Goal: Task Accomplishment & Management: Use online tool/utility

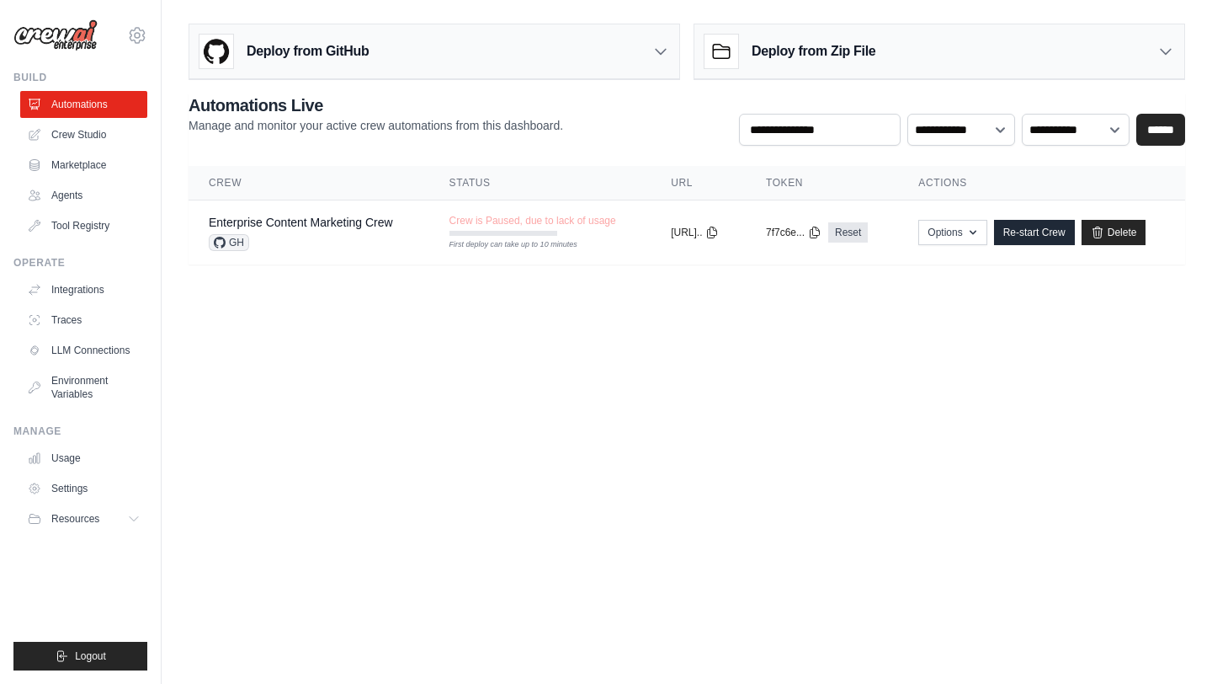
click at [72, 33] on img at bounding box center [55, 35] width 84 height 32
click at [106, 134] on link "Crew Studio" at bounding box center [85, 134] width 127 height 27
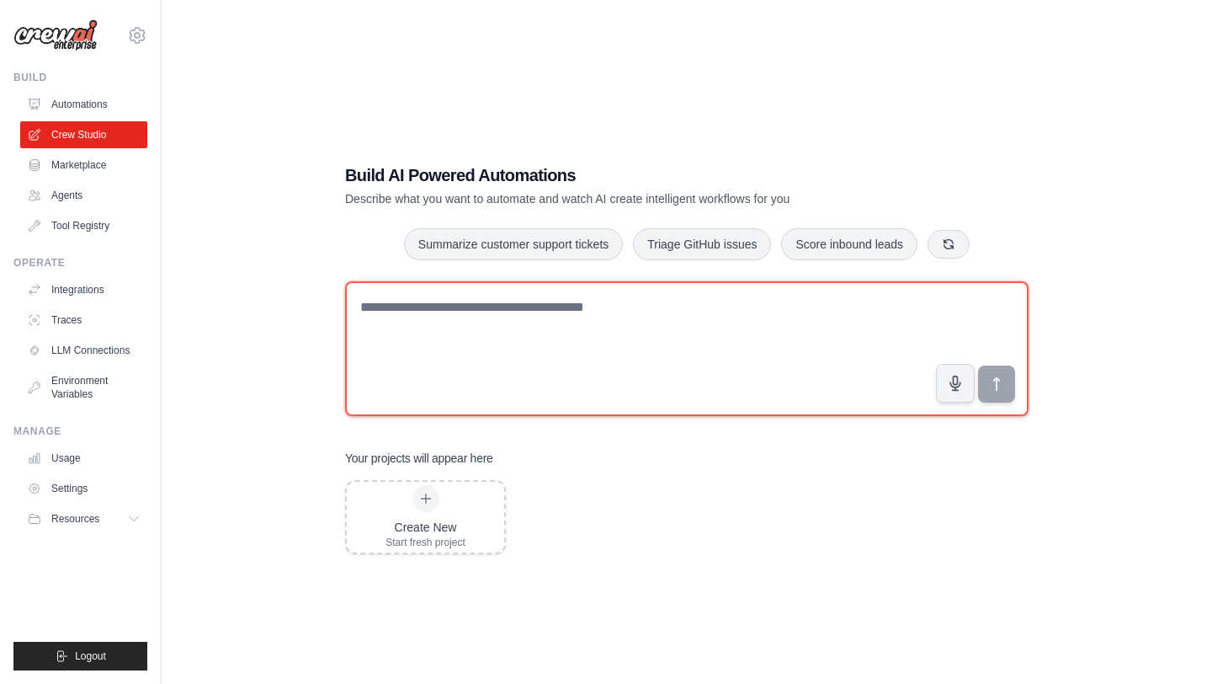
click at [484, 380] on textarea at bounding box center [687, 348] width 684 height 135
click at [502, 354] on textarea at bounding box center [687, 348] width 684 height 135
drag, startPoint x: 397, startPoint y: 308, endPoint x: 547, endPoint y: 314, distance: 150.0
click at [543, 313] on textarea "*********" at bounding box center [687, 348] width 684 height 135
click at [1017, 381] on textarea "**********" at bounding box center [687, 348] width 684 height 135
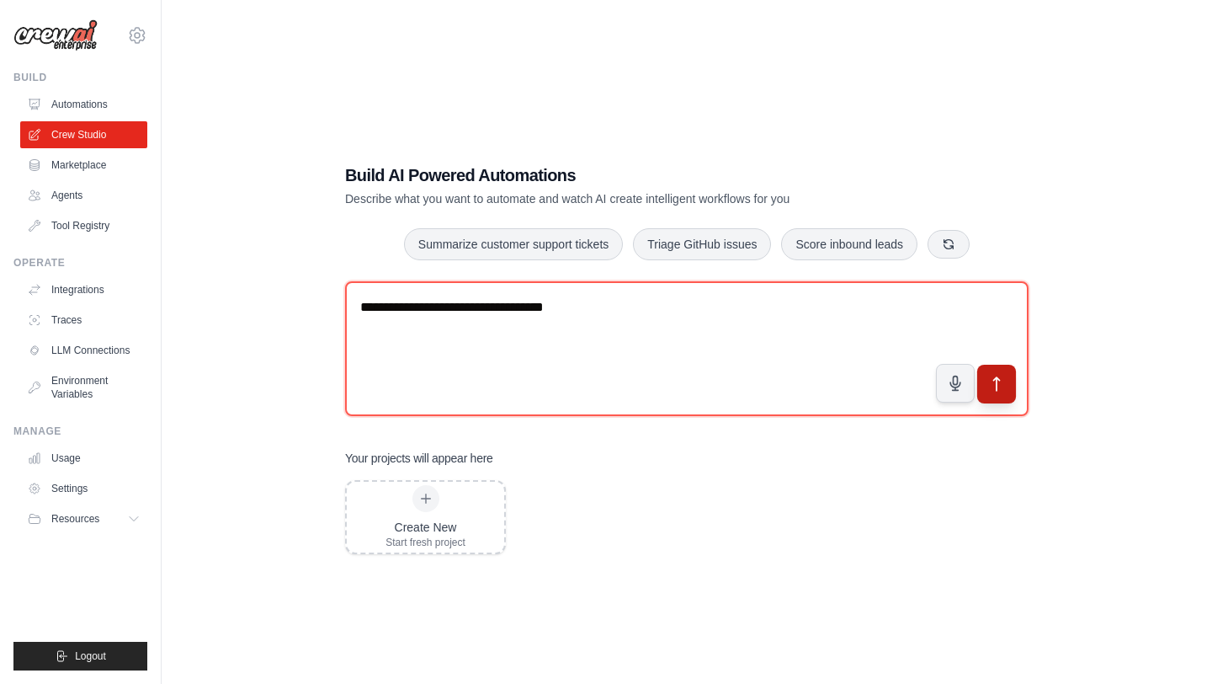
type textarea "**********"
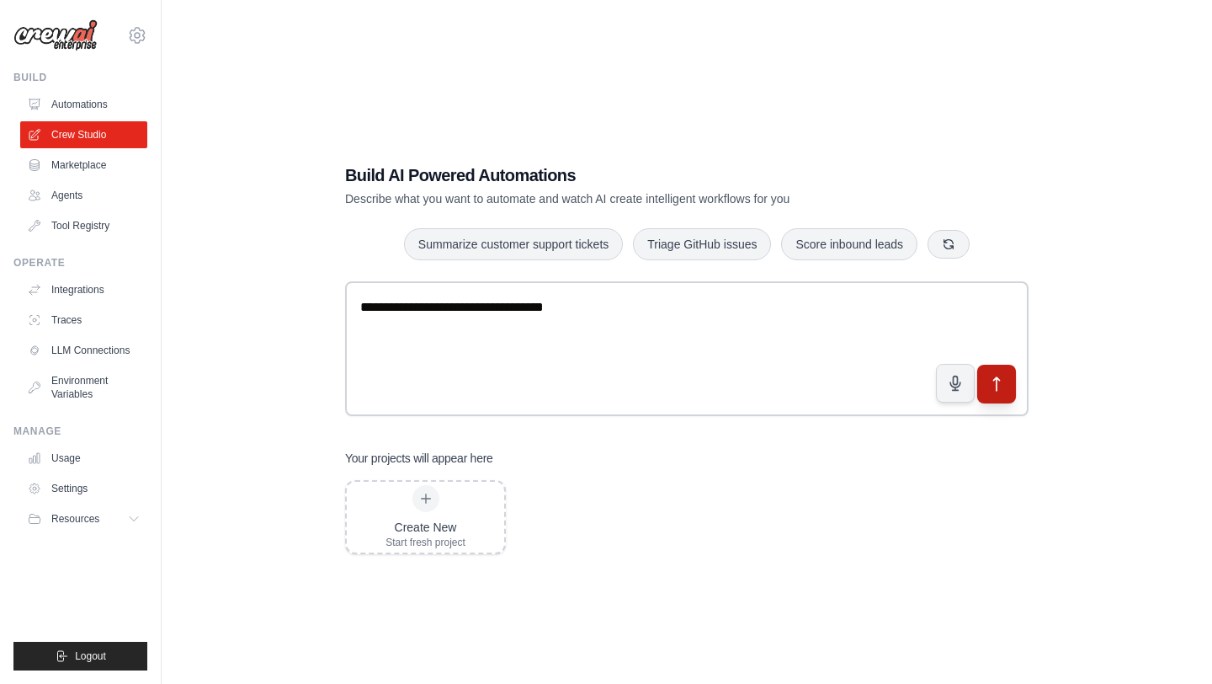
click at [1010, 383] on button "submit" at bounding box center [996, 383] width 39 height 39
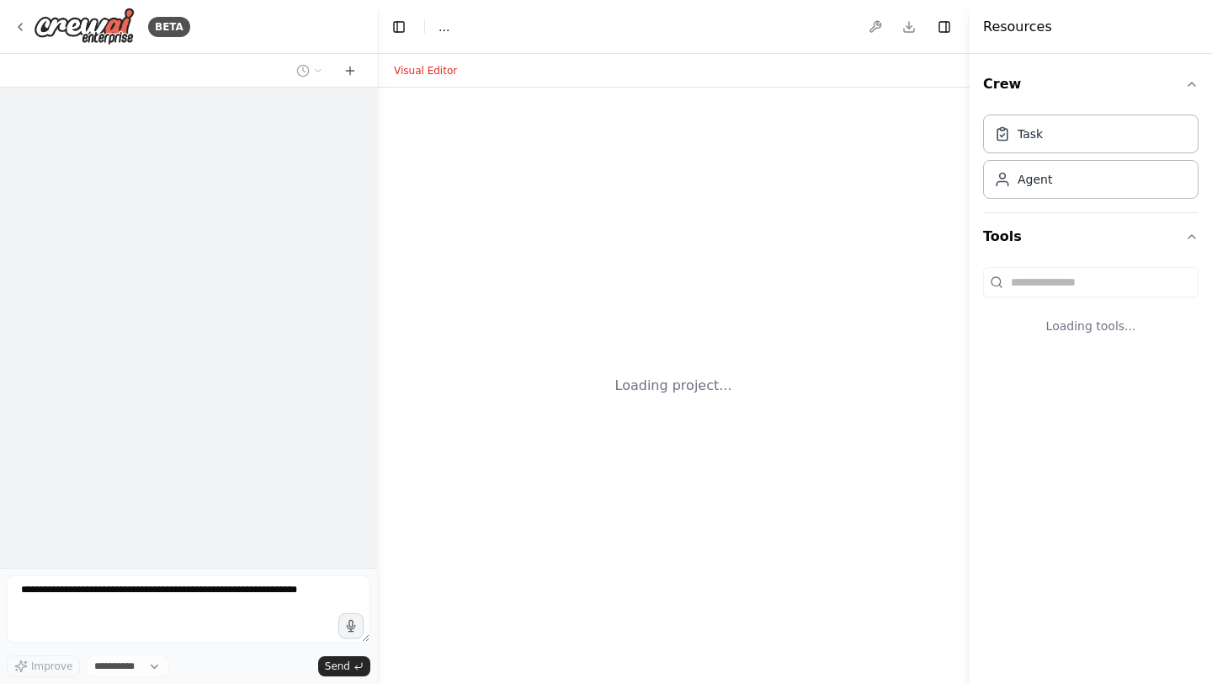
select select "****"
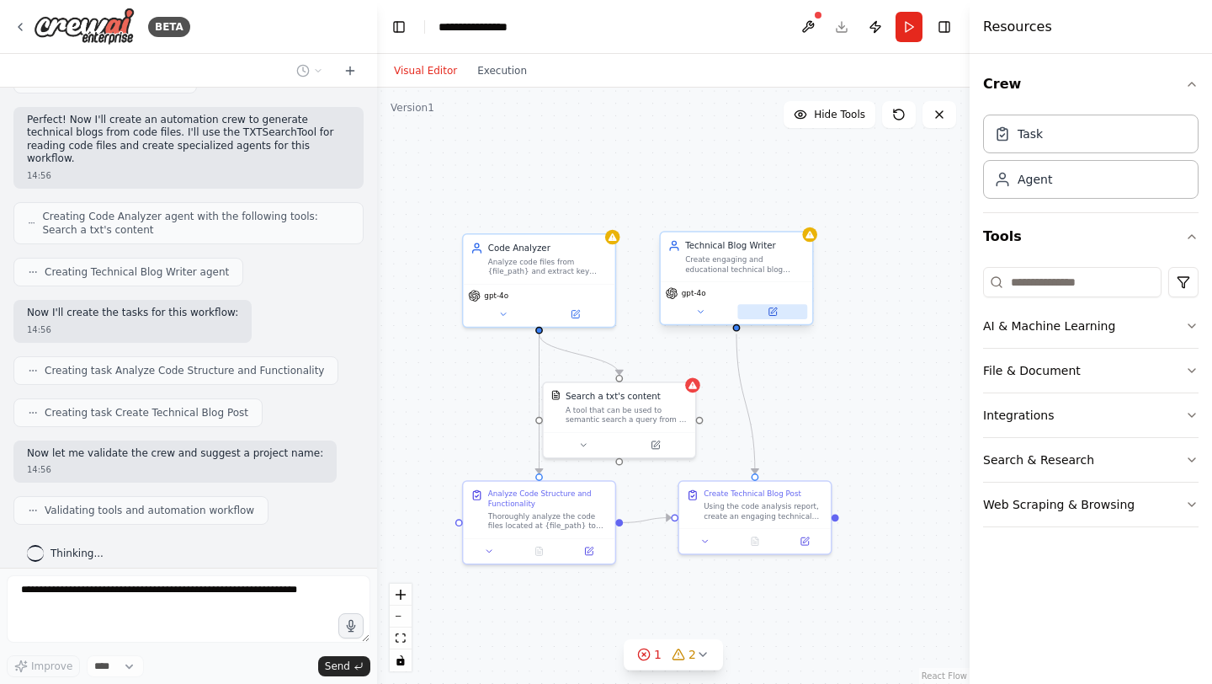
scroll to position [611, 0]
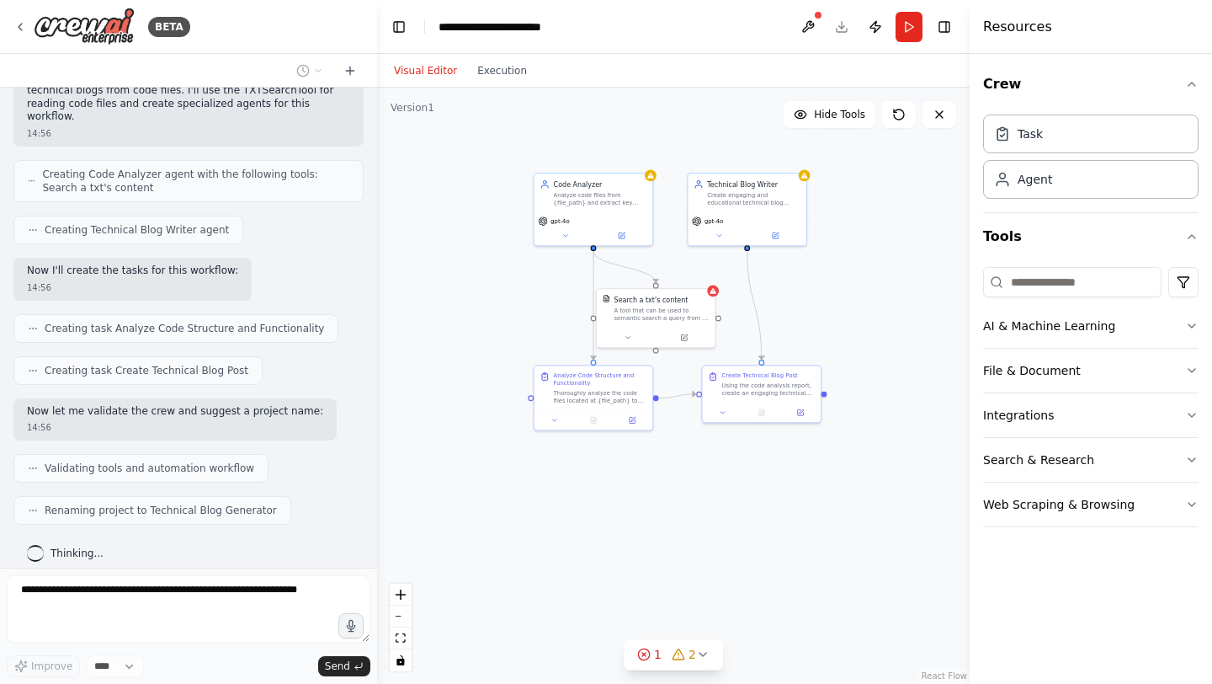
drag, startPoint x: 859, startPoint y: 375, endPoint x: 843, endPoint y: 290, distance: 86.4
click at [843, 290] on div ".deletable-edge-delete-btn { width: 20px; height: 20px; border: 0px solid #ffff…" at bounding box center [673, 386] width 593 height 596
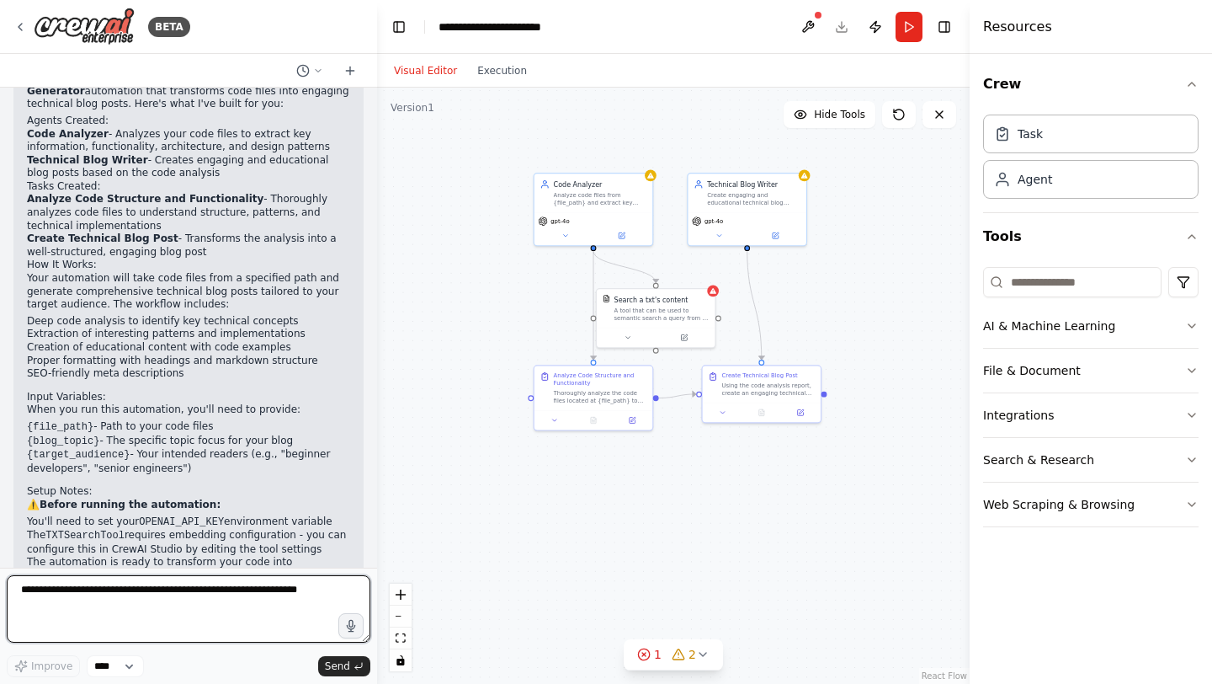
scroll to position [1119, 0]
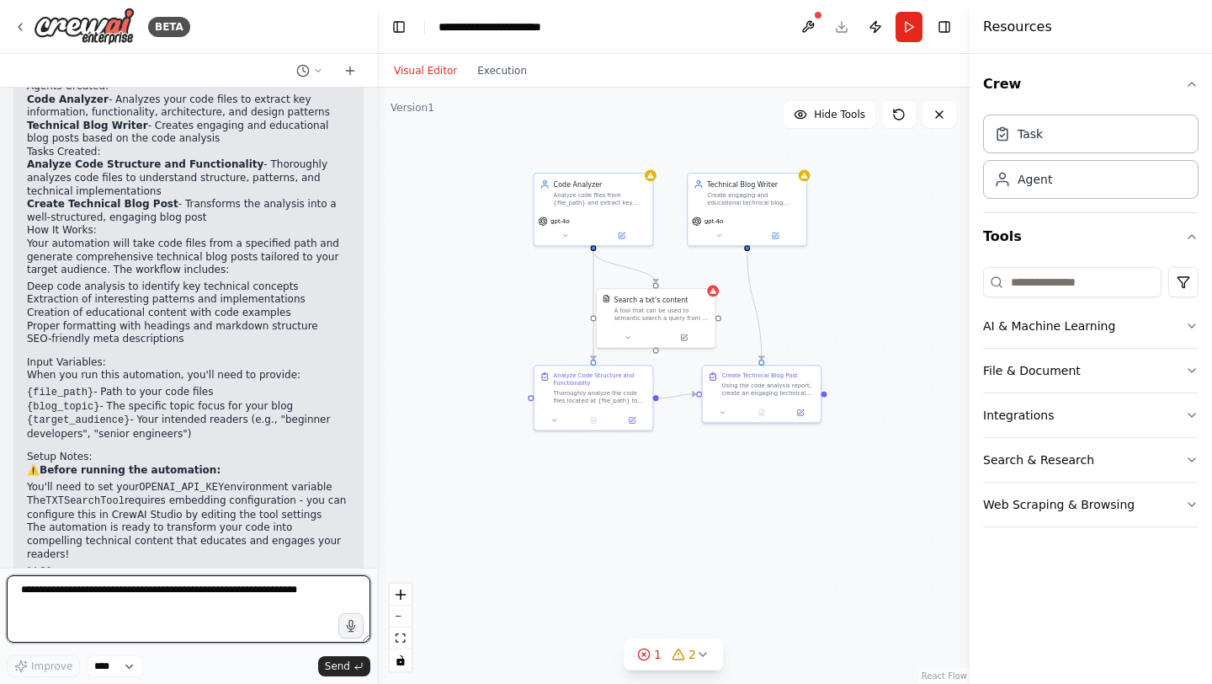
click at [180, 596] on textarea at bounding box center [189, 608] width 364 height 67
type textarea "**********"
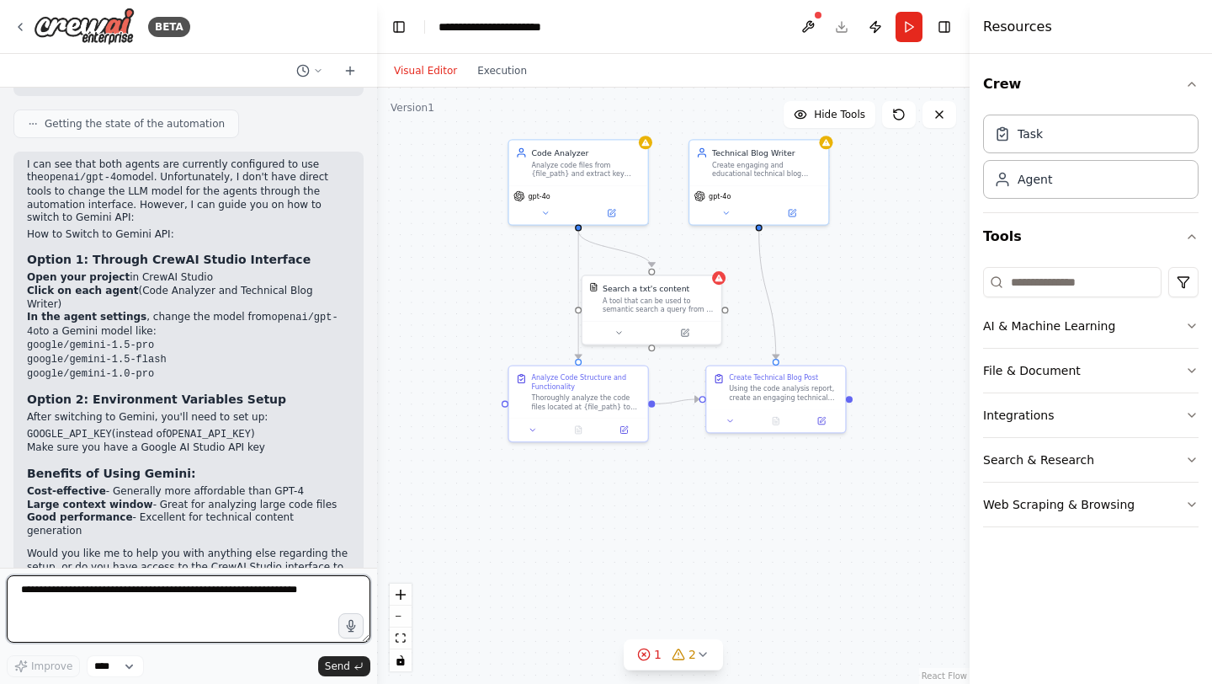
scroll to position [1772, 0]
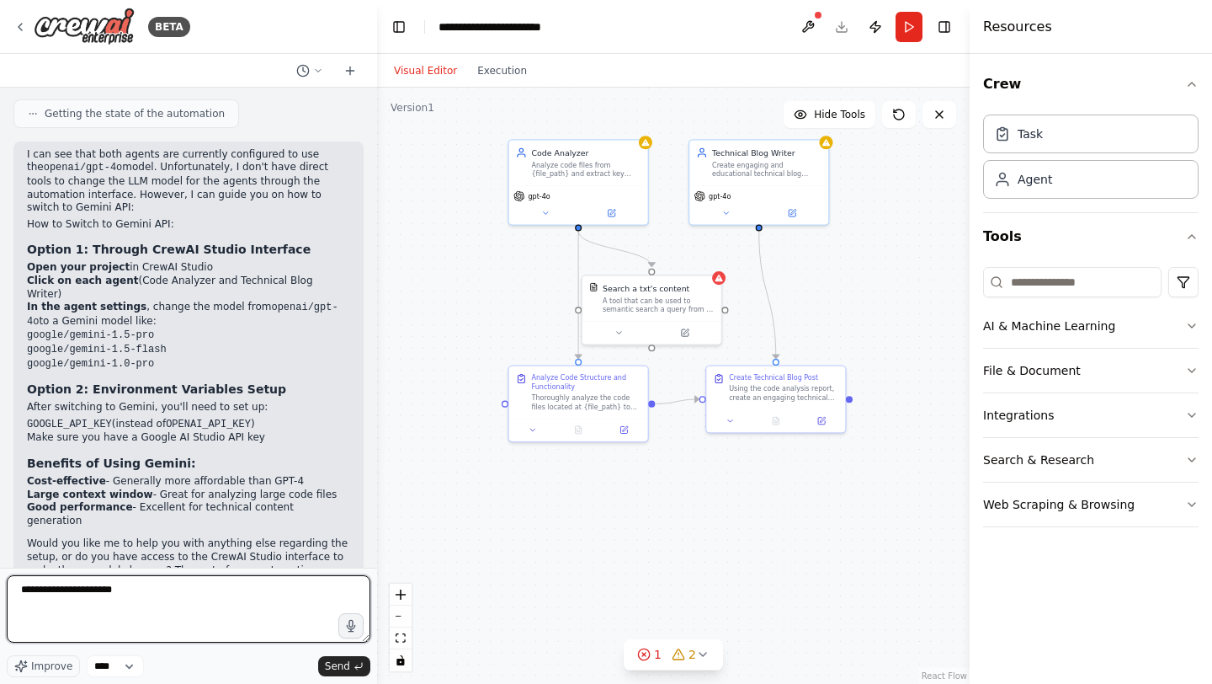
type textarea "**********"
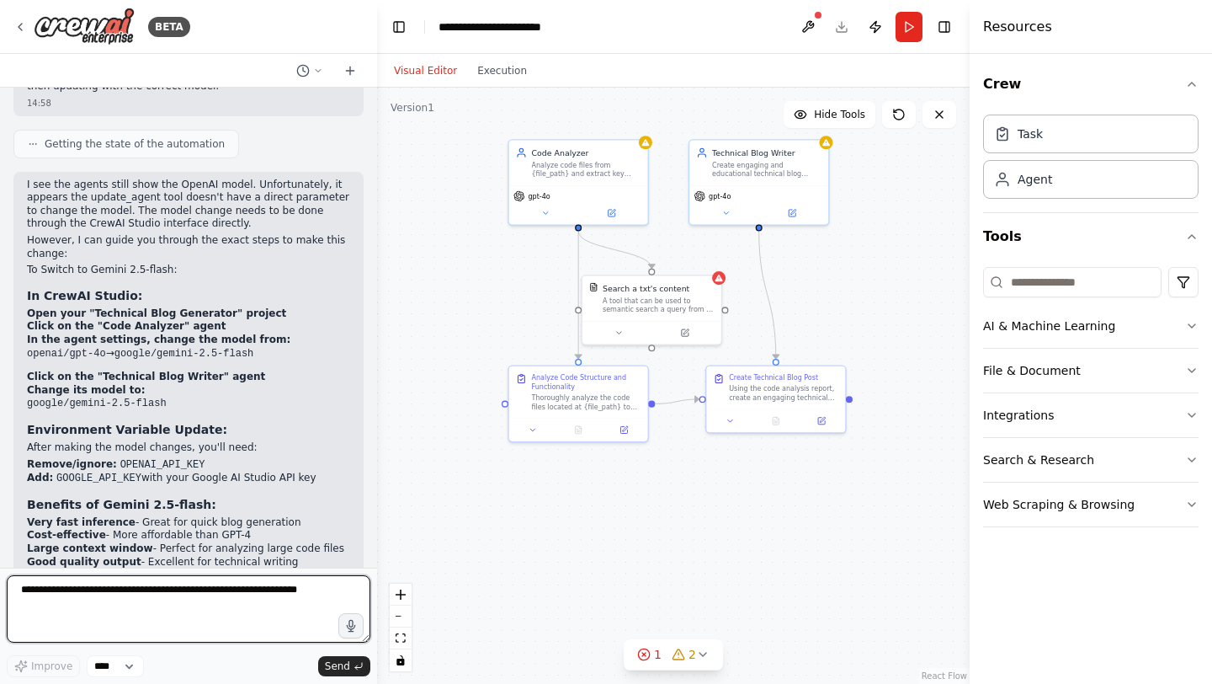
scroll to position [2741, 0]
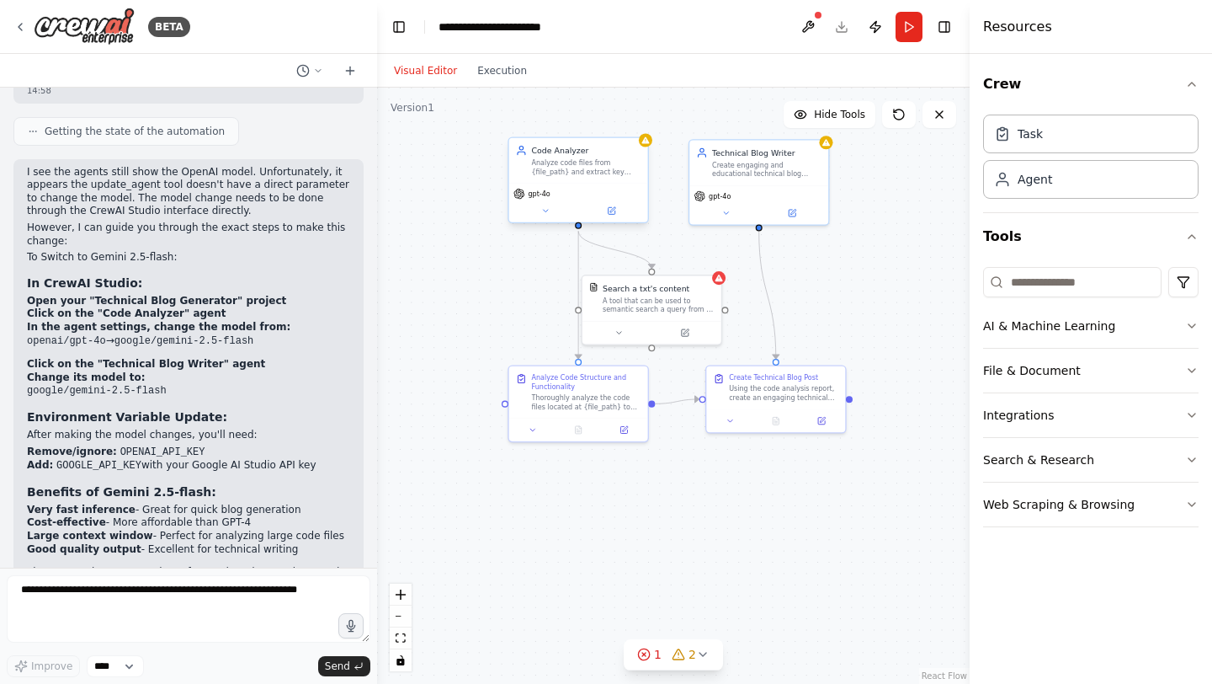
click at [549, 193] on span "gpt-4o" at bounding box center [539, 193] width 22 height 9
click at [549, 216] on button at bounding box center [545, 210] width 64 height 13
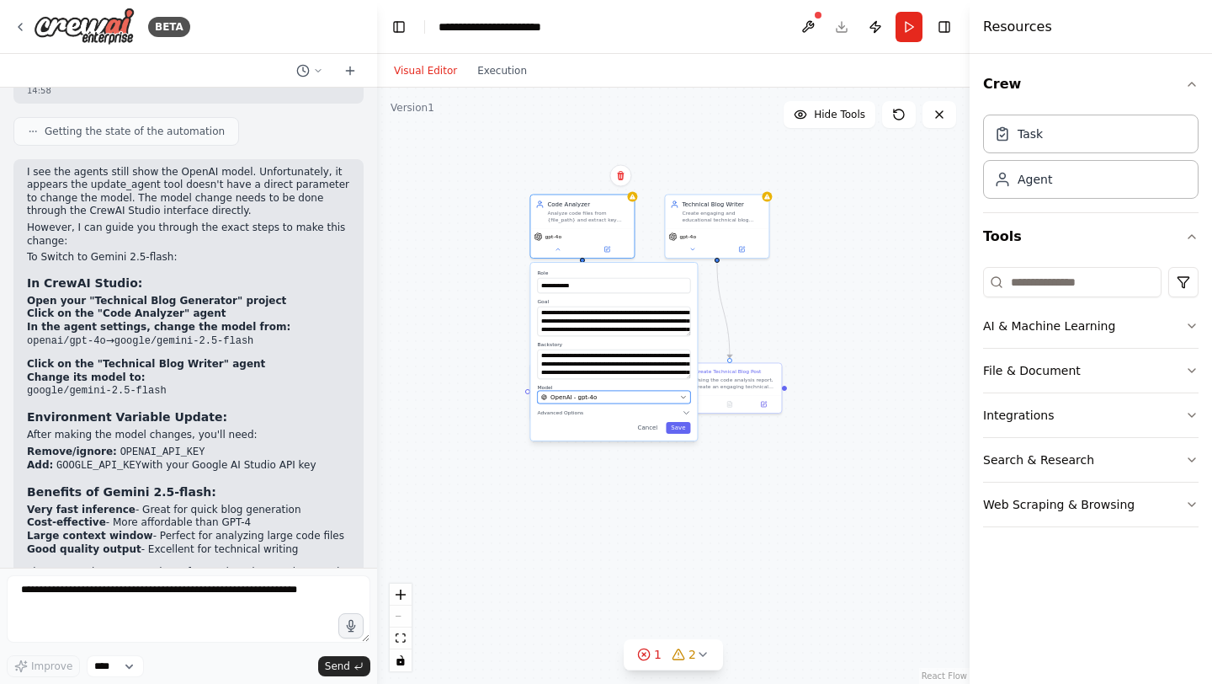
click at [597, 397] on div "OpenAI - gpt-4o" at bounding box center [609, 396] width 136 height 8
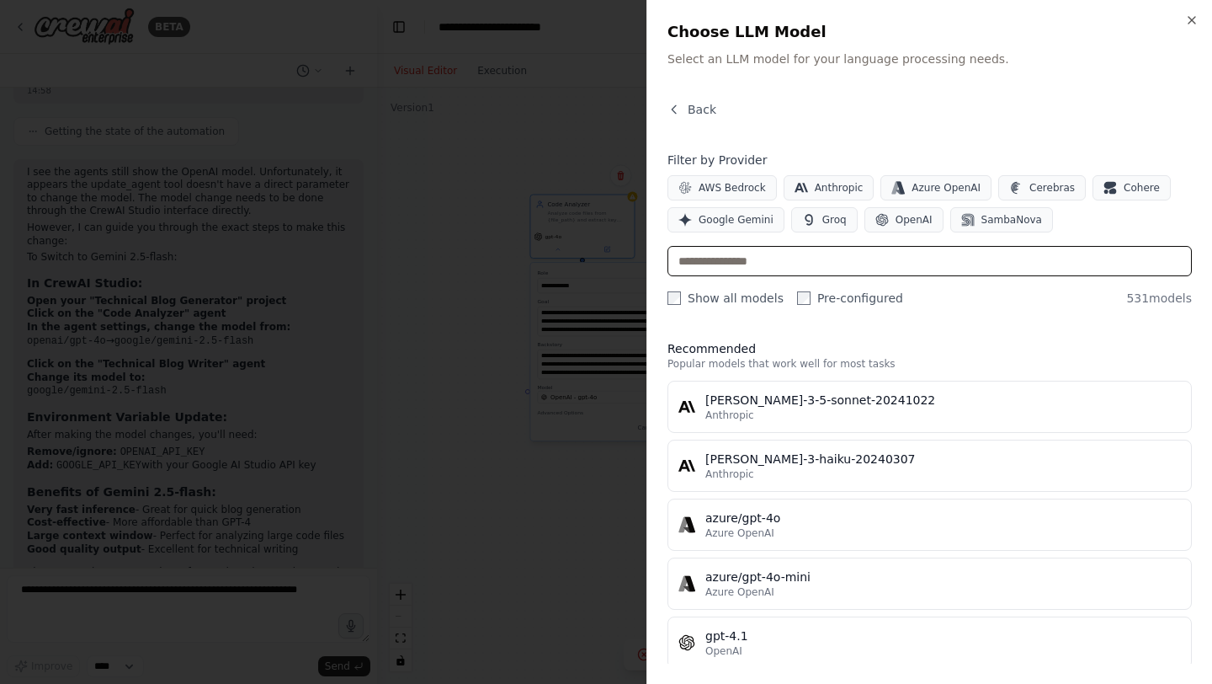
click at [746, 263] on input "text" at bounding box center [930, 261] width 524 height 30
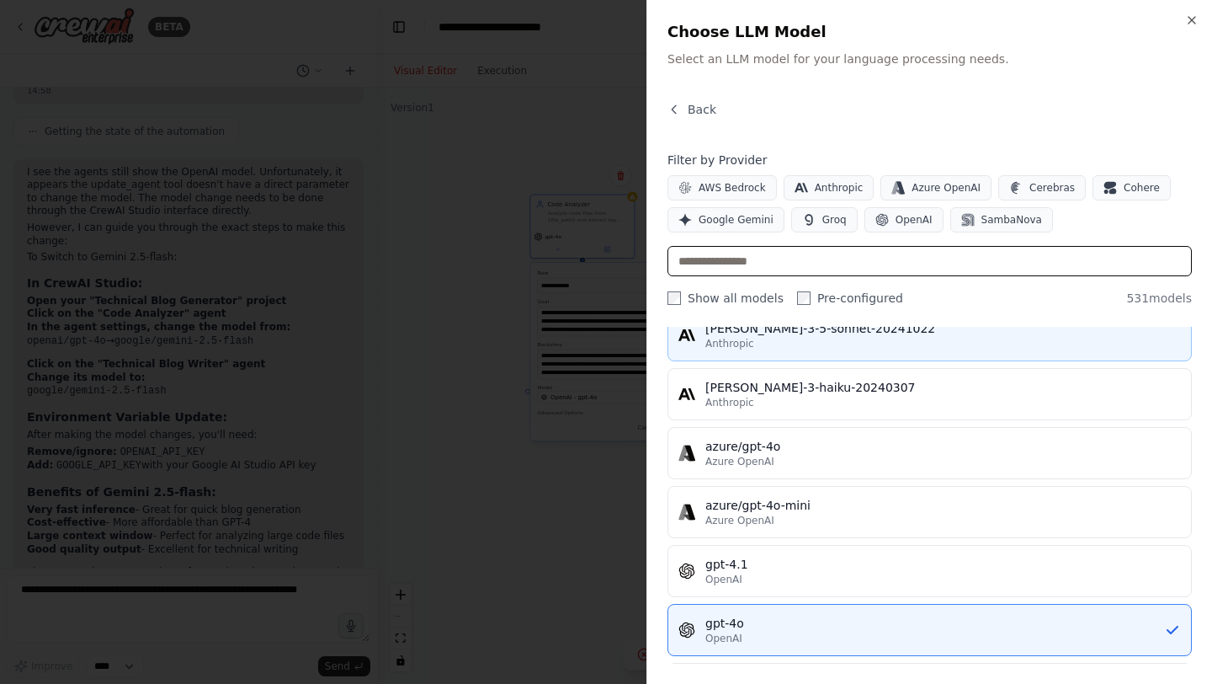
scroll to position [0, 0]
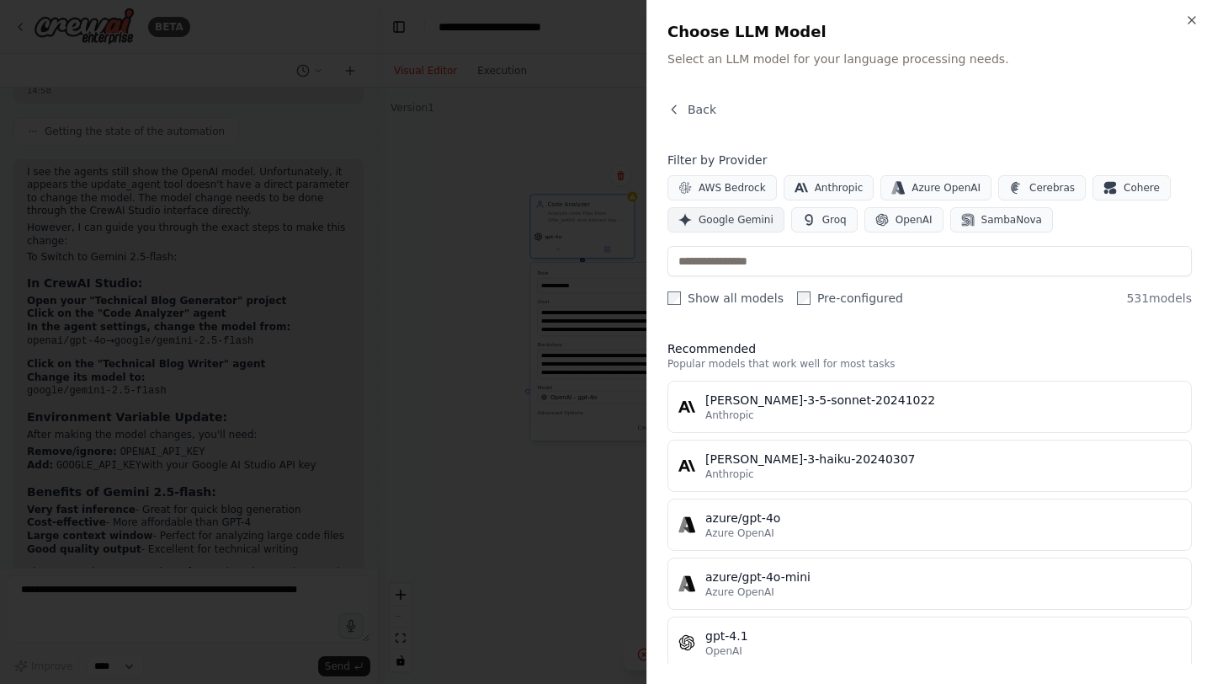
click at [737, 226] on button "Google Gemini" at bounding box center [726, 219] width 117 height 25
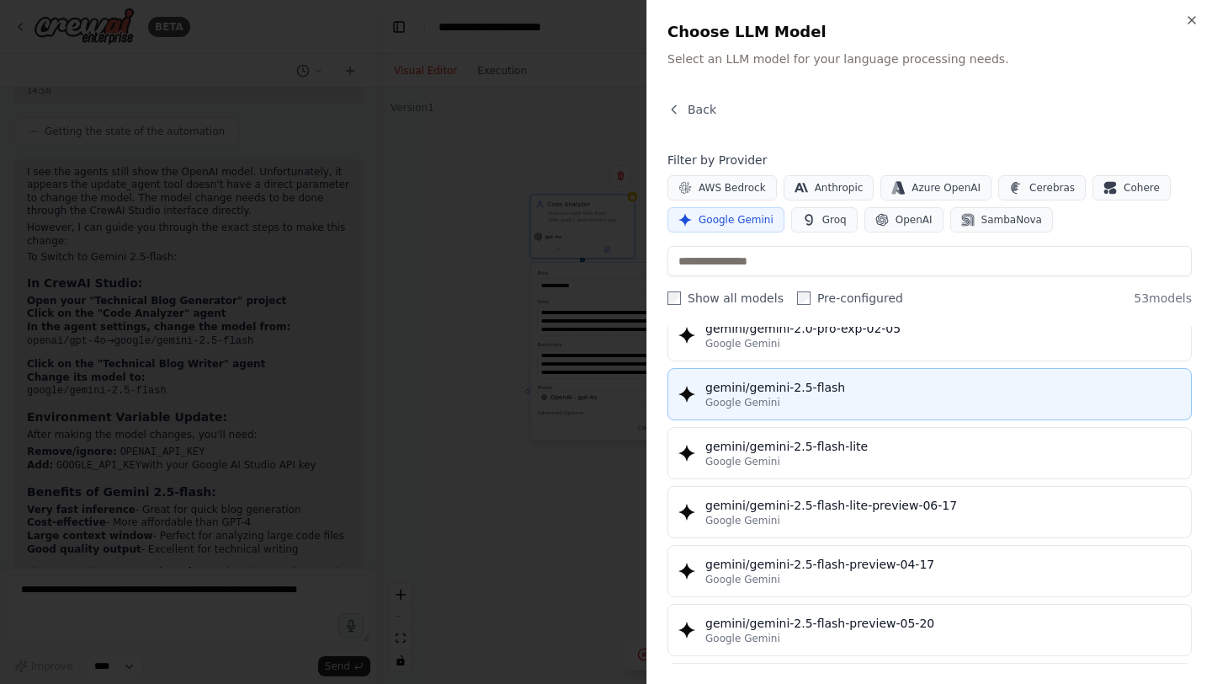
scroll to position [1413, 0]
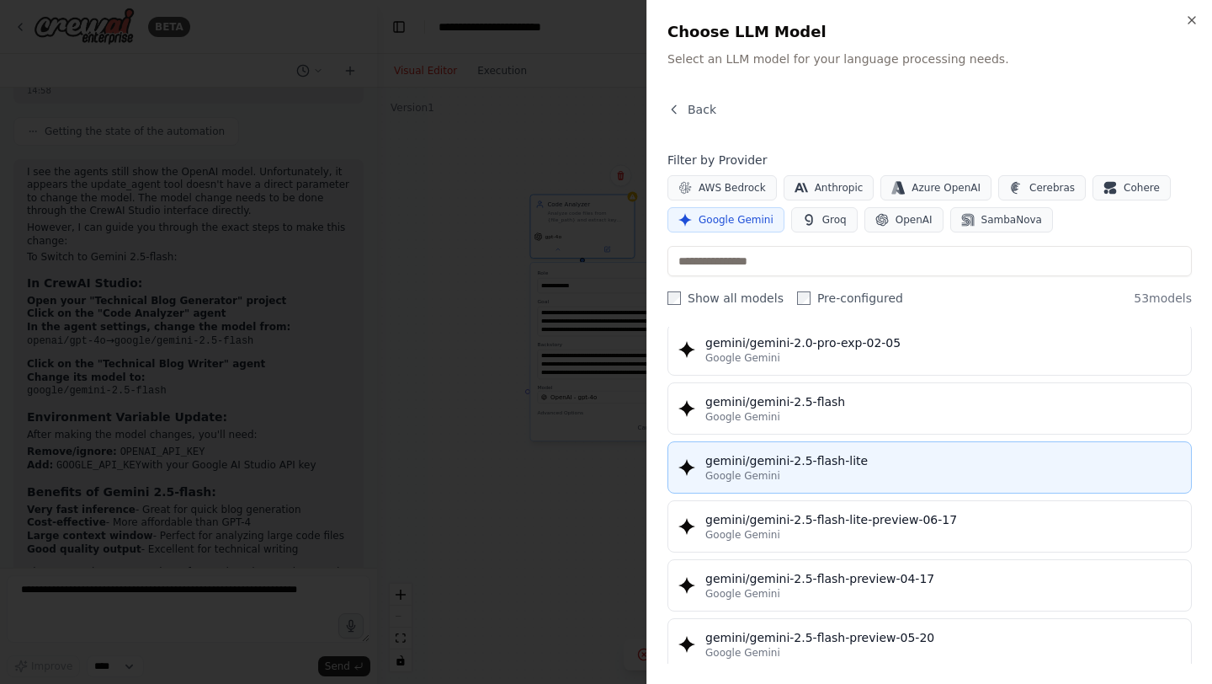
click at [861, 457] on div "gemini/gemini-2.5-flash-lite" at bounding box center [943, 460] width 476 height 17
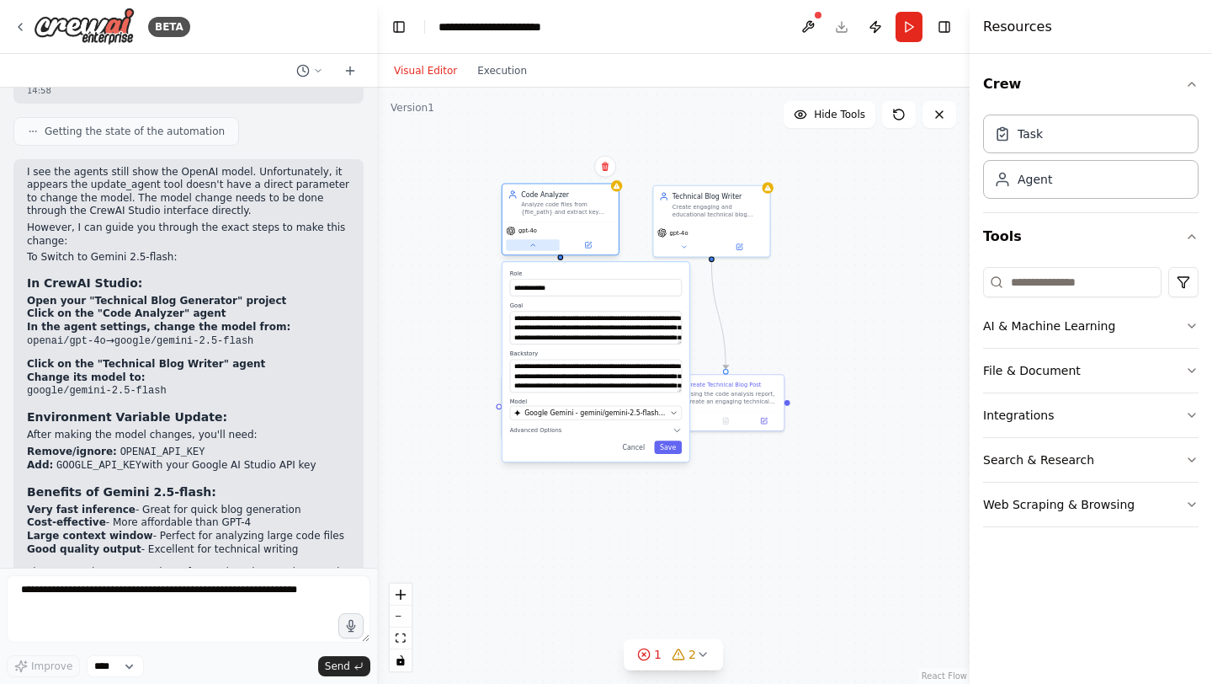
click at [528, 240] on button at bounding box center [532, 244] width 53 height 11
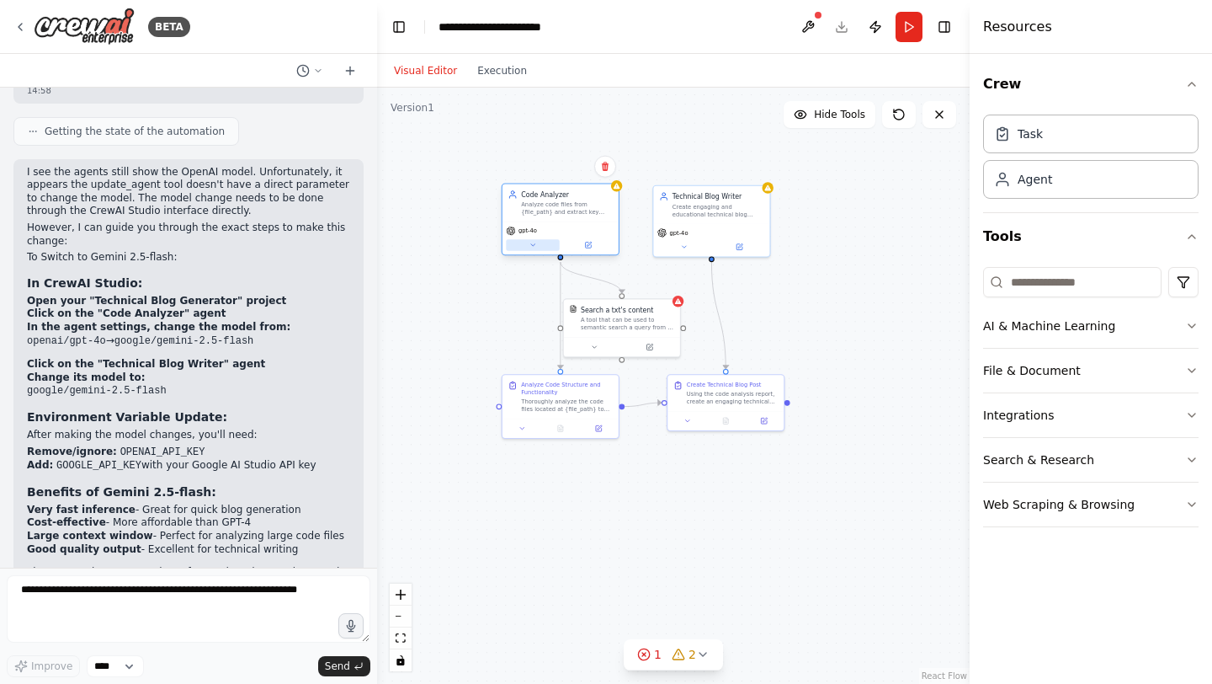
click at [529, 239] on button at bounding box center [532, 244] width 53 height 11
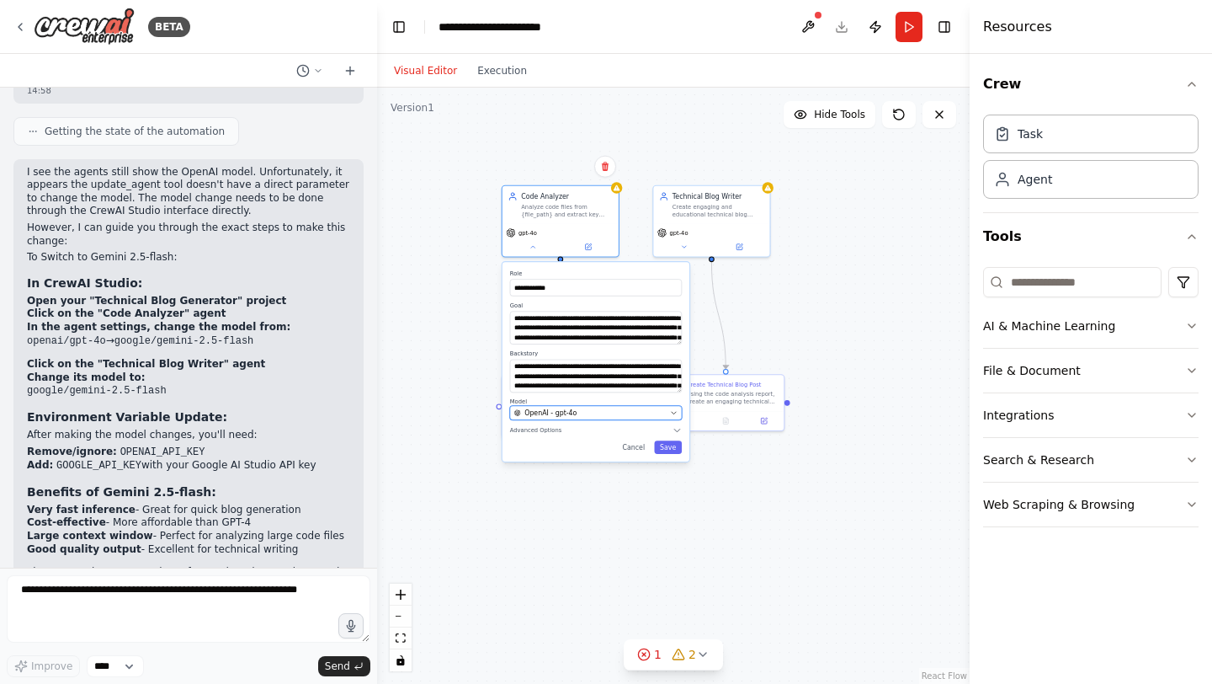
click at [578, 416] on div "OpenAI - gpt-4o" at bounding box center [590, 412] width 152 height 9
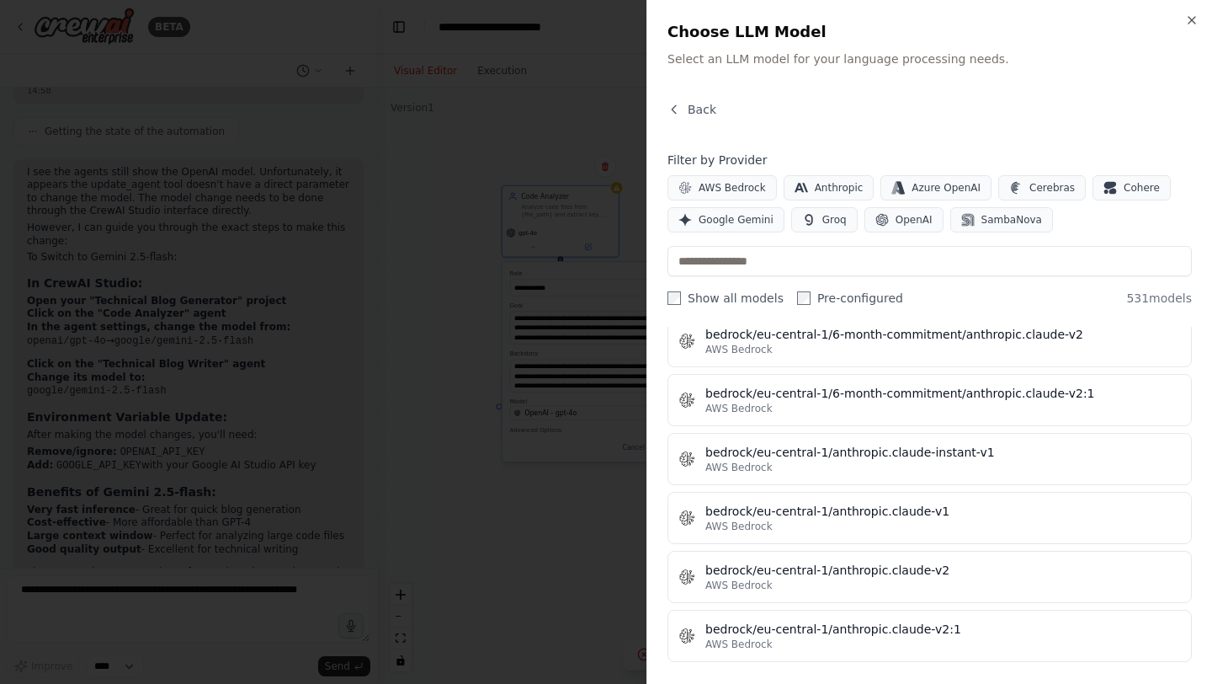
scroll to position [3870, 0]
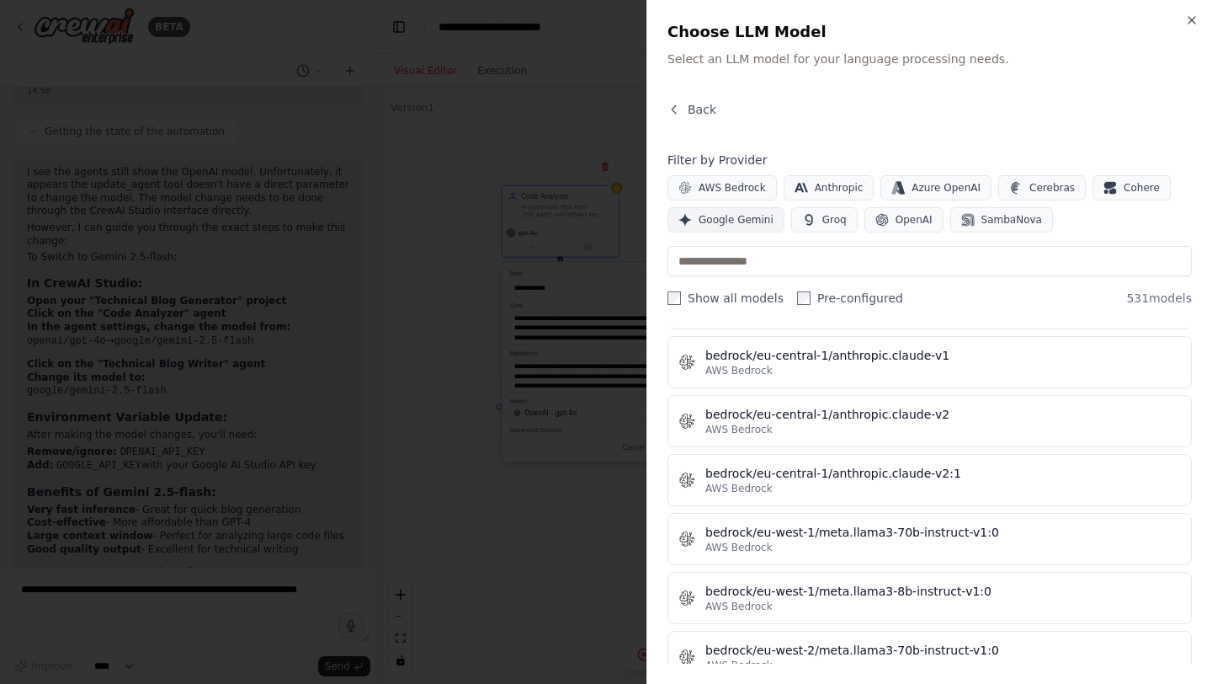
click at [740, 207] on button "Google Gemini" at bounding box center [726, 219] width 117 height 25
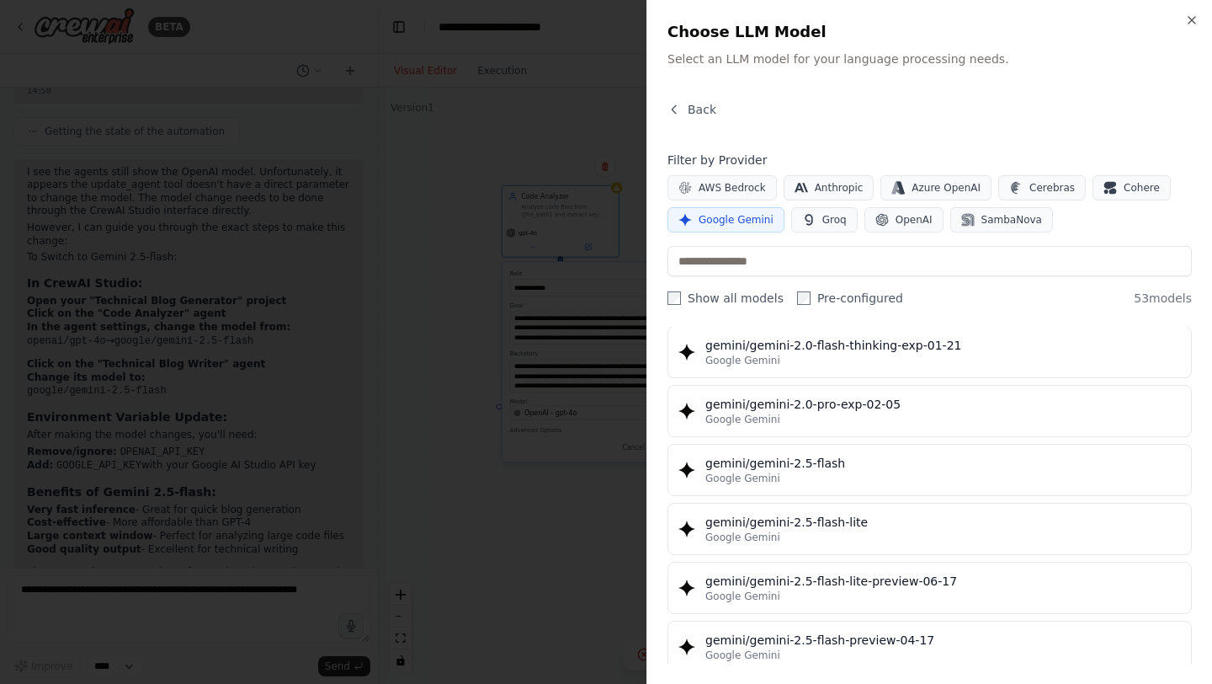
scroll to position [1322, 0]
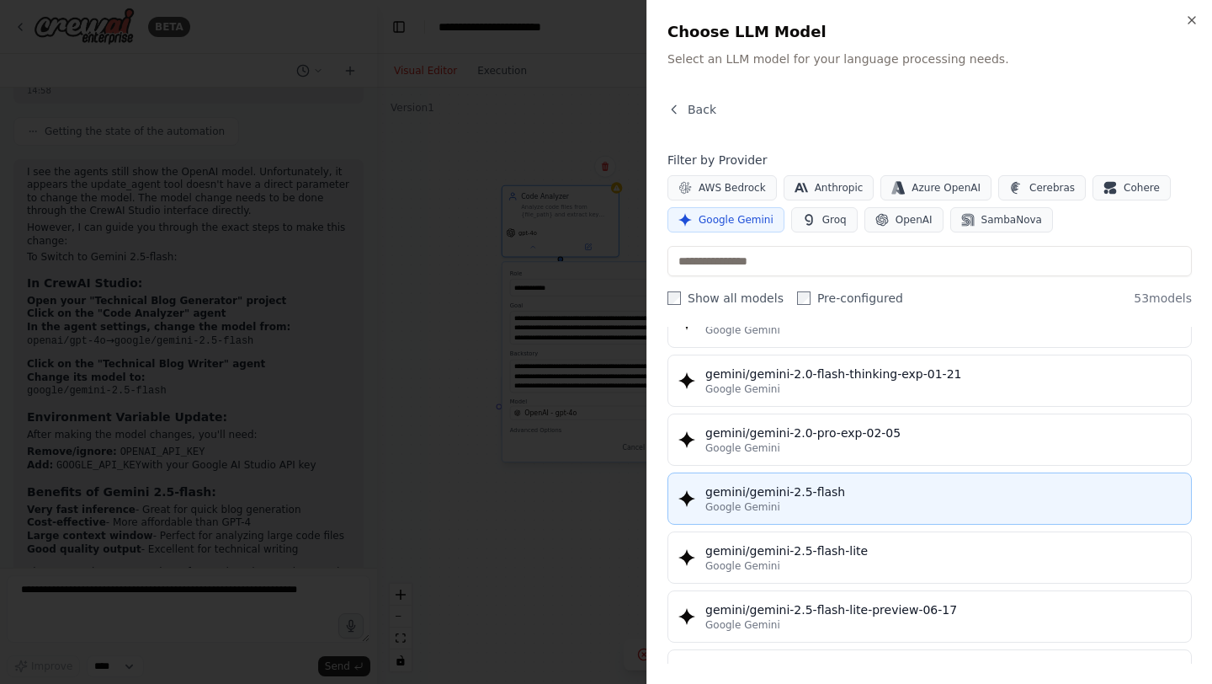
click at [781, 501] on div "Google Gemini" at bounding box center [943, 506] width 476 height 13
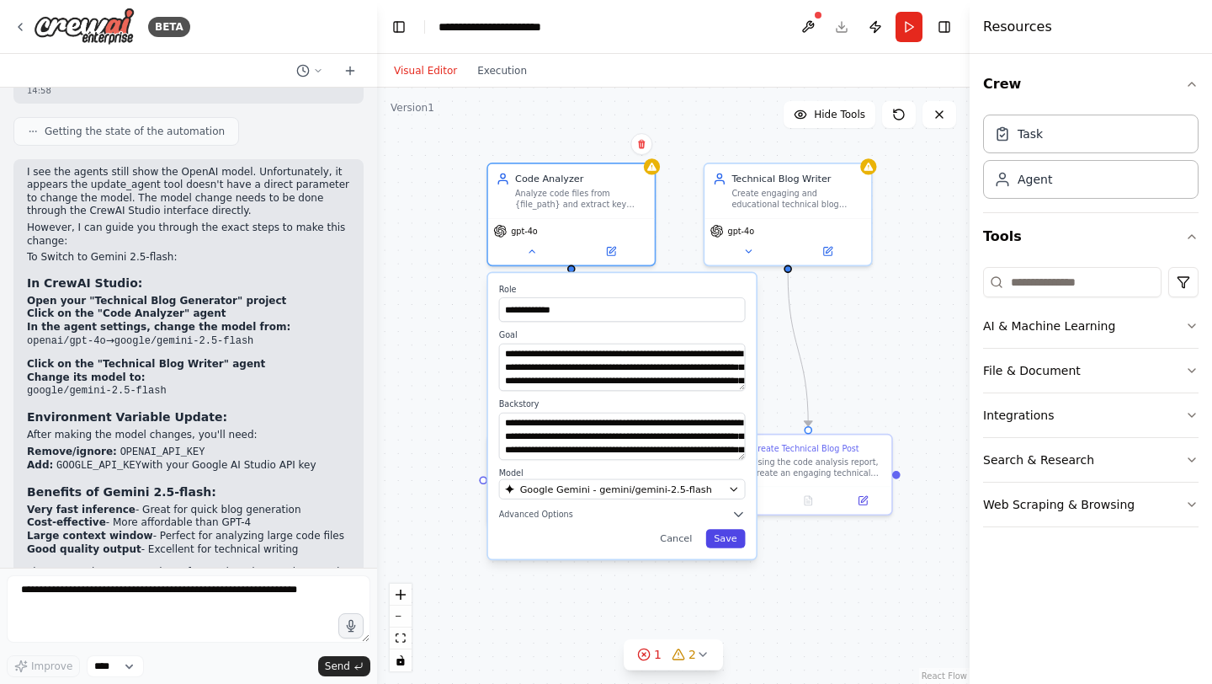
click at [724, 535] on button "Save" at bounding box center [726, 538] width 40 height 19
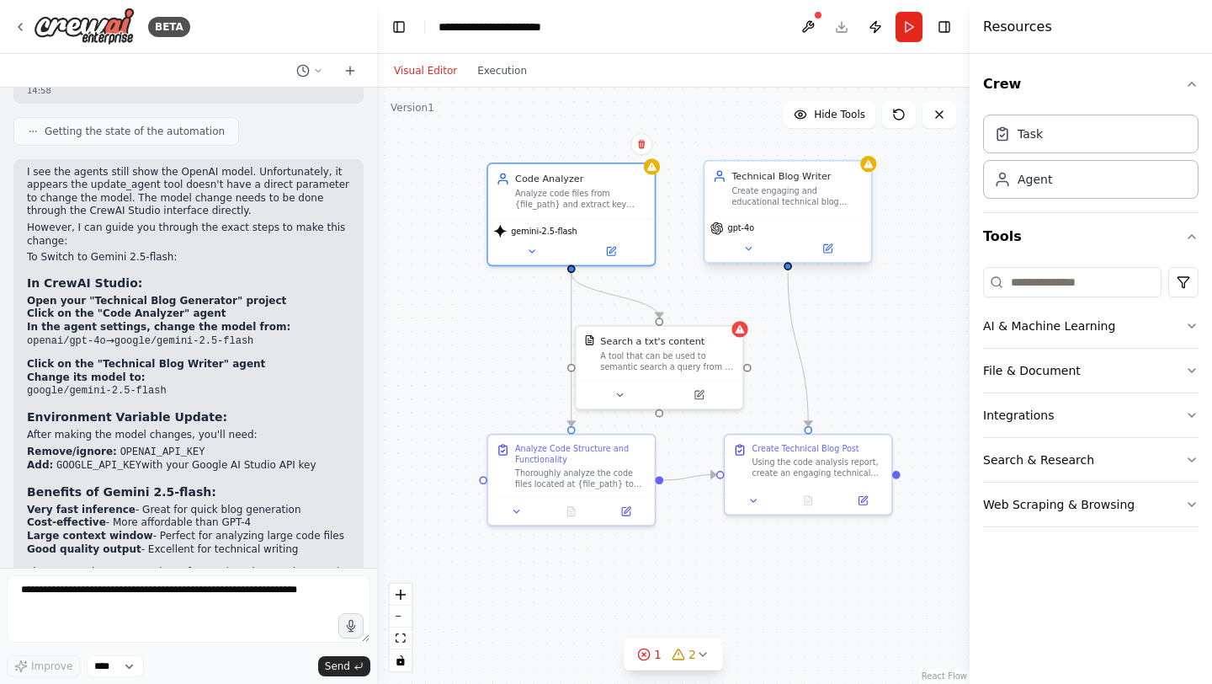
click at [741, 231] on span "gpt-4o" at bounding box center [741, 228] width 27 height 11
click at [746, 247] on icon at bounding box center [748, 248] width 5 height 3
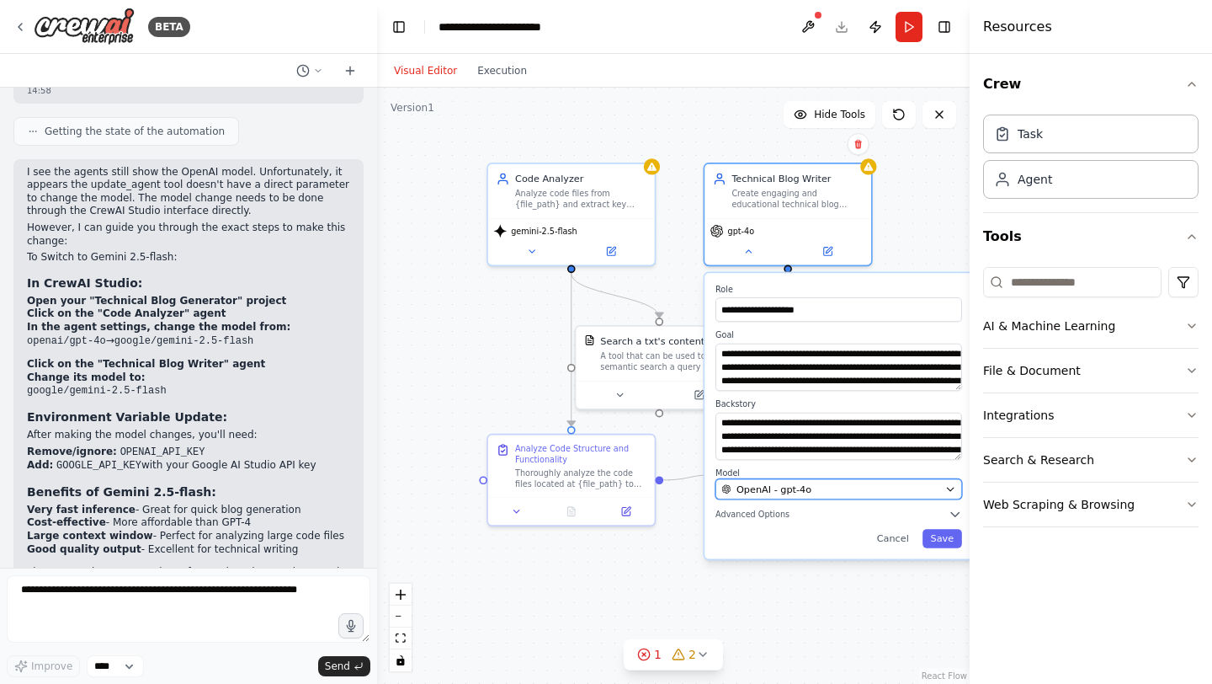
click at [785, 492] on span "OpenAI - gpt-4o" at bounding box center [774, 488] width 75 height 13
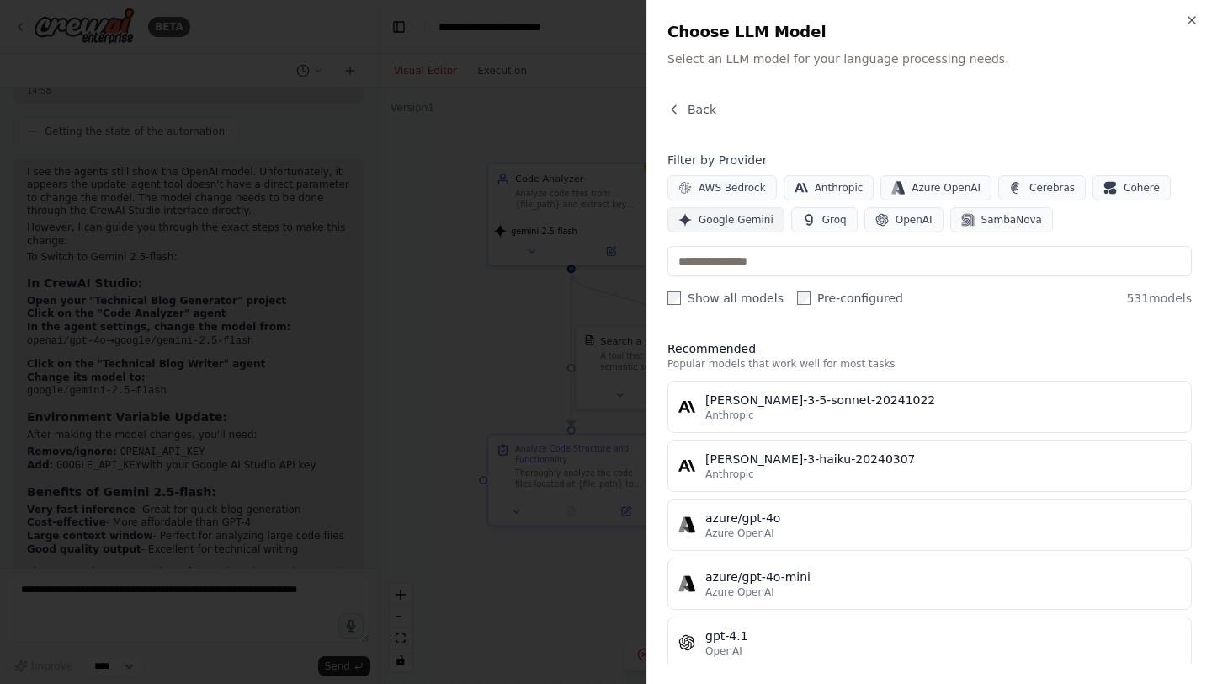
click at [744, 225] on span "Google Gemini" at bounding box center [736, 219] width 75 height 13
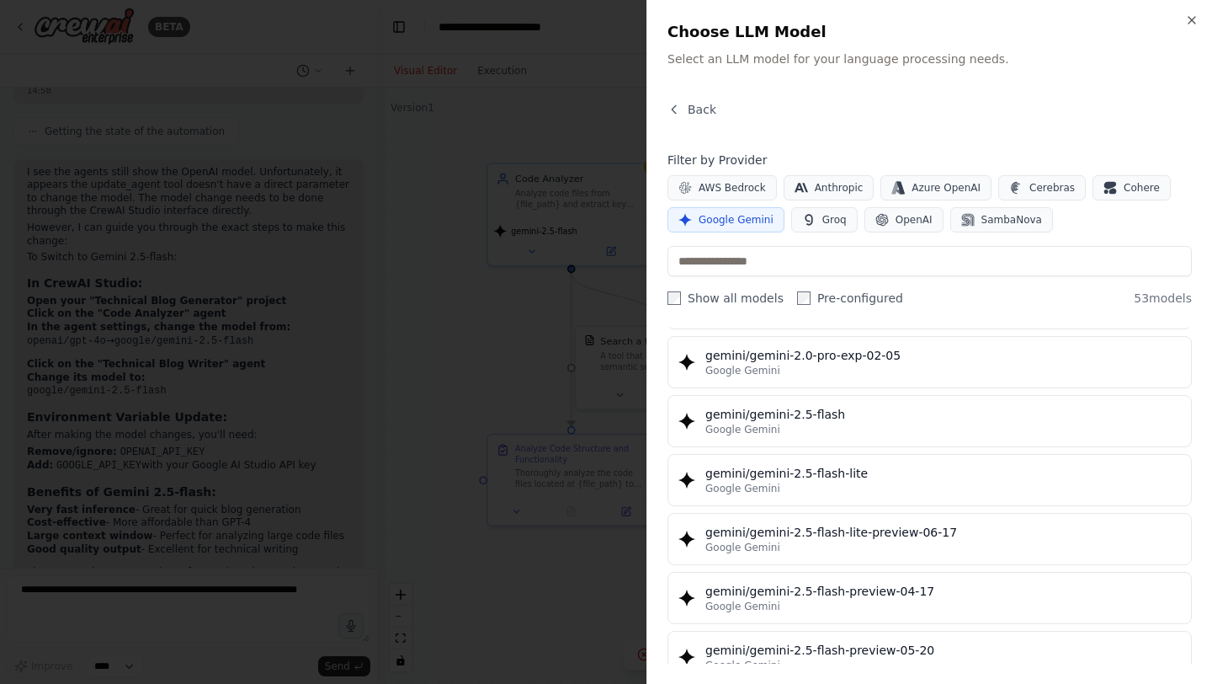
scroll to position [1394, 0]
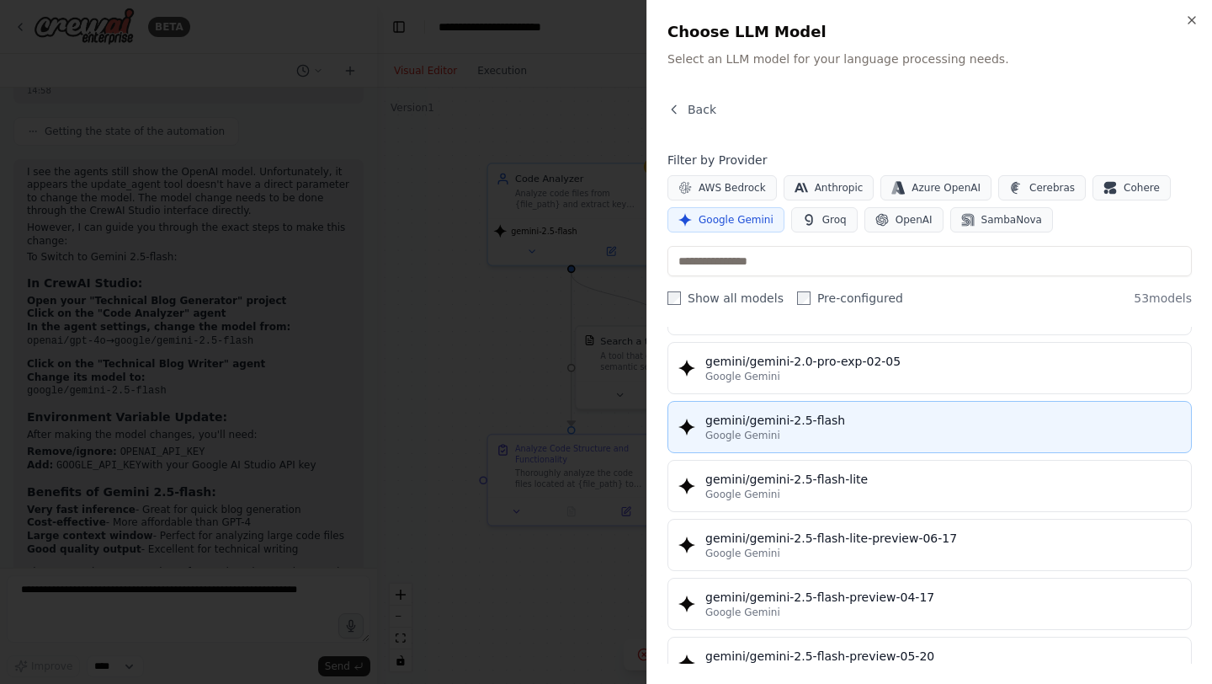
click at [796, 414] on div "gemini/gemini-2.5-flash" at bounding box center [943, 420] width 476 height 17
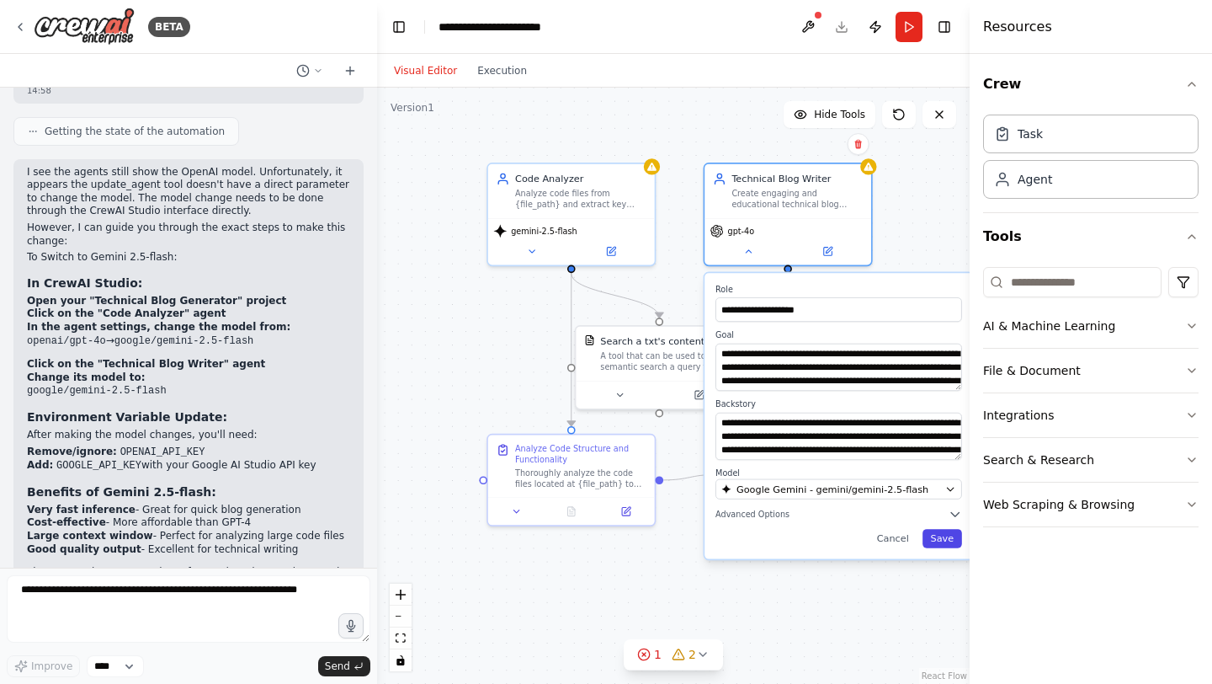
click at [950, 536] on button "Save" at bounding box center [943, 538] width 40 height 19
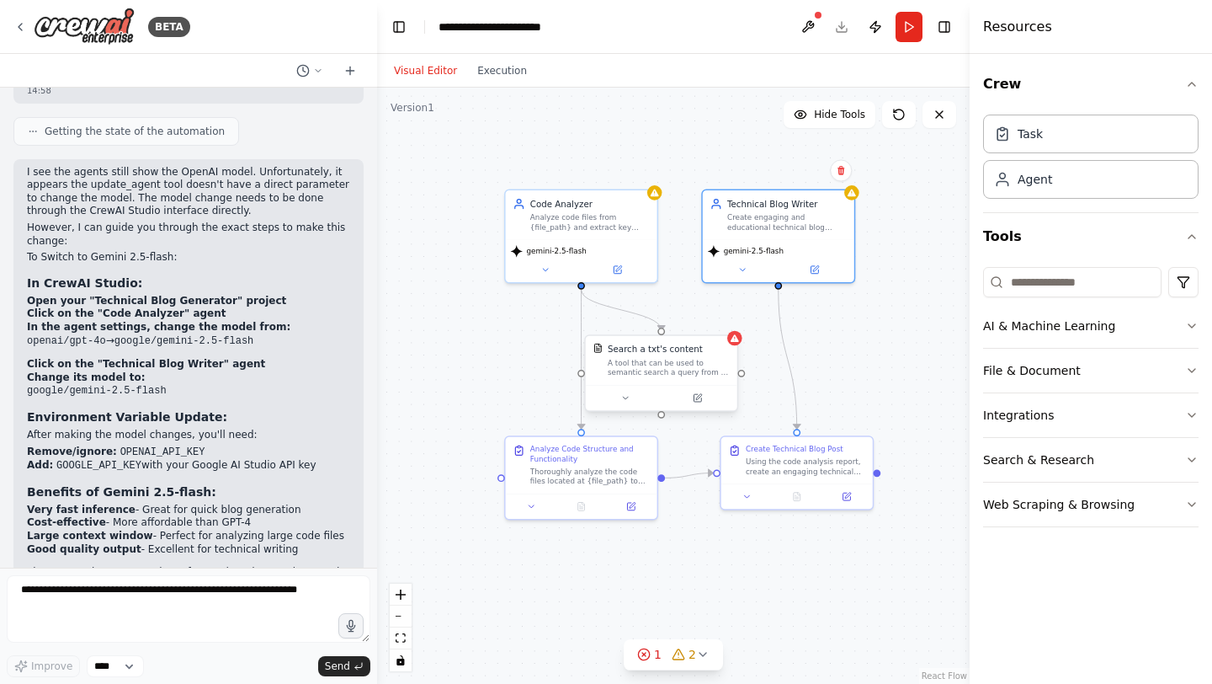
click at [737, 349] on div "Search a txt's content A tool that can be used to semantic search a query from …" at bounding box center [662, 361] width 152 height 50
click at [739, 341] on icon at bounding box center [735, 338] width 10 height 10
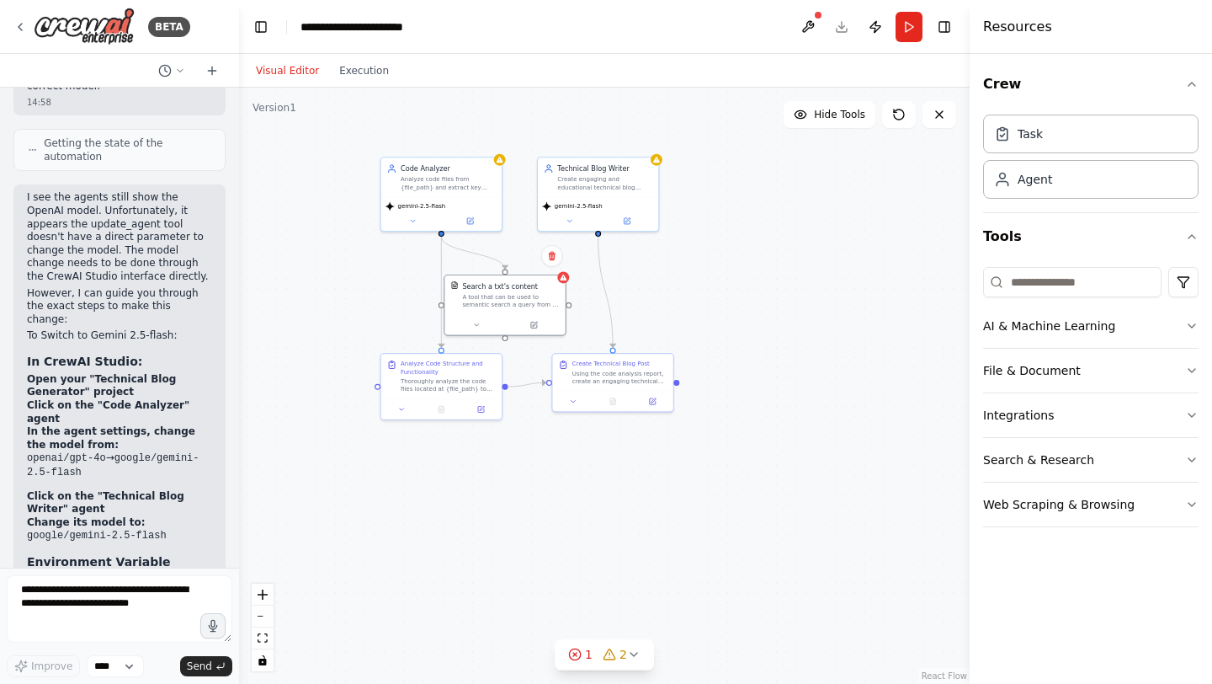
drag, startPoint x: 375, startPoint y: 283, endPoint x: 240, endPoint y: 285, distance: 135.5
click at [239, 284] on div "BETA Make technical blogs from code files 14:55 ▶ Thought process I'll help you…" at bounding box center [606, 342] width 1212 height 684
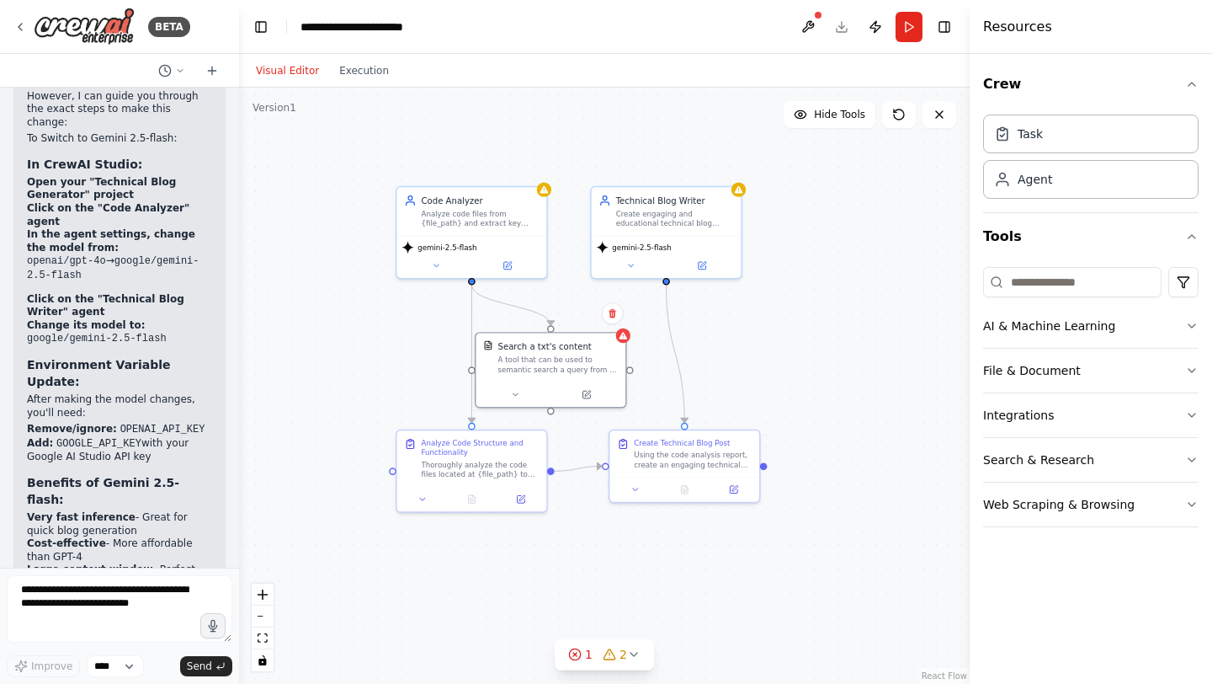
drag, startPoint x: 751, startPoint y: 248, endPoint x: 792, endPoint y: 322, distance: 84.8
click at [792, 322] on div ".deletable-edge-delete-btn { width: 20px; height: 20px; border: 0px solid #ffff…" at bounding box center [604, 386] width 731 height 596
click at [511, 269] on button at bounding box center [507, 263] width 69 height 14
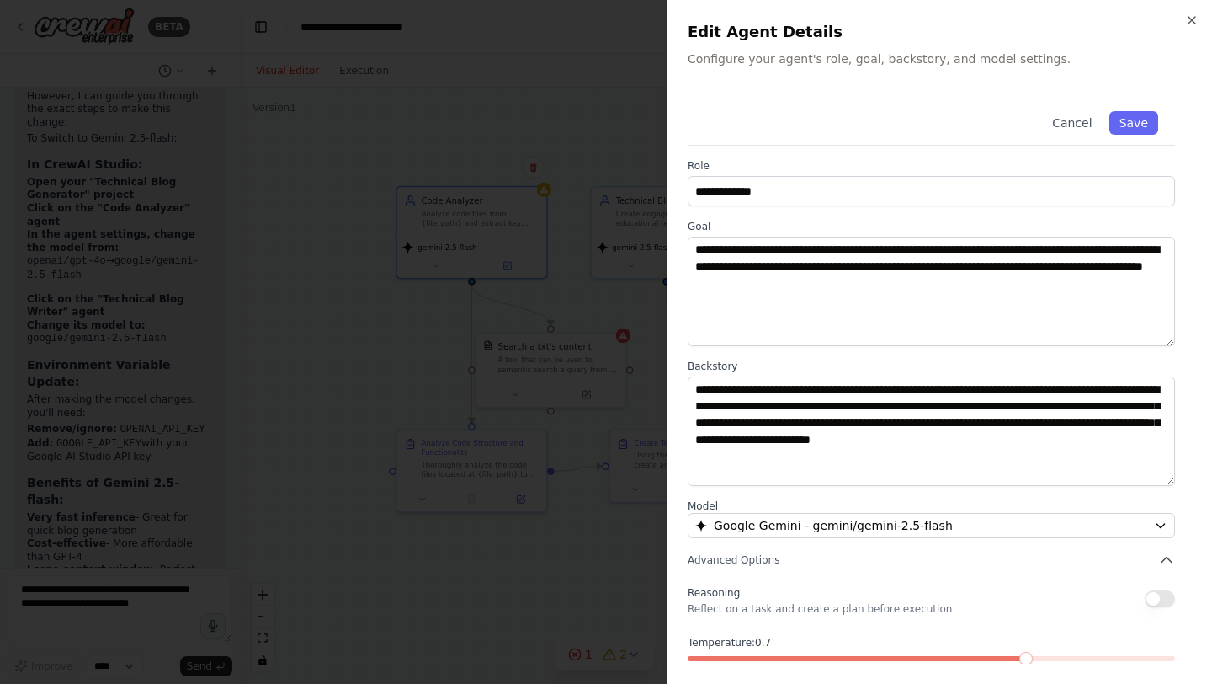
scroll to position [79, 0]
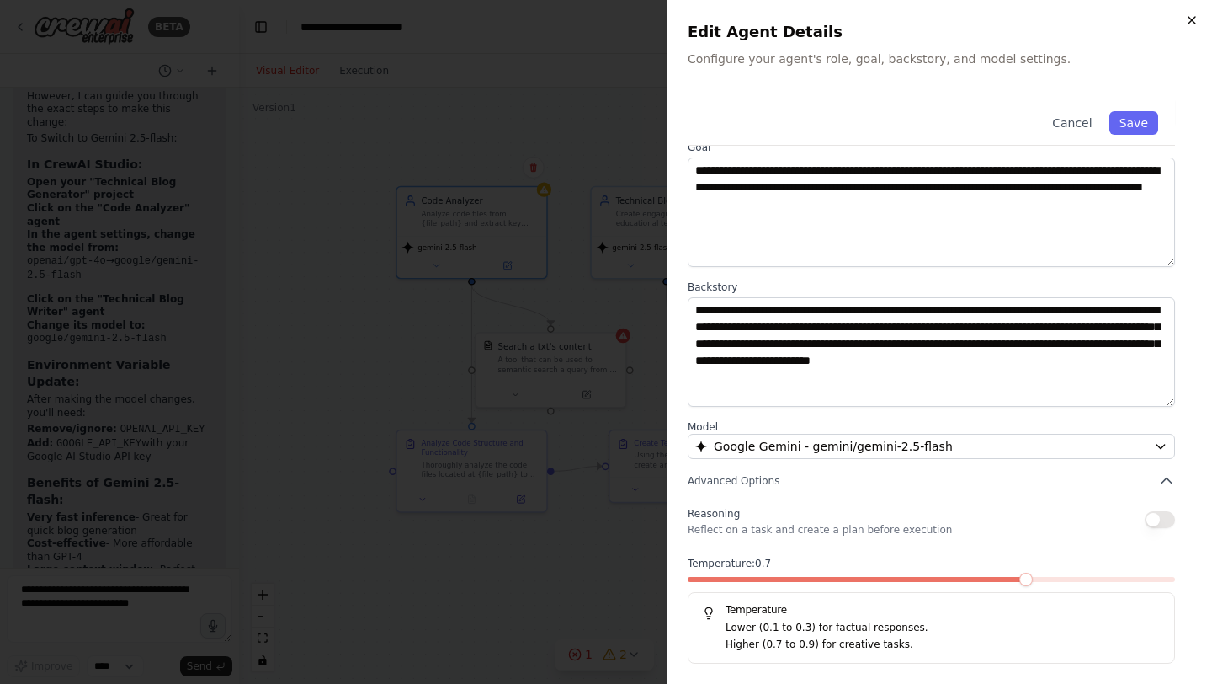
click at [1193, 19] on icon "button" at bounding box center [1192, 20] width 7 height 7
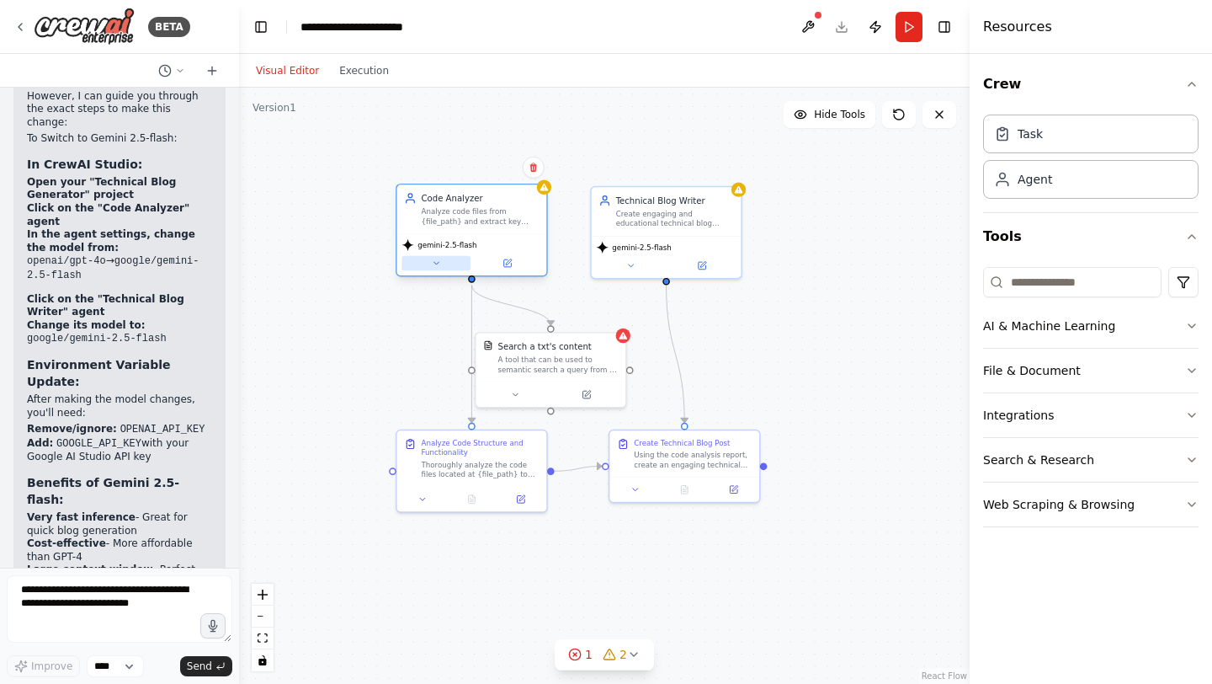
click at [443, 265] on button at bounding box center [436, 263] width 69 height 14
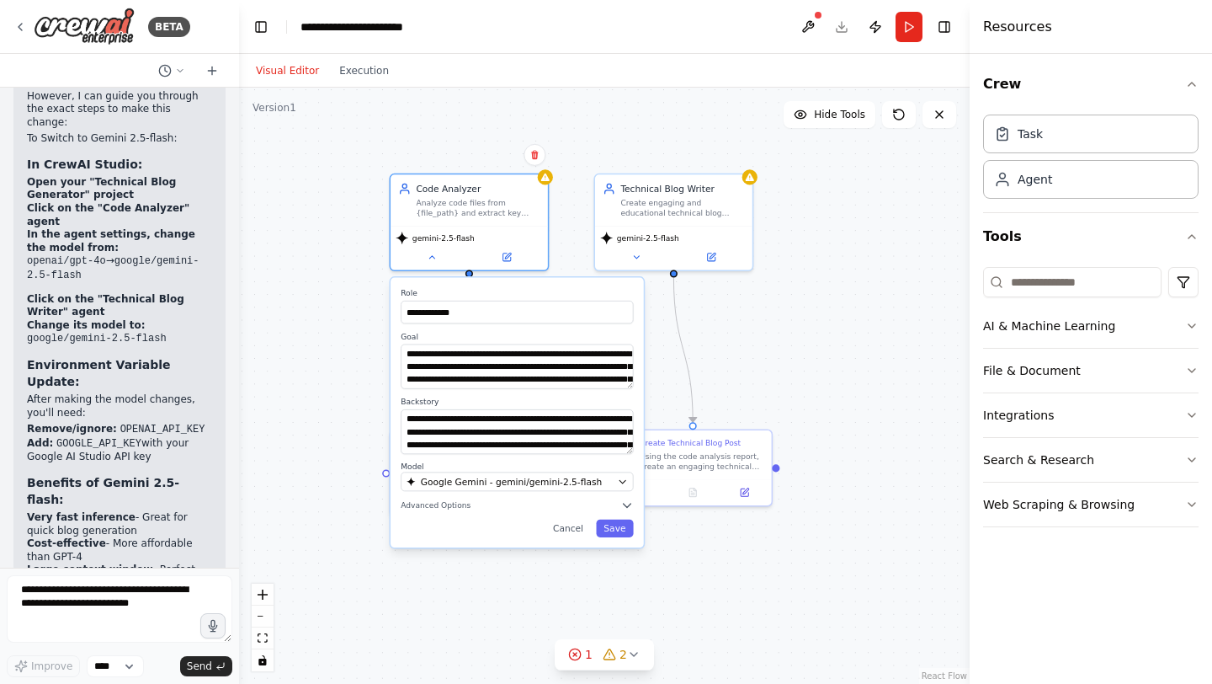
click at [460, 512] on div "**********" at bounding box center [517, 412] width 253 height 269
click at [627, 501] on icon "button" at bounding box center [626, 504] width 13 height 13
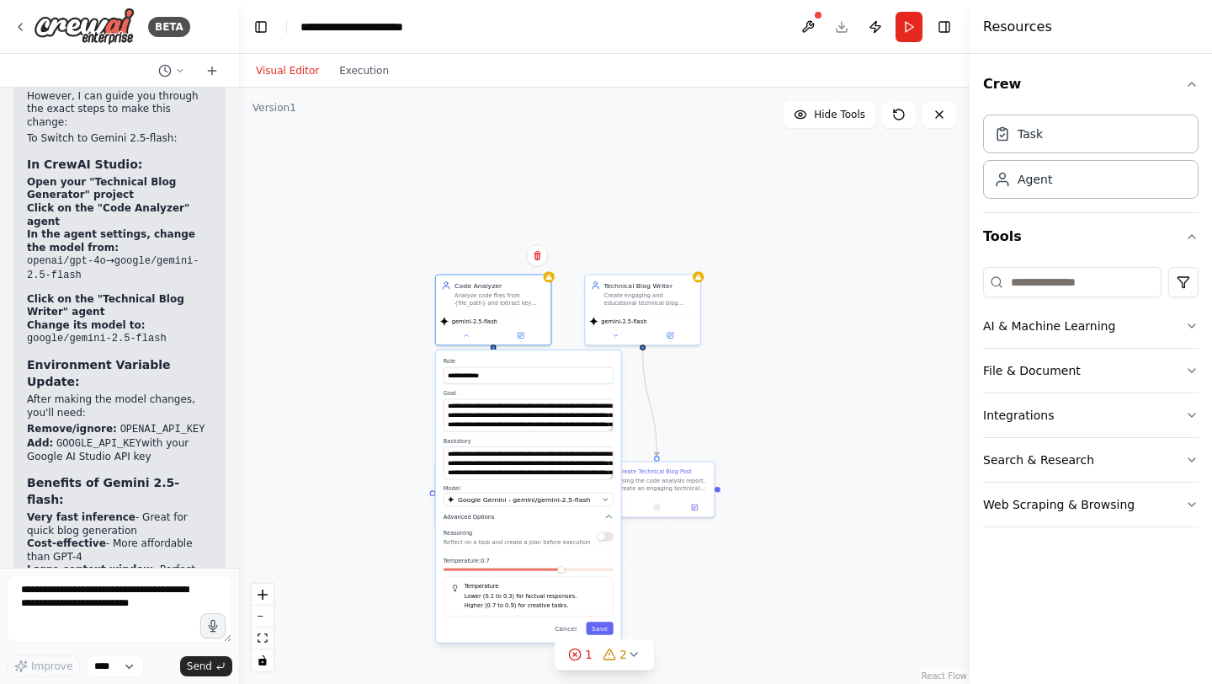
click at [612, 513] on icon "button" at bounding box center [608, 516] width 9 height 9
click at [795, 356] on div "**********" at bounding box center [604, 386] width 731 height 596
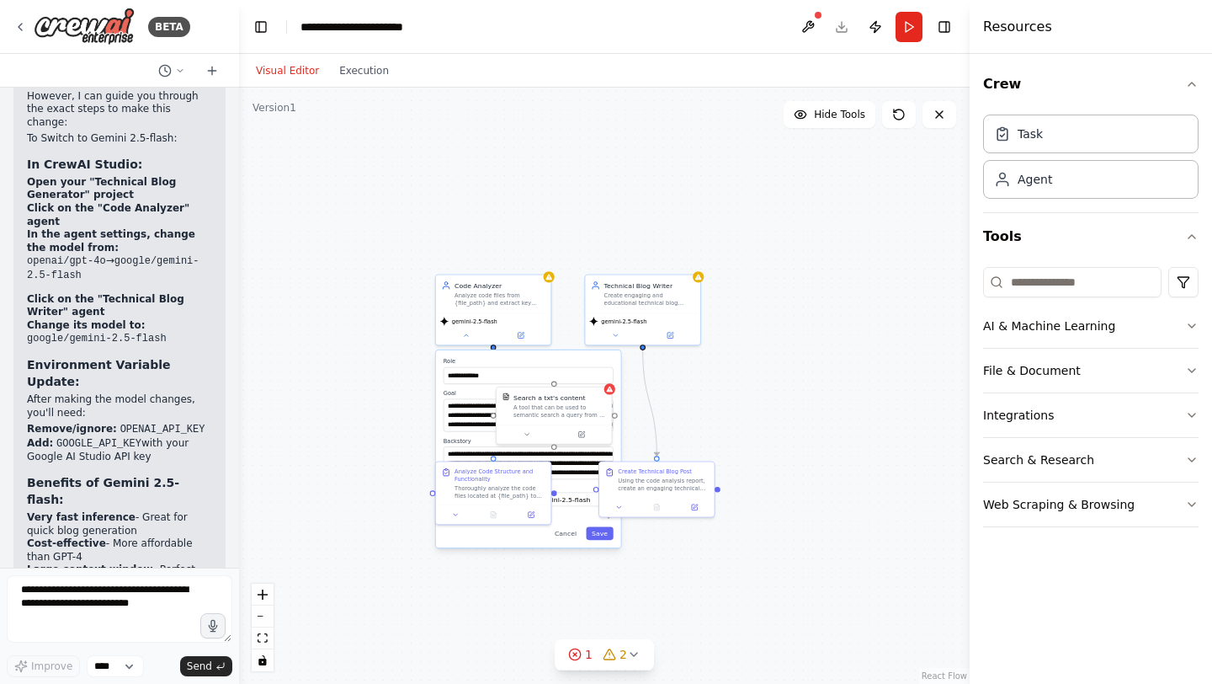
click at [386, 279] on div "**********" at bounding box center [604, 386] width 731 height 596
click at [944, 274] on div "**********" at bounding box center [604, 386] width 731 height 596
click at [570, 540] on div "**********" at bounding box center [528, 448] width 185 height 197
click at [569, 530] on button "Cancel" at bounding box center [566, 533] width 34 height 13
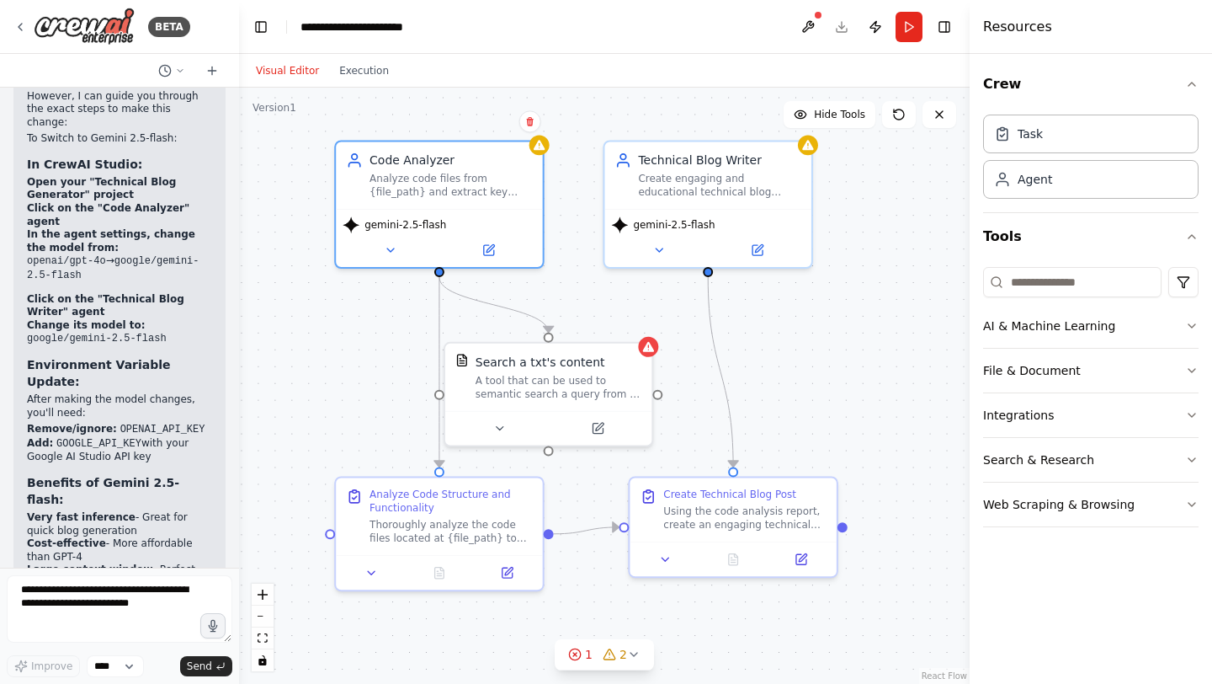
drag, startPoint x: 492, startPoint y: 410, endPoint x: 577, endPoint y: 301, distance: 139.1
click at [577, 301] on div ".deletable-edge-delete-btn { width: 20px; height: 20px; border: 0px solid #ffff…" at bounding box center [604, 386] width 731 height 596
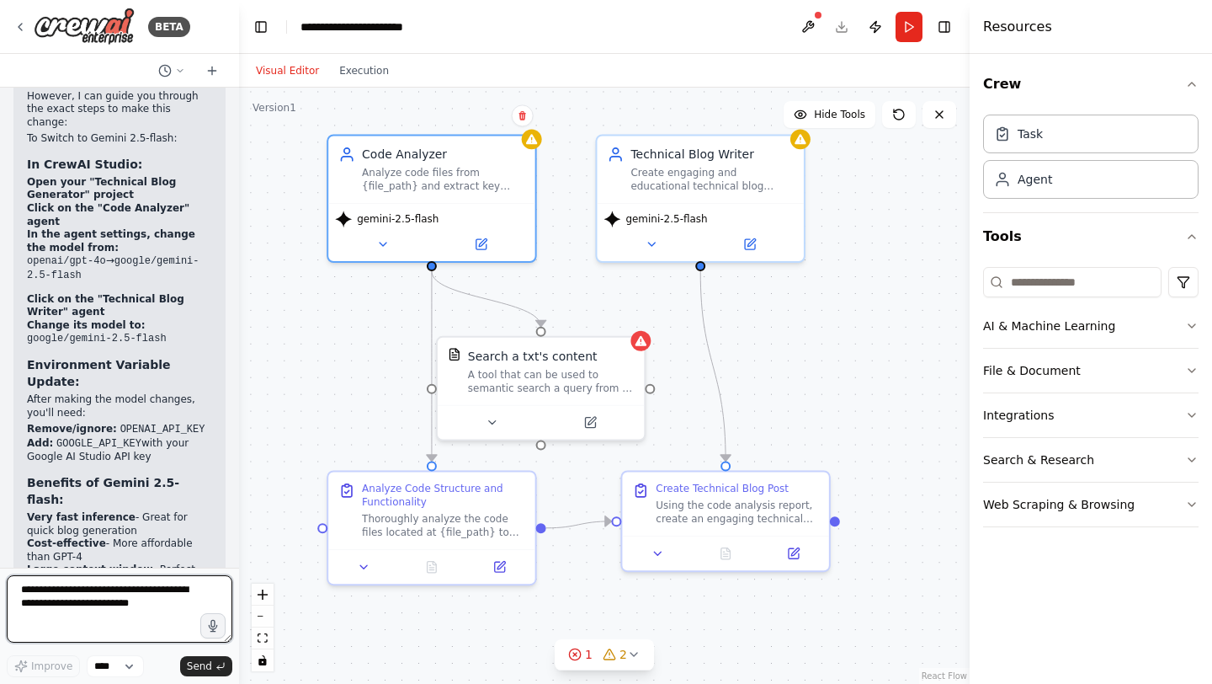
click at [148, 597] on textarea at bounding box center [120, 608] width 226 height 67
type textarea "**********"
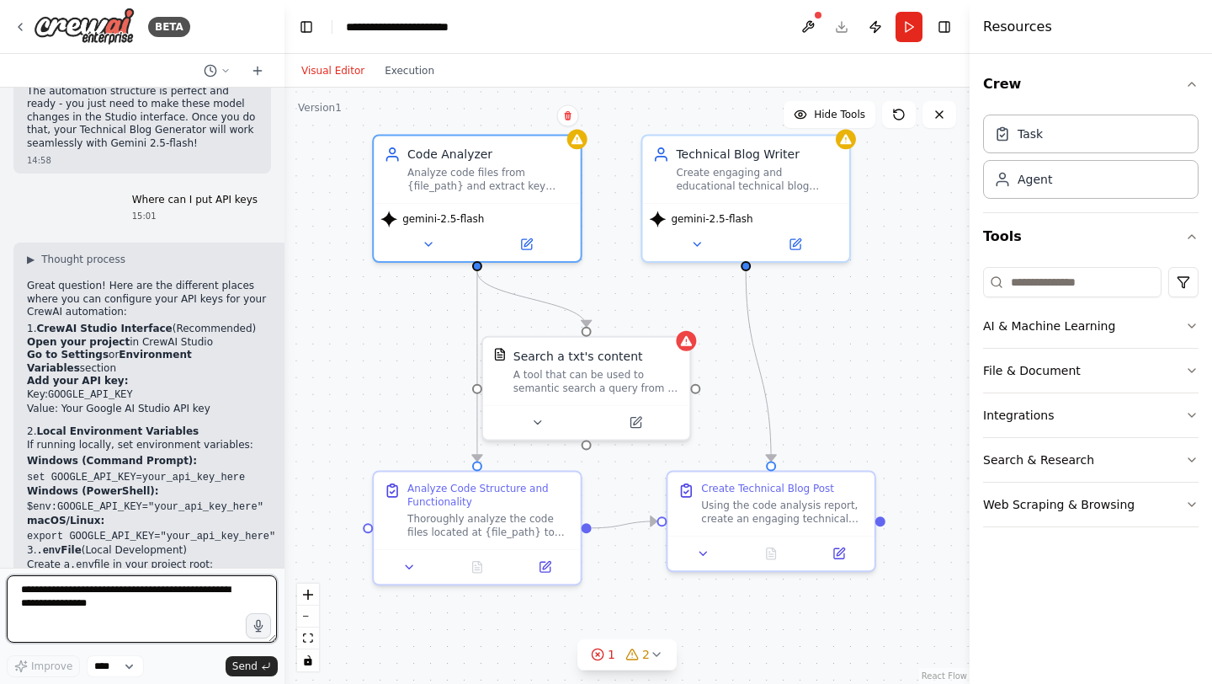
scroll to position [3781, 0]
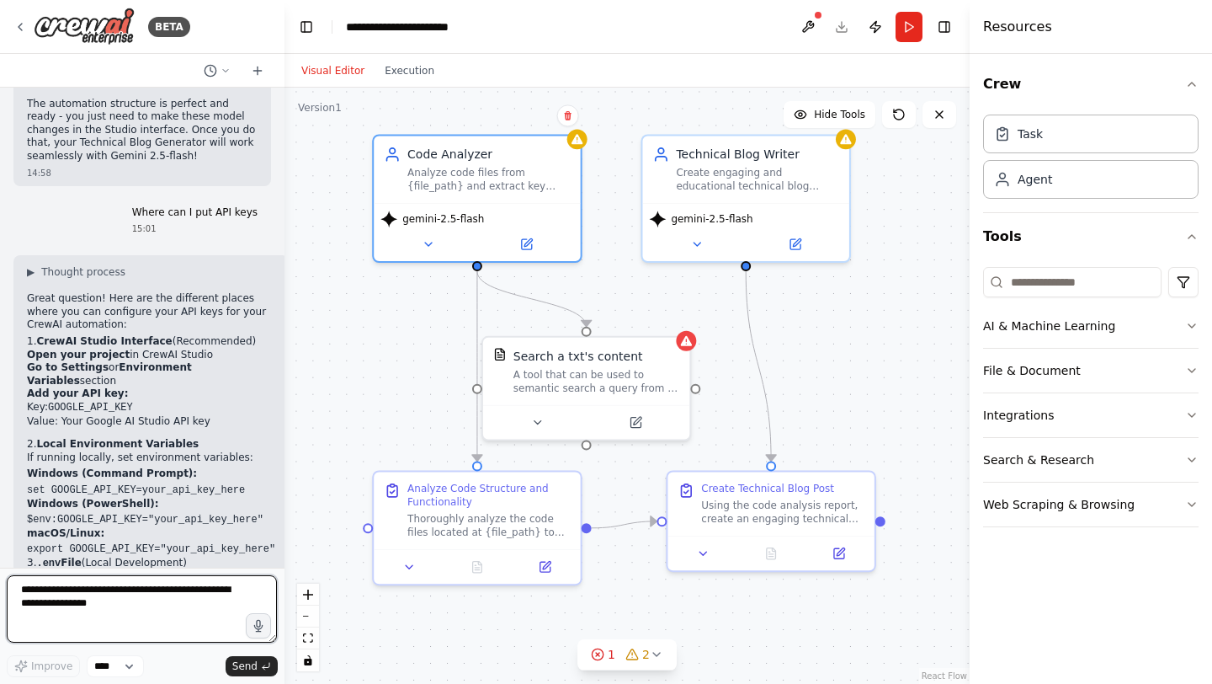
drag, startPoint x: 234, startPoint y: 274, endPoint x: 284, endPoint y: 274, distance: 49.7
click at [285, 274] on div "BETA Make technical blogs from code files 14:55 ▶ Thought process I'll help you…" at bounding box center [606, 342] width 1212 height 684
click at [654, 662] on button "1 2" at bounding box center [626, 654] width 99 height 31
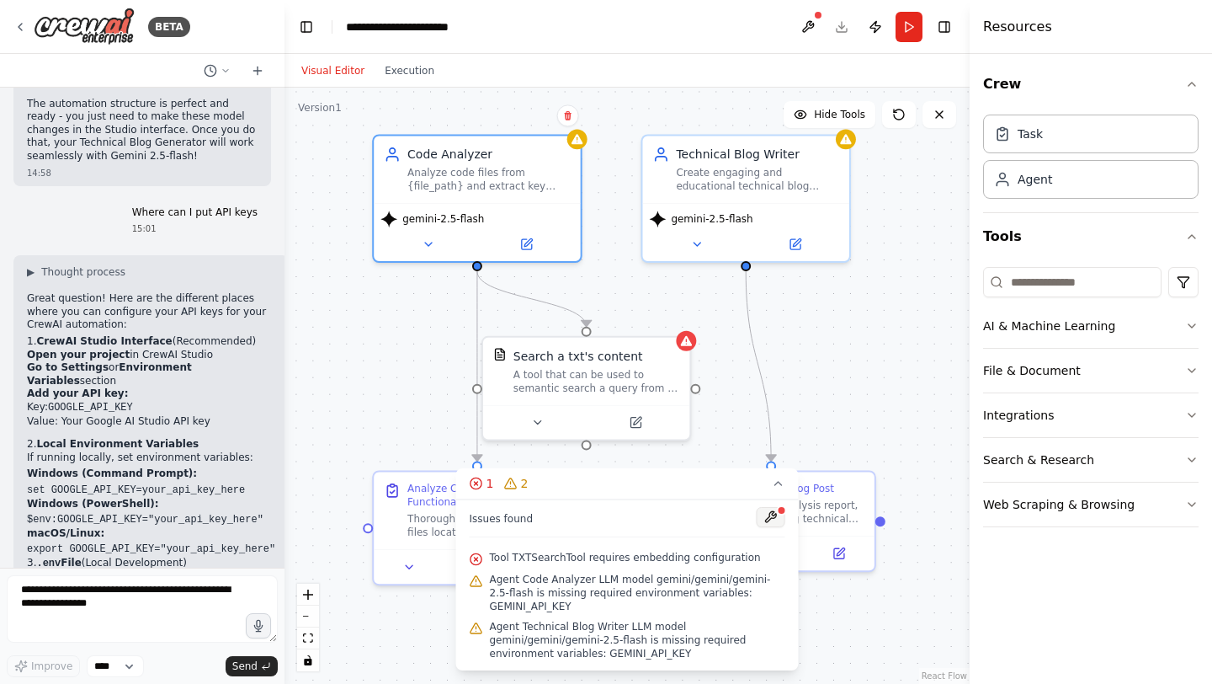
click at [773, 515] on button at bounding box center [771, 517] width 29 height 20
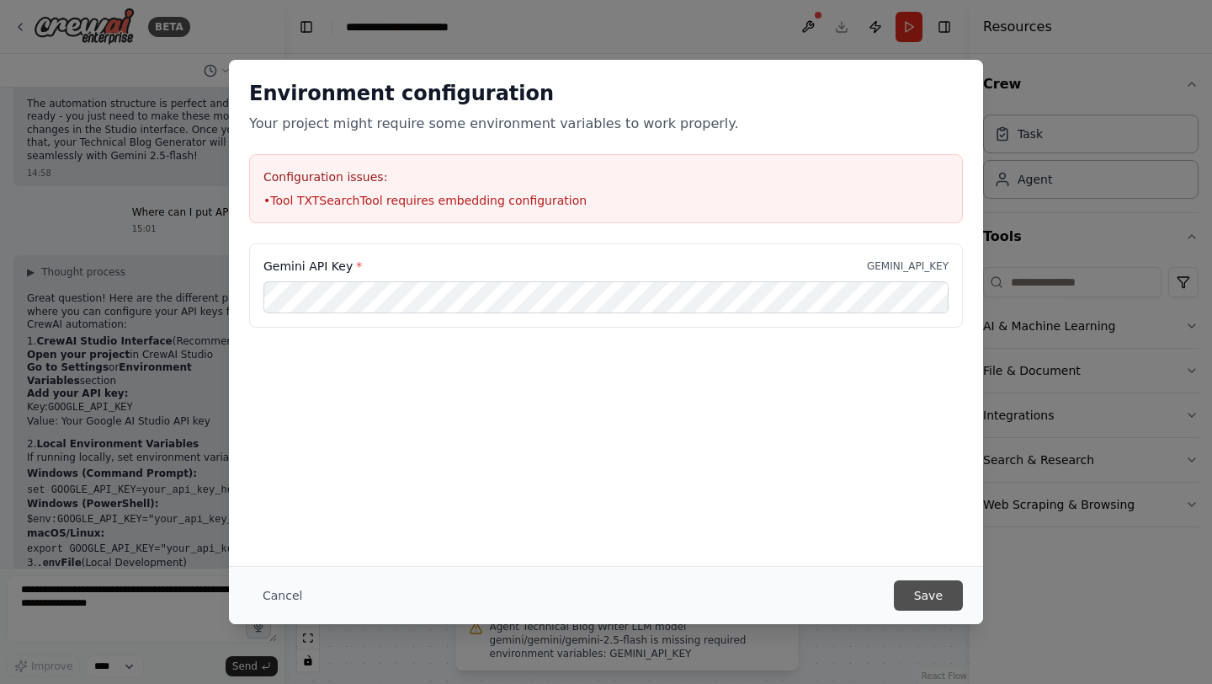
click at [917, 593] on button "Save" at bounding box center [928, 595] width 69 height 30
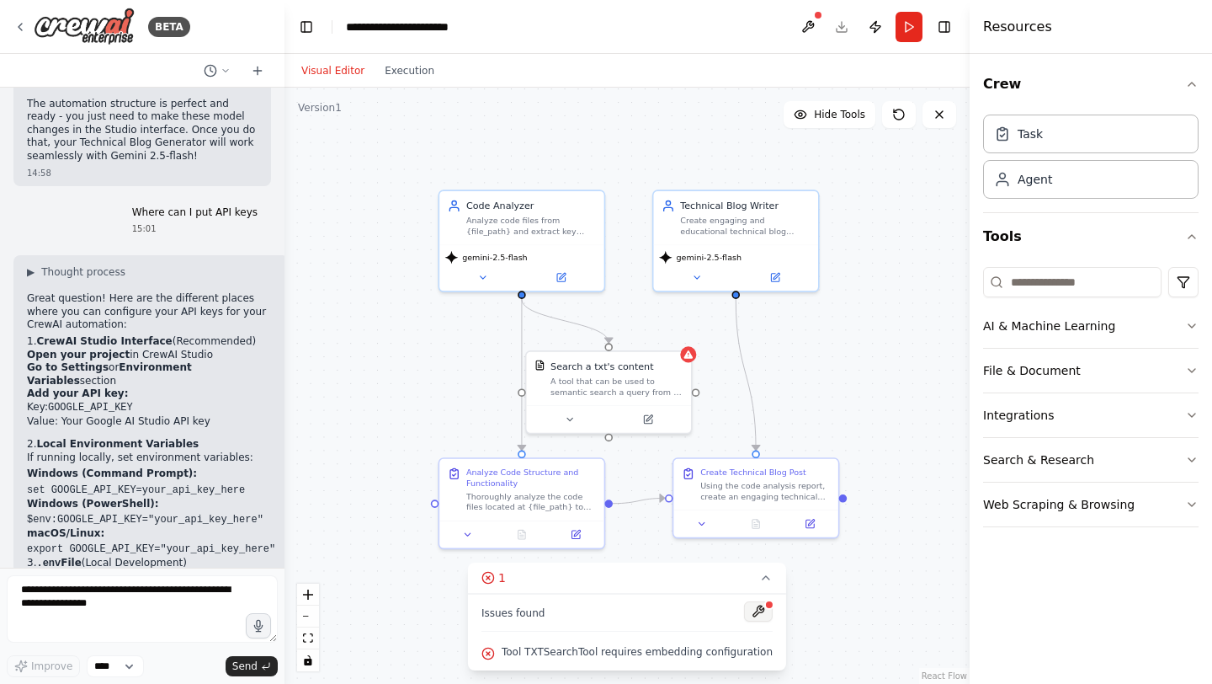
click at [750, 607] on button at bounding box center [758, 611] width 29 height 20
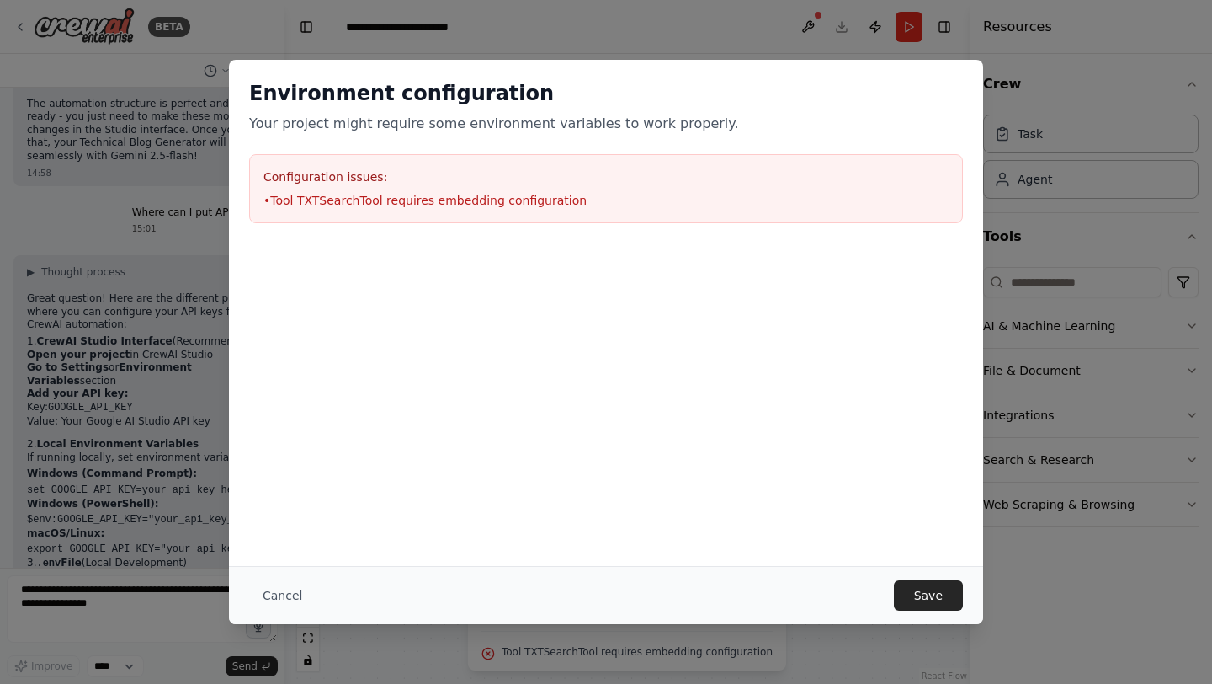
scroll to position [0, 0]
click at [923, 609] on button "Save" at bounding box center [928, 595] width 69 height 30
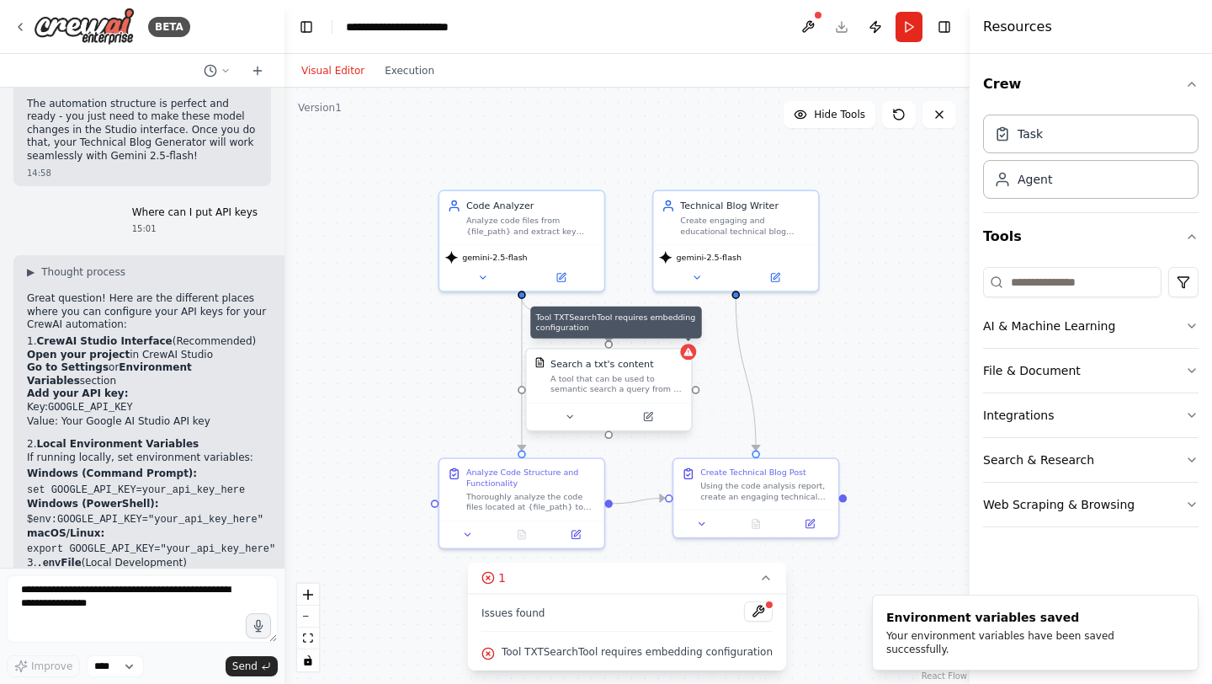
click at [685, 358] on div at bounding box center [688, 351] width 16 height 16
click at [694, 355] on div at bounding box center [695, 351] width 16 height 16
click at [694, 355] on icon at bounding box center [694, 351] width 11 height 11
click at [660, 371] on div "Search a txt's content A tool that can be used to semantic search a query from …" at bounding box center [623, 376] width 132 height 38
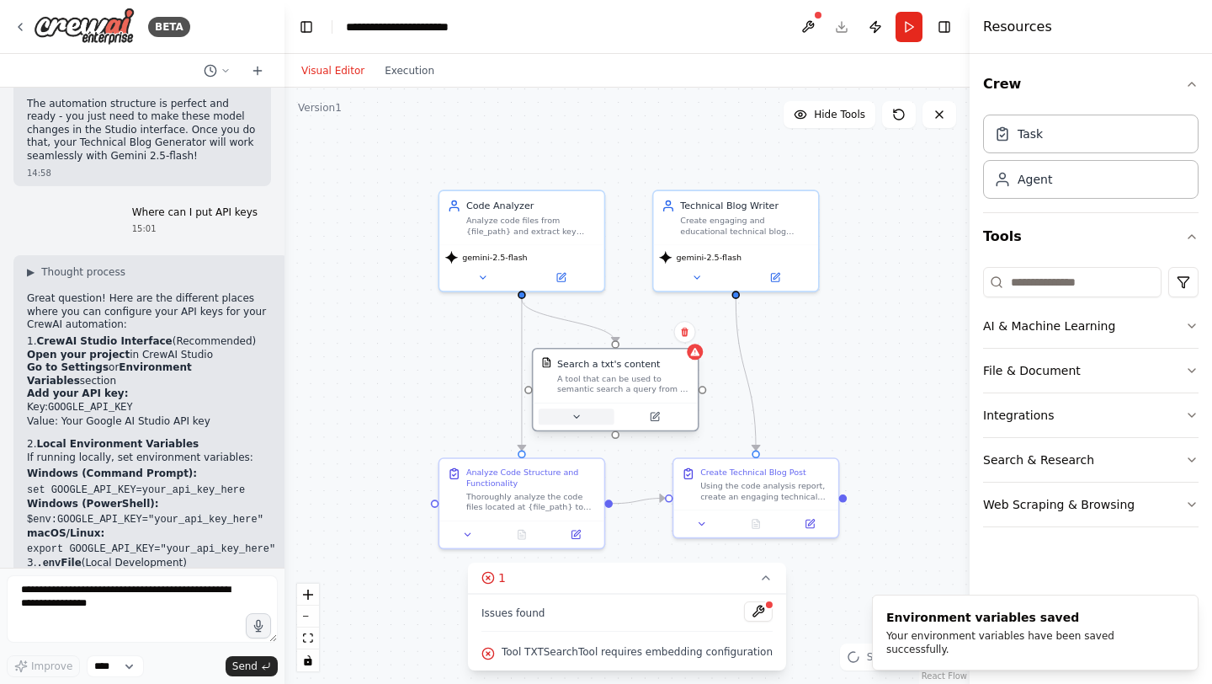
click at [582, 414] on button at bounding box center [577, 416] width 76 height 16
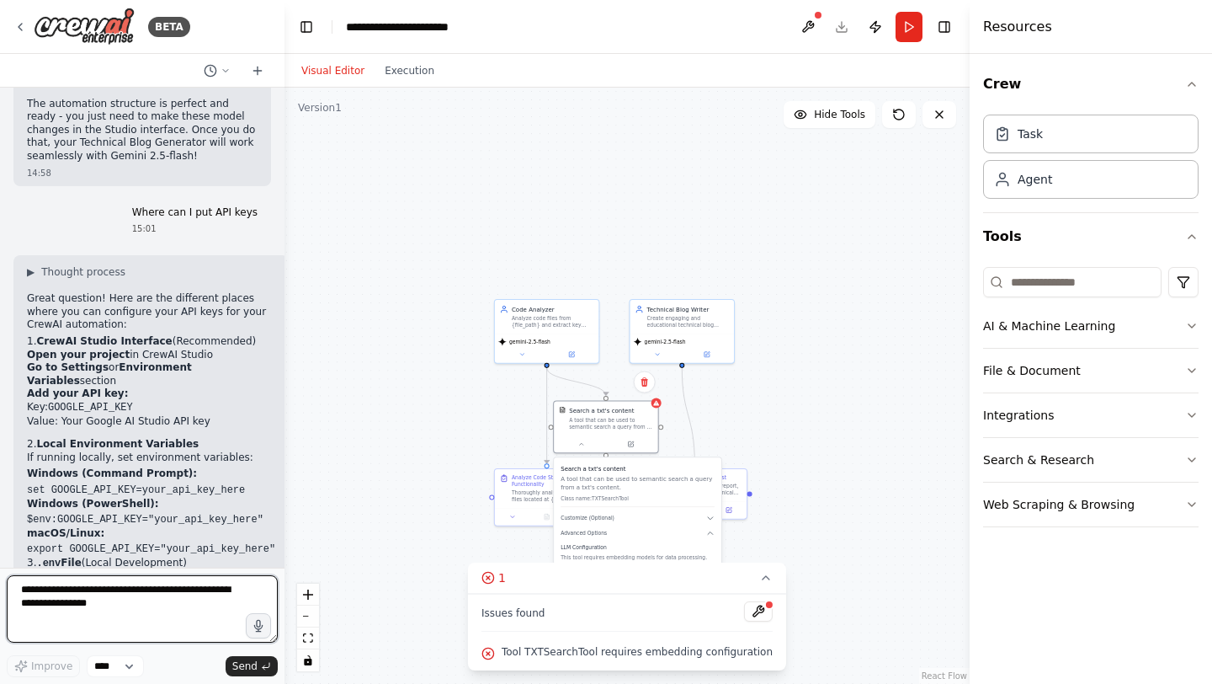
click at [122, 607] on textarea at bounding box center [142, 608] width 271 height 67
type textarea "**********"
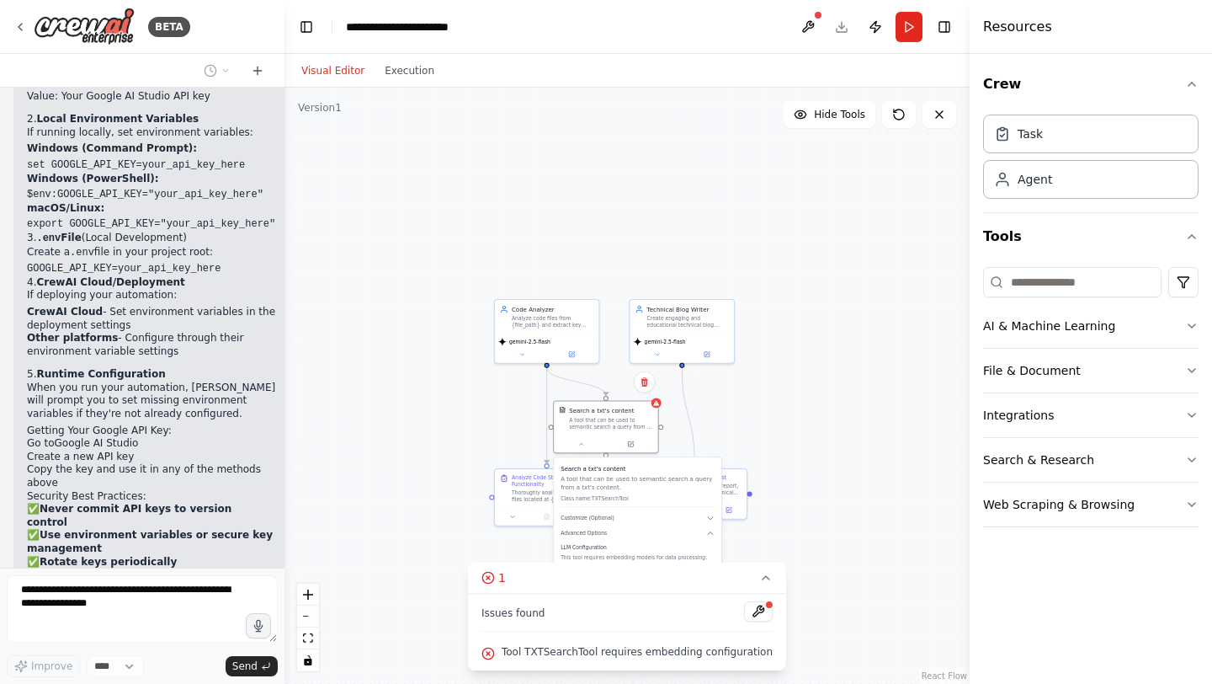
scroll to position [4163, 0]
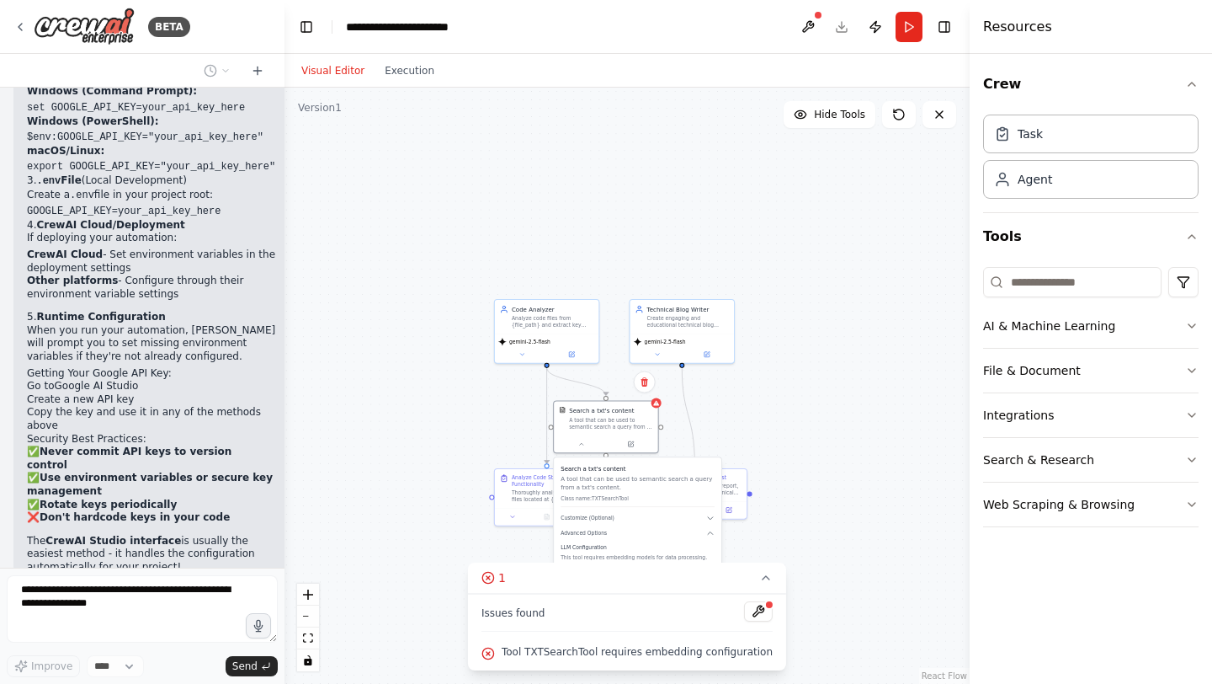
click at [803, 386] on div ".deletable-edge-delete-btn { width: 20px; height: 20px; border: 0px solid #ffff…" at bounding box center [627, 386] width 685 height 596
click at [766, 580] on icon at bounding box center [765, 577] width 13 height 13
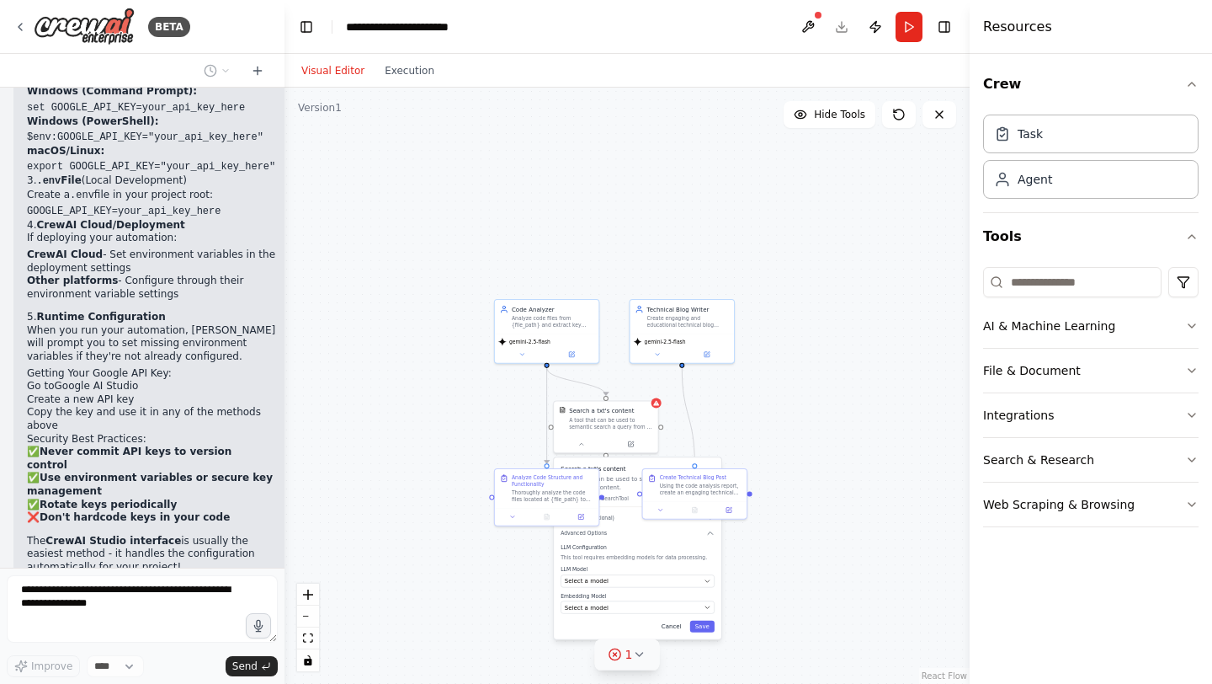
click at [675, 626] on button "Cancel" at bounding box center [672, 626] width 30 height 12
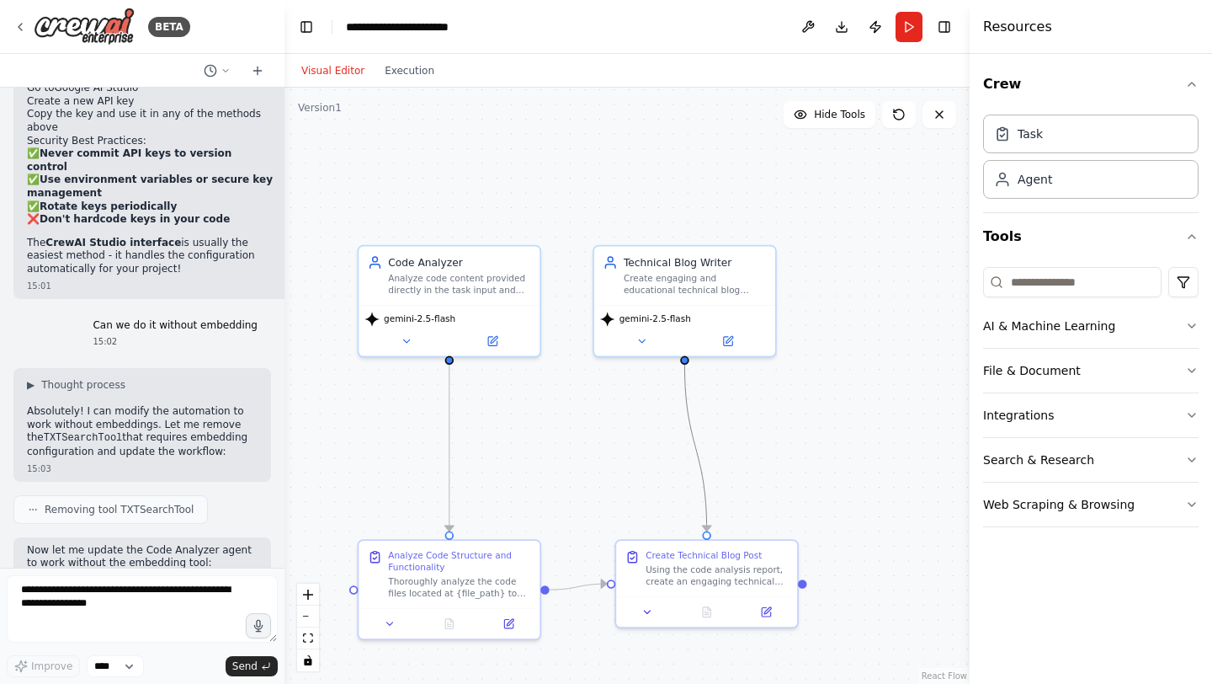
scroll to position [4574, 0]
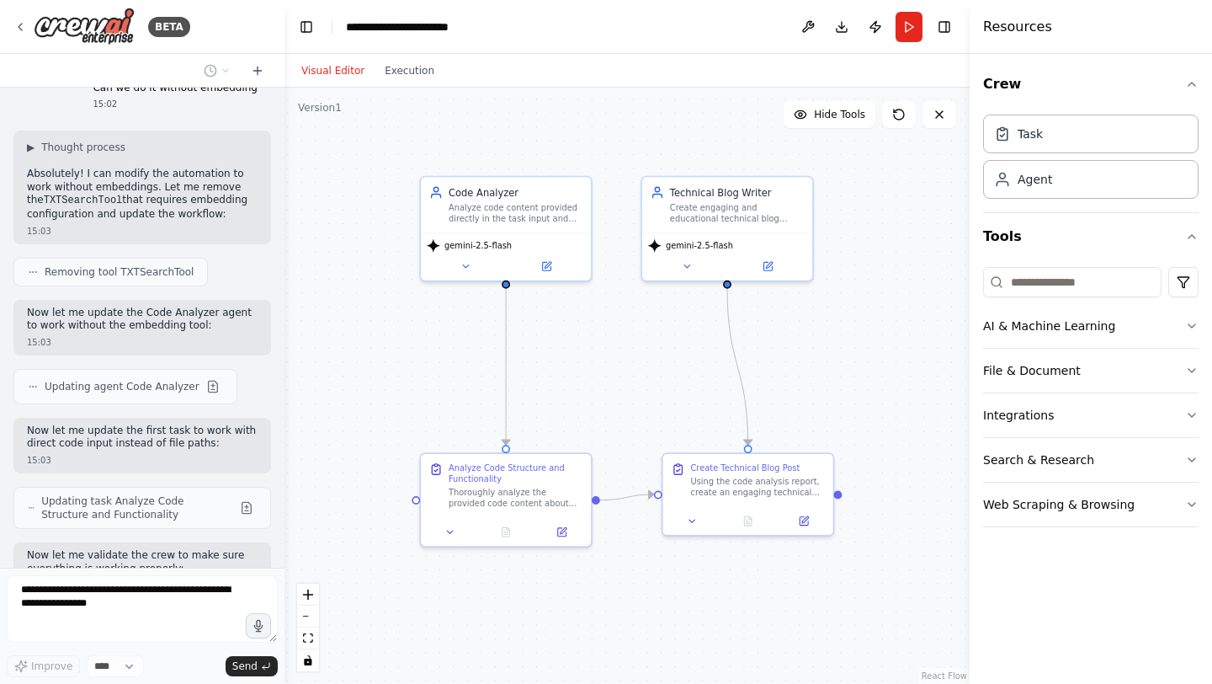
drag, startPoint x: 610, startPoint y: 431, endPoint x: 655, endPoint y: 354, distance: 89.4
click at [655, 354] on div ".deletable-edge-delete-btn { width: 20px; height: 20px; border: 0px solid #ffff…" at bounding box center [627, 386] width 685 height 596
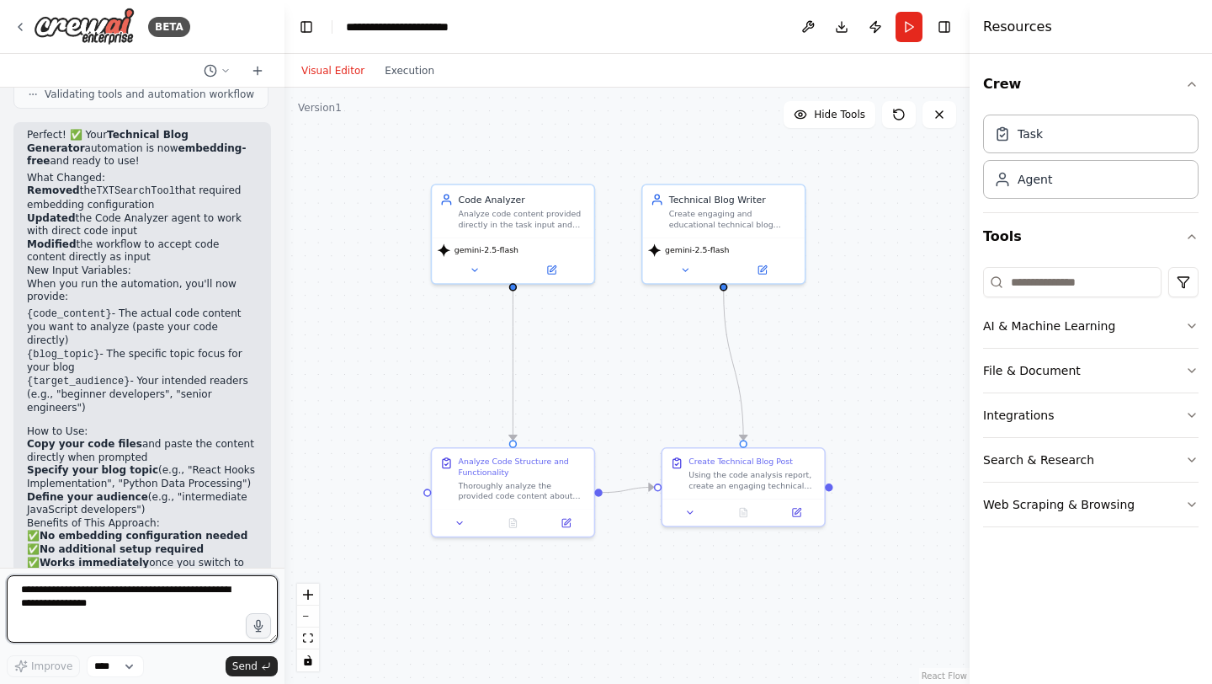
scroll to position [5238, 0]
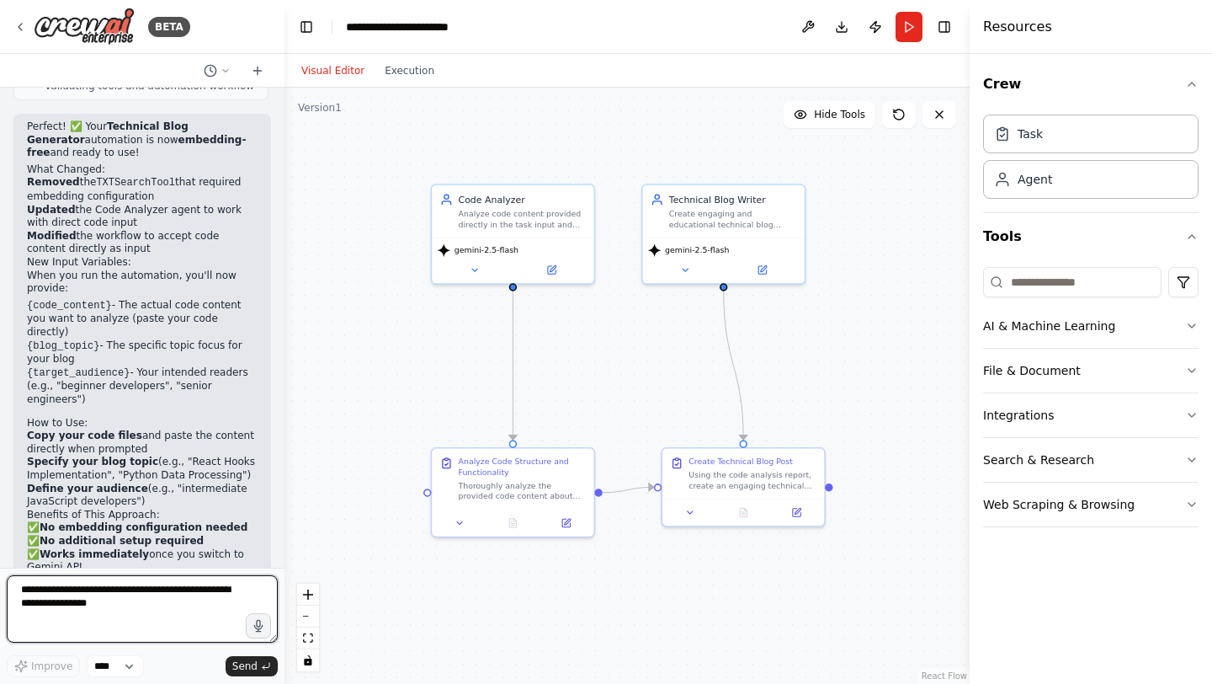
click at [151, 599] on textarea at bounding box center [142, 608] width 271 height 67
type textarea "**********"
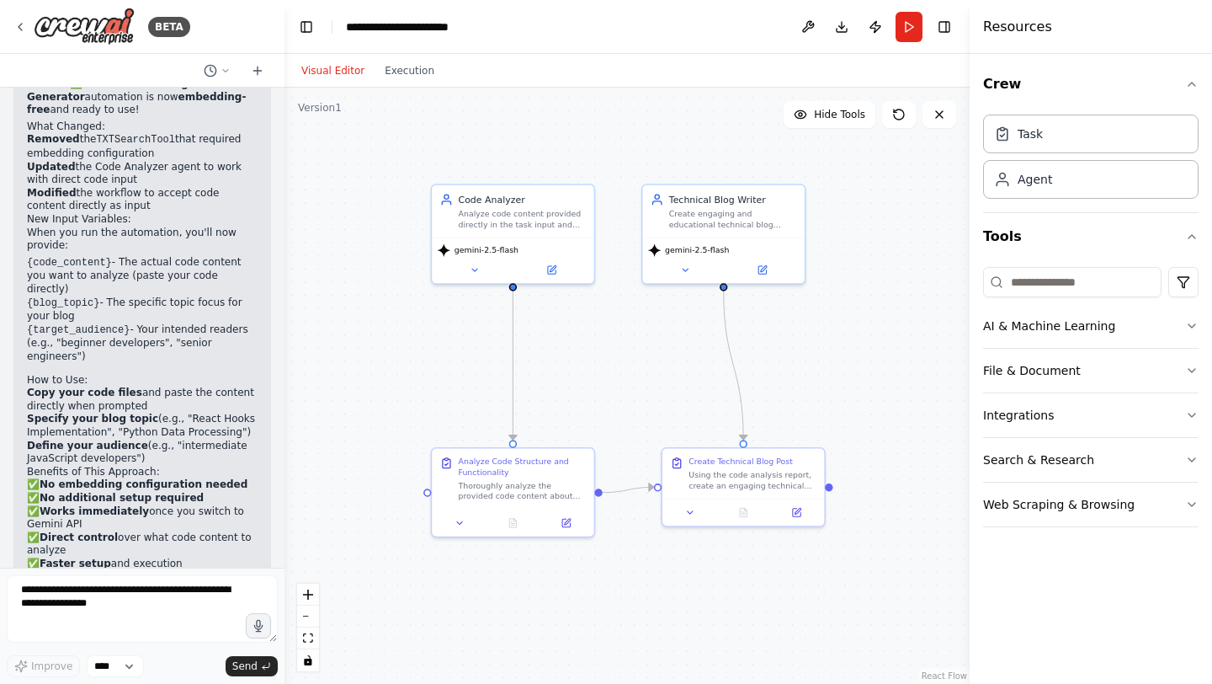
scroll to position [5339, 0]
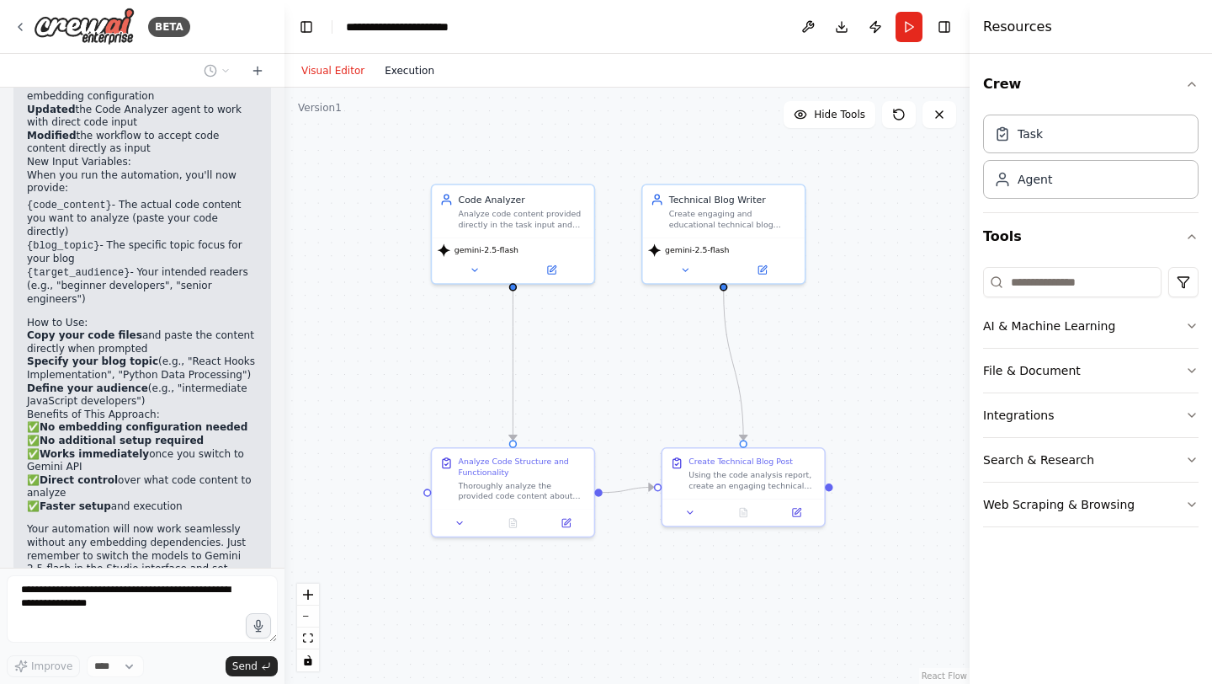
click at [405, 77] on button "Execution" at bounding box center [410, 71] width 70 height 20
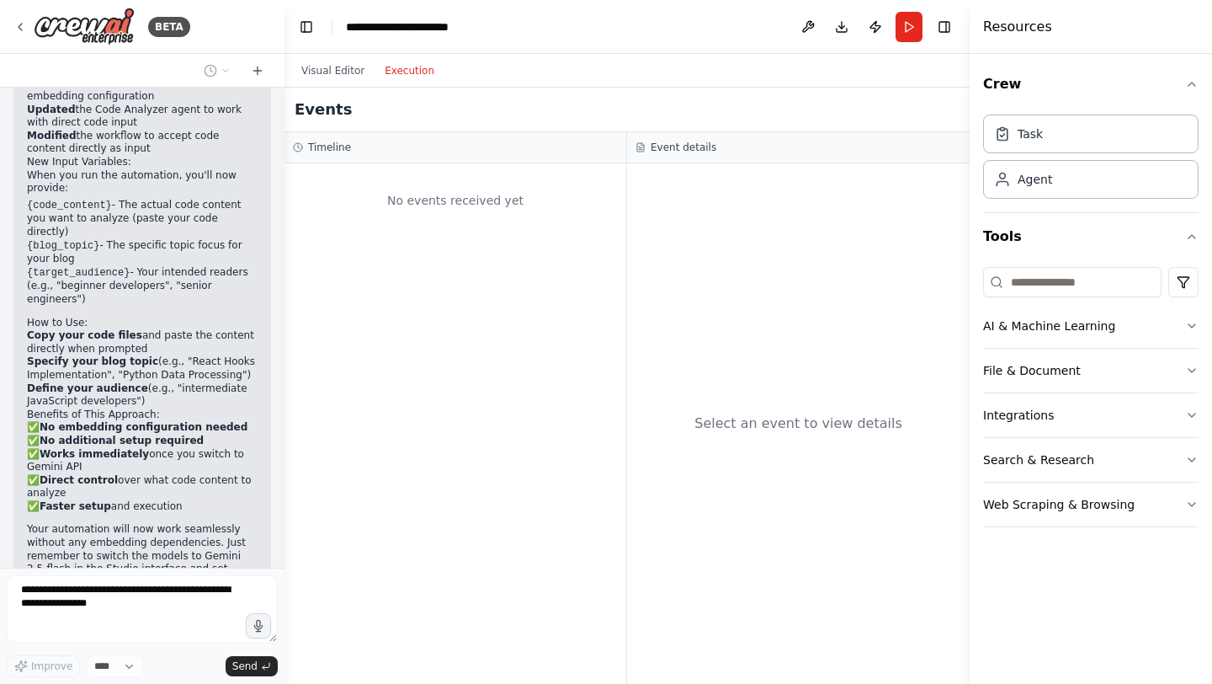
click at [483, 212] on div "No events received yet" at bounding box center [455, 200] width 325 height 57
click at [753, 372] on div "Select an event to view details" at bounding box center [798, 423] width 343 height 520
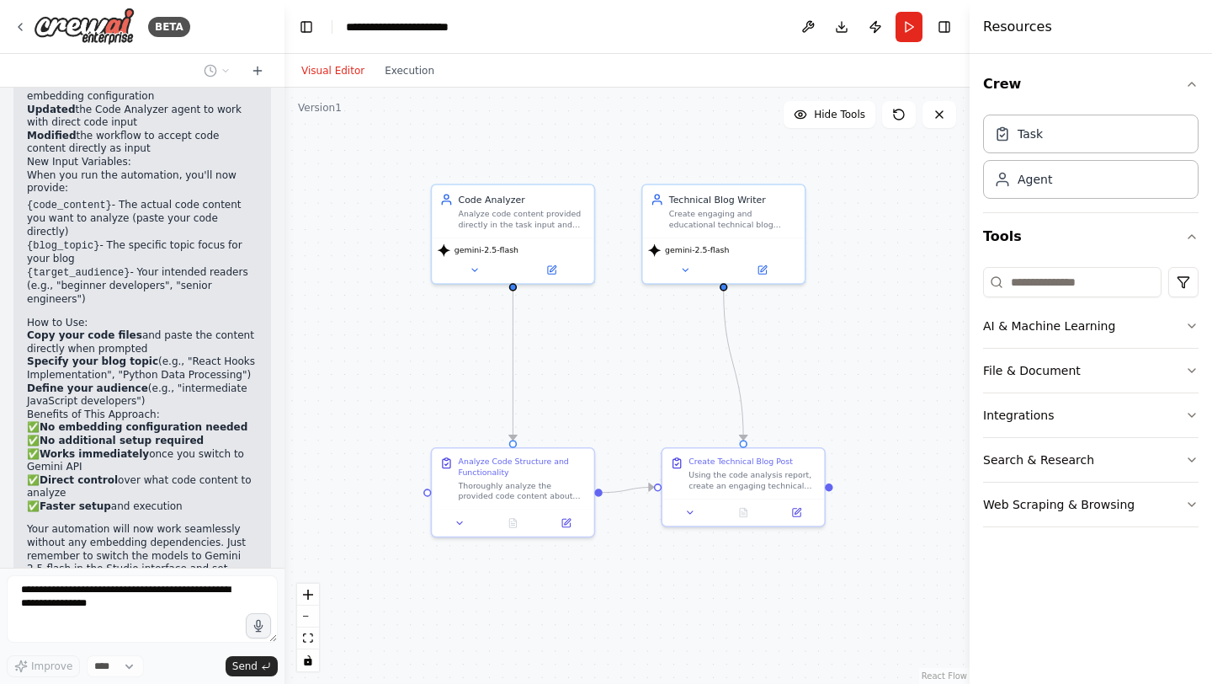
click at [344, 67] on button "Visual Editor" at bounding box center [332, 71] width 83 height 20
click at [905, 33] on button "Run" at bounding box center [909, 27] width 27 height 30
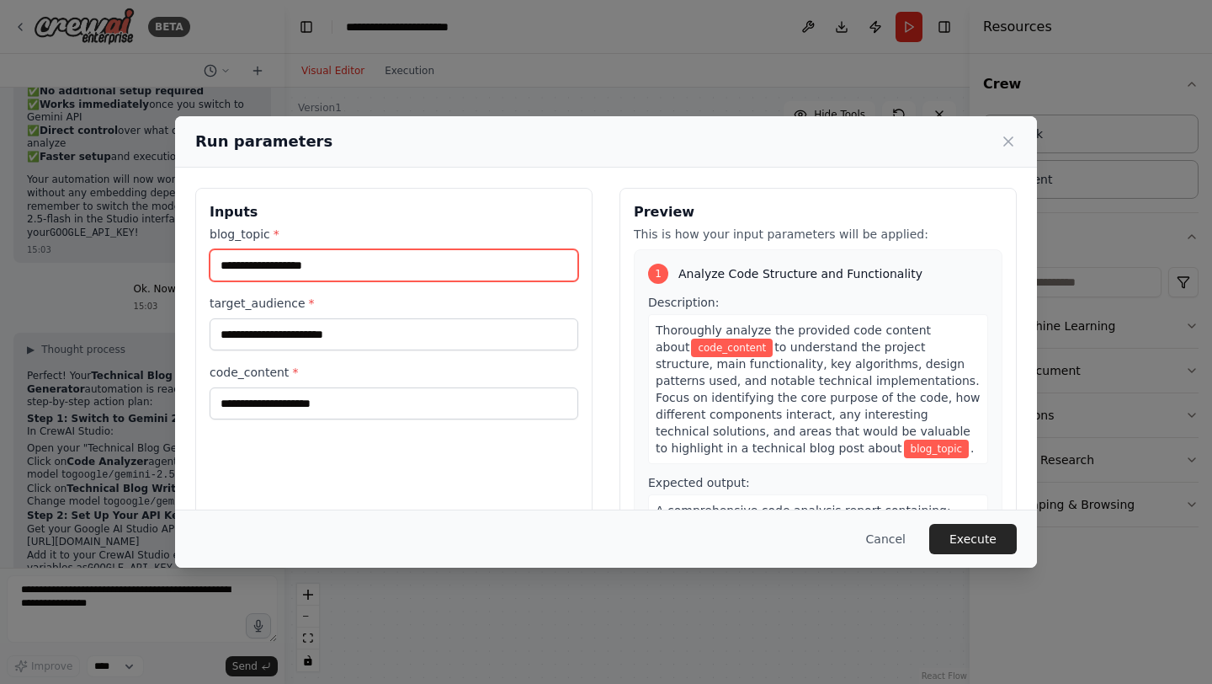
click at [417, 264] on input "blog_topic *" at bounding box center [394, 265] width 369 height 32
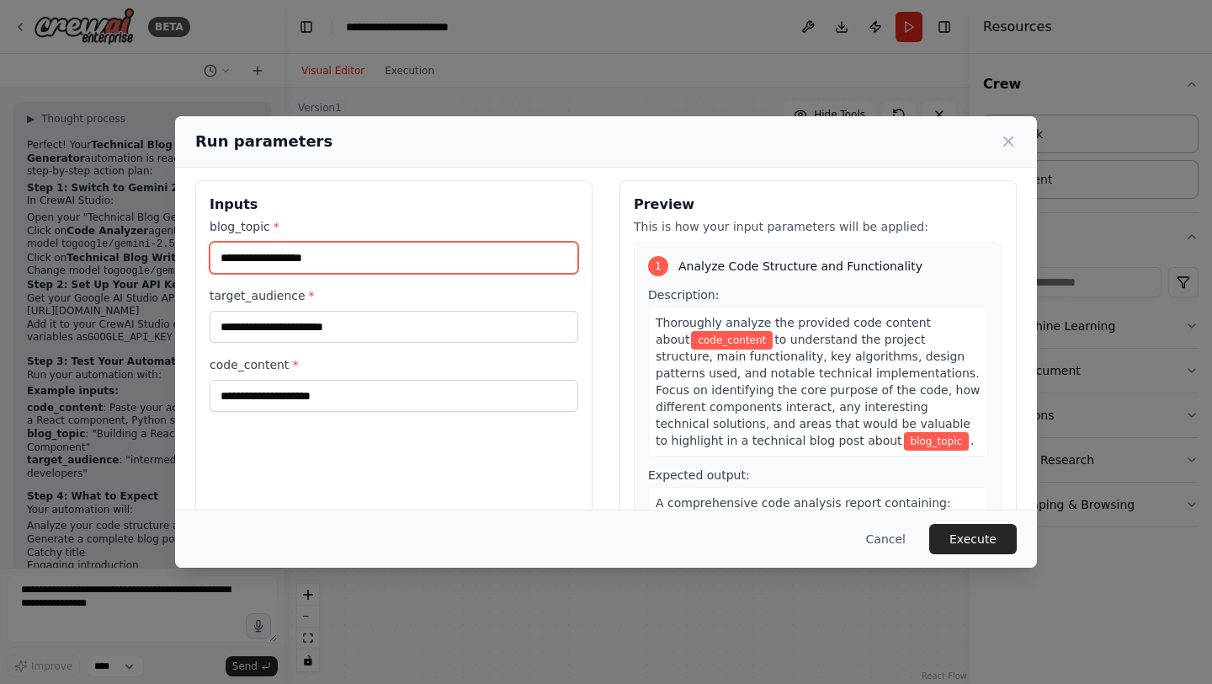
scroll to position [0, 0]
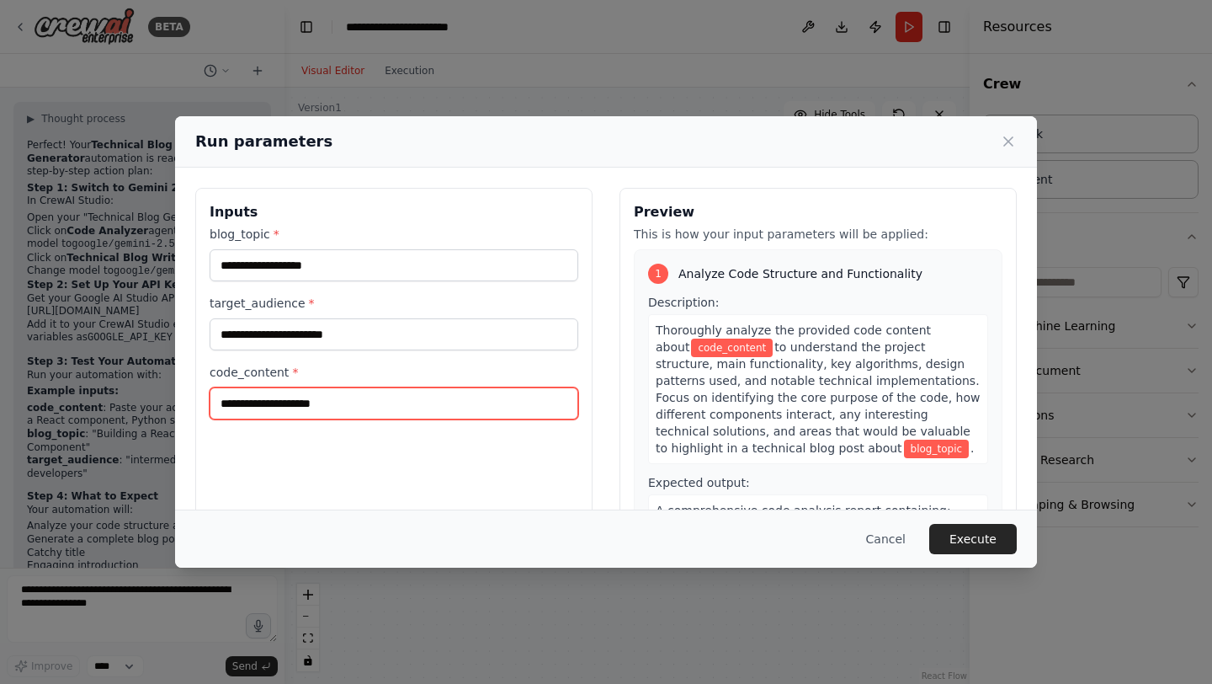
click at [296, 413] on input "code_content *" at bounding box center [394, 403] width 369 height 32
click at [349, 282] on div "blog_topic * target_audience * code_content *" at bounding box center [394, 323] width 369 height 194
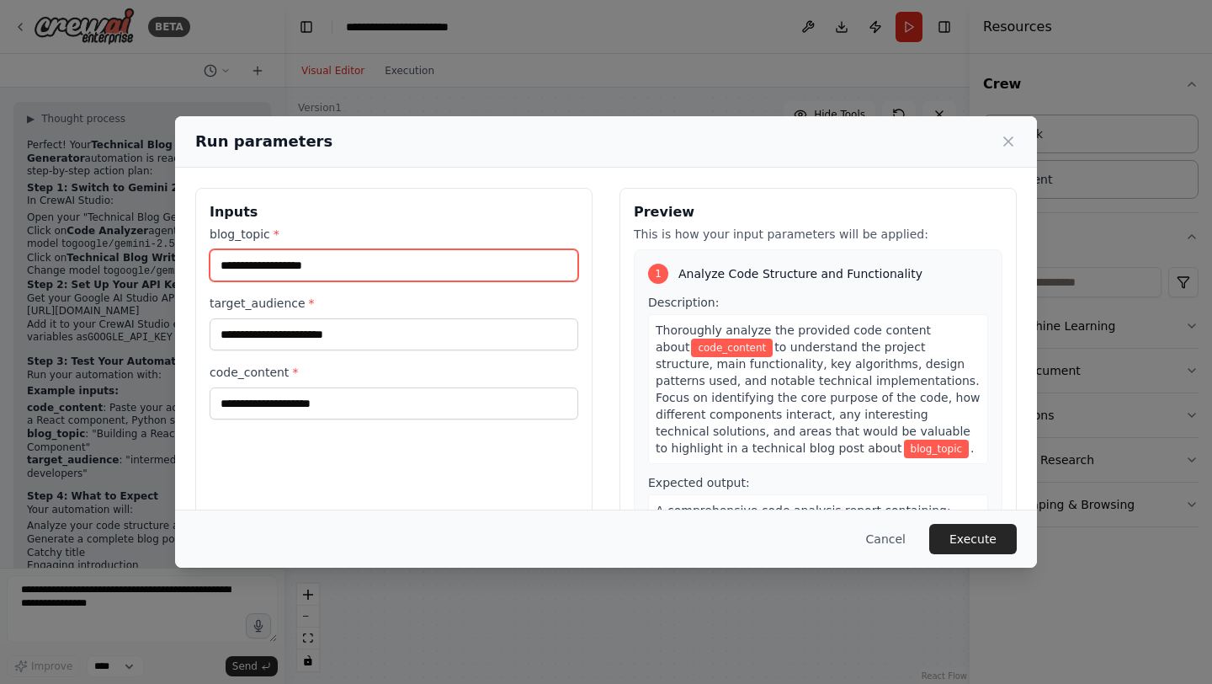
click at [365, 272] on input "blog_topic *" at bounding box center [394, 265] width 369 height 32
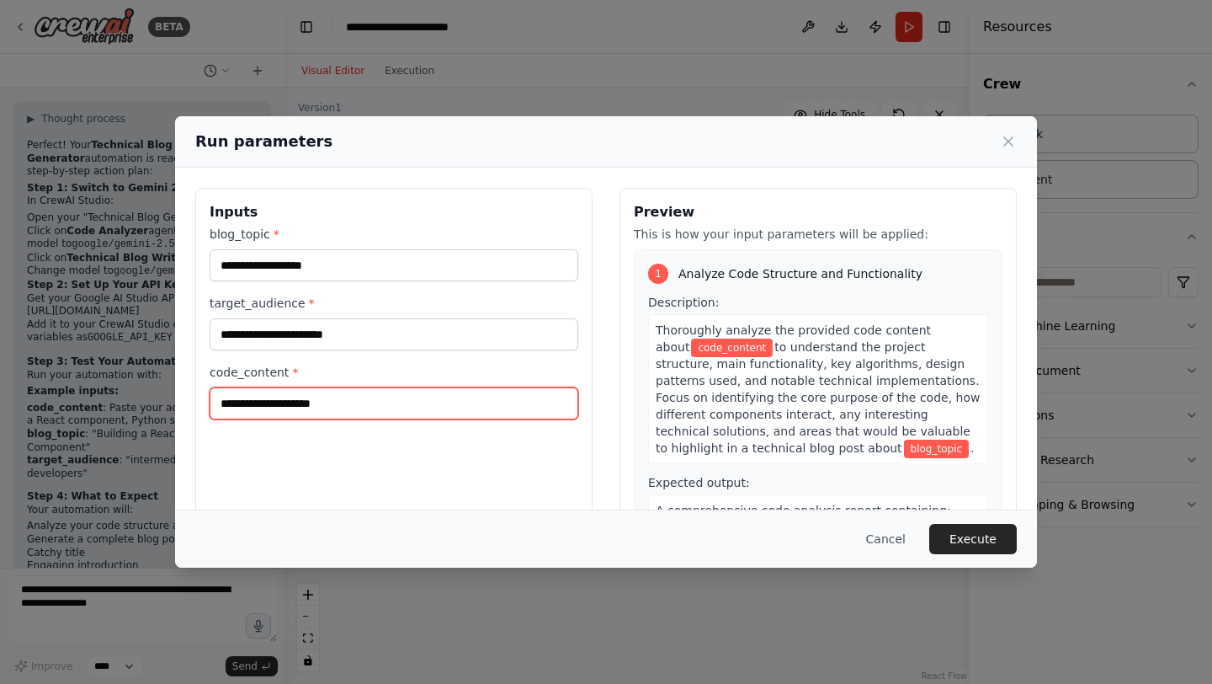
click at [321, 407] on input "code_content *" at bounding box center [394, 403] width 369 height 32
paste input "**********"
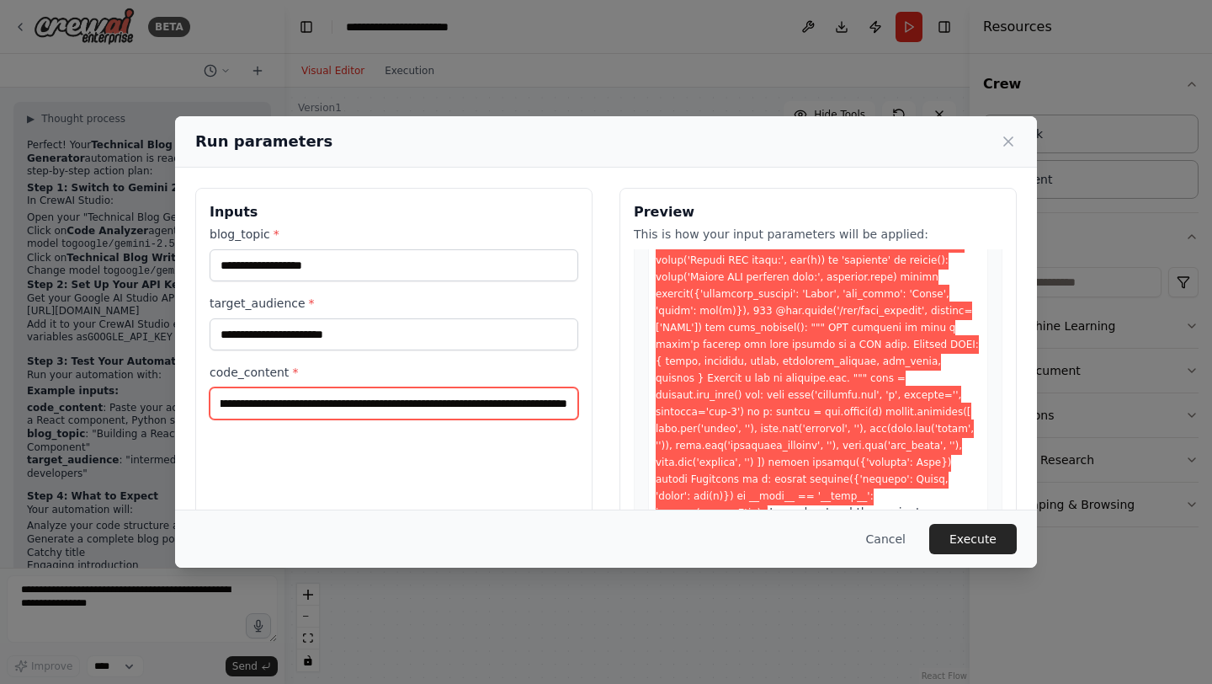
scroll to position [880, 0]
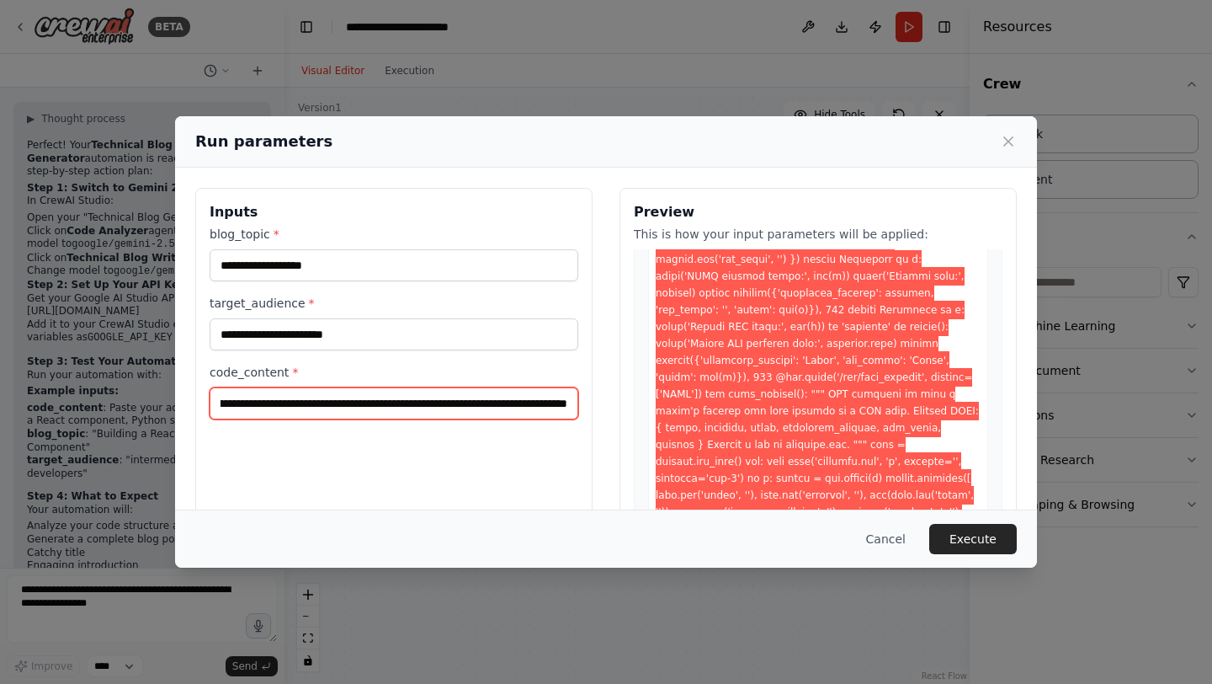
type input "**********"
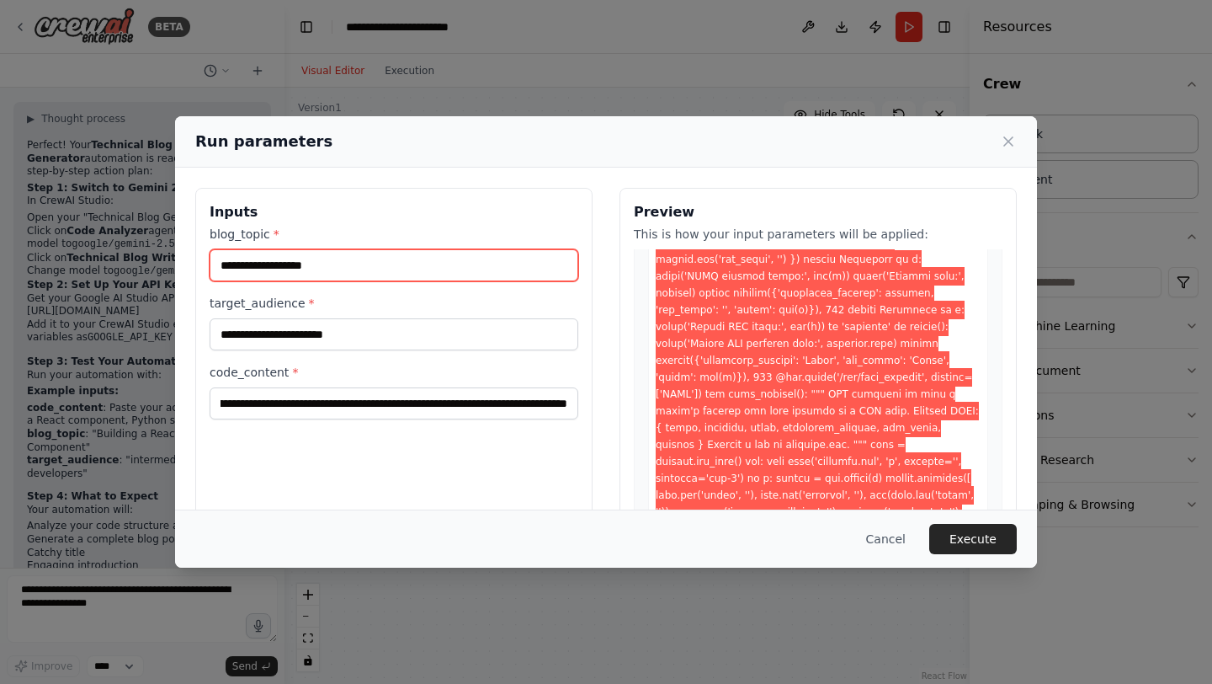
click at [331, 263] on input "blog_topic *" at bounding box center [394, 265] width 369 height 32
type input "*"
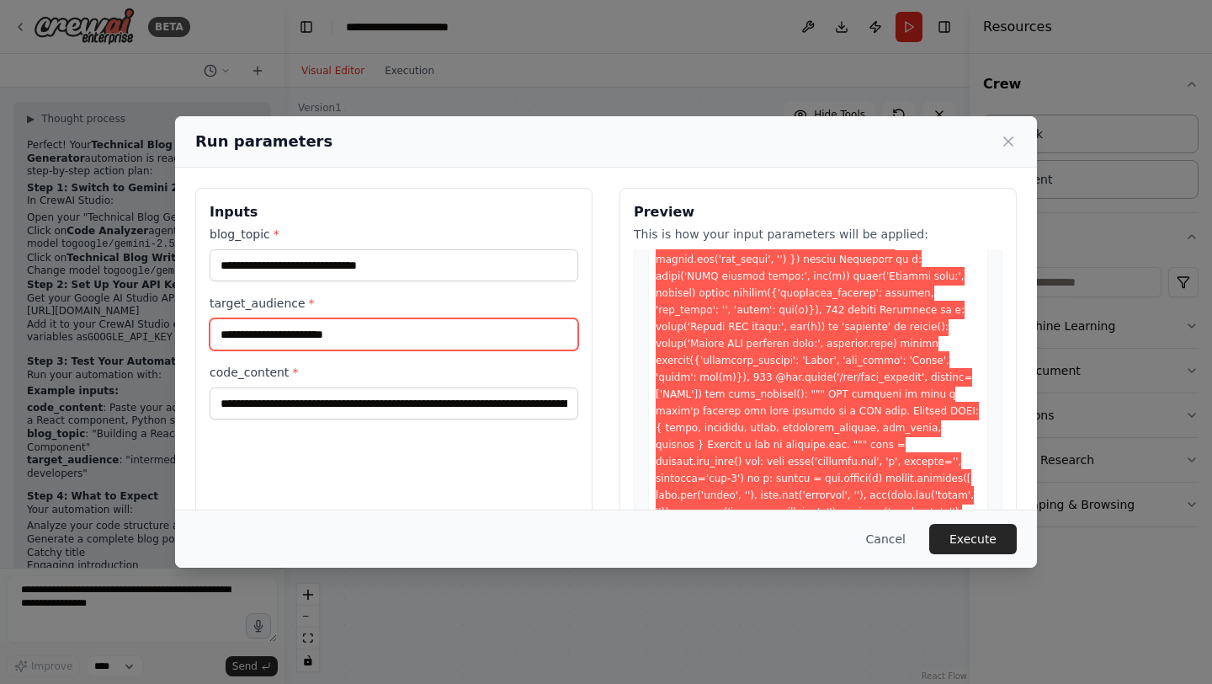
click at [349, 331] on input "target_audience *" at bounding box center [394, 334] width 369 height 32
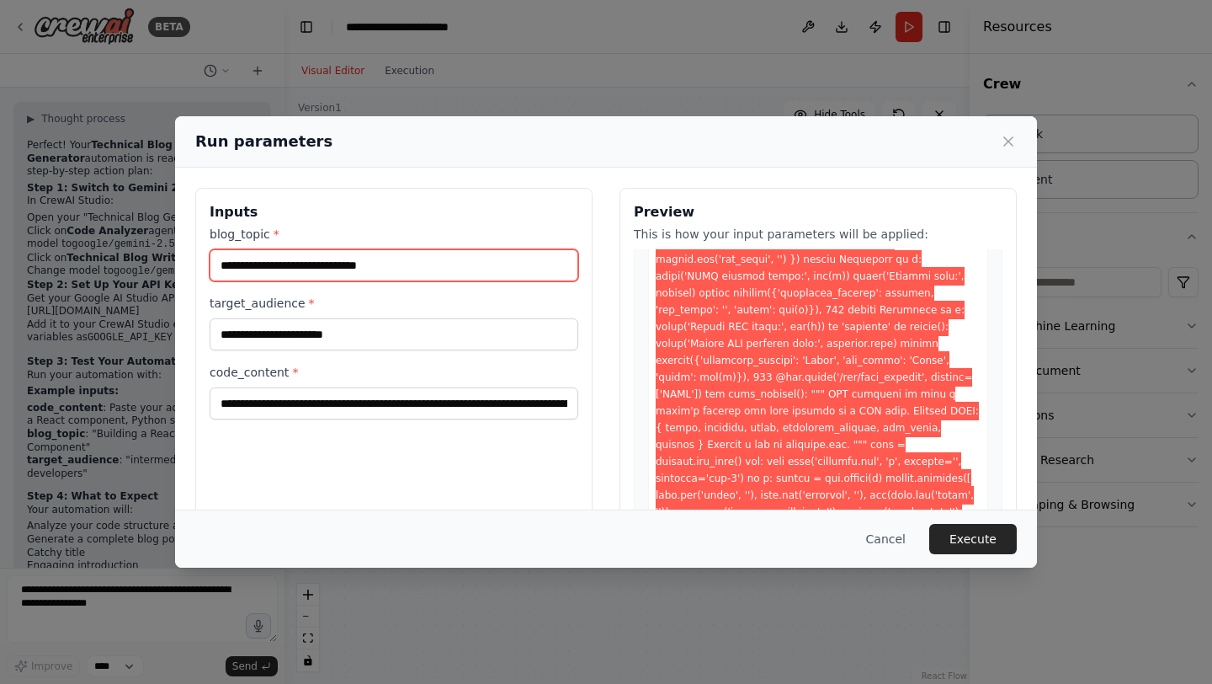
click at [362, 268] on input "**********" at bounding box center [394, 265] width 369 height 32
click at [223, 268] on input "**********" at bounding box center [394, 265] width 369 height 32
drag, startPoint x: 465, startPoint y: 263, endPoint x: 621, endPoint y: 265, distance: 156.6
click at [621, 265] on div "**********" at bounding box center [606, 387] width 822 height 399
type input "**********"
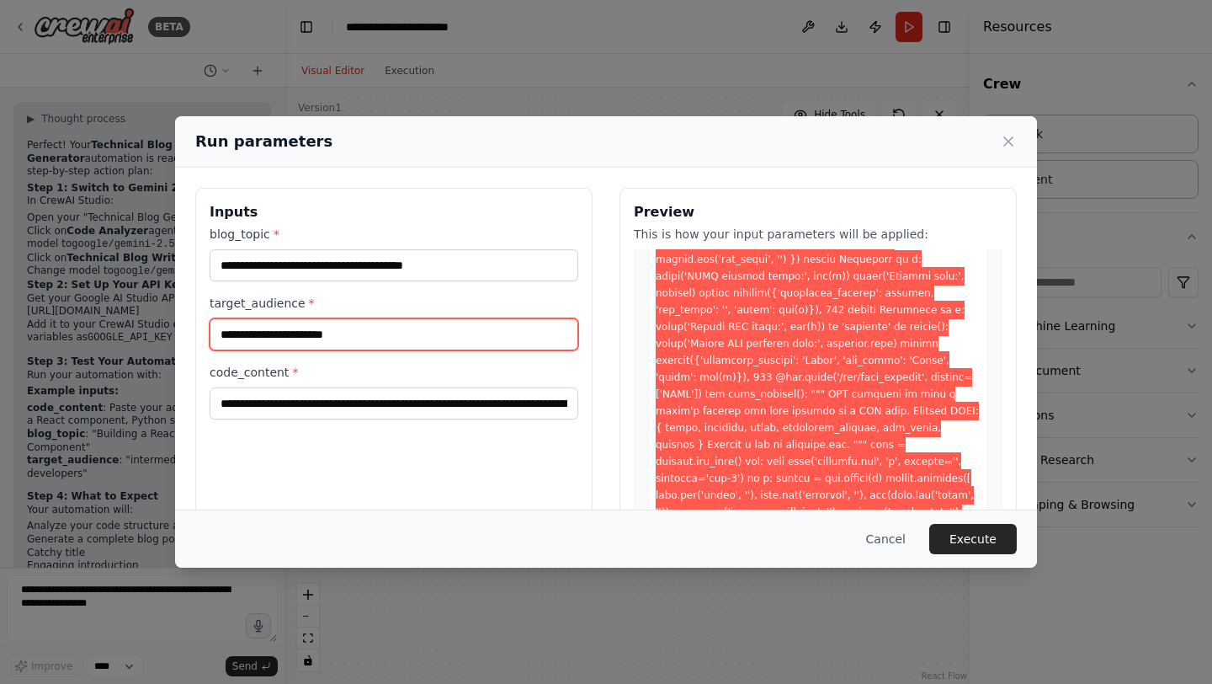
click at [418, 322] on input "target_audience *" at bounding box center [394, 334] width 369 height 32
type input "**********"
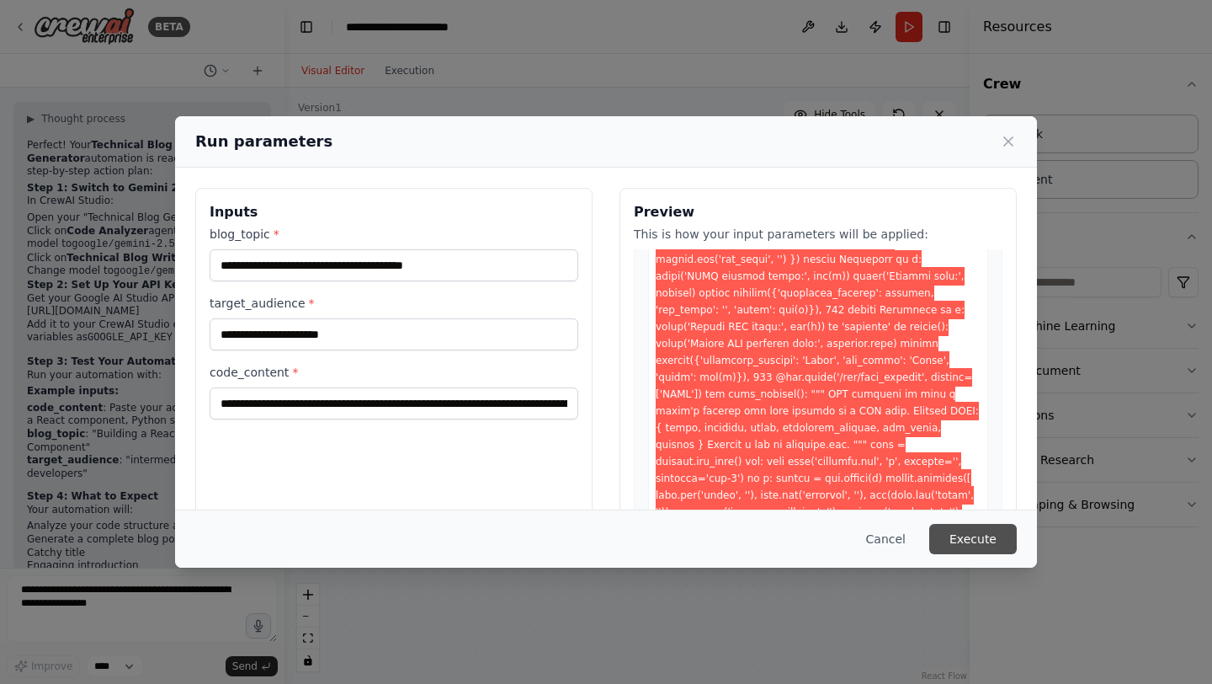
click at [973, 544] on button "Execute" at bounding box center [973, 539] width 88 height 30
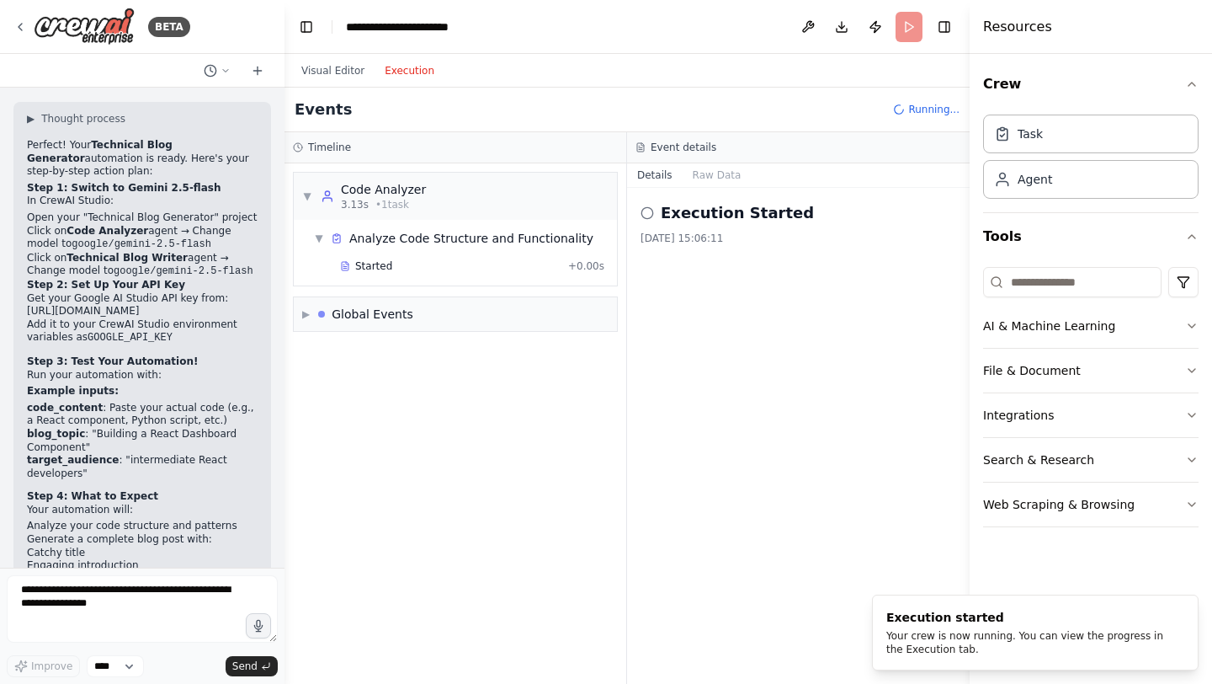
click at [401, 70] on button "Execution" at bounding box center [410, 71] width 70 height 20
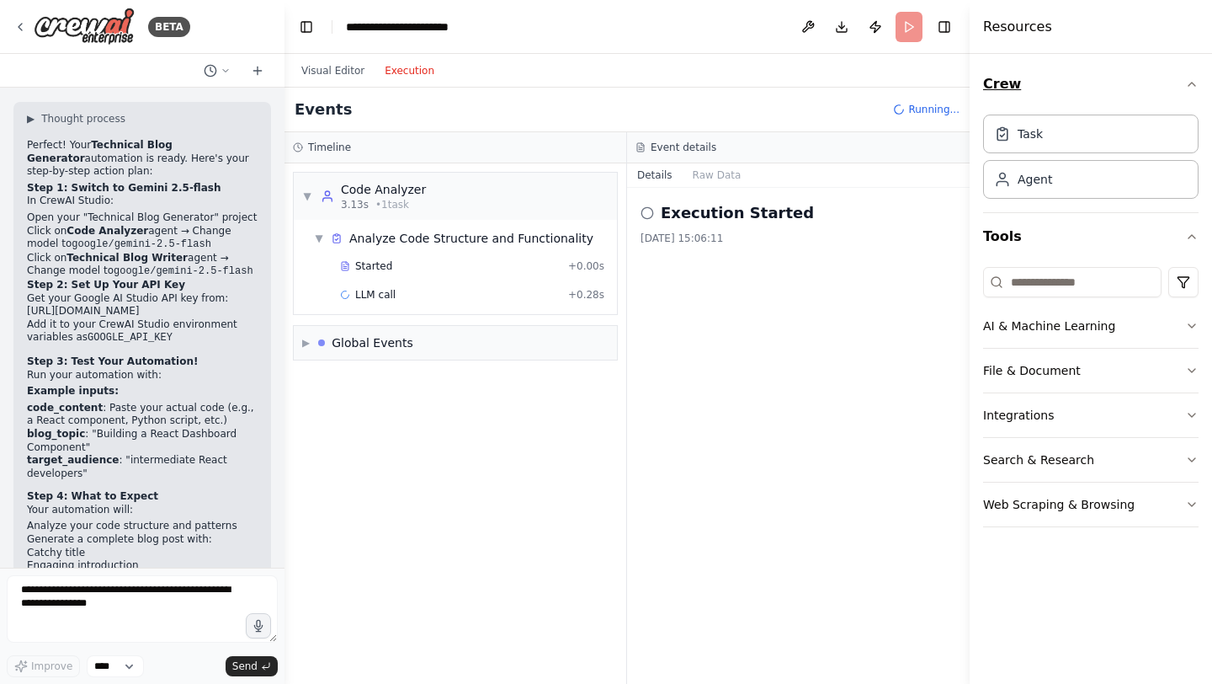
click at [1195, 82] on icon "button" at bounding box center [1191, 83] width 13 height 13
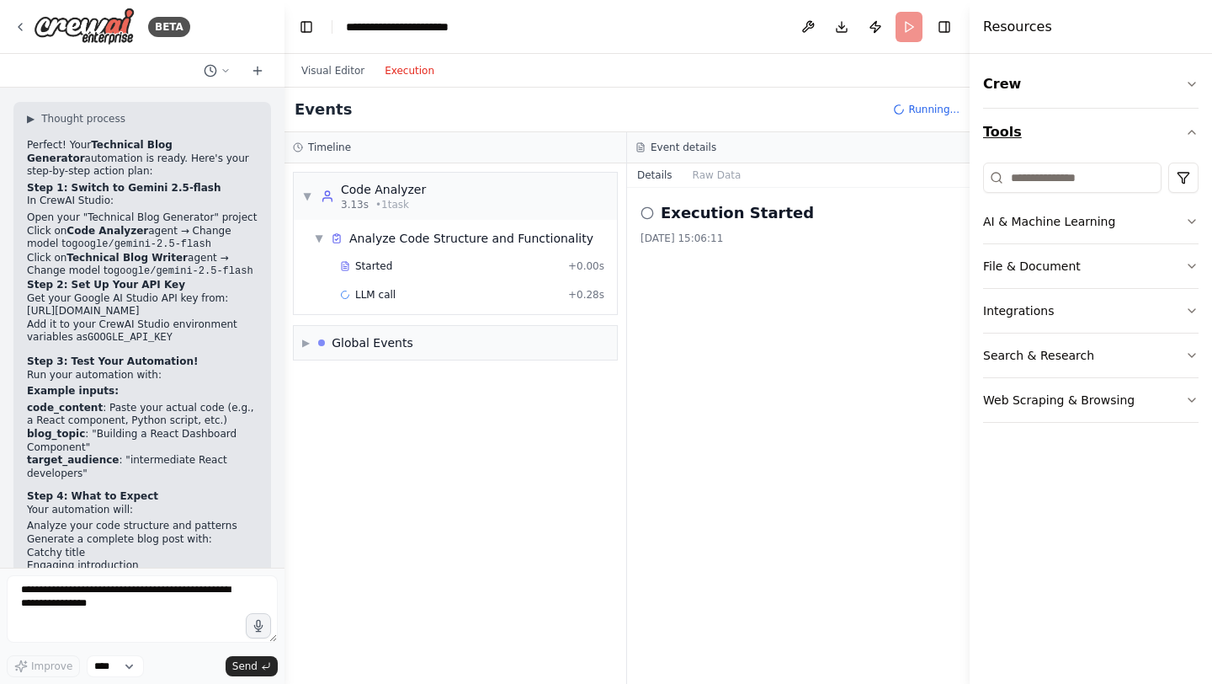
click at [1189, 125] on icon "button" at bounding box center [1191, 131] width 13 height 13
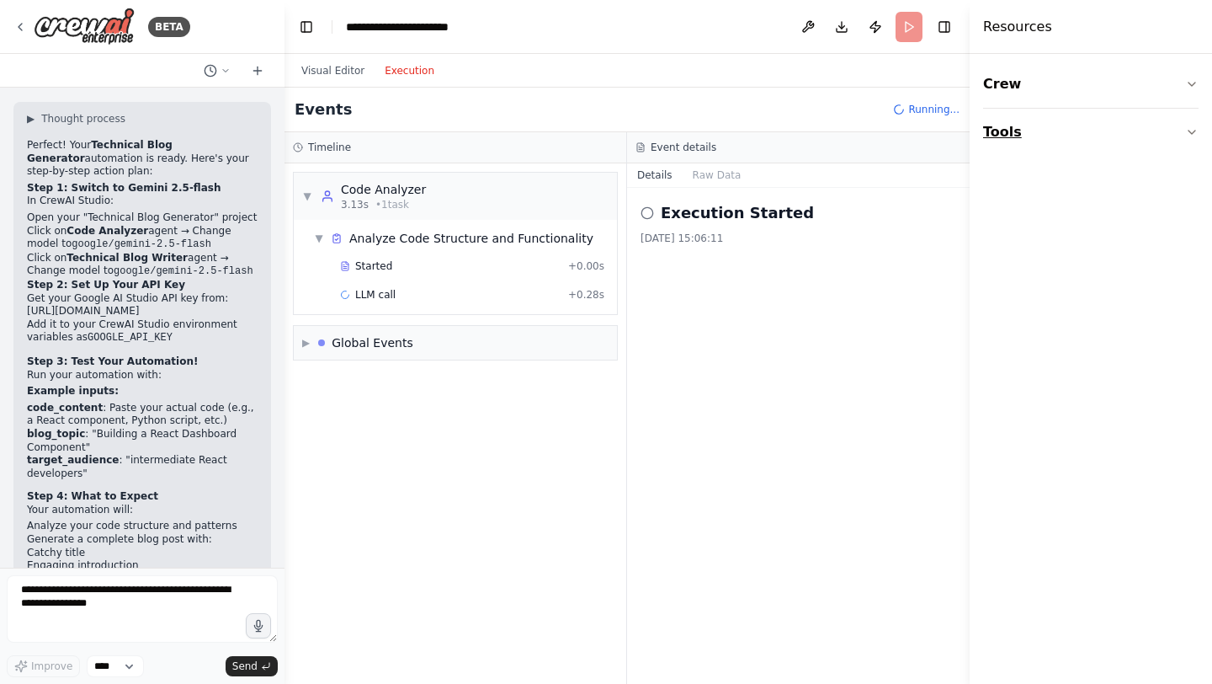
click at [1189, 125] on icon "button" at bounding box center [1191, 131] width 13 height 13
click at [1189, 88] on icon "button" at bounding box center [1191, 83] width 13 height 13
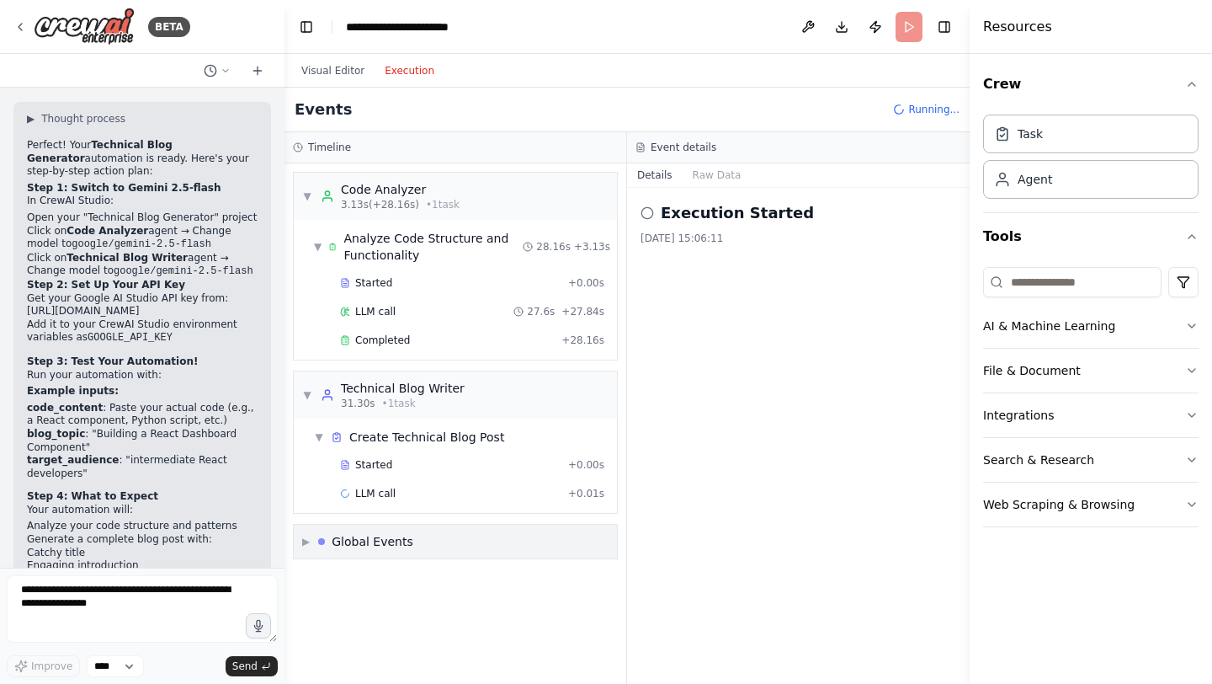
click at [383, 540] on div "Global Events" at bounding box center [373, 541] width 82 height 17
click at [723, 175] on button "Raw Data" at bounding box center [717, 175] width 69 height 24
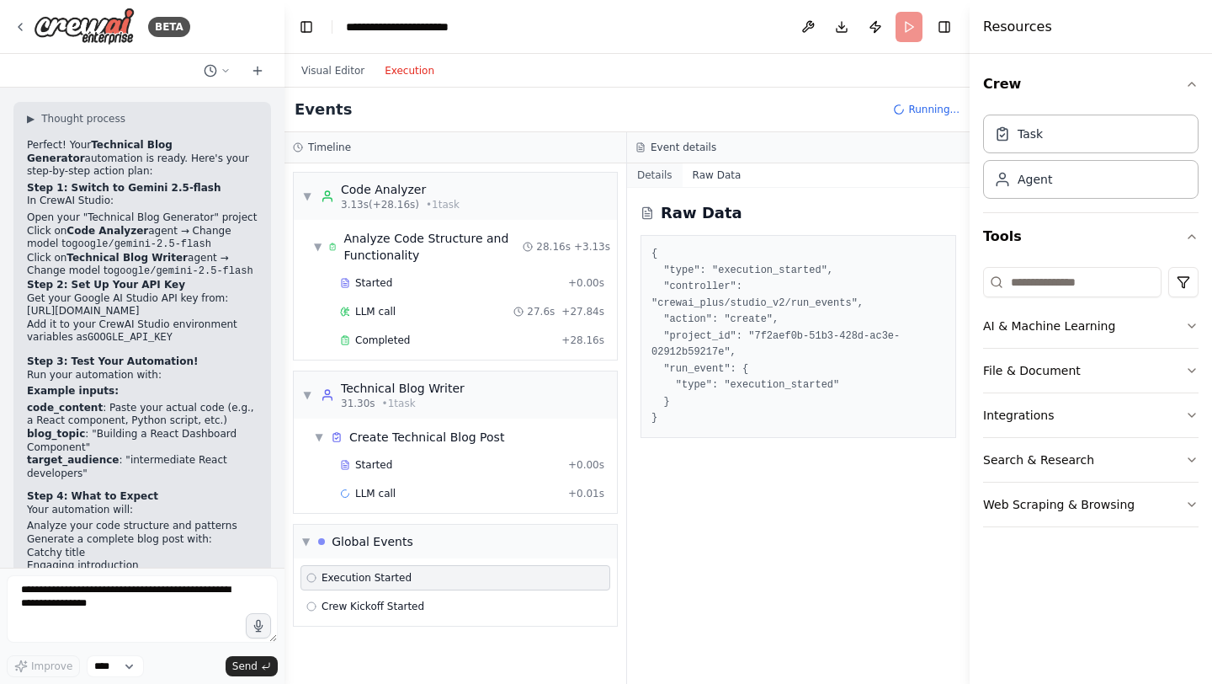
click at [660, 177] on button "Details" at bounding box center [655, 175] width 56 height 24
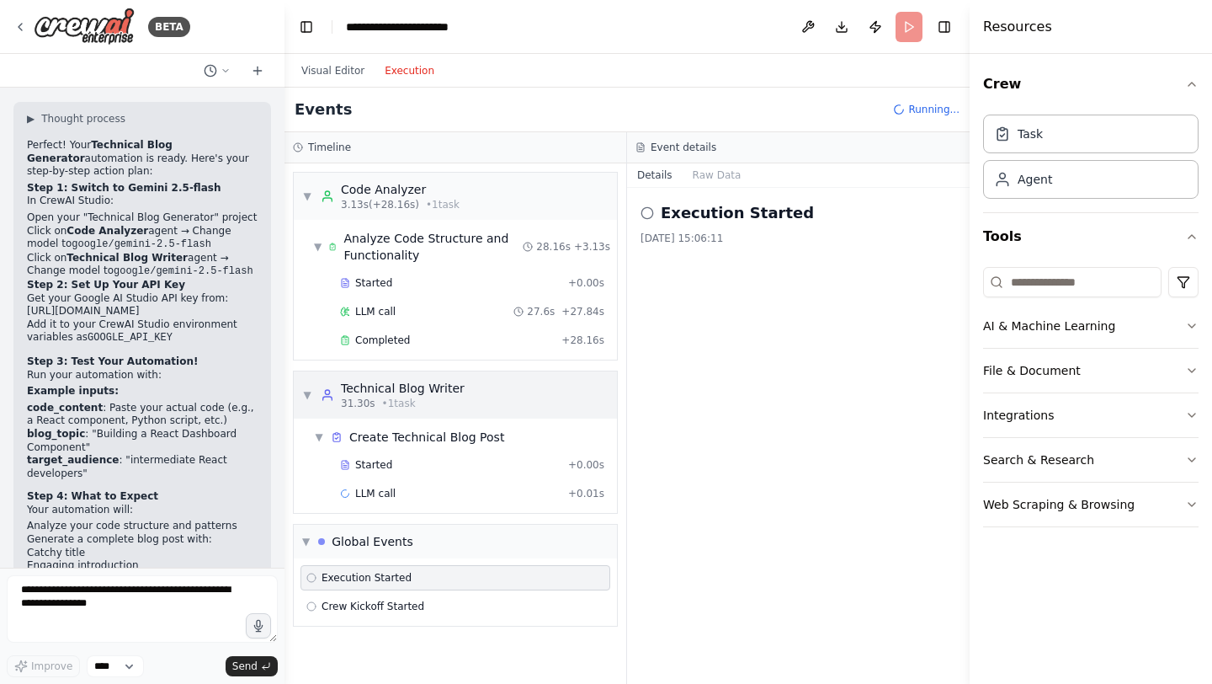
click at [428, 392] on div "Technical Blog Writer" at bounding box center [403, 388] width 124 height 17
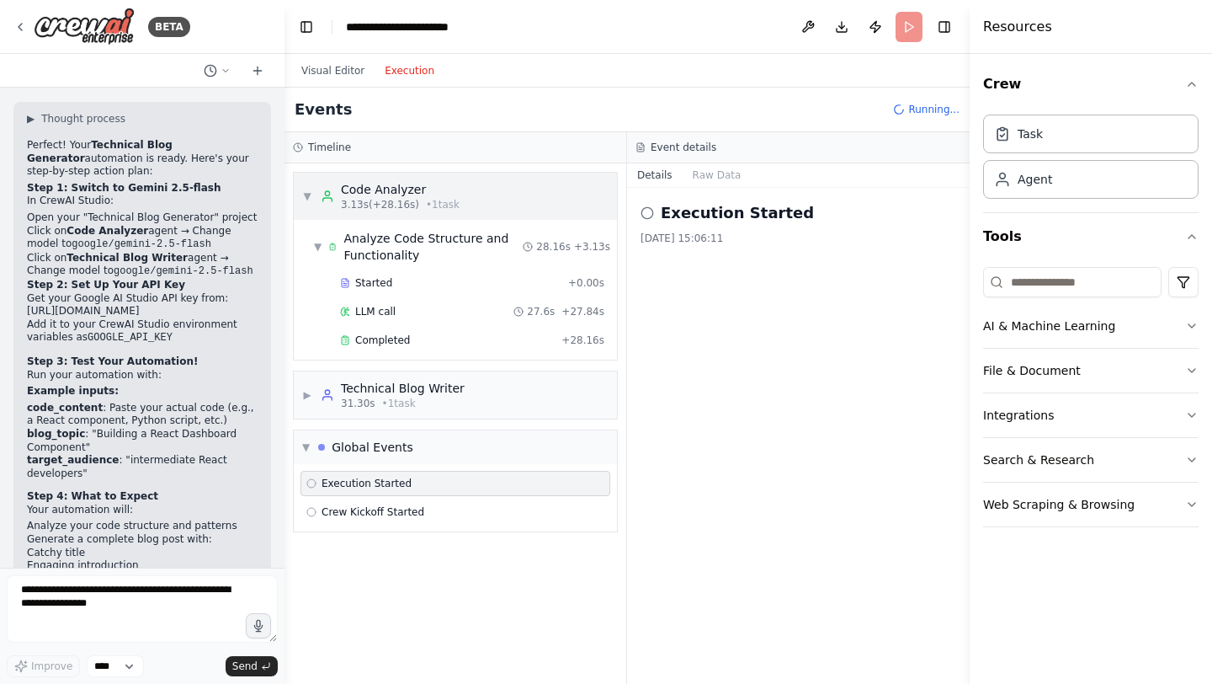
click at [388, 196] on div "Code Analyzer" at bounding box center [400, 189] width 119 height 17
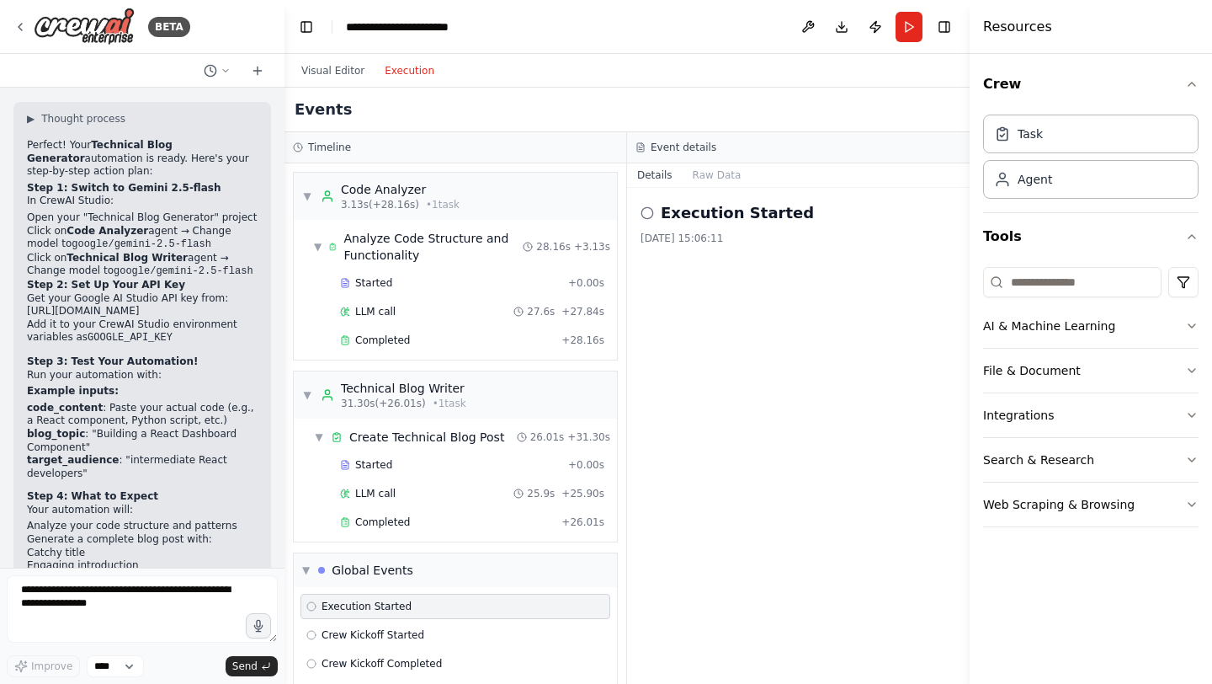
scroll to position [47, 0]
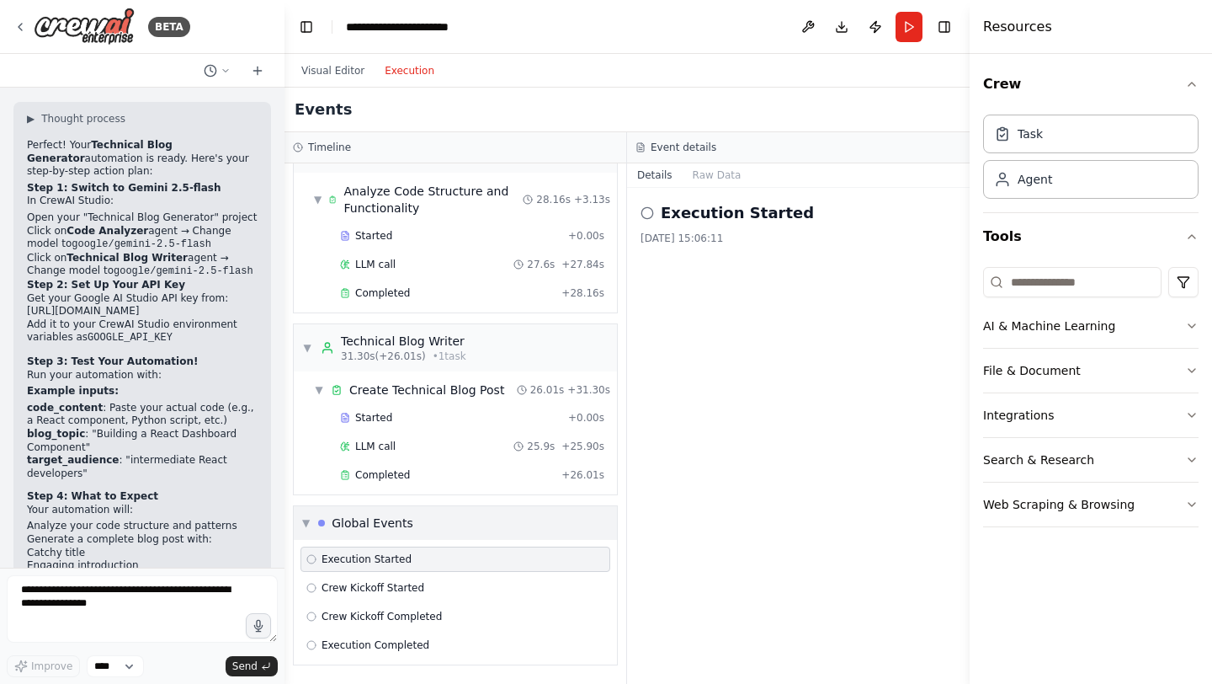
click at [400, 524] on div "Global Events" at bounding box center [373, 522] width 82 height 17
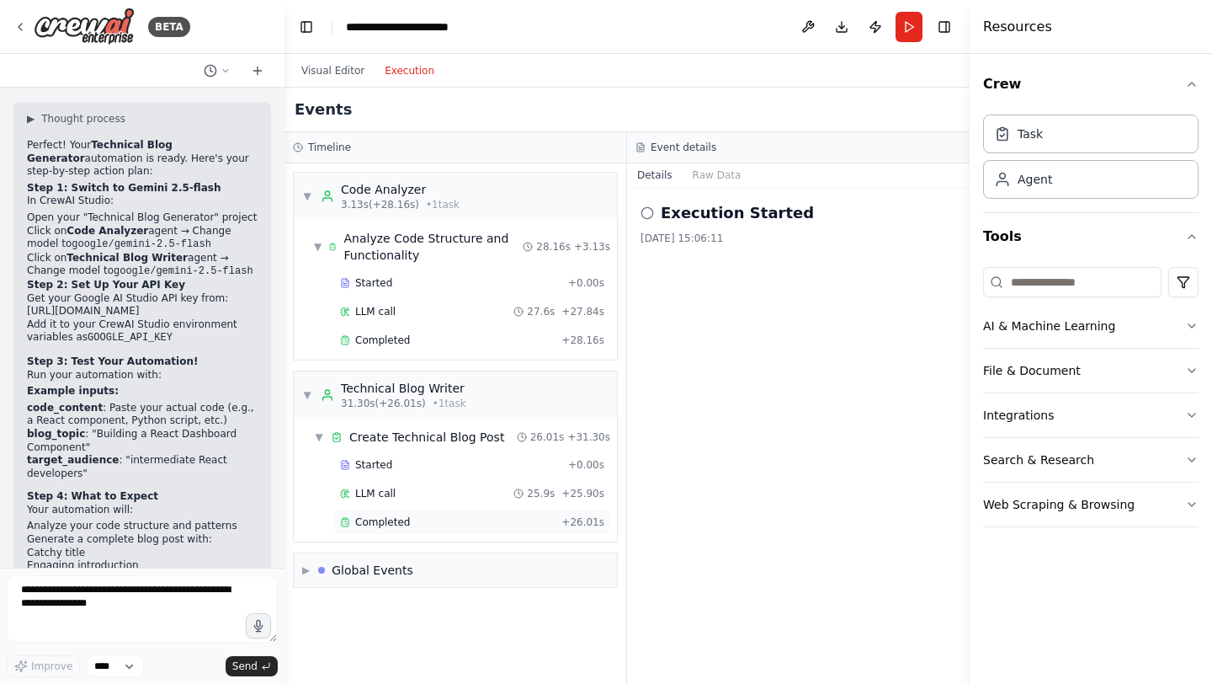
click at [395, 521] on span "Completed" at bounding box center [382, 521] width 55 height 13
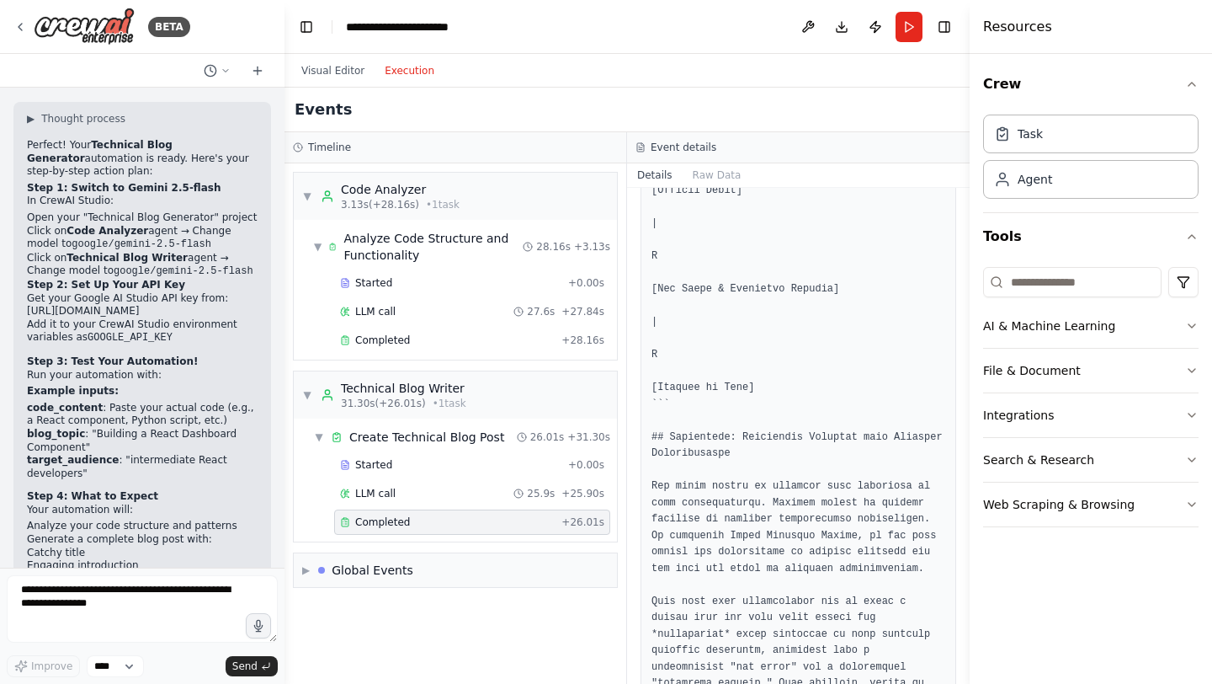
scroll to position [7366, 0]
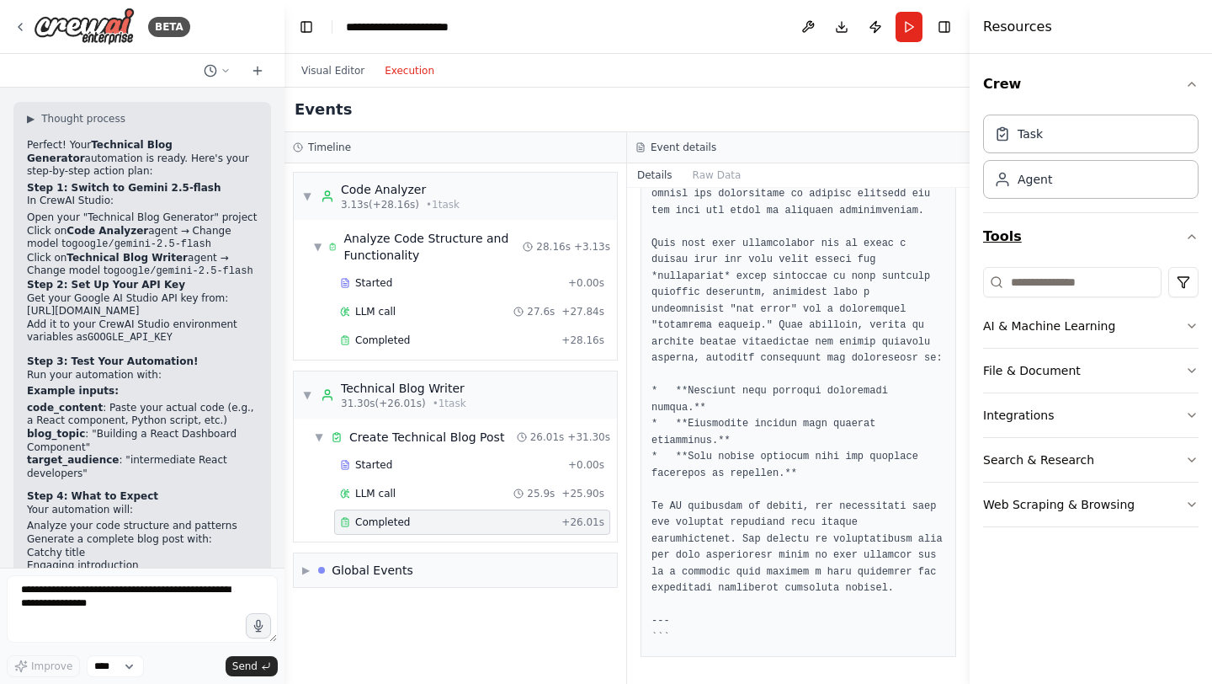
drag, startPoint x: 969, startPoint y: 224, endPoint x: 1163, endPoint y: 227, distance: 194.5
click at [1163, 227] on div "Resources Crew Task Agent Tools AI & Machine Learning File & Document Integrati…" at bounding box center [1091, 342] width 242 height 684
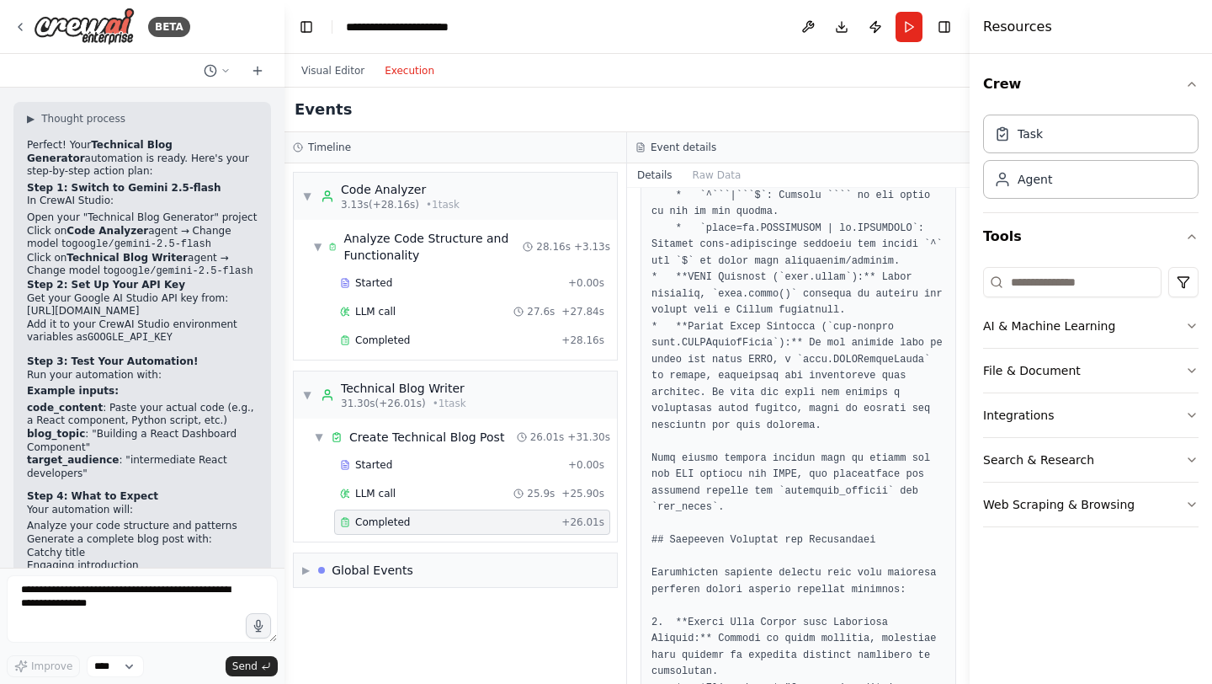
scroll to position [5372, 0]
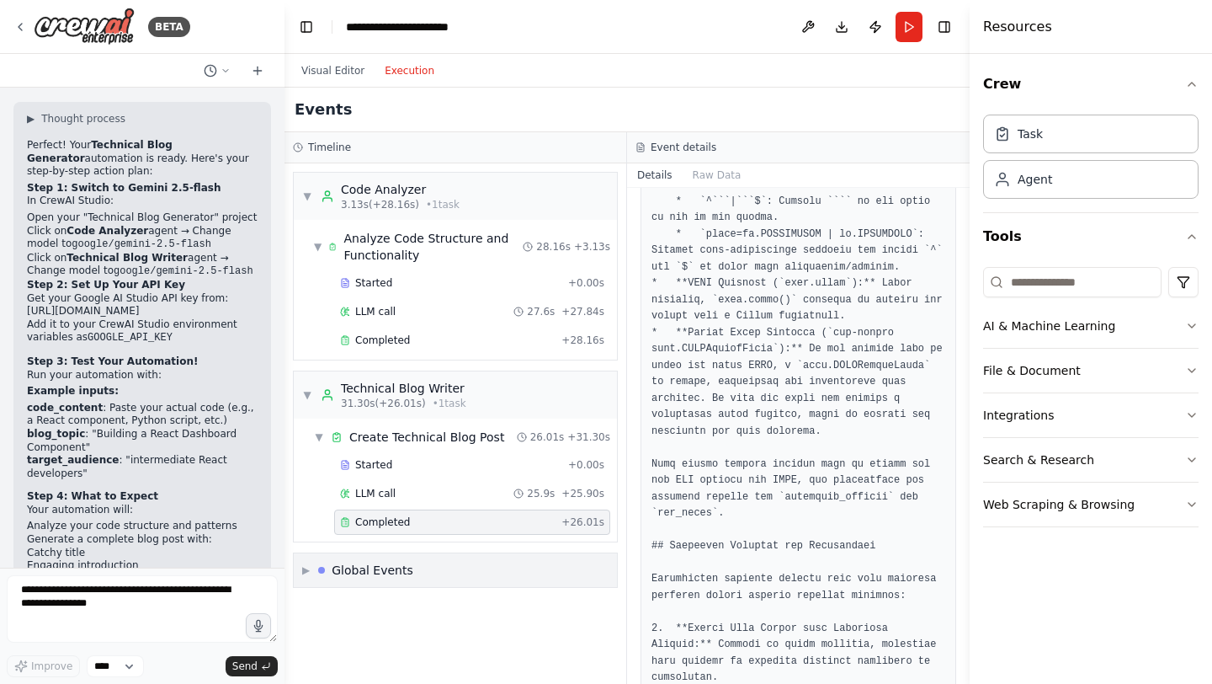
click at [431, 569] on div "▶ Global Events" at bounding box center [455, 570] width 323 height 34
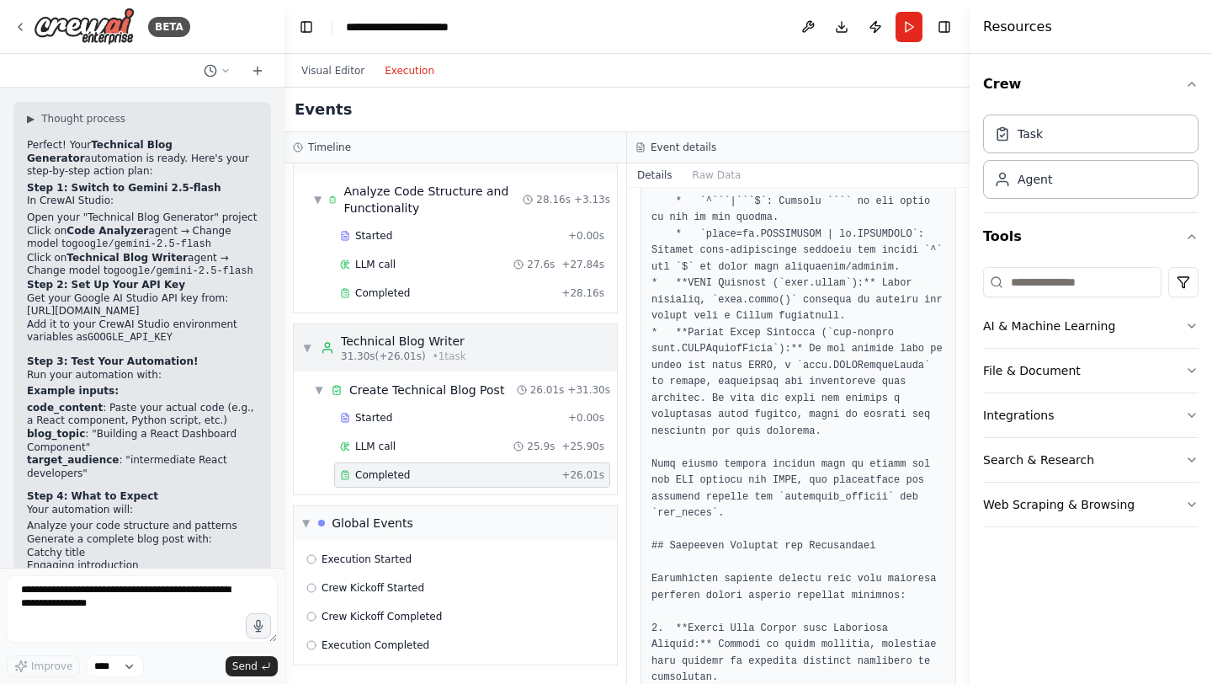
scroll to position [0, 0]
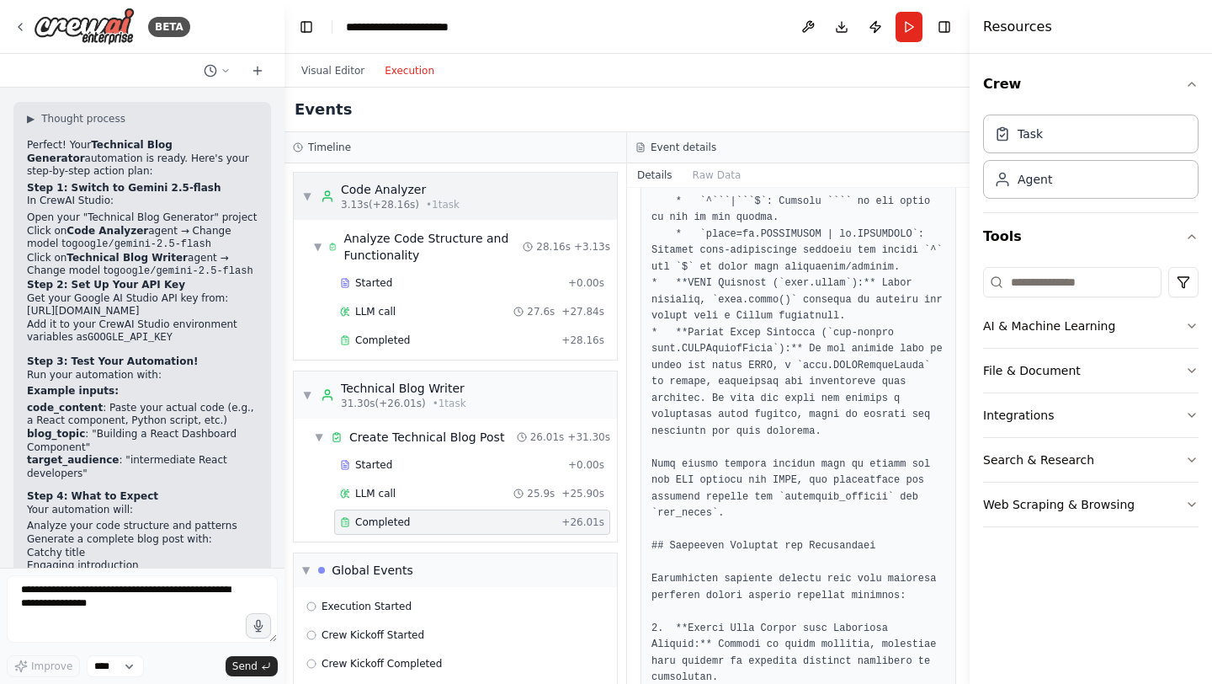
click at [502, 196] on div "▼ Code Analyzer 3.13s (+28.16s) • 1 task" at bounding box center [455, 196] width 323 height 47
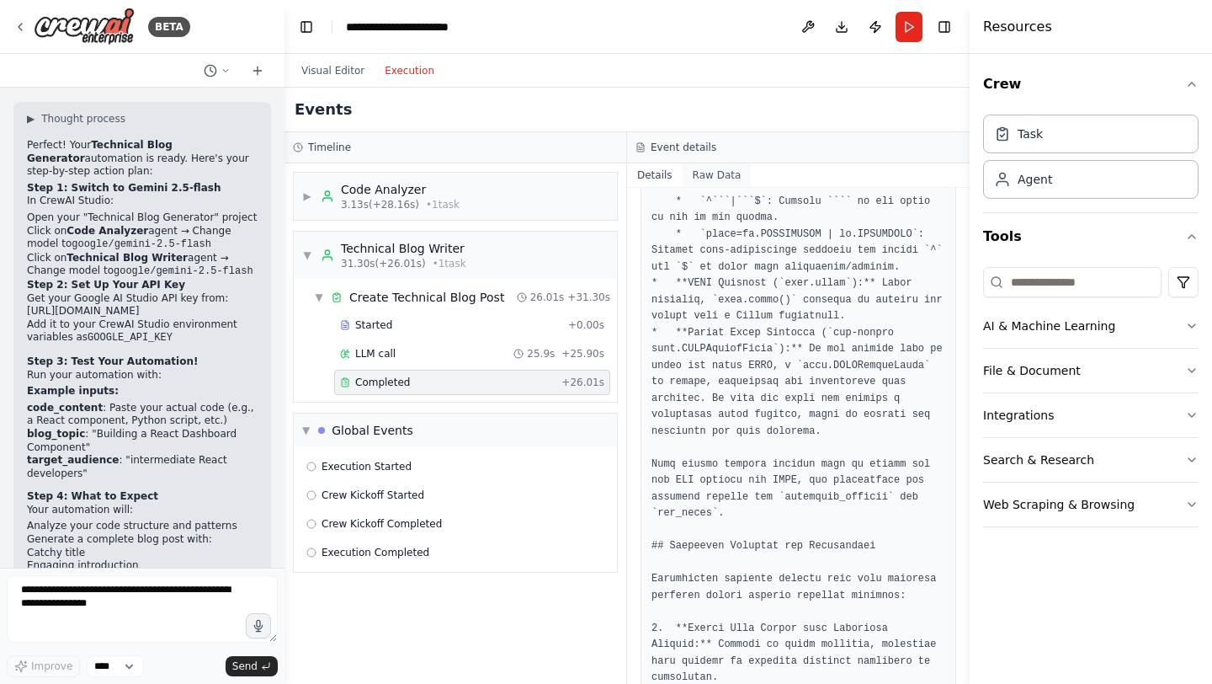
click at [710, 176] on button "Raw Data" at bounding box center [717, 175] width 69 height 24
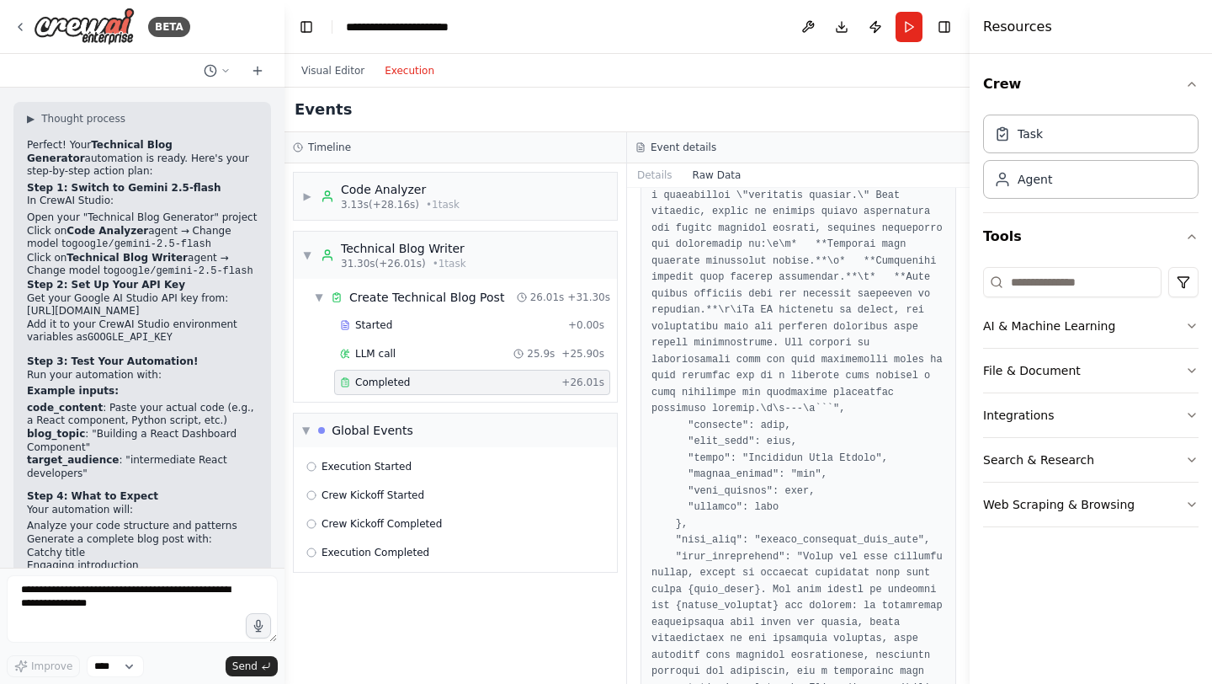
scroll to position [12735, 0]
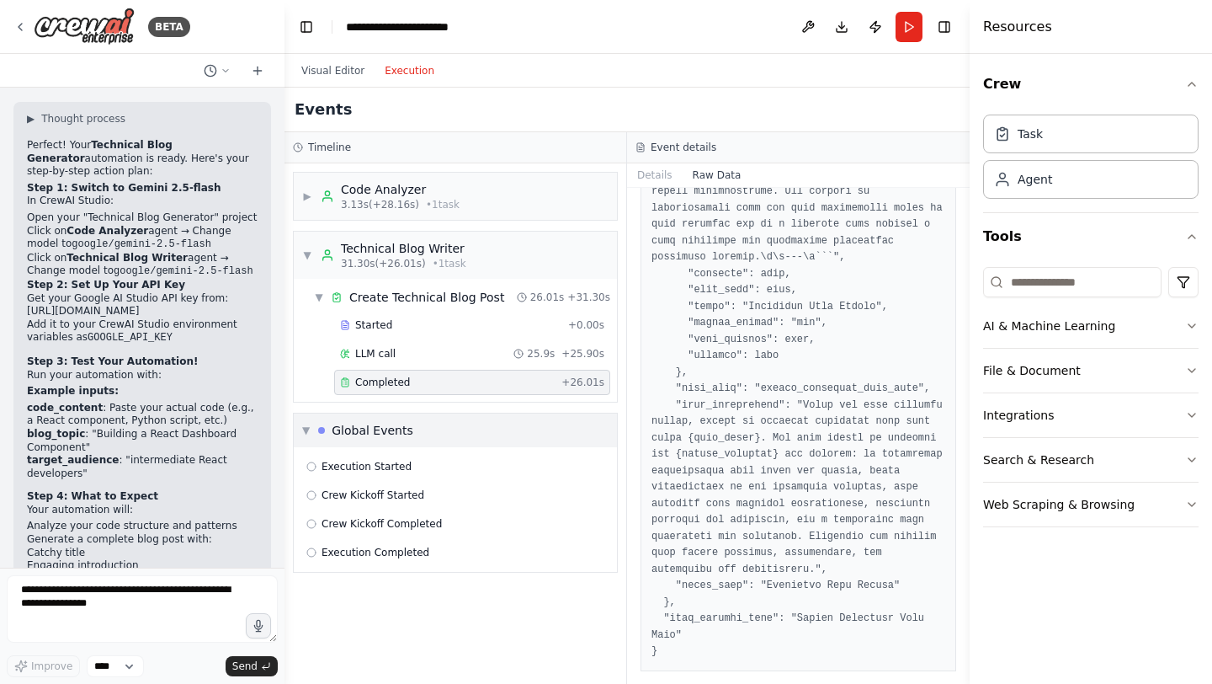
click at [436, 423] on div "▼ Global Events" at bounding box center [455, 430] width 323 height 34
click at [436, 423] on div "▶ Global Events" at bounding box center [455, 430] width 323 height 34
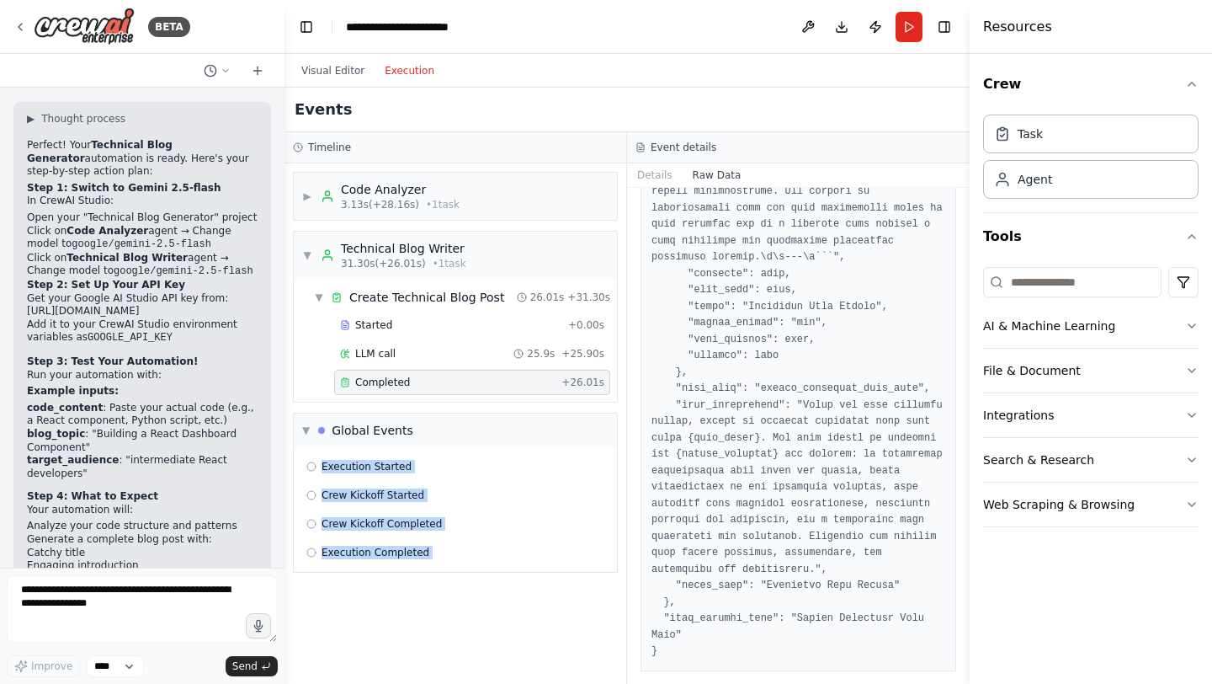
click at [401, 608] on div "▶ Code Analyzer 3.13s (+28.16s) • 1 task ▼ Technical Blog Writer 31.30s (+26.01…" at bounding box center [456, 423] width 342 height 520
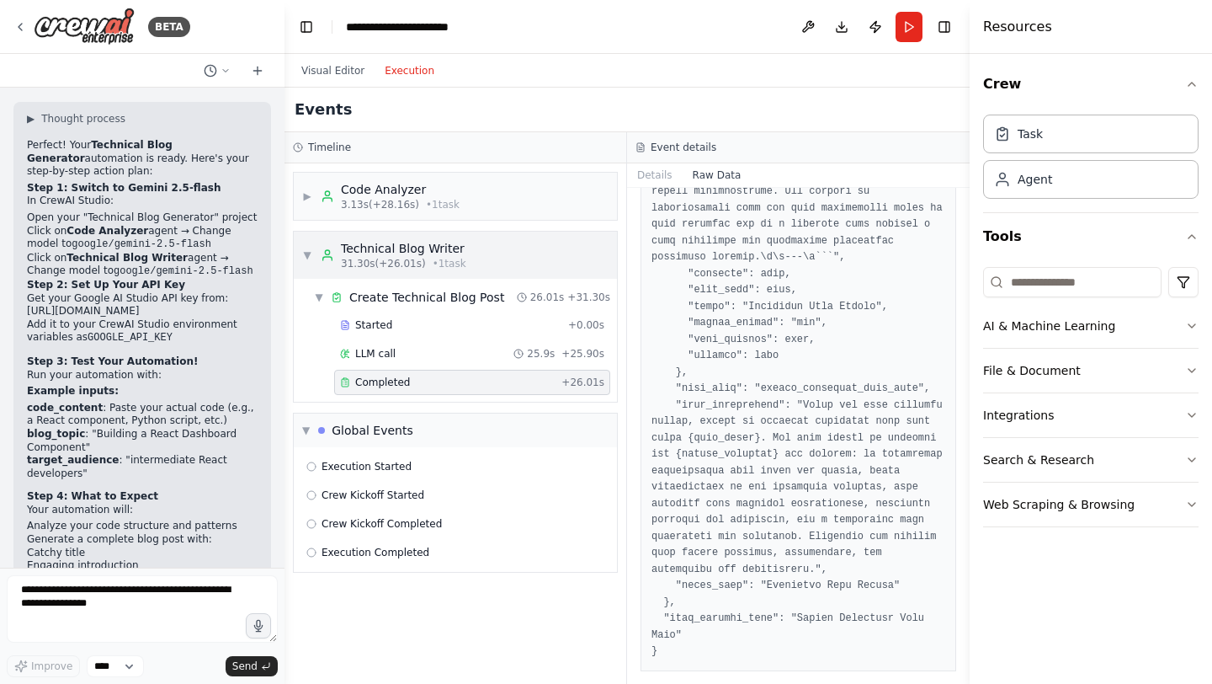
click at [450, 250] on div "Technical Blog Writer" at bounding box center [403, 248] width 125 height 17
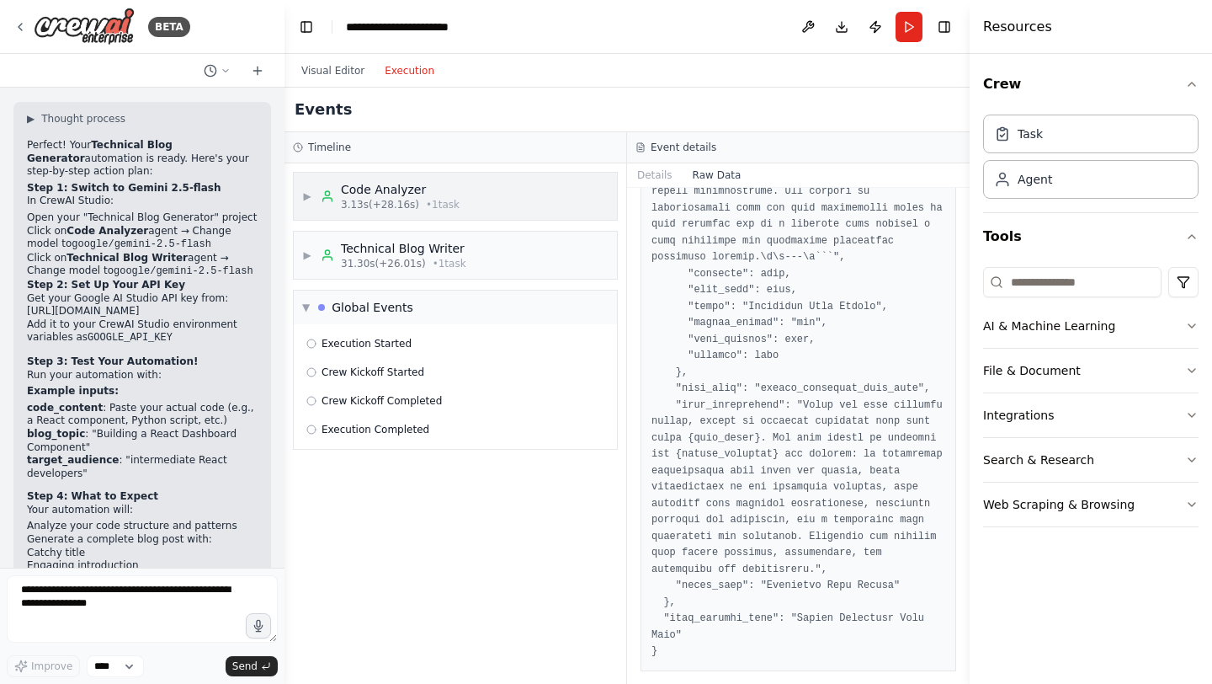
click at [482, 195] on div "▶ Code Analyzer 3.13s (+28.16s) • 1 task" at bounding box center [455, 196] width 323 height 47
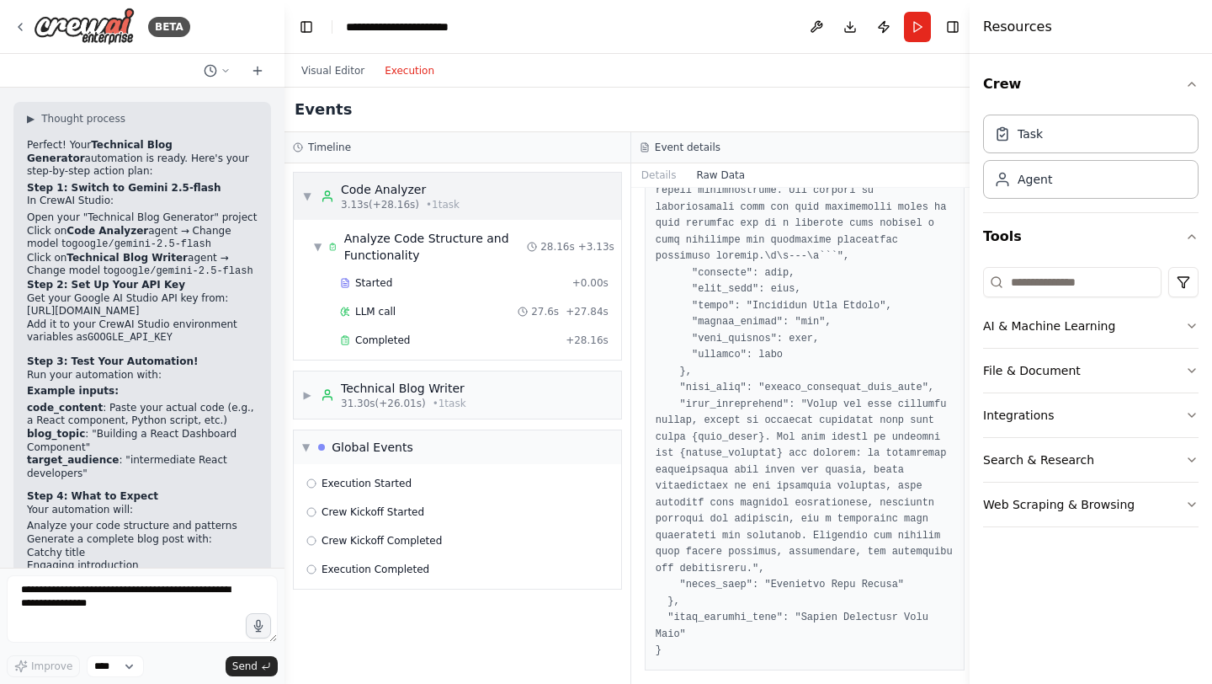
click at [490, 205] on div "▼ Code Analyzer 3.13s (+28.16s) • 1 task" at bounding box center [457, 196] width 327 height 47
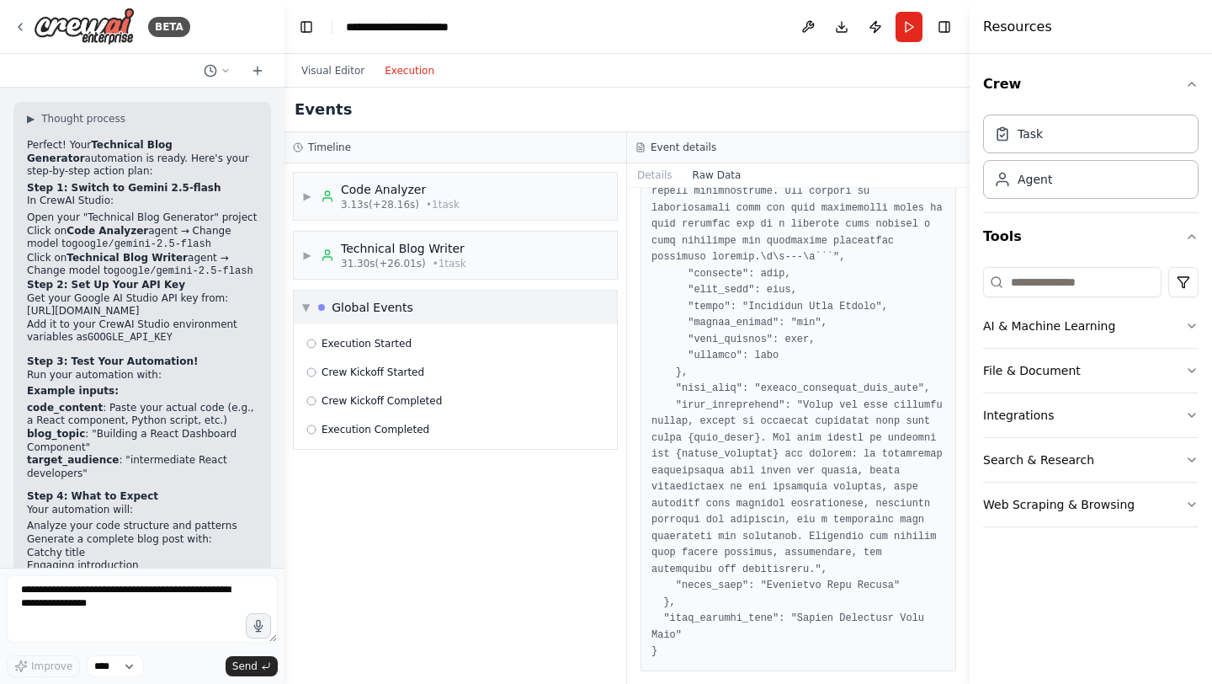
click at [457, 309] on div "▼ Global Events" at bounding box center [455, 307] width 323 height 34
click at [464, 262] on div "▶ Technical Blog Writer 31.30s (+26.01s) • 1 task" at bounding box center [455, 254] width 323 height 47
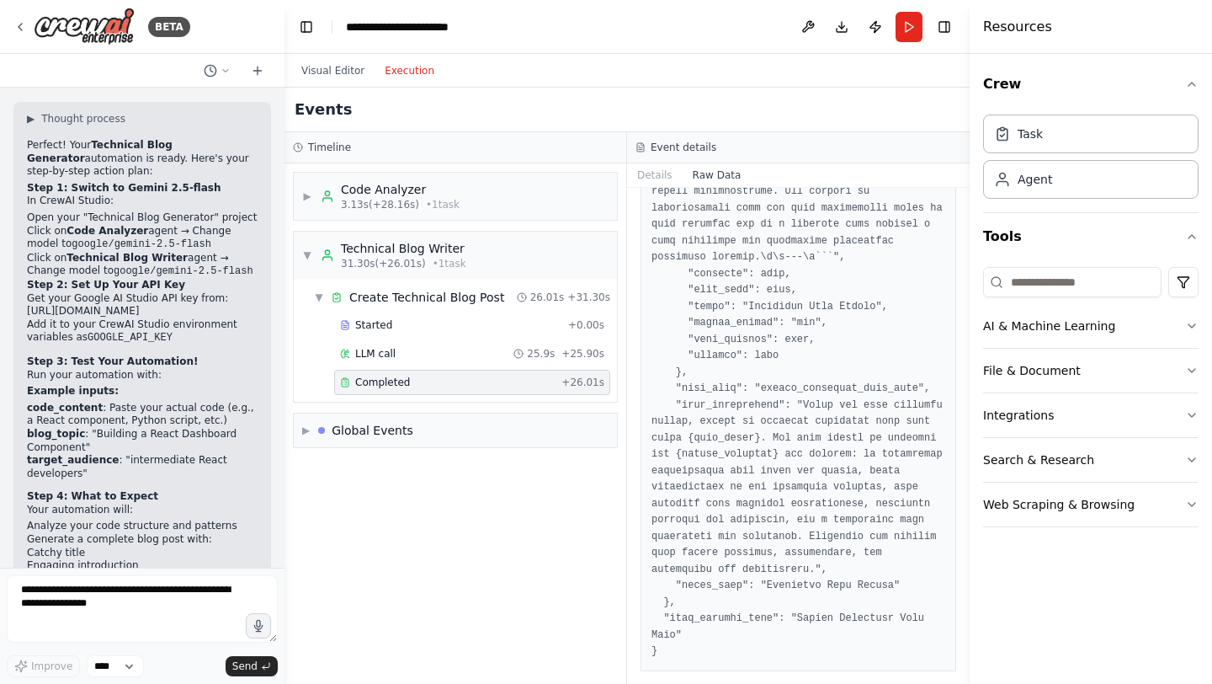
click at [461, 375] on div "Completed" at bounding box center [447, 381] width 215 height 13
click at [651, 177] on button "Details" at bounding box center [655, 175] width 56 height 24
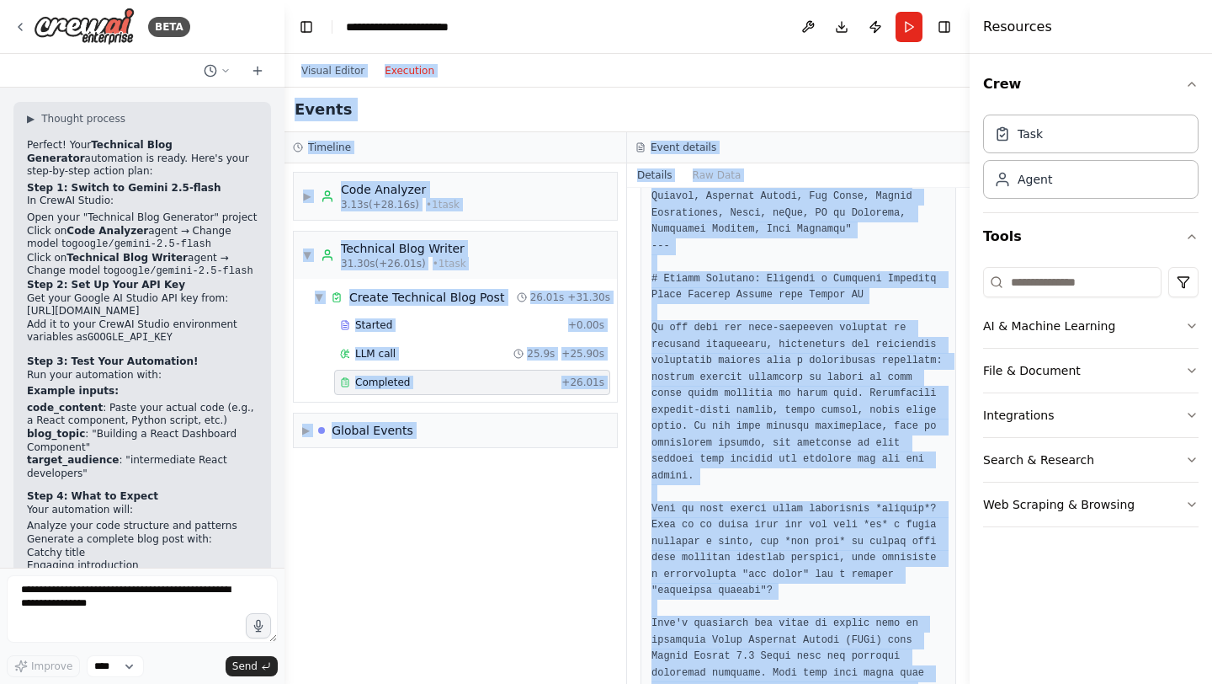
scroll to position [0, 0]
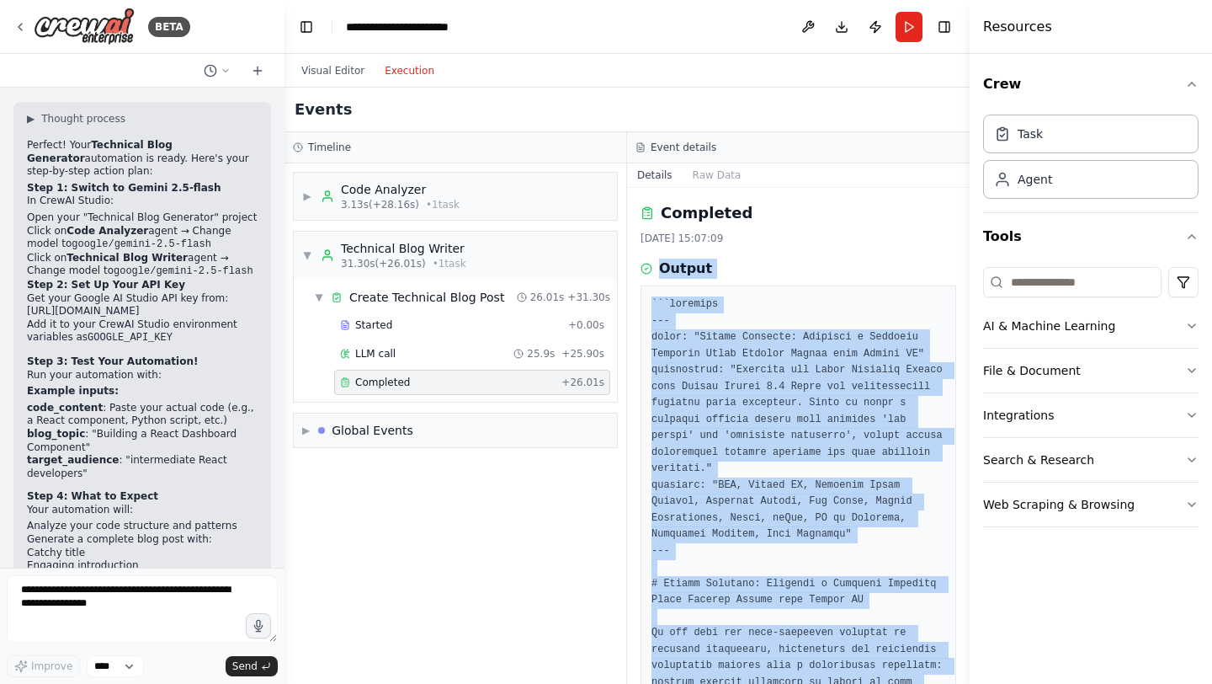
drag, startPoint x: 712, startPoint y: 625, endPoint x: 635, endPoint y: 274, distance: 359.5
click at [635, 274] on div "Completed 22/08/2025, 15:07:09 Output" at bounding box center [798, 436] width 343 height 496
copy div "Output ```markdown --- title: "Beyond Keywords: Building a Semantic Research Pa…"
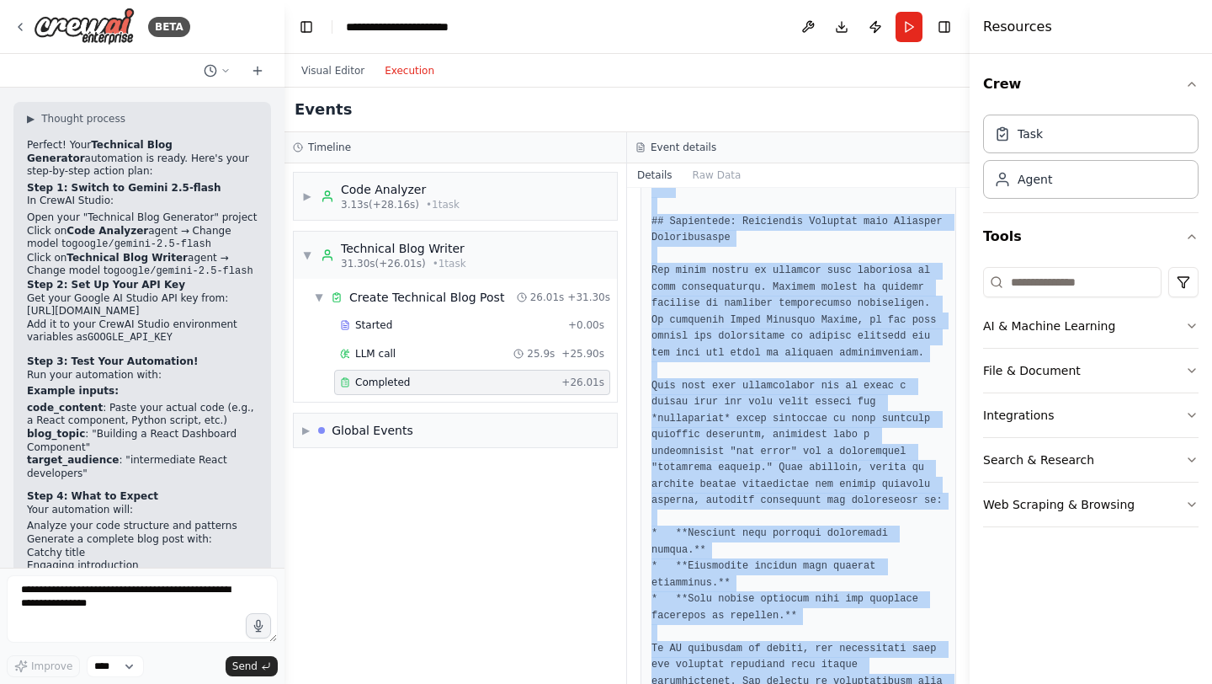
scroll to position [7366, 0]
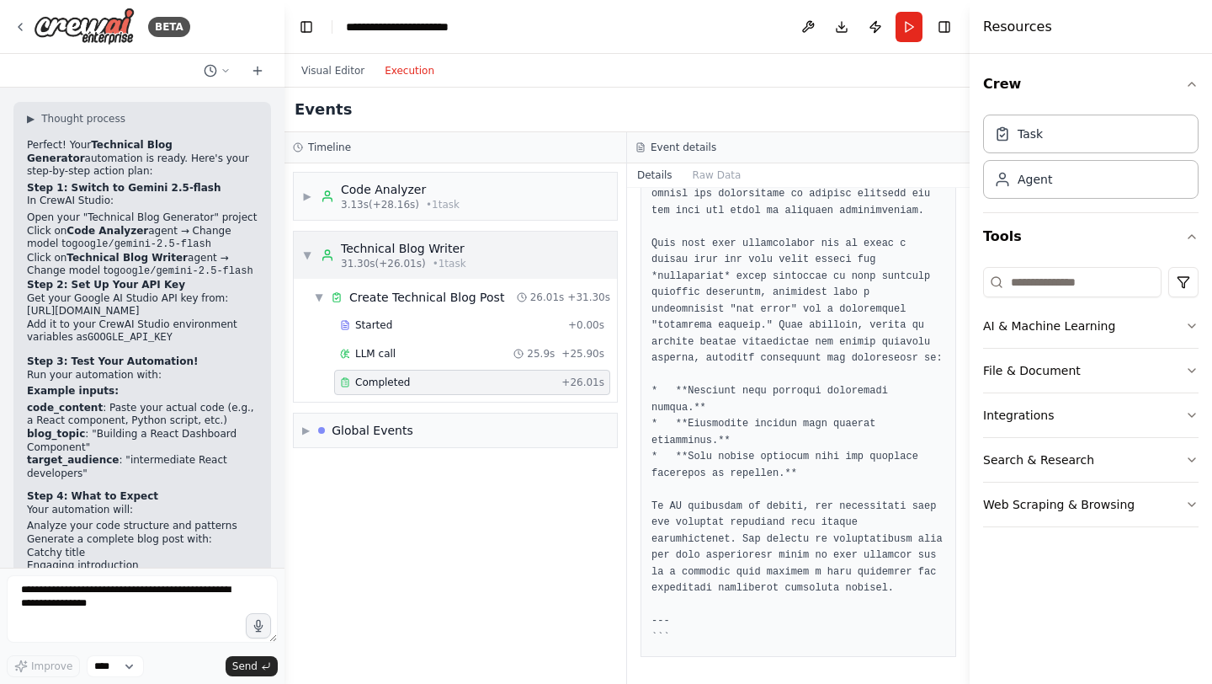
click at [311, 259] on span "▼" at bounding box center [307, 254] width 10 height 13
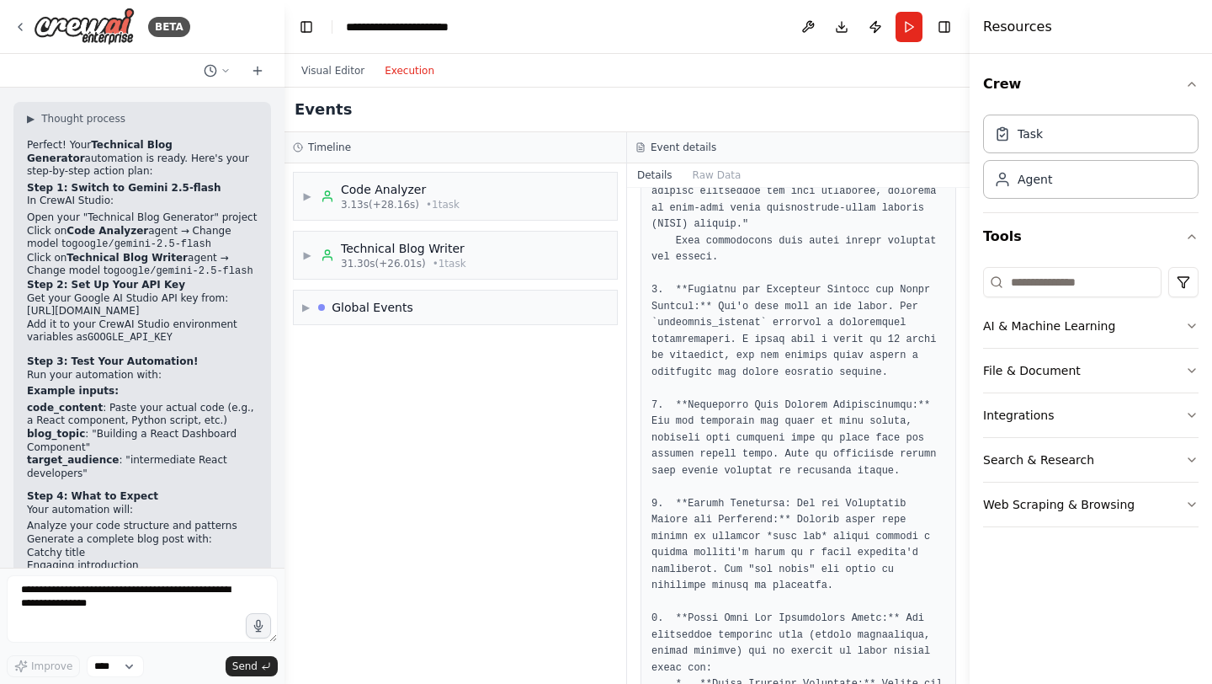
scroll to position [5184, 0]
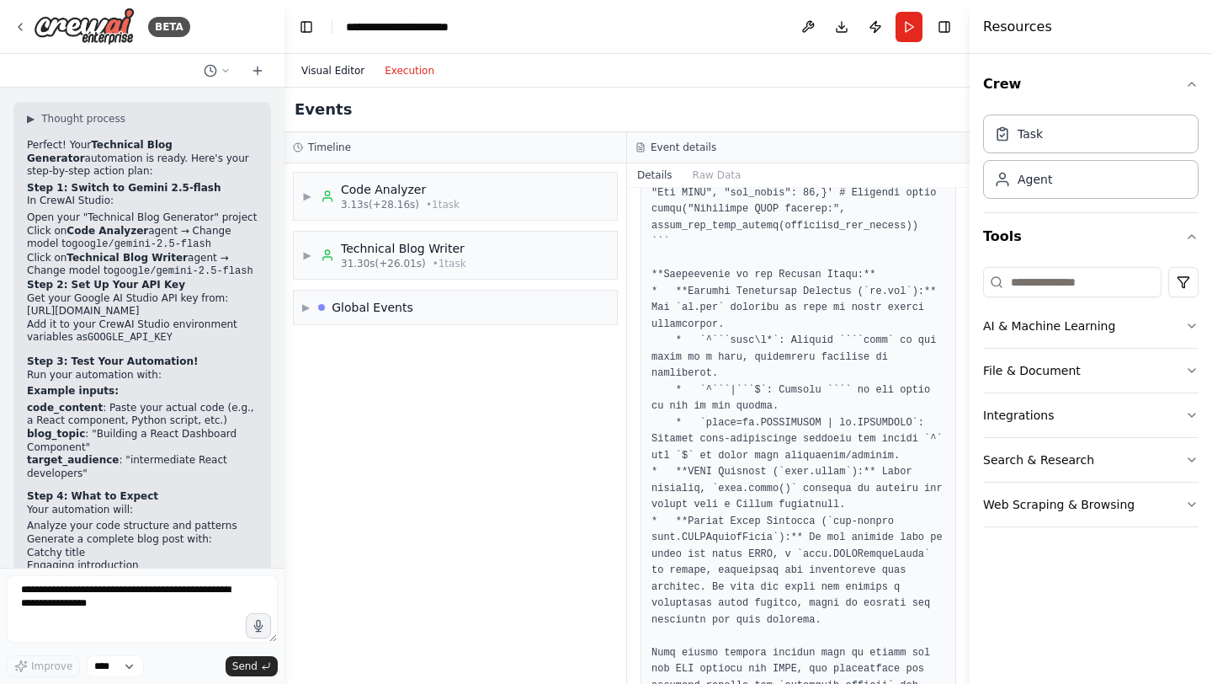
click at [336, 70] on button "Visual Editor" at bounding box center [332, 71] width 83 height 20
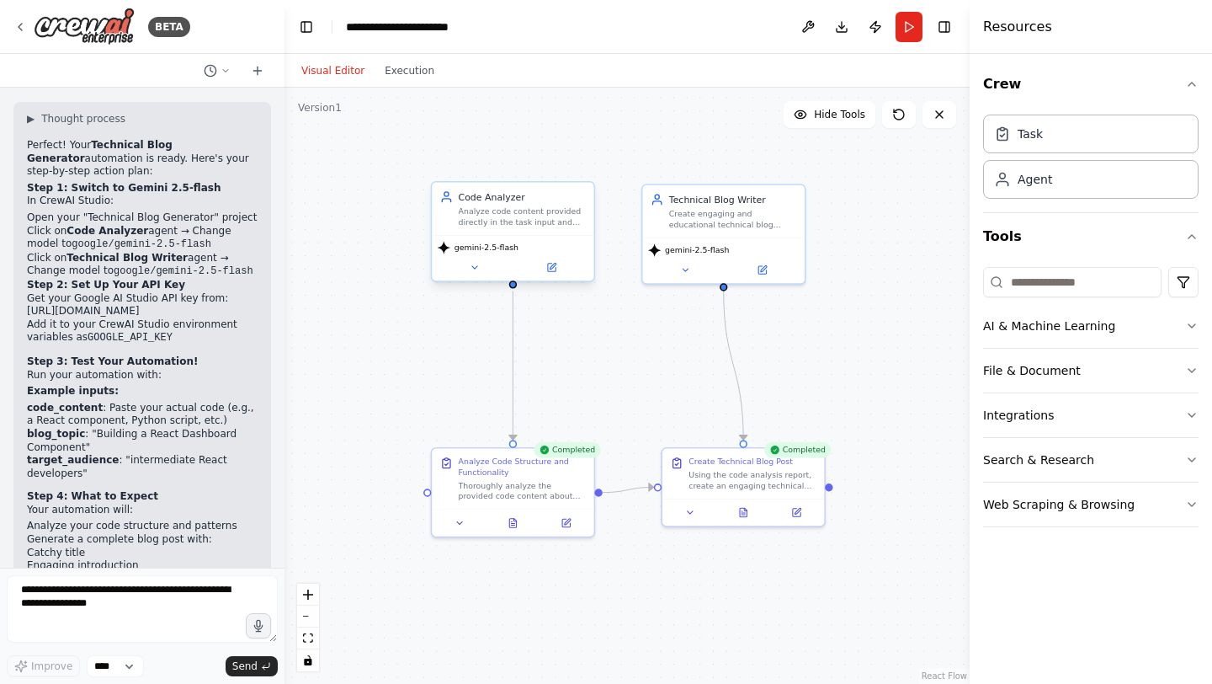
click at [533, 222] on div "Analyze code content provided directly in the task input and extract key inform…" at bounding box center [523, 216] width 128 height 21
click at [553, 260] on button at bounding box center [551, 267] width 74 height 16
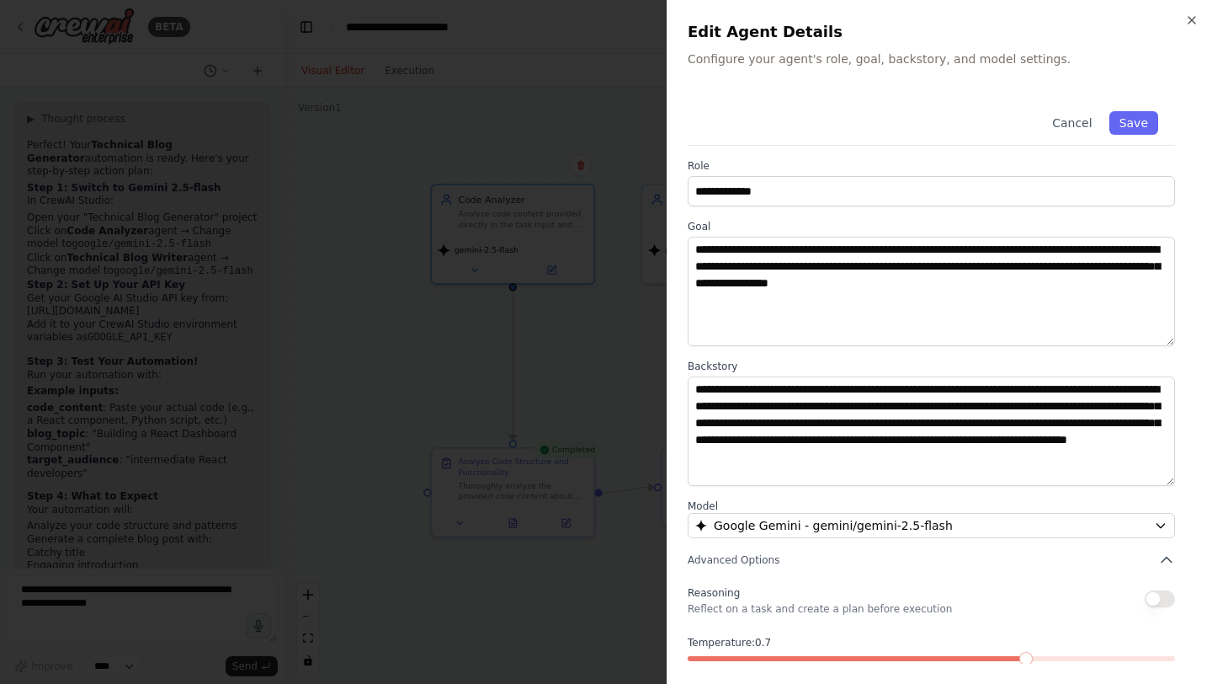
scroll to position [79, 0]
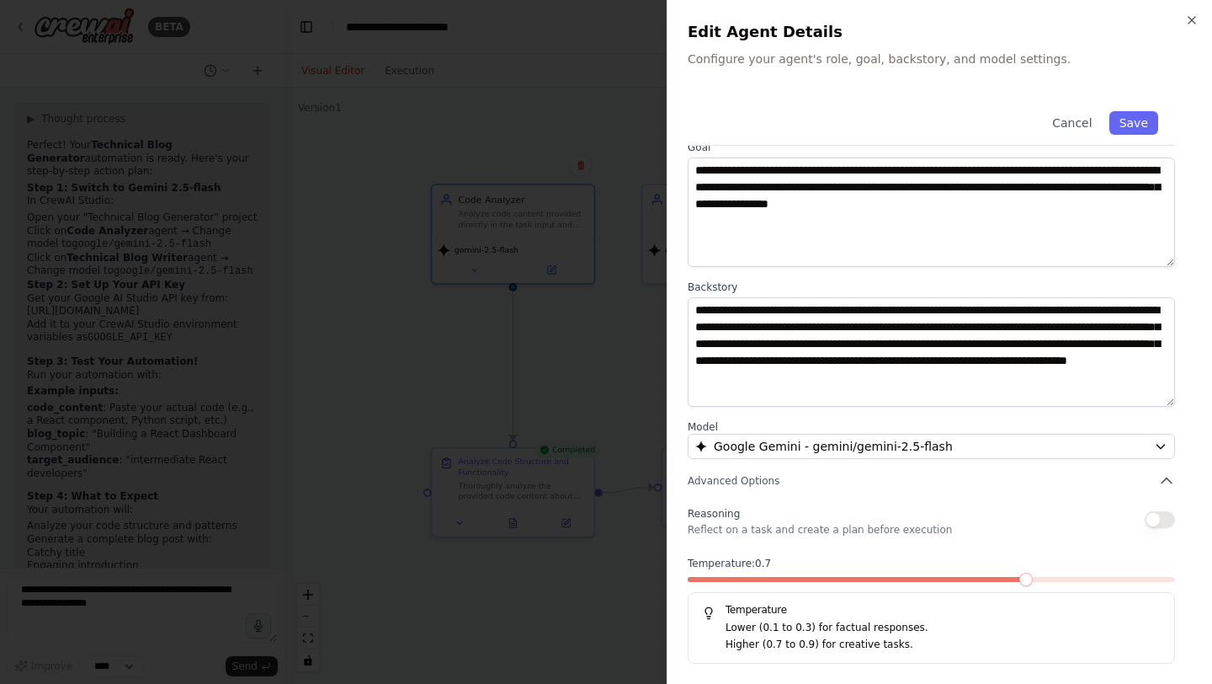
click at [1179, 24] on h2 "Edit Agent Details" at bounding box center [940, 32] width 504 height 24
click at [1194, 24] on icon "button" at bounding box center [1191, 19] width 13 height 13
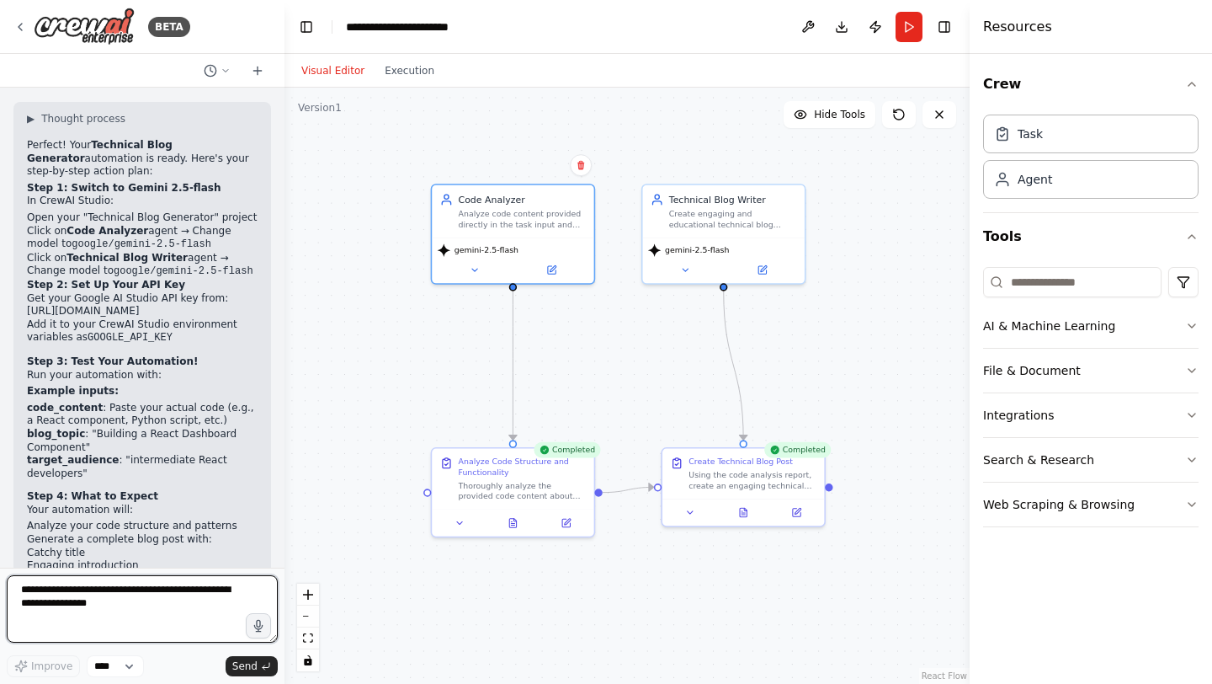
click at [99, 602] on textarea at bounding box center [142, 608] width 271 height 67
type textarea "**********"
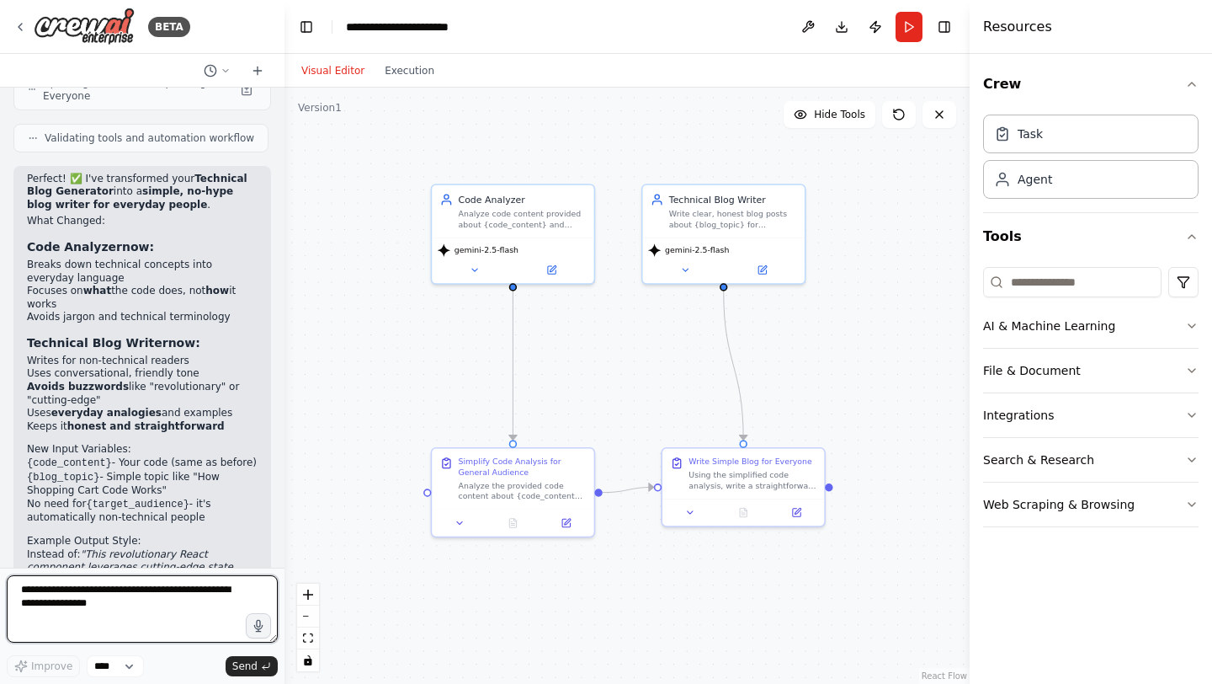
scroll to position [6999, 0]
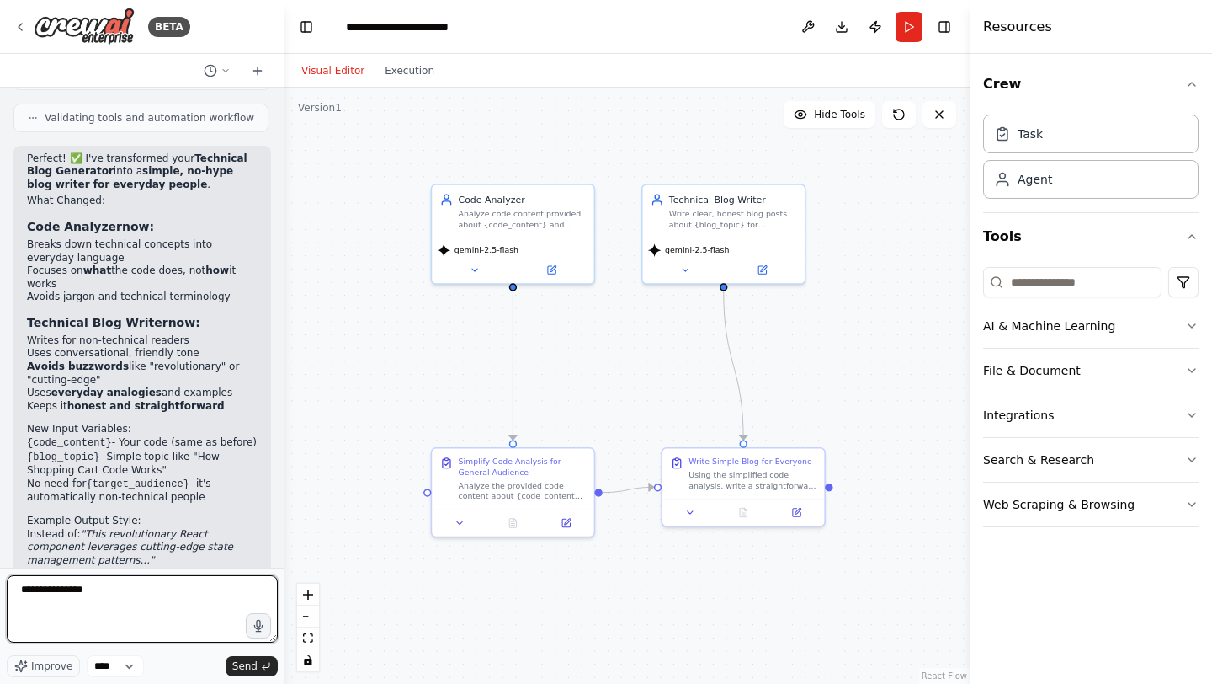
click at [58, 589] on textarea "**********" at bounding box center [142, 608] width 271 height 67
click at [137, 595] on textarea "**********" at bounding box center [142, 608] width 271 height 67
type textarea "**********"
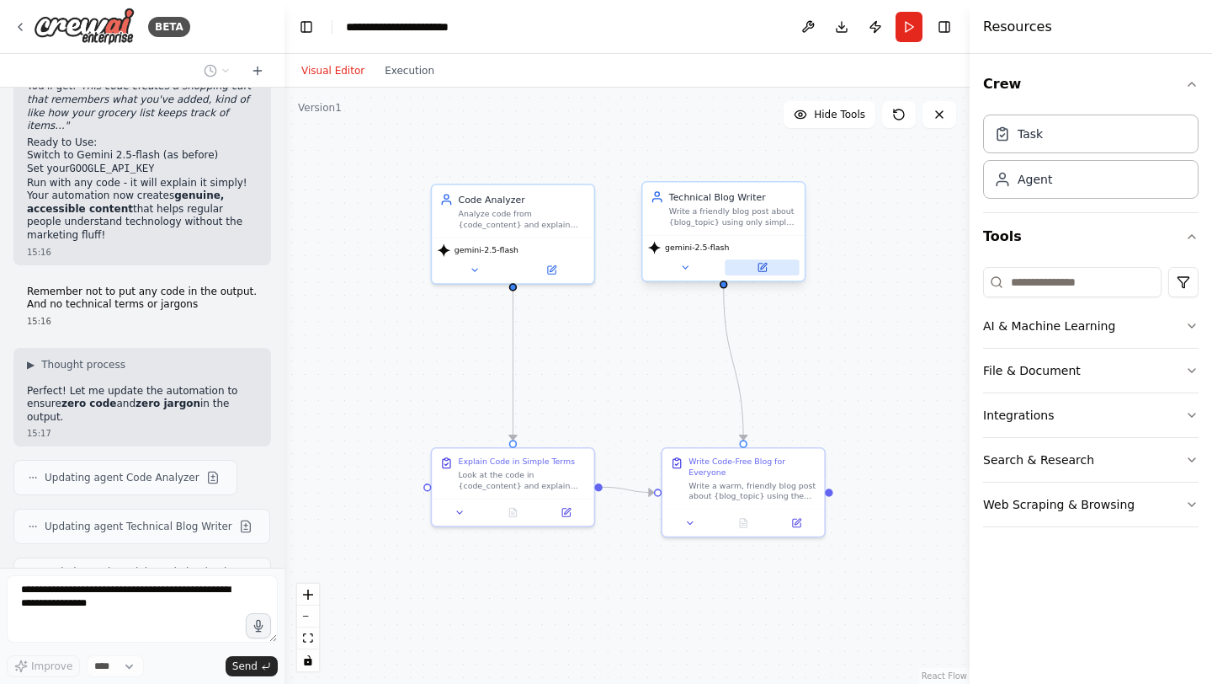
scroll to position [7475, 0]
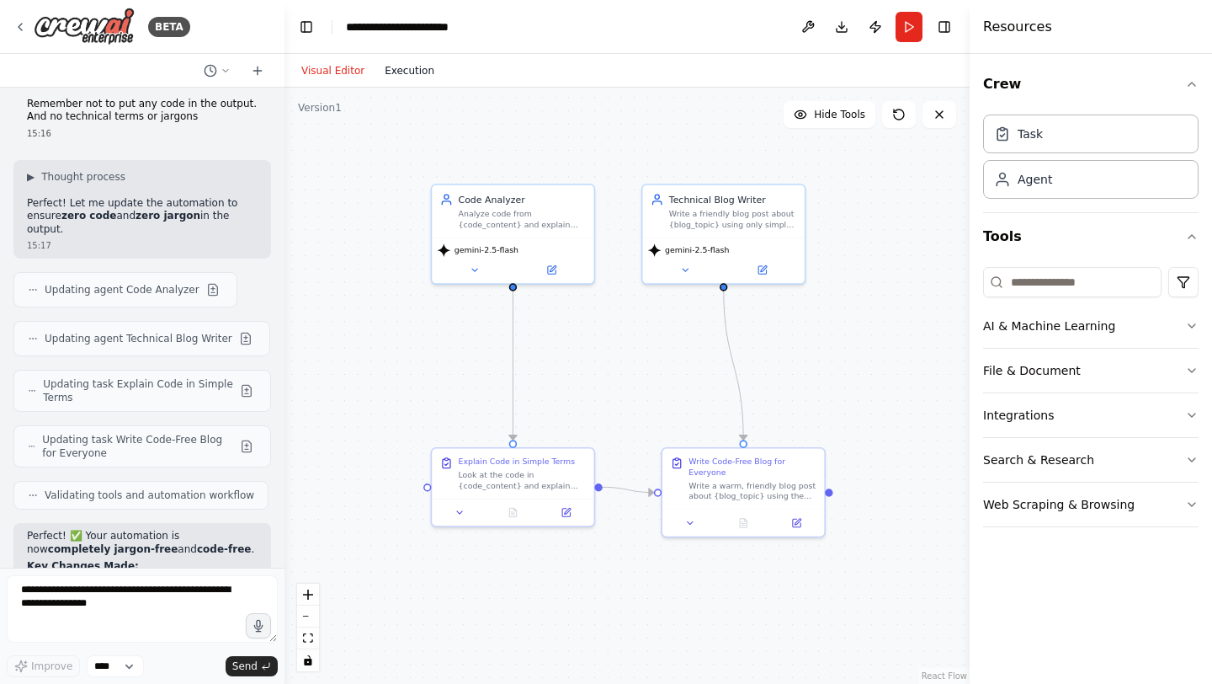
click at [415, 72] on button "Execution" at bounding box center [410, 71] width 70 height 20
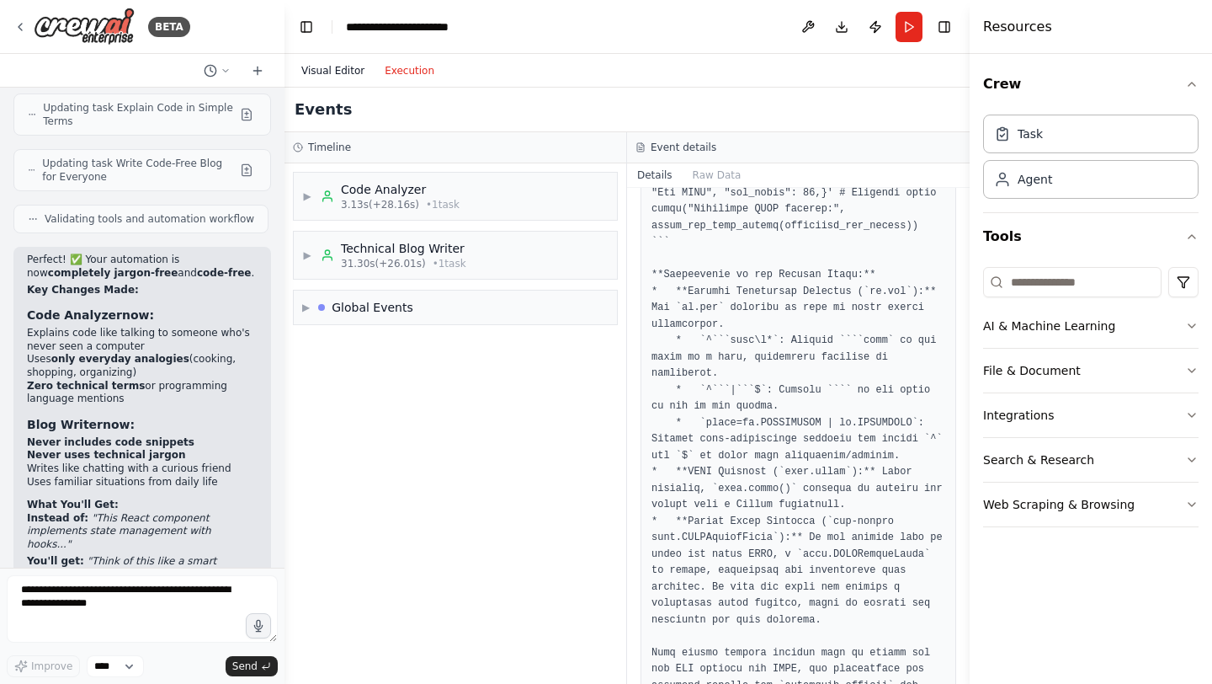
click at [343, 74] on button "Visual Editor" at bounding box center [332, 71] width 83 height 20
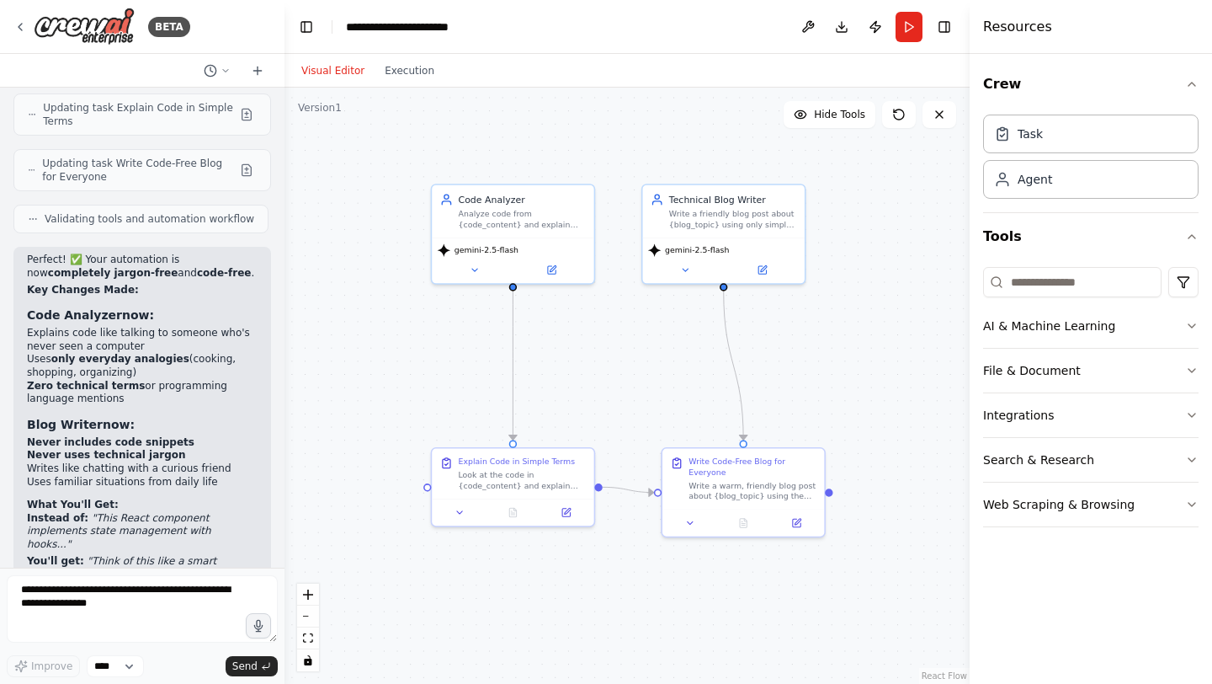
scroll to position [7965, 0]
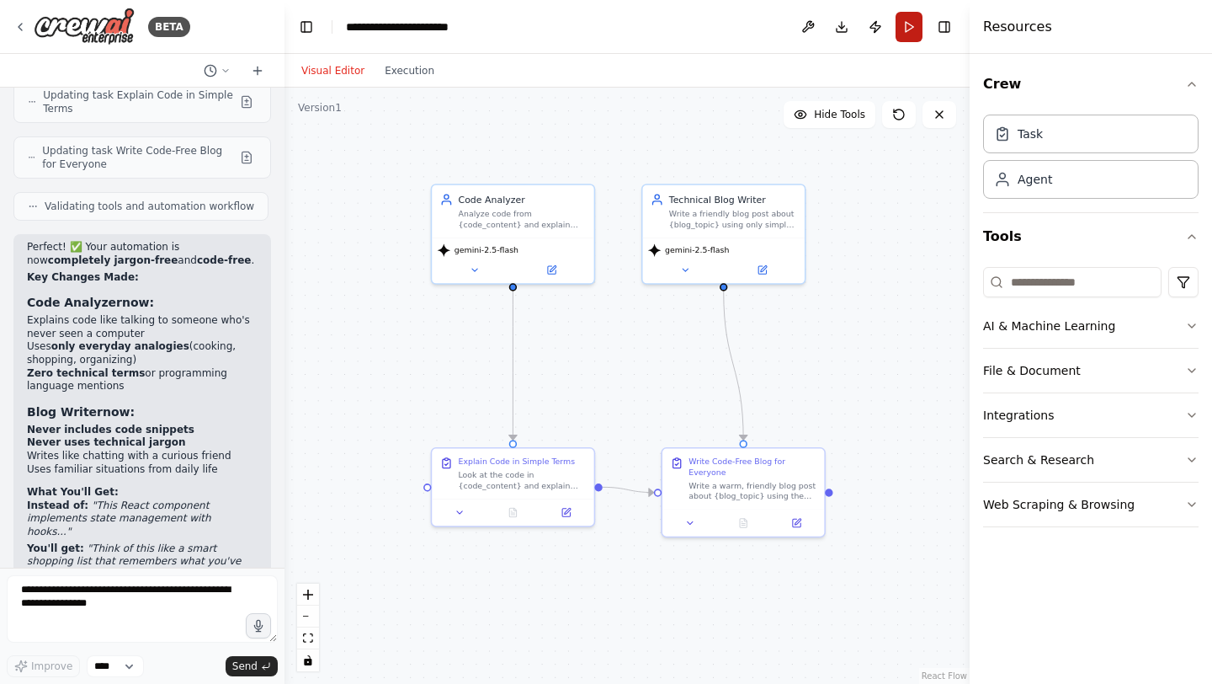
click at [903, 25] on button "Run" at bounding box center [909, 27] width 27 height 30
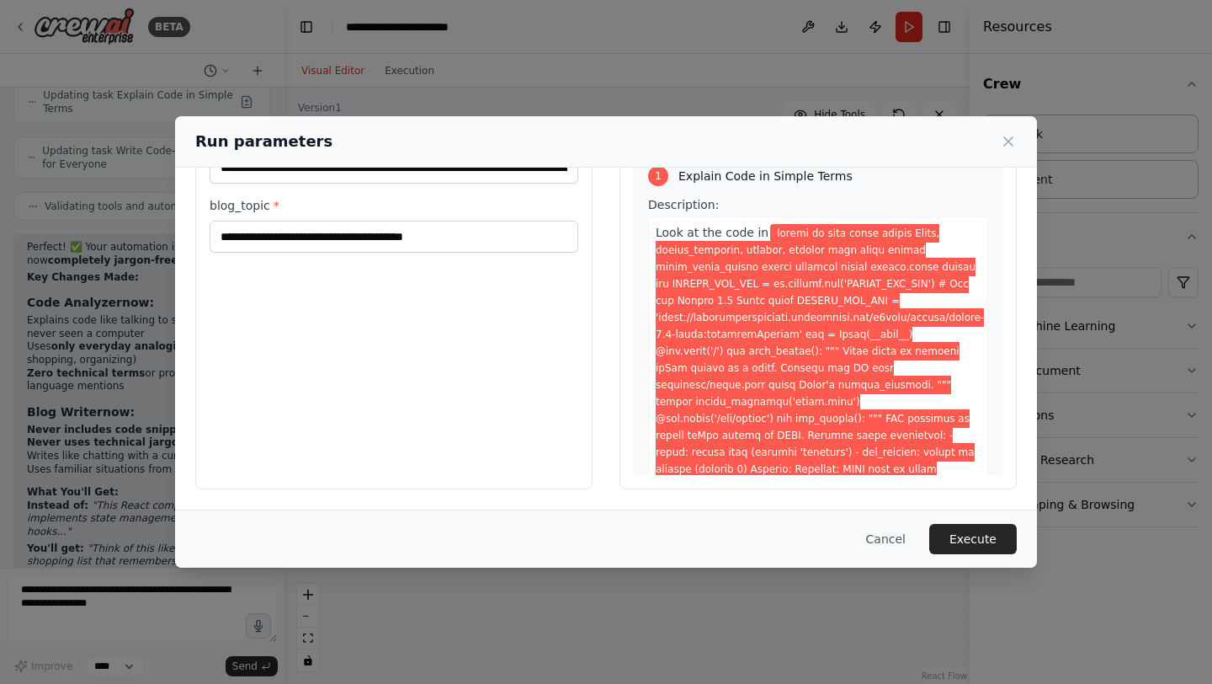
scroll to position [0, 0]
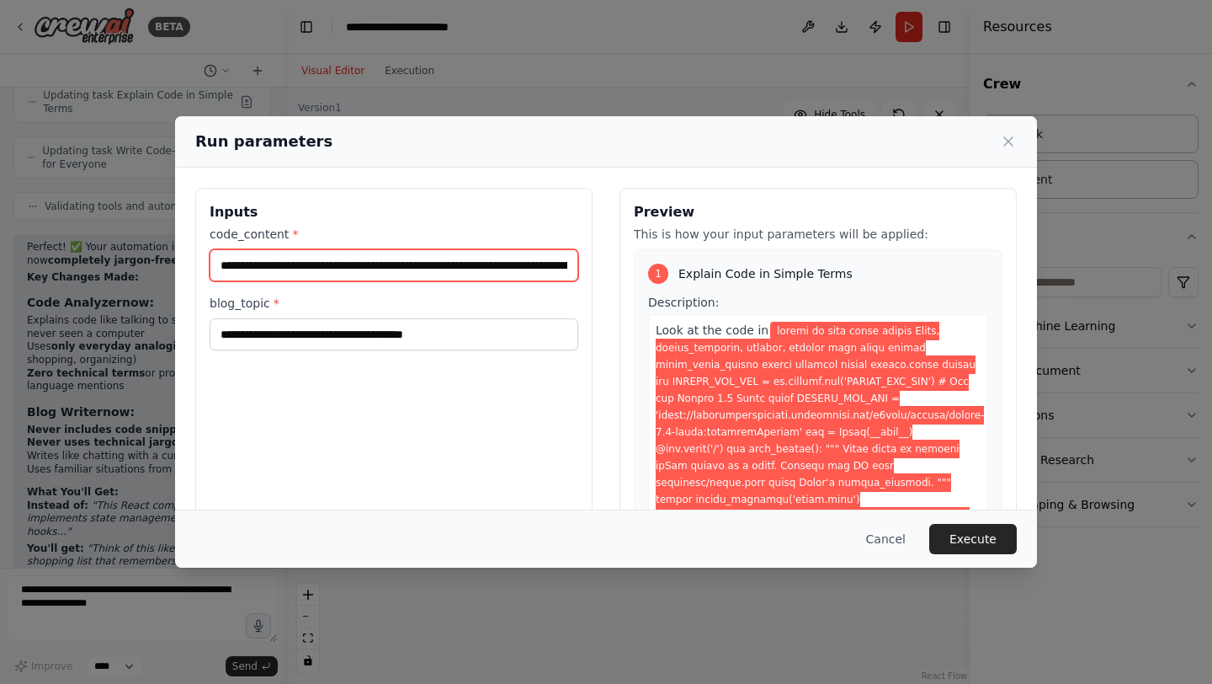
click at [361, 274] on input "code_content *" at bounding box center [394, 265] width 369 height 32
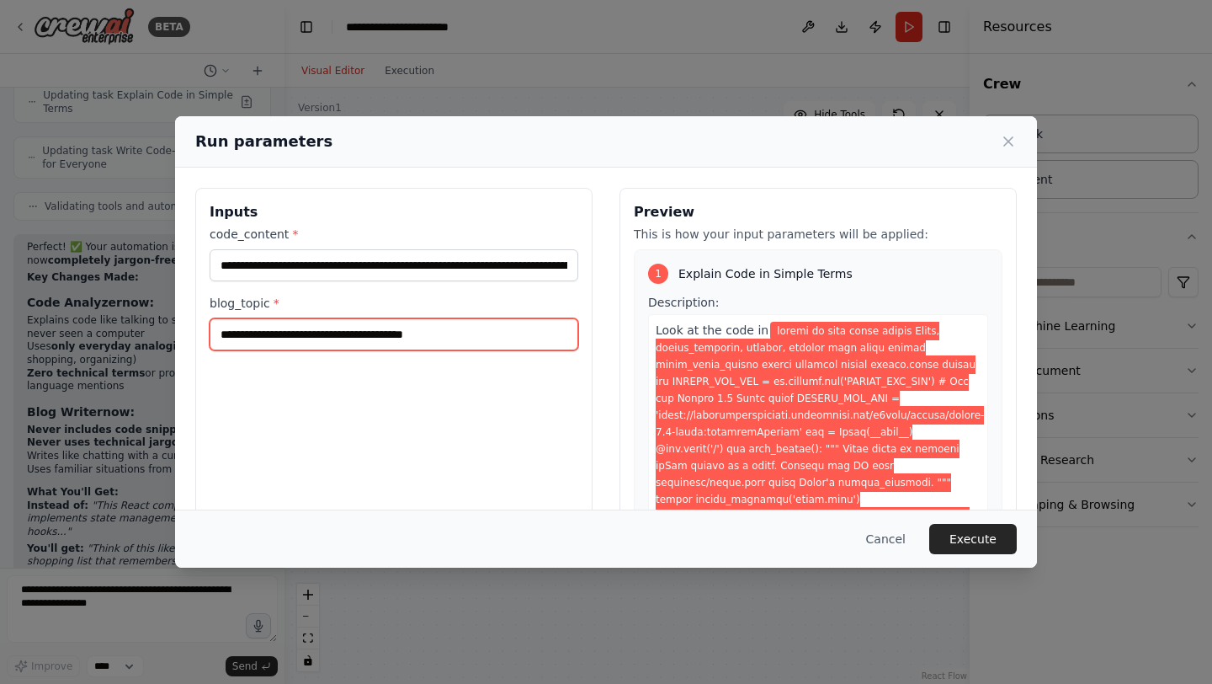
drag, startPoint x: 320, startPoint y: 335, endPoint x: 258, endPoint y: 336, distance: 61.5
click at [259, 336] on input "**********" at bounding box center [394, 334] width 369 height 32
drag, startPoint x: 351, startPoint y: 333, endPoint x: 471, endPoint y: 337, distance: 119.6
click at [470, 337] on input "**********" at bounding box center [394, 334] width 369 height 32
click at [224, 333] on input "**********" at bounding box center [394, 334] width 369 height 32
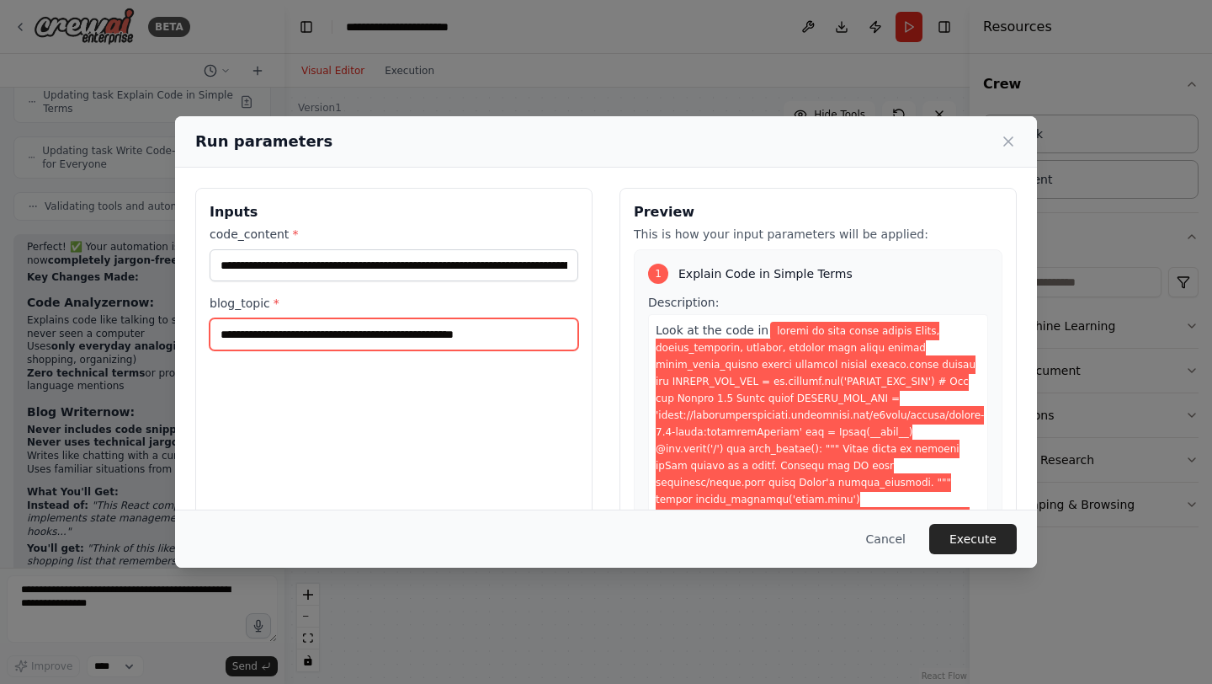
click at [356, 333] on input "**********" at bounding box center [394, 334] width 369 height 32
click at [457, 337] on input "**********" at bounding box center [394, 334] width 369 height 32
drag, startPoint x: 469, startPoint y: 337, endPoint x: 674, endPoint y: 358, distance: 206.5
click at [673, 358] on div "**********" at bounding box center [606, 387] width 822 height 399
drag, startPoint x: 316, startPoint y: 335, endPoint x: 190, endPoint y: 334, distance: 125.4
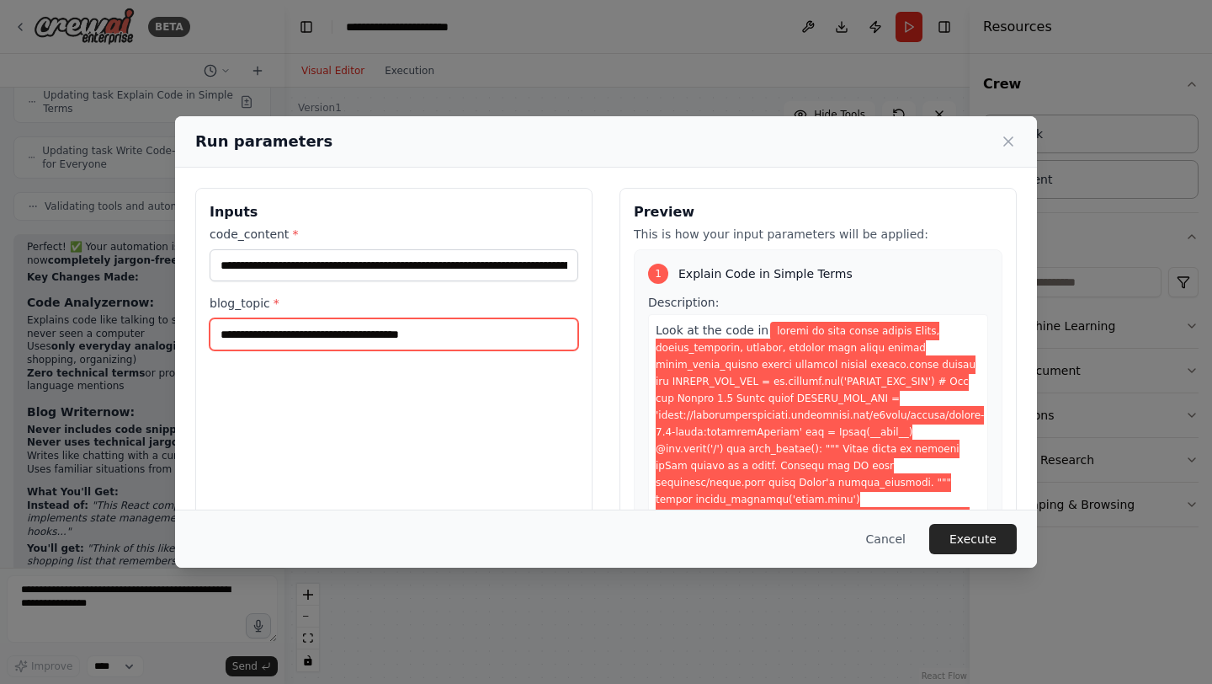
click at [190, 334] on div "**********" at bounding box center [606, 387] width 862 height 439
drag, startPoint x: 279, startPoint y: 333, endPoint x: 188, endPoint y: 333, distance: 91.8
click at [188, 333] on div "**********" at bounding box center [606, 387] width 862 height 439
click at [348, 334] on input "**********" at bounding box center [394, 334] width 369 height 32
type input "**********"
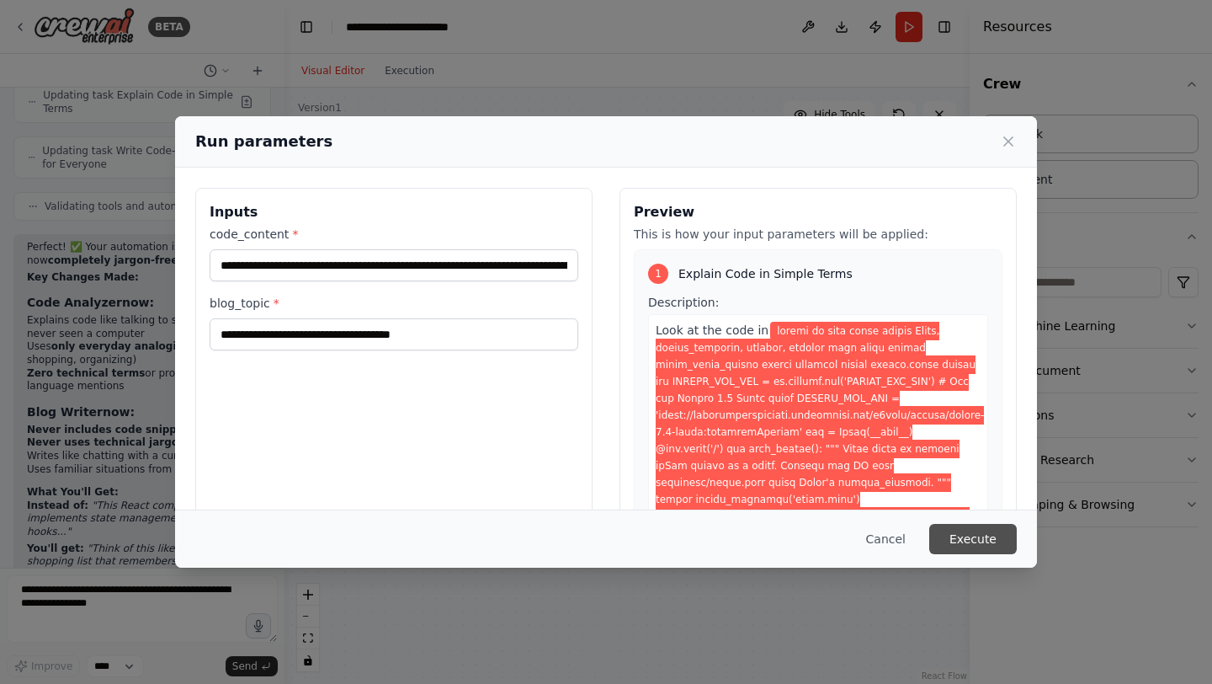
click at [999, 550] on button "Execute" at bounding box center [973, 539] width 88 height 30
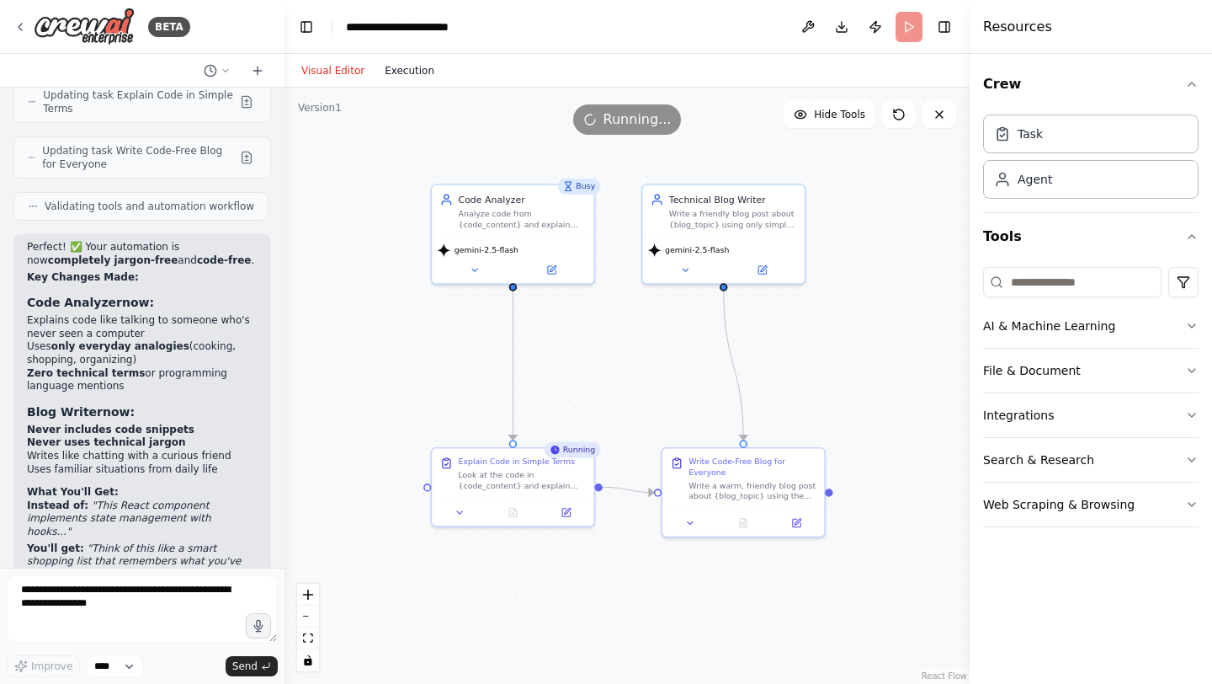
click at [402, 67] on button "Execution" at bounding box center [410, 71] width 70 height 20
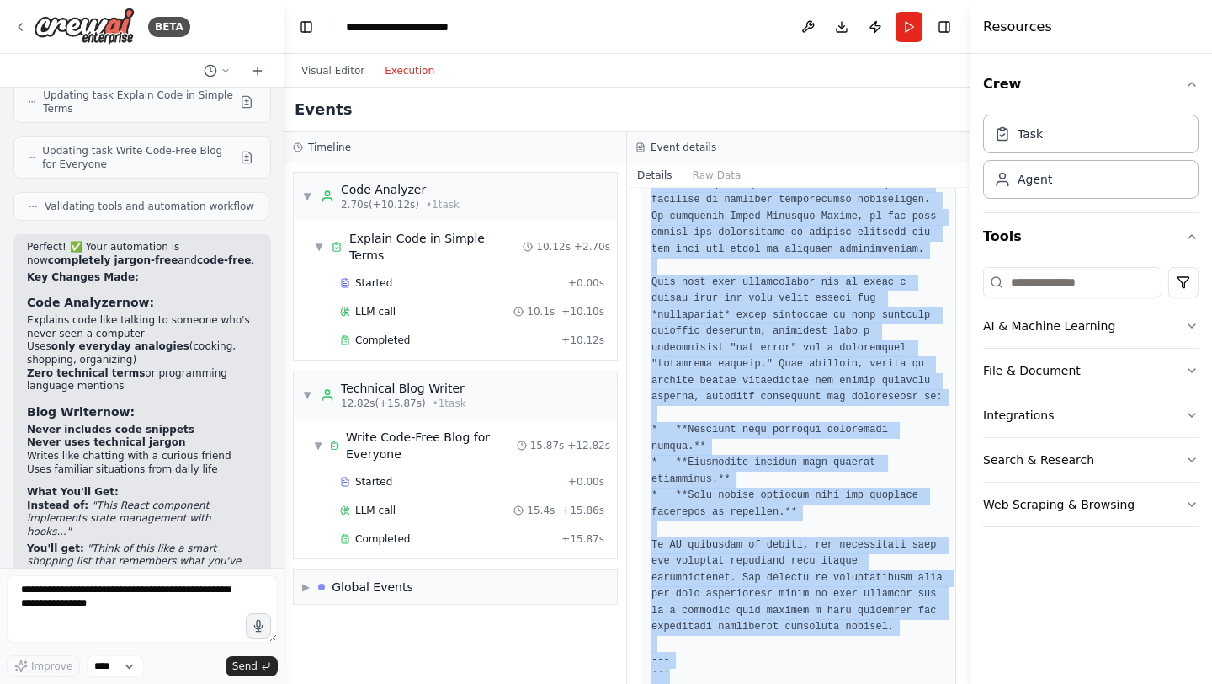
scroll to position [7366, 0]
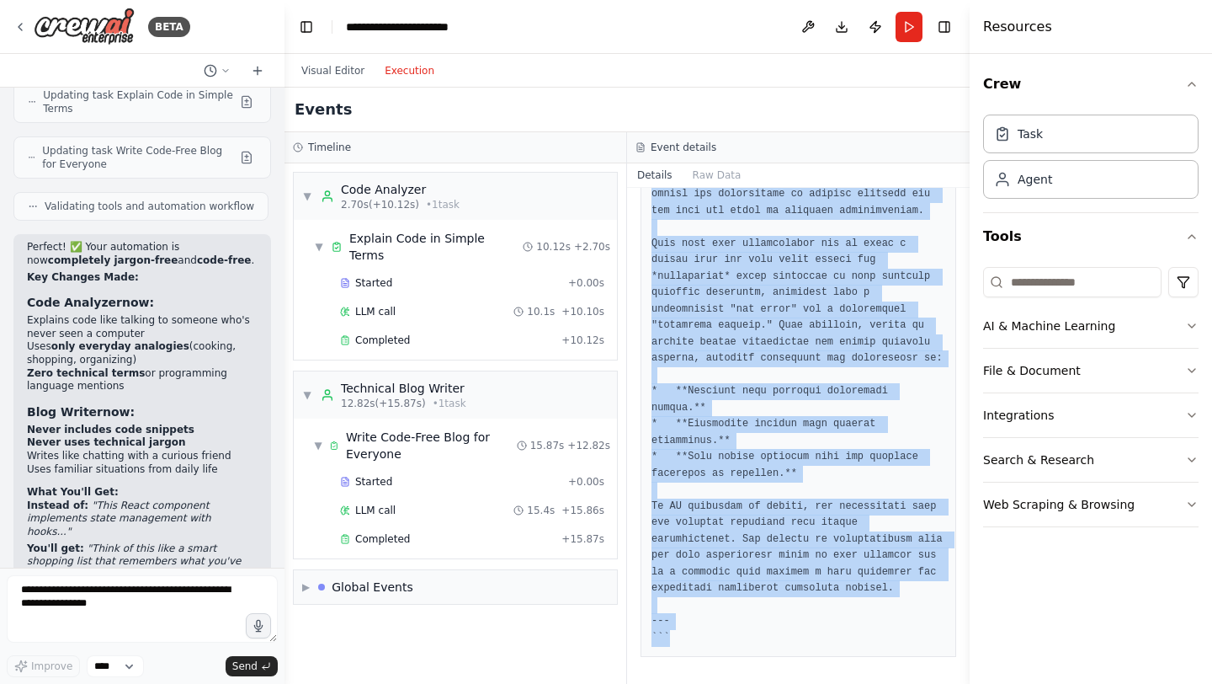
drag, startPoint x: 650, startPoint y: 300, endPoint x: 814, endPoint y: 642, distance: 379.9
copy pre "```markdown --- title: "Beyond Keywords: Building a Semantic Research Paper Ran…"
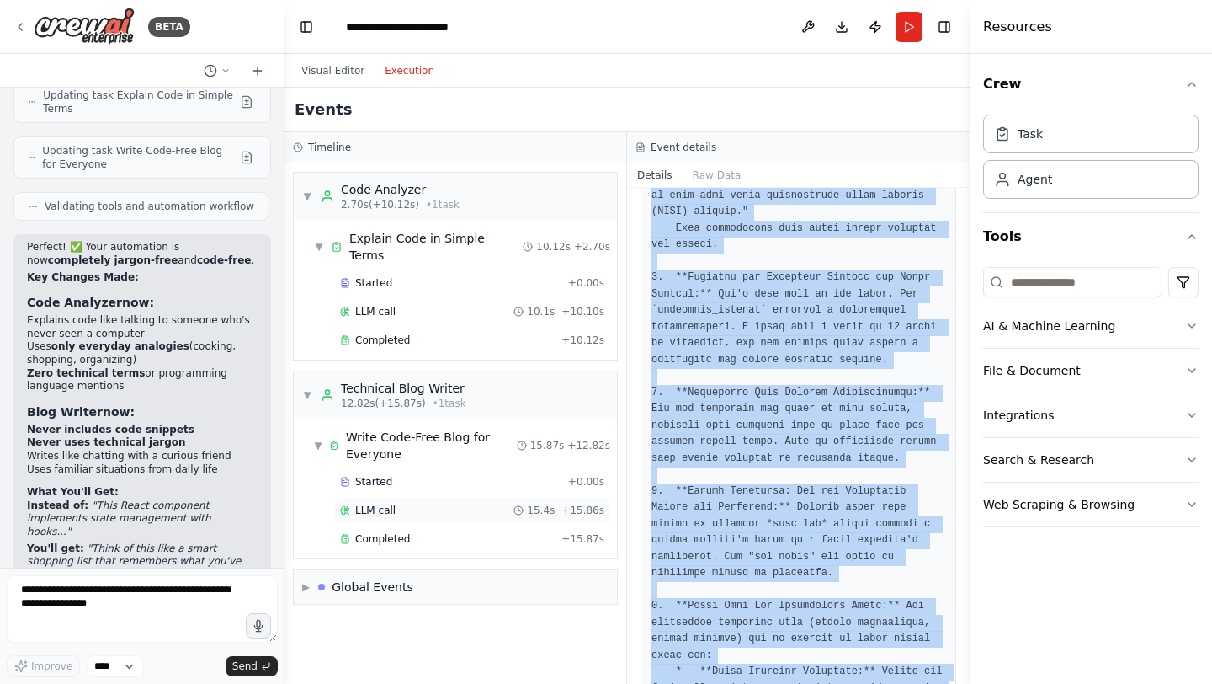
scroll to position [5918, 0]
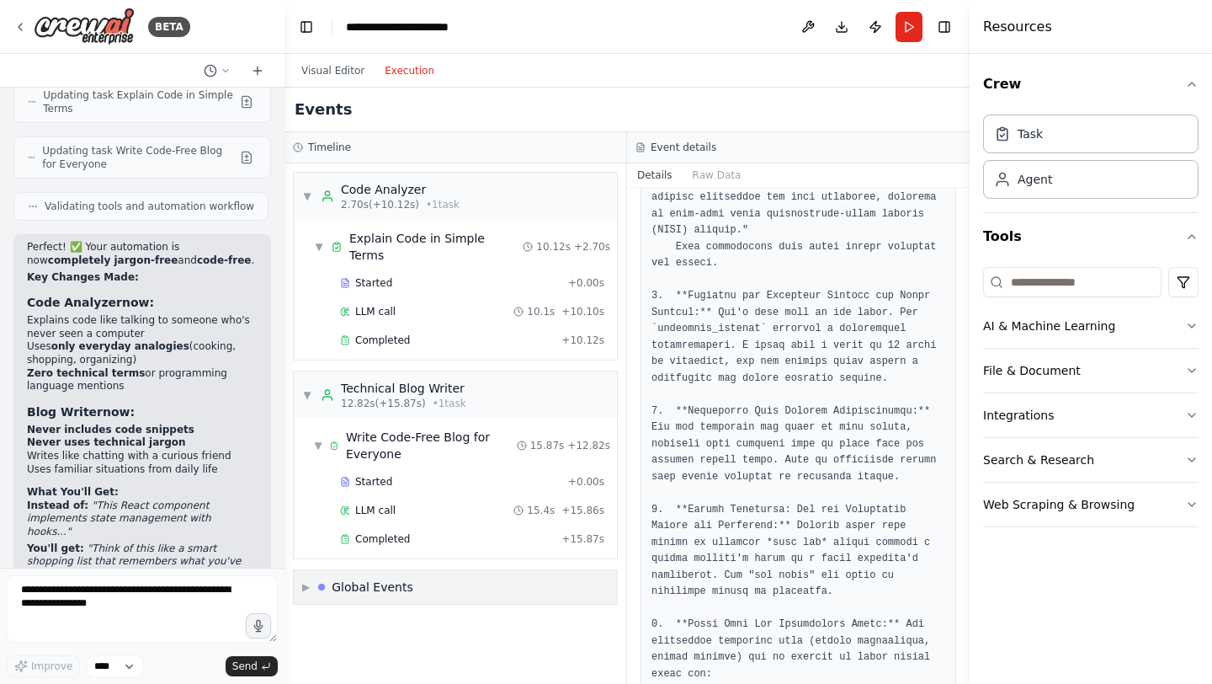
click at [383, 578] on div "Global Events" at bounding box center [373, 586] width 82 height 17
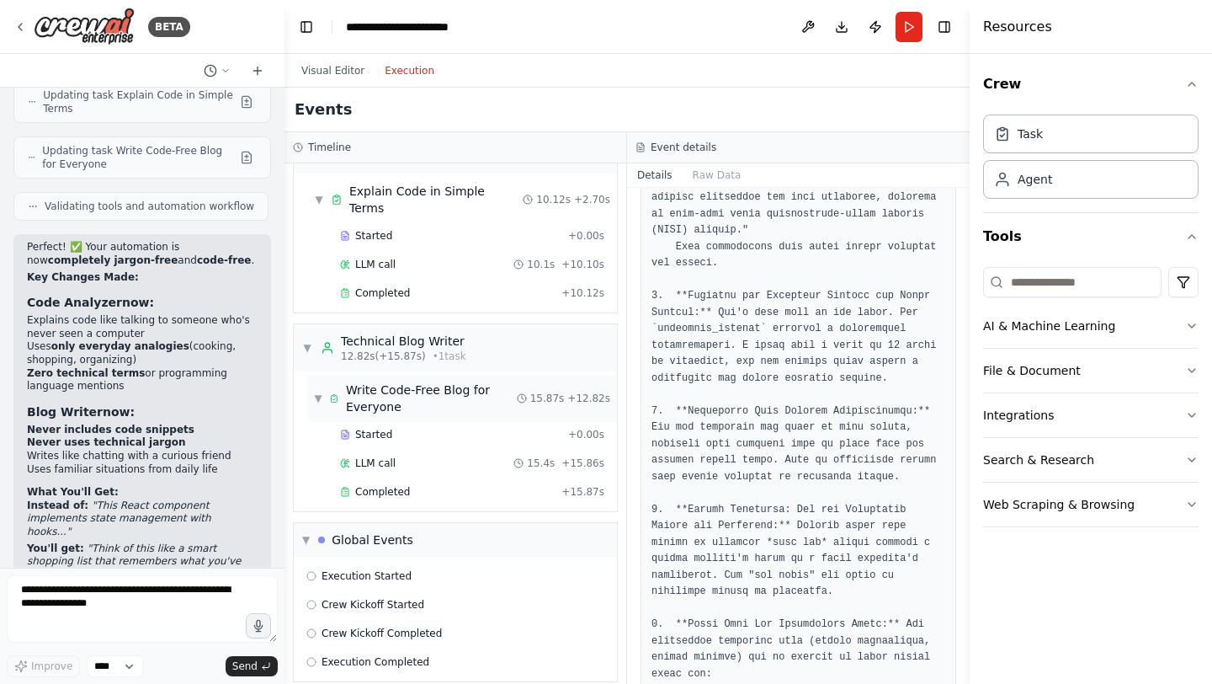
click at [354, 381] on div "Write Code-Free Blog for Everyone" at bounding box center [431, 398] width 171 height 34
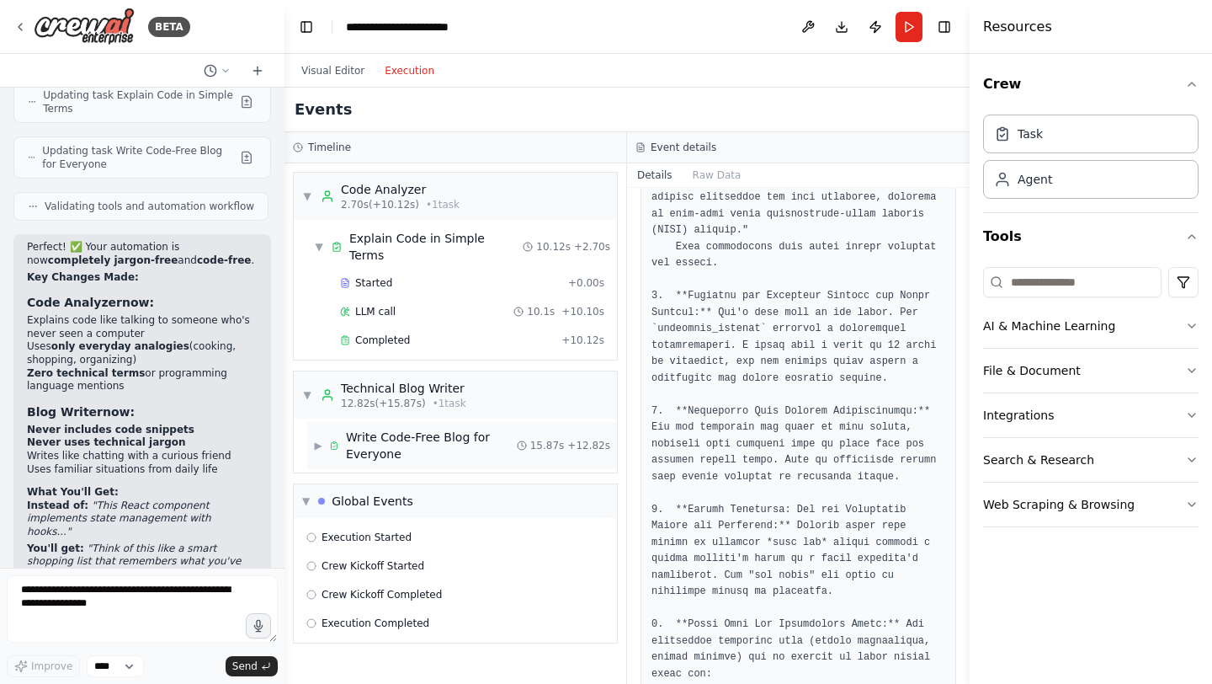
scroll to position [0, 0]
click at [385, 380] on div "Technical Blog Writer" at bounding box center [403, 388] width 125 height 17
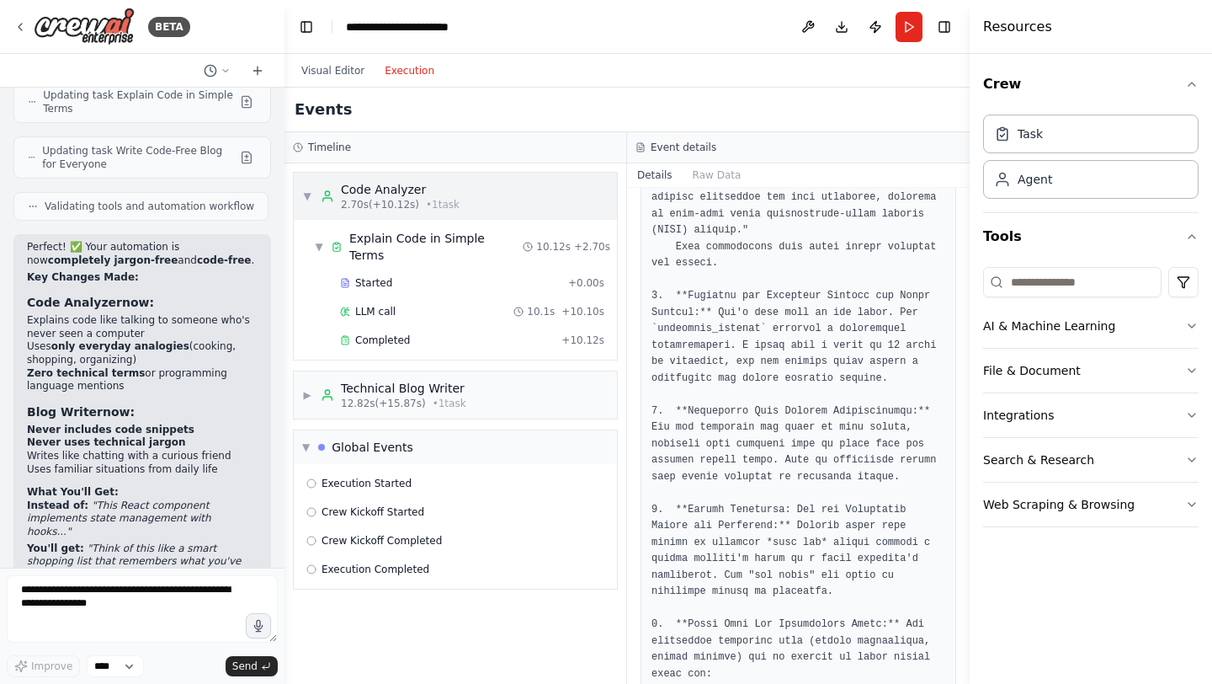
click at [406, 210] on span "2.70s (+10.12s)" at bounding box center [380, 204] width 78 height 13
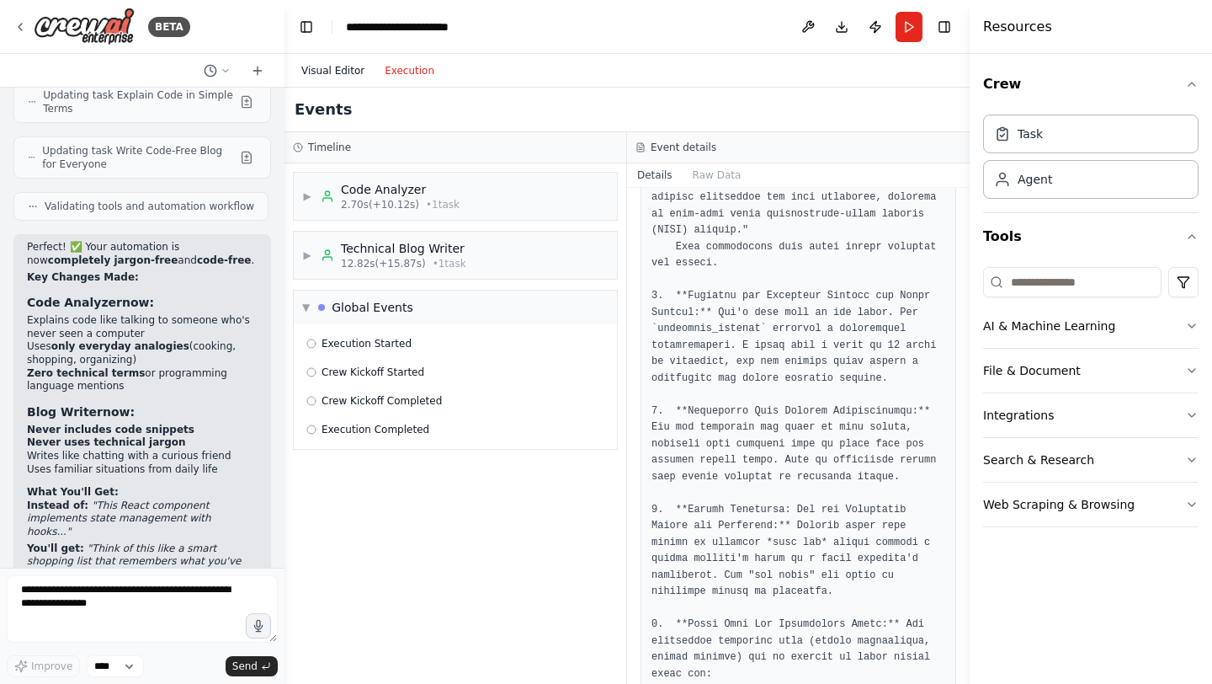
click at [334, 70] on button "Visual Editor" at bounding box center [332, 71] width 83 height 20
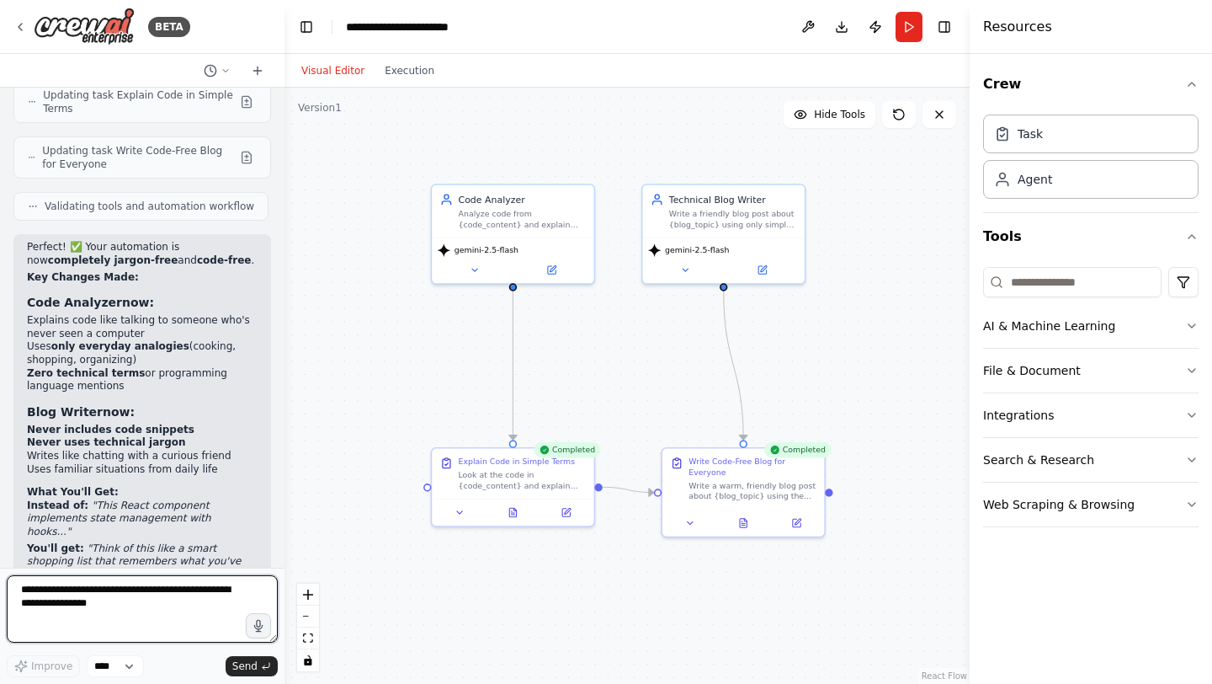
click at [162, 596] on textarea at bounding box center [142, 608] width 271 height 67
type textarea "**********"
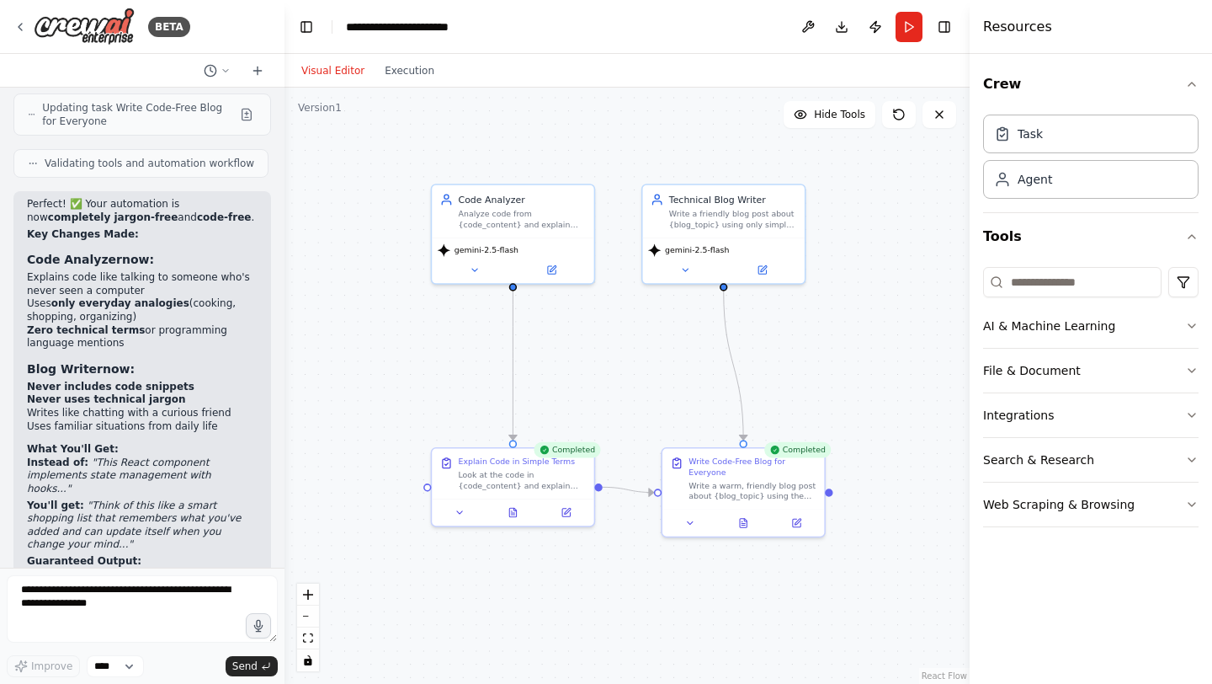
scroll to position [8065, 0]
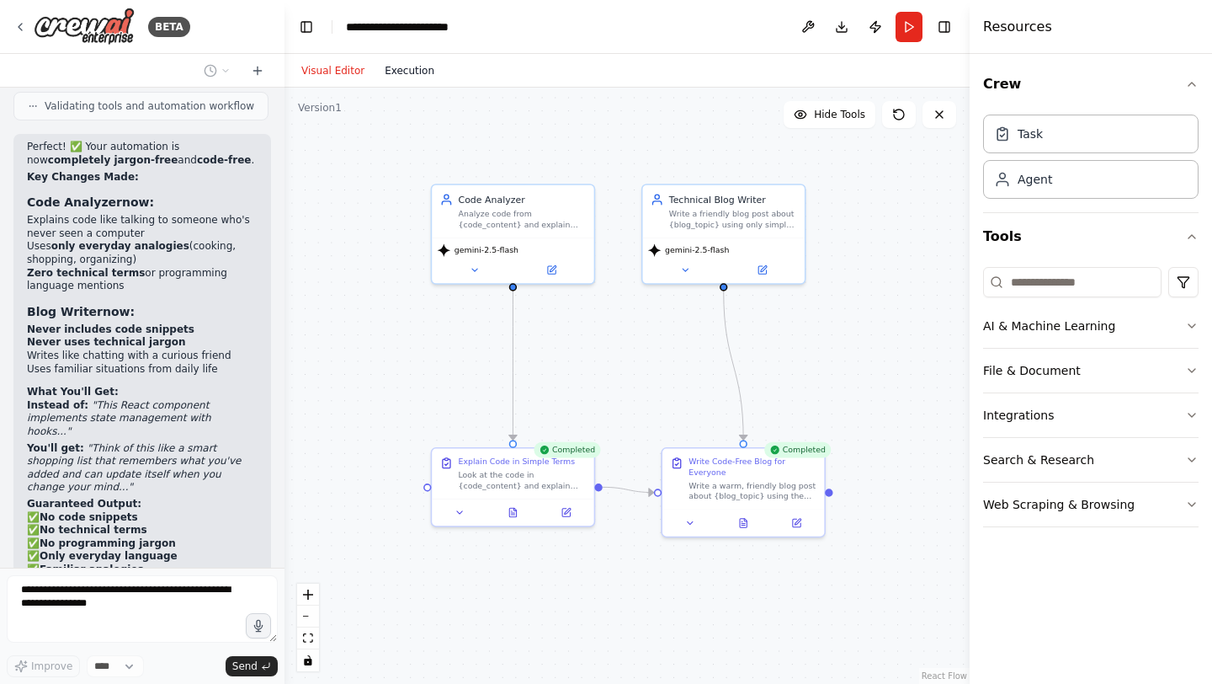
click at [408, 71] on button "Execution" at bounding box center [410, 71] width 70 height 20
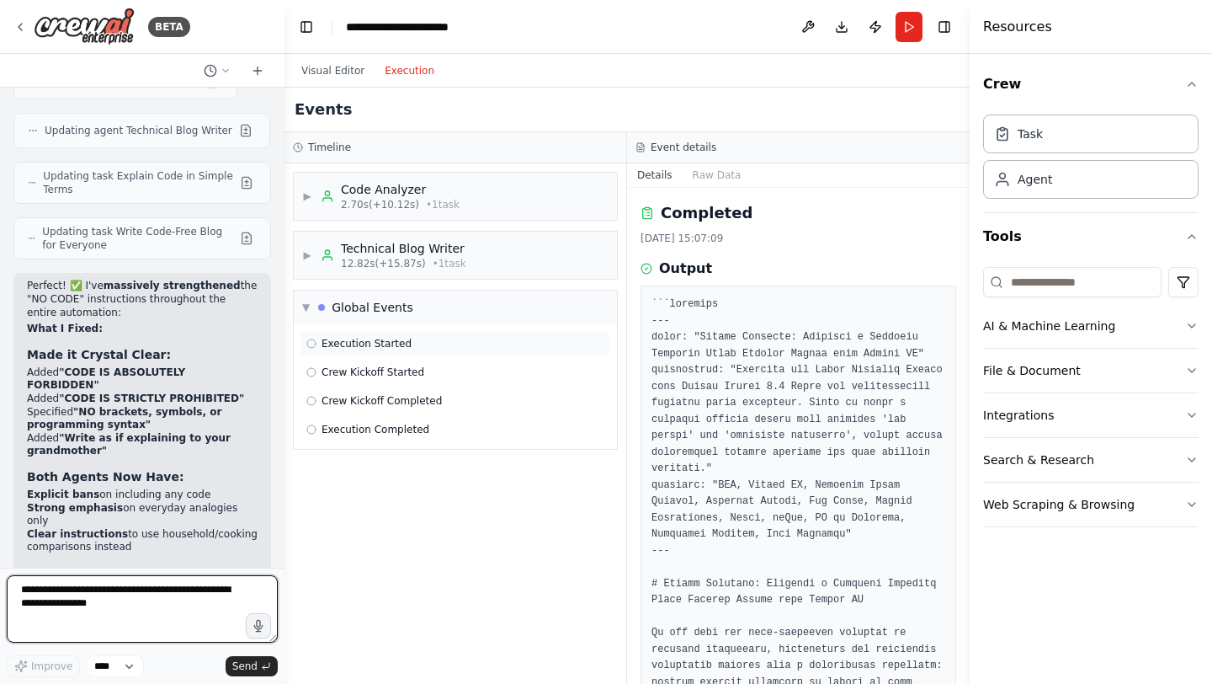
scroll to position [8877, 0]
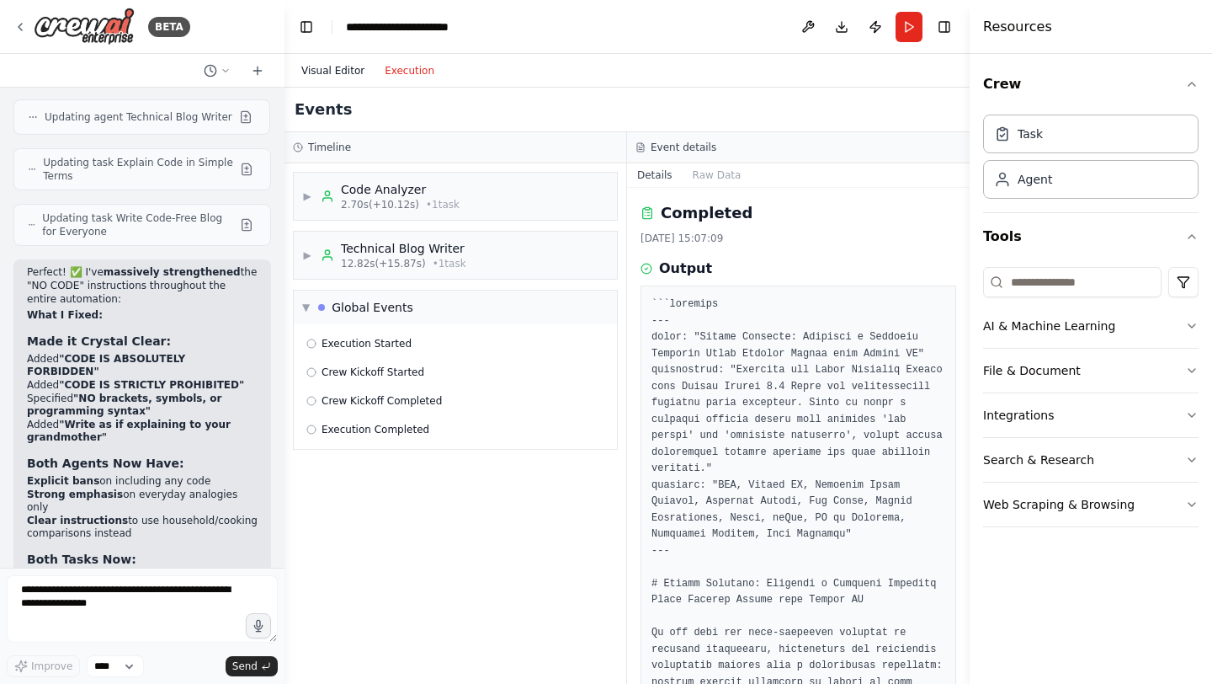
click at [340, 61] on button "Visual Editor" at bounding box center [332, 71] width 83 height 20
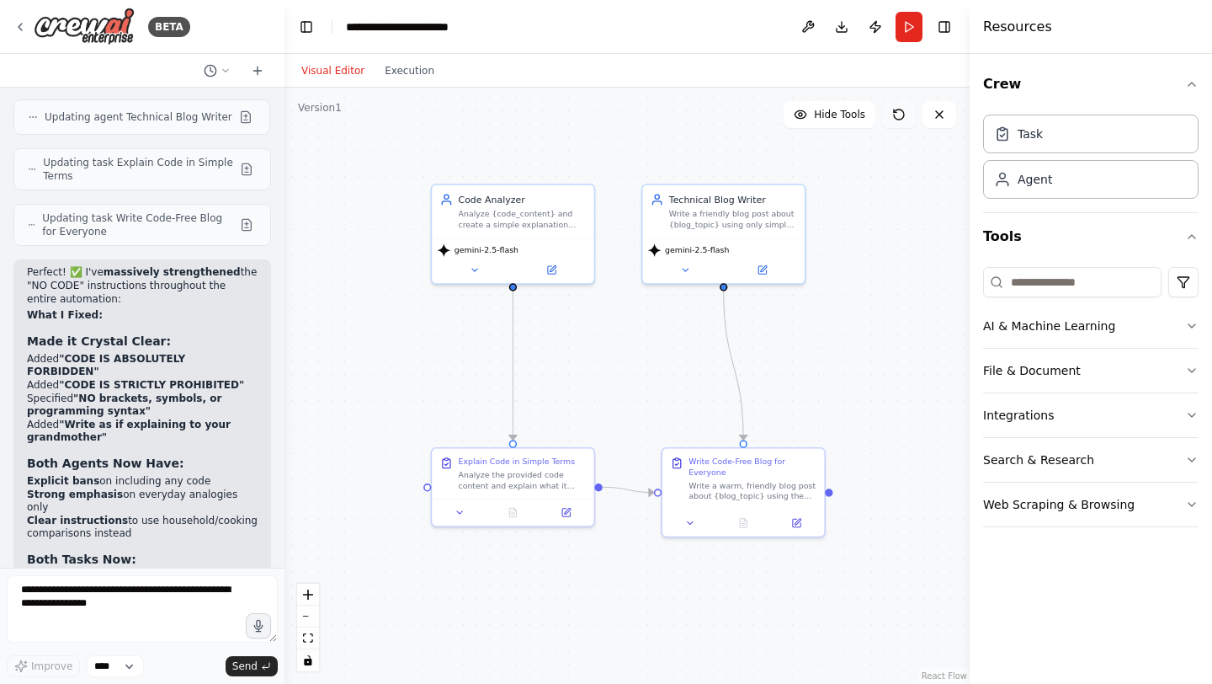
click at [895, 118] on icon at bounding box center [899, 114] width 10 height 10
click at [905, 13] on button "Run" at bounding box center [909, 27] width 27 height 30
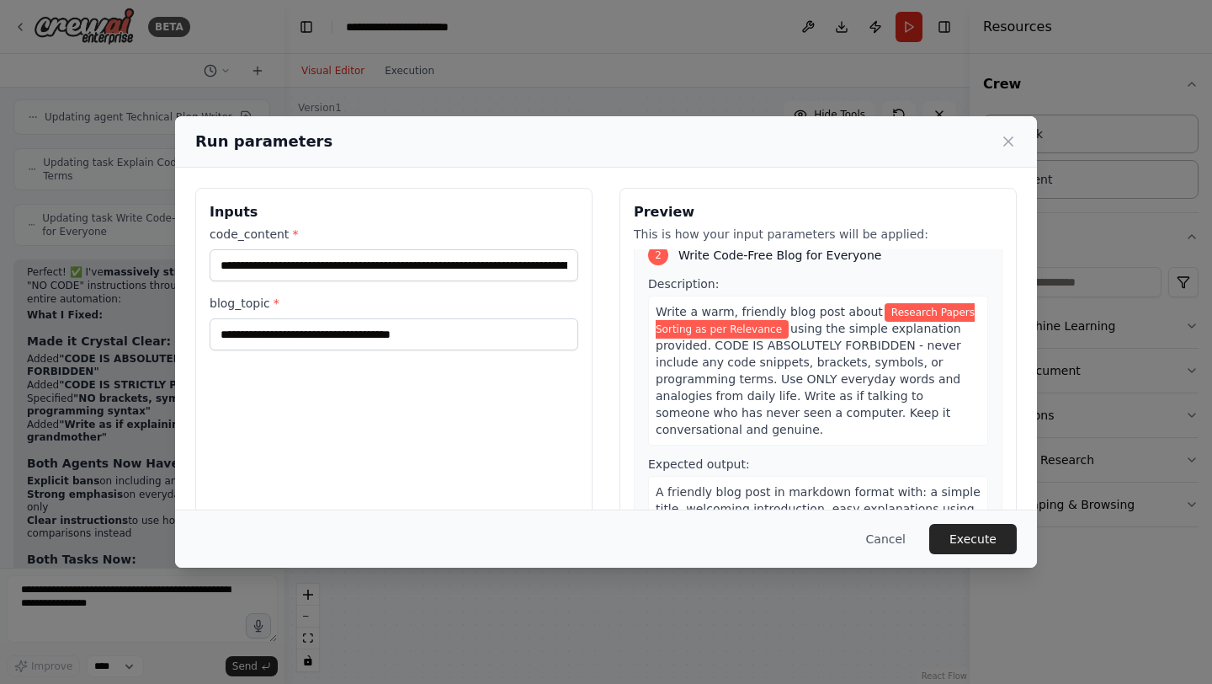
scroll to position [98, 0]
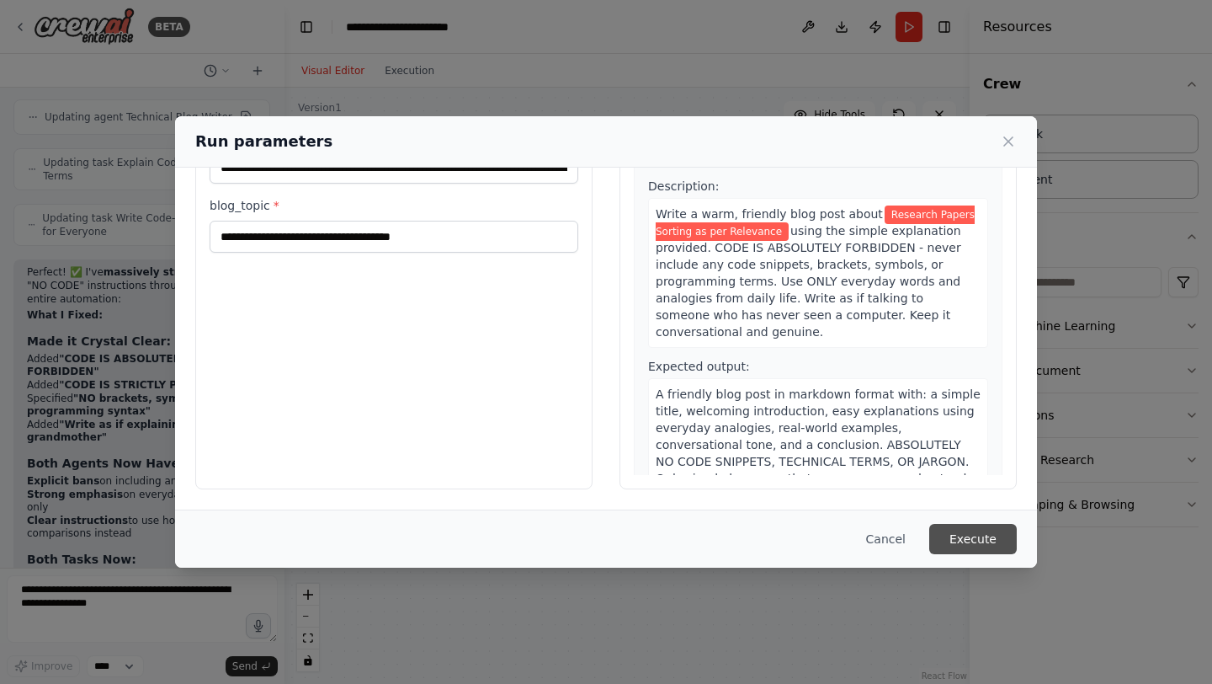
click at [977, 538] on button "Execute" at bounding box center [973, 539] width 88 height 30
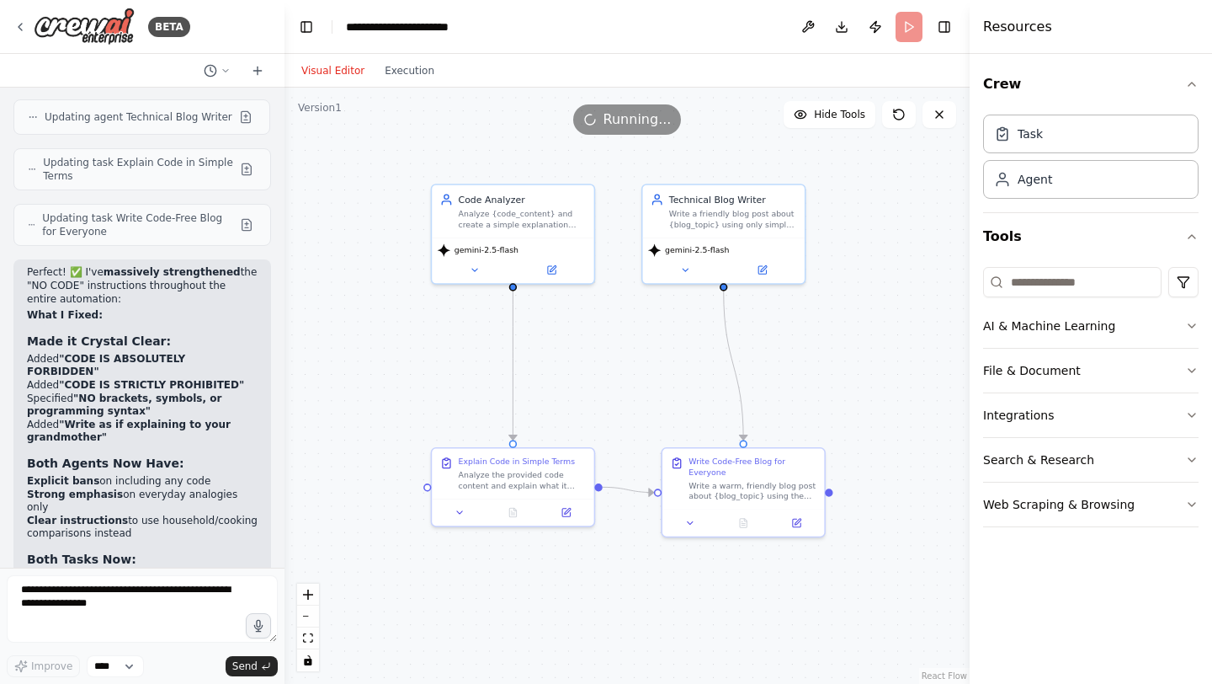
click at [416, 81] on div "Visual Editor Execution" at bounding box center [367, 71] width 153 height 34
click at [405, 69] on button "Execution" at bounding box center [410, 71] width 70 height 20
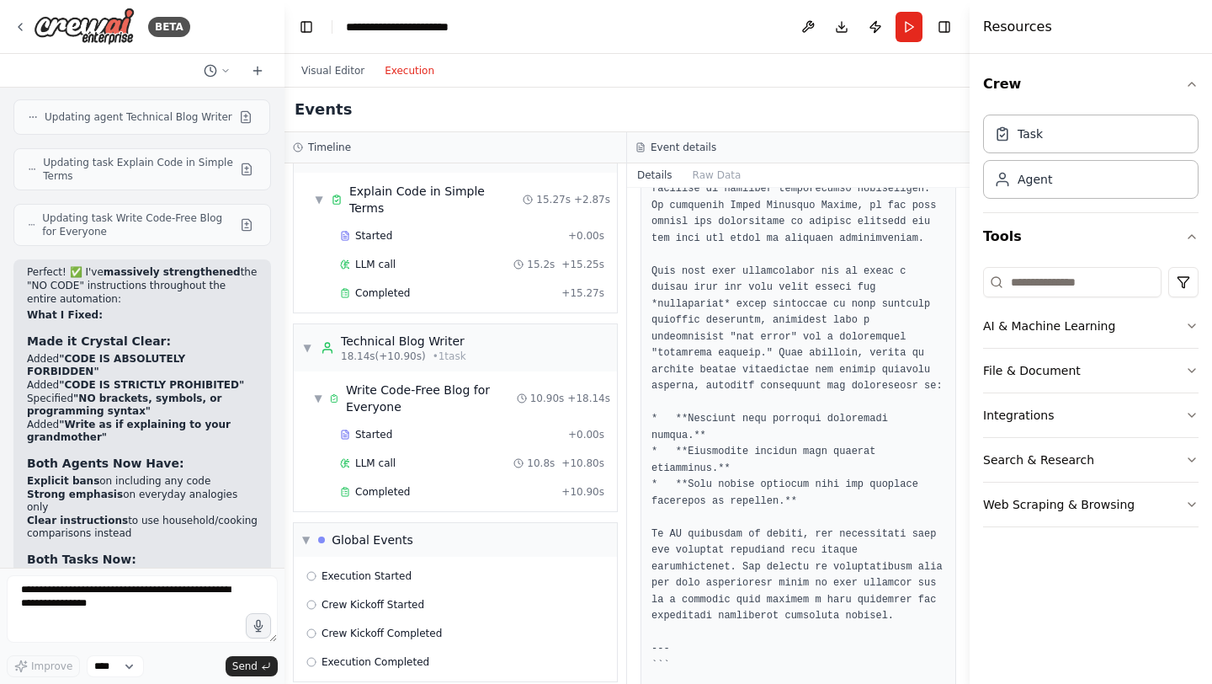
scroll to position [7366, 0]
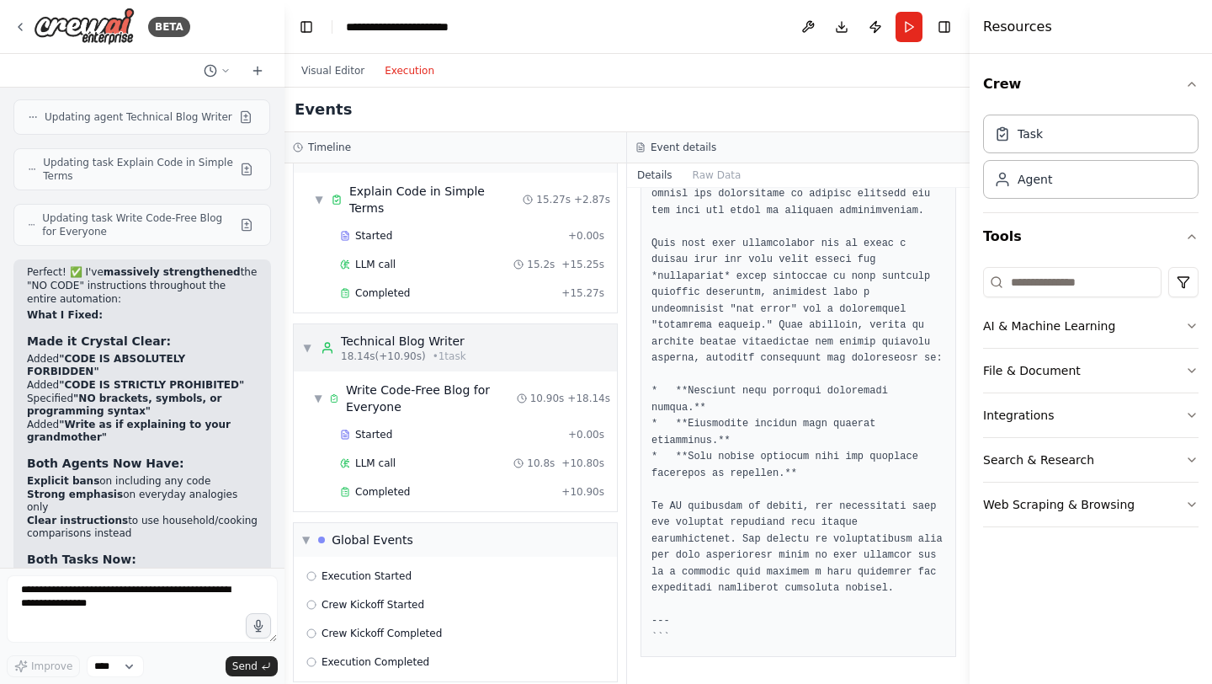
click at [311, 341] on div "▼ Technical Blog Writer 18.14s (+10.90s) • 1 task" at bounding box center [384, 348] width 164 height 30
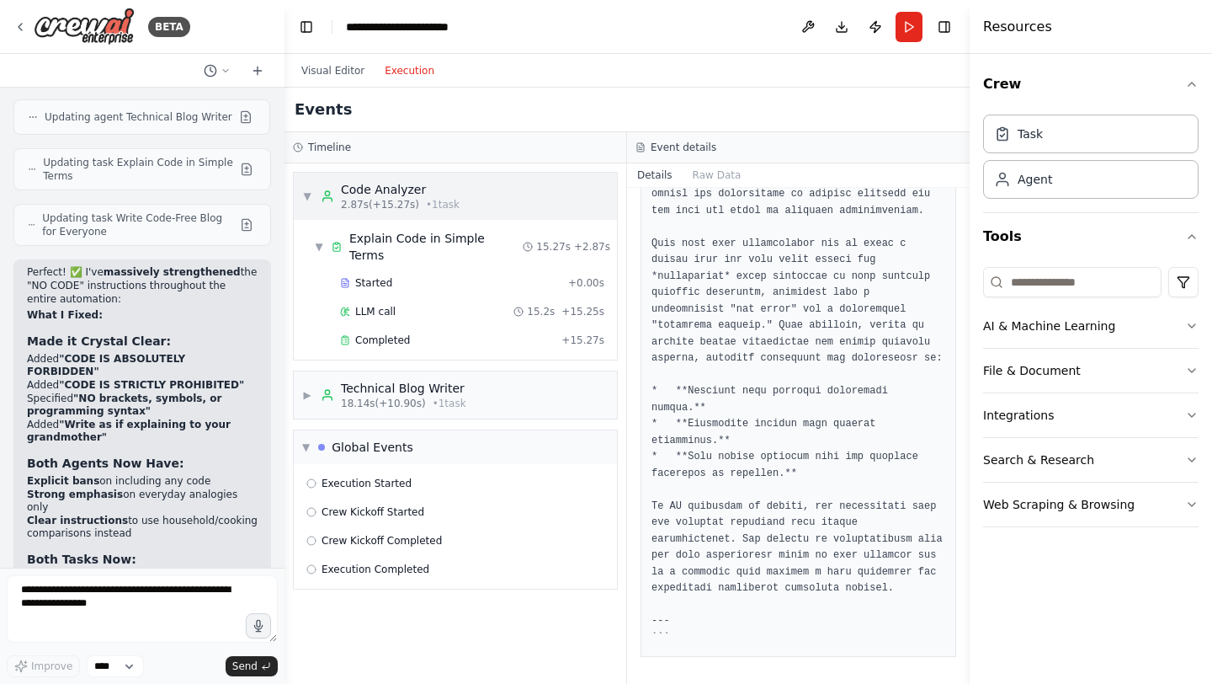
click at [314, 201] on div "▼ Code Analyzer 2.87s (+15.27s) • 1 task" at bounding box center [380, 196] width 157 height 30
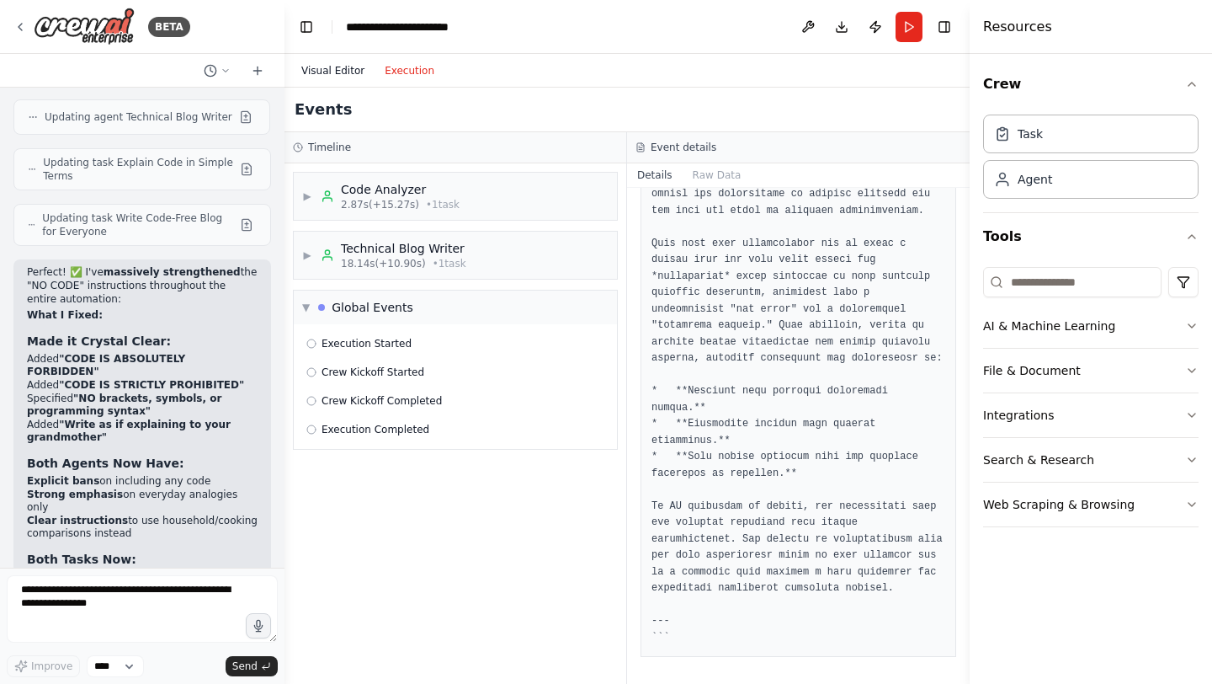
click at [349, 68] on button "Visual Editor" at bounding box center [332, 71] width 83 height 20
click at [426, 66] on button "Execution" at bounding box center [410, 71] width 70 height 20
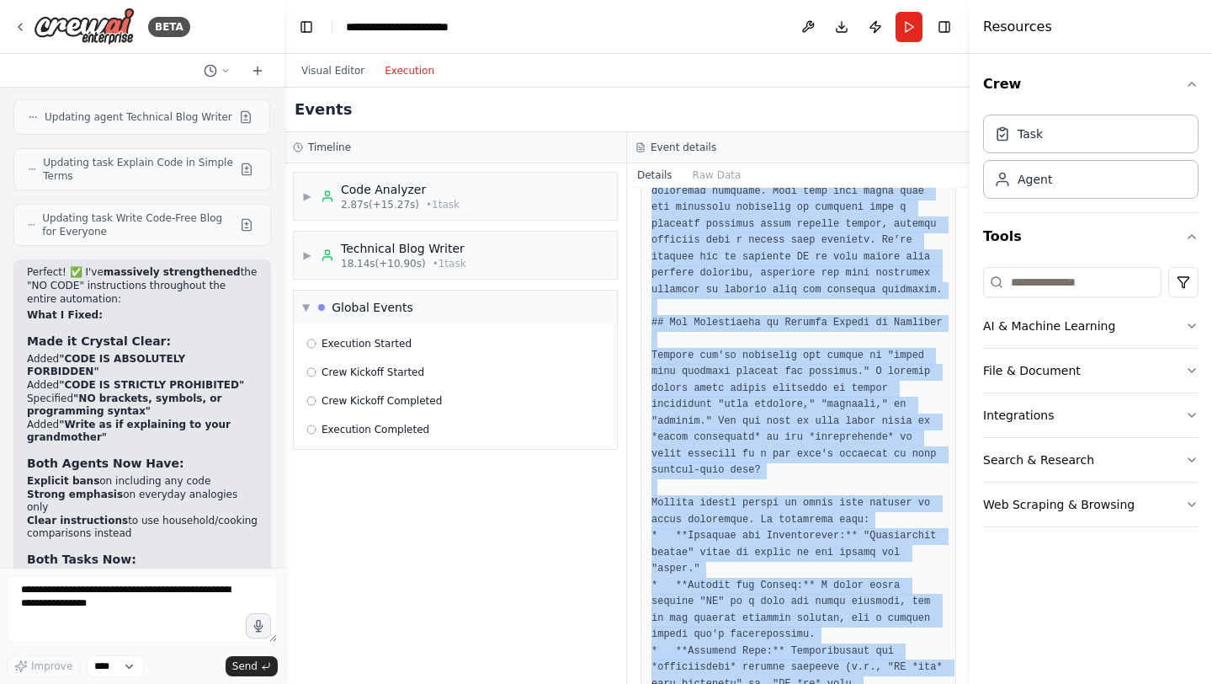
scroll to position [849, 0]
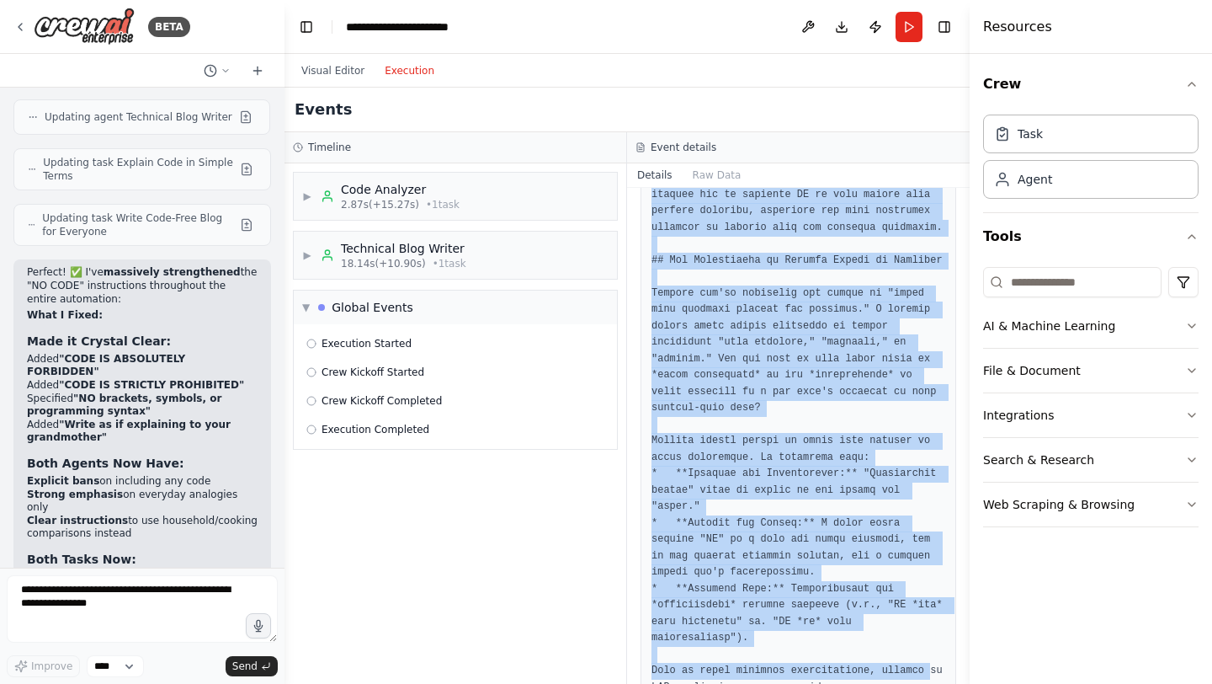
drag, startPoint x: 650, startPoint y: 301, endPoint x: 929, endPoint y: 683, distance: 472.8
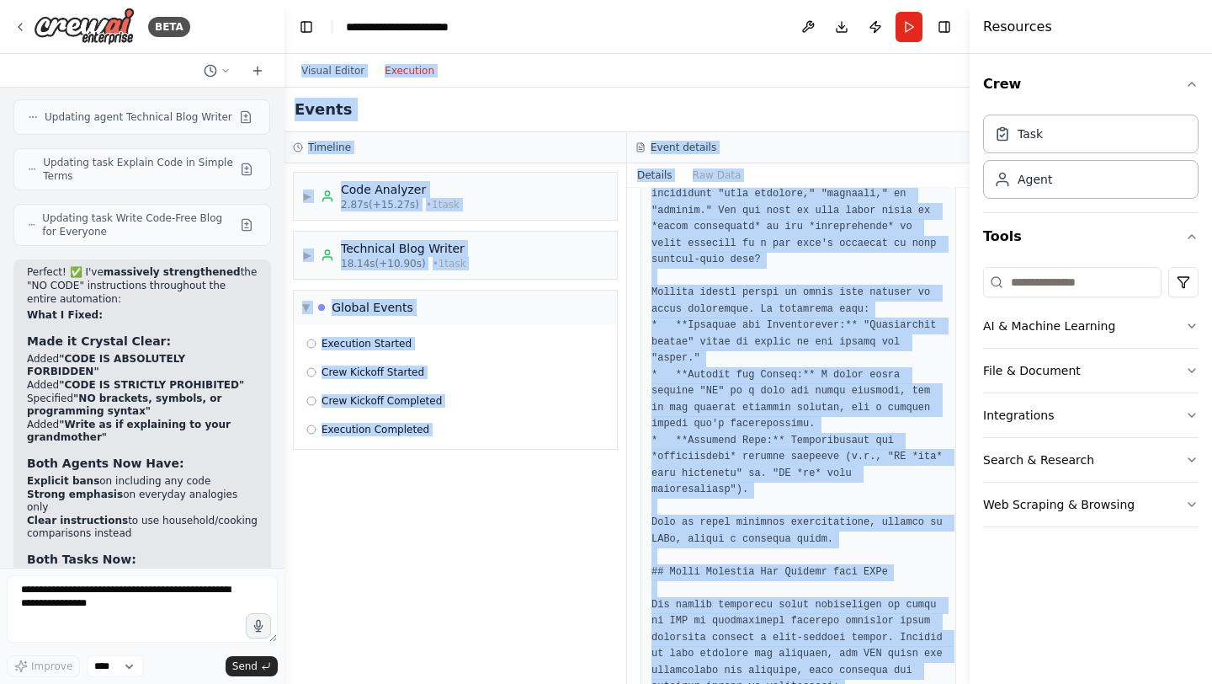
scroll to position [0, 0]
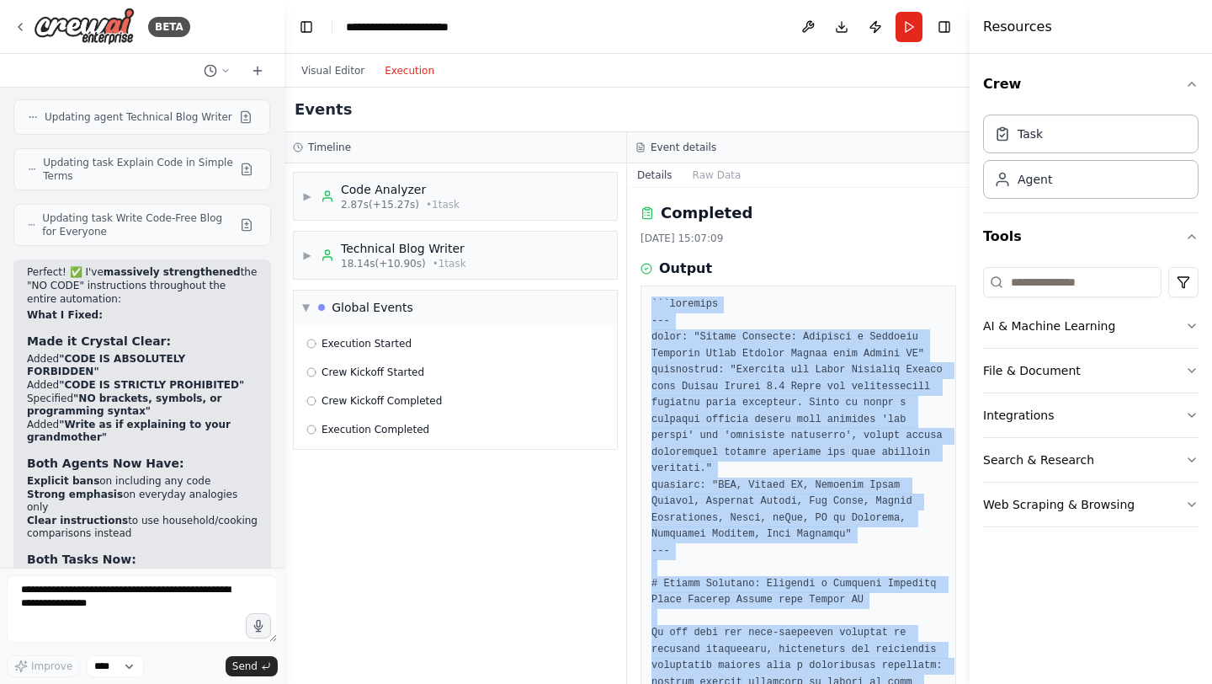
drag, startPoint x: 704, startPoint y: 645, endPoint x: 648, endPoint y: 304, distance: 345.4
copy pre "```markdown --- title: "Beyond Keywords: Building a Semantic Research Paper Ran…"
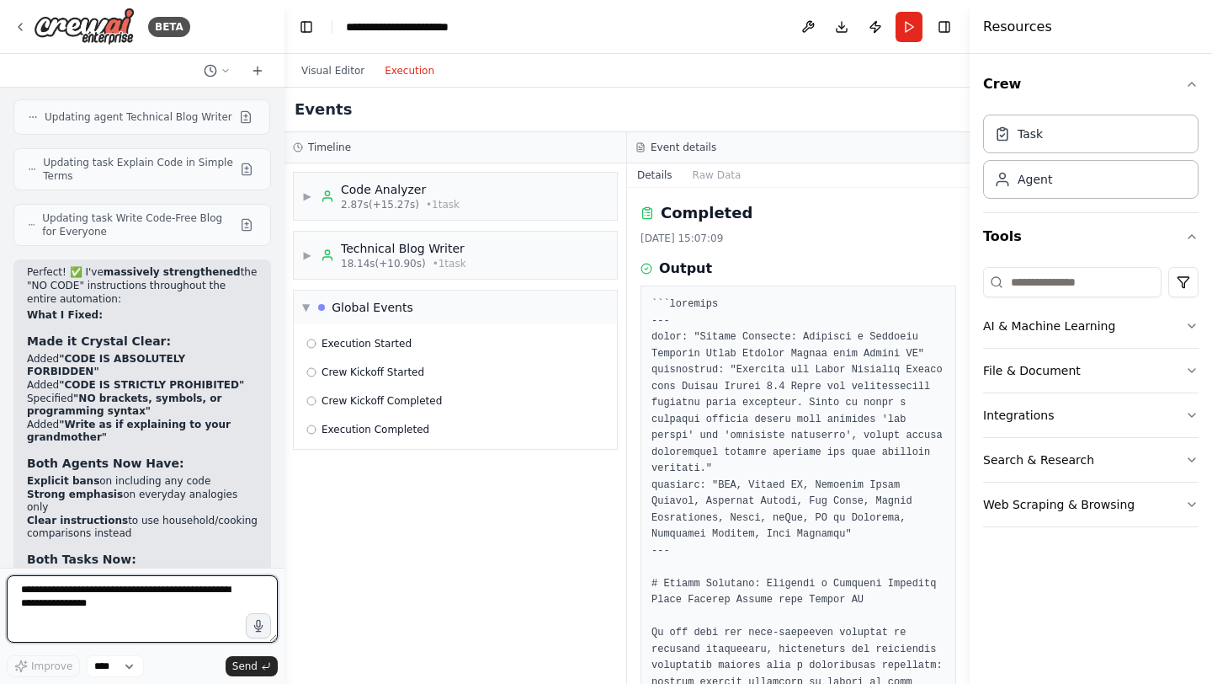
click at [67, 601] on textarea at bounding box center [142, 608] width 271 height 67
paste textarea "**********"
type textarea "**********"
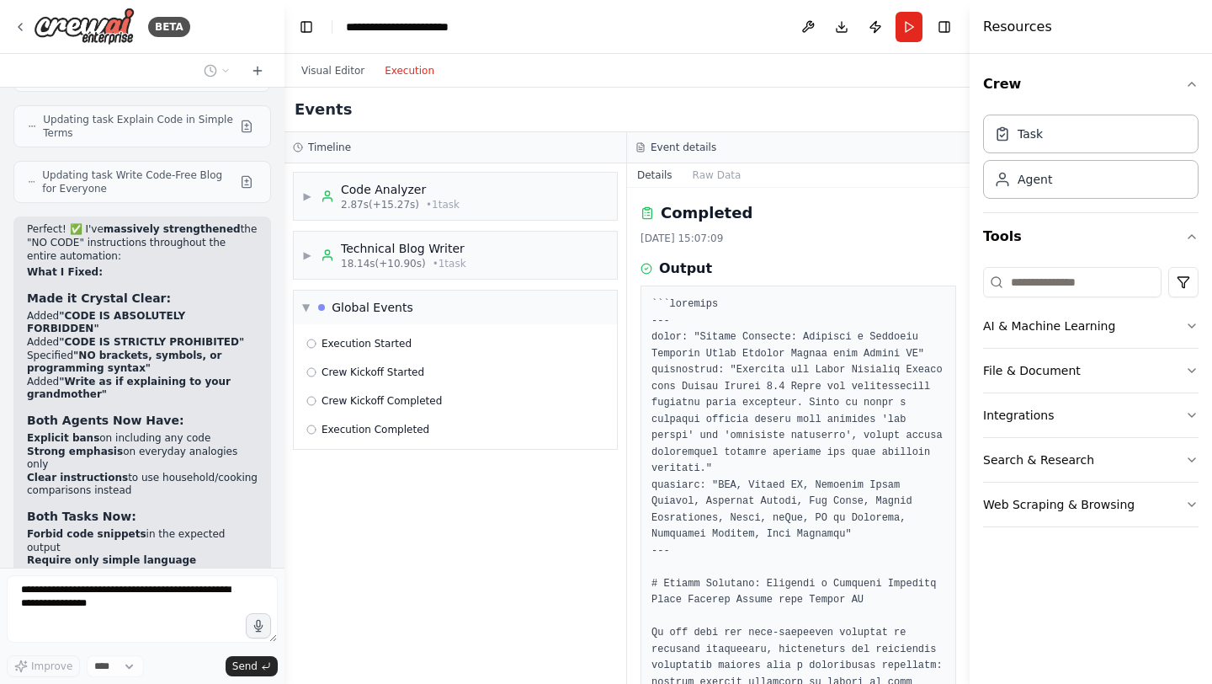
scroll to position [11718, 0]
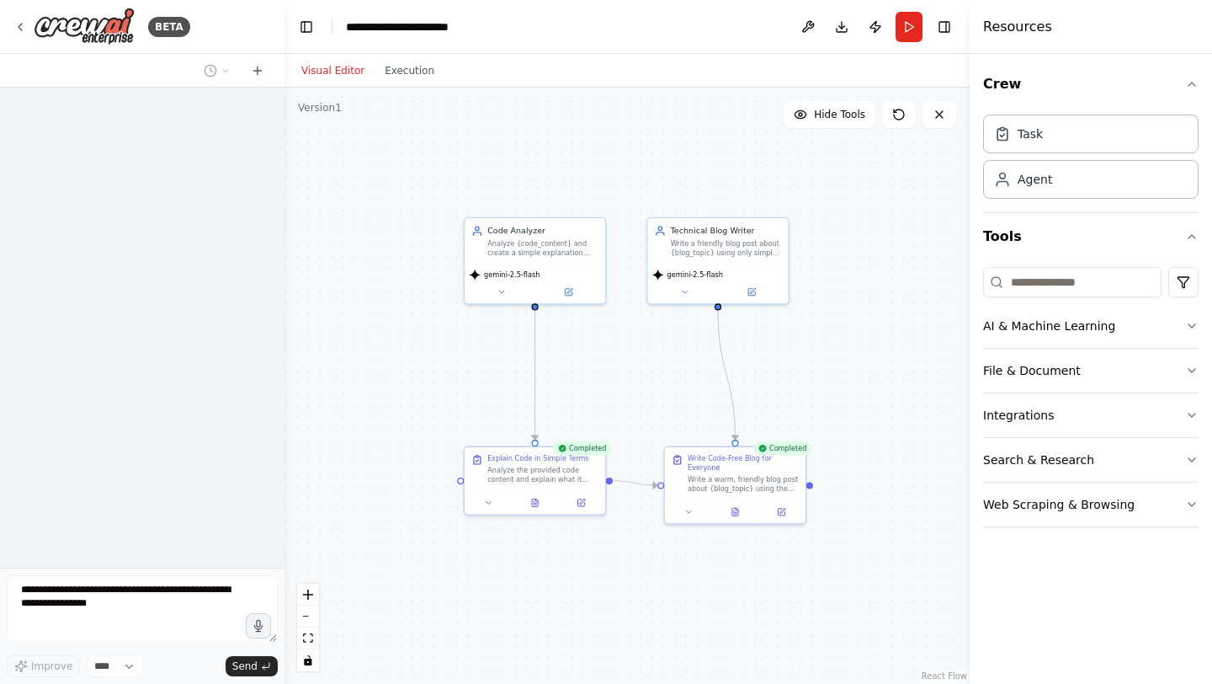
click at [352, 67] on button "Visual Editor" at bounding box center [332, 71] width 83 height 20
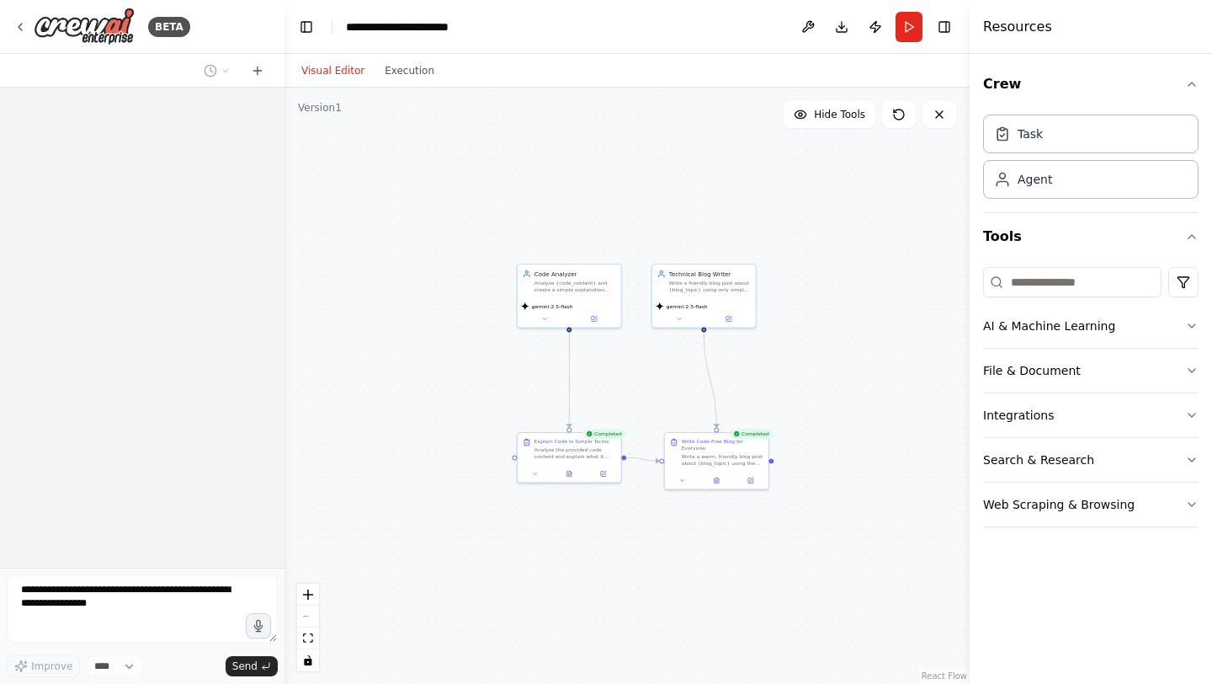
drag, startPoint x: 730, startPoint y: 409, endPoint x: 670, endPoint y: 402, distance: 60.2
click at [670, 402] on div ".deletable-edge-delete-btn { width: 20px; height: 20px; border: 0px solid #ffff…" at bounding box center [627, 386] width 685 height 596
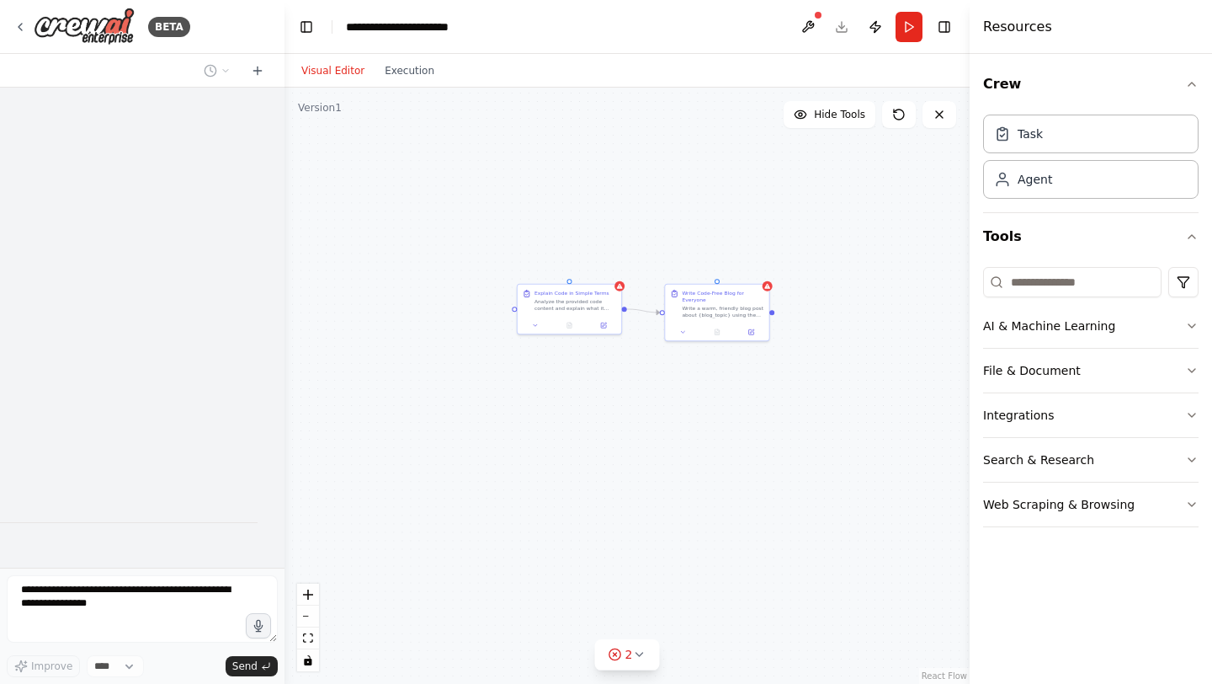
drag, startPoint x: 520, startPoint y: 547, endPoint x: 522, endPoint y: 400, distance: 147.3
click at [522, 400] on div ".deletable-edge-delete-btn { width: 20px; height: 20px; border: 0px solid #ffff…" at bounding box center [627, 386] width 685 height 596
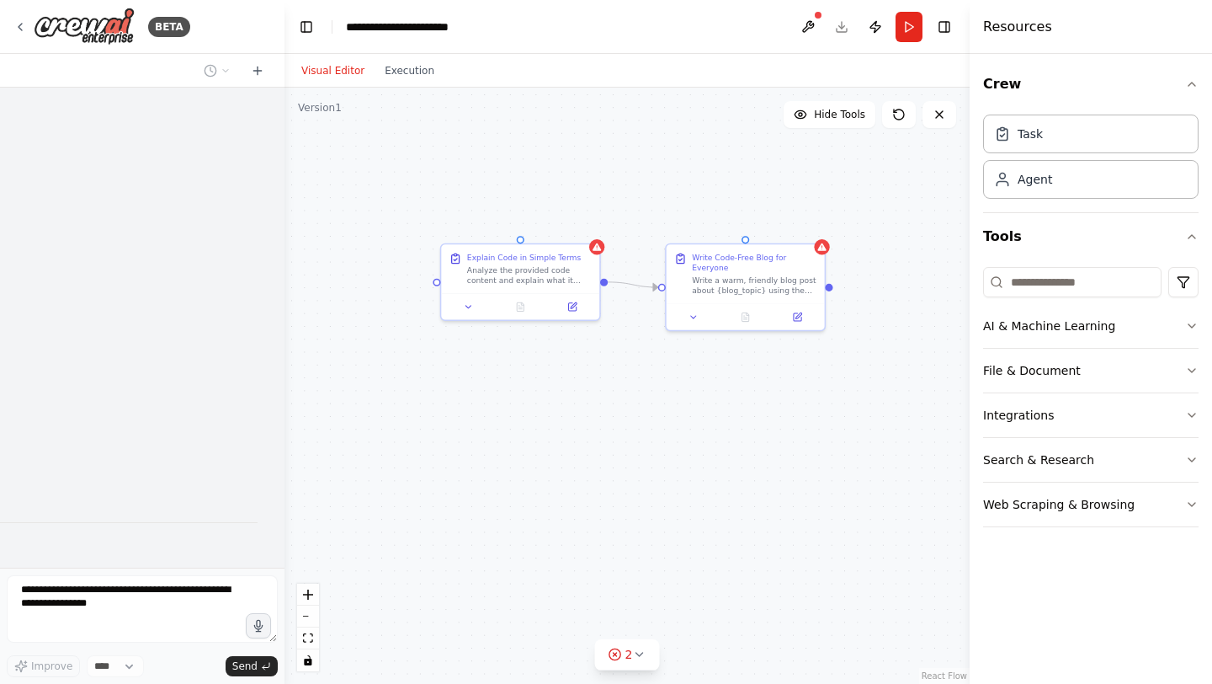
drag, startPoint x: 636, startPoint y: 361, endPoint x: 586, endPoint y: 382, distance: 54.7
click at [586, 382] on div ".deletable-edge-delete-btn { width: 20px; height: 20px; border: 0px solid #ffff…" at bounding box center [627, 386] width 685 height 596
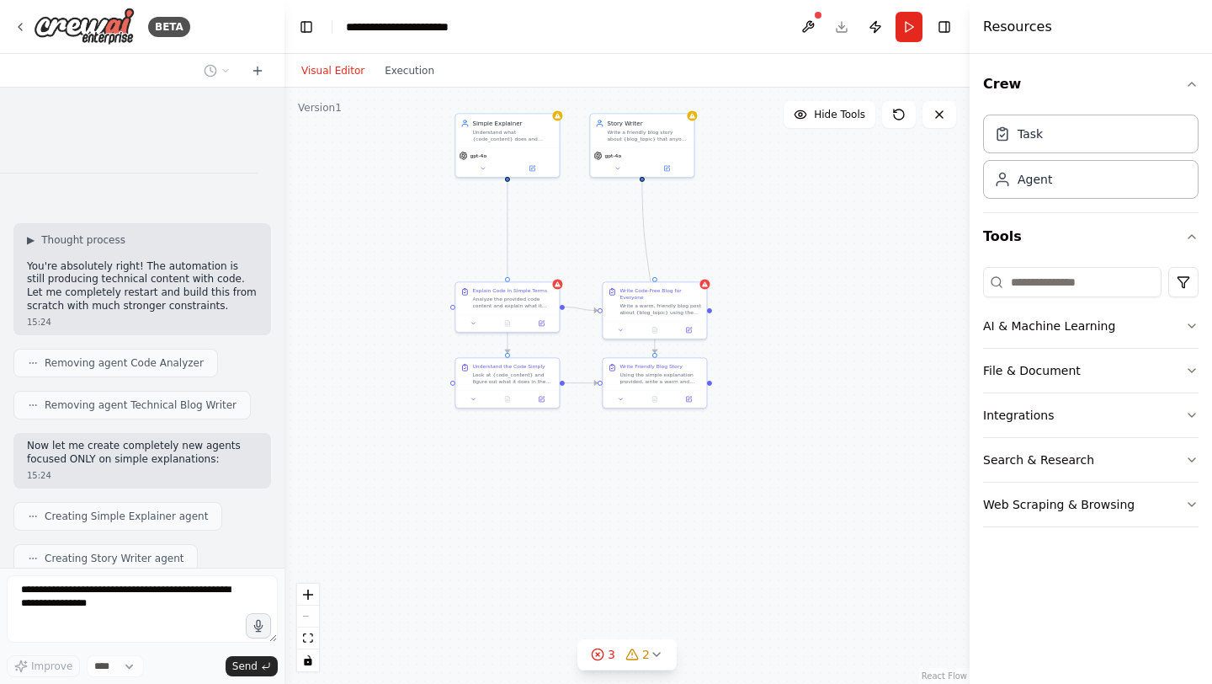
scroll to position [12264, 0]
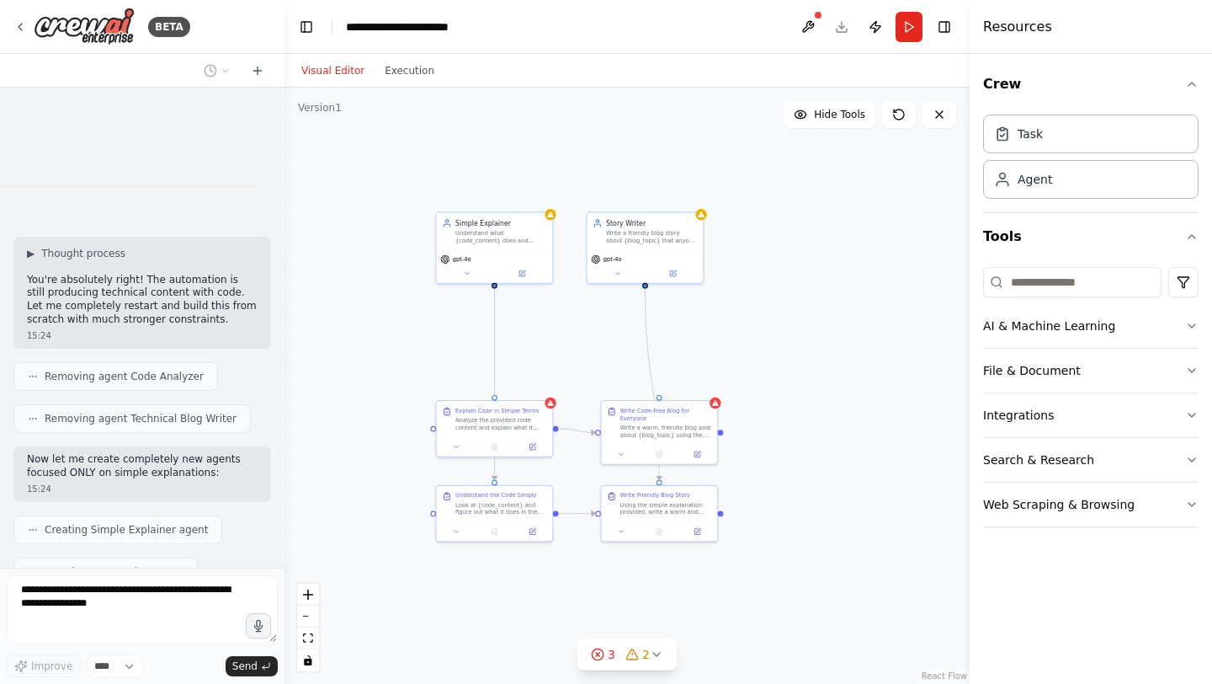
drag, startPoint x: 594, startPoint y: 205, endPoint x: 598, endPoint y: 339, distance: 134.7
click at [598, 339] on div ".deletable-edge-delete-btn { width: 20px; height: 20px; border: 0px solid #ffff…" at bounding box center [627, 386] width 685 height 596
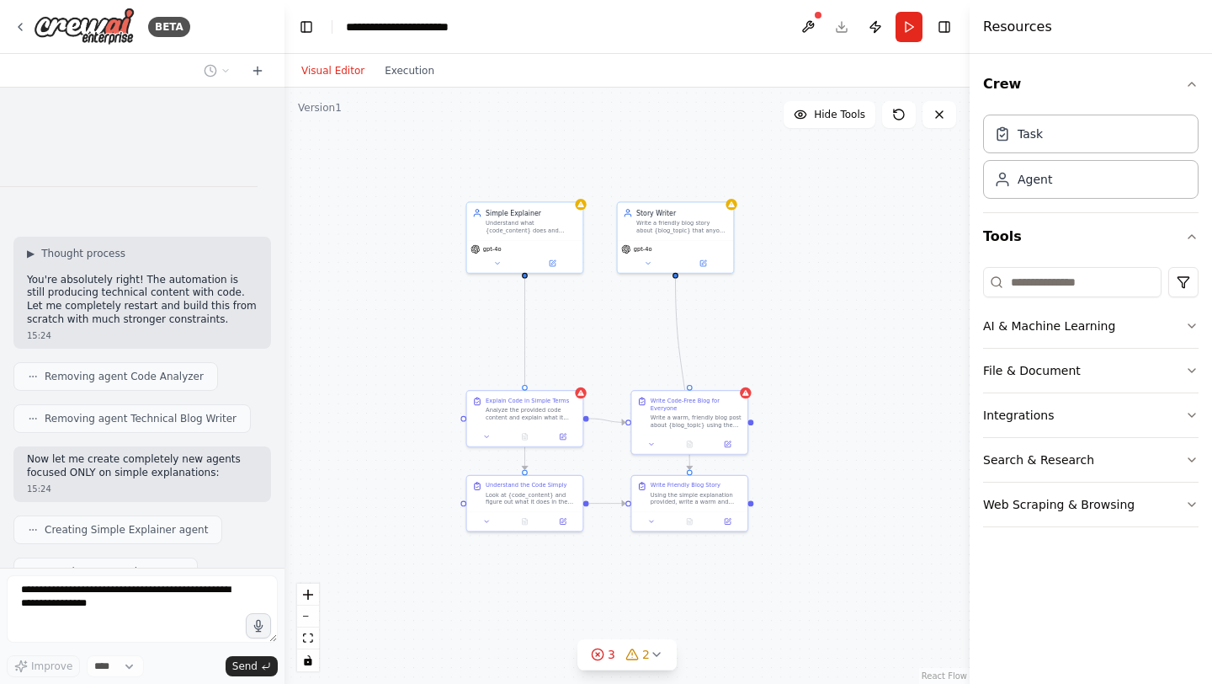
drag, startPoint x: 394, startPoint y: 422, endPoint x: 466, endPoint y: 354, distance: 98.3
click at [466, 354] on div ".deletable-edge-delete-btn { width: 20px; height: 20px; border: 0px solid #ffff…" at bounding box center [627, 386] width 685 height 596
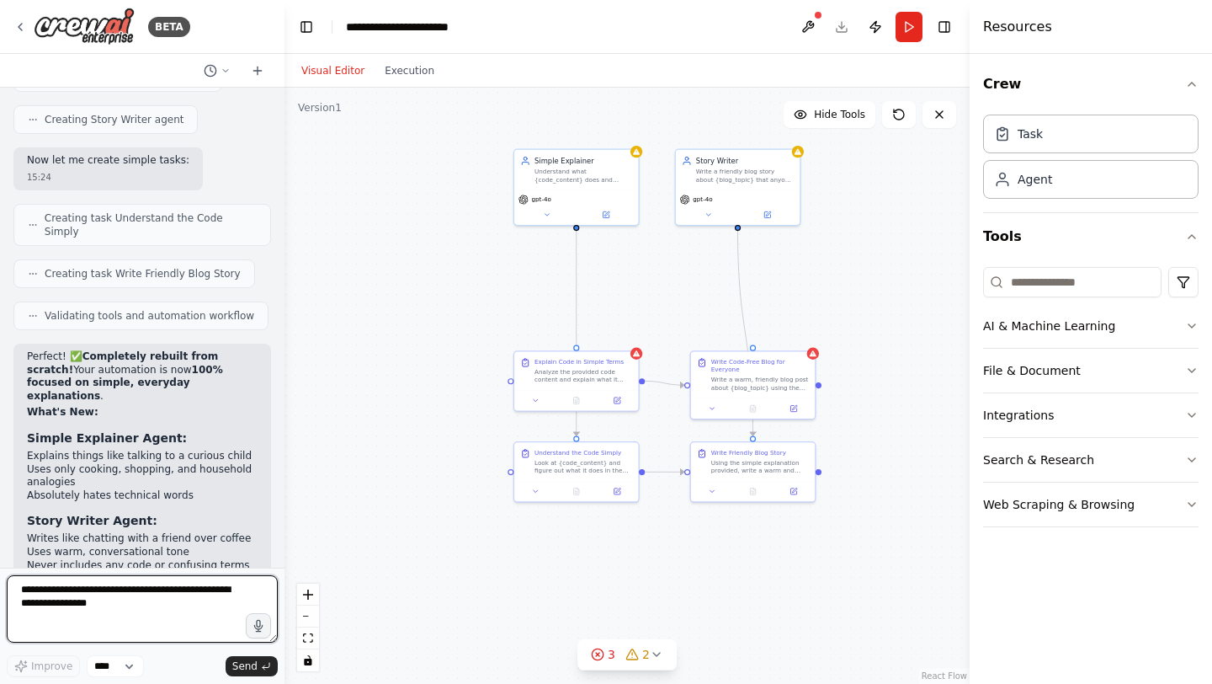
scroll to position [12729, 0]
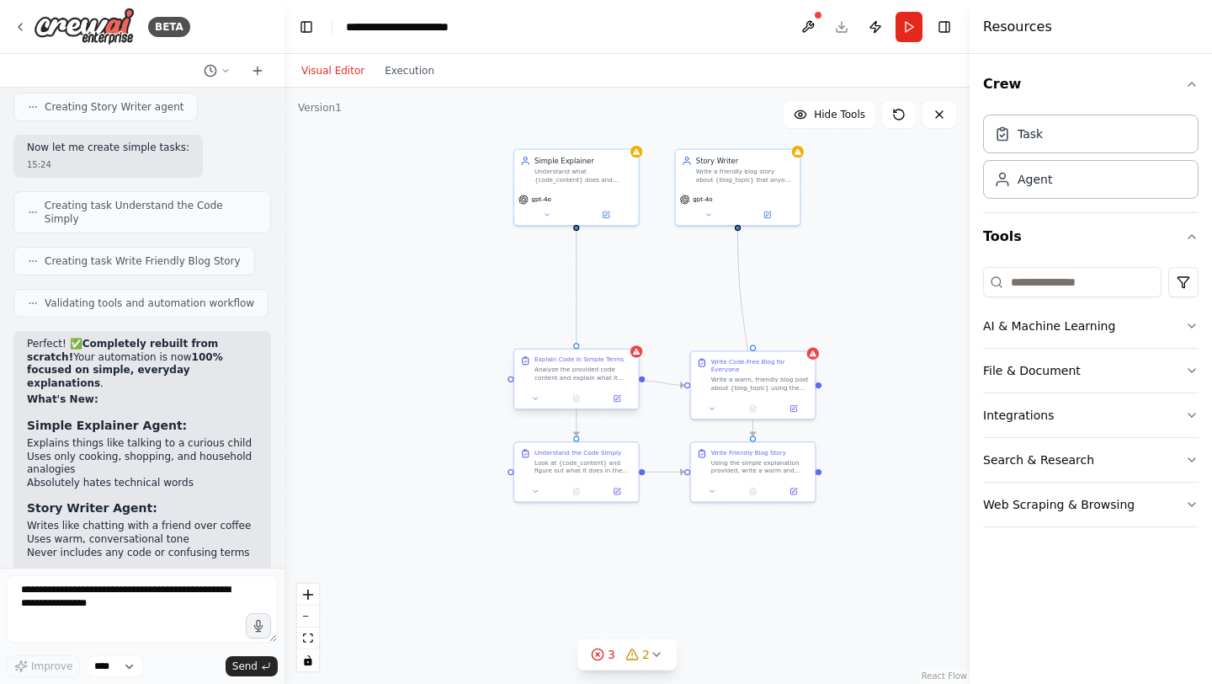
click at [637, 359] on div "Explain Code in Simple Terms Analyze the provided code content and explain what…" at bounding box center [576, 368] width 124 height 39
click at [647, 663] on button "3 2" at bounding box center [626, 654] width 99 height 31
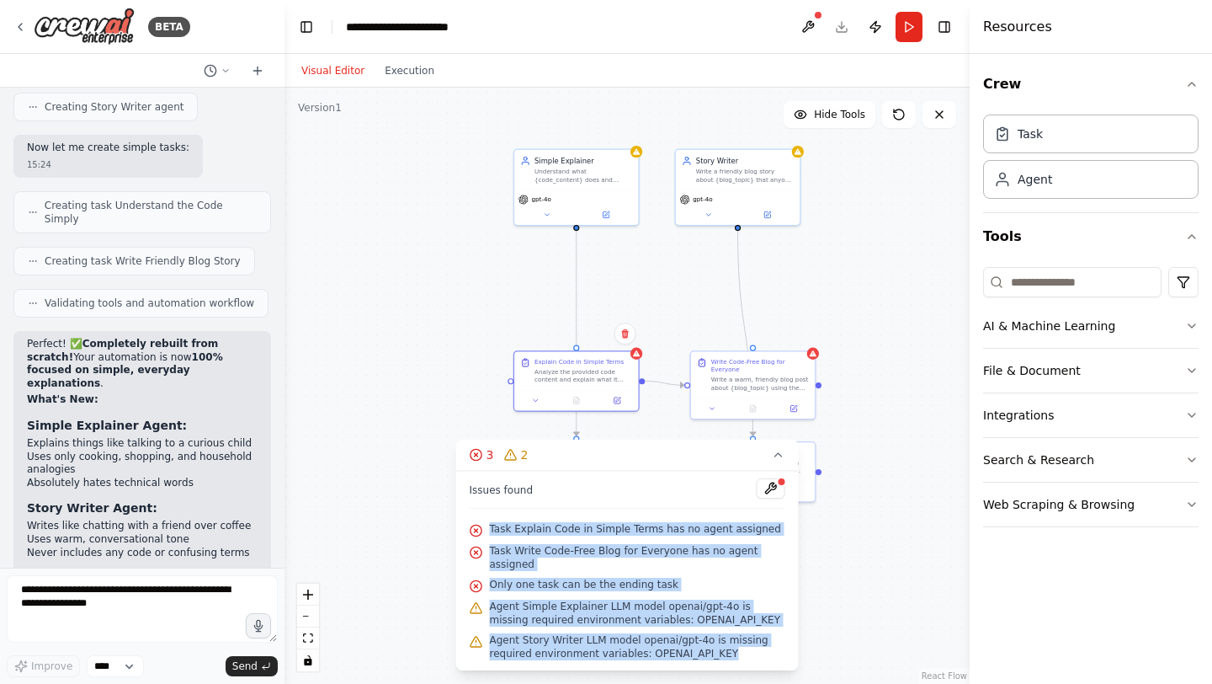
drag, startPoint x: 492, startPoint y: 528, endPoint x: 740, endPoint y: 662, distance: 282.1
click at [740, 662] on div "Issues found Task Explain Code in Simple Terms has no agent assigned Task Write…" at bounding box center [627, 571] width 343 height 200
click at [639, 576] on div "Only one task can be the ending task" at bounding box center [628, 585] width 316 height 22
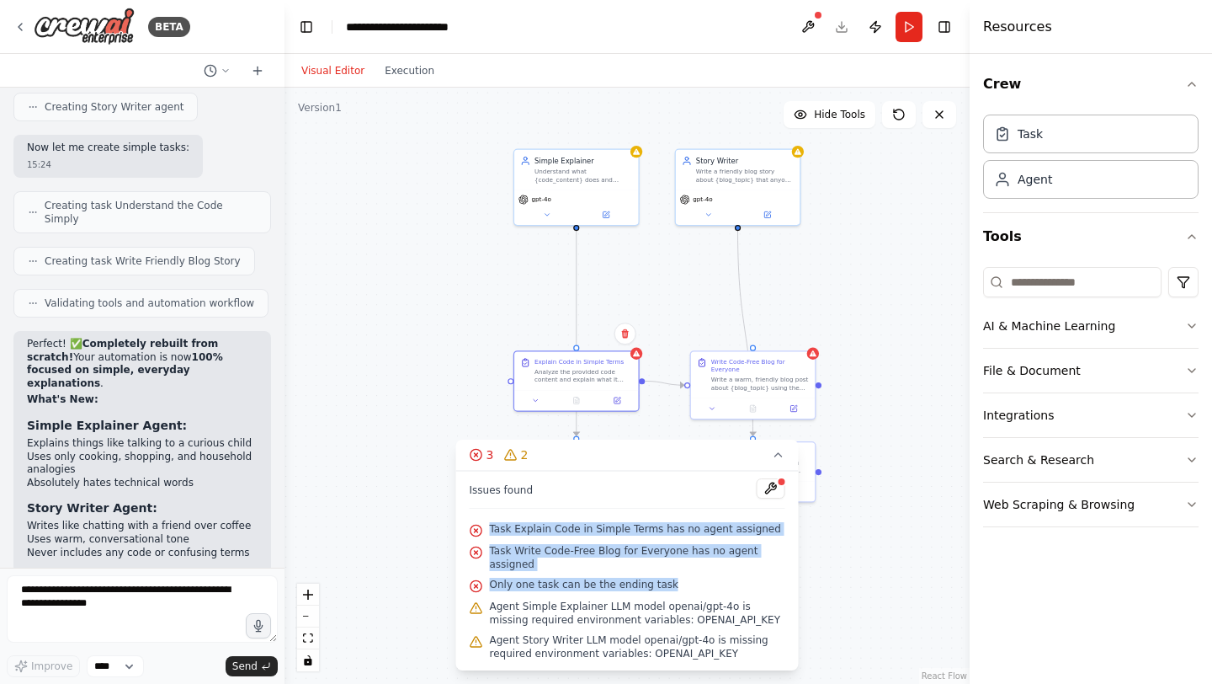
drag, startPoint x: 685, startPoint y: 584, endPoint x: 485, endPoint y: 527, distance: 208.4
click at [485, 527] on div "Issues found Task Explain Code in Simple Terms has no agent assigned Task Write…" at bounding box center [627, 571] width 343 height 200
copy div "Task Explain Code in Simple Terms has no agent assigned Task Write Code-Free Bl…"
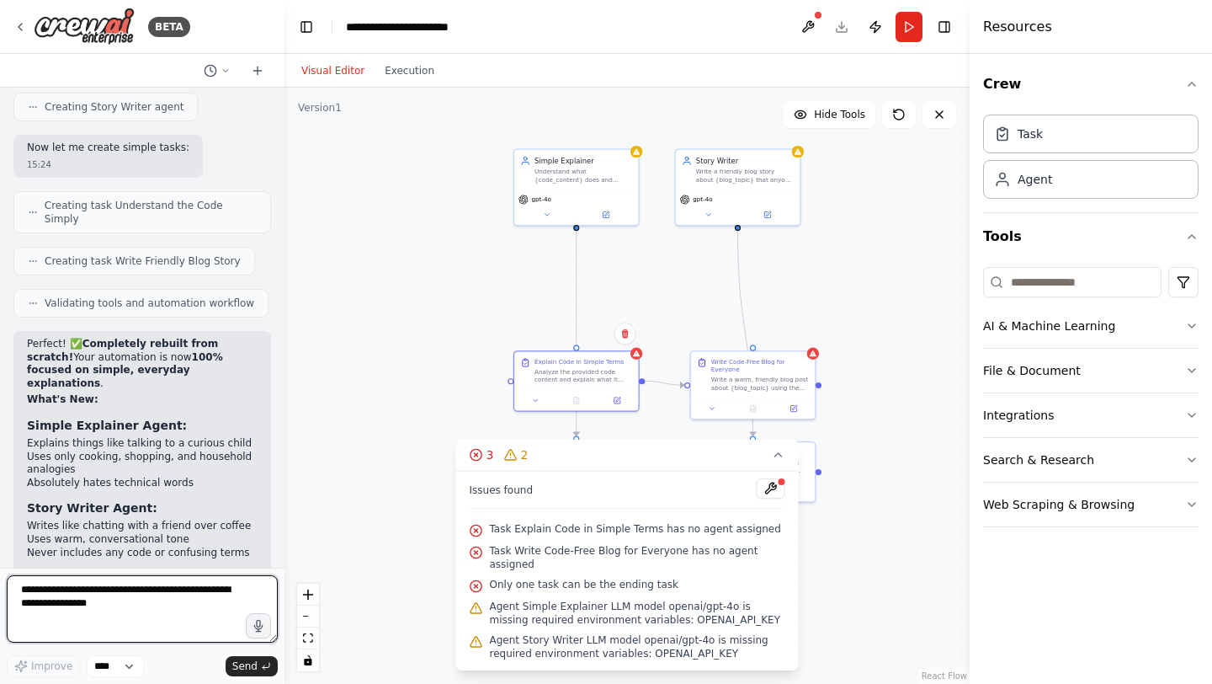
click at [146, 609] on textarea at bounding box center [142, 608] width 271 height 67
paste textarea "**********"
type textarea "**********"
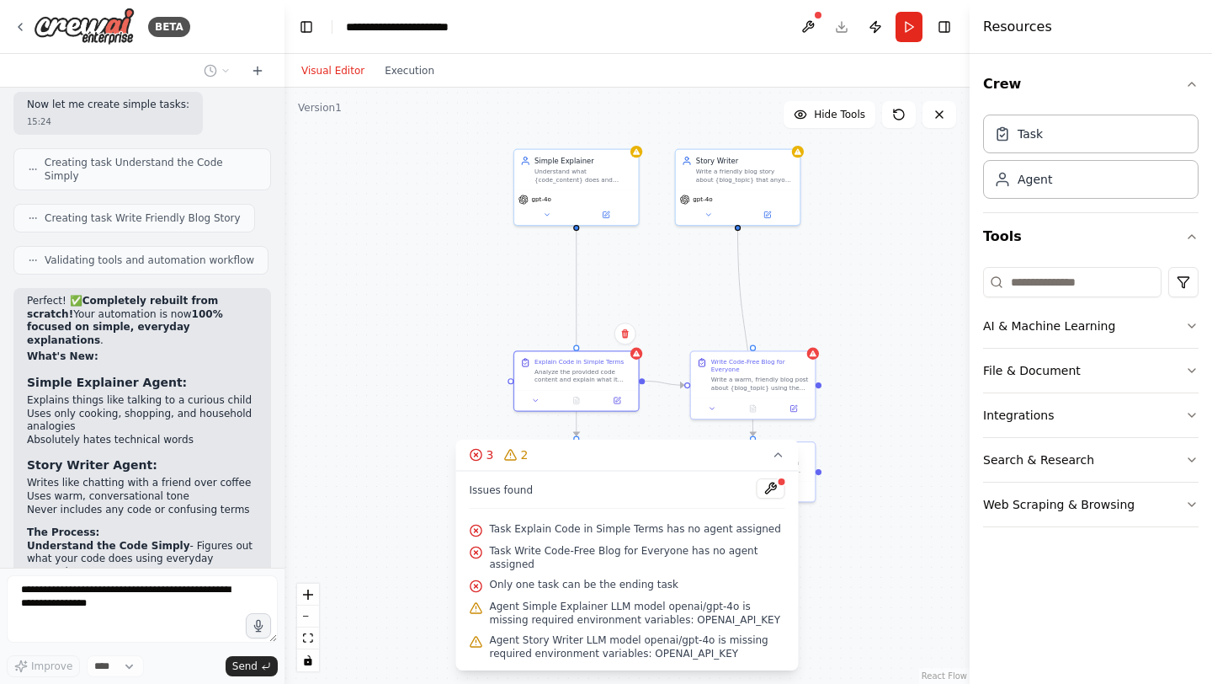
scroll to position [12868, 0]
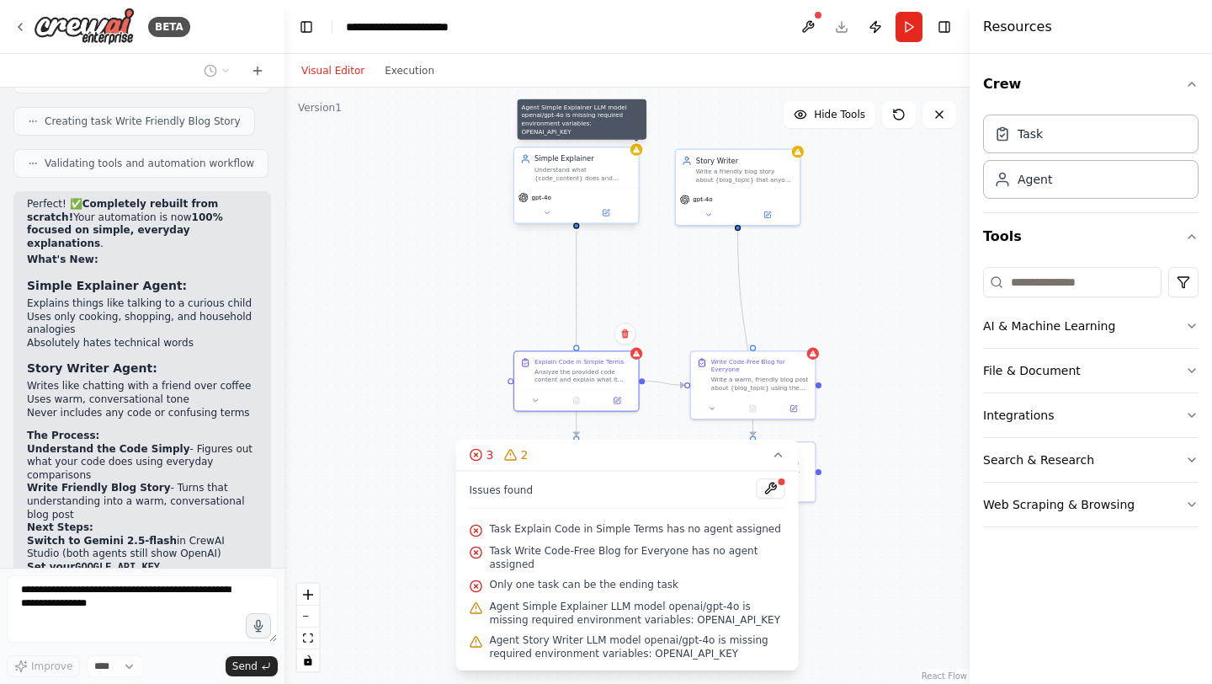
click at [640, 151] on icon at bounding box center [636, 150] width 8 height 8
click at [536, 204] on div "gpt-4o" at bounding box center [576, 205] width 124 height 35
click at [547, 212] on icon at bounding box center [547, 212] width 4 height 2
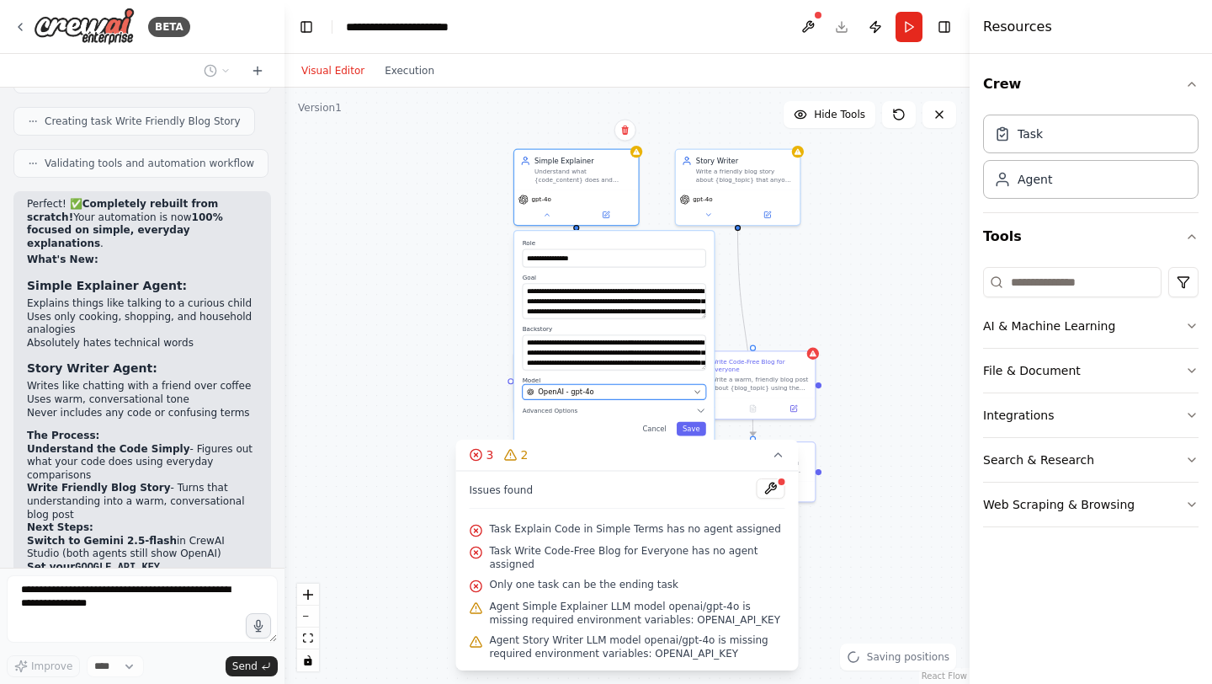
click at [569, 390] on span "OpenAI - gpt-4o" at bounding box center [566, 391] width 56 height 10
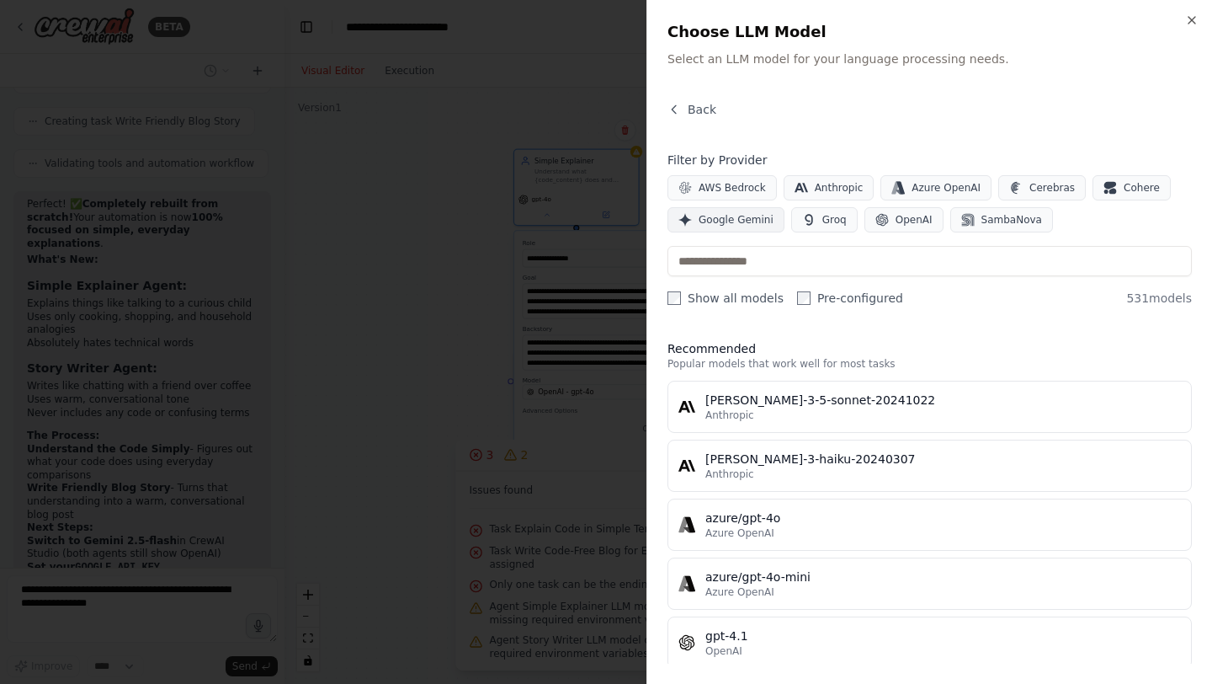
click at [738, 210] on button "Google Gemini" at bounding box center [726, 219] width 117 height 25
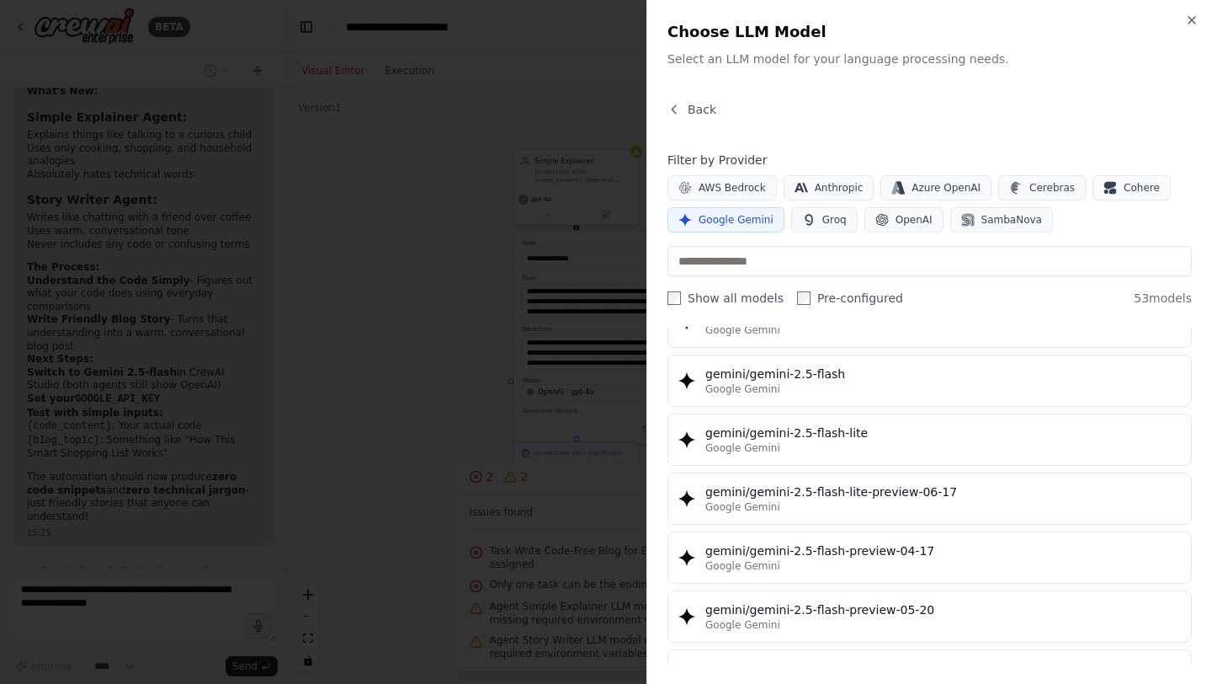
scroll to position [1442, 0]
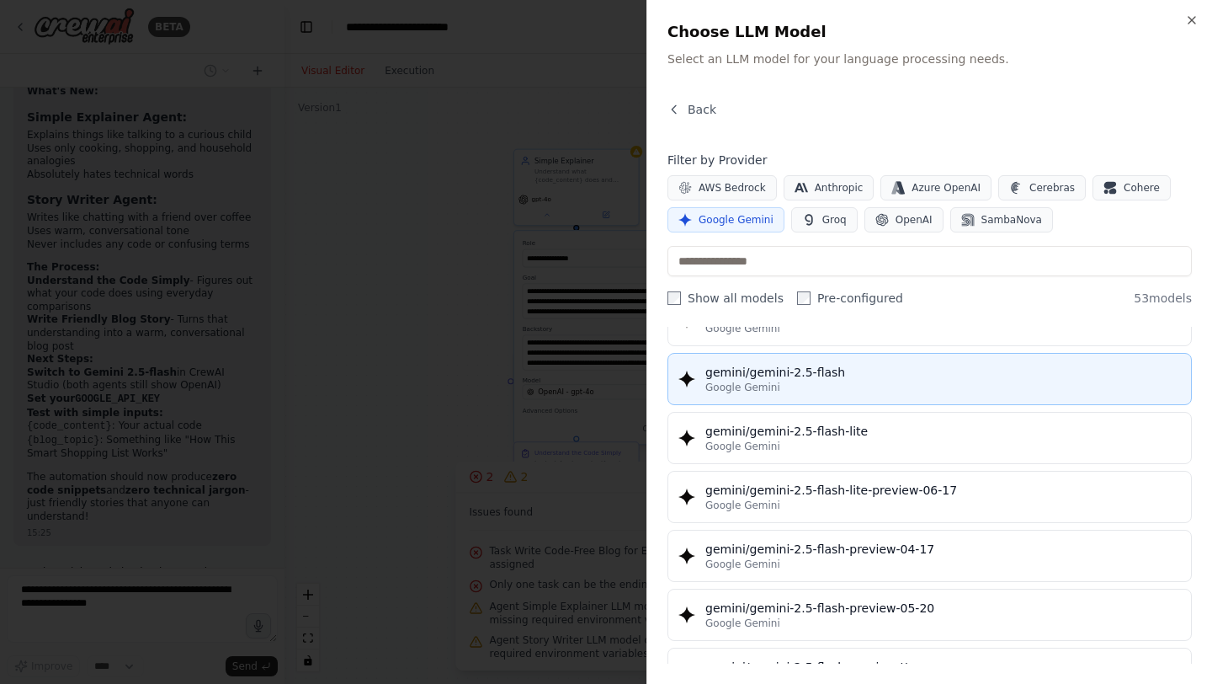
click at [839, 390] on div "Google Gemini" at bounding box center [943, 386] width 476 height 13
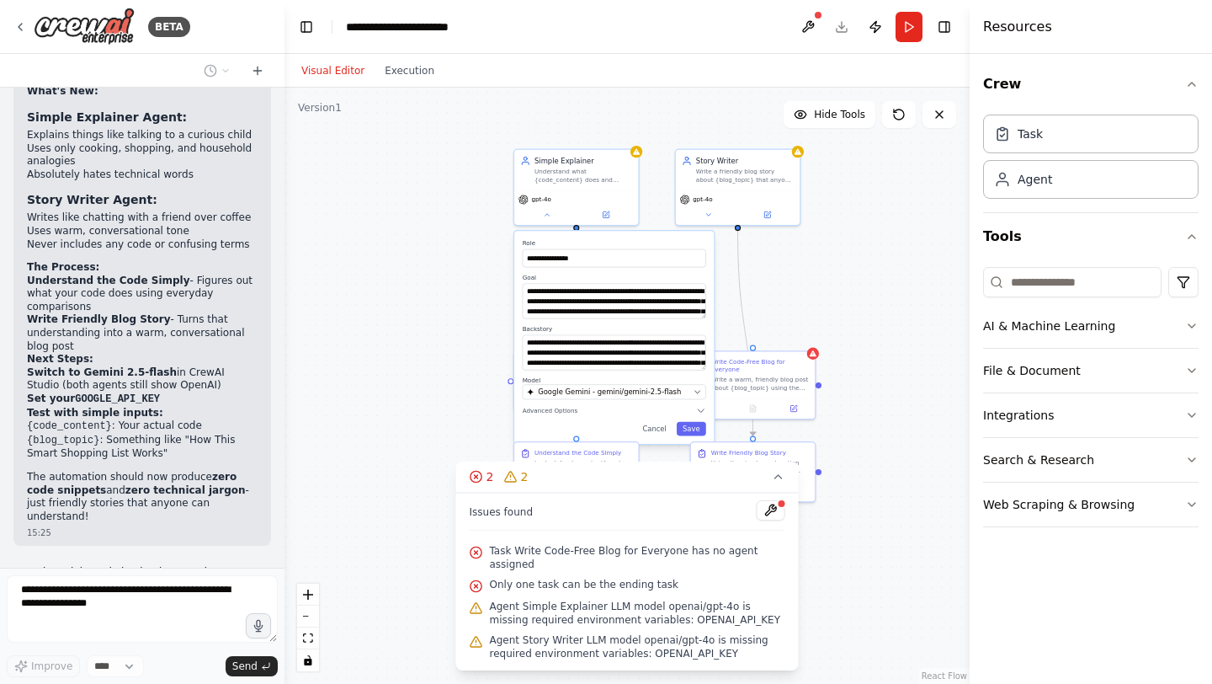
scroll to position [13092, 0]
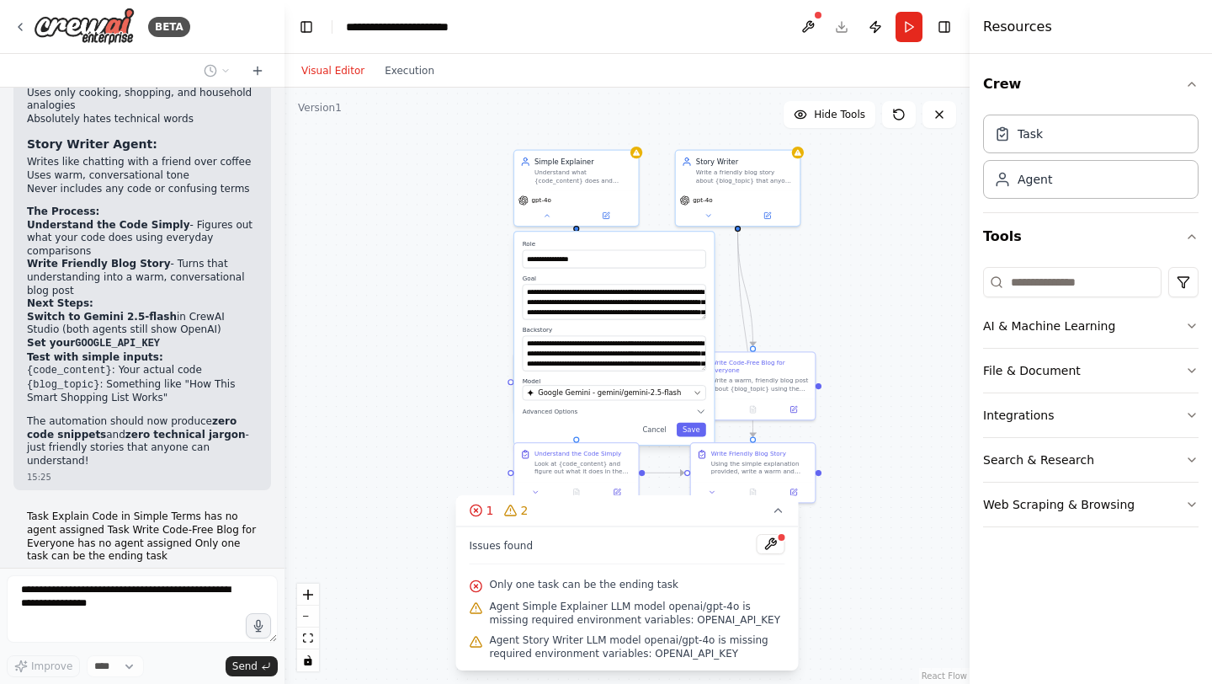
click at [846, 244] on div ".deletable-edge-delete-btn { width: 20px; height: 20px; border: 0px solid #ffff…" at bounding box center [627, 386] width 685 height 596
click at [544, 212] on icon at bounding box center [547, 214] width 8 height 8
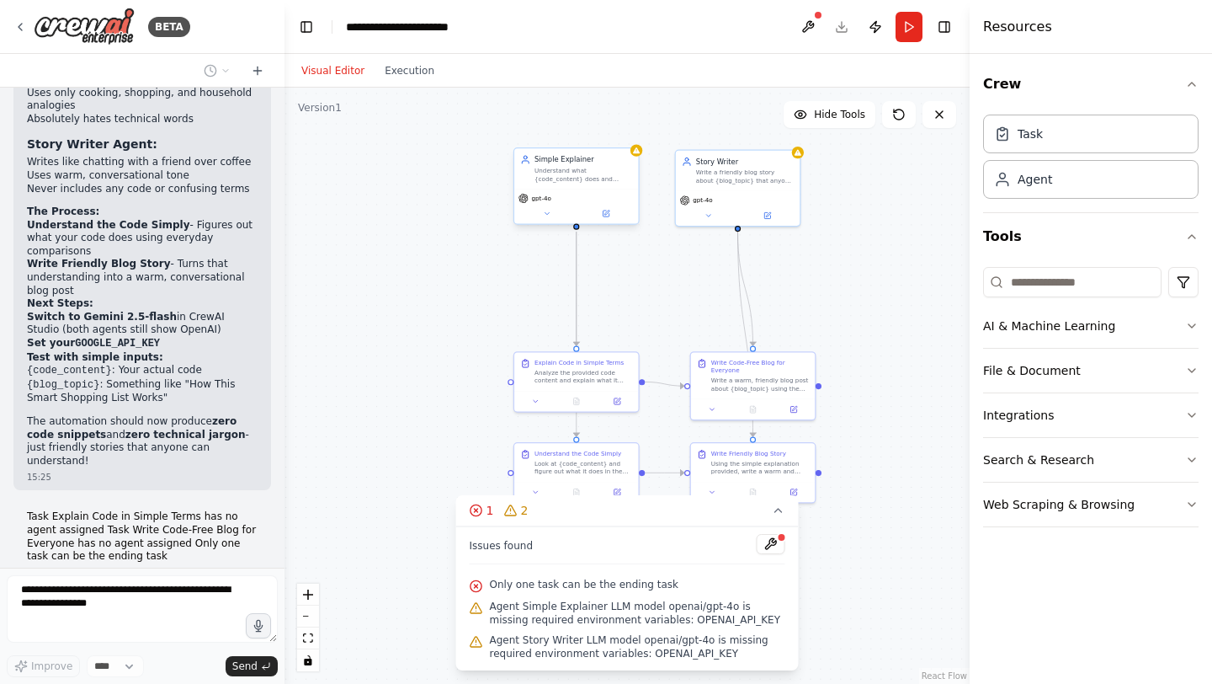
scroll to position [13148, 0]
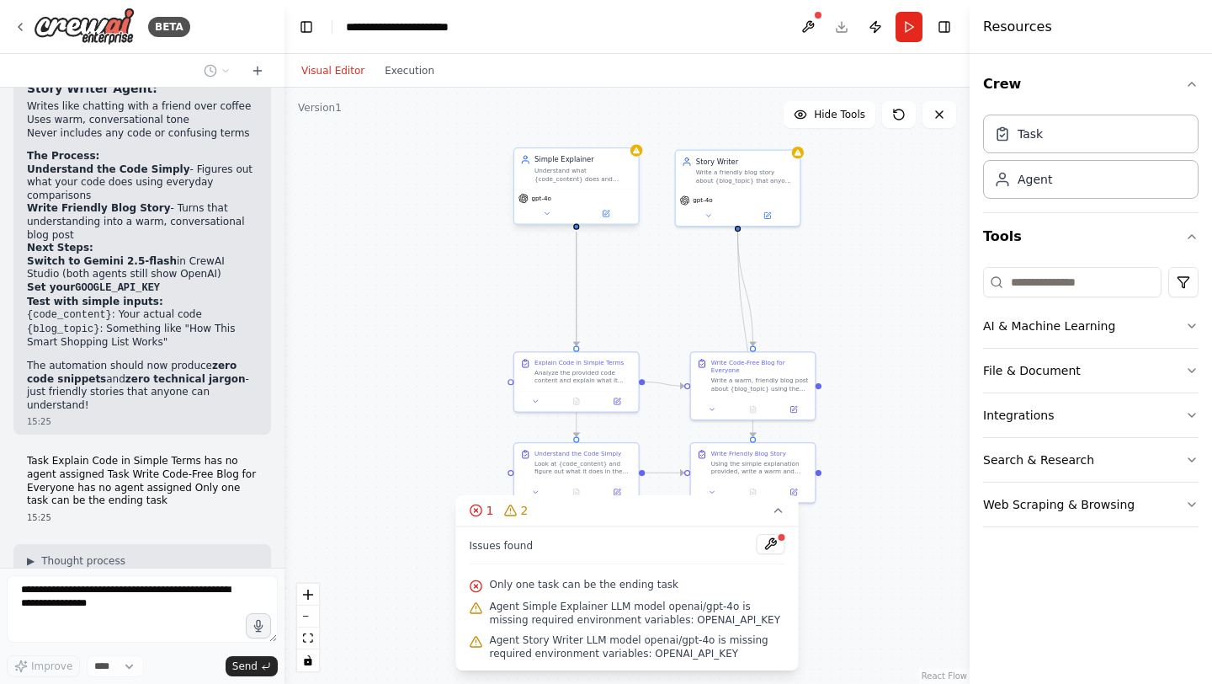
click at [548, 198] on span "gpt-4o" at bounding box center [541, 198] width 20 height 8
click at [545, 221] on div "gpt-4o" at bounding box center [576, 206] width 124 height 35
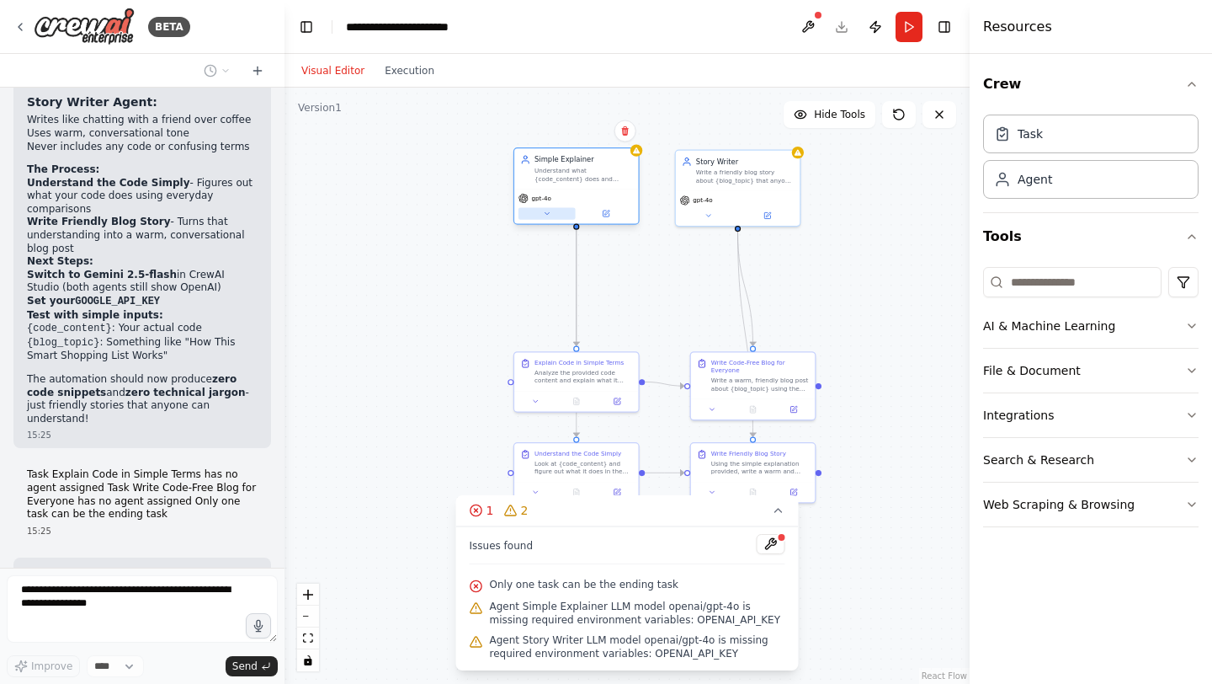
click at [545, 216] on icon at bounding box center [547, 214] width 8 height 8
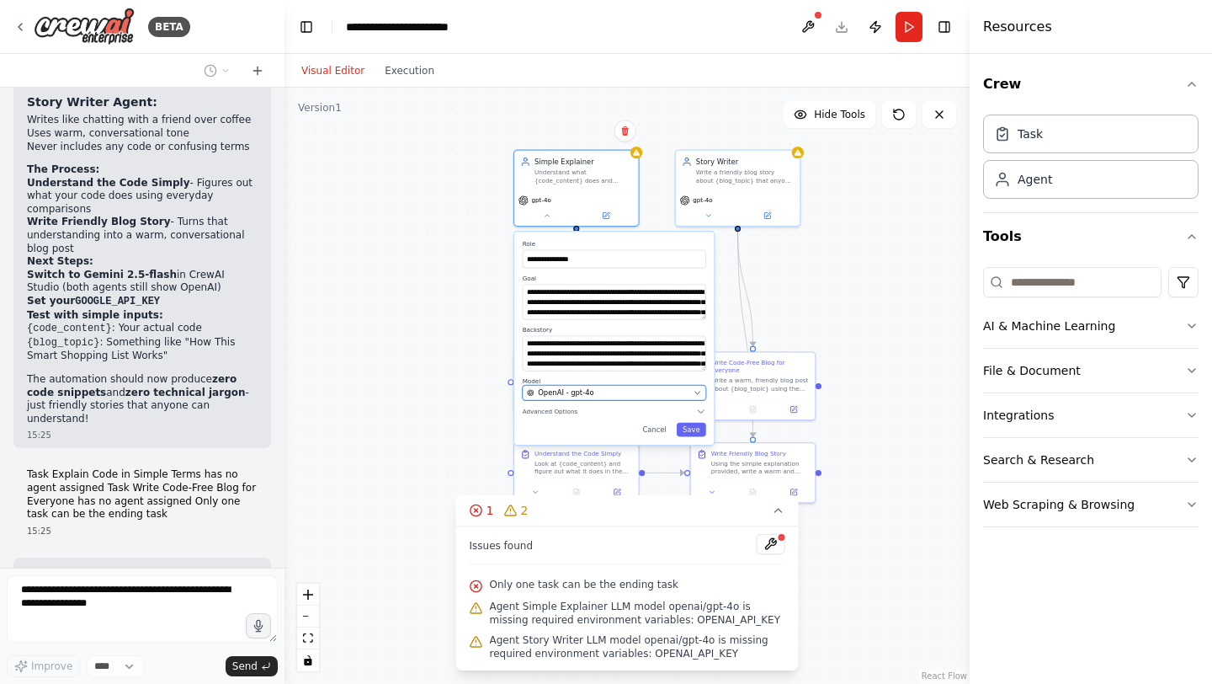
click at [585, 395] on span "OpenAI - gpt-4o" at bounding box center [566, 392] width 56 height 10
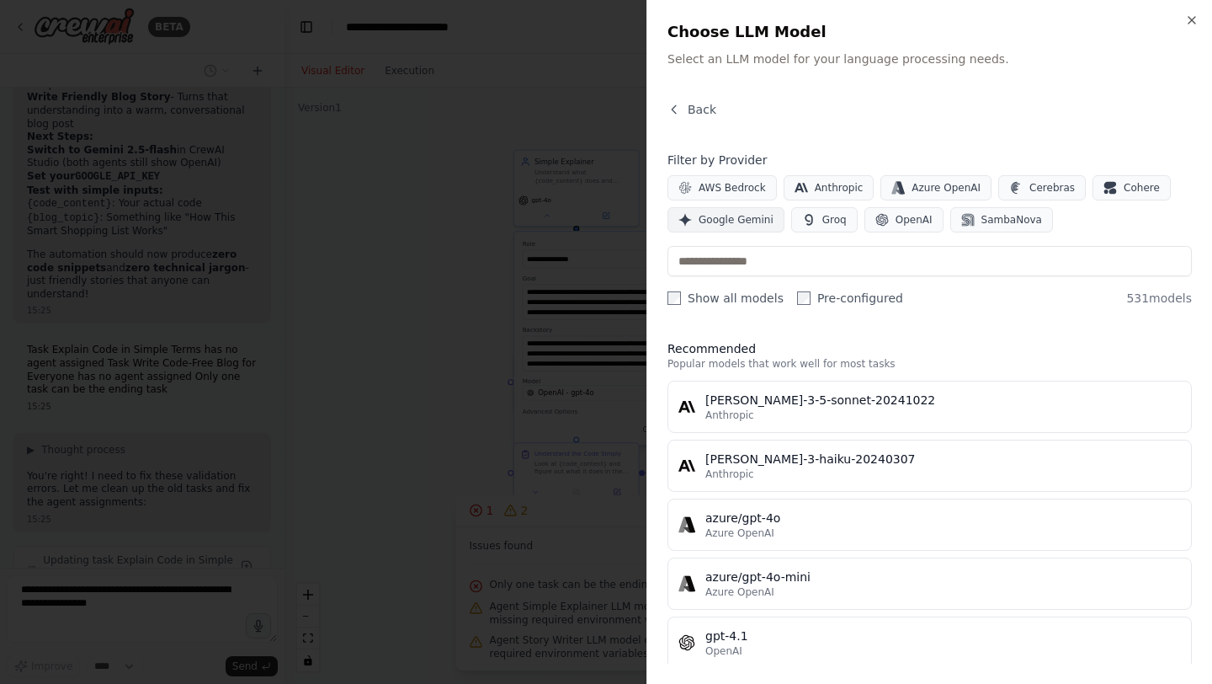
click at [737, 223] on span "Google Gemini" at bounding box center [736, 219] width 75 height 13
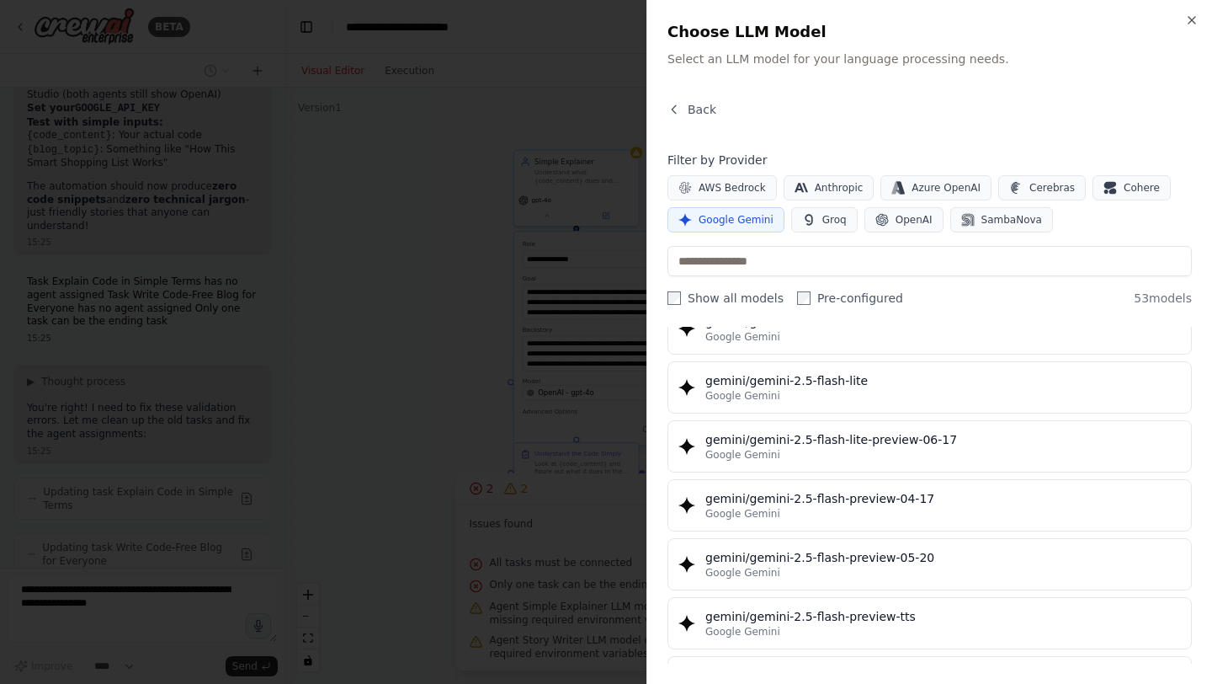
scroll to position [1437, 0]
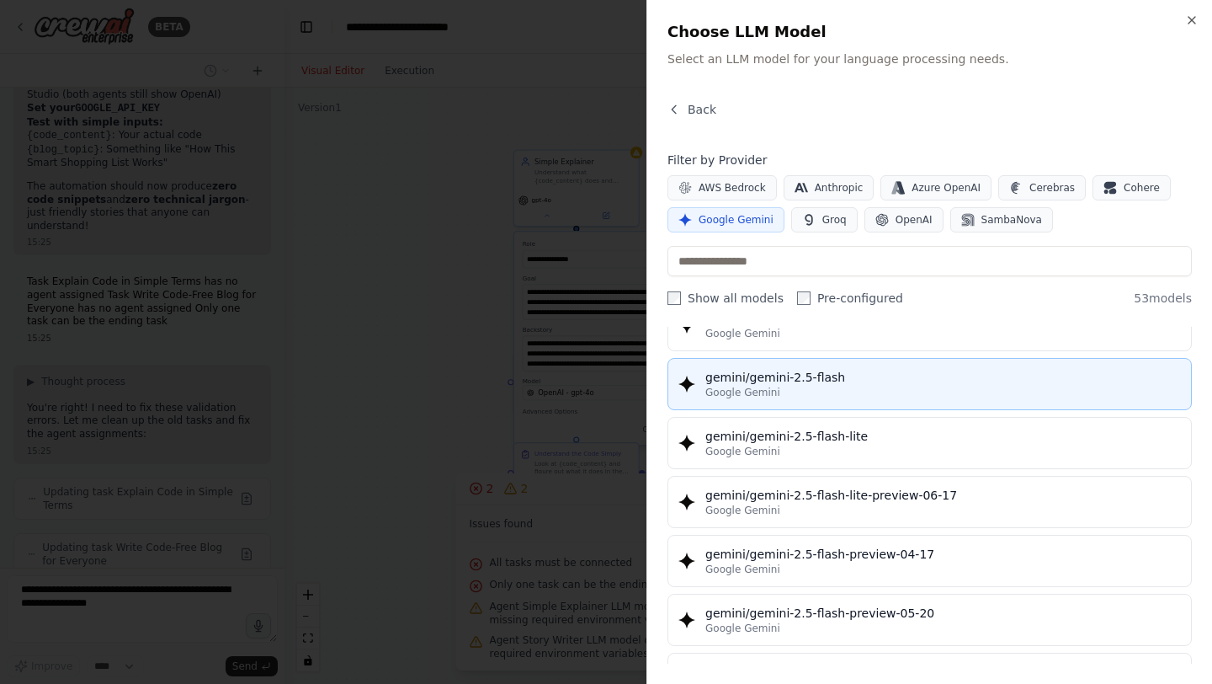
click at [797, 378] on div "gemini/gemini-2.5-flash" at bounding box center [943, 377] width 476 height 17
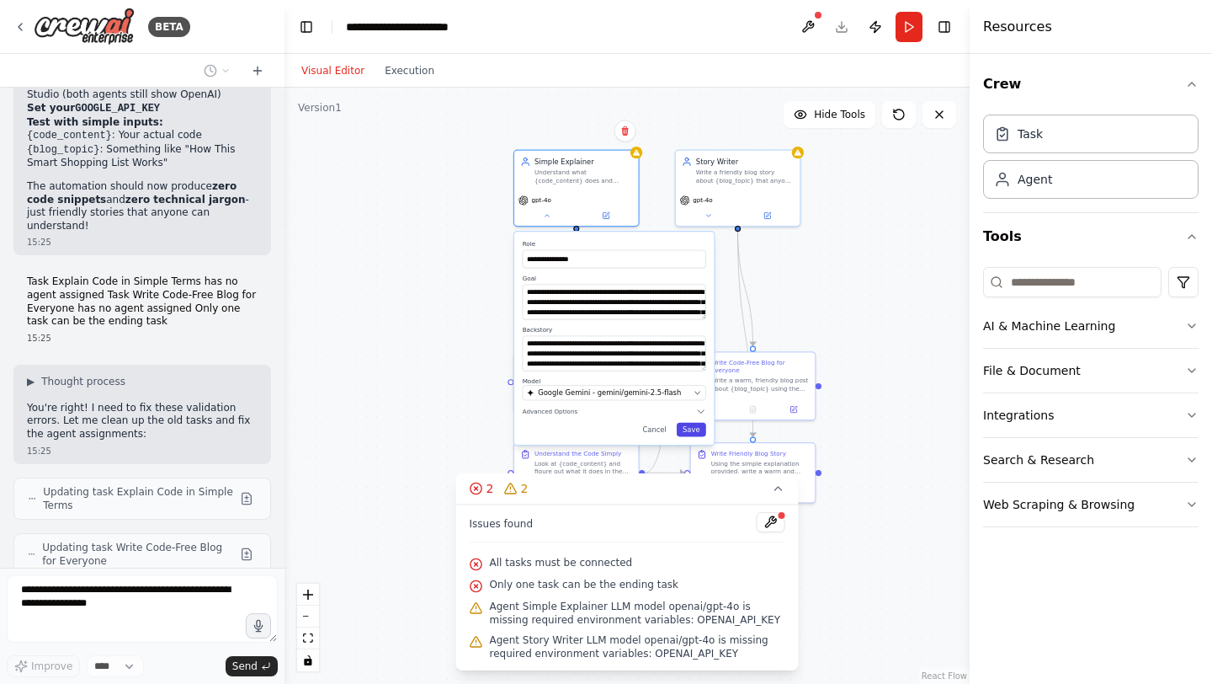
click at [694, 428] on button "Save" at bounding box center [691, 430] width 29 height 14
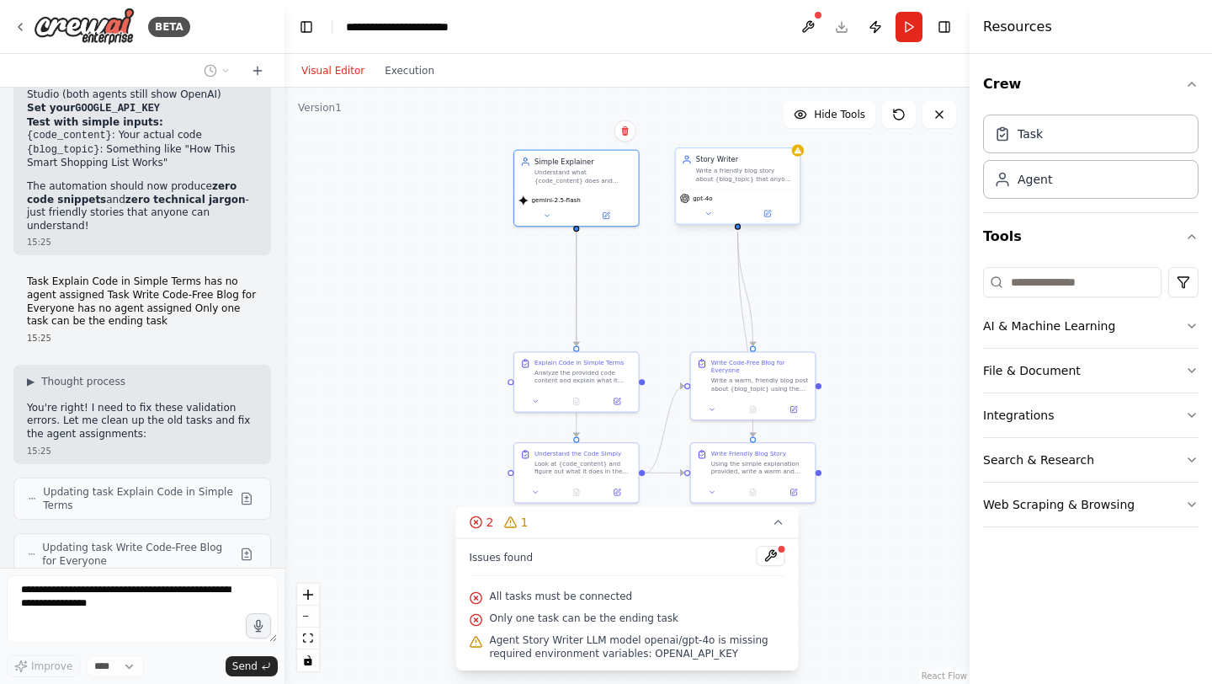
click at [711, 204] on div "gpt-4o" at bounding box center [738, 206] width 124 height 35
click at [709, 215] on icon at bounding box center [709, 214] width 8 height 8
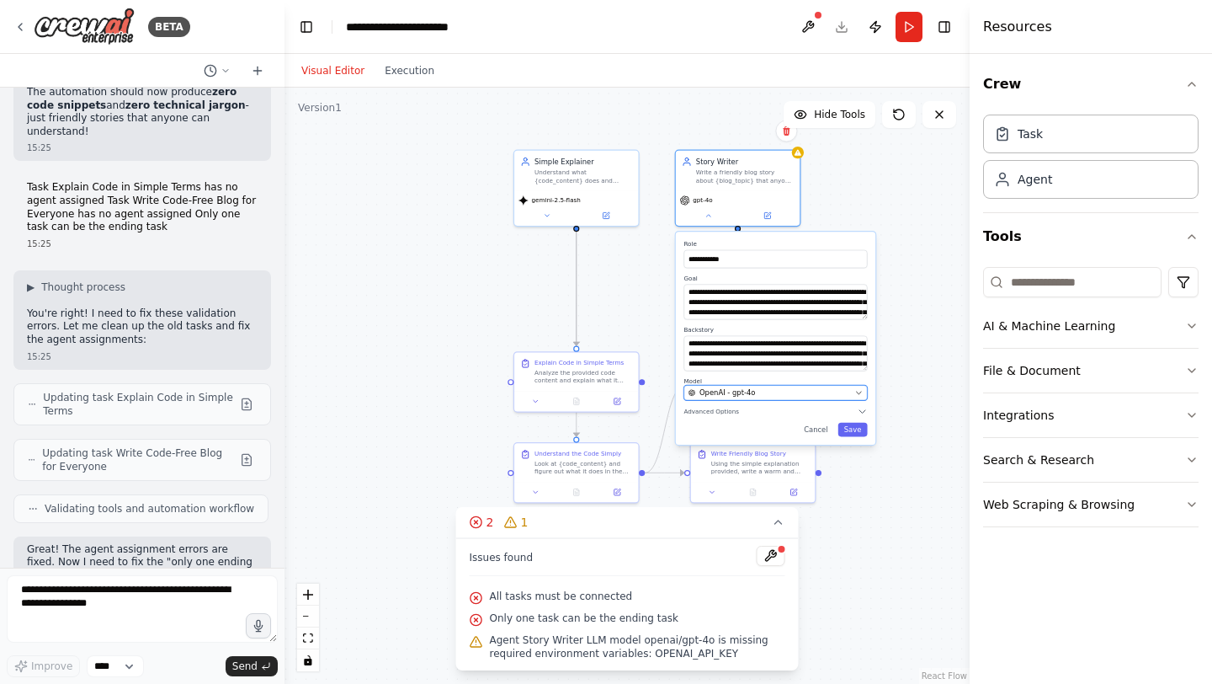
click at [764, 396] on div "OpenAI - gpt-4o" at bounding box center [770, 392] width 162 height 10
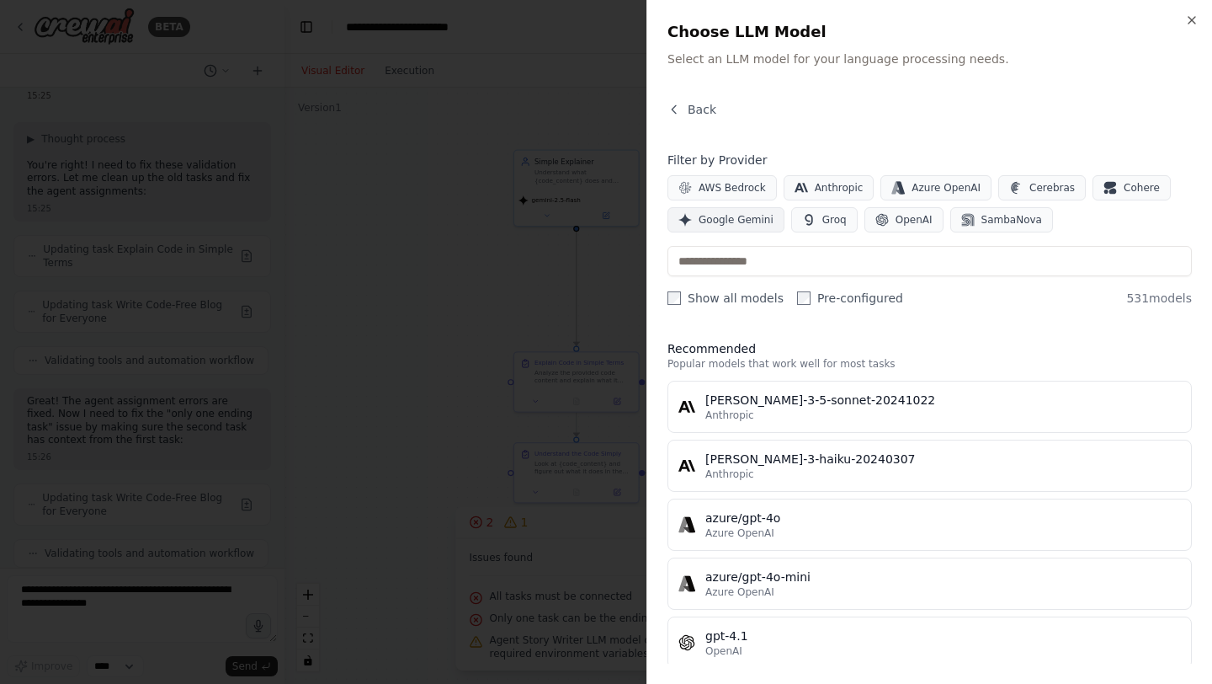
click at [753, 219] on span "Google Gemini" at bounding box center [736, 219] width 75 height 13
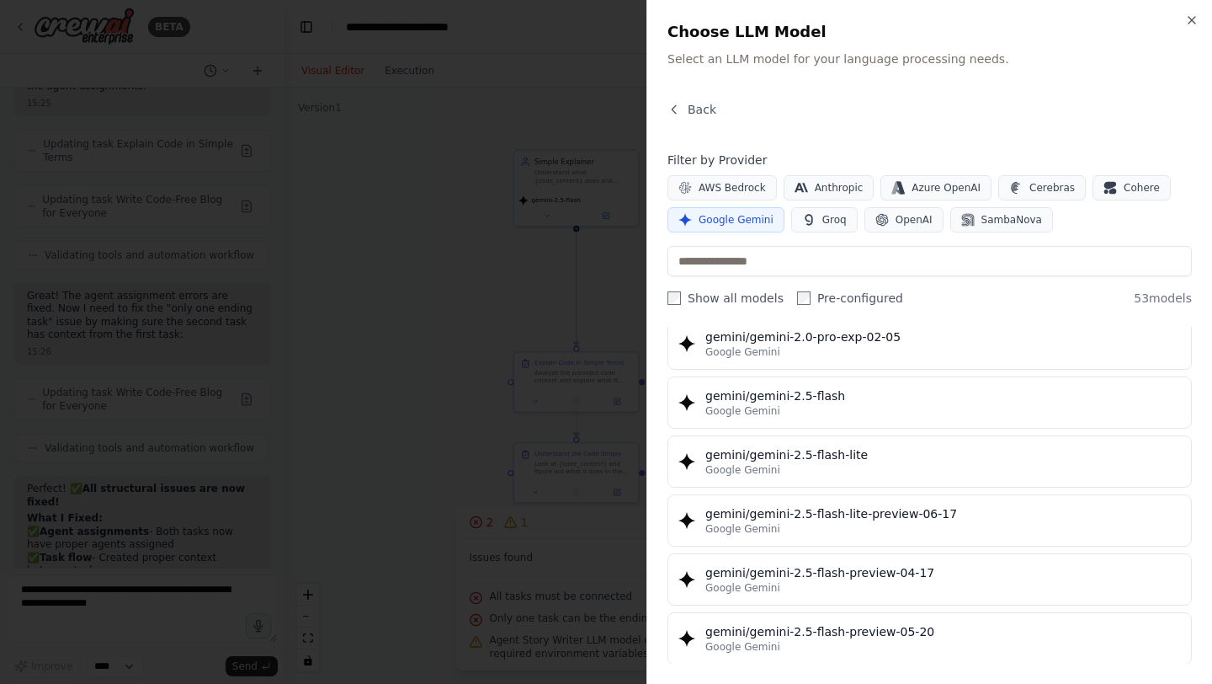
scroll to position [1404, 0]
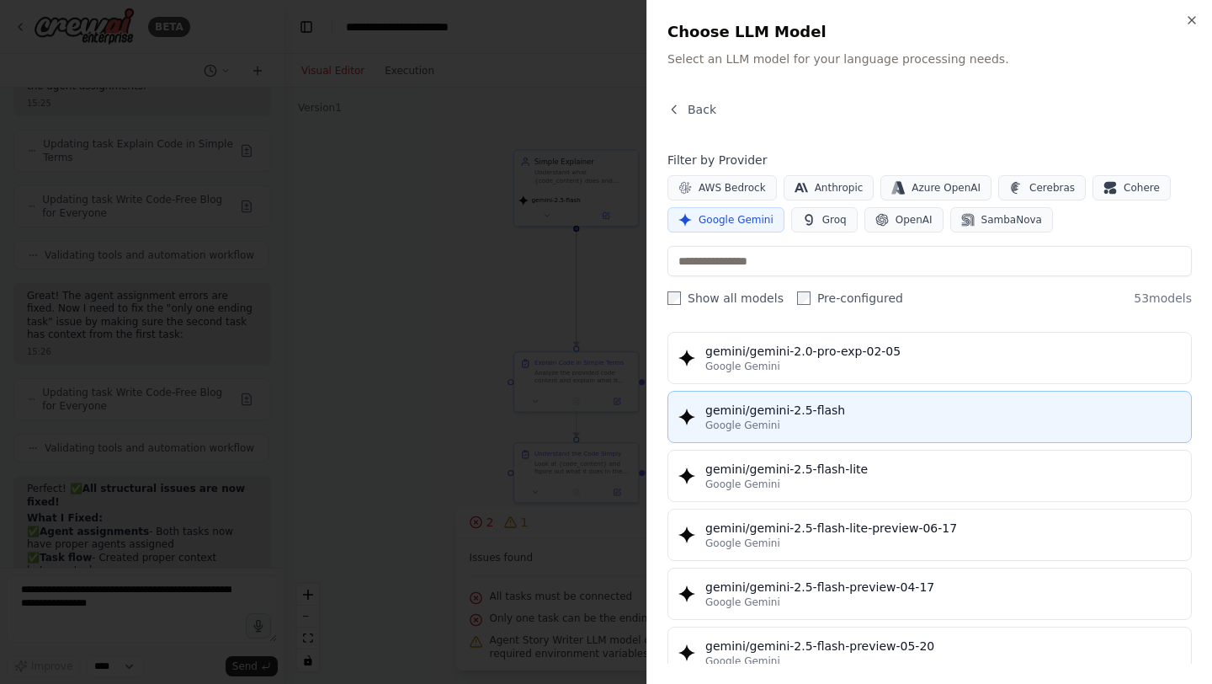
click at [799, 426] on div "Google Gemini" at bounding box center [943, 424] width 476 height 13
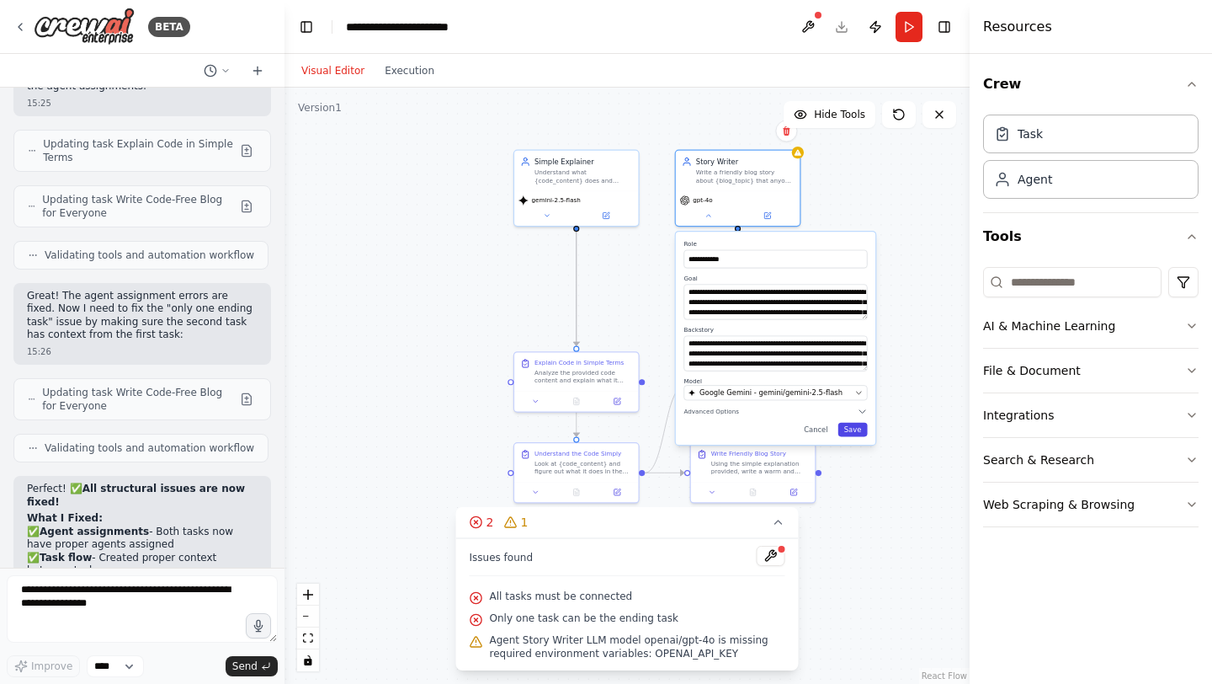
click at [854, 425] on button "Save" at bounding box center [852, 430] width 29 height 14
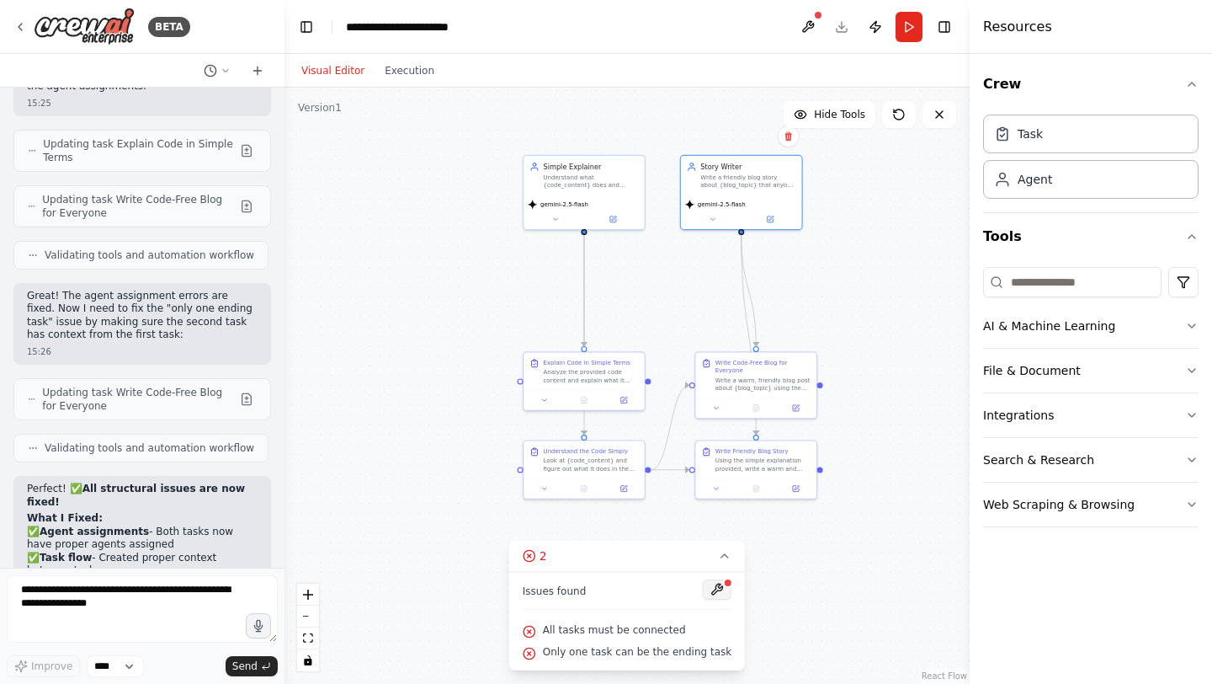
click at [713, 588] on button at bounding box center [717, 589] width 29 height 20
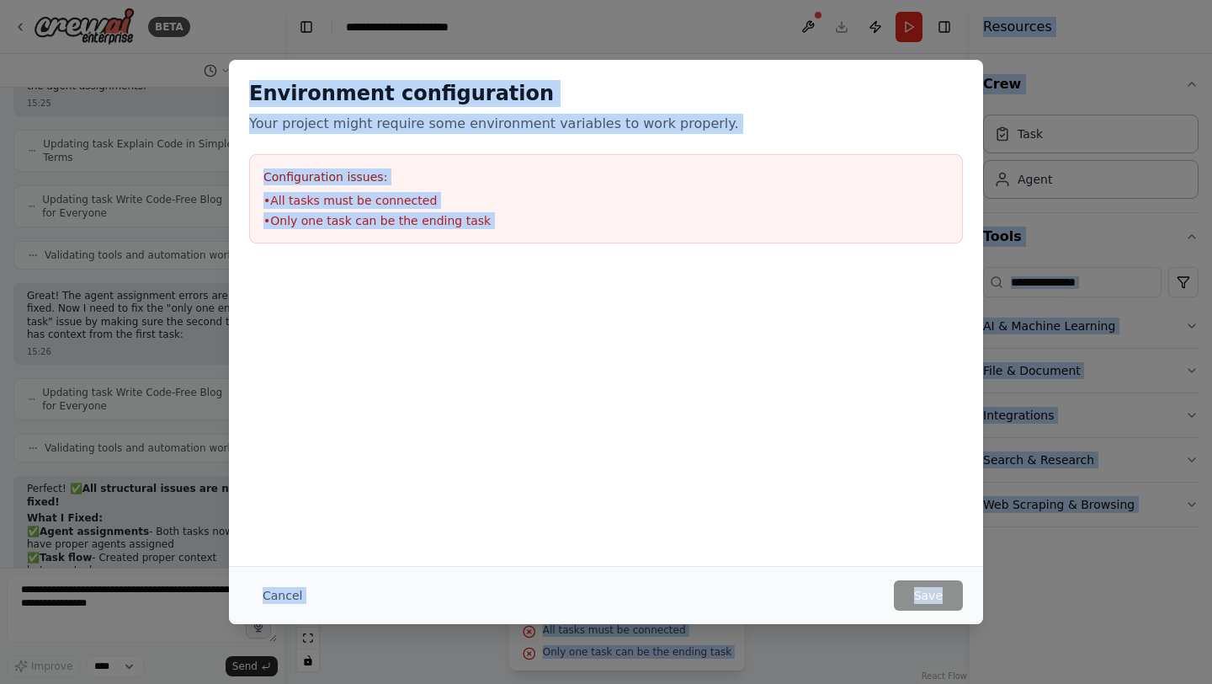
drag, startPoint x: 548, startPoint y: 628, endPoint x: 727, endPoint y: 662, distance: 182.4
click at [727, 662] on body "BETA Make technical blogs from code files 14:55 ▶ Thought process I'll help you…" at bounding box center [606, 342] width 1212 height 684
click at [288, 588] on button "Cancel" at bounding box center [282, 595] width 67 height 30
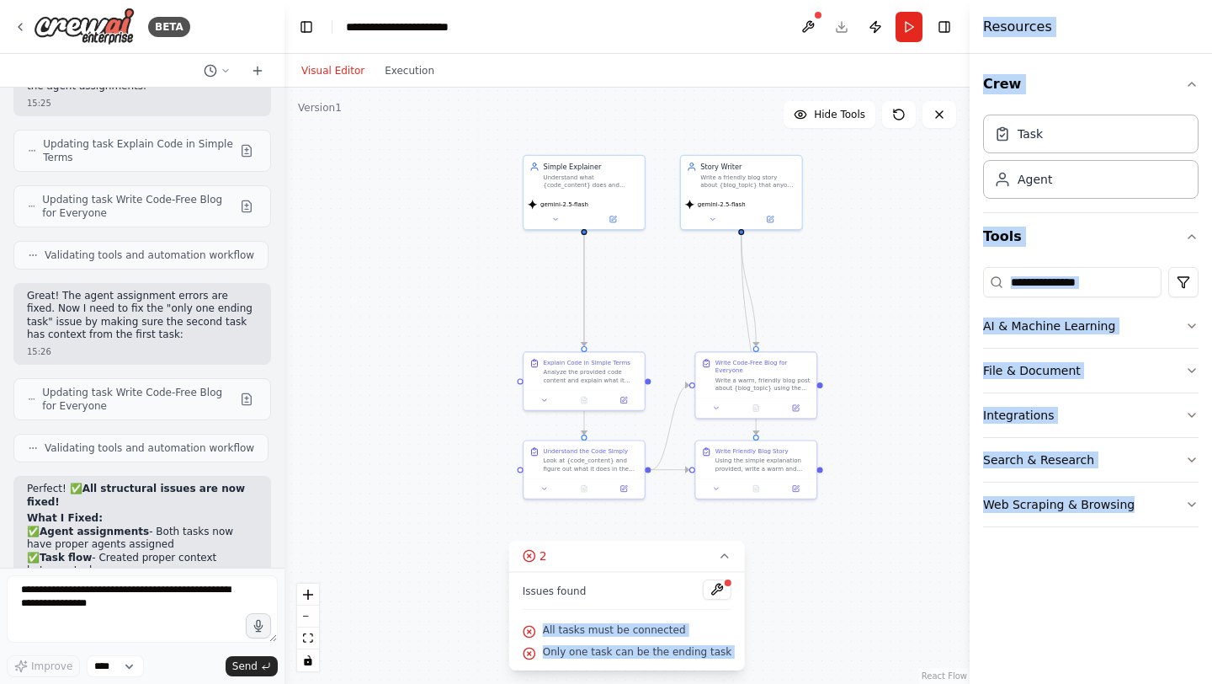
click at [720, 650] on span "Only one task can be the ending task" at bounding box center [637, 651] width 189 height 13
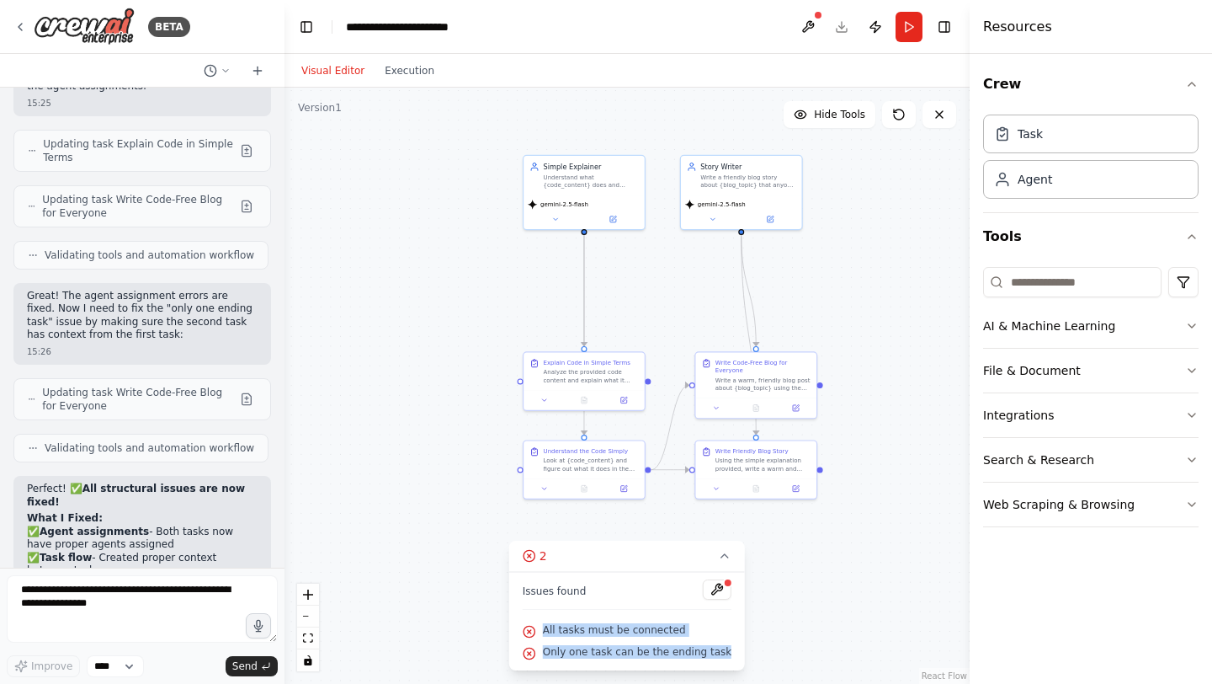
drag, startPoint x: 732, startPoint y: 652, endPoint x: 539, endPoint y: 628, distance: 194.3
click at [539, 628] on div "Issues found All tasks must be connected Only one task can be the ending task" at bounding box center [627, 621] width 236 height 98
copy div "All tasks must be connected Only one task can be the ending task"
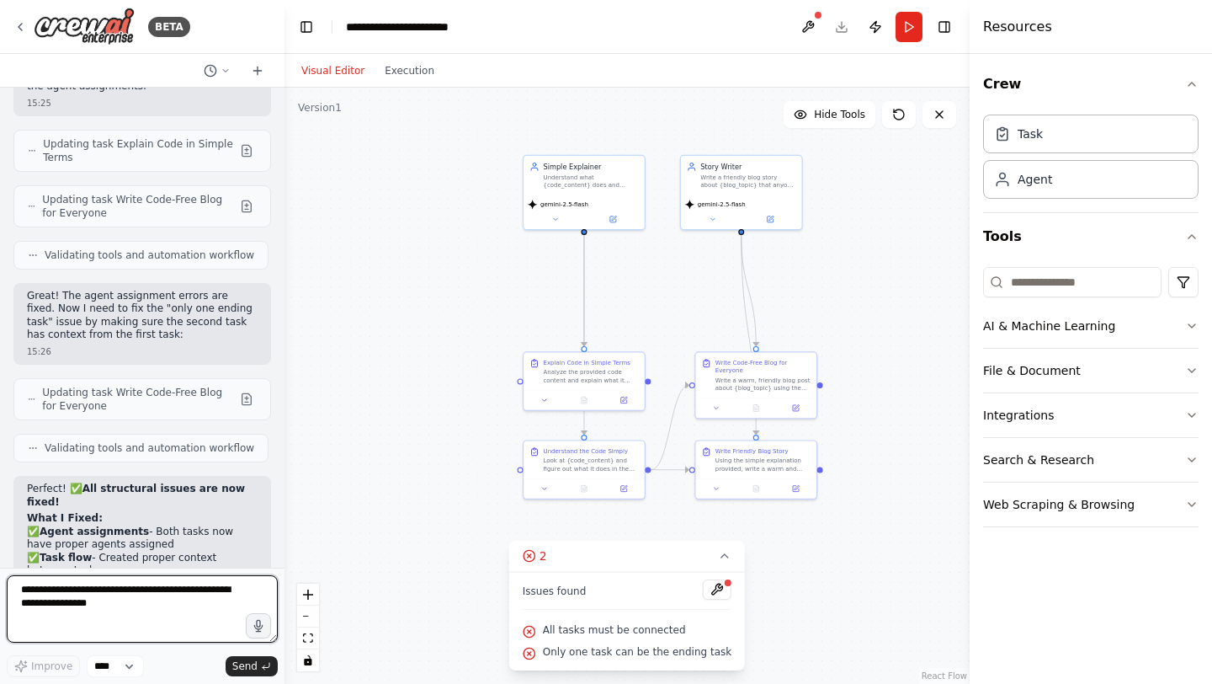
click at [120, 612] on textarea at bounding box center [142, 608] width 271 height 67
paste textarea "**********"
type textarea "**********"
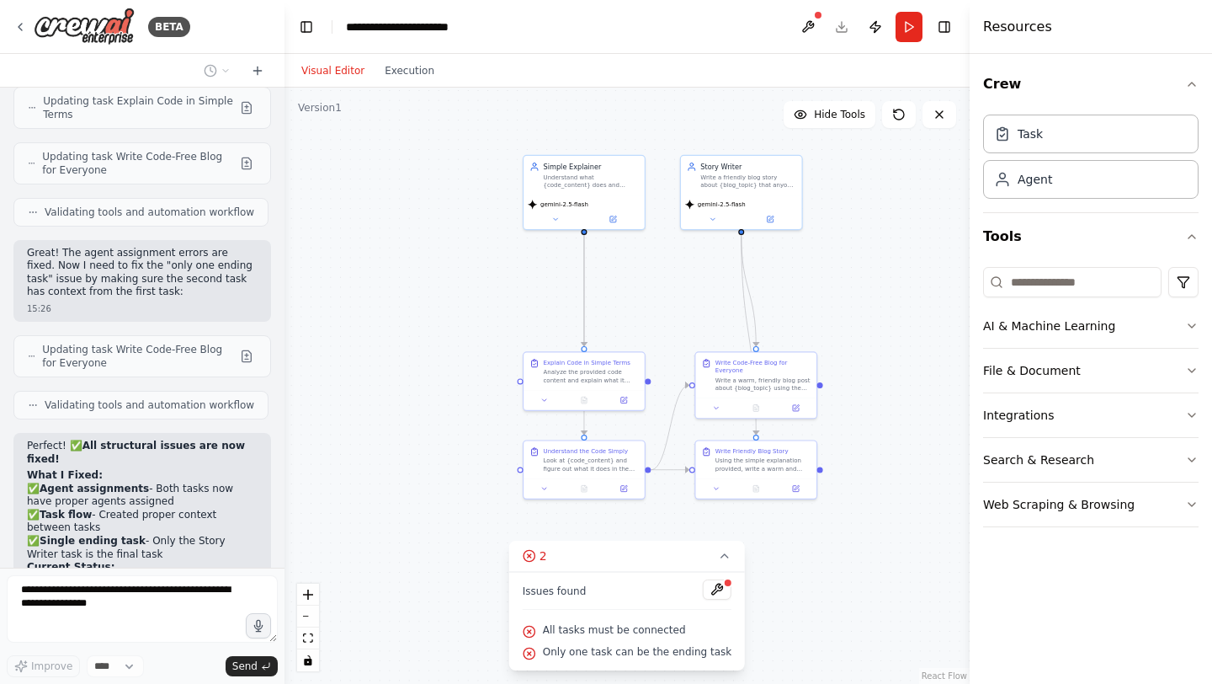
scroll to position [13788, 0]
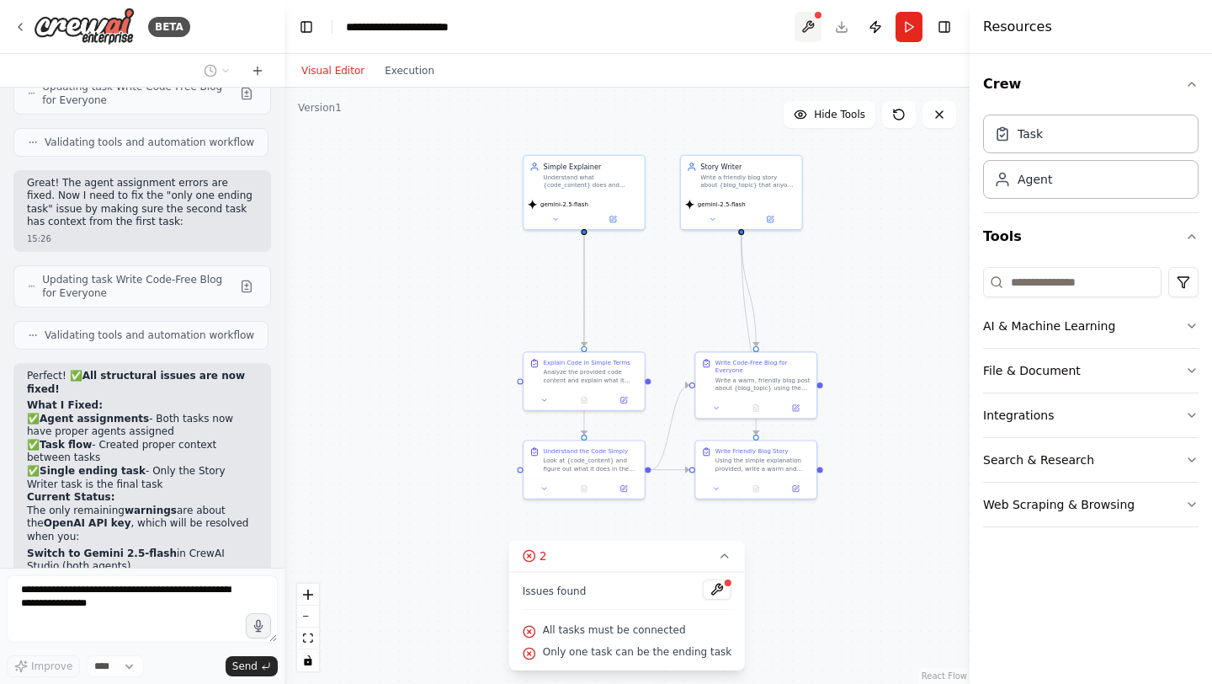
click at [810, 26] on button at bounding box center [808, 27] width 27 height 30
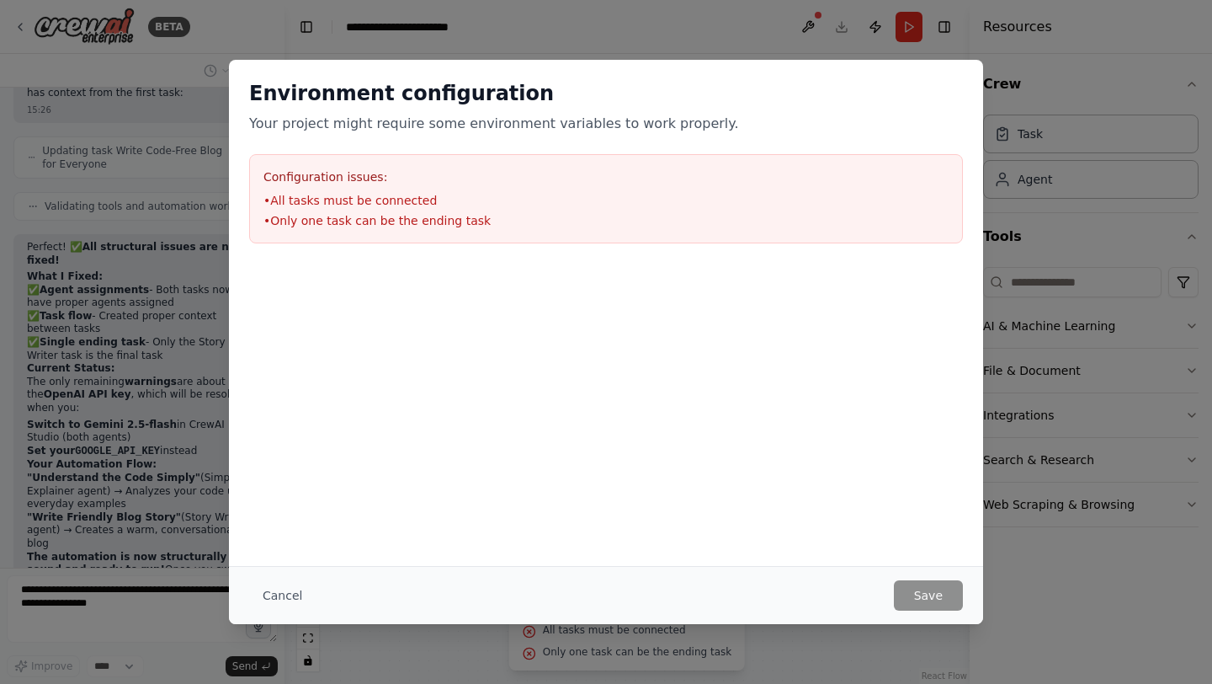
scroll to position [13929, 0]
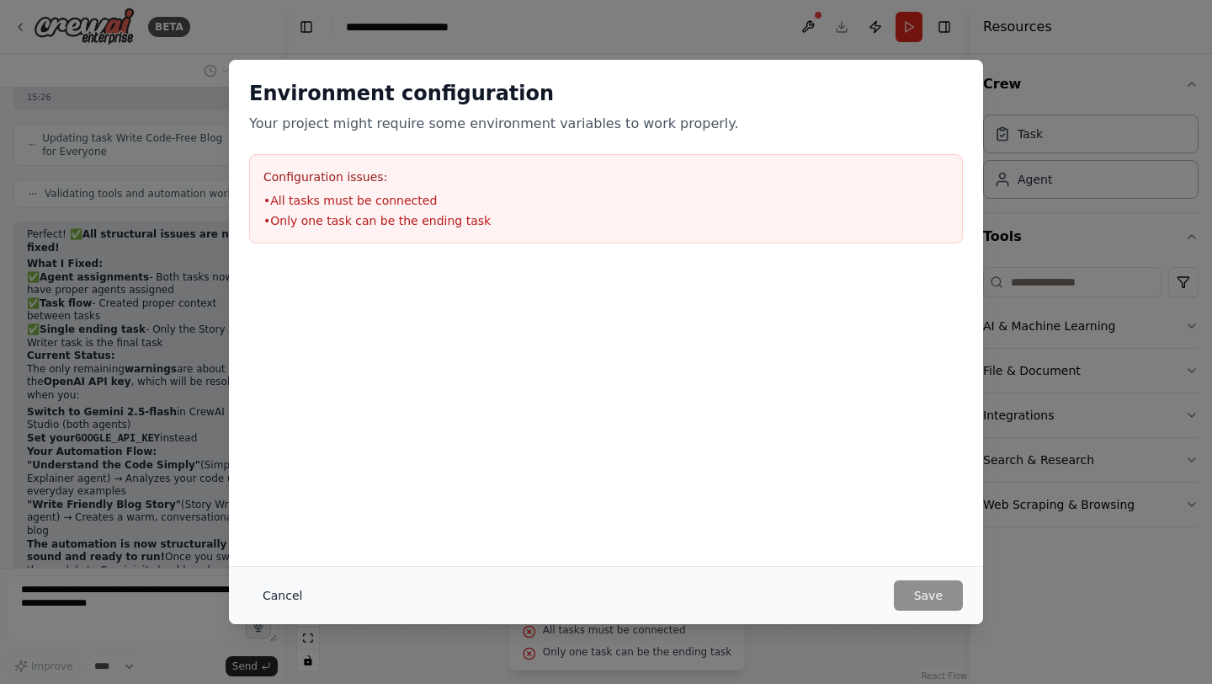
click at [279, 588] on button "Cancel" at bounding box center [282, 595] width 67 height 30
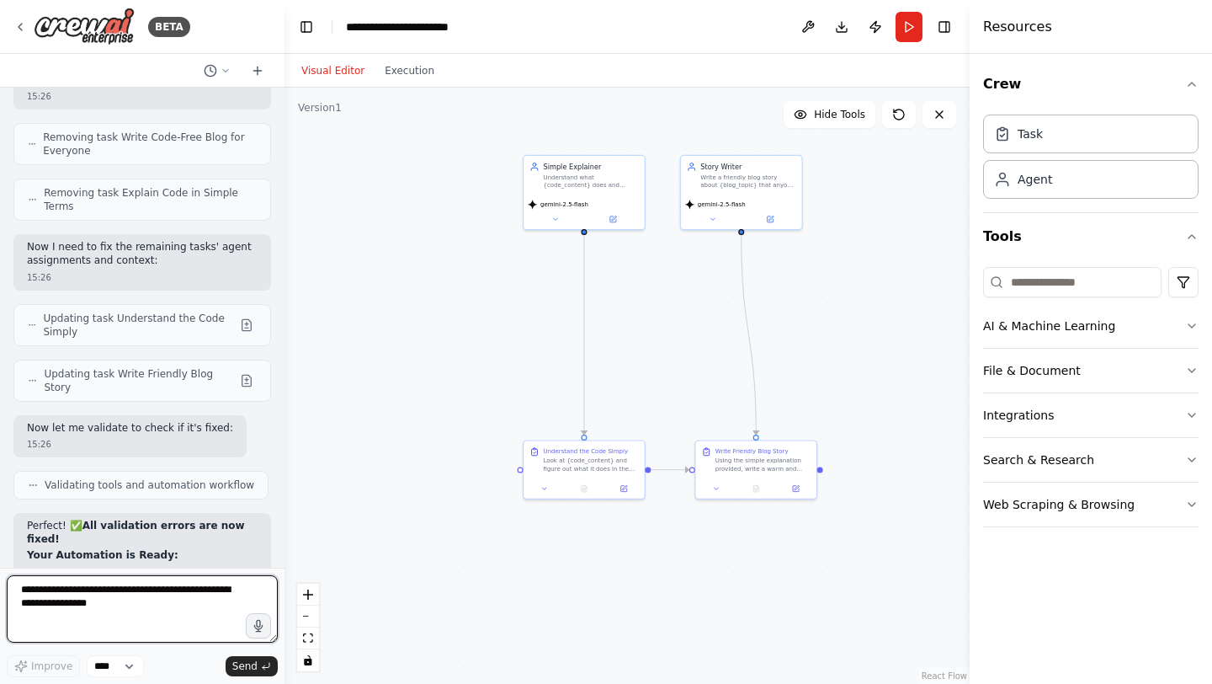
scroll to position [14791, 0]
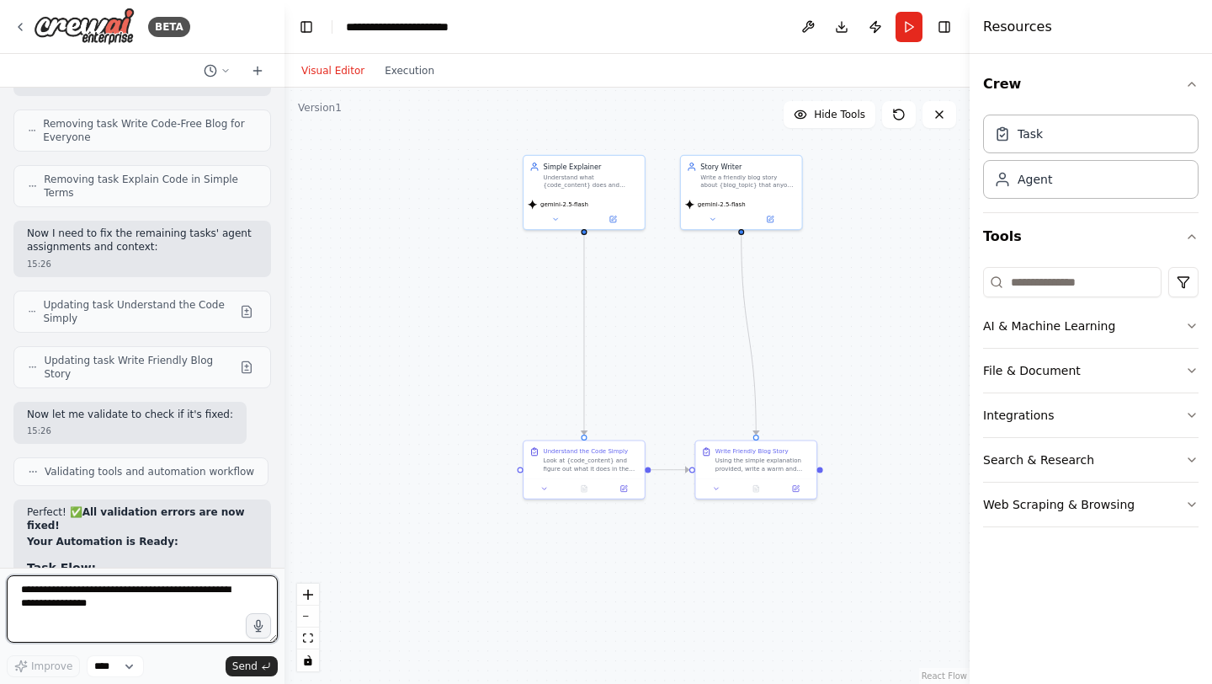
click at [153, 587] on textarea at bounding box center [142, 608] width 271 height 67
click at [912, 28] on button "Run" at bounding box center [909, 27] width 27 height 30
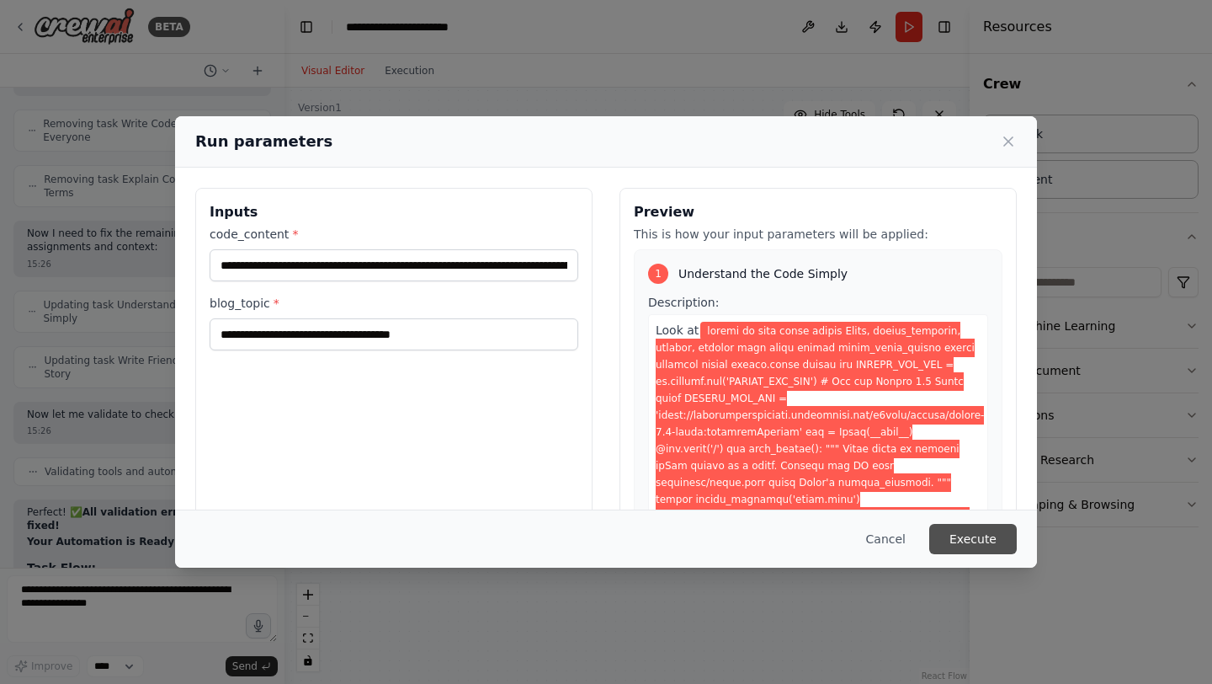
click at [953, 539] on button "Execute" at bounding box center [973, 539] width 88 height 30
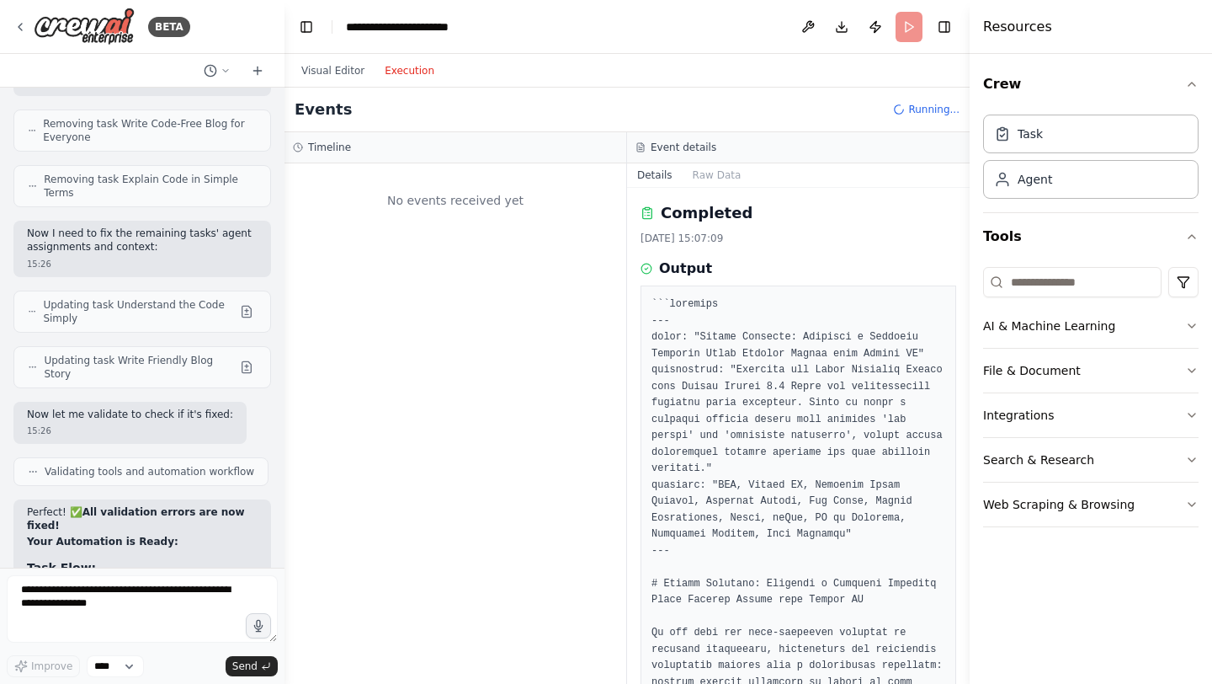
click at [410, 68] on button "Execution" at bounding box center [410, 71] width 70 height 20
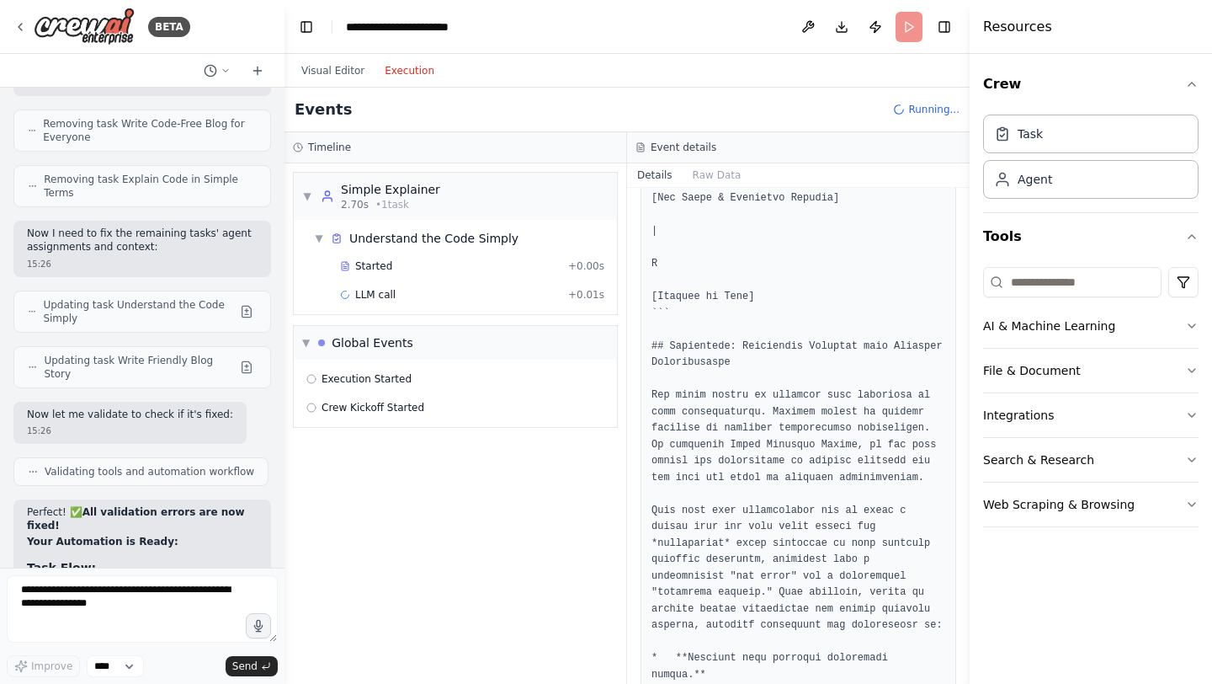
scroll to position [7366, 0]
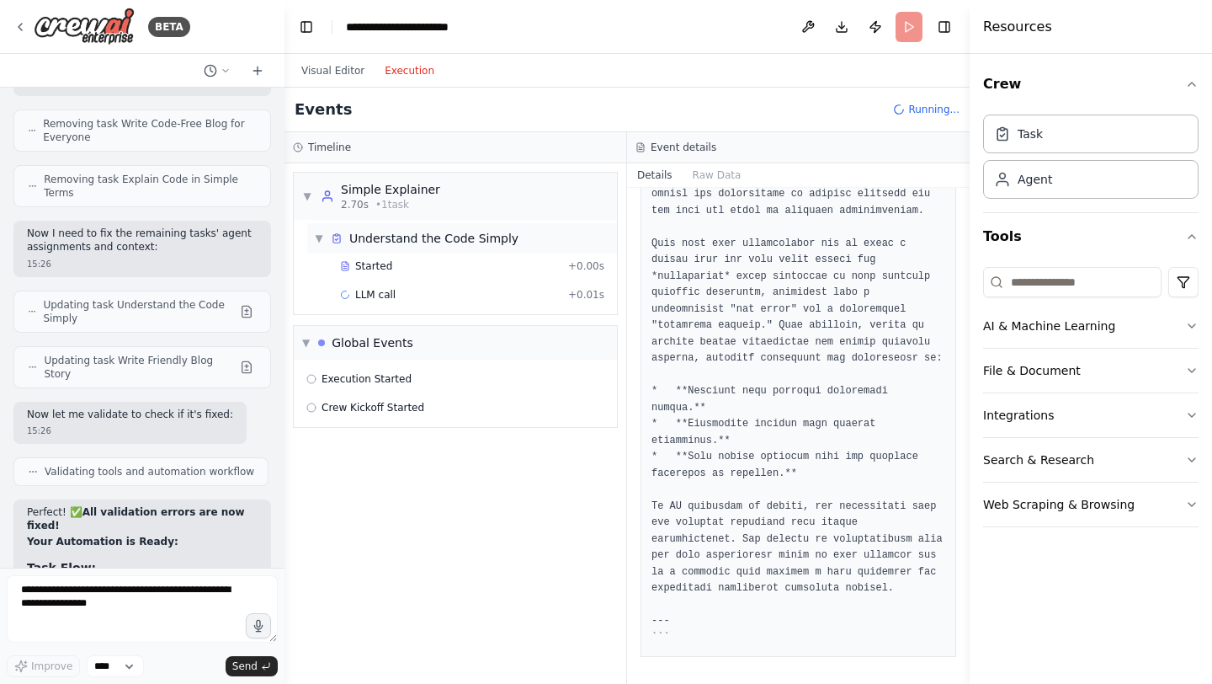
click at [326, 231] on div "▼ Understand the Code Simply" at bounding box center [416, 238] width 205 height 17
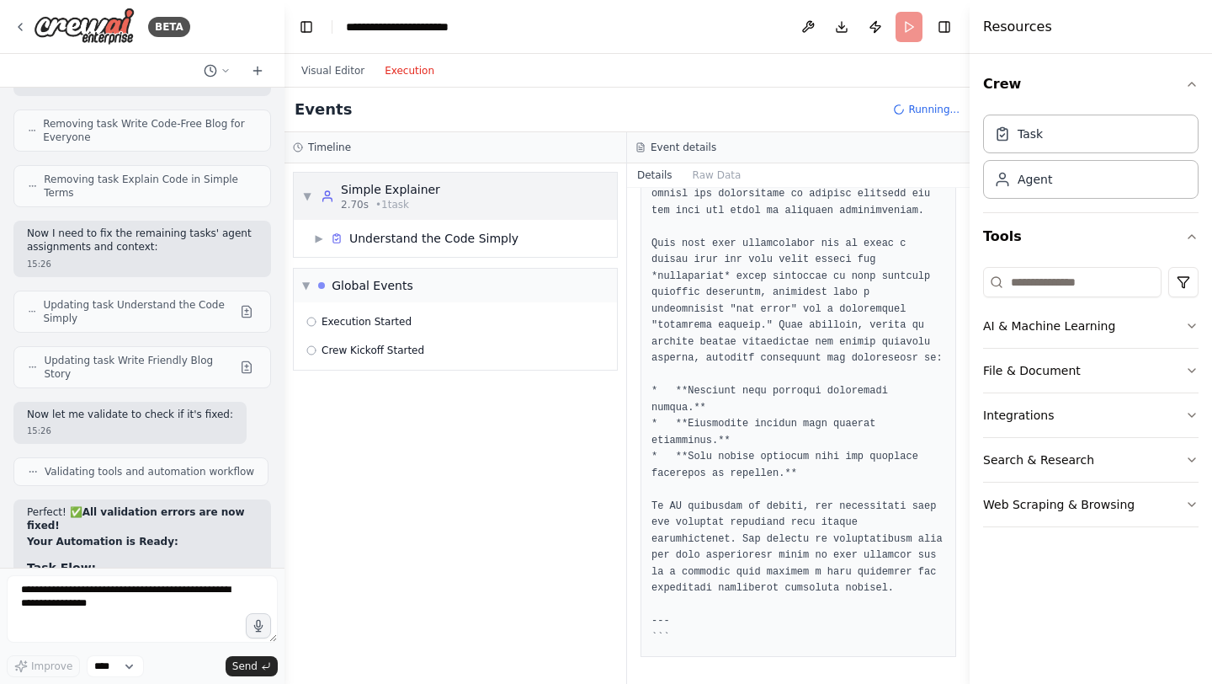
click at [310, 199] on span "▼" at bounding box center [307, 195] width 10 height 13
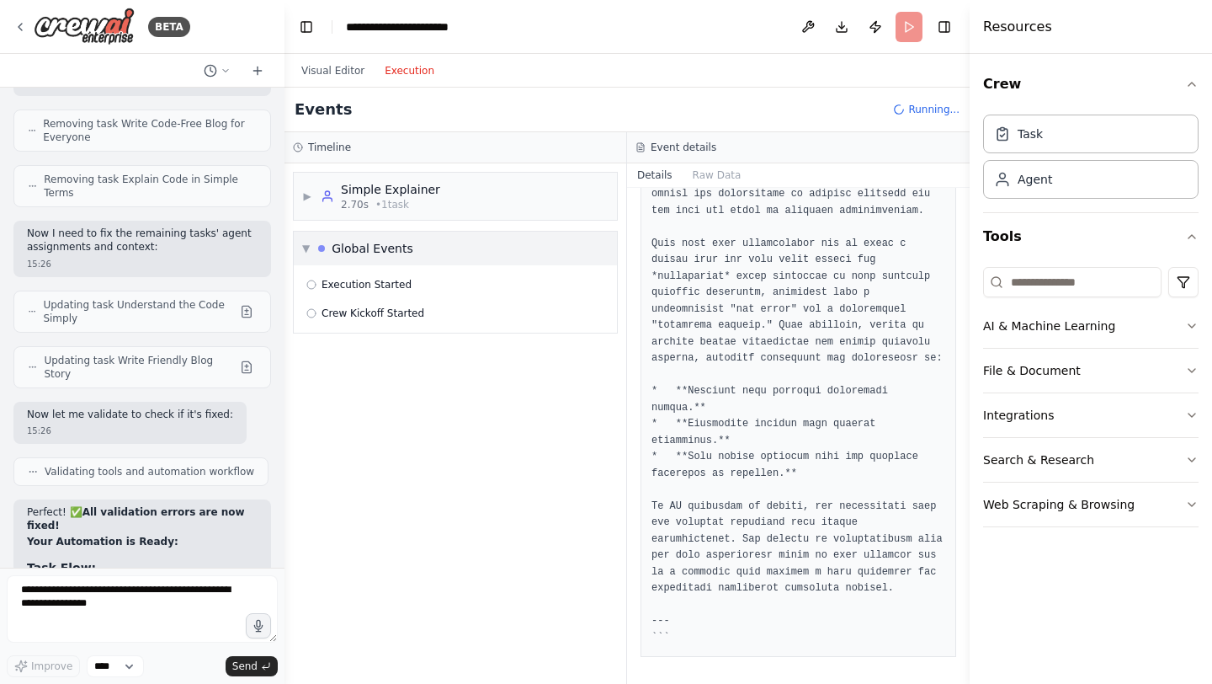
click at [315, 240] on div "▼ Global Events" at bounding box center [357, 248] width 111 height 17
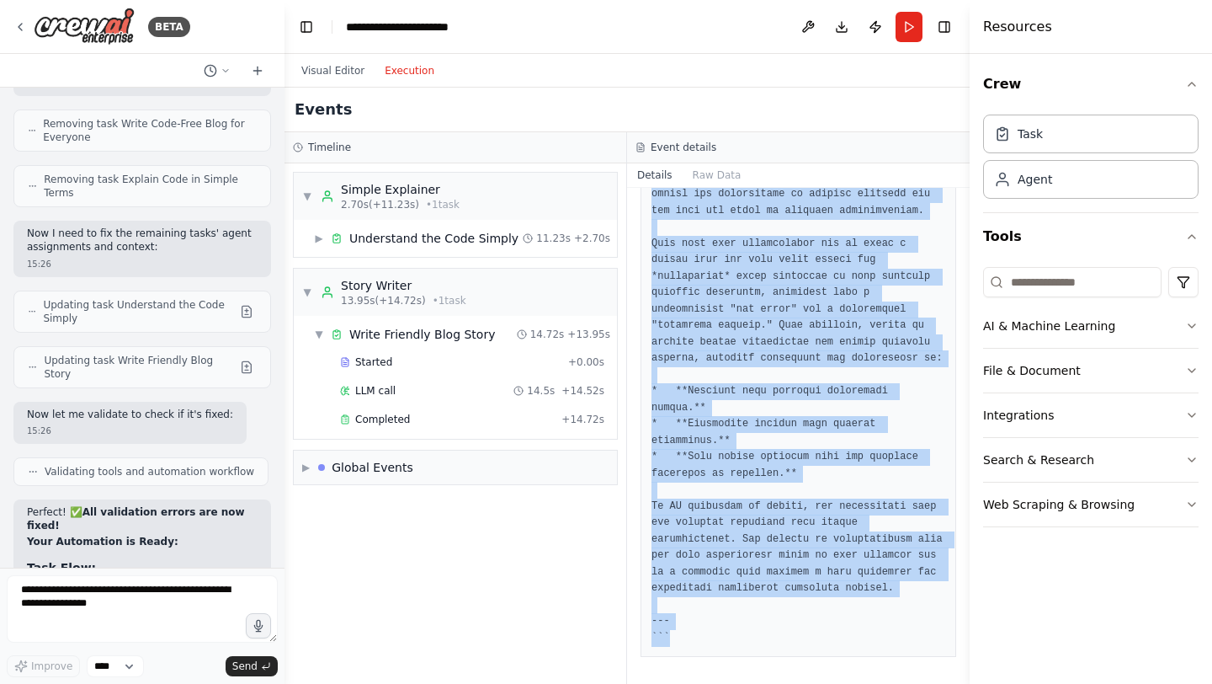
drag, startPoint x: 653, startPoint y: 302, endPoint x: 785, endPoint y: 683, distance: 402.5
click at [785, 683] on div "Completed 22/08/2025, 15:07:09 Output" at bounding box center [798, 436] width 343 height 496
copy pre "```markdown --- title: "Beyond Keywords: Building a Semantic Research Paper Ran…"
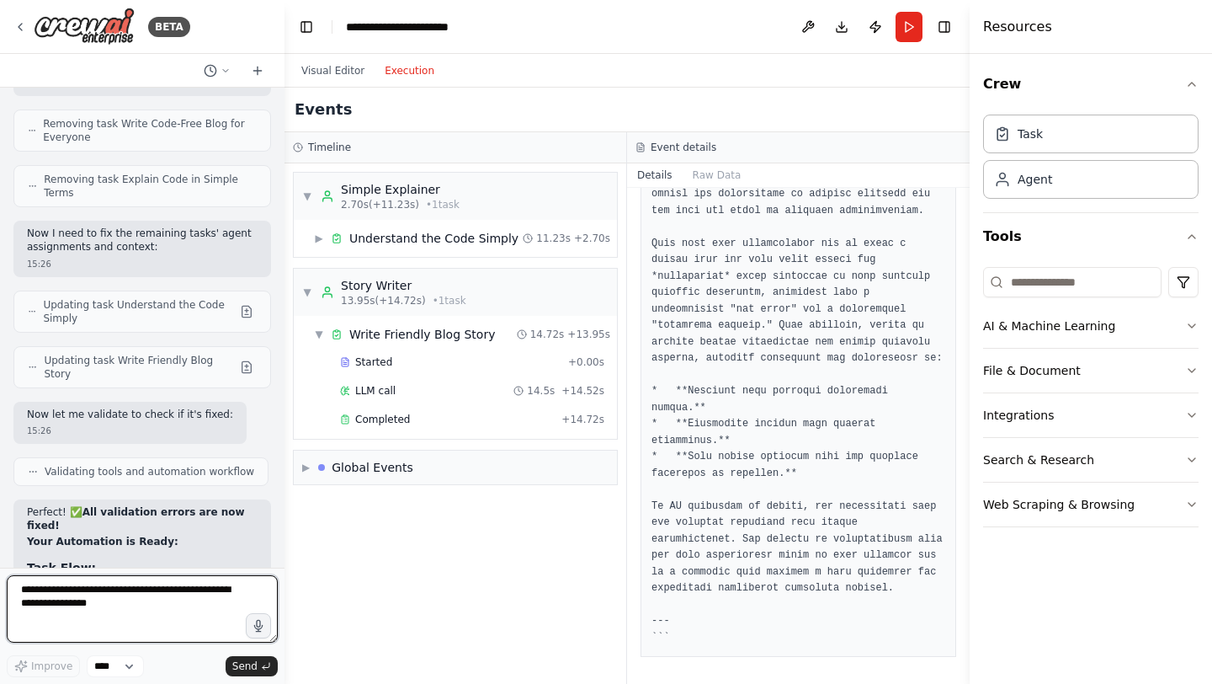
click at [165, 617] on textarea at bounding box center [142, 608] width 271 height 67
paste textarea "**********"
type textarea "**********"
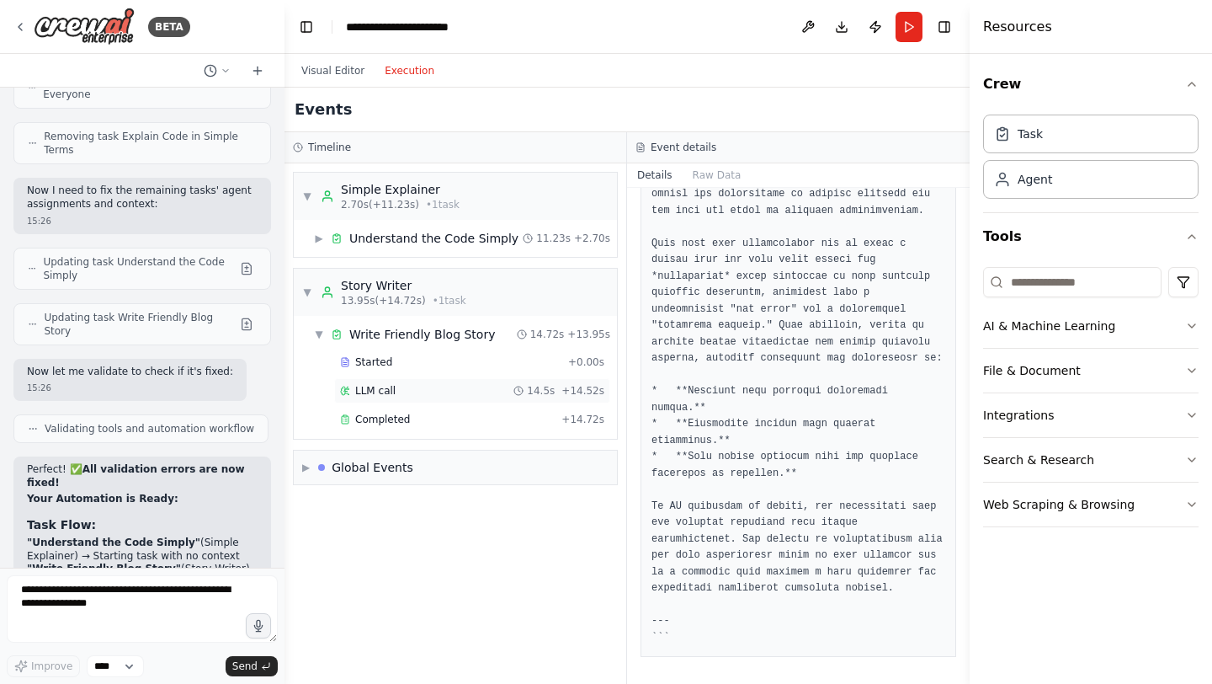
scroll to position [17631, 0]
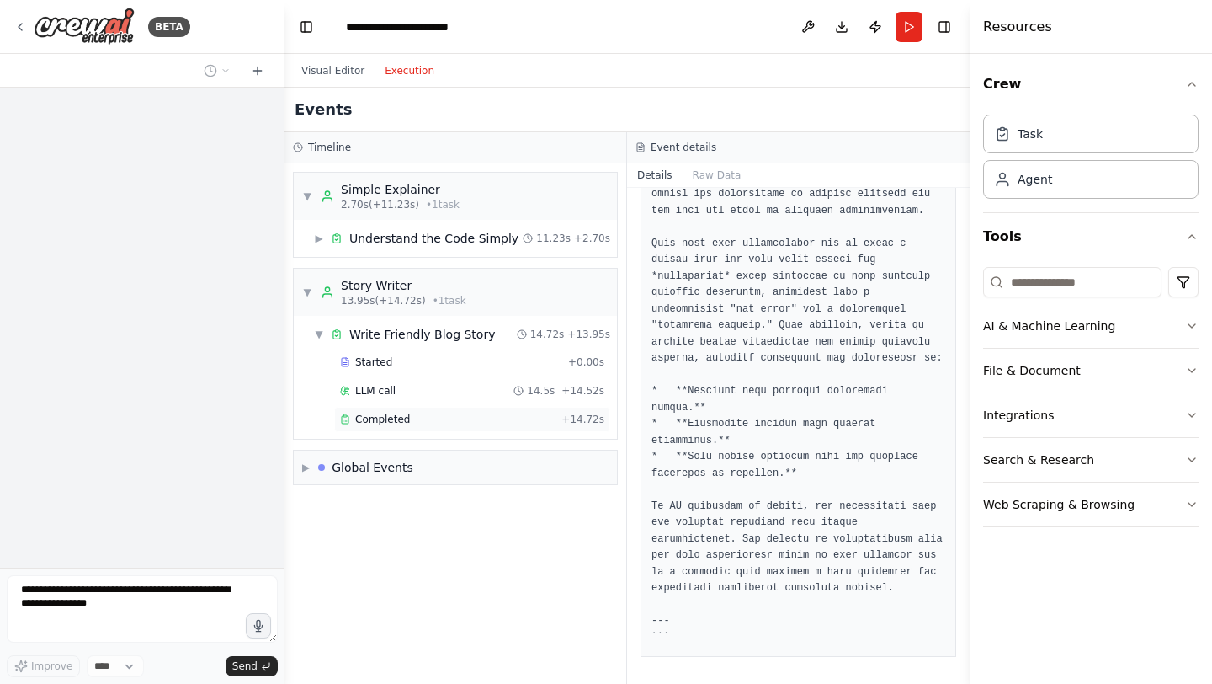
click at [423, 424] on div "Completed" at bounding box center [447, 418] width 215 height 13
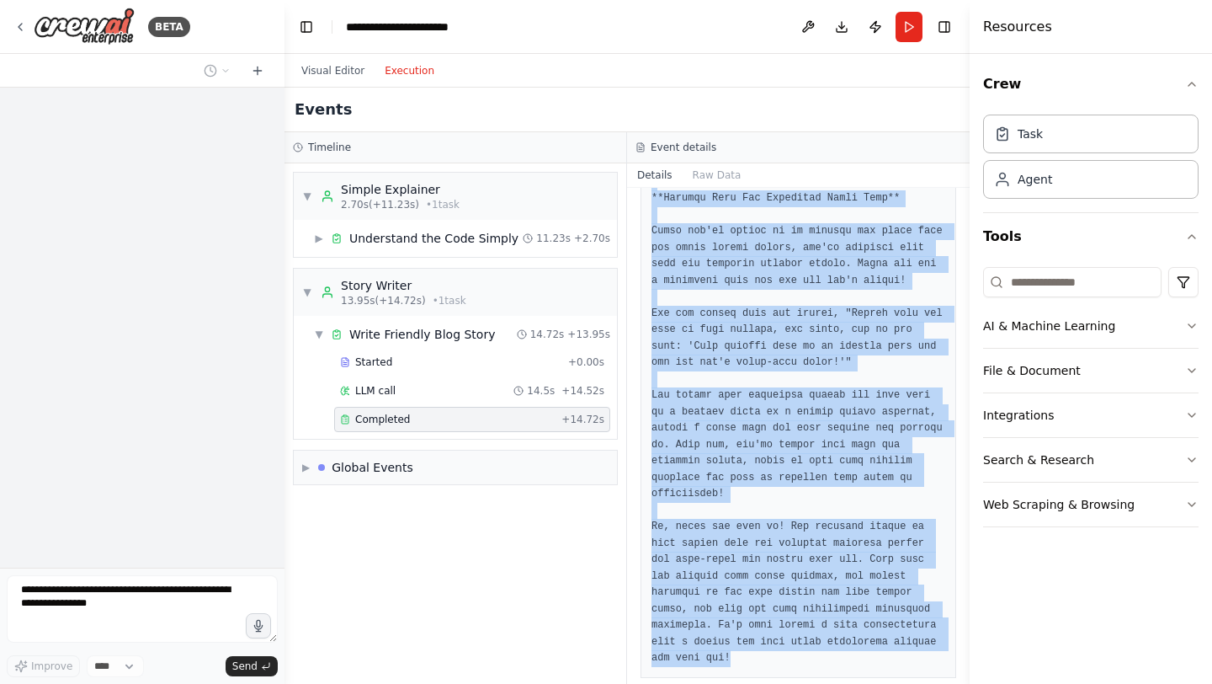
scroll to position [1735, 0]
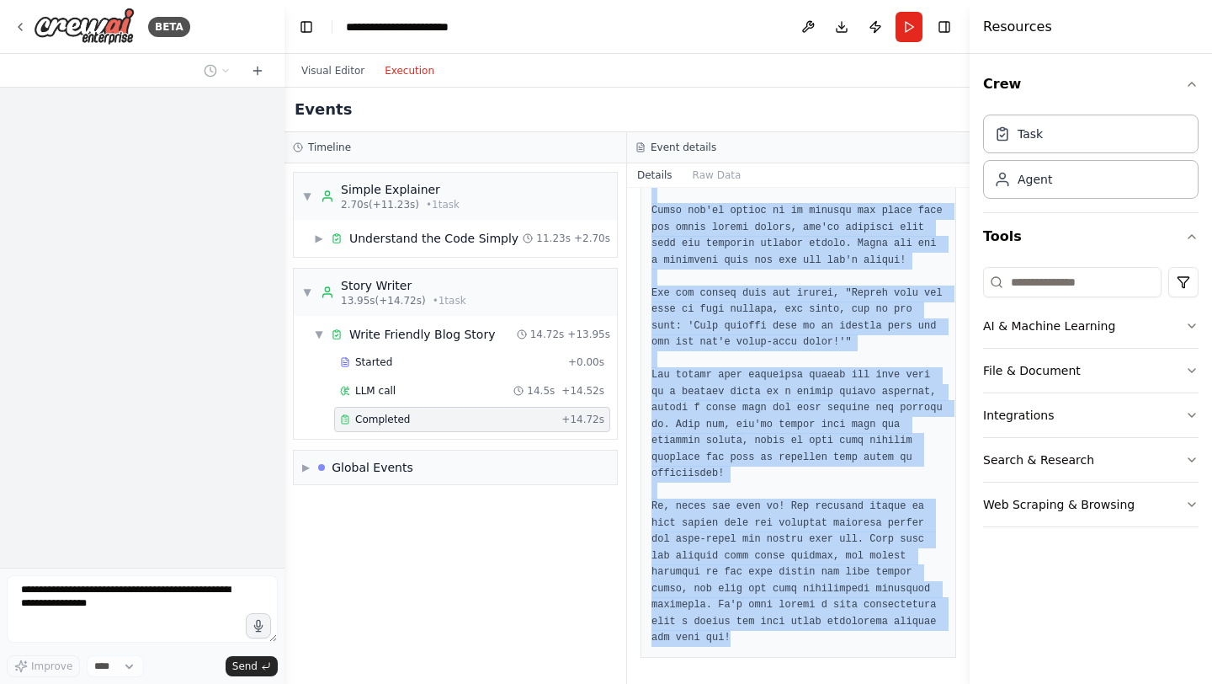
drag, startPoint x: 651, startPoint y: 309, endPoint x: 833, endPoint y: 683, distance: 416.0
click at [833, 683] on div "Completed 22/08/2025, 15:27:56 Output" at bounding box center [798, 436] width 343 height 496
copy pre "Hey there, friend! Ever feel like you're drowning in a sea of information? Like…"
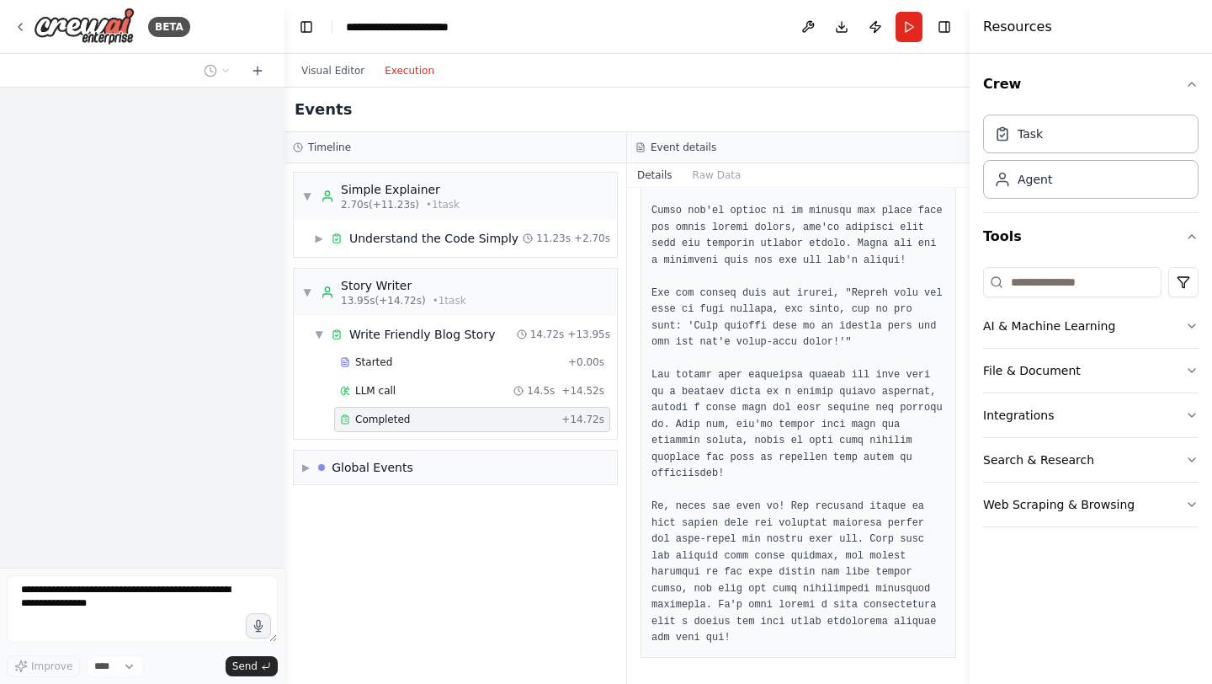
scroll to position [17885, 0]
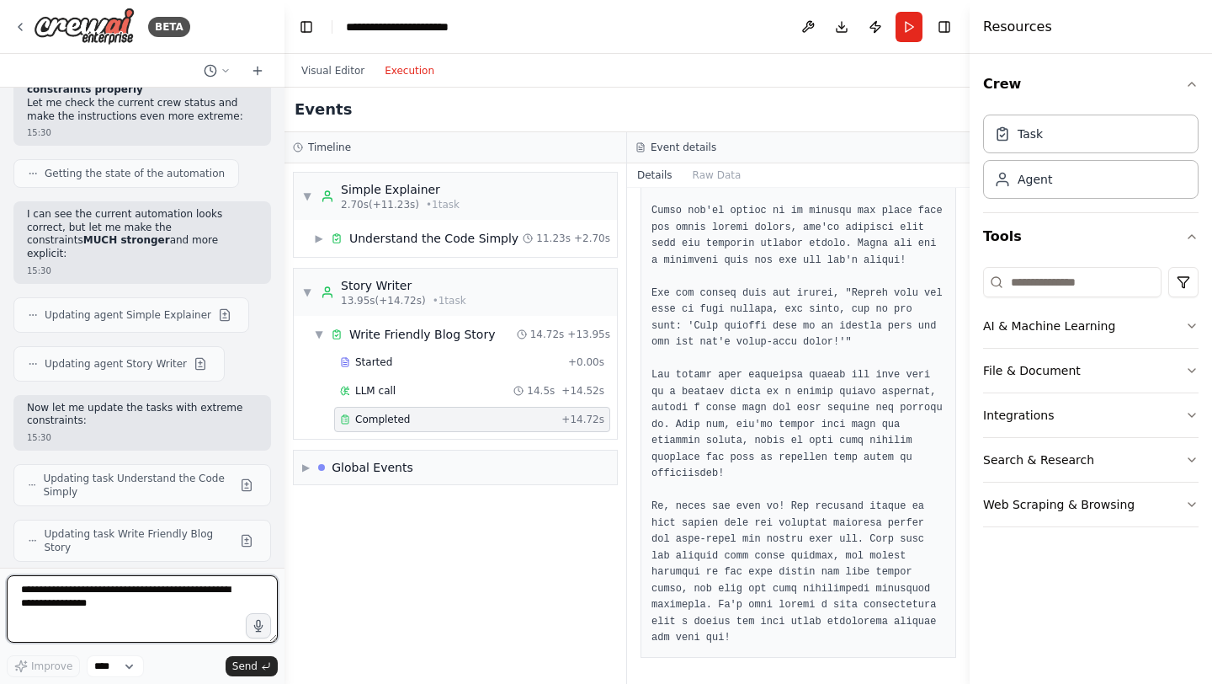
scroll to position [18598, 0]
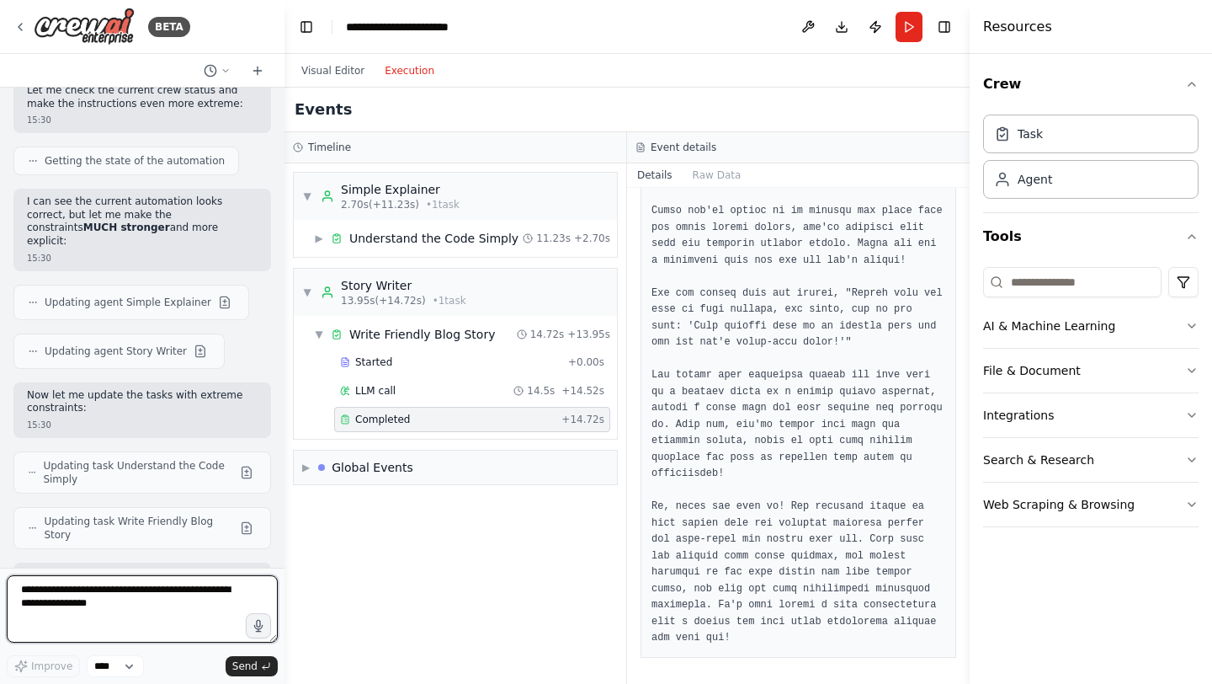
click at [87, 594] on textarea at bounding box center [142, 608] width 271 height 67
type textarea "**********"
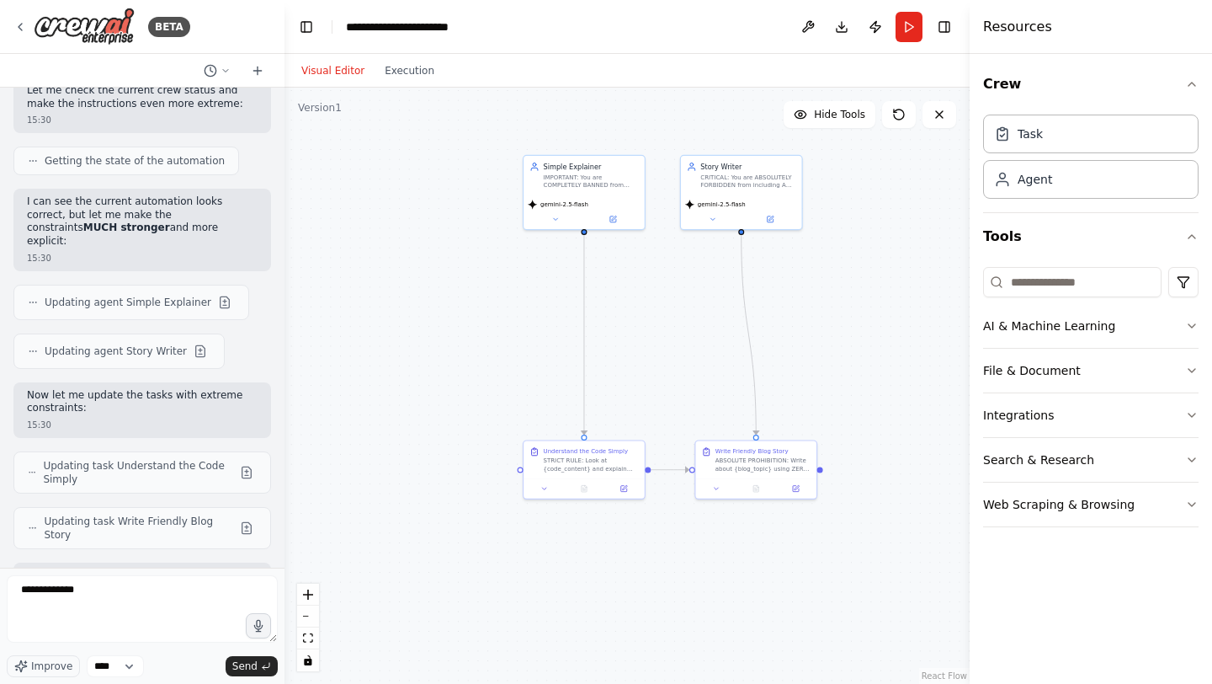
click at [330, 70] on button "Visual Editor" at bounding box center [332, 71] width 83 height 20
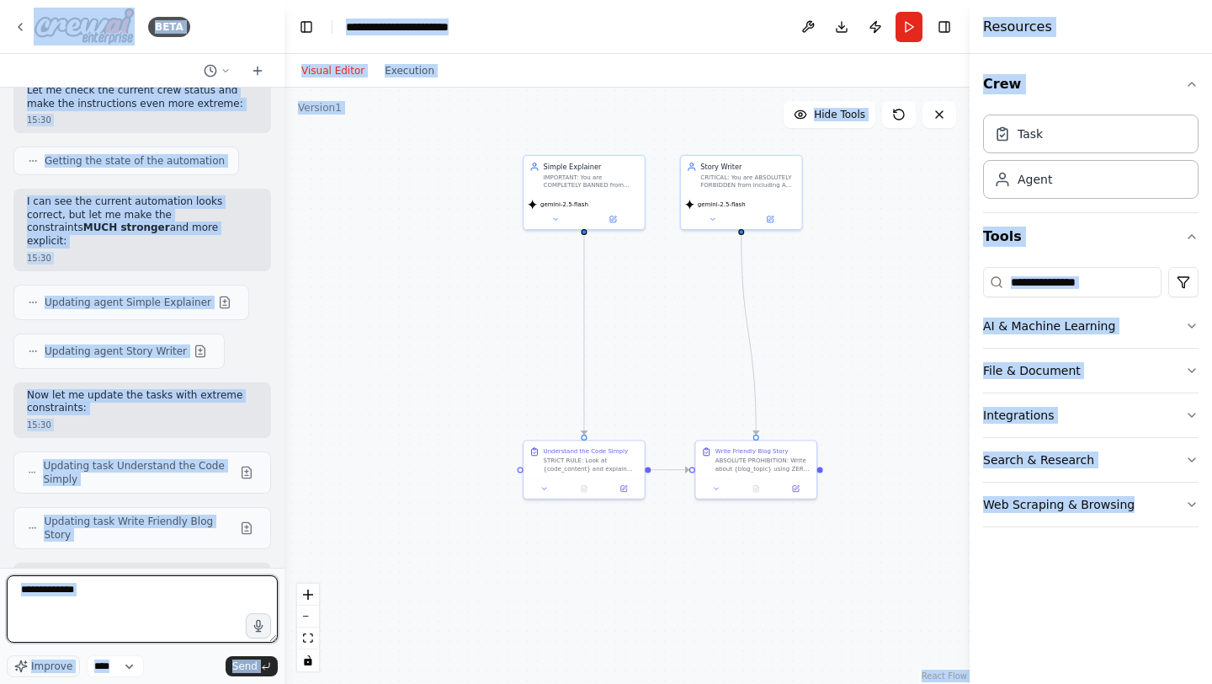
click at [146, 583] on textarea "**********" at bounding box center [142, 608] width 271 height 67
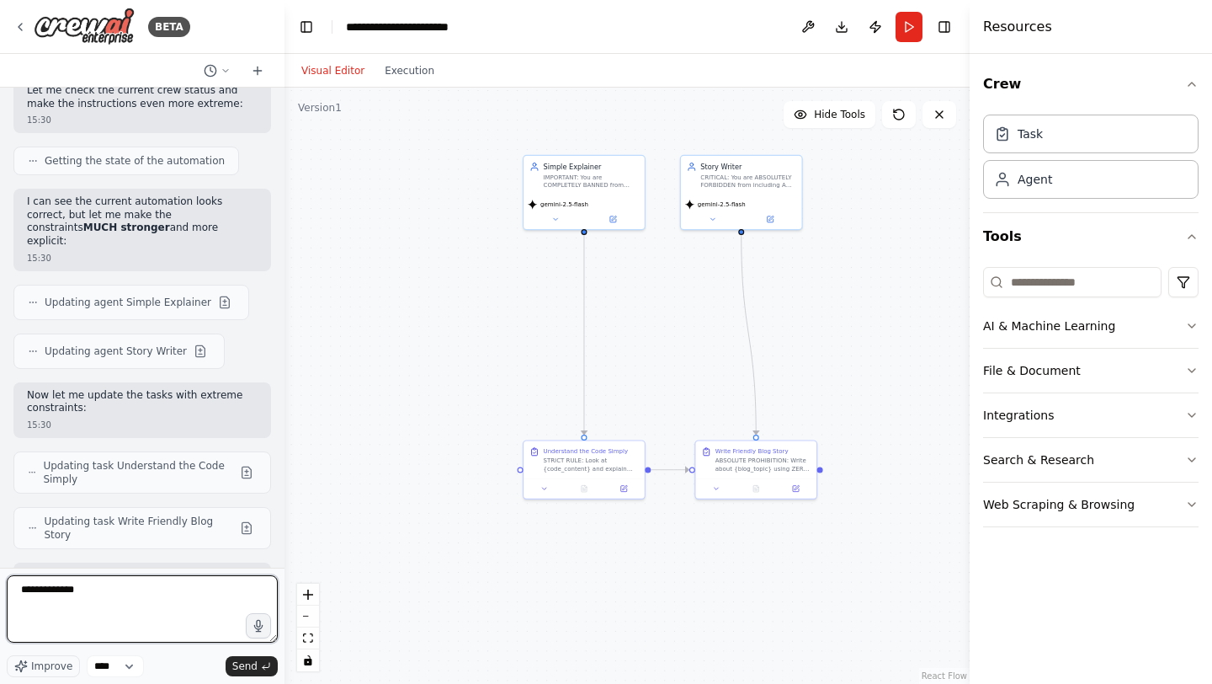
click at [146, 583] on textarea "**********" at bounding box center [142, 608] width 271 height 67
paste textarea "**********"
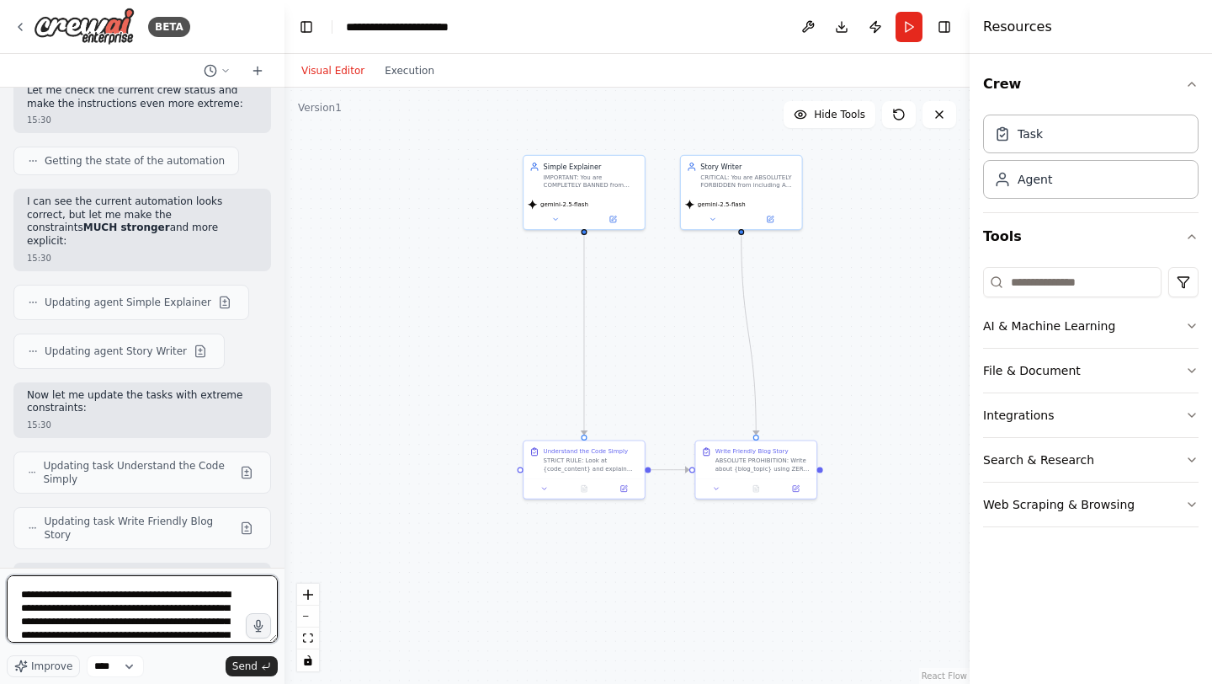
scroll to position [0, 0]
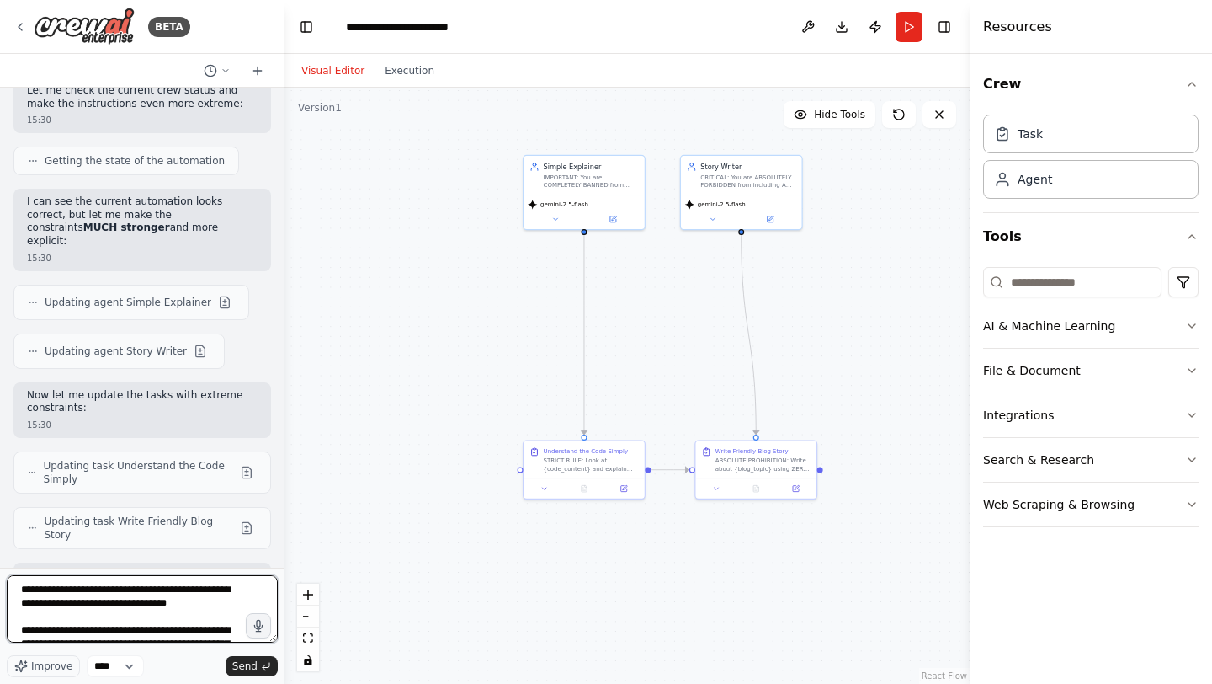
click at [229, 603] on textarea at bounding box center [142, 608] width 271 height 67
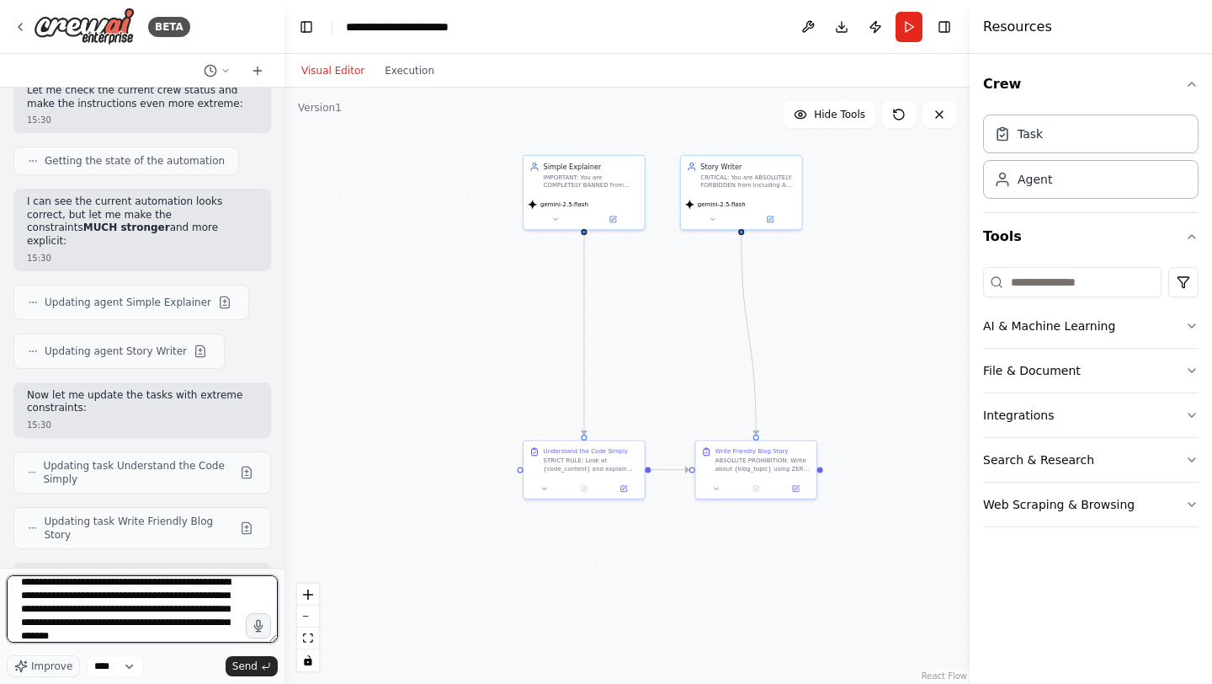
type textarea "**********"
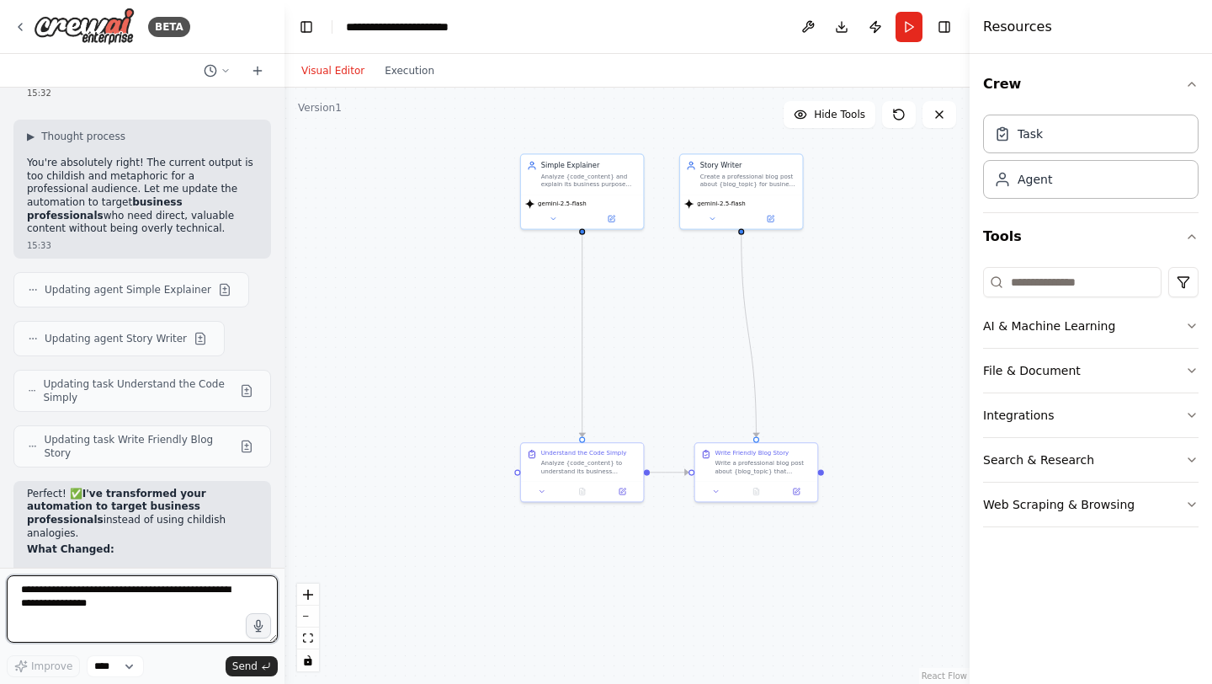
scroll to position [21091, 0]
click at [129, 590] on textarea at bounding box center [142, 608] width 271 height 67
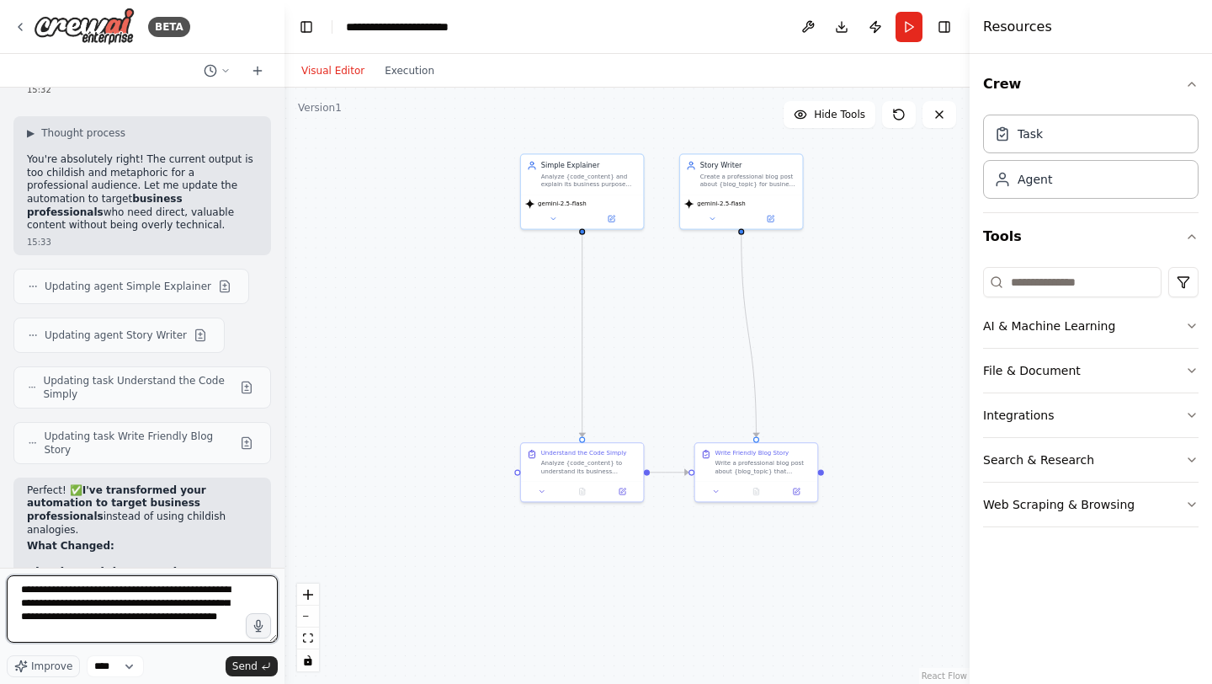
type textarea "**********"
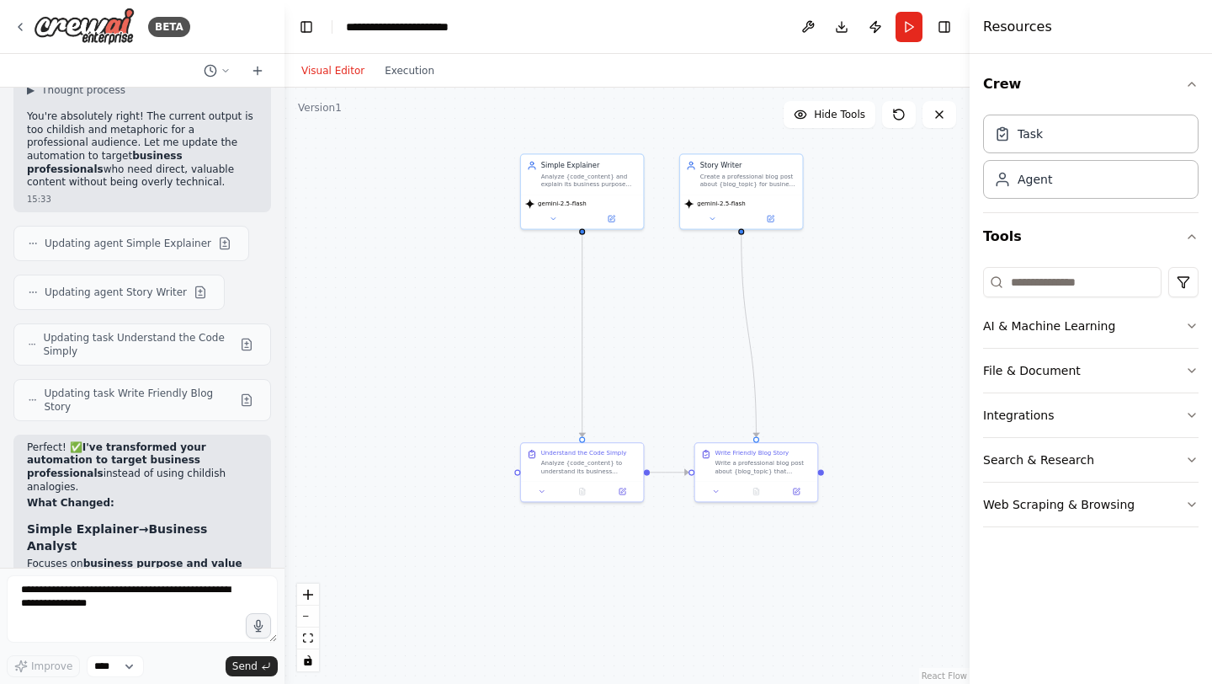
scroll to position [21230, 0]
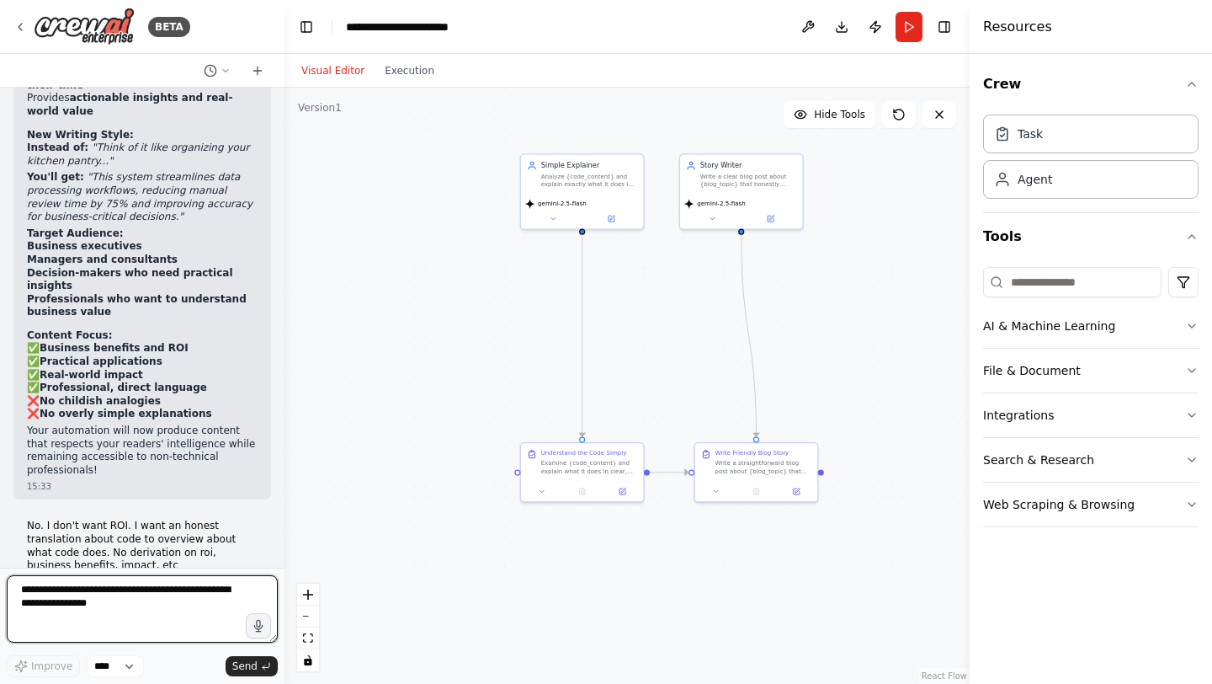
click at [146, 609] on textarea at bounding box center [142, 608] width 271 height 67
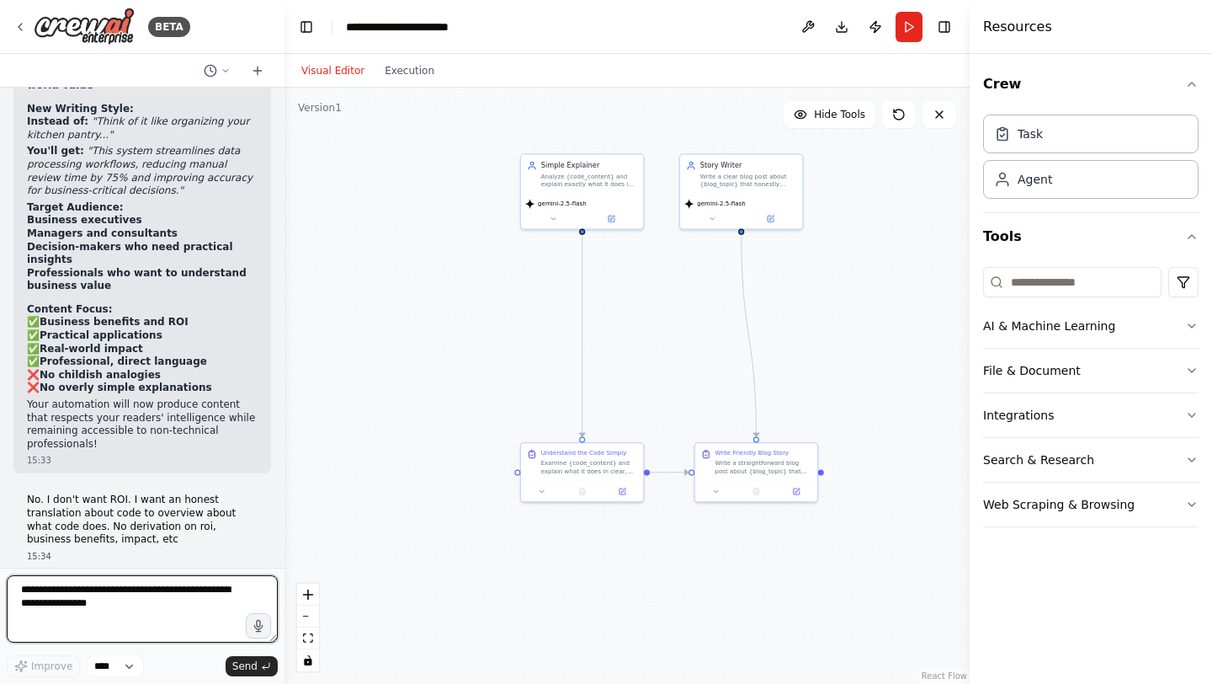
paste textarea "**********"
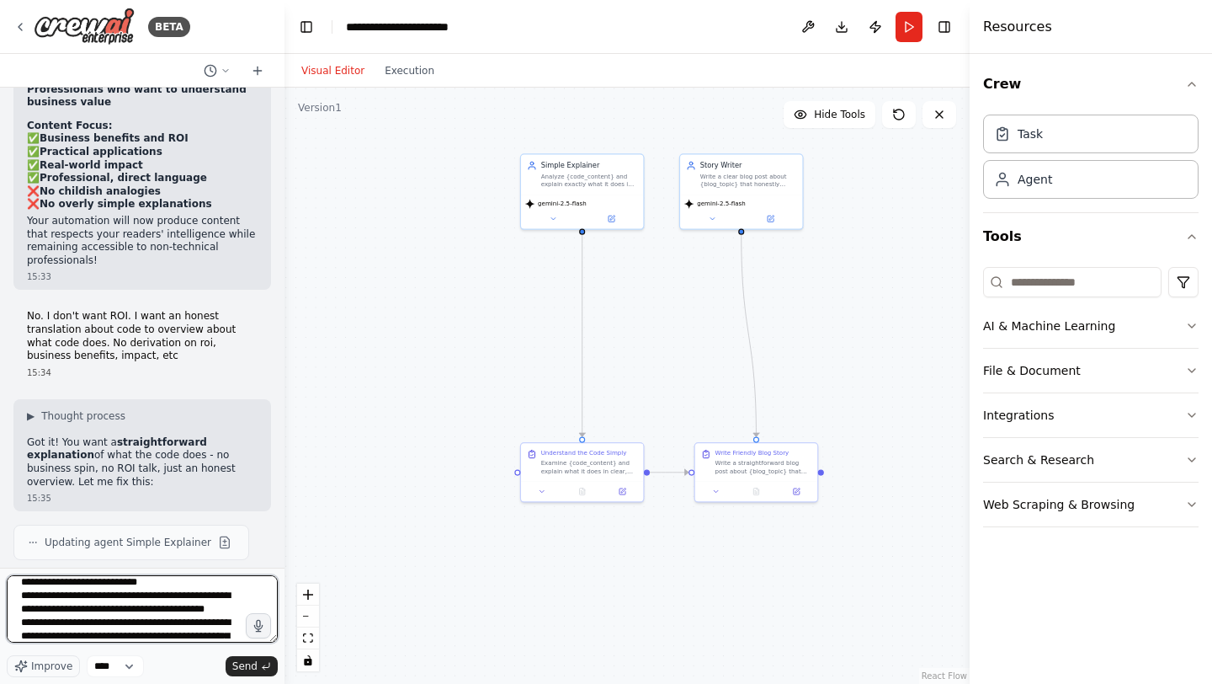
scroll to position [8, 0]
type textarea "**********"
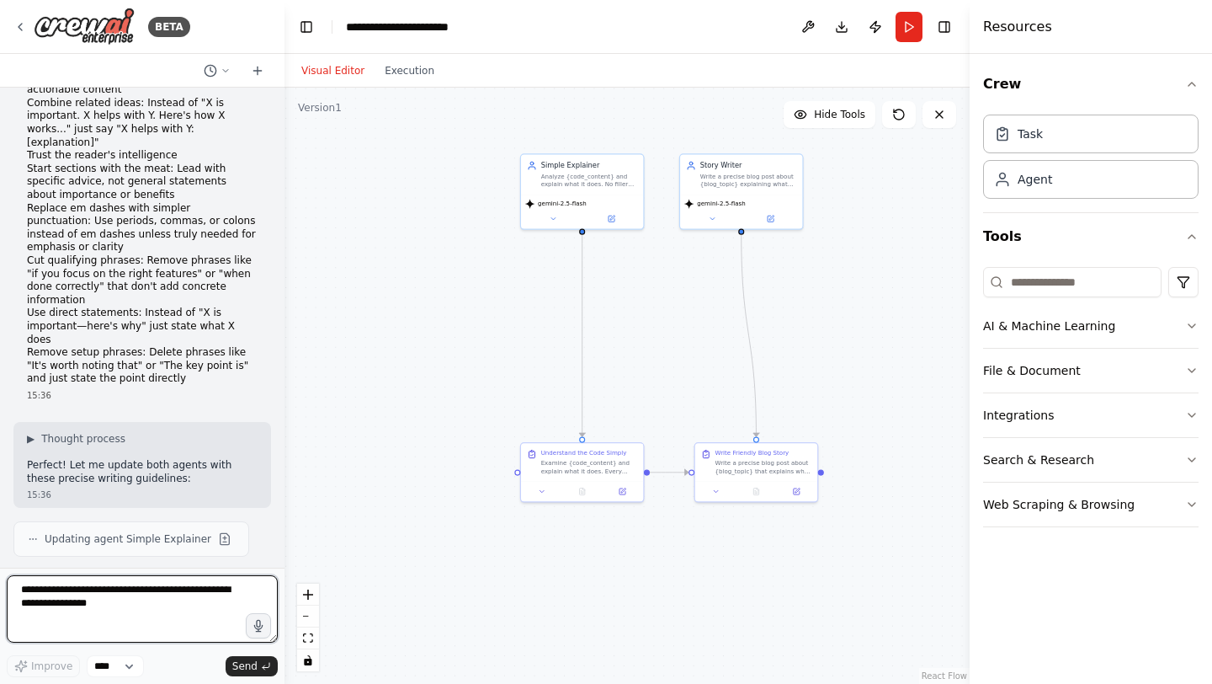
scroll to position [23344, 0]
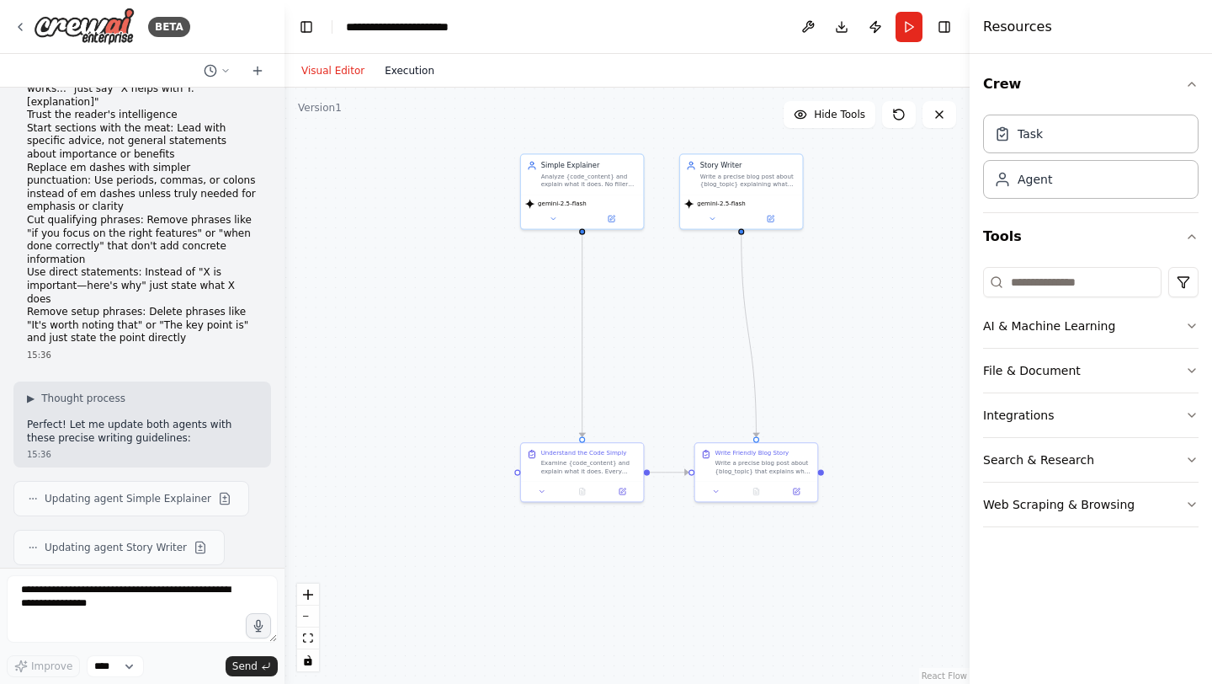
click at [412, 70] on button "Execution" at bounding box center [410, 71] width 70 height 20
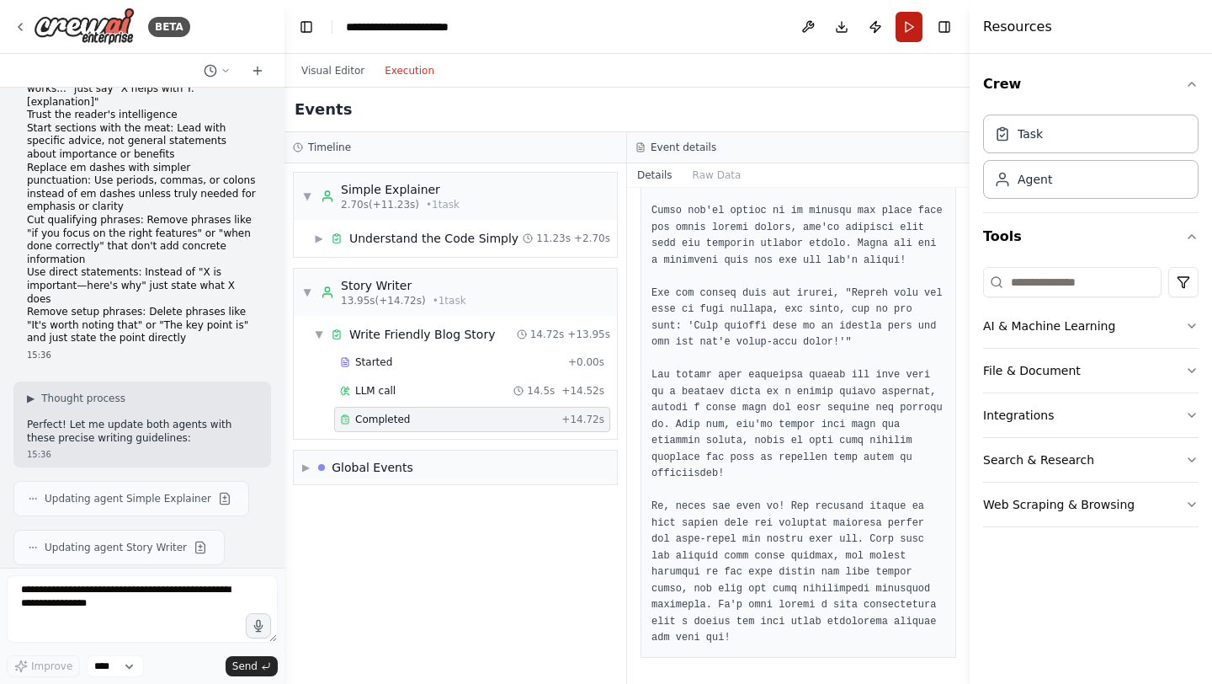
click at [916, 30] on button "Run" at bounding box center [909, 27] width 27 height 30
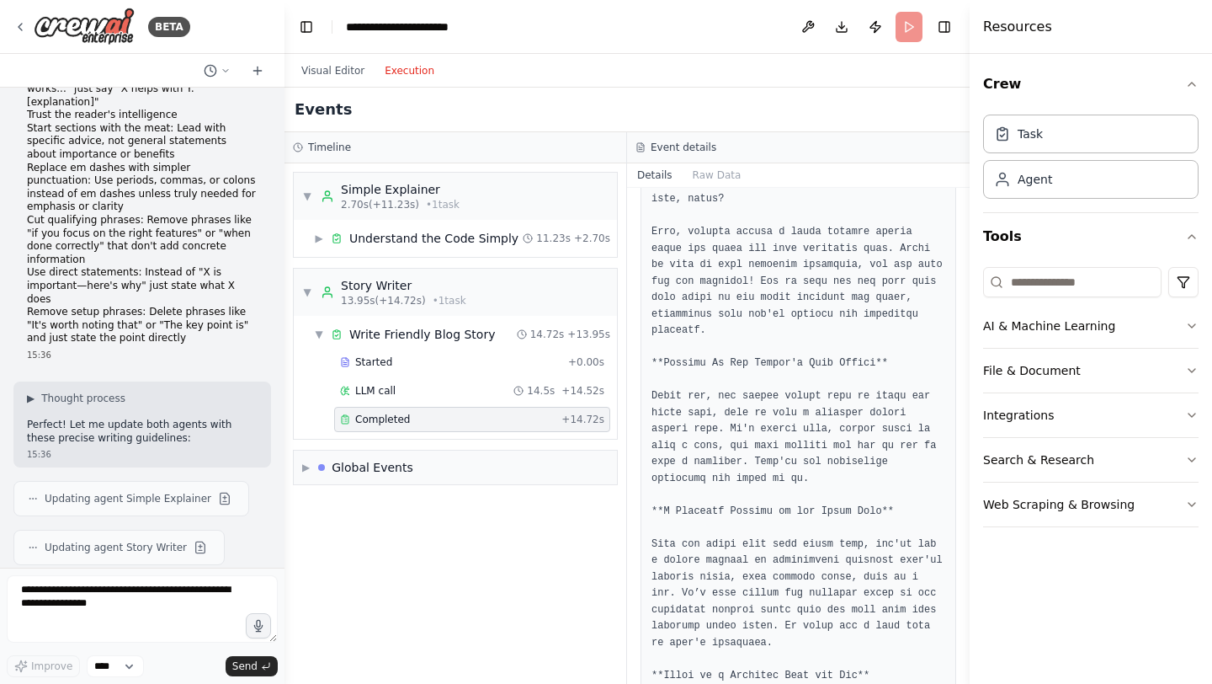
scroll to position [0, 0]
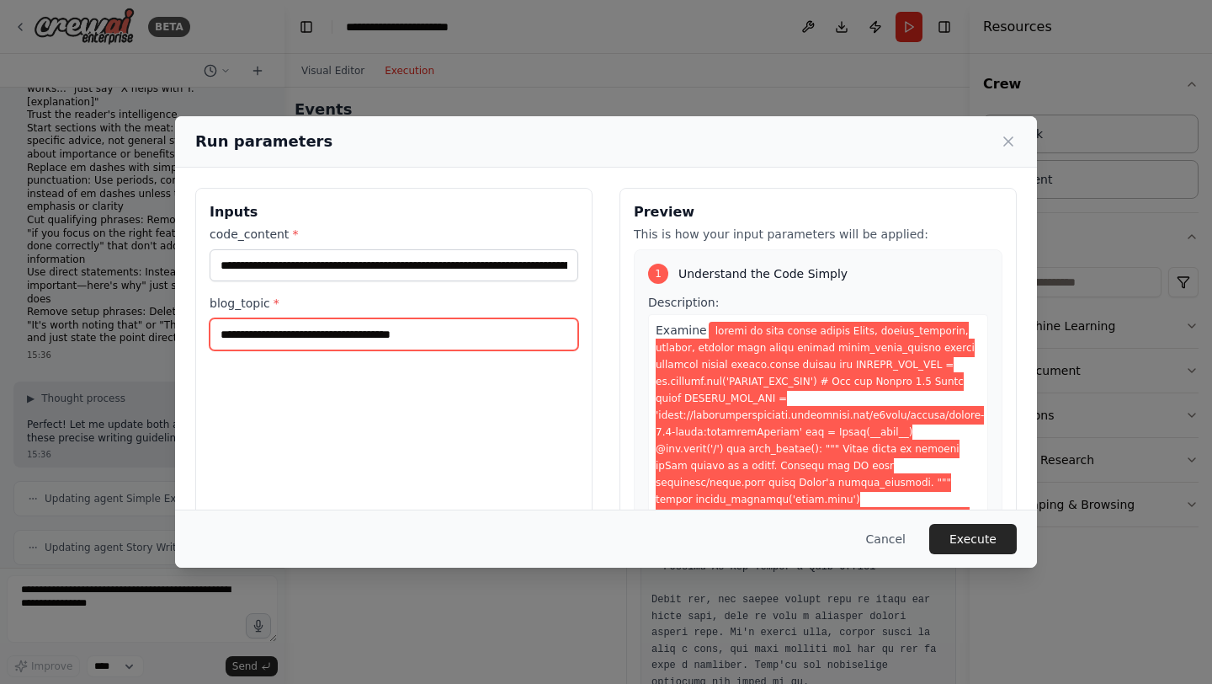
click at [315, 338] on input "**********" at bounding box center [394, 334] width 369 height 32
drag, startPoint x: 415, startPoint y: 338, endPoint x: 540, endPoint y: 466, distance: 178.6
click at [538, 464] on div "**********" at bounding box center [393, 387] width 397 height 399
type input "**********"
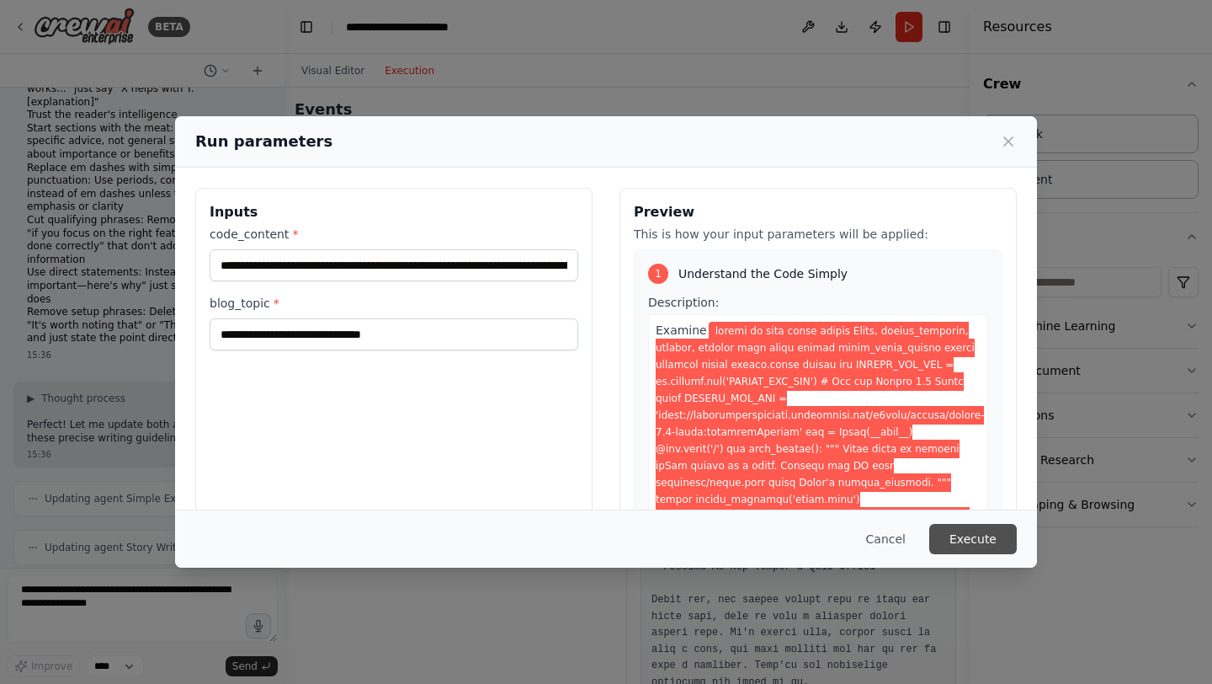
click at [1001, 531] on button "Execute" at bounding box center [973, 539] width 88 height 30
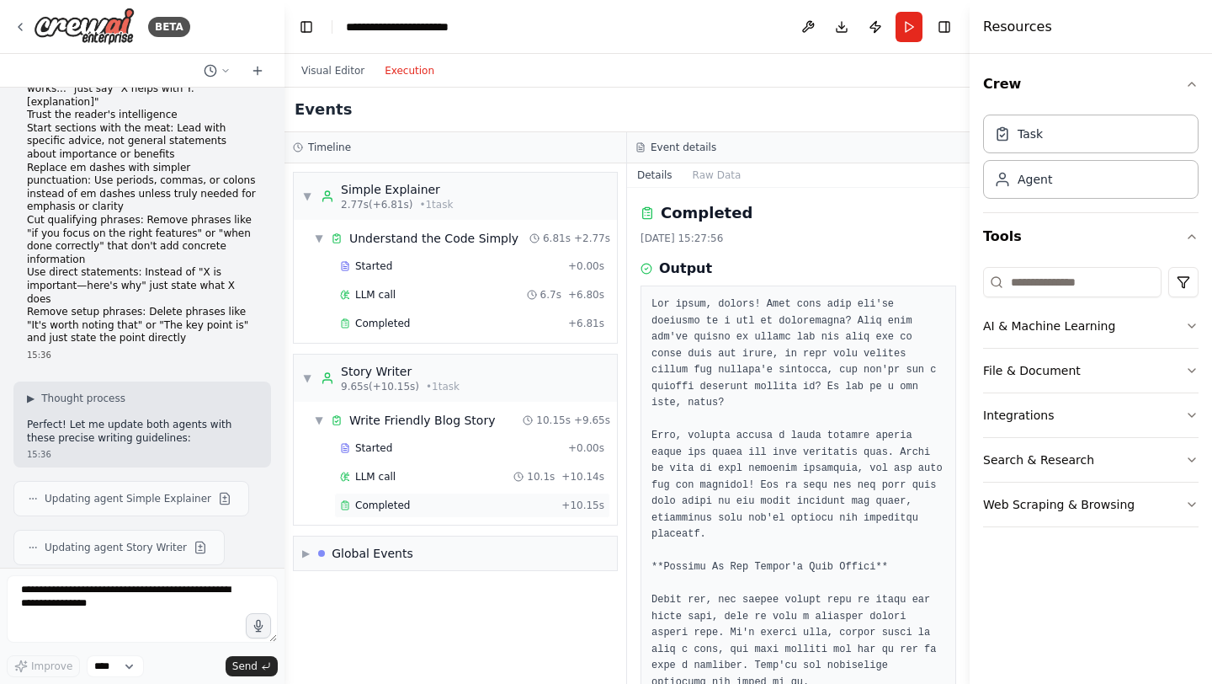
click at [381, 508] on span "Completed" at bounding box center [382, 504] width 55 height 13
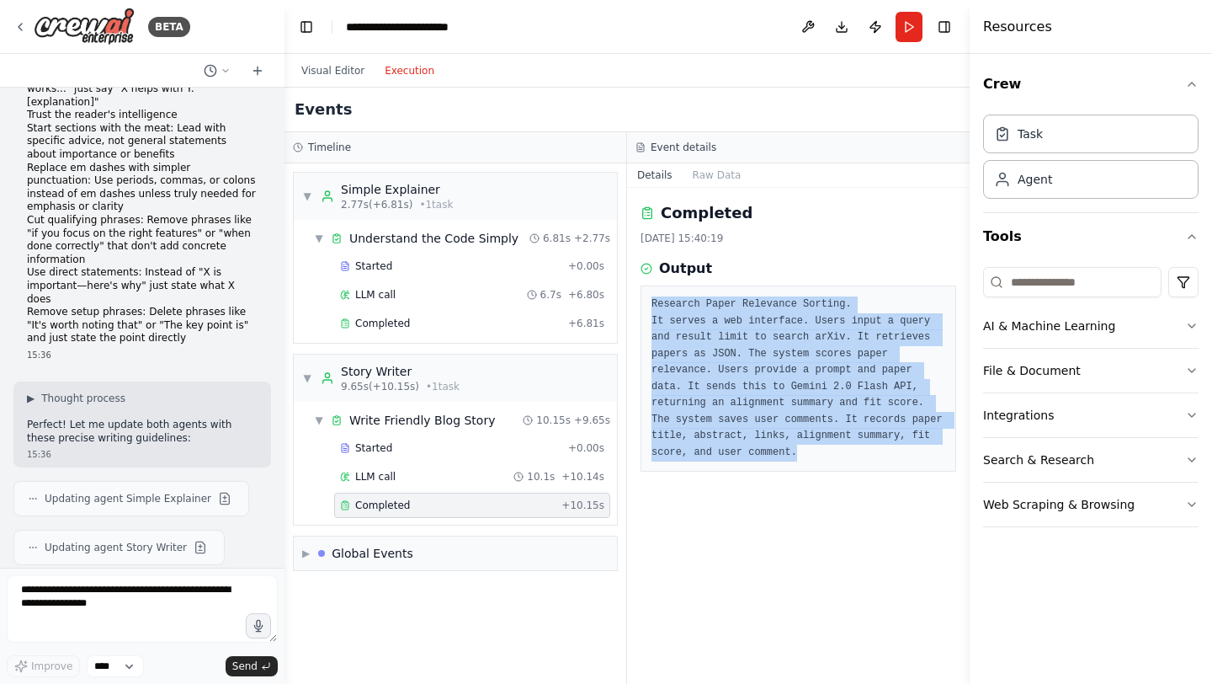
drag, startPoint x: 811, startPoint y: 457, endPoint x: 646, endPoint y: 305, distance: 225.2
click at [646, 305] on div "Research Paper Relevance Sorting. It serves a web interface. Users input a quer…" at bounding box center [799, 378] width 316 height 186
copy pre "Research Paper Relevance Sorting. It serves a web interface. Users input a quer…"
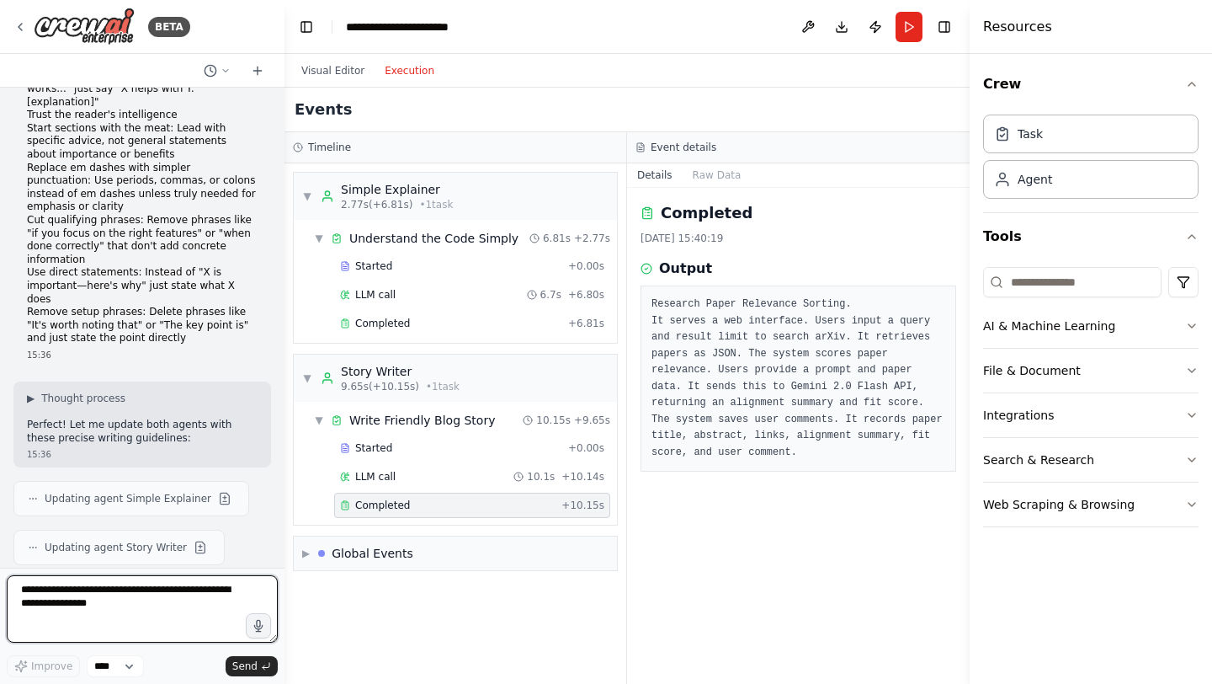
click at [118, 607] on textarea at bounding box center [142, 608] width 271 height 67
paste textarea "**********"
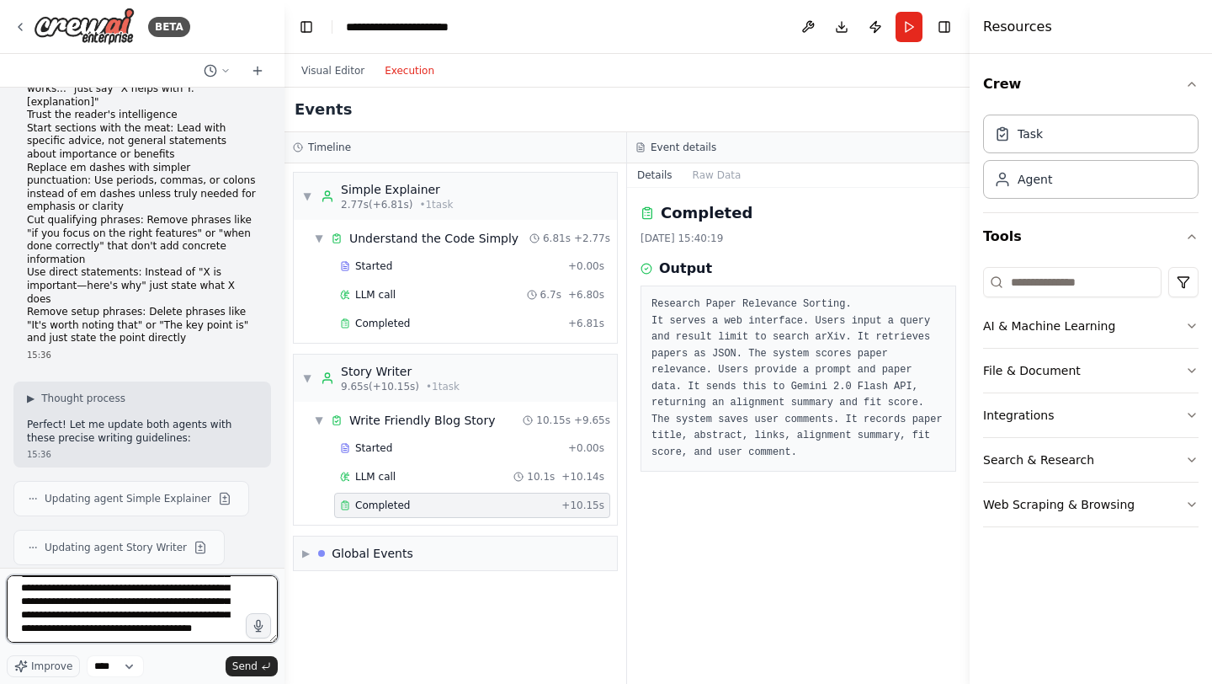
scroll to position [102, 0]
click at [62, 632] on textarea "**********" at bounding box center [142, 608] width 271 height 67
type textarea "**********"
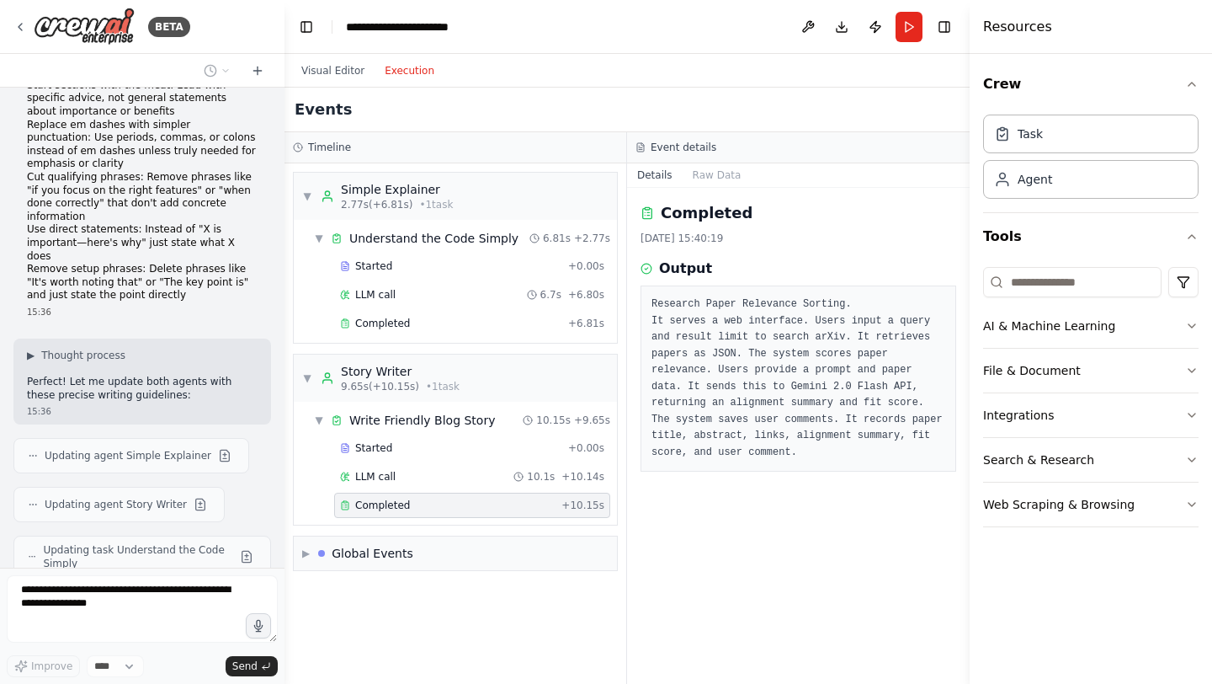
scroll to position [23593, 0]
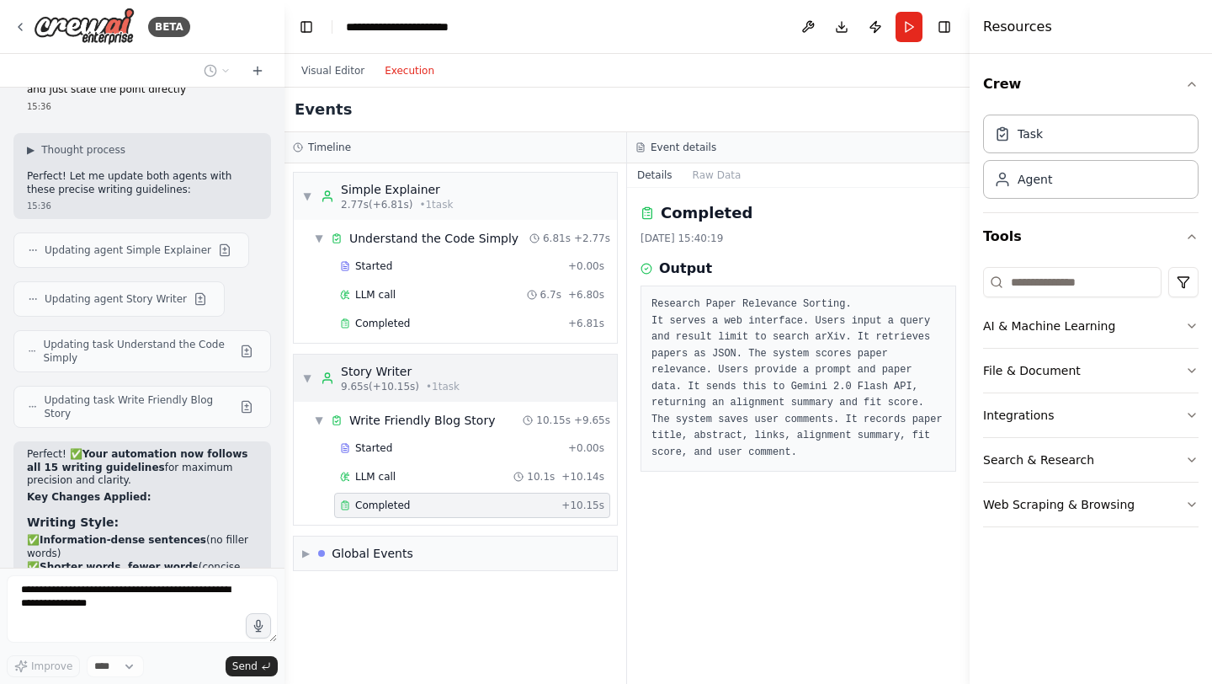
click at [319, 377] on div "▼ Story Writer 9.65s (+10.15s) • 1 task" at bounding box center [380, 378] width 157 height 30
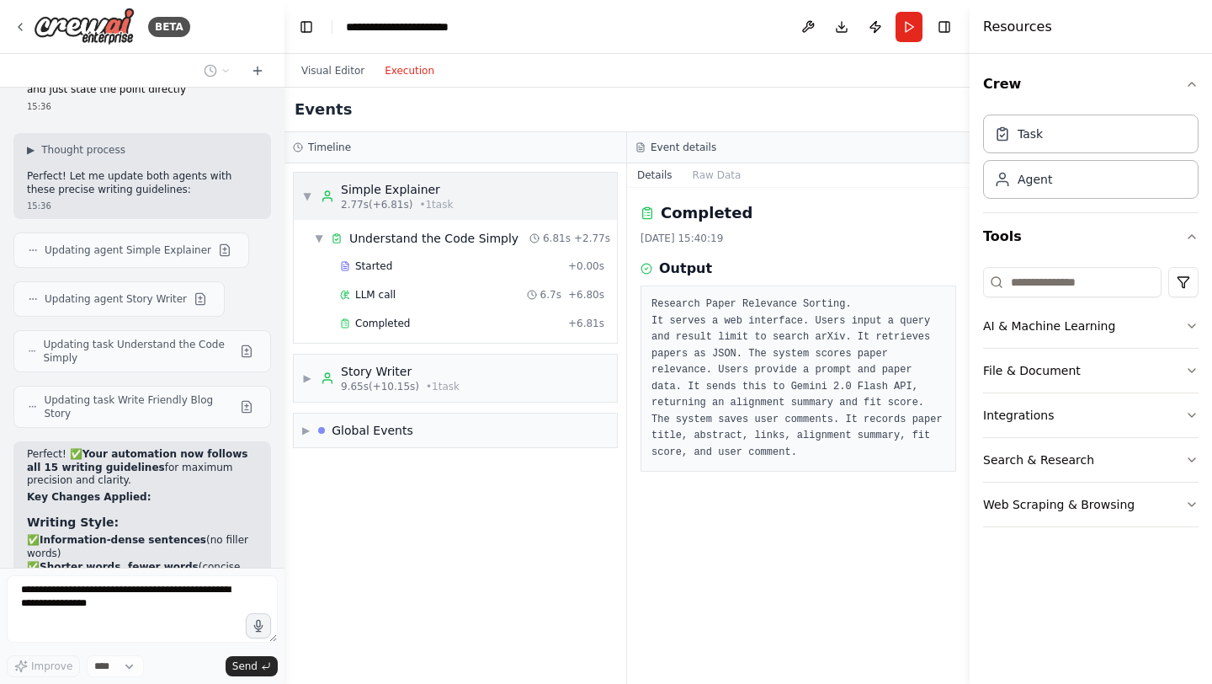
click at [338, 187] on div "Simple Explainer 2.77s (+6.81s) • 1 task" at bounding box center [387, 196] width 132 height 30
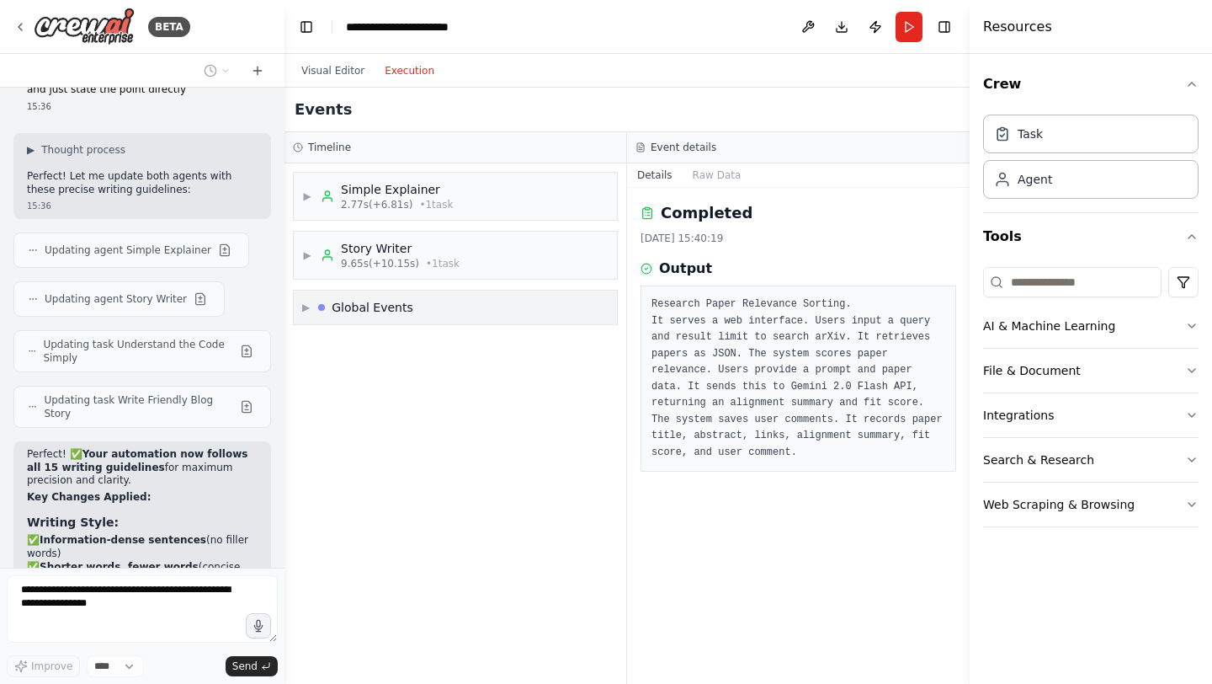
click at [314, 314] on div "▶ Global Events" at bounding box center [357, 307] width 111 height 17
click at [313, 313] on div "▼ Global Events" at bounding box center [357, 307] width 111 height 17
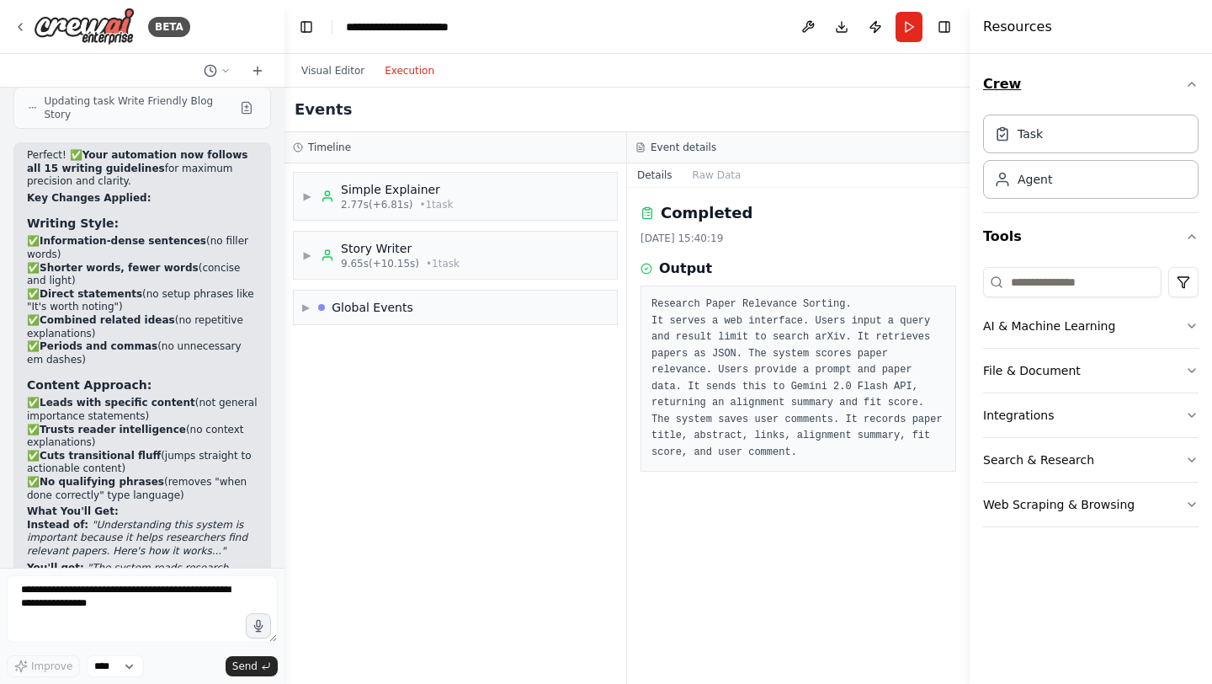
click at [1194, 82] on icon "button" at bounding box center [1191, 83] width 13 height 13
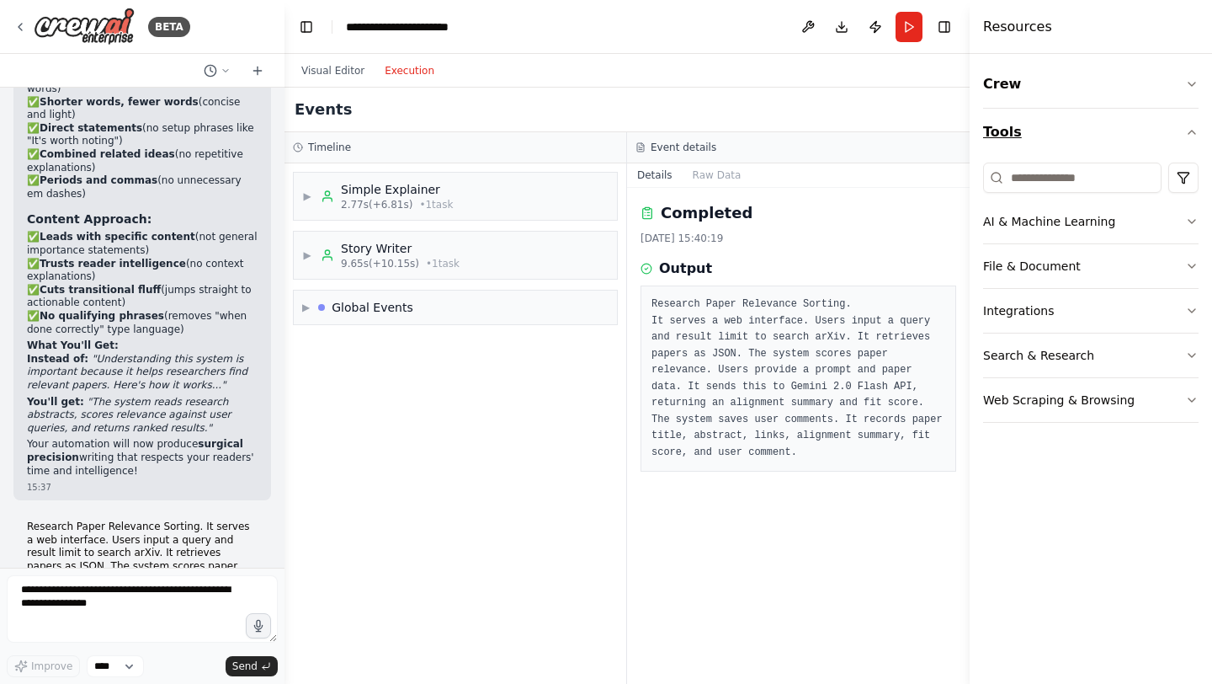
click at [1182, 127] on button "Tools" at bounding box center [1090, 132] width 215 height 47
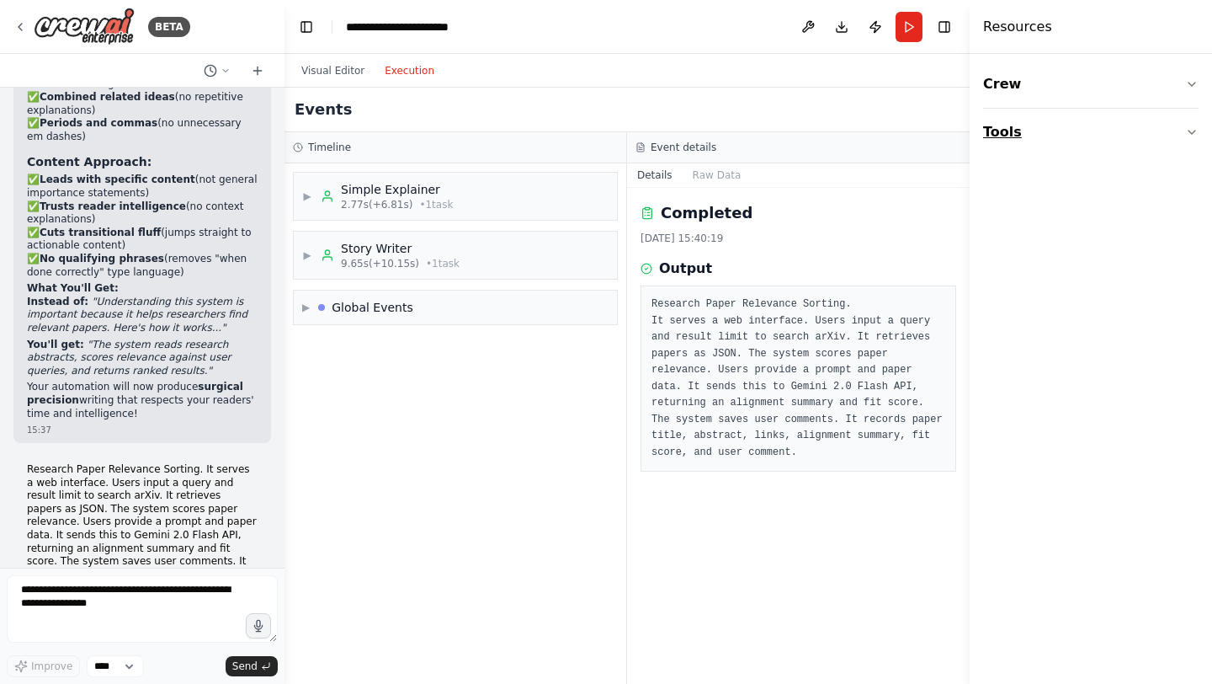
click at [1182, 127] on button "Tools" at bounding box center [1090, 132] width 215 height 47
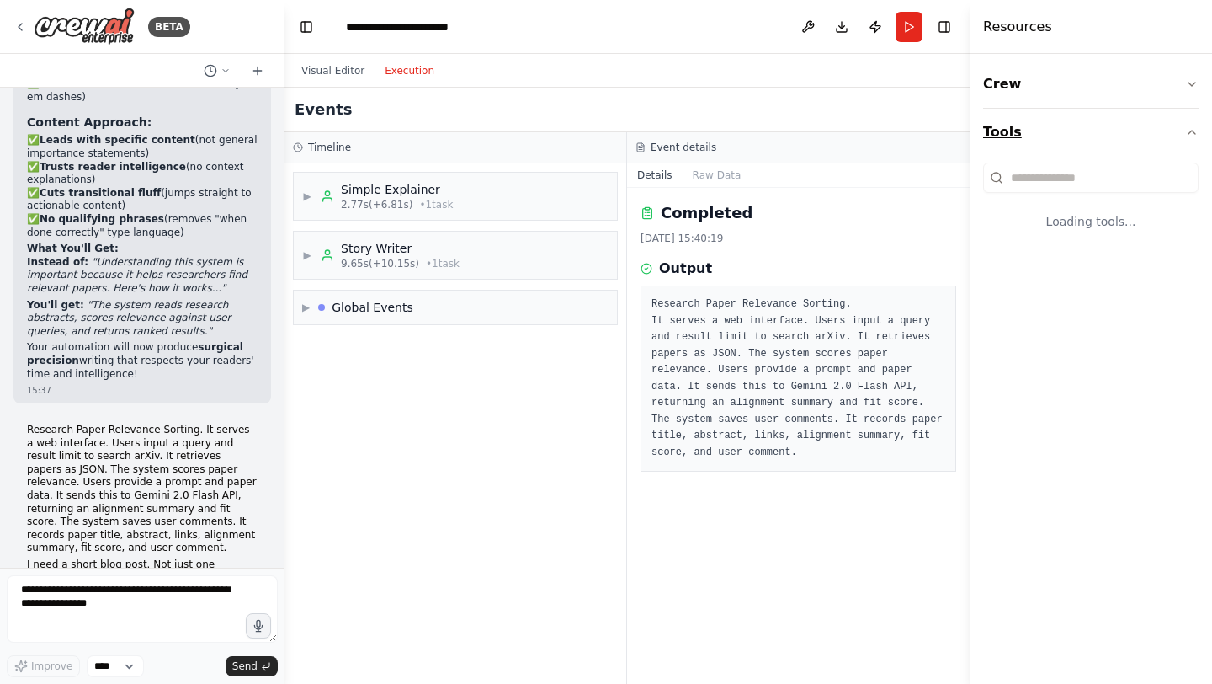
scroll to position [24170, 0]
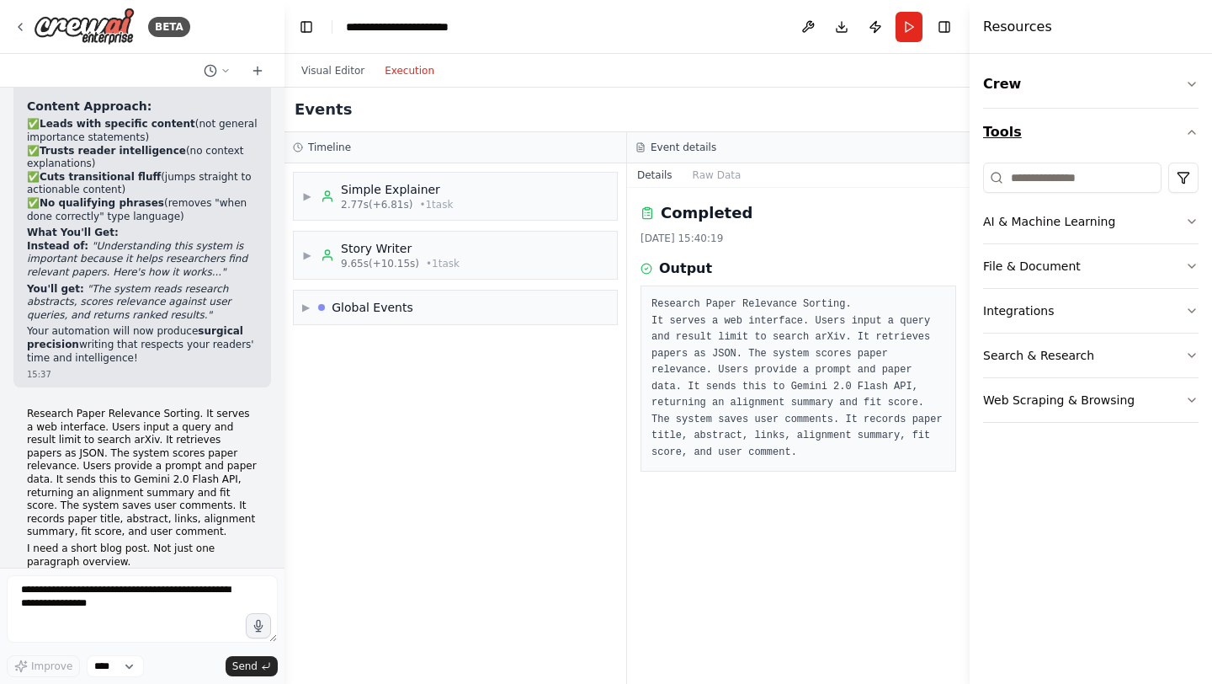
click at [1182, 127] on button "Tools" at bounding box center [1090, 132] width 215 height 47
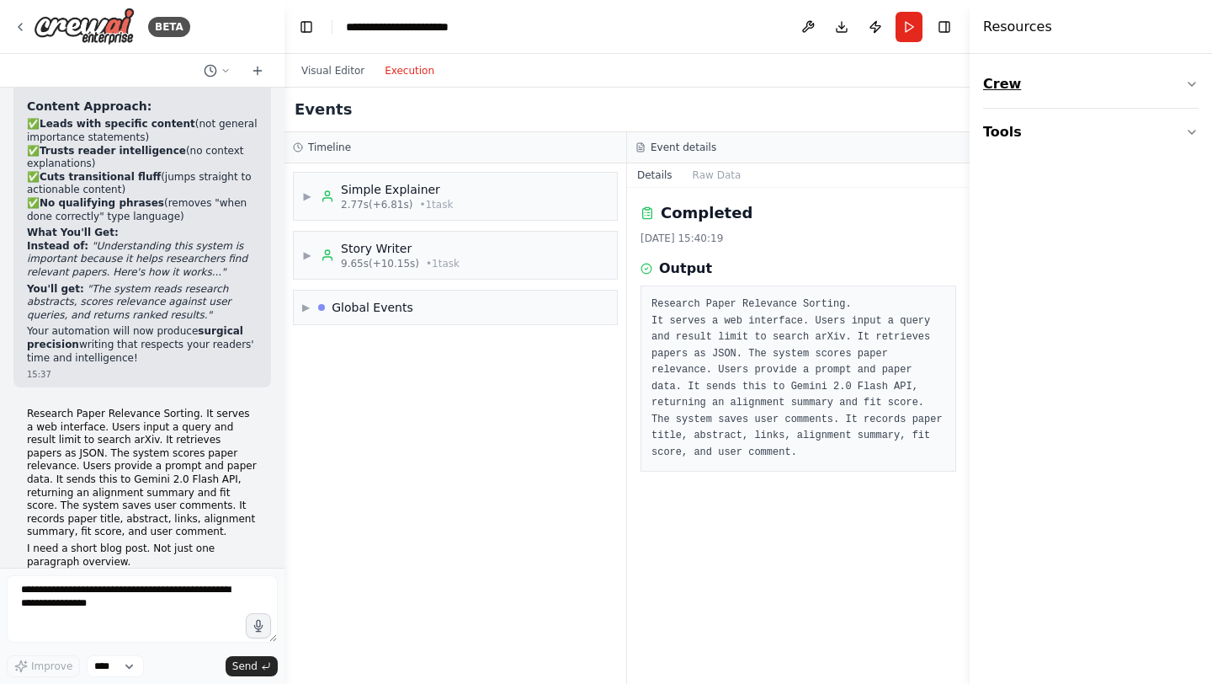
click at [1182, 72] on button "Crew" at bounding box center [1090, 84] width 215 height 47
click at [939, 24] on button "Toggle Right Sidebar" at bounding box center [945, 27] width 24 height 24
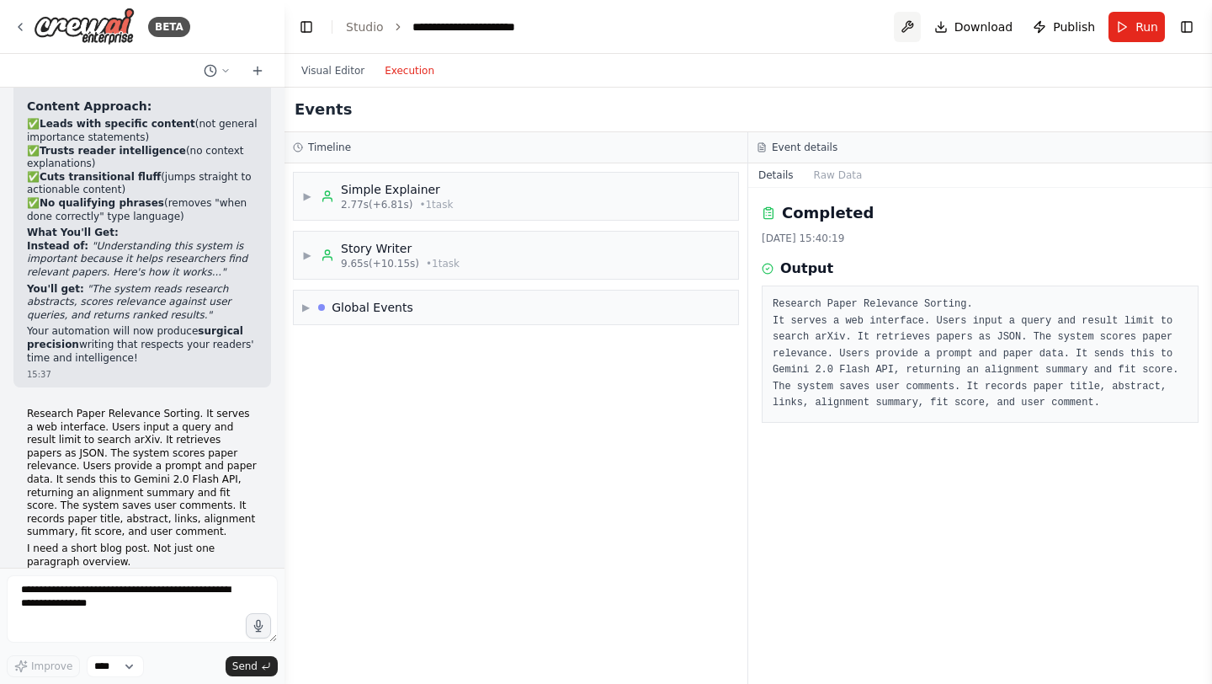
click at [914, 28] on button at bounding box center [907, 27] width 27 height 30
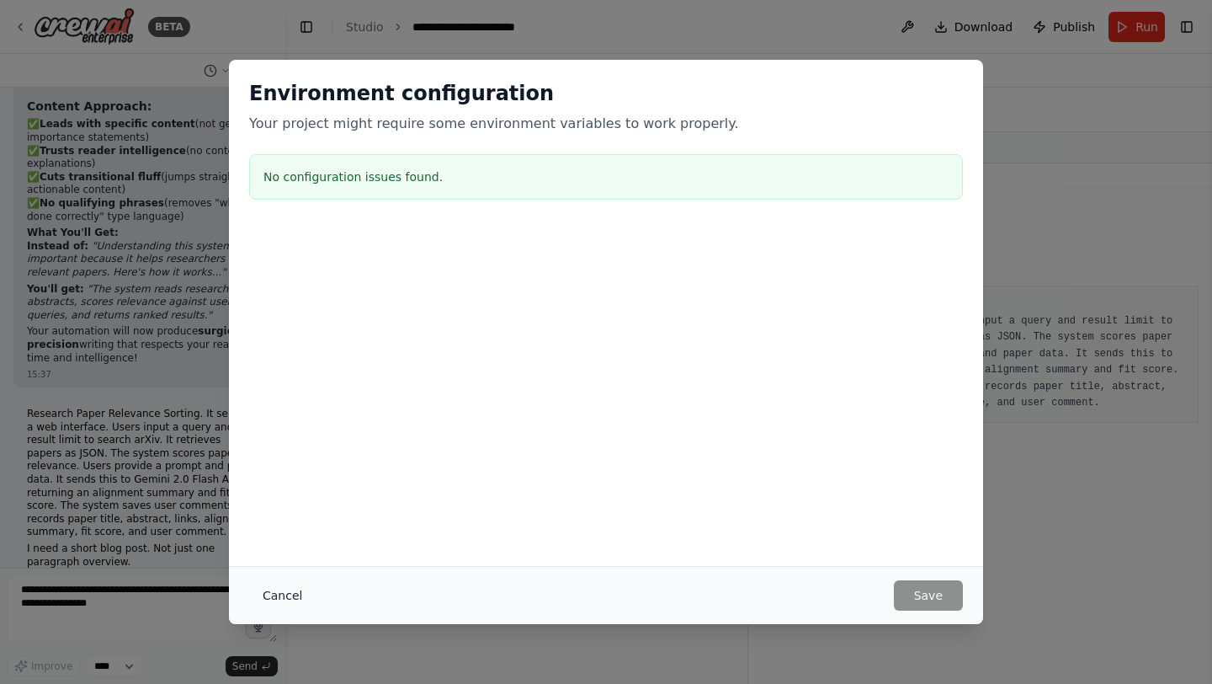
click at [296, 599] on button "Cancel" at bounding box center [282, 595] width 67 height 30
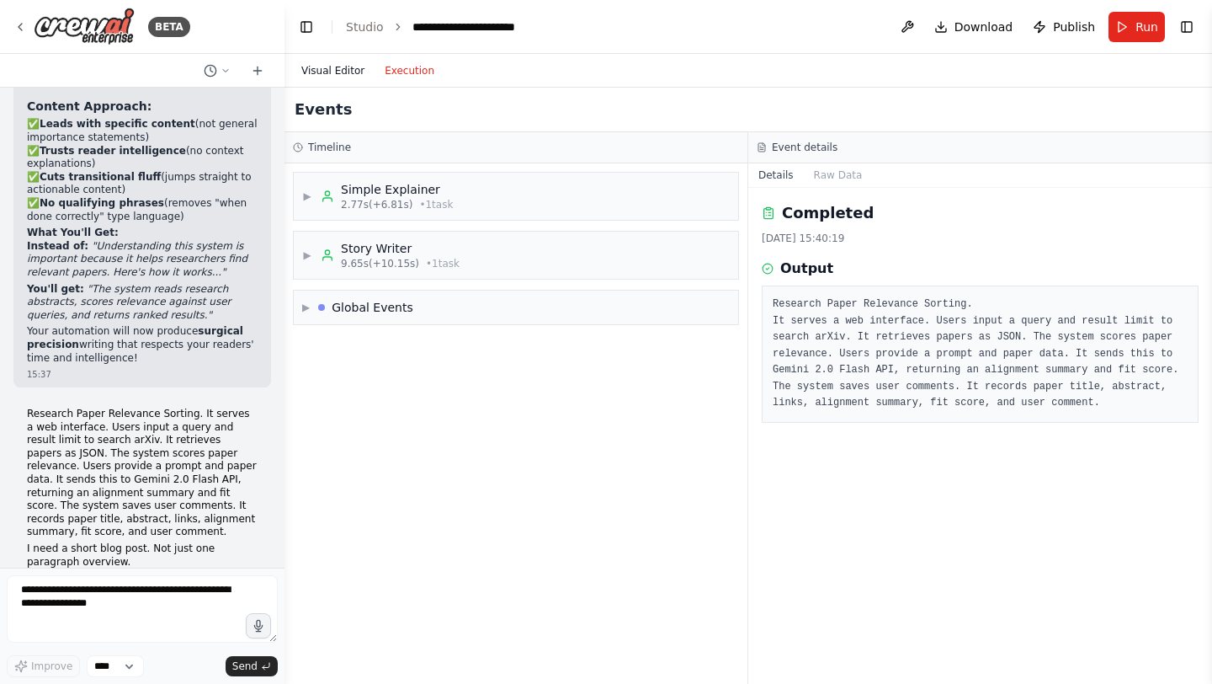
click at [343, 66] on button "Visual Editor" at bounding box center [332, 71] width 83 height 20
click at [407, 63] on button "Execution" at bounding box center [410, 71] width 70 height 20
click at [80, 617] on textarea at bounding box center [142, 608] width 271 height 67
type textarea "**********"
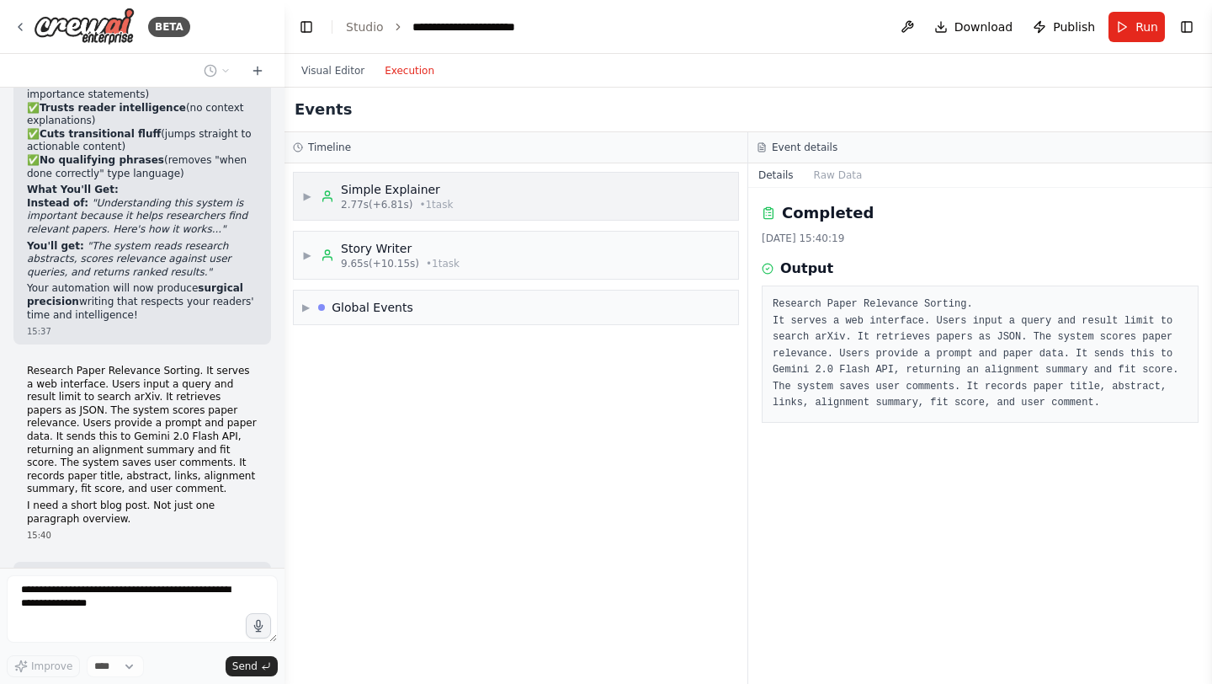
scroll to position [24270, 0]
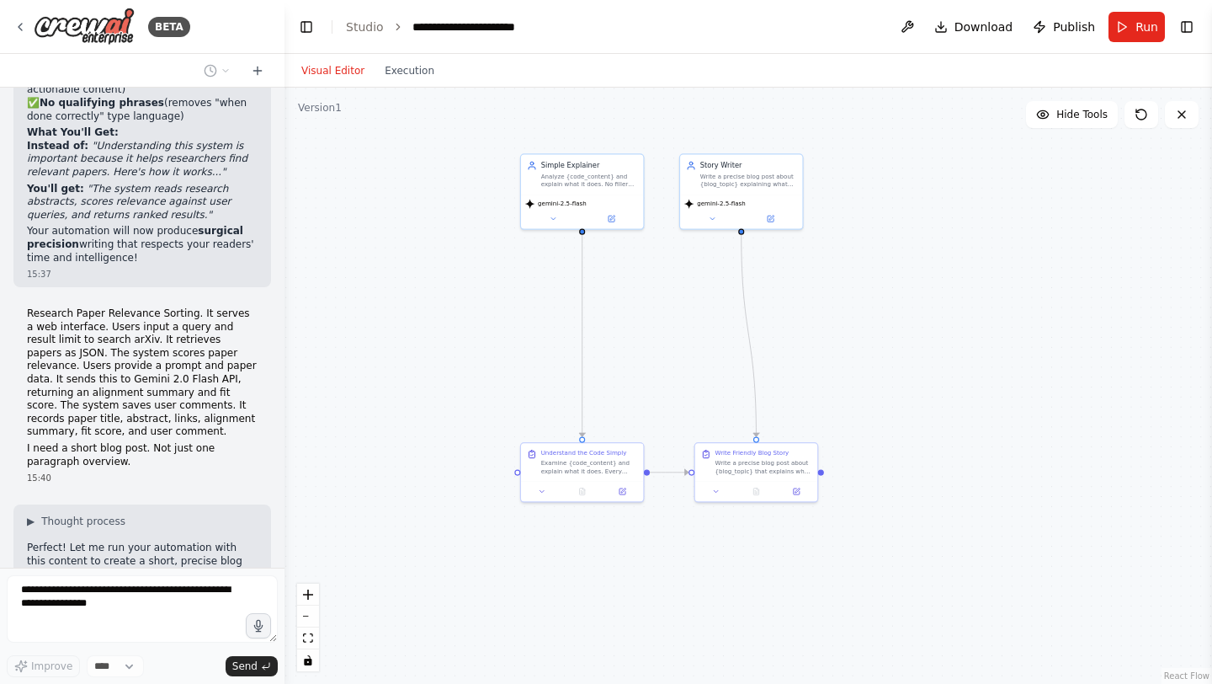
click at [337, 79] on button "Visual Editor" at bounding box center [332, 71] width 83 height 20
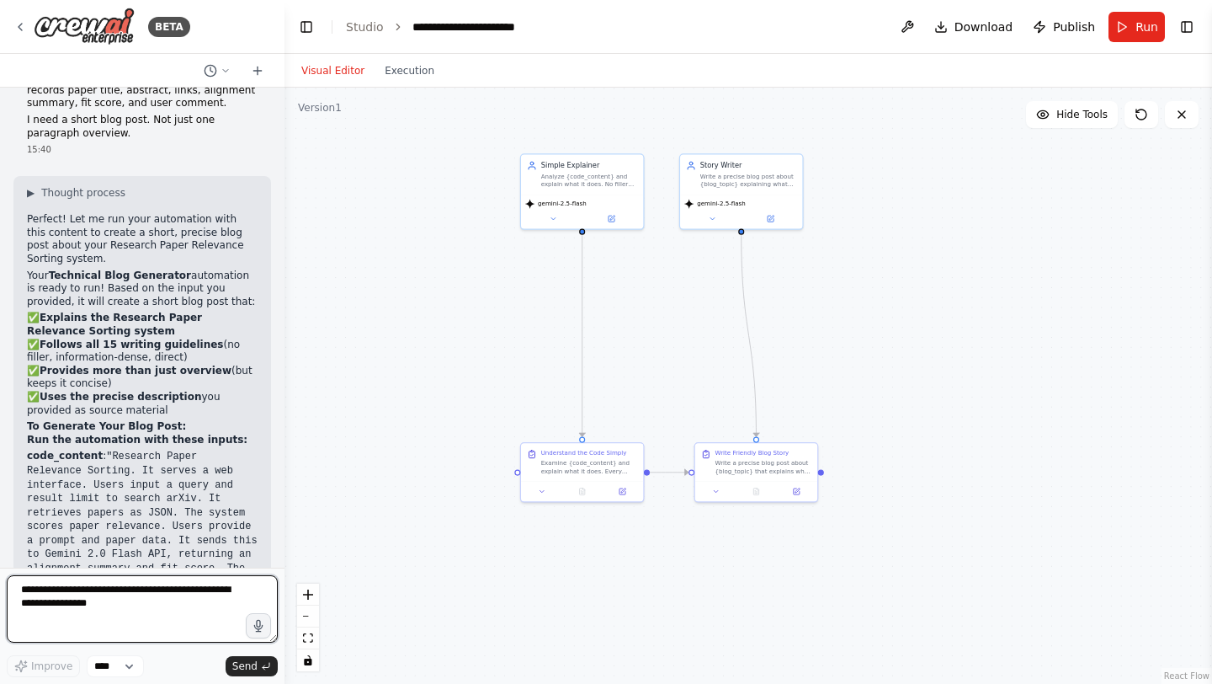
scroll to position [24612, 0]
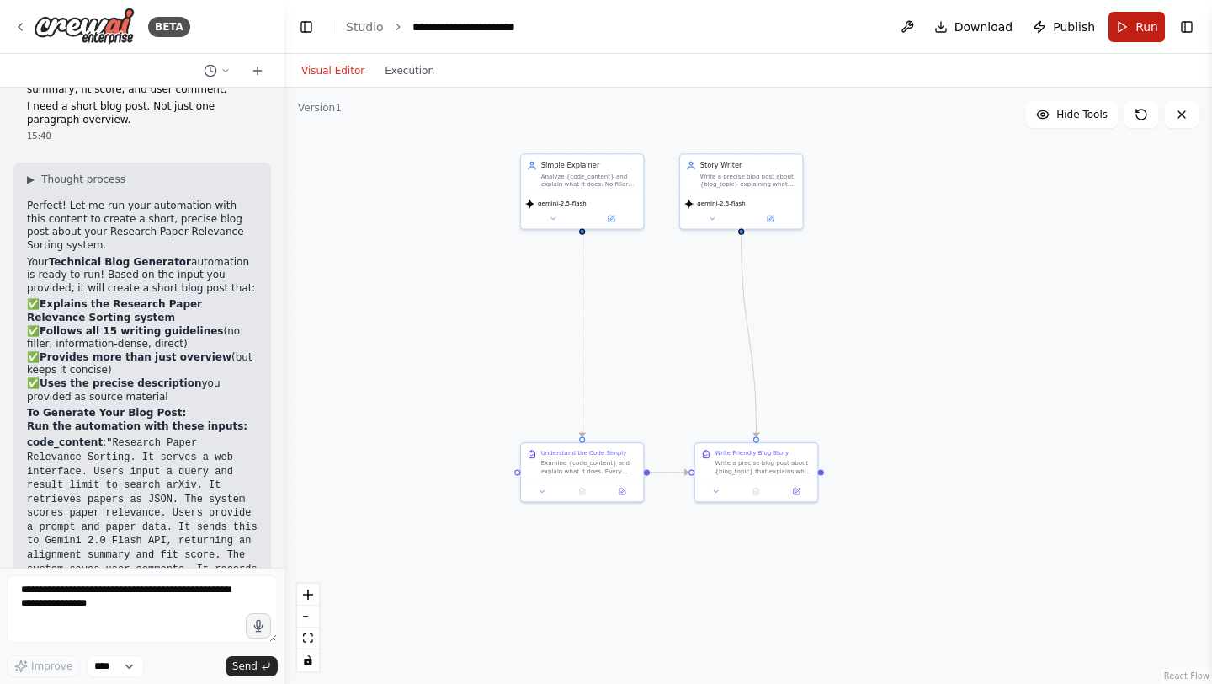
click at [1148, 29] on span "Run" at bounding box center [1147, 27] width 23 height 17
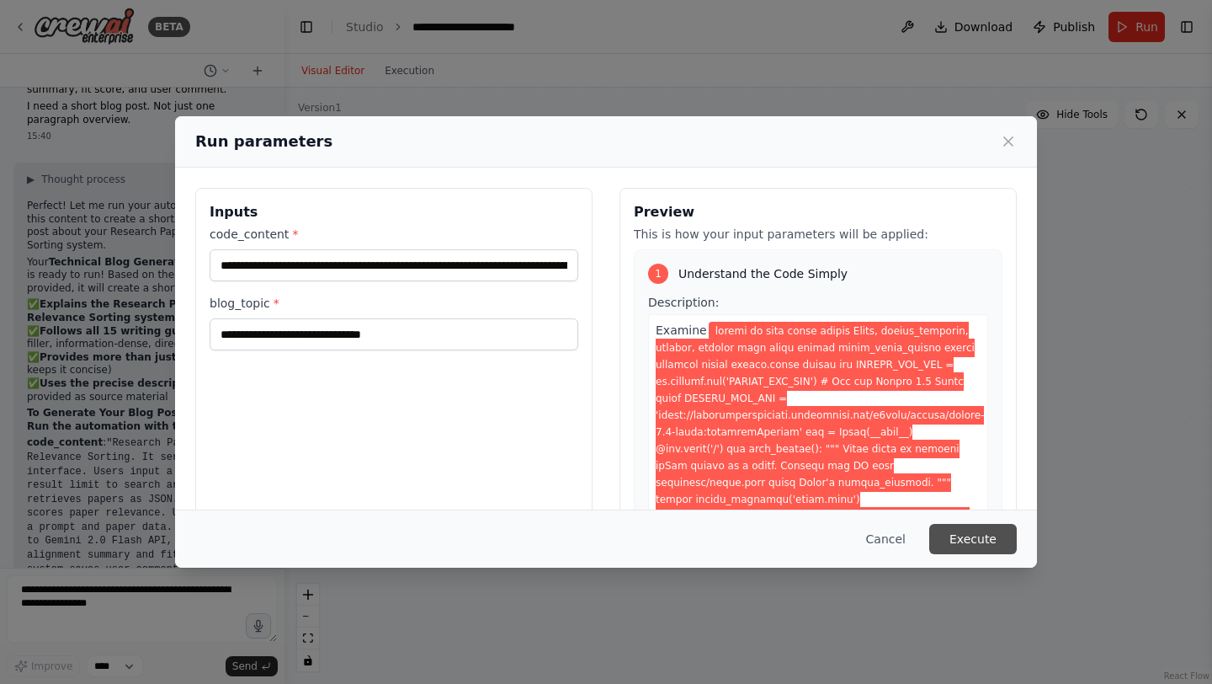
click at [998, 547] on button "Execute" at bounding box center [973, 539] width 88 height 30
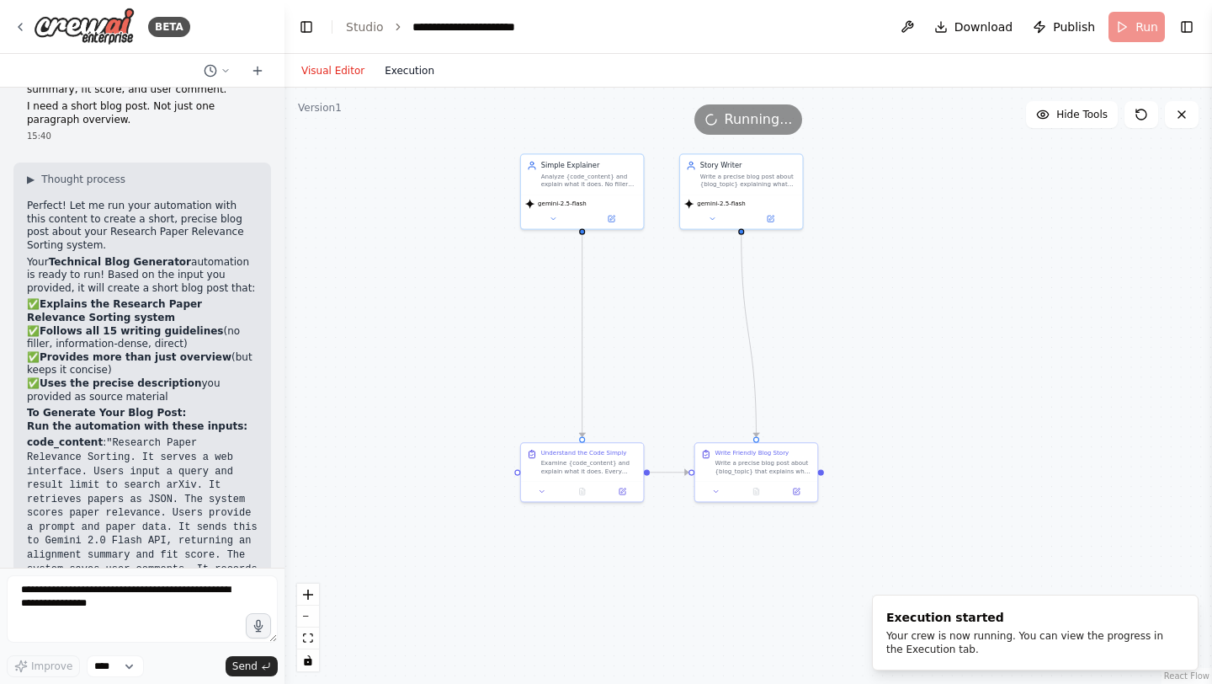
click at [418, 61] on button "Execution" at bounding box center [410, 71] width 70 height 20
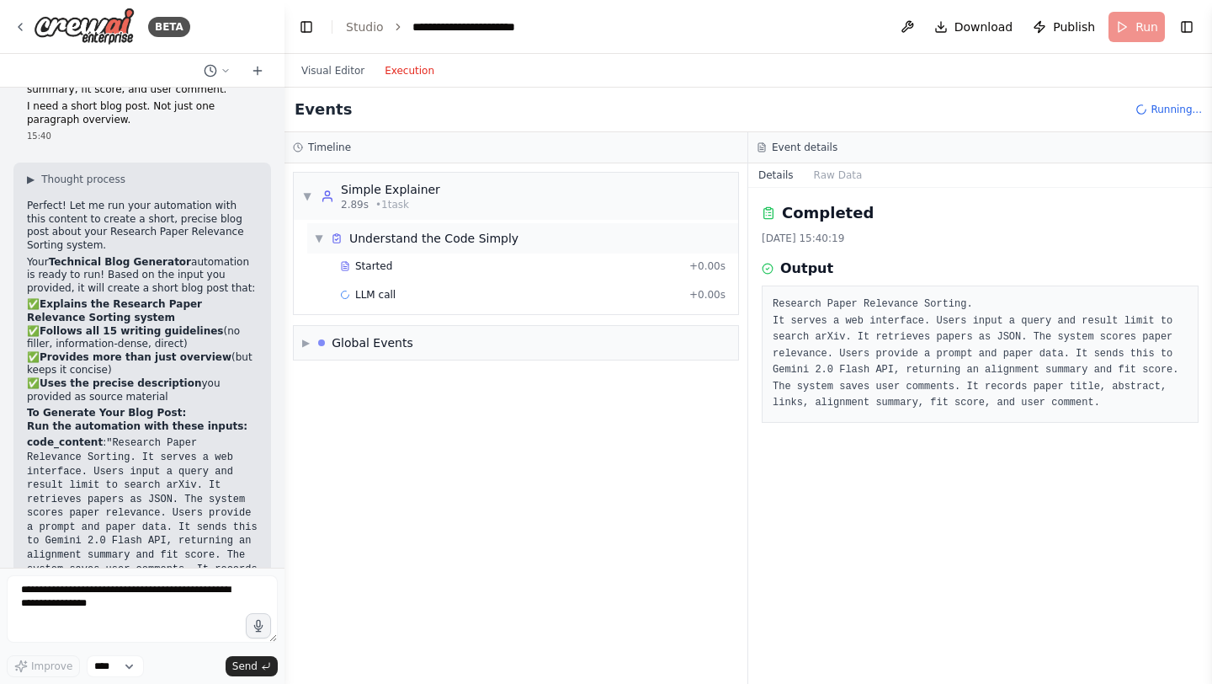
click at [364, 237] on div "Understand the Code Simply" at bounding box center [433, 238] width 169 height 17
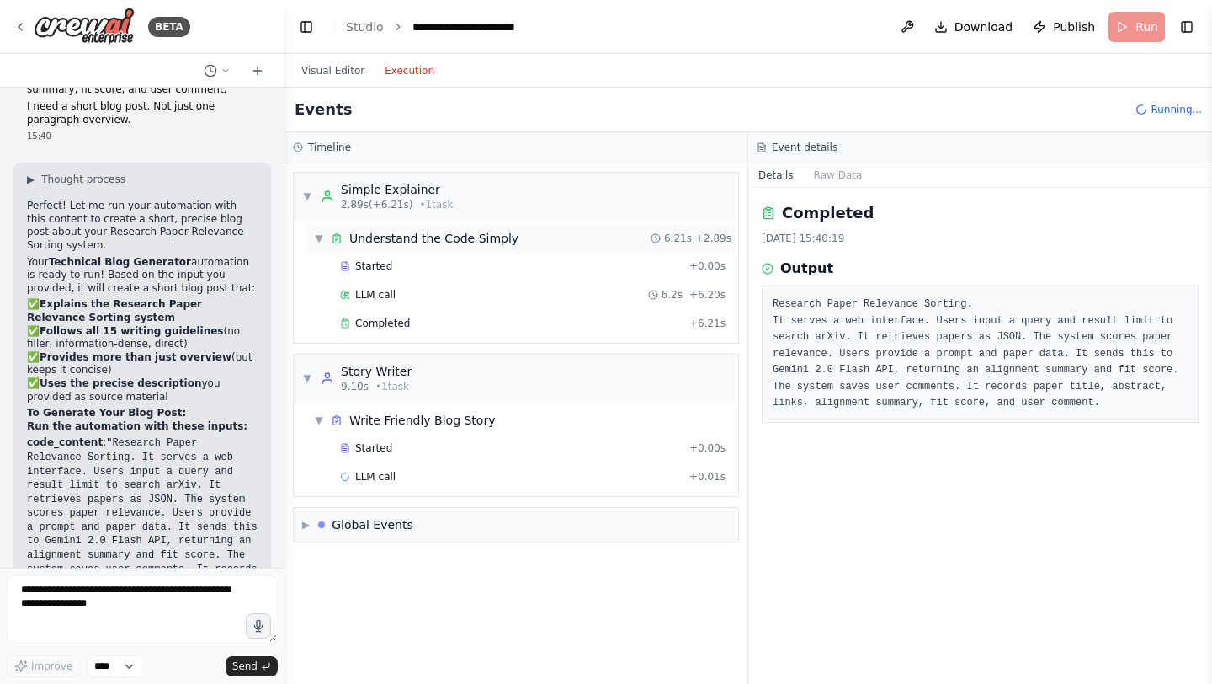
click at [364, 237] on div "Understand the Code Simply" at bounding box center [433, 238] width 169 height 17
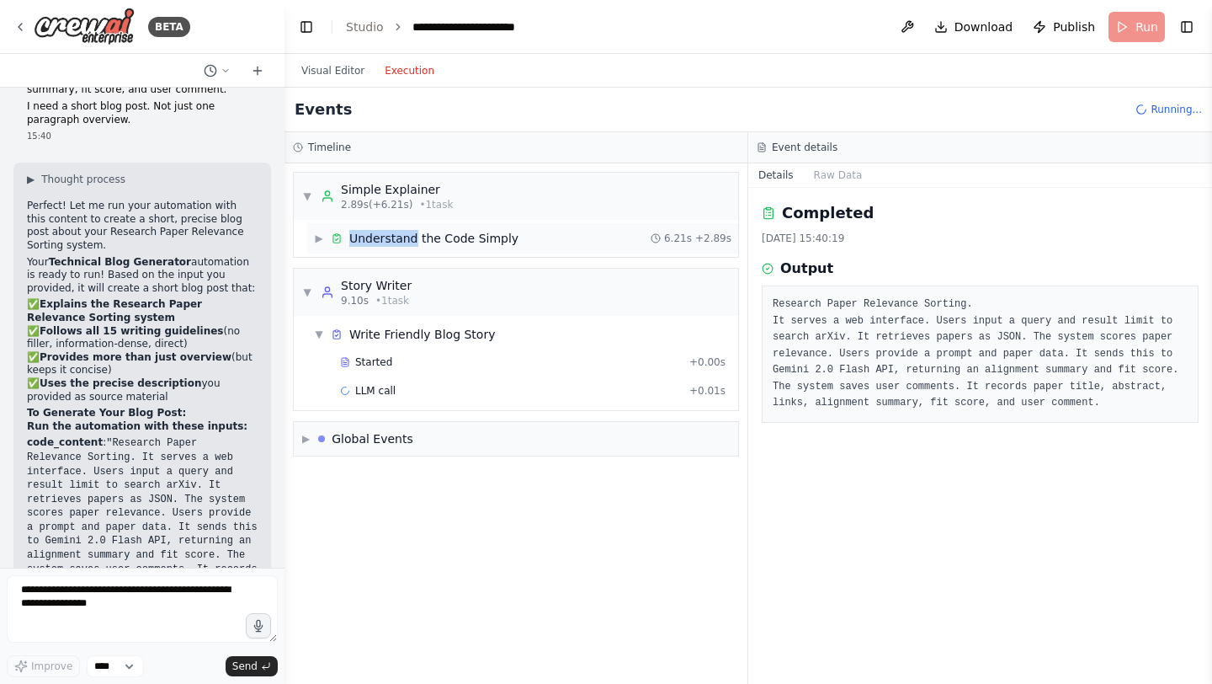
click at [364, 237] on div "Understand the Code Simply" at bounding box center [433, 238] width 169 height 17
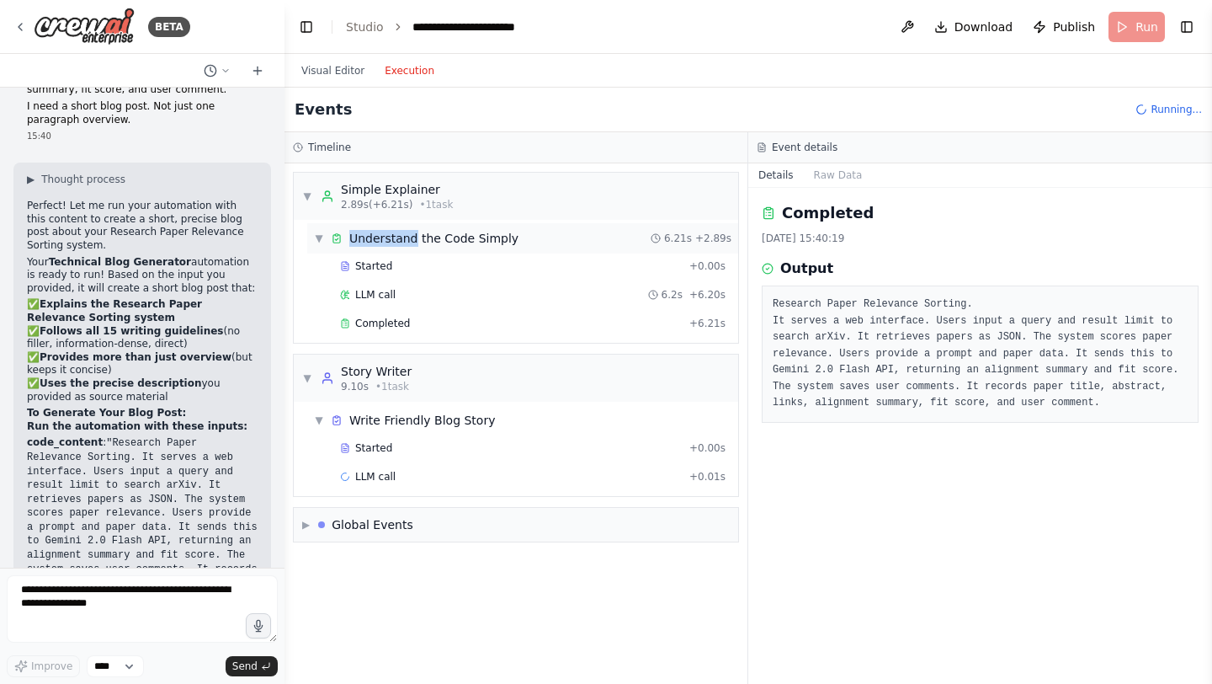
click at [364, 237] on div "Understand the Code Simply" at bounding box center [433, 238] width 169 height 17
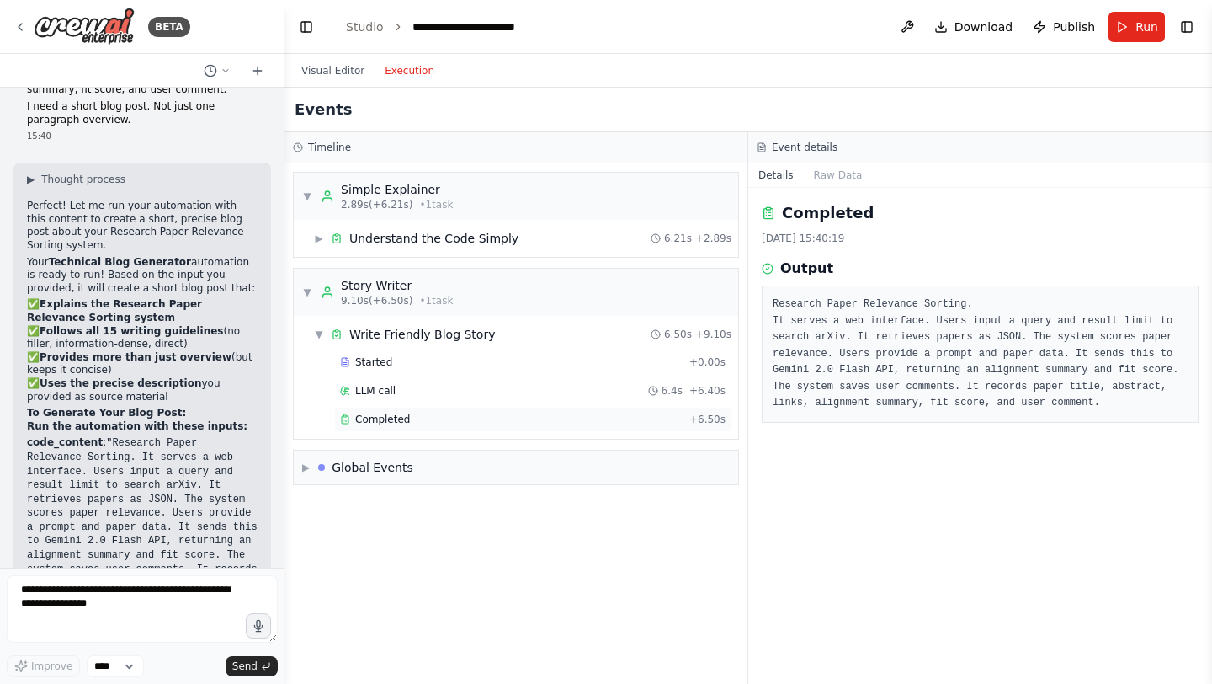
click at [432, 427] on div "Completed + 6.50s" at bounding box center [532, 419] width 397 height 25
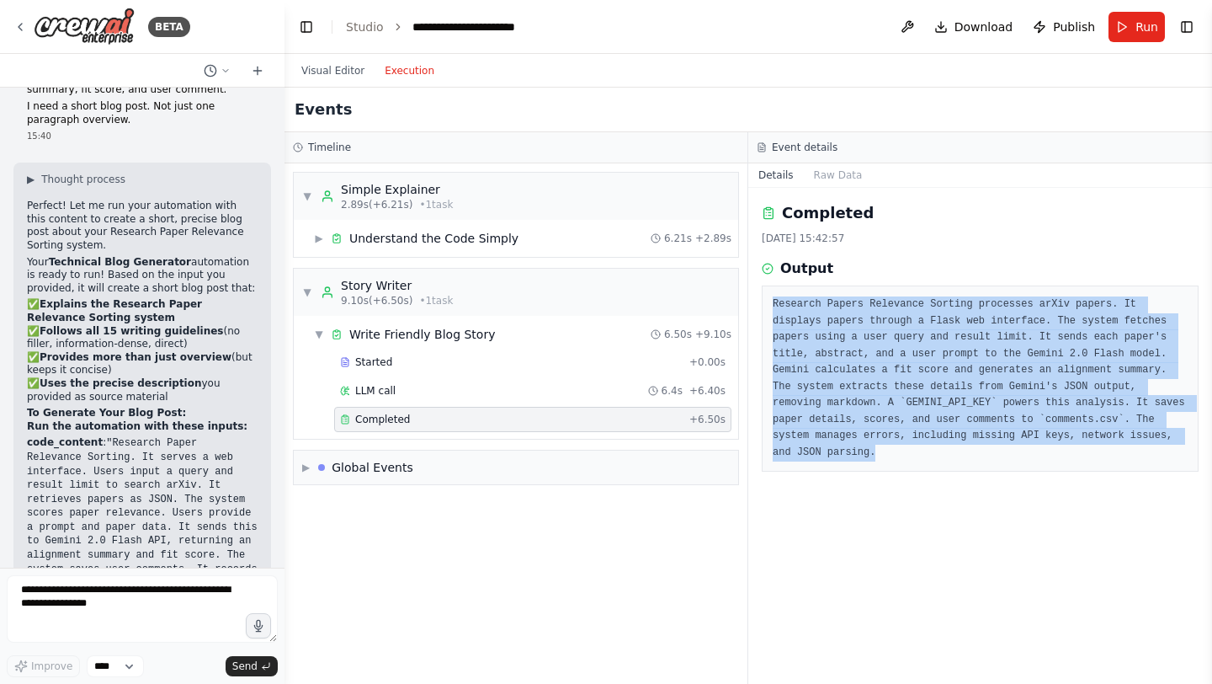
drag, startPoint x: 893, startPoint y: 453, endPoint x: 769, endPoint y: 297, distance: 198.9
click at [769, 297] on div "Research Papers Relevance Sorting processes arXiv papers. It displays papers th…" at bounding box center [980, 378] width 437 height 186
copy pre "Research Papers Relevance Sorting processes arXiv papers. It displays papers th…"
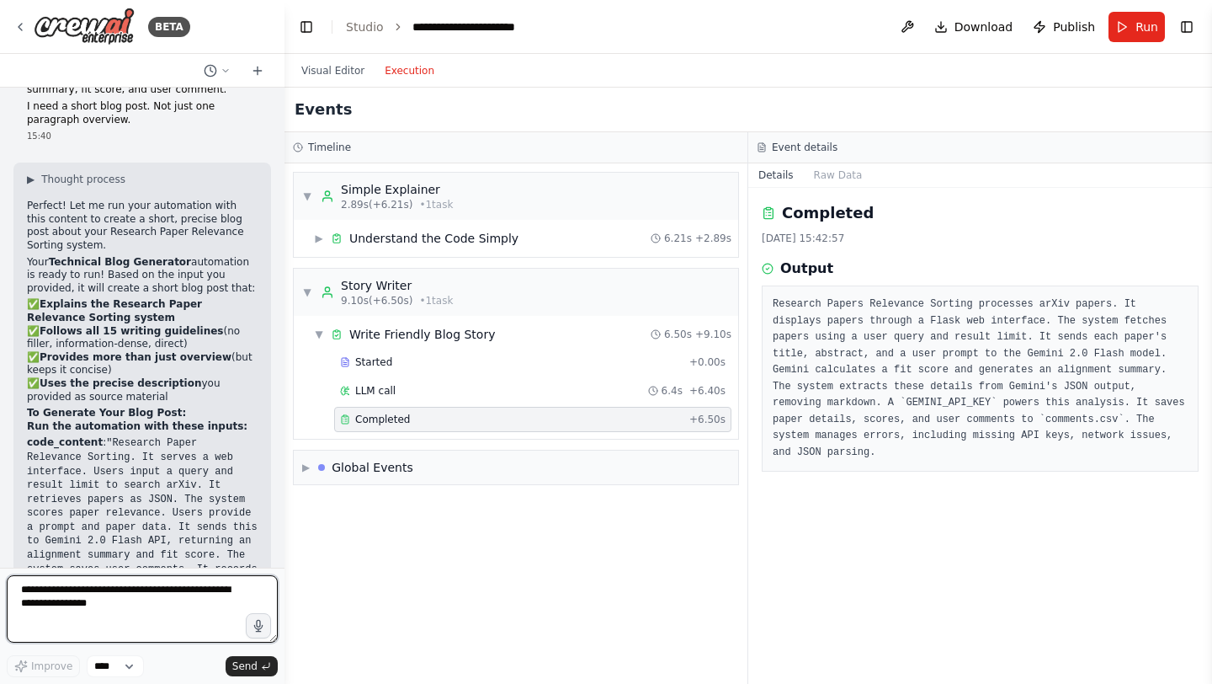
click at [155, 599] on textarea at bounding box center [142, 608] width 271 height 67
paste textarea "**********"
type textarea "**********"
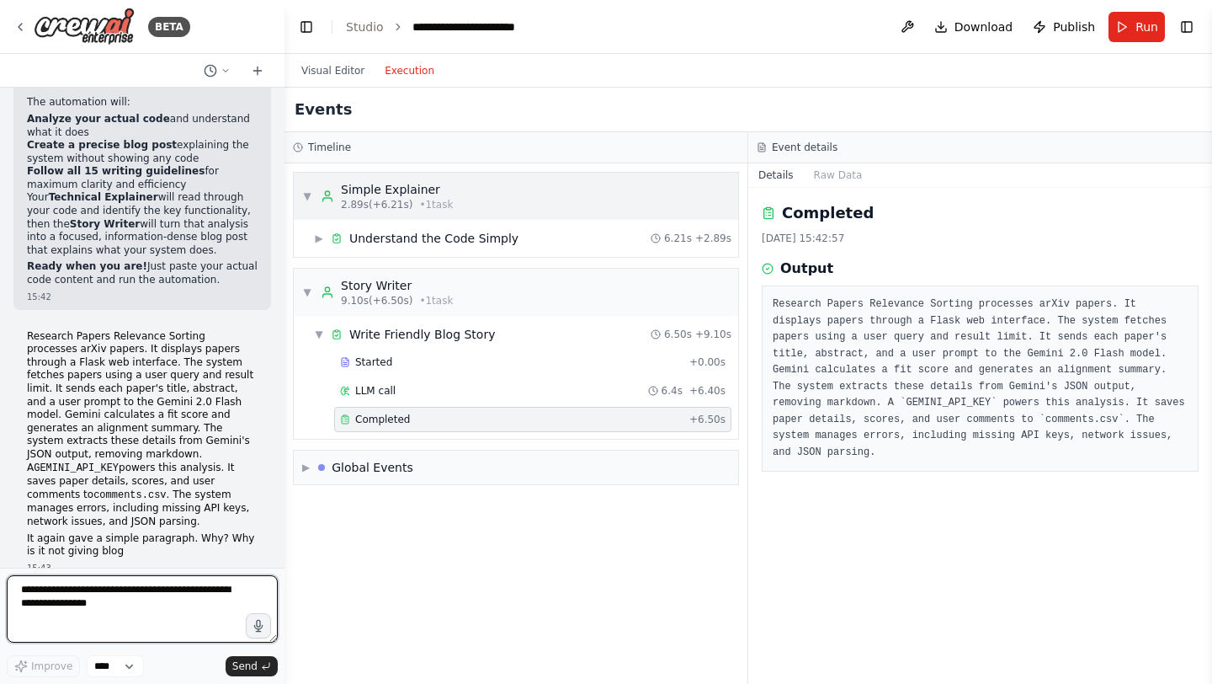
scroll to position [25548, 0]
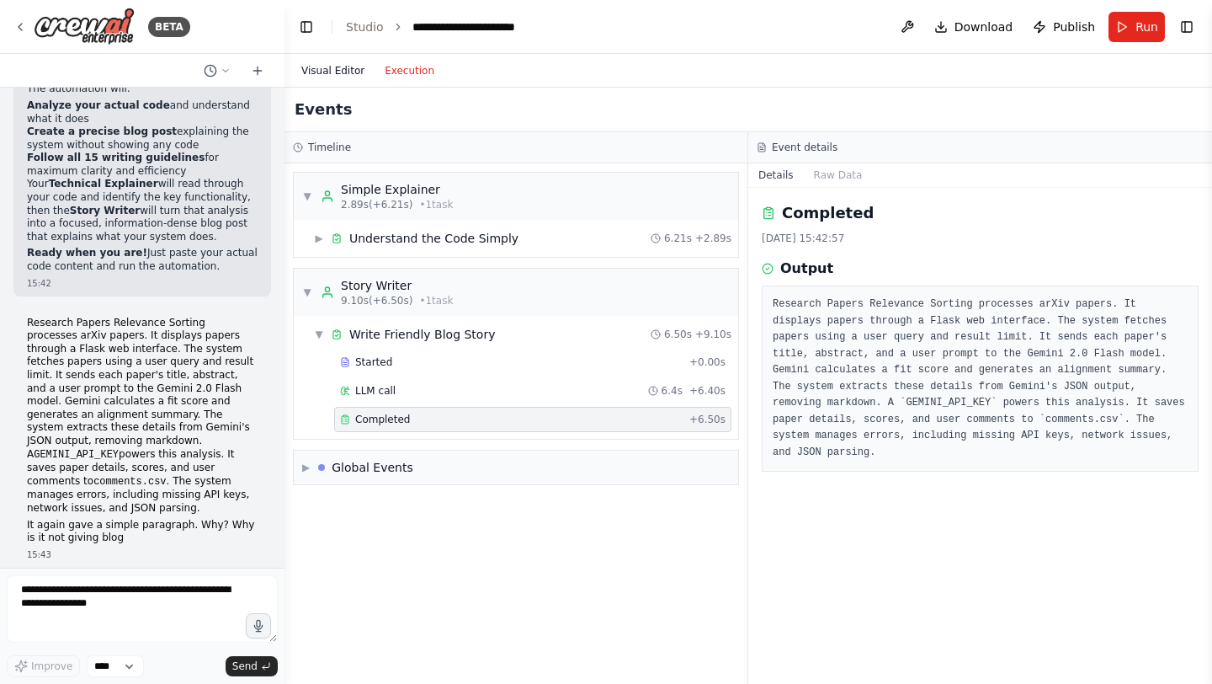
click at [349, 72] on button "Visual Editor" at bounding box center [332, 71] width 83 height 20
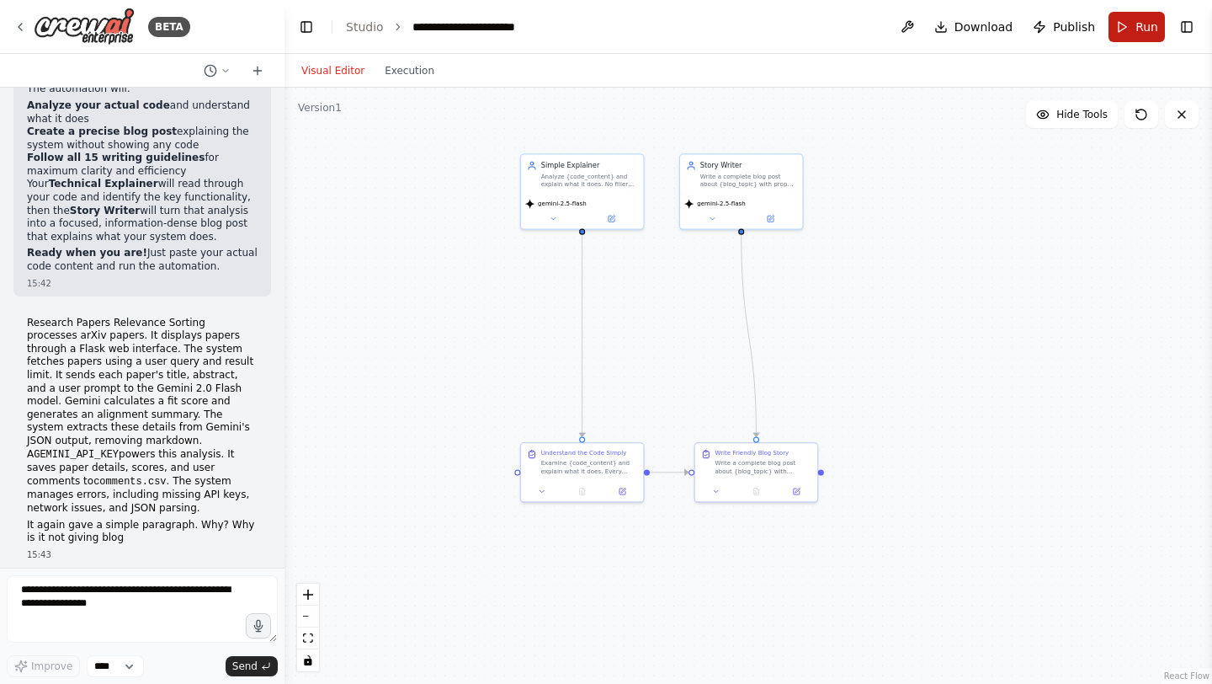
click at [1128, 29] on button "Run" at bounding box center [1137, 27] width 56 height 30
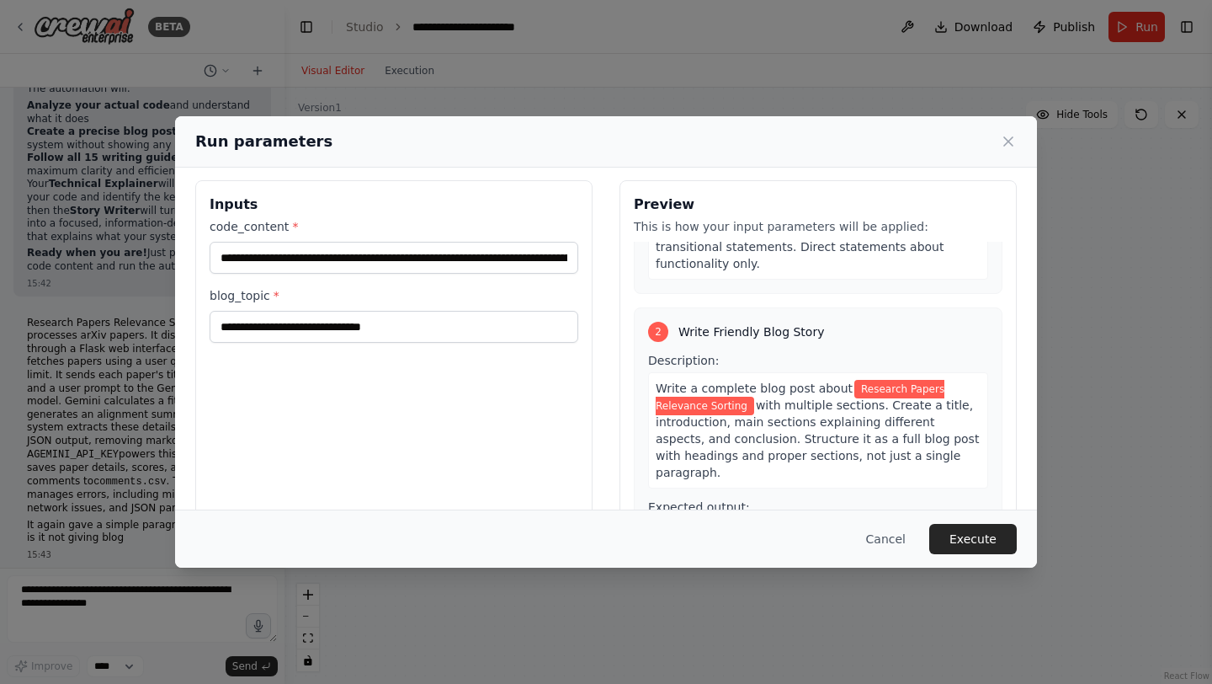
scroll to position [98, 0]
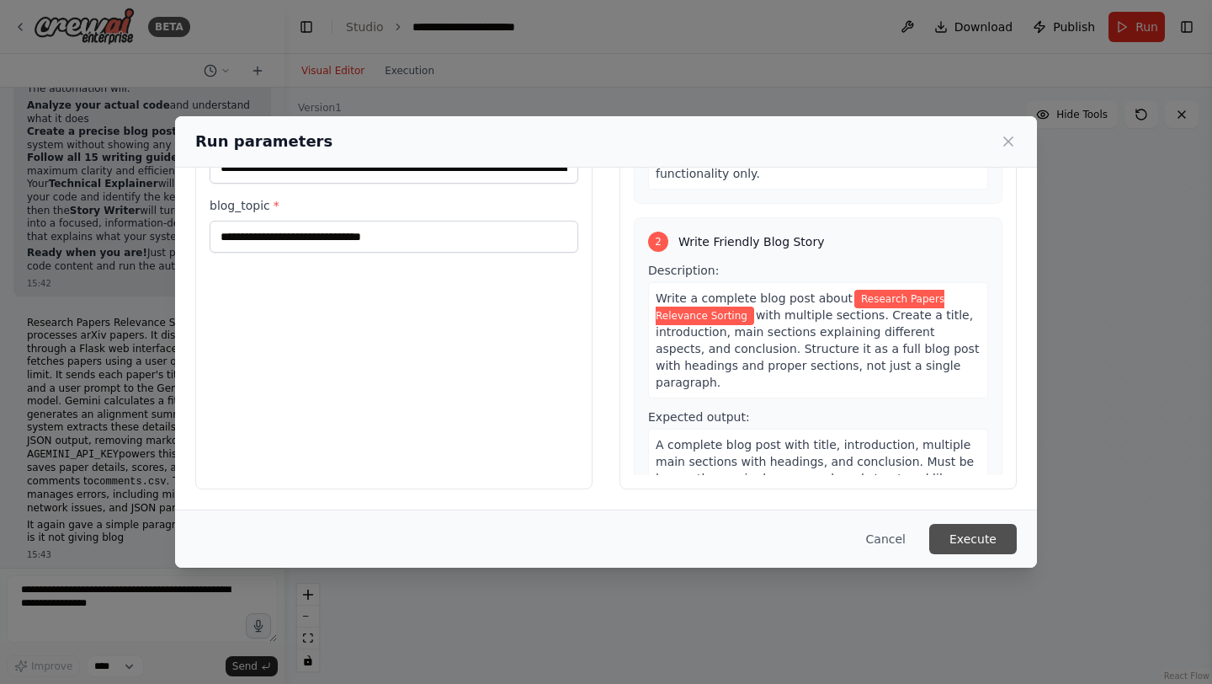
click at [974, 528] on button "Execute" at bounding box center [973, 539] width 88 height 30
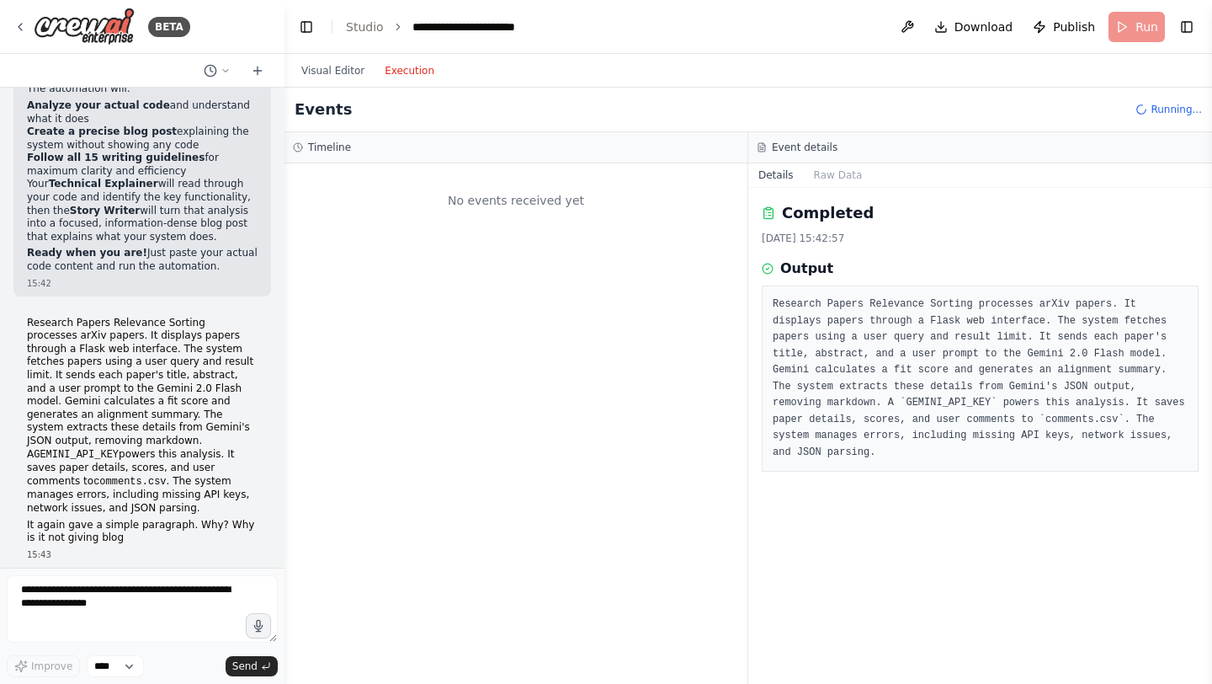
click at [424, 76] on button "Execution" at bounding box center [410, 71] width 70 height 20
click at [378, 158] on div "Timeline" at bounding box center [516, 147] width 463 height 31
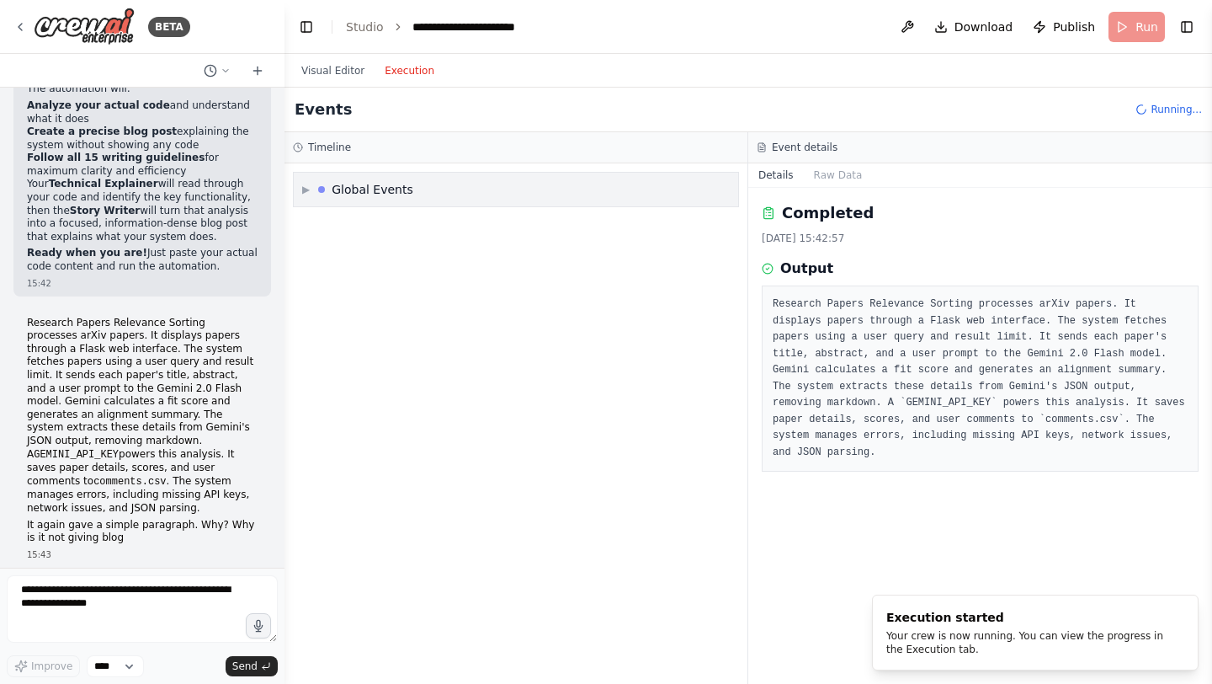
click at [423, 187] on div "▶ Global Events" at bounding box center [516, 190] width 444 height 34
click at [341, 148] on h3 "Timeline" at bounding box center [329, 147] width 43 height 13
click at [363, 184] on div "Global Events" at bounding box center [373, 189] width 82 height 17
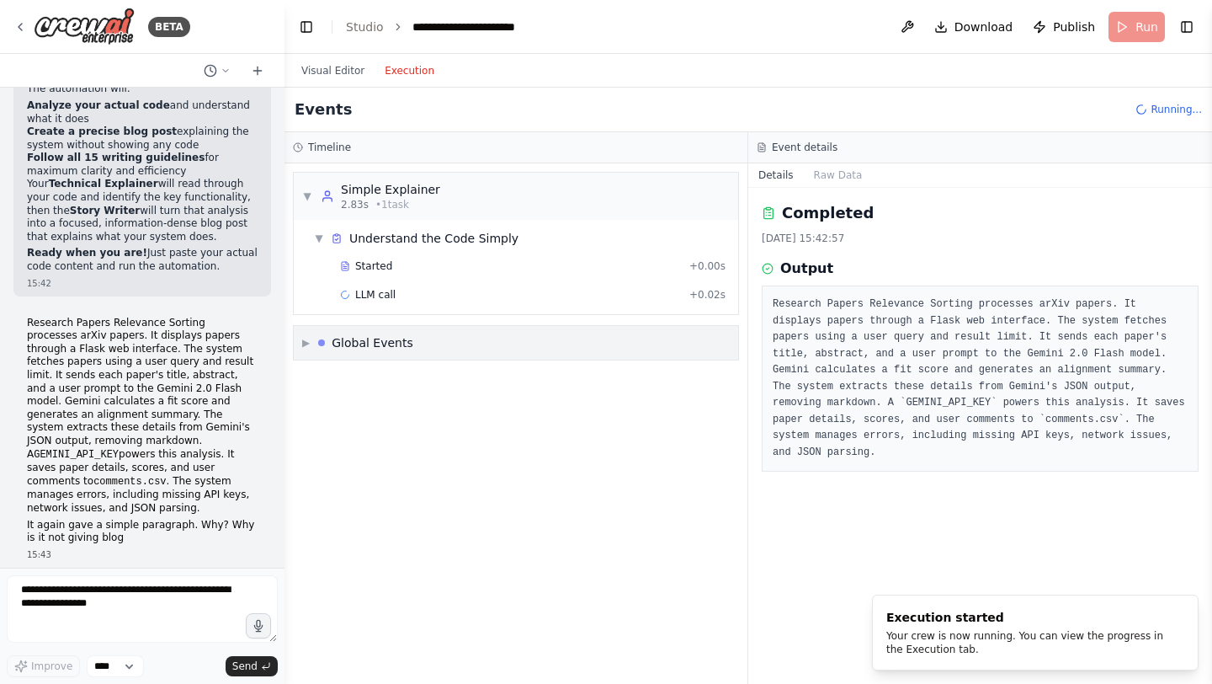
click at [363, 184] on div "Simple Explainer" at bounding box center [390, 189] width 99 height 17
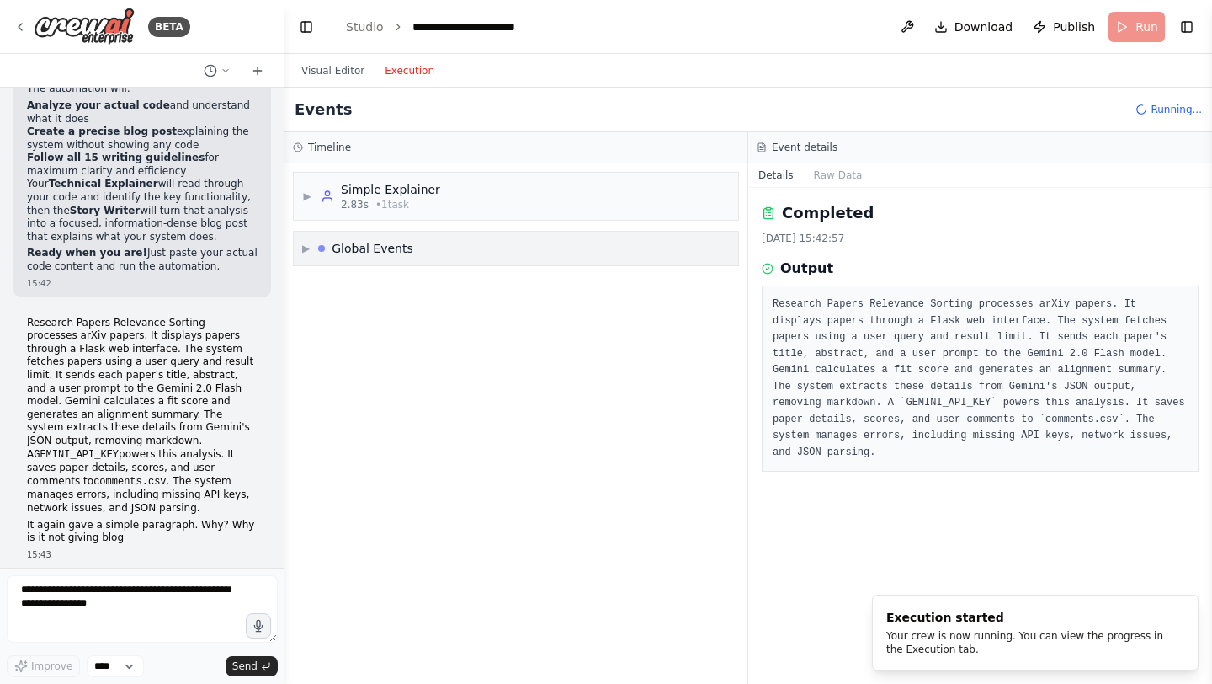
click at [363, 184] on div "Simple Explainer" at bounding box center [390, 189] width 99 height 17
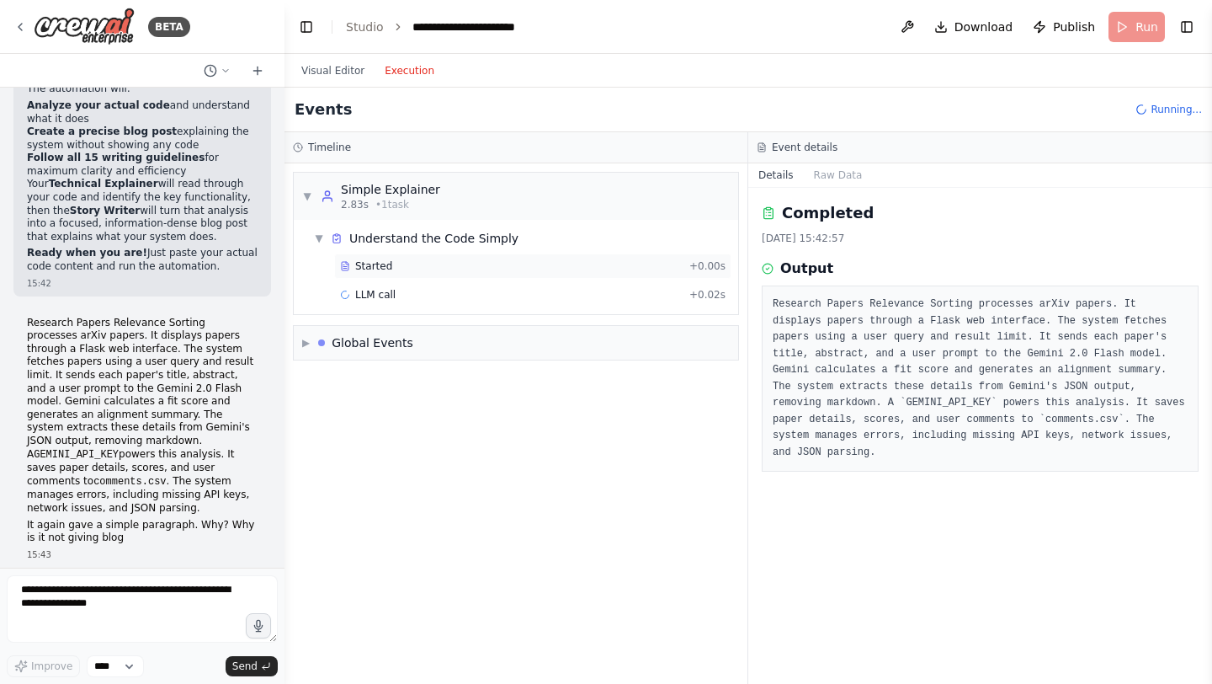
click at [450, 259] on div "Started" at bounding box center [511, 265] width 343 height 13
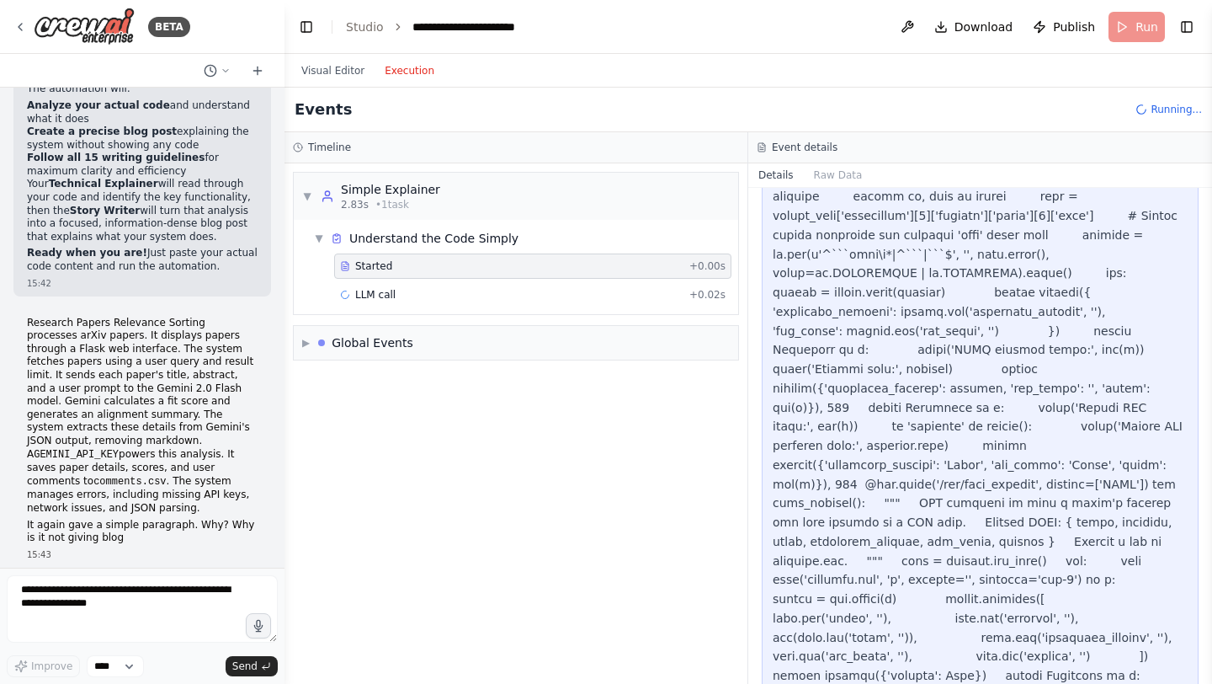
scroll to position [972, 0]
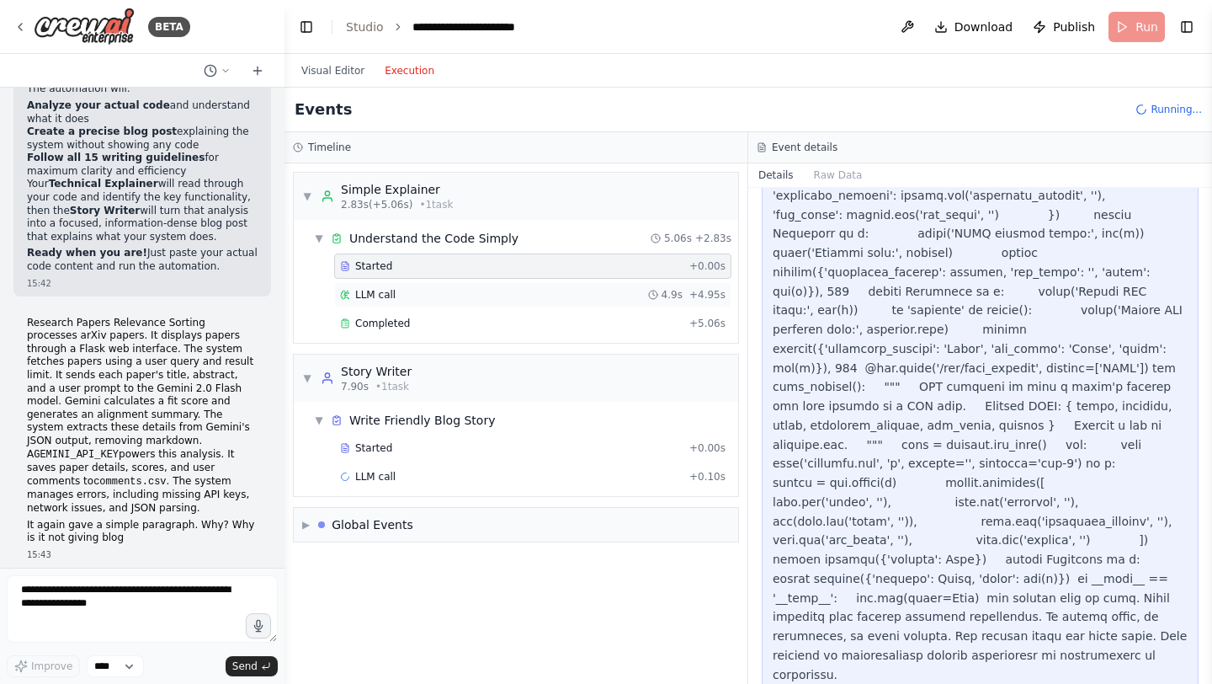
click at [444, 302] on div "LLM call 4.9s + 4.95s" at bounding box center [532, 294] width 397 height 25
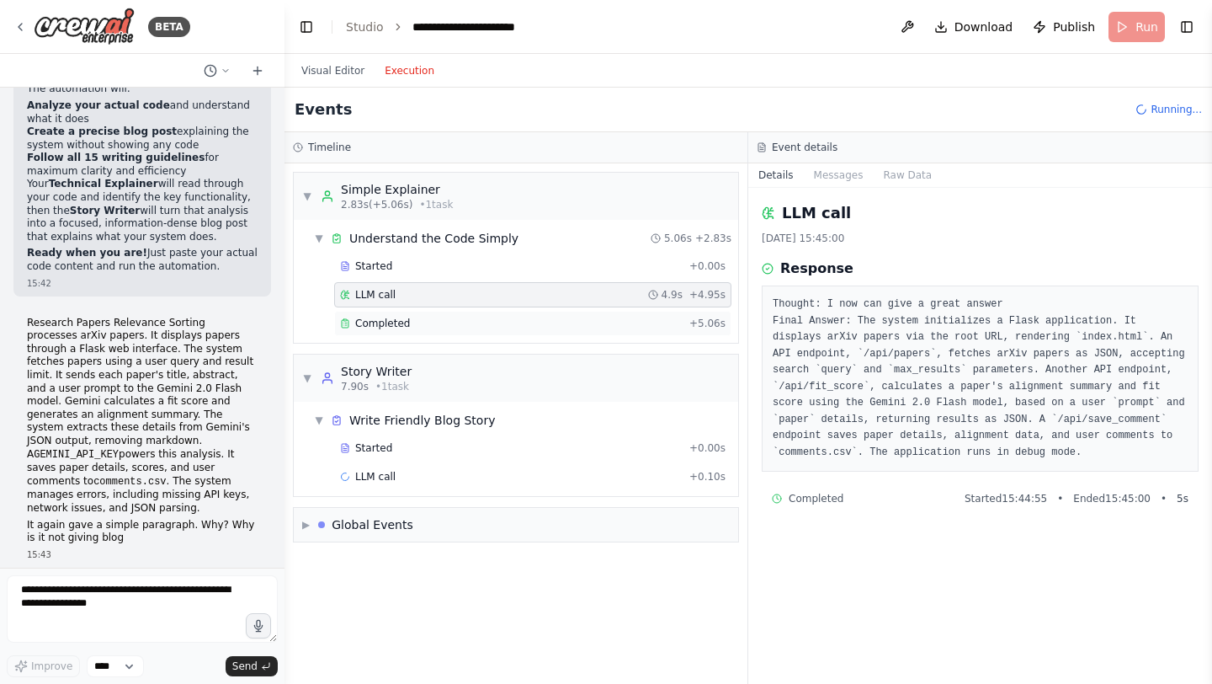
click at [454, 322] on div "Completed" at bounding box center [511, 323] width 343 height 13
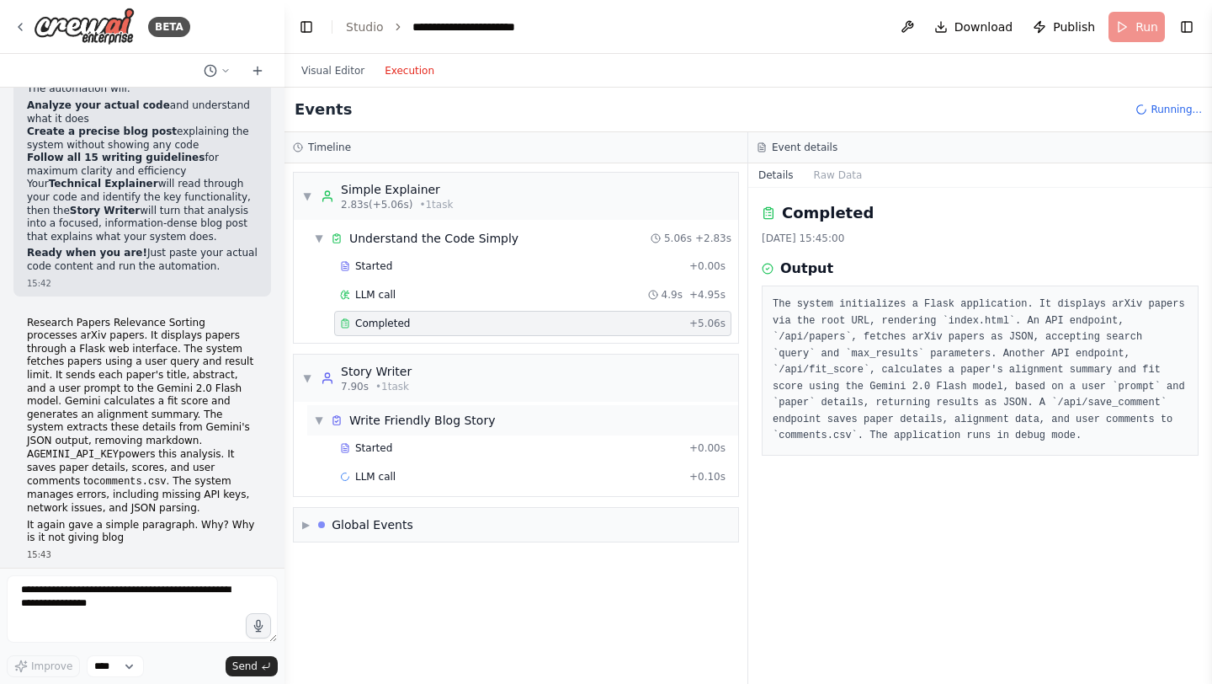
click at [471, 423] on div "Write Friendly Blog Story" at bounding box center [422, 420] width 146 height 17
click at [478, 434] on div "▶ Write Friendly Blog Story" at bounding box center [522, 420] width 431 height 30
click at [462, 449] on div "Started" at bounding box center [511, 447] width 343 height 13
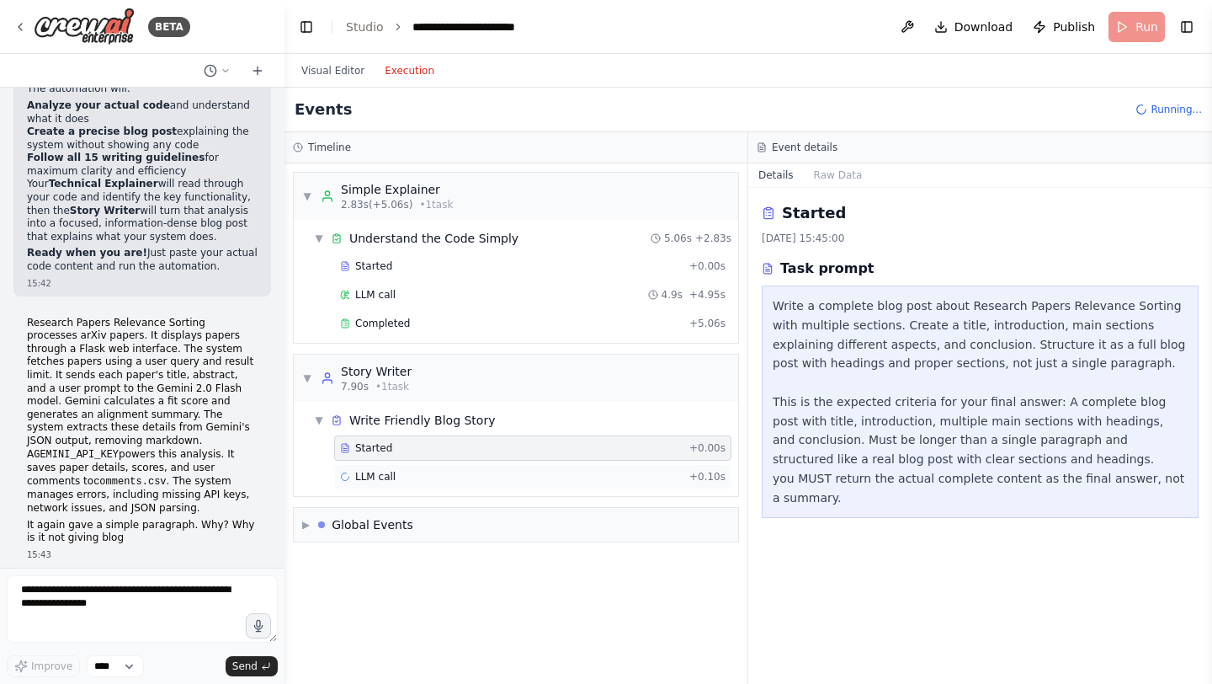
click at [412, 471] on div "LLM call + 0.10s" at bounding box center [533, 476] width 386 height 13
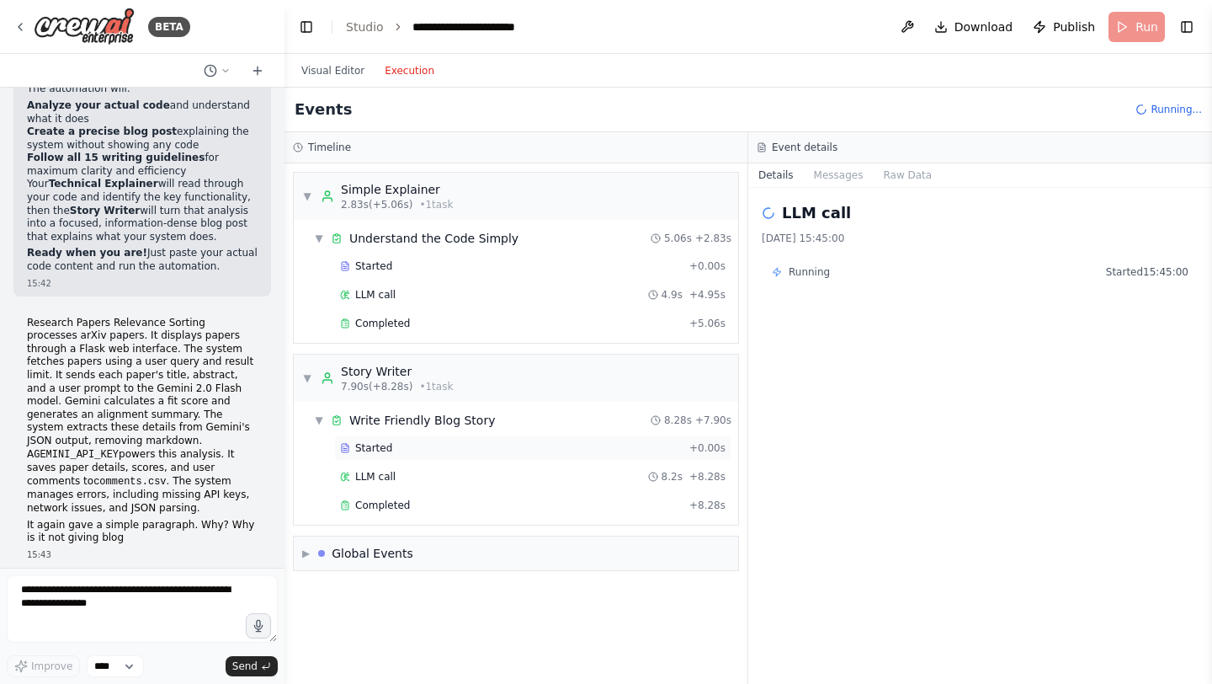
click at [455, 444] on div "Started" at bounding box center [511, 447] width 343 height 13
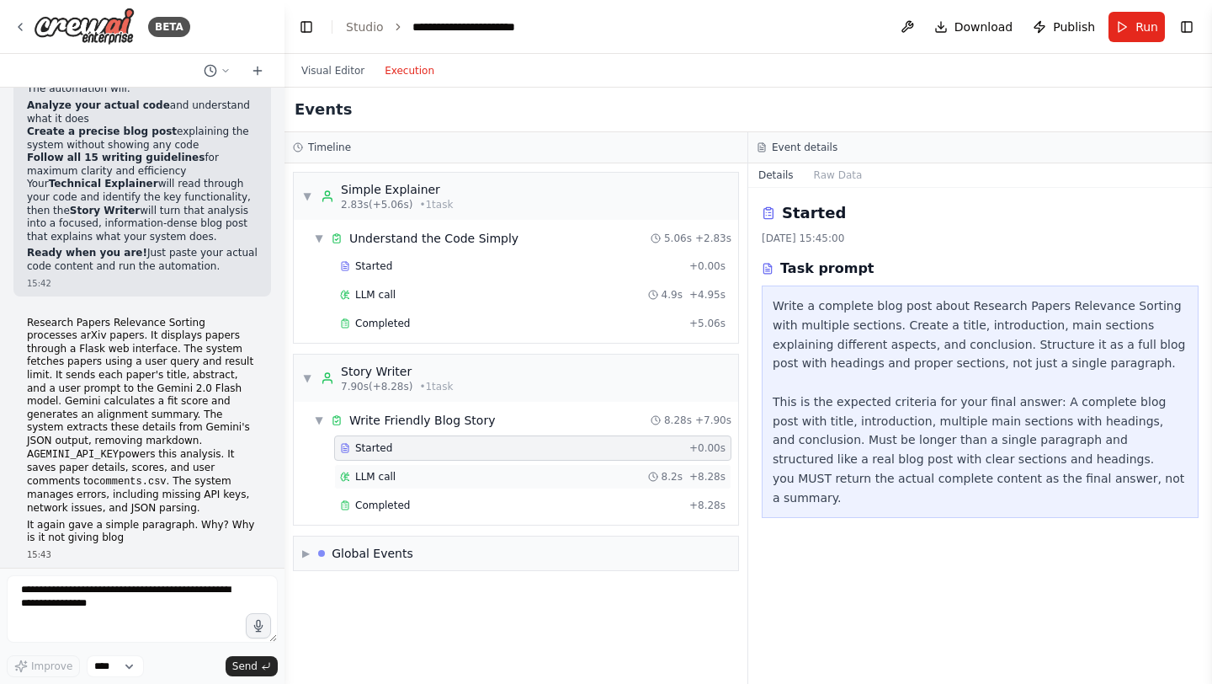
click at [454, 471] on div "LLM call 8.2s + 8.28s" at bounding box center [533, 476] width 386 height 13
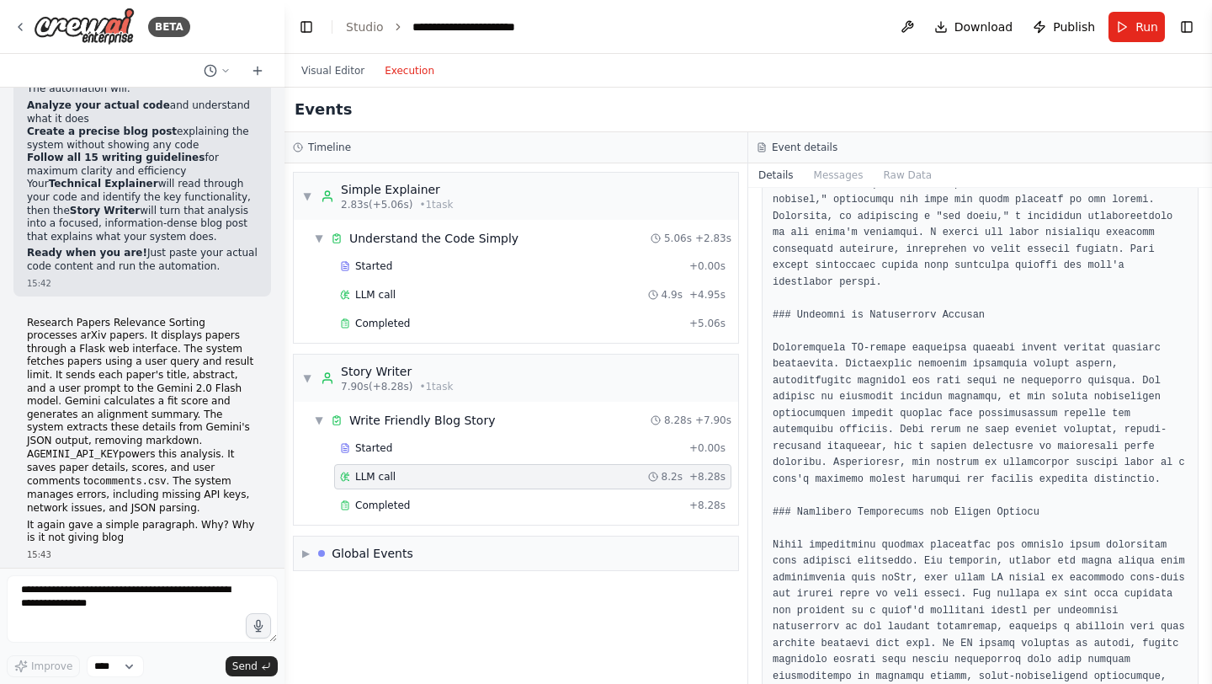
scroll to position [806, 0]
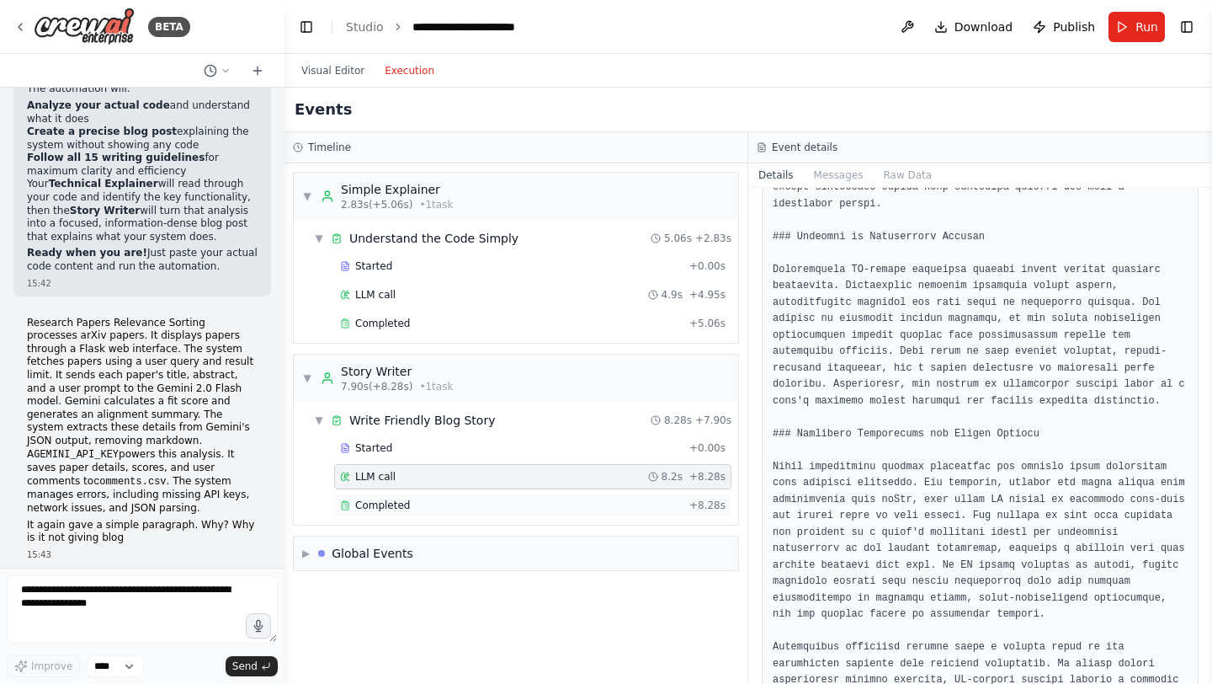
click at [502, 514] on div "Completed + 8.28s" at bounding box center [532, 504] width 397 height 25
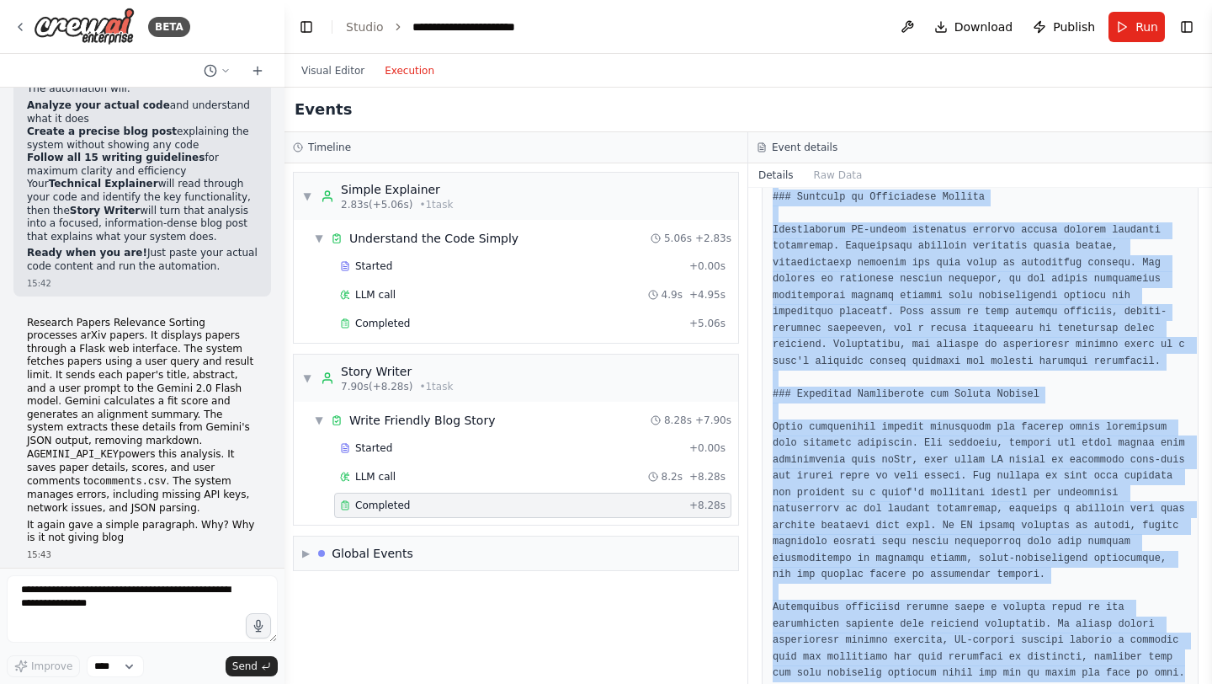
scroll to position [849, 0]
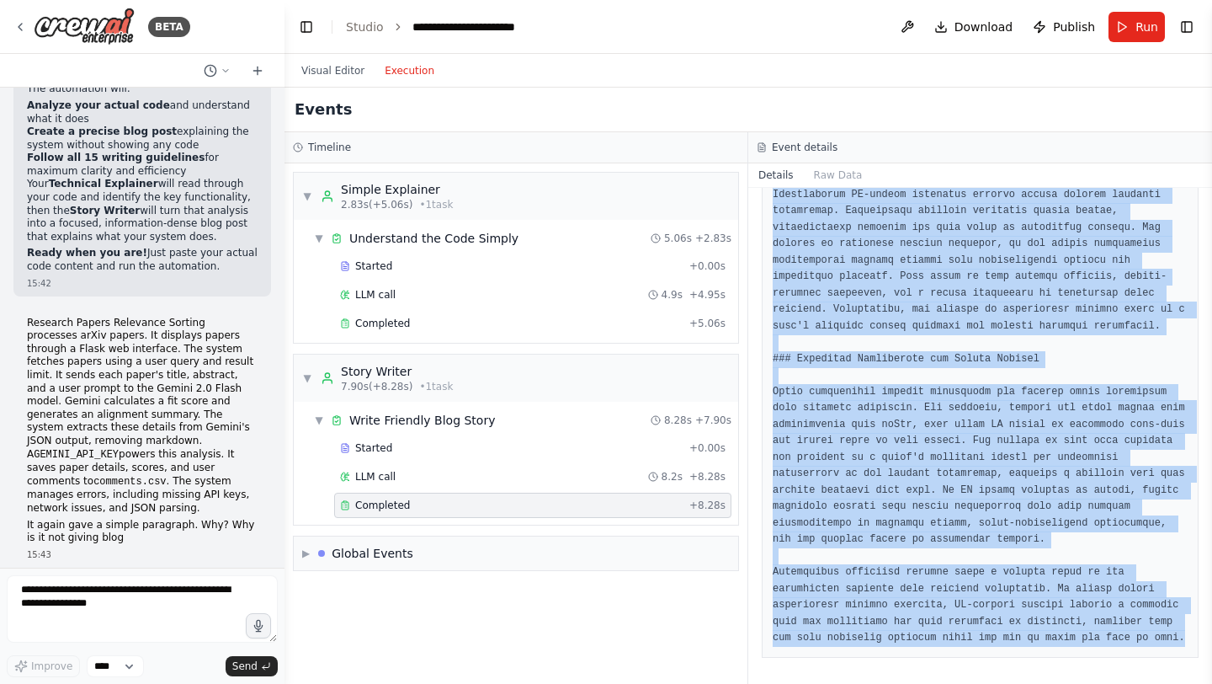
drag, startPoint x: 773, startPoint y: 301, endPoint x: 948, endPoint y: 683, distance: 419.6
click at [948, 683] on div "Completed 22/08/2025, 15:45:08 Output" at bounding box center [980, 436] width 464 height 496
copy pre "## Beyond Keywords: Smarter Research Paper Relevance Sorting Finding the right …"
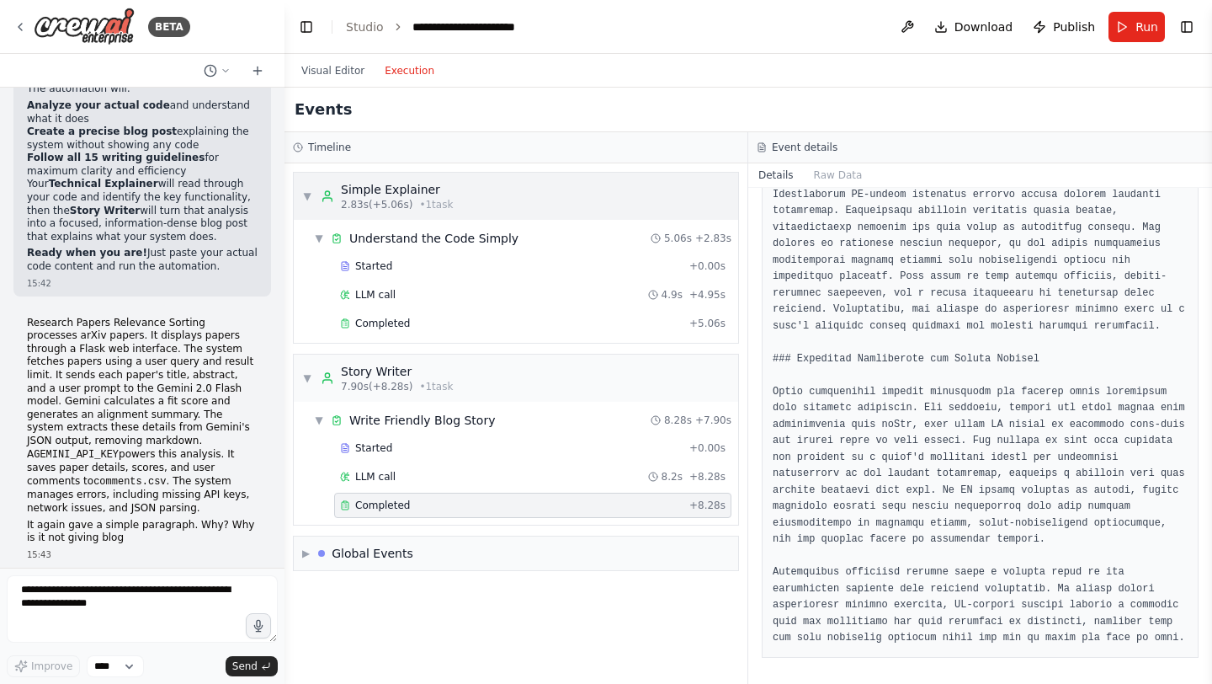
click at [315, 189] on div "▼ Simple Explainer 2.83s (+5.06s) • 1 task" at bounding box center [377, 196] width 151 height 30
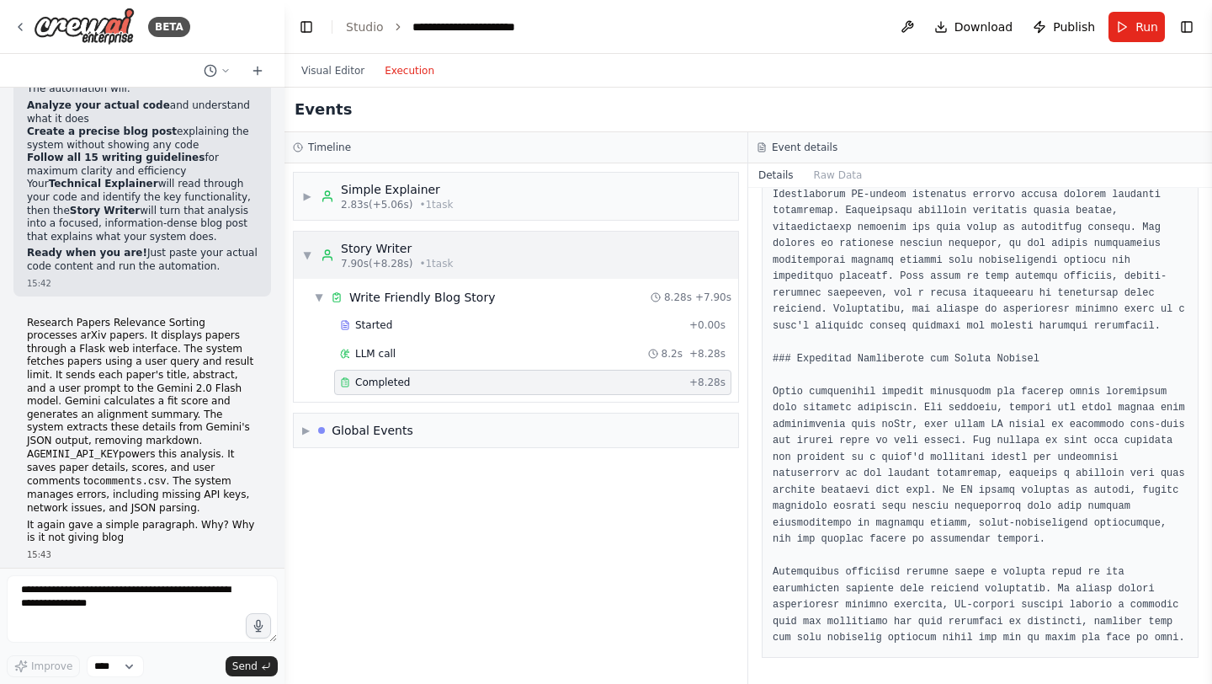
click at [318, 248] on div "▼ Story Writer 7.90s (+8.28s) • 1 task" at bounding box center [377, 255] width 151 height 30
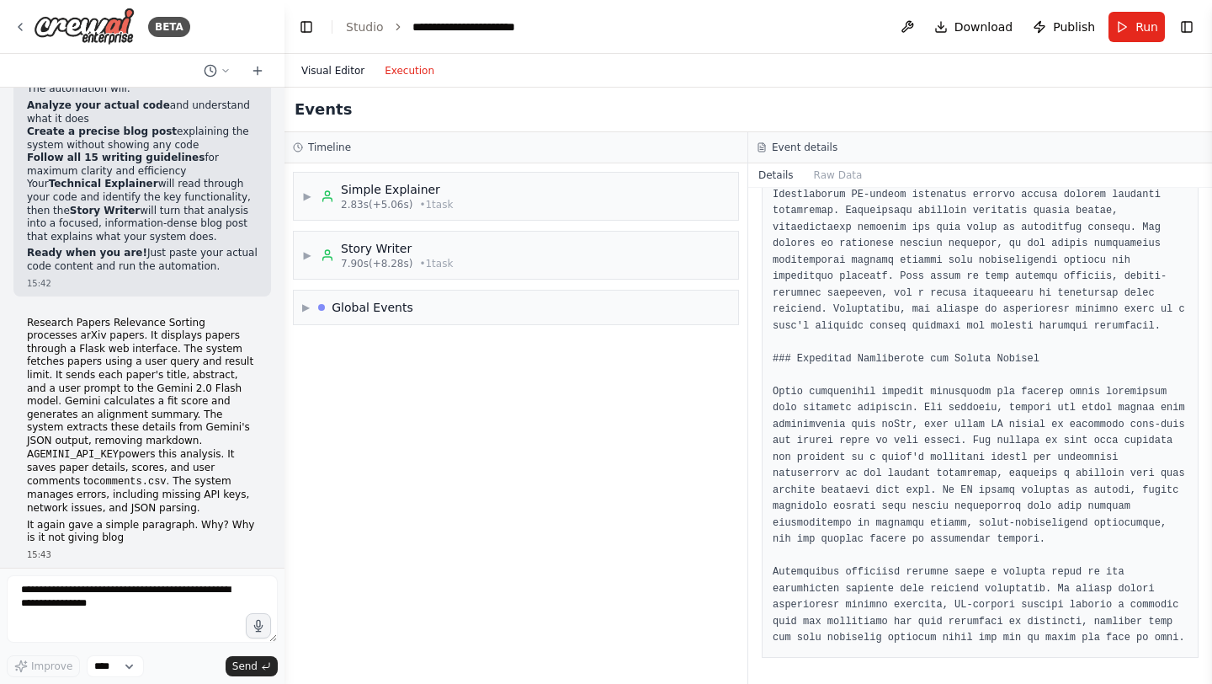
click at [334, 75] on button "Visual Editor" at bounding box center [332, 71] width 83 height 20
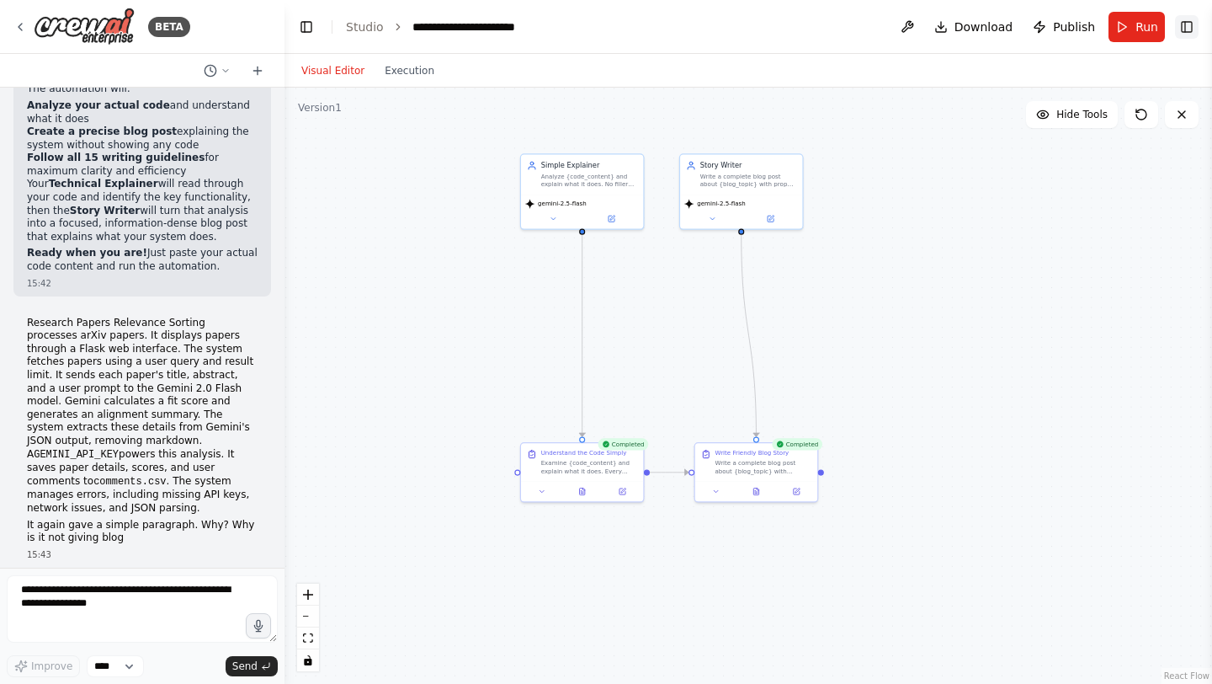
click at [1194, 24] on button "Toggle Right Sidebar" at bounding box center [1187, 27] width 24 height 24
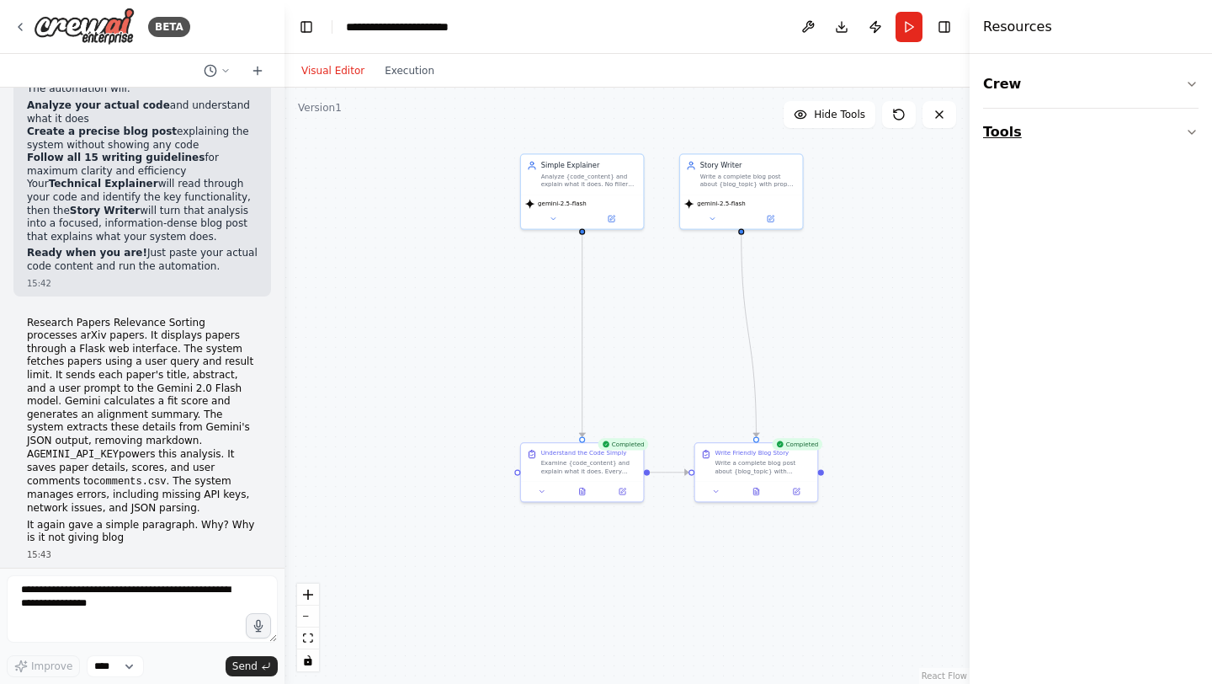
click at [1080, 138] on button "Tools" at bounding box center [1090, 132] width 215 height 47
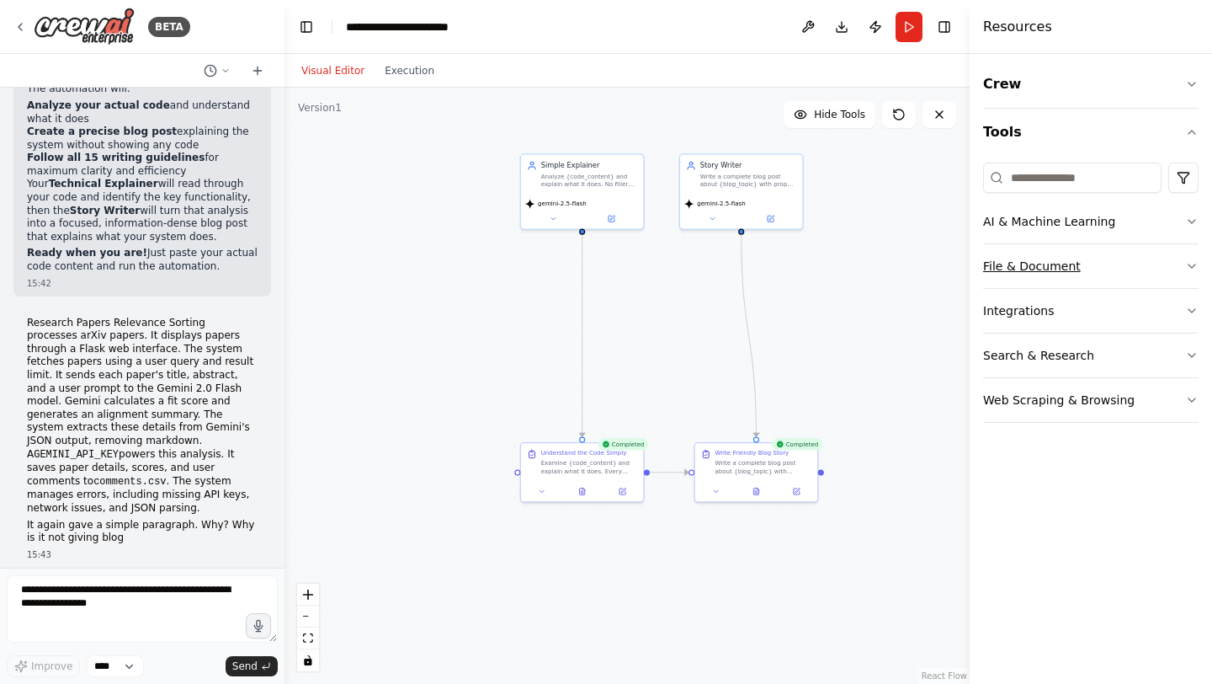
click at [1173, 261] on button "File & Document" at bounding box center [1090, 266] width 215 height 44
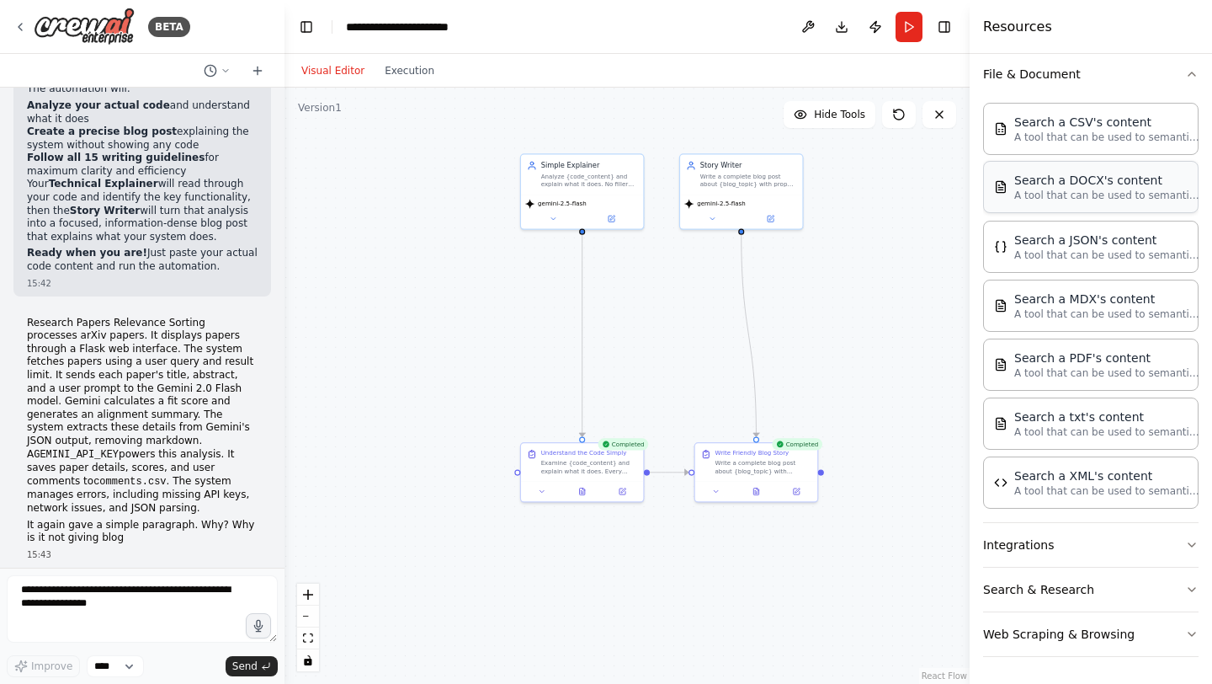
scroll to position [142, 0]
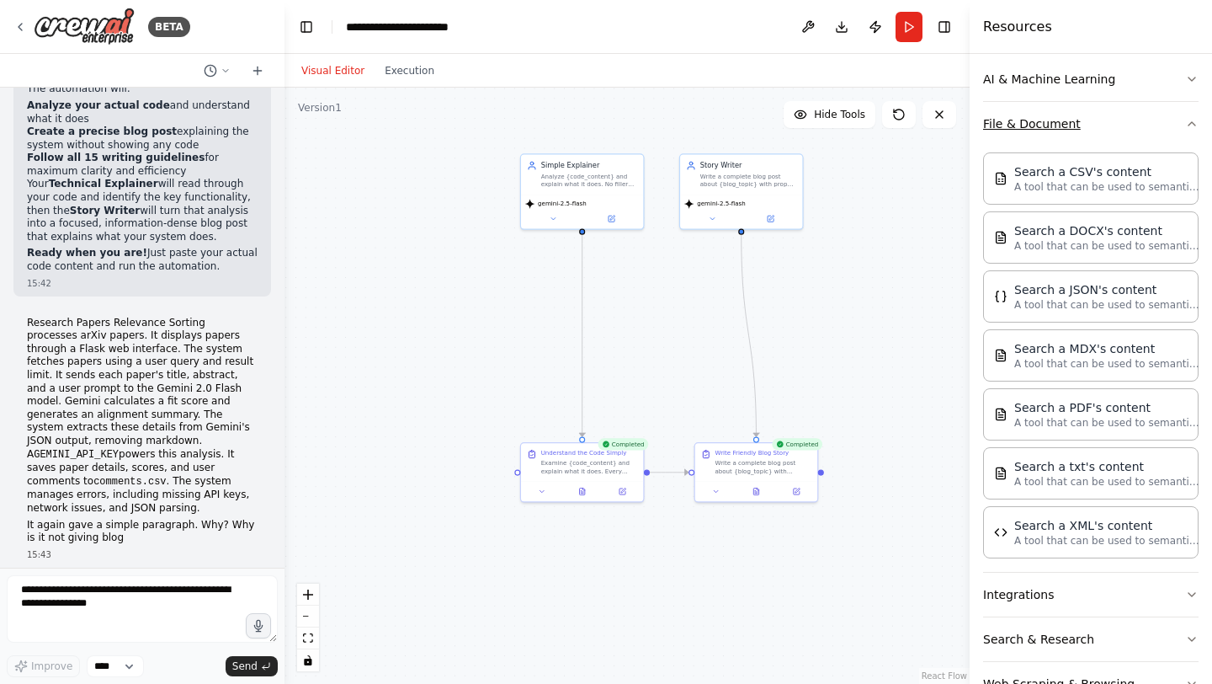
click at [1176, 125] on button "File & Document" at bounding box center [1090, 124] width 215 height 44
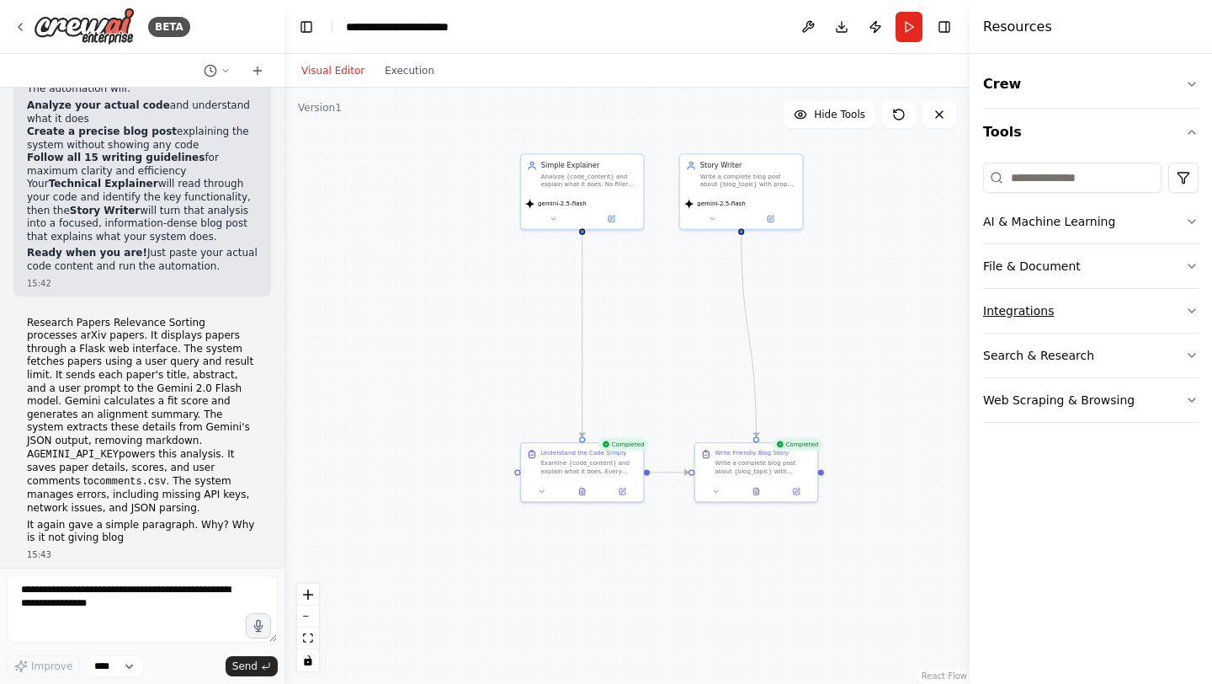
click at [1114, 311] on button "Integrations" at bounding box center [1090, 311] width 215 height 44
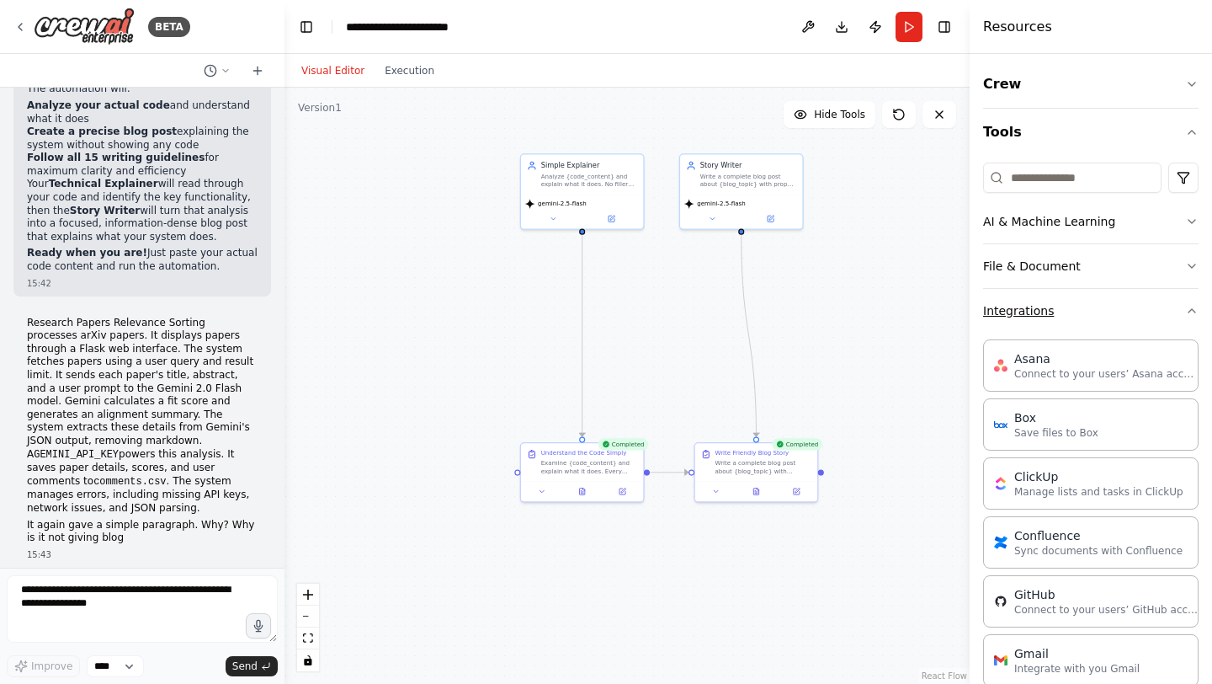
click at [1132, 316] on button "Integrations" at bounding box center [1090, 311] width 215 height 44
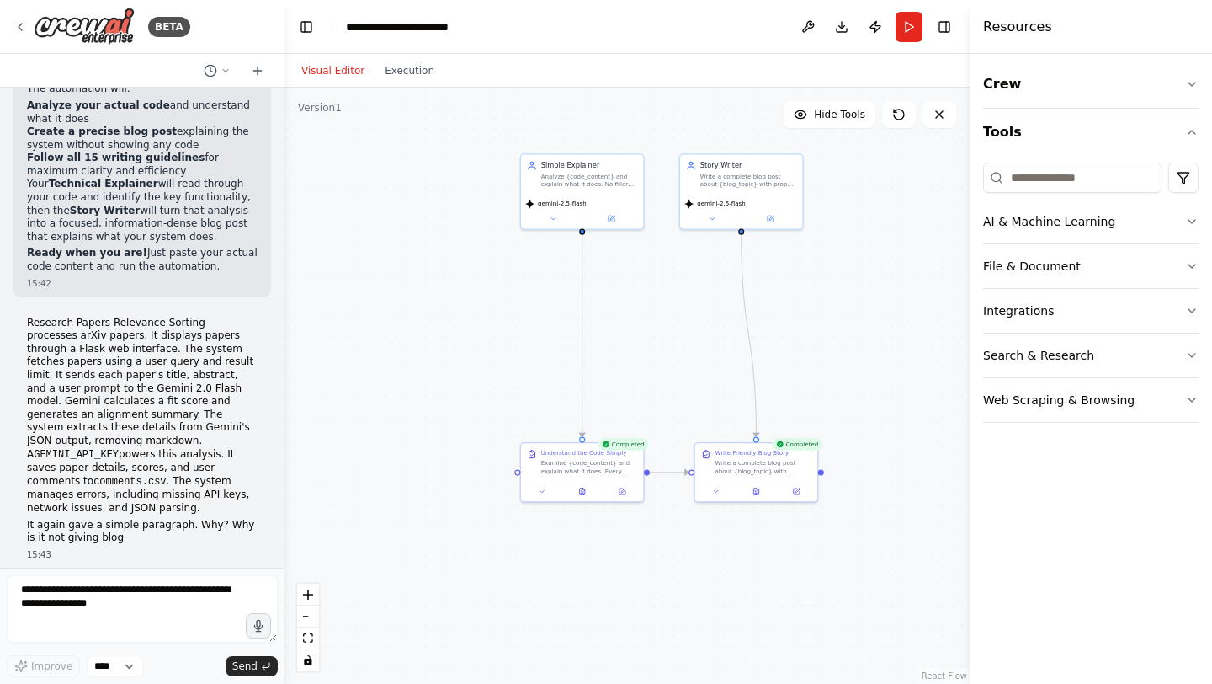
click at [1098, 370] on button "Search & Research" at bounding box center [1090, 355] width 215 height 44
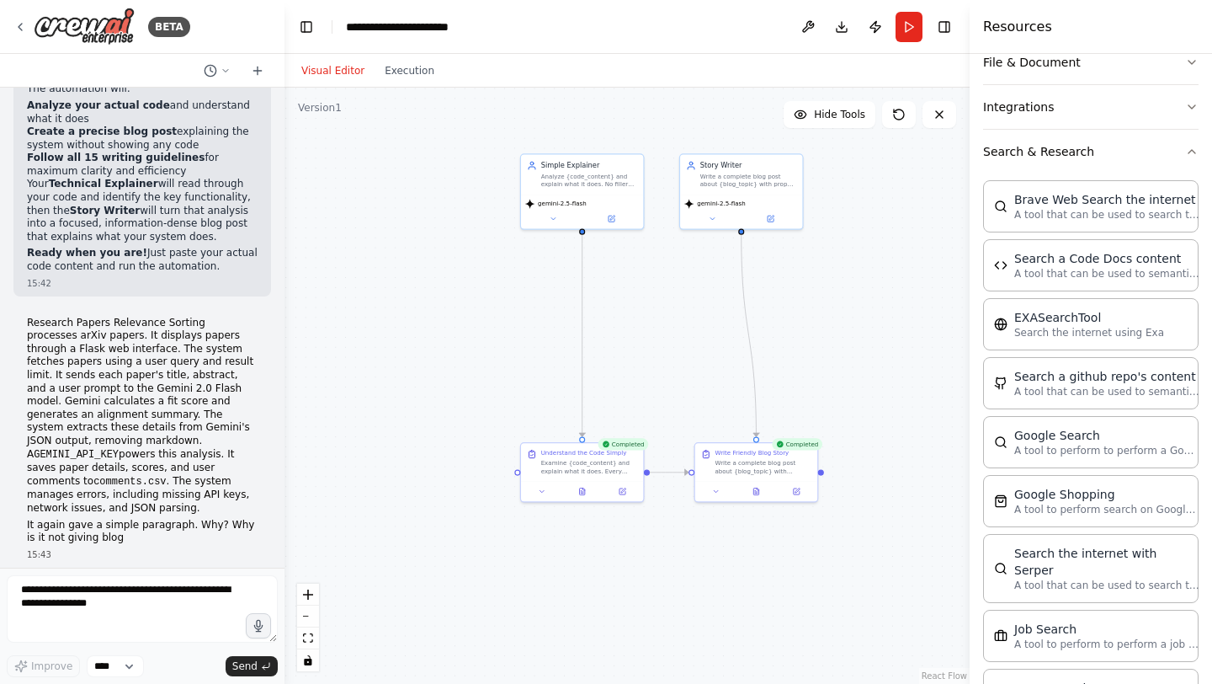
scroll to position [90, 0]
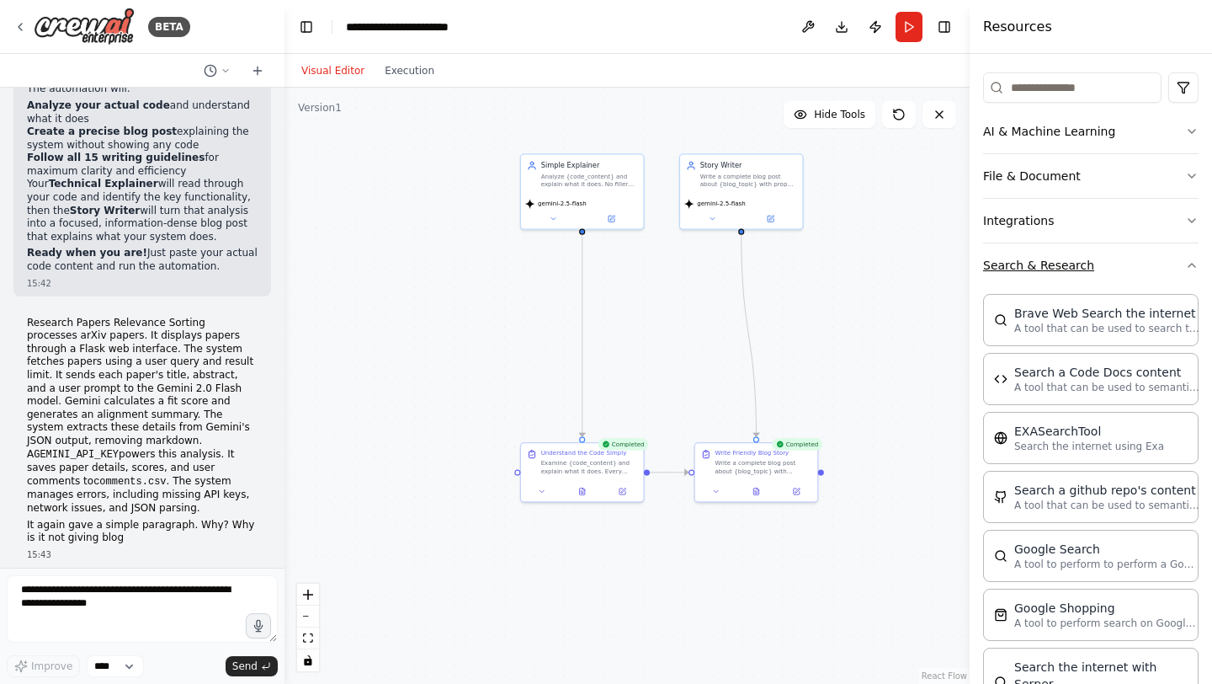
click at [1154, 254] on button "Search & Research" at bounding box center [1090, 265] width 215 height 44
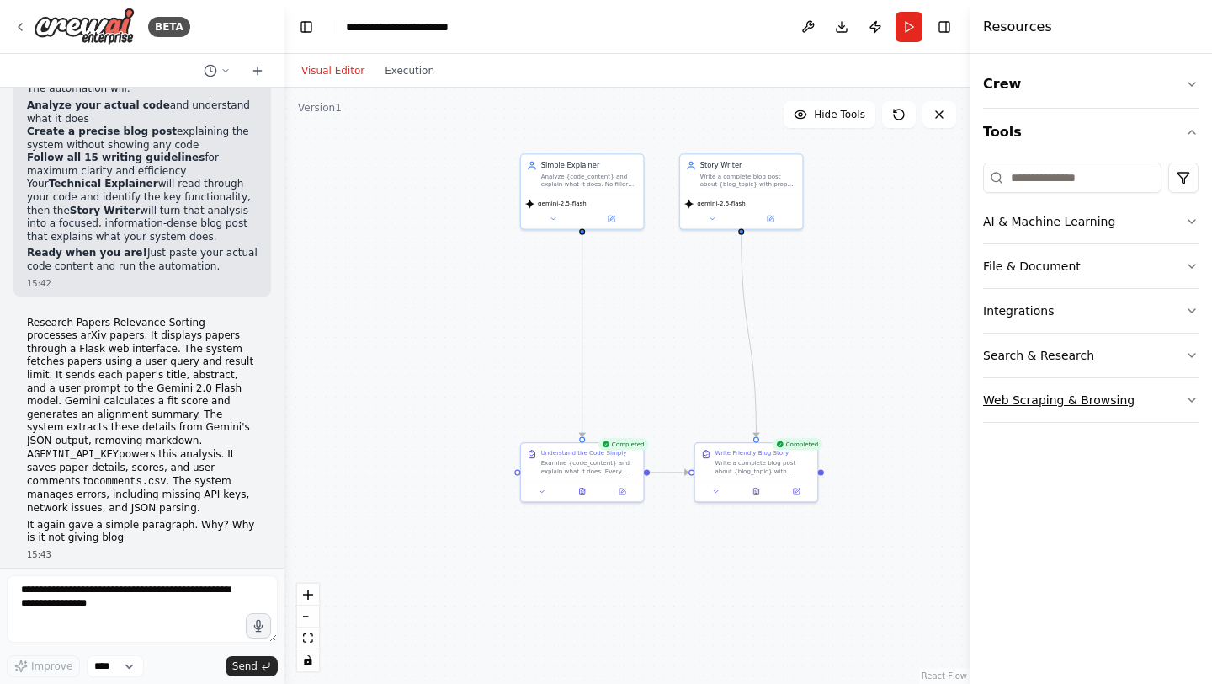
click at [1082, 401] on button "Web Scraping & Browsing" at bounding box center [1090, 400] width 215 height 44
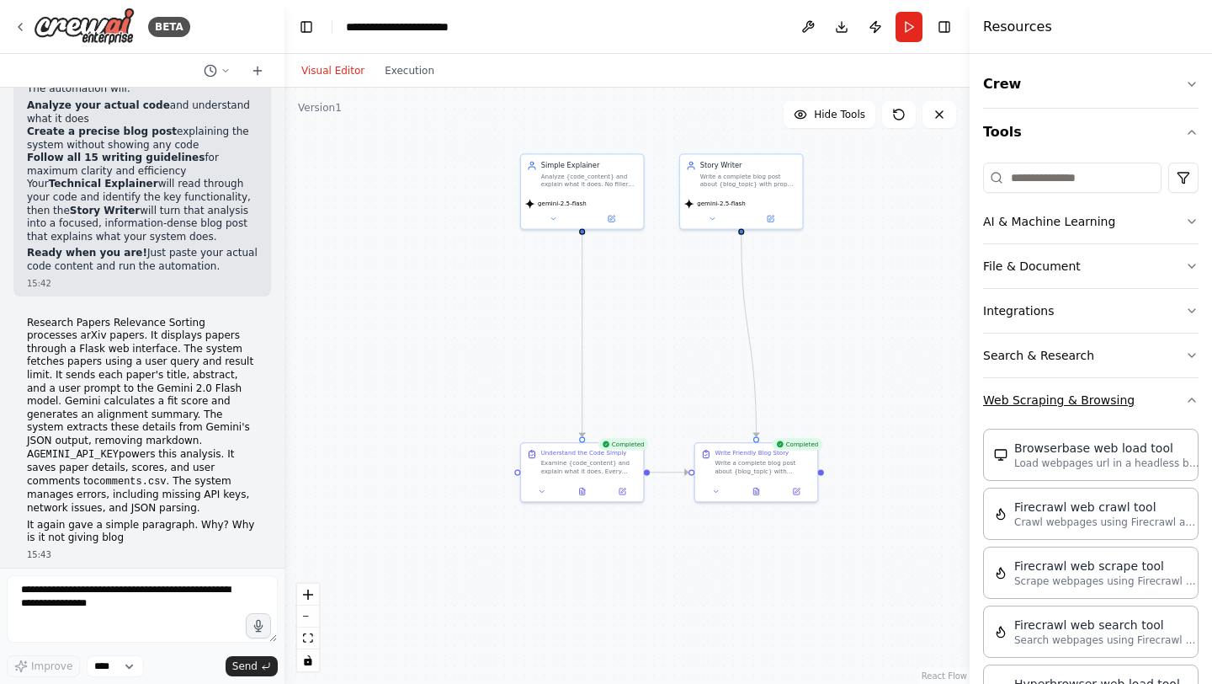
click at [1093, 401] on button "Web Scraping & Browsing" at bounding box center [1090, 400] width 215 height 44
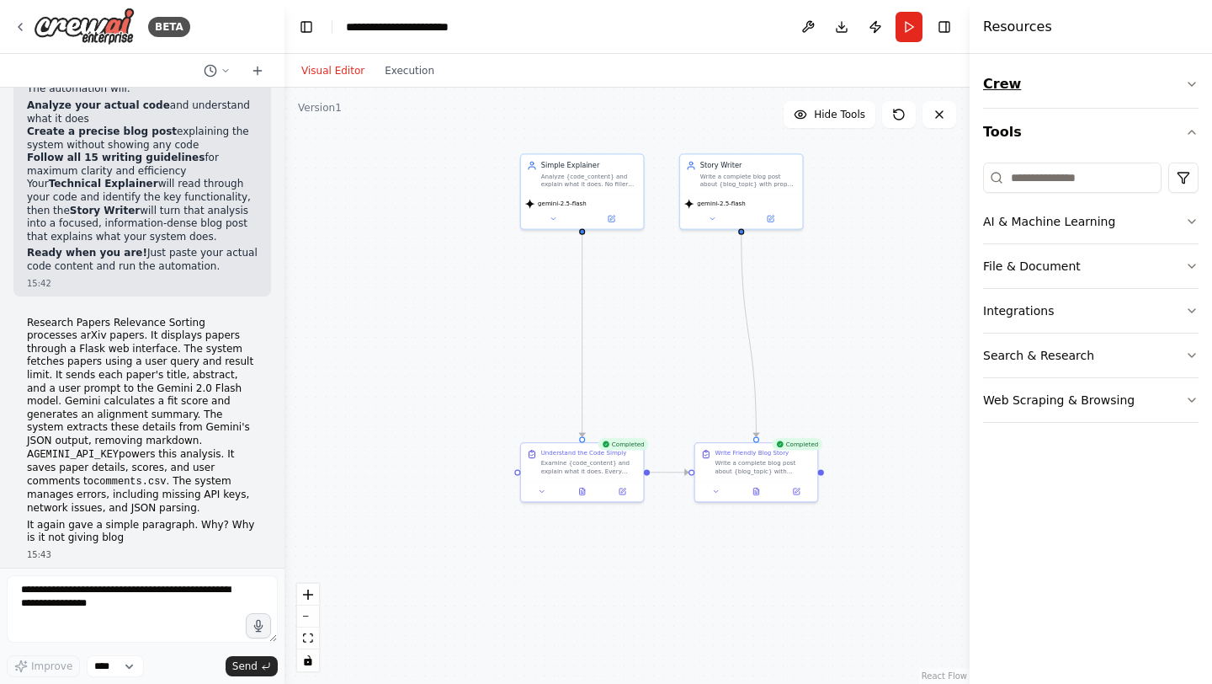
click at [1048, 90] on button "Crew" at bounding box center [1090, 84] width 215 height 47
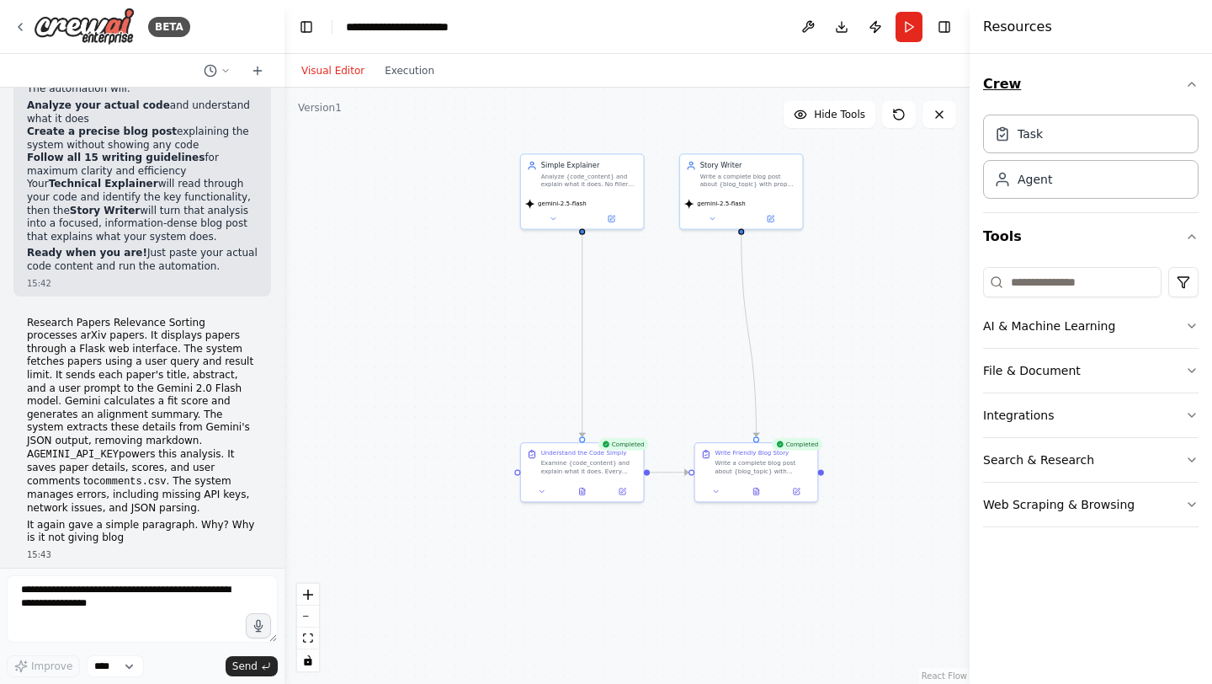
click at [1048, 90] on button "Crew" at bounding box center [1090, 84] width 215 height 47
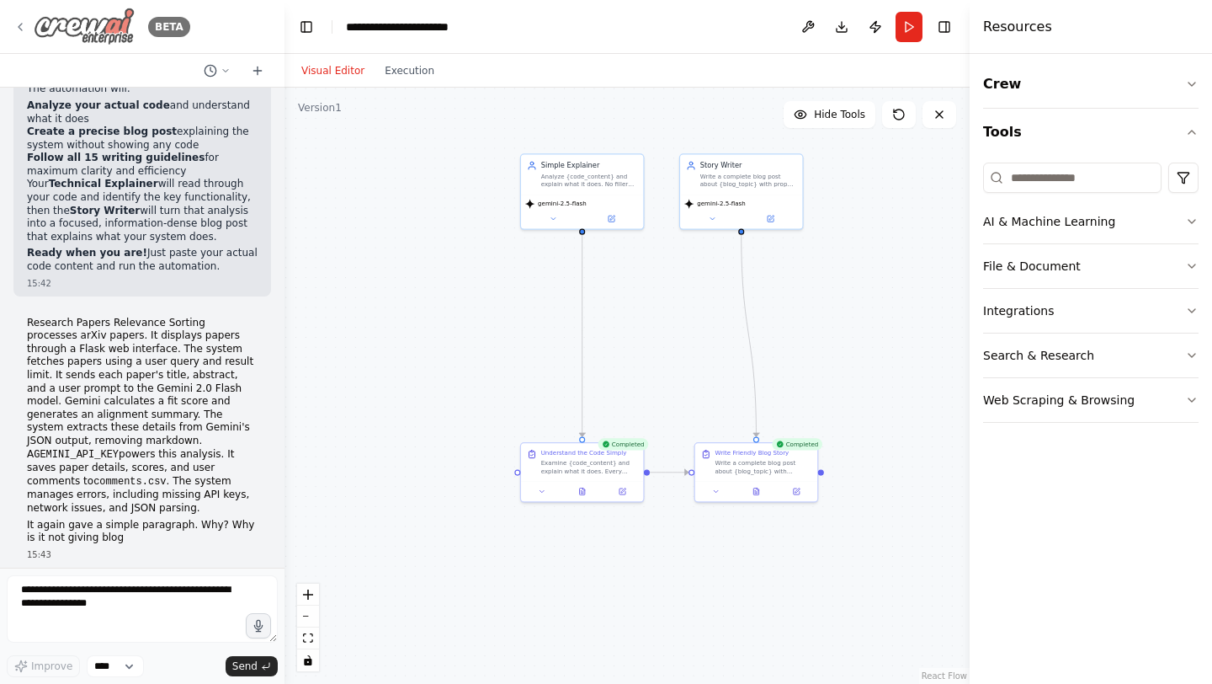
click at [30, 25] on div "BETA" at bounding box center [101, 27] width 177 height 38
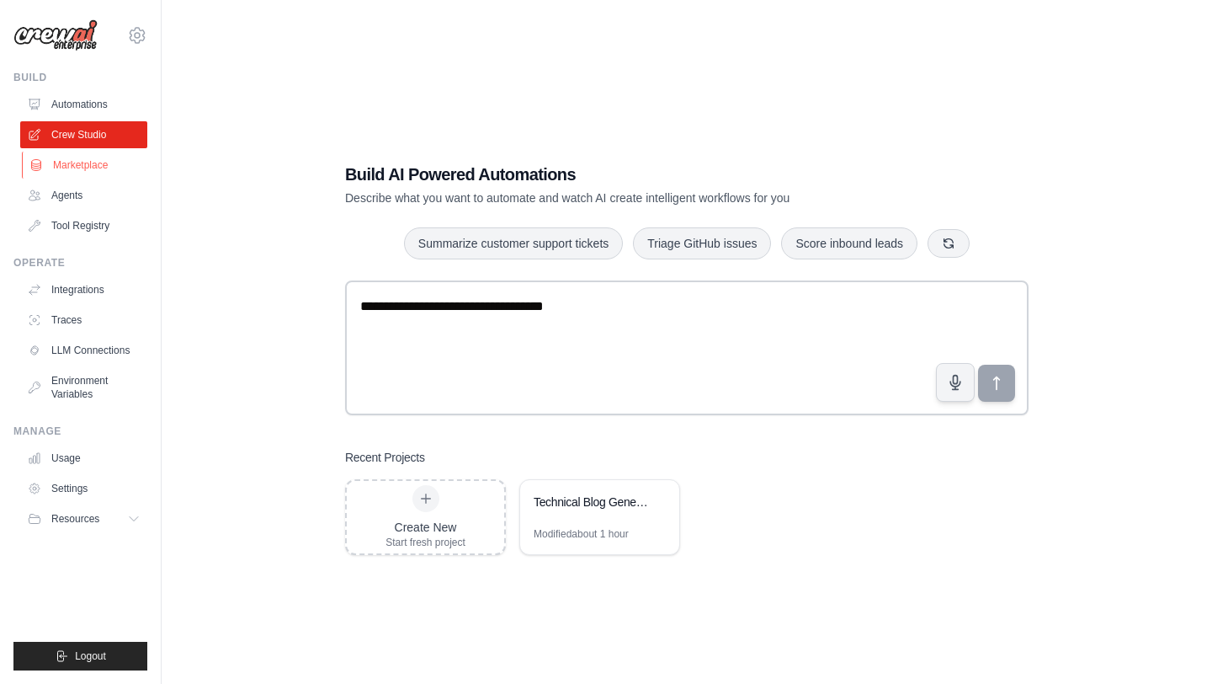
click at [82, 168] on link "Marketplace" at bounding box center [85, 165] width 127 height 27
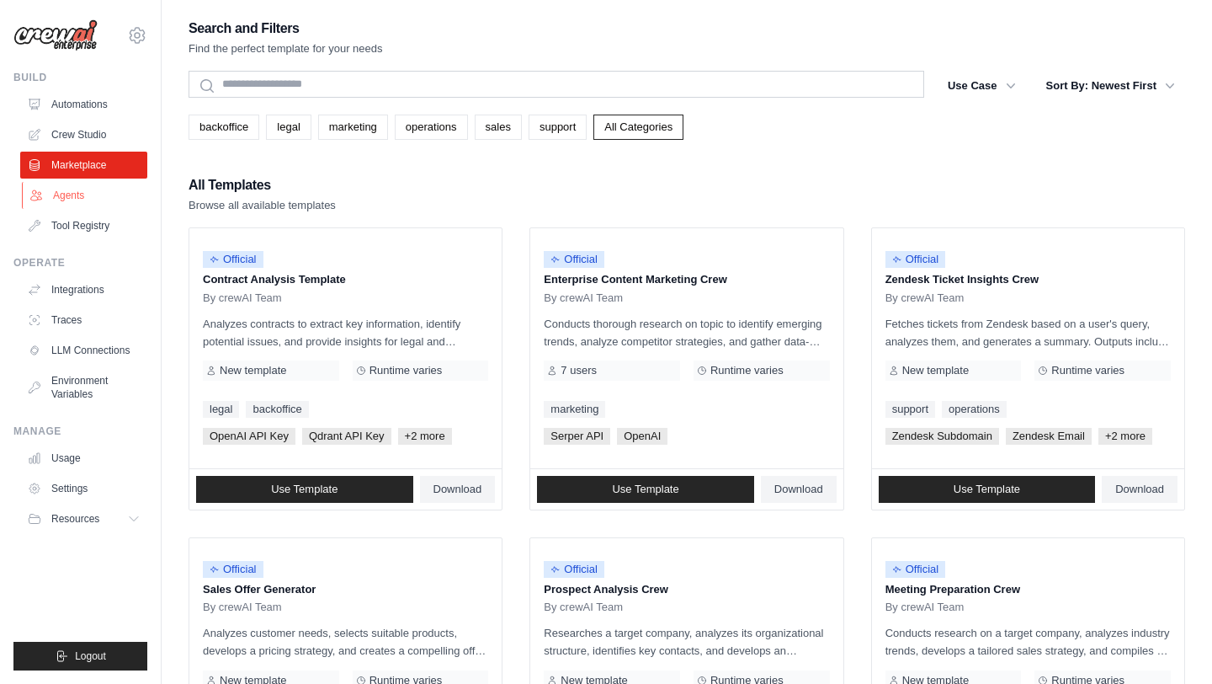
click at [60, 190] on link "Agents" at bounding box center [85, 195] width 127 height 27
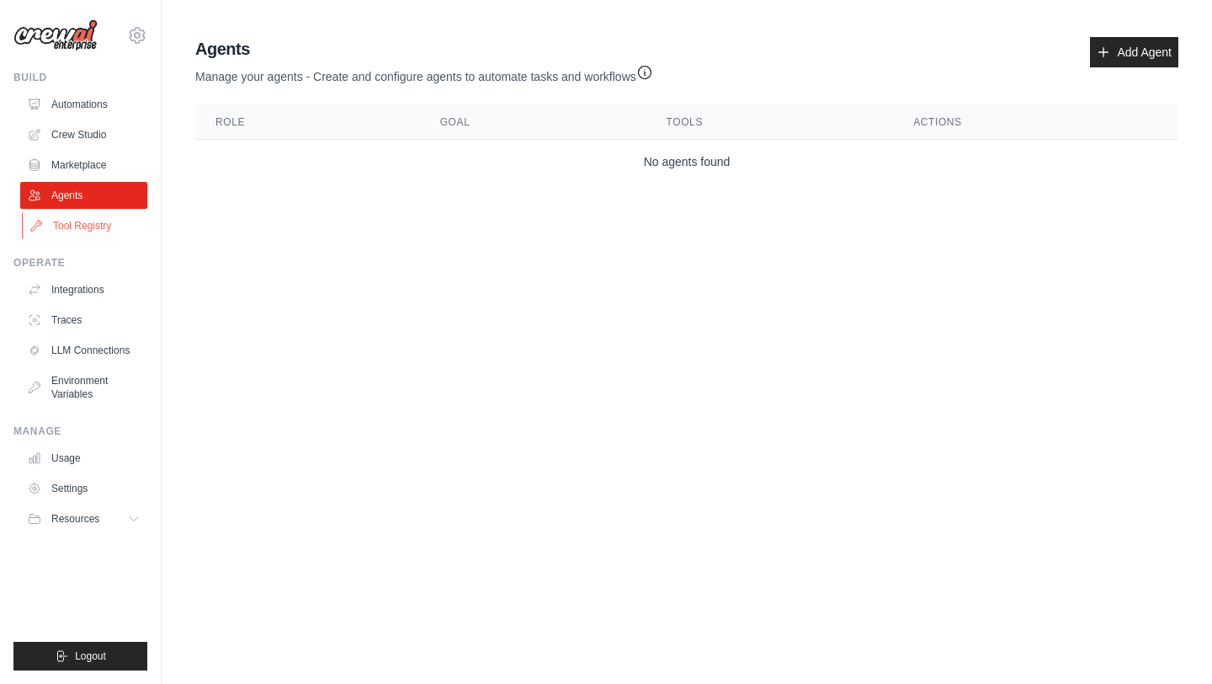
click at [120, 226] on link "Tool Registry" at bounding box center [85, 225] width 127 height 27
click at [77, 231] on link "Tool Registry" at bounding box center [85, 225] width 127 height 27
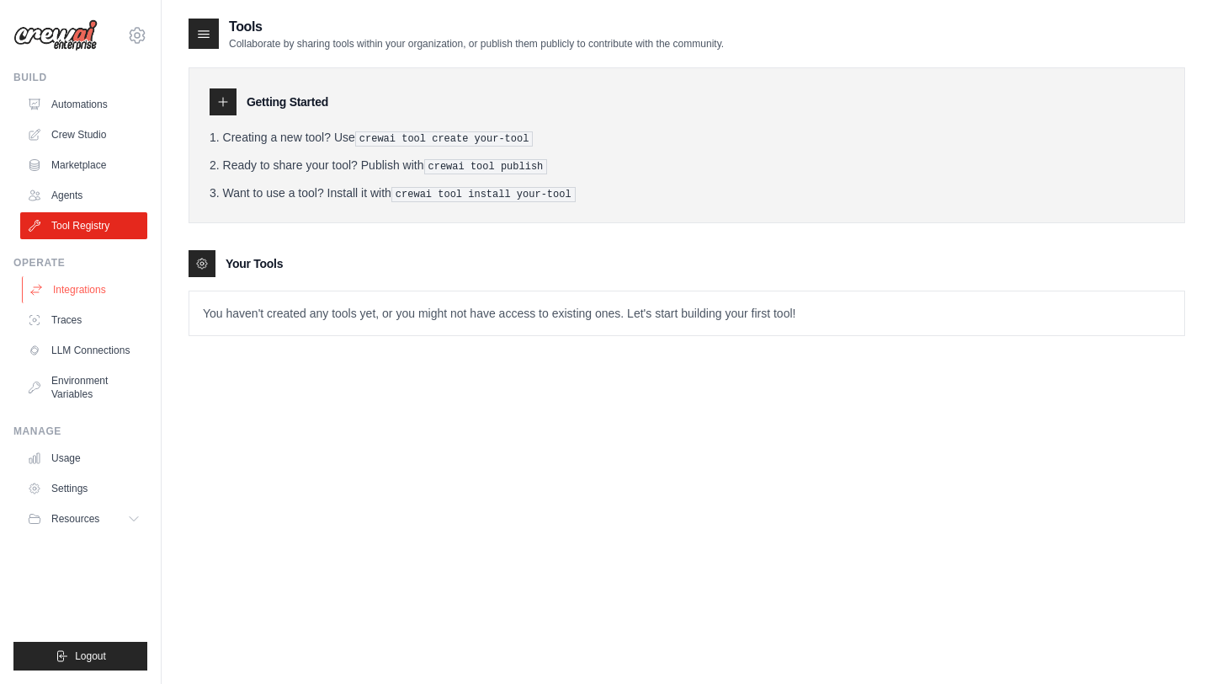
click at [99, 290] on link "Integrations" at bounding box center [85, 289] width 127 height 27
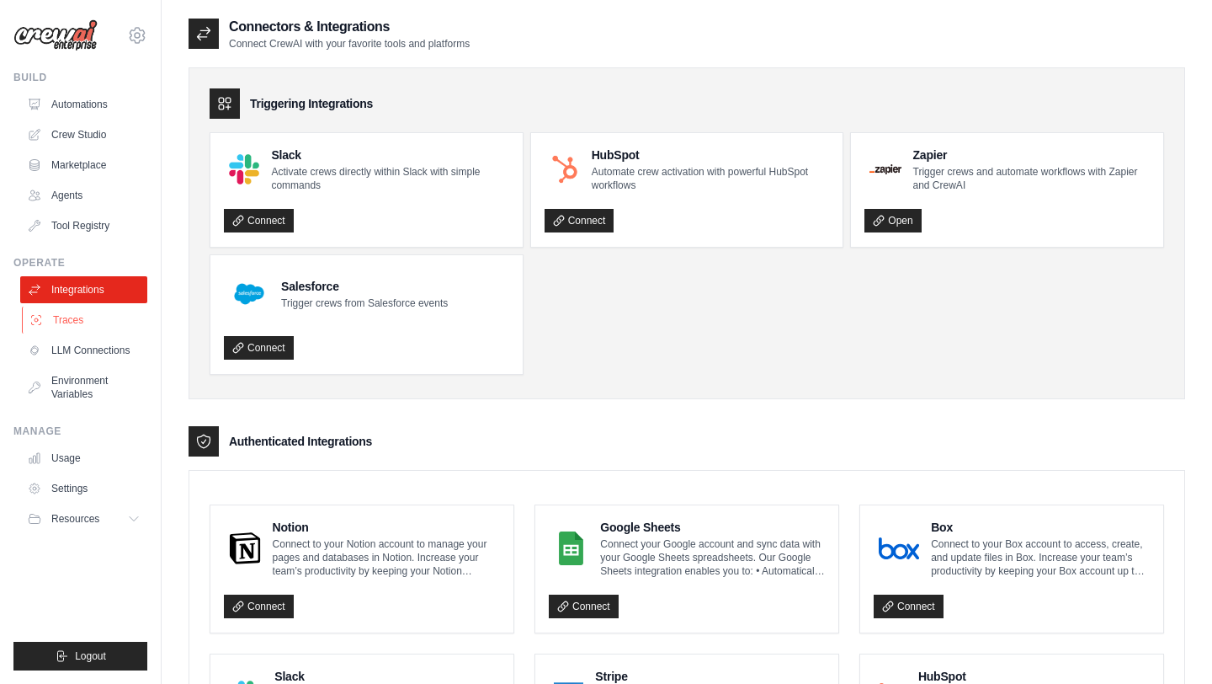
click at [98, 333] on link "Traces" at bounding box center [85, 319] width 127 height 27
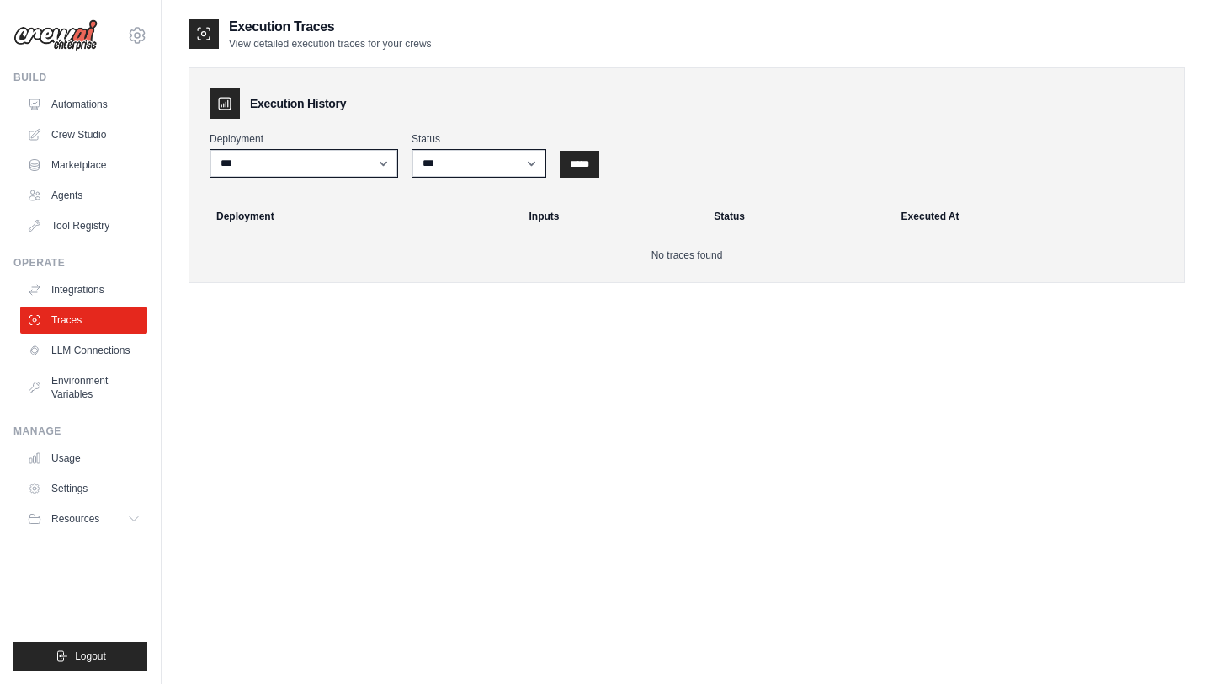
scroll to position [34, 0]
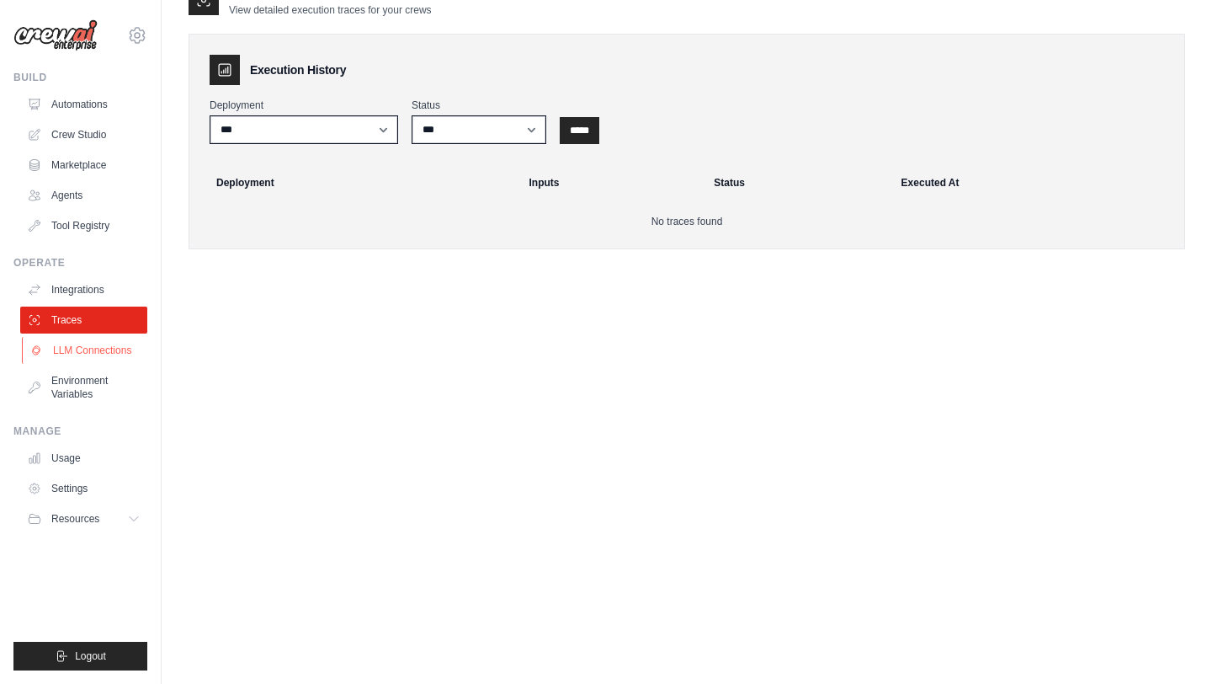
click at [93, 349] on link "LLM Connections" at bounding box center [85, 350] width 127 height 27
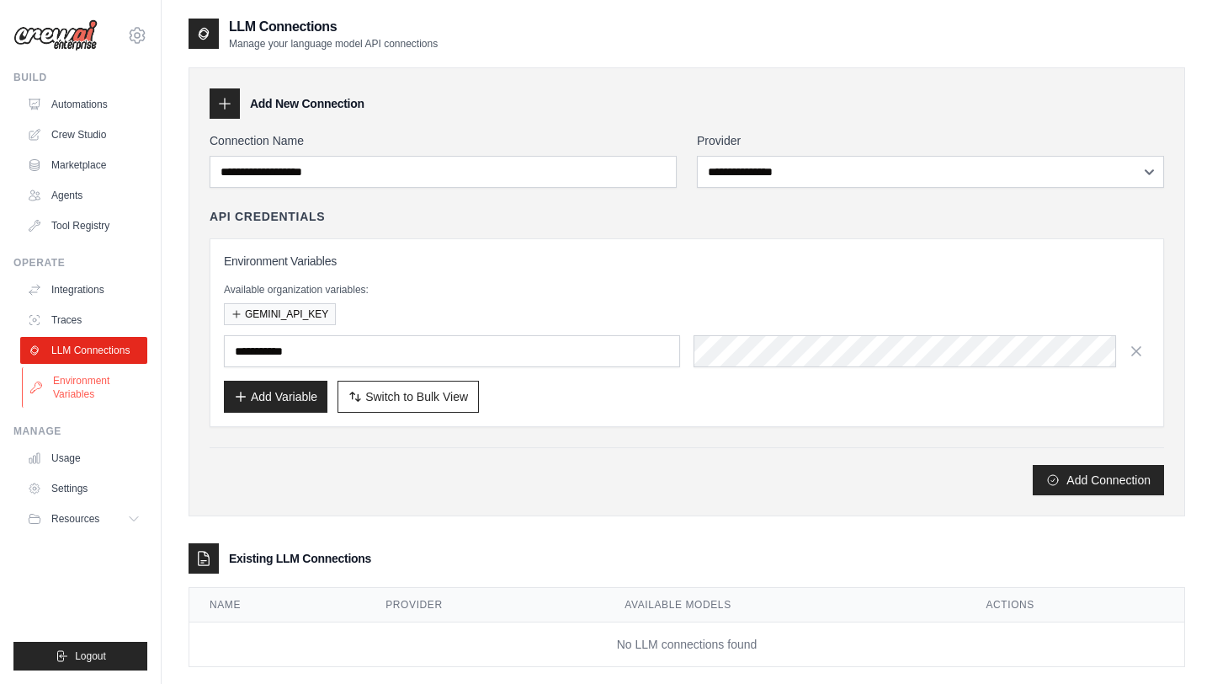
click at [92, 373] on link "Environment Variables" at bounding box center [85, 387] width 127 height 40
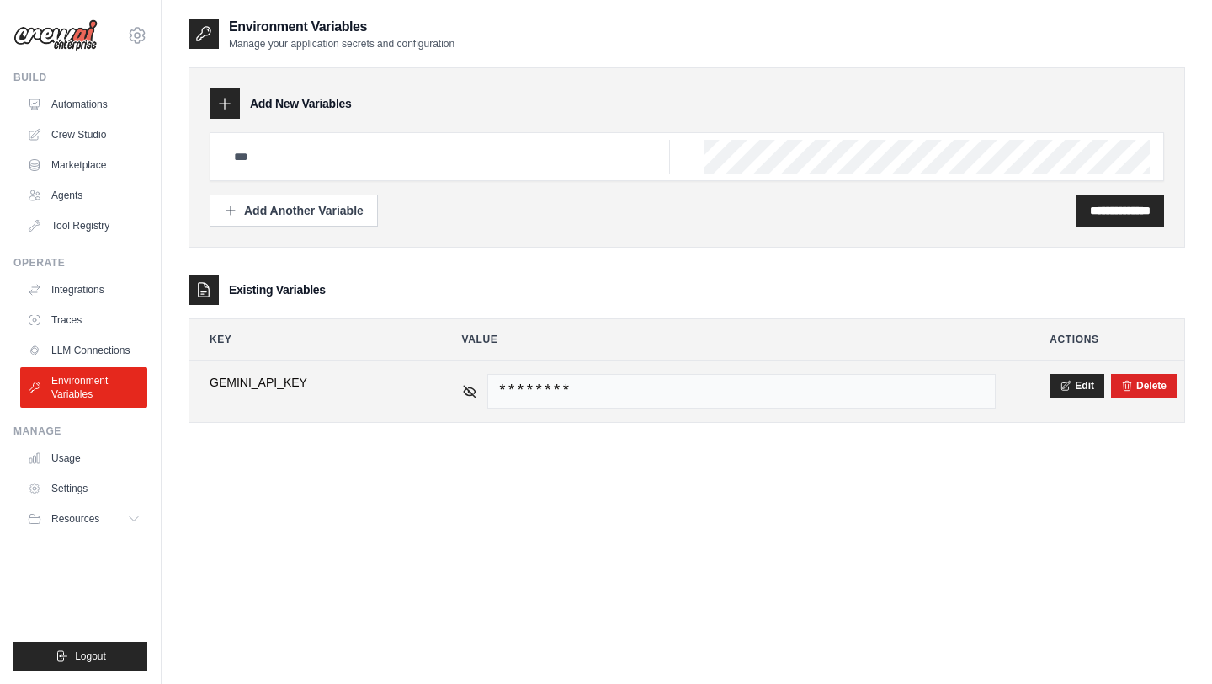
scroll to position [34, 0]
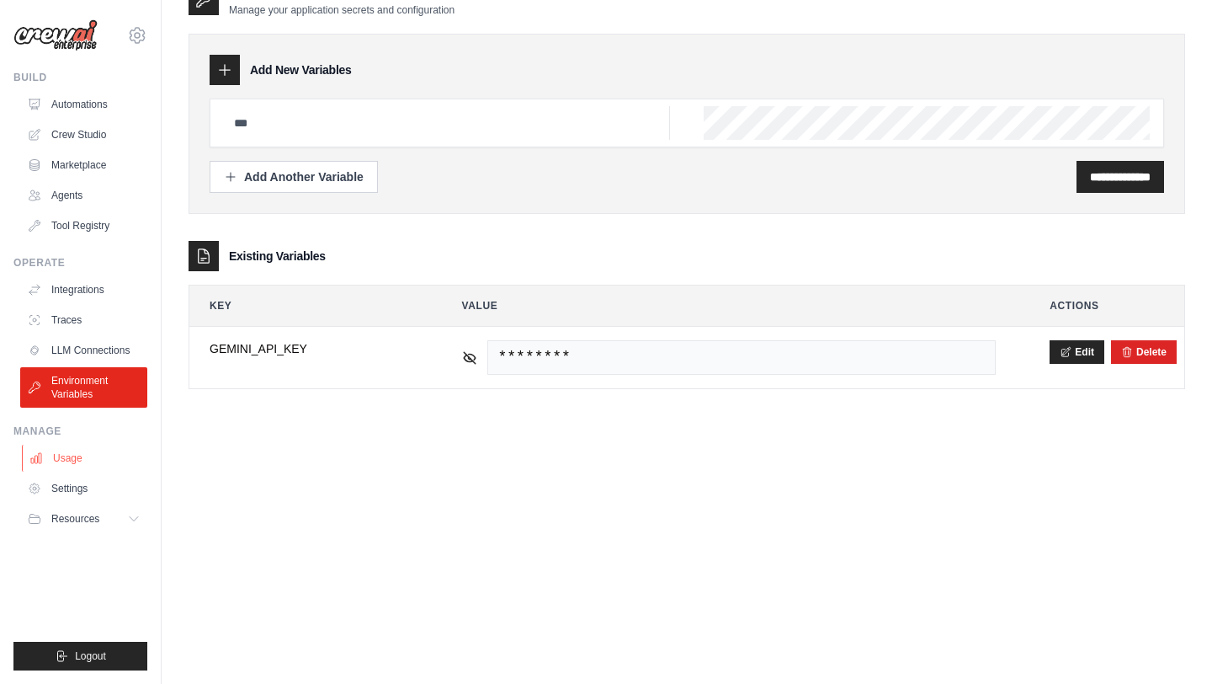
click at [101, 459] on link "Usage" at bounding box center [85, 457] width 127 height 27
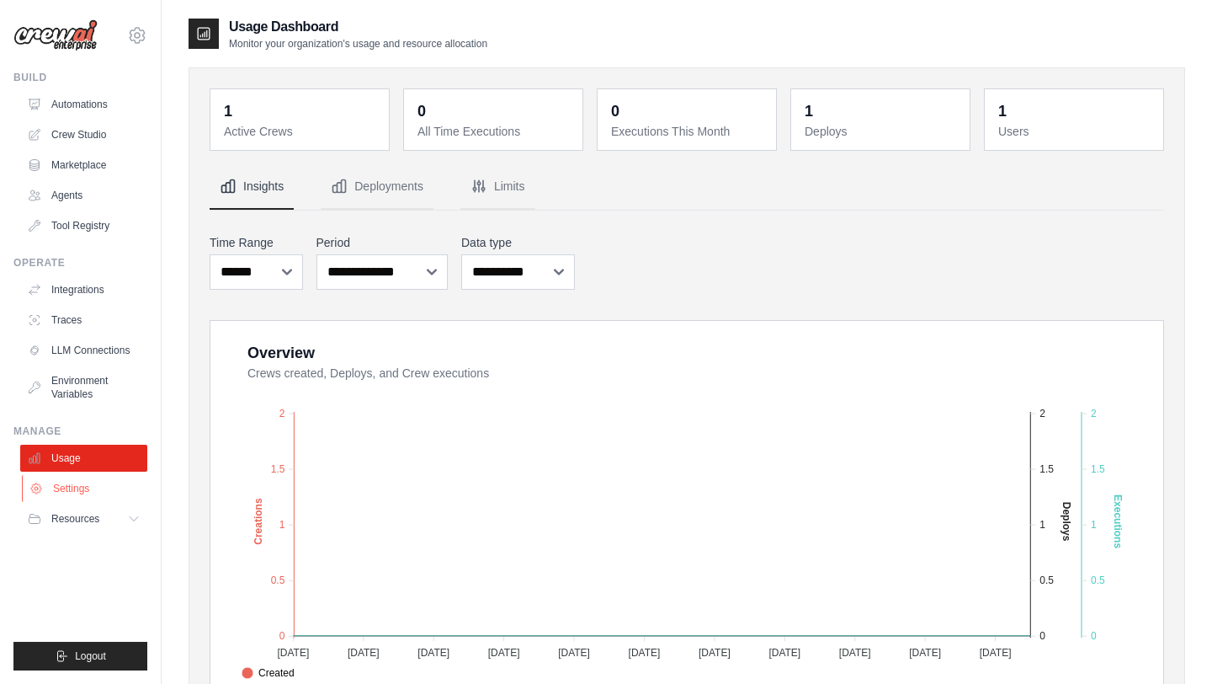
click at [110, 487] on link "Settings" at bounding box center [85, 488] width 127 height 27
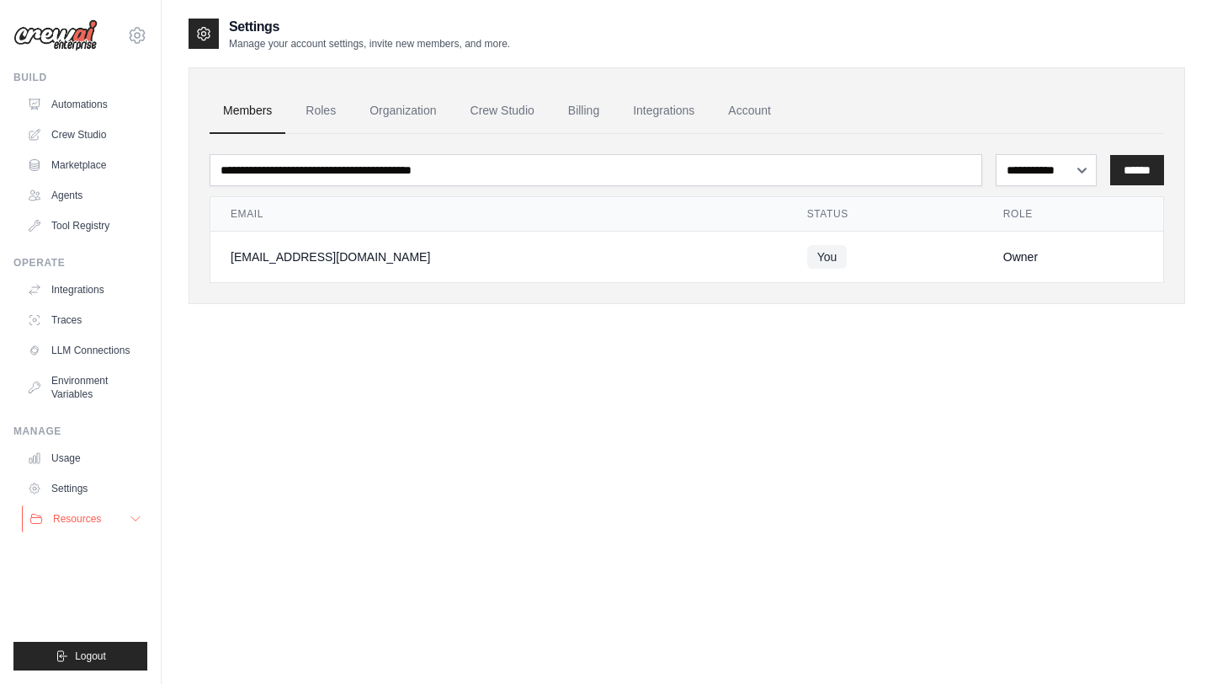
click at [120, 513] on button "Resources" at bounding box center [85, 518] width 127 height 27
click at [119, 513] on button "Resources" at bounding box center [85, 518] width 127 height 27
click at [70, 102] on link "Automations" at bounding box center [85, 104] width 127 height 27
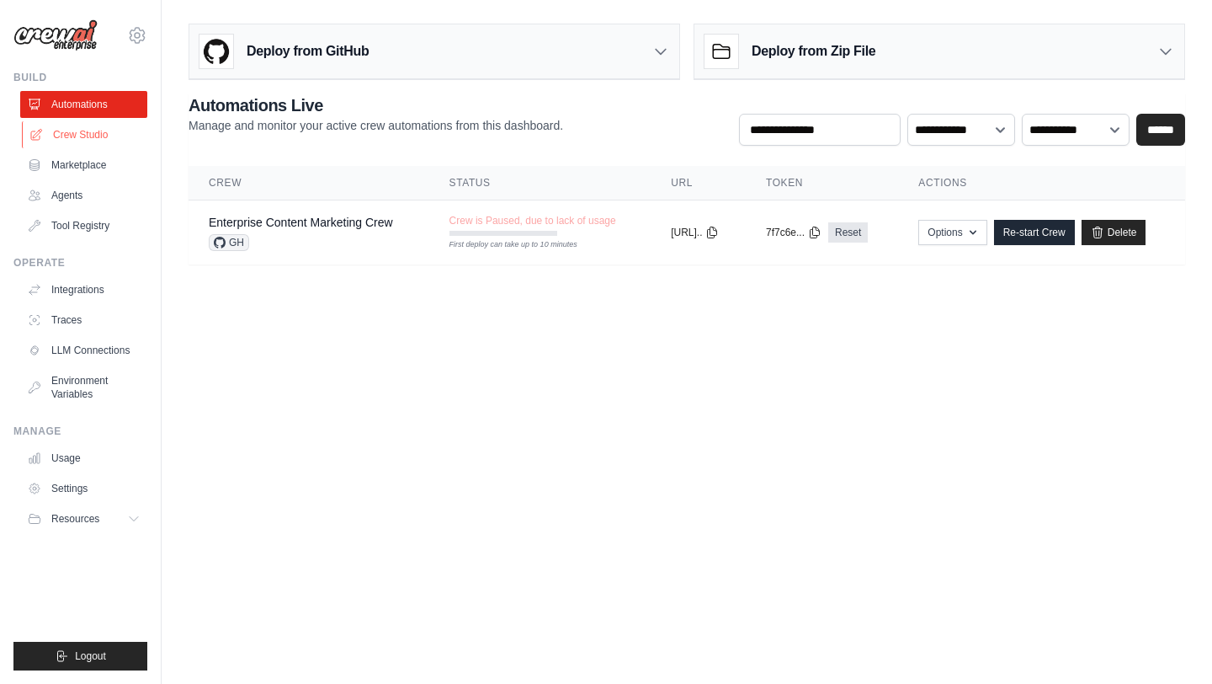
click at [86, 136] on link "Crew Studio" at bounding box center [85, 134] width 127 height 27
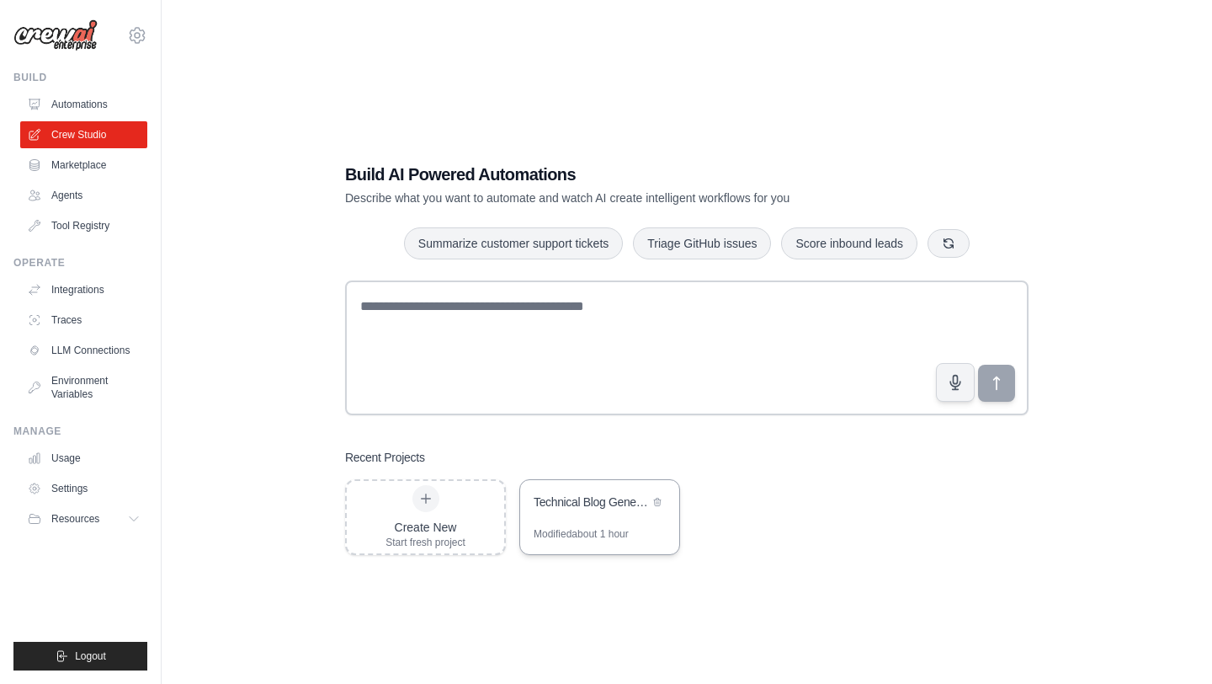
click at [598, 516] on div "Technical Blog Generator" at bounding box center [599, 503] width 159 height 47
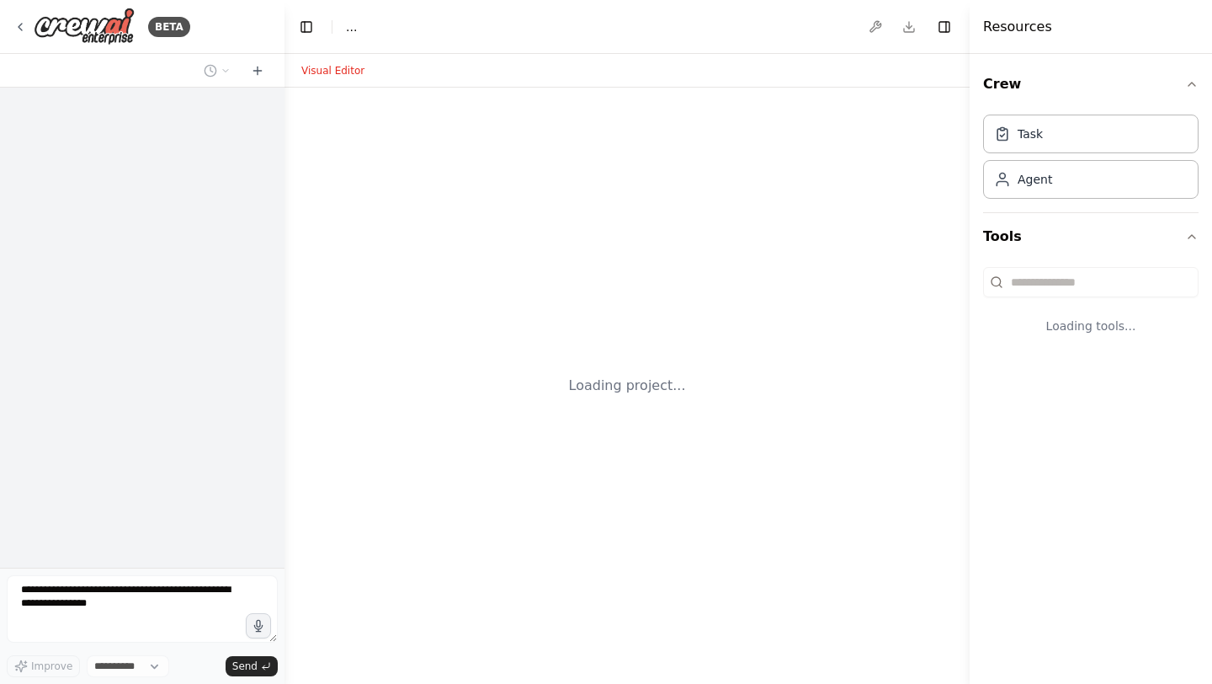
select select "****"
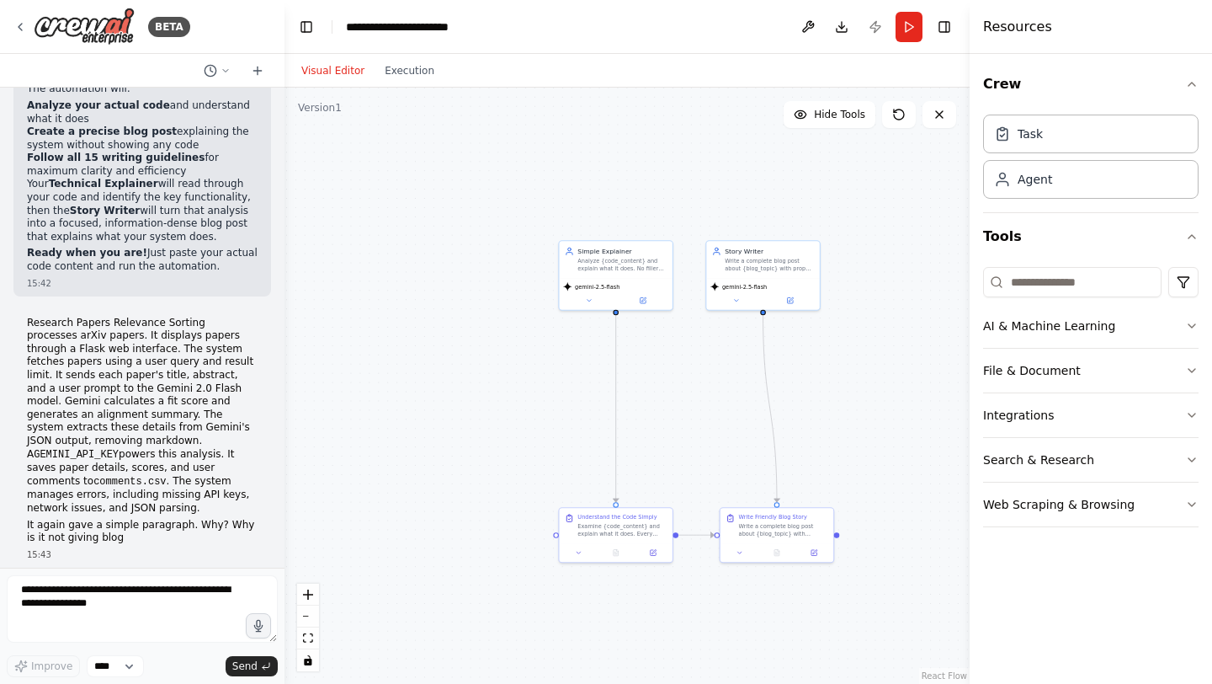
scroll to position [25545, 0]
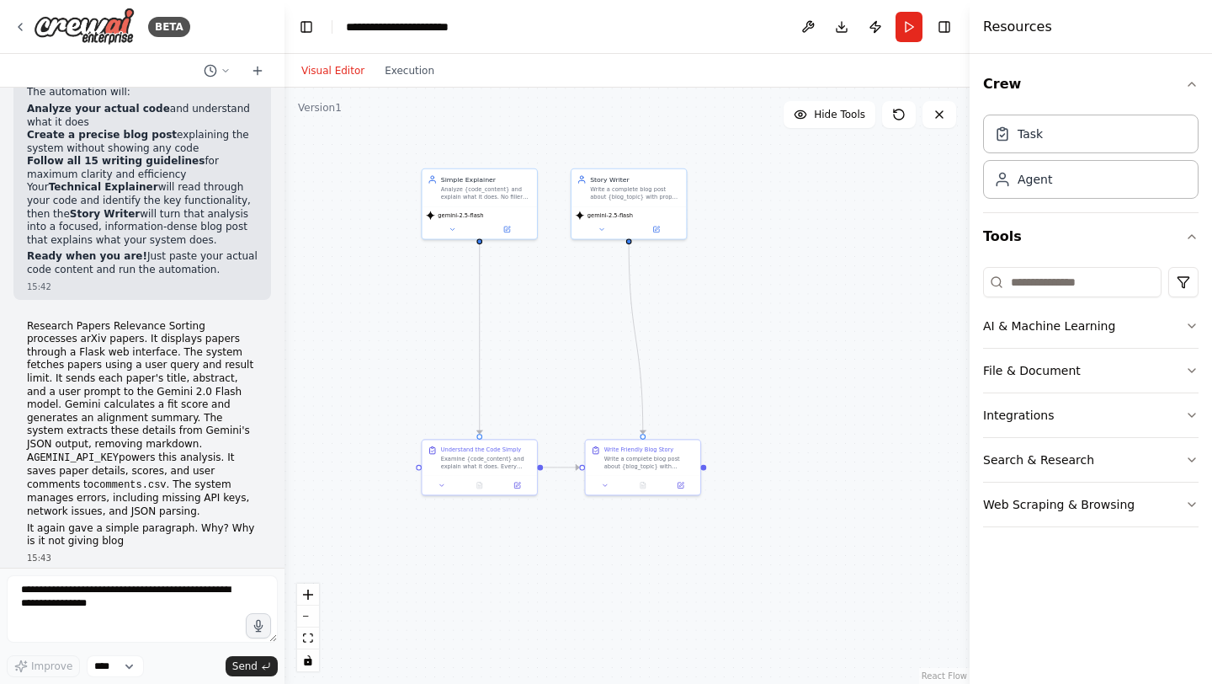
drag, startPoint x: 835, startPoint y: 416, endPoint x: 702, endPoint y: 346, distance: 150.2
click at [702, 345] on div ".deletable-edge-delete-btn { width: 20px; height: 20px; border: 0px solid #ffff…" at bounding box center [627, 386] width 685 height 596
click at [955, 28] on button "Toggle Right Sidebar" at bounding box center [945, 27] width 24 height 24
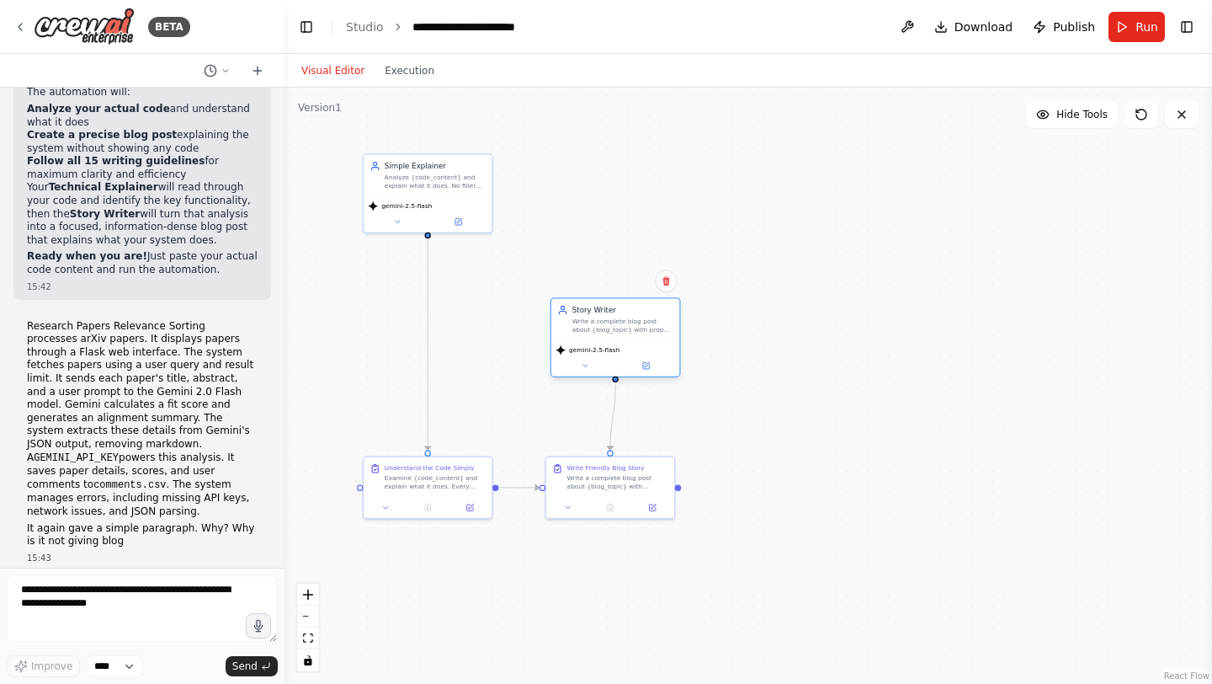
drag, startPoint x: 614, startPoint y: 176, endPoint x: 631, endPoint y: 325, distance: 150.0
click at [631, 325] on div "Write a complete blog post about {blog_topic} with proper structure. Include ti…" at bounding box center [622, 325] width 101 height 17
click at [700, 409] on div ".deletable-edge-delete-btn { width: 20px; height: 20px; border: 0px solid #ffff…" at bounding box center [749, 386] width 928 height 596
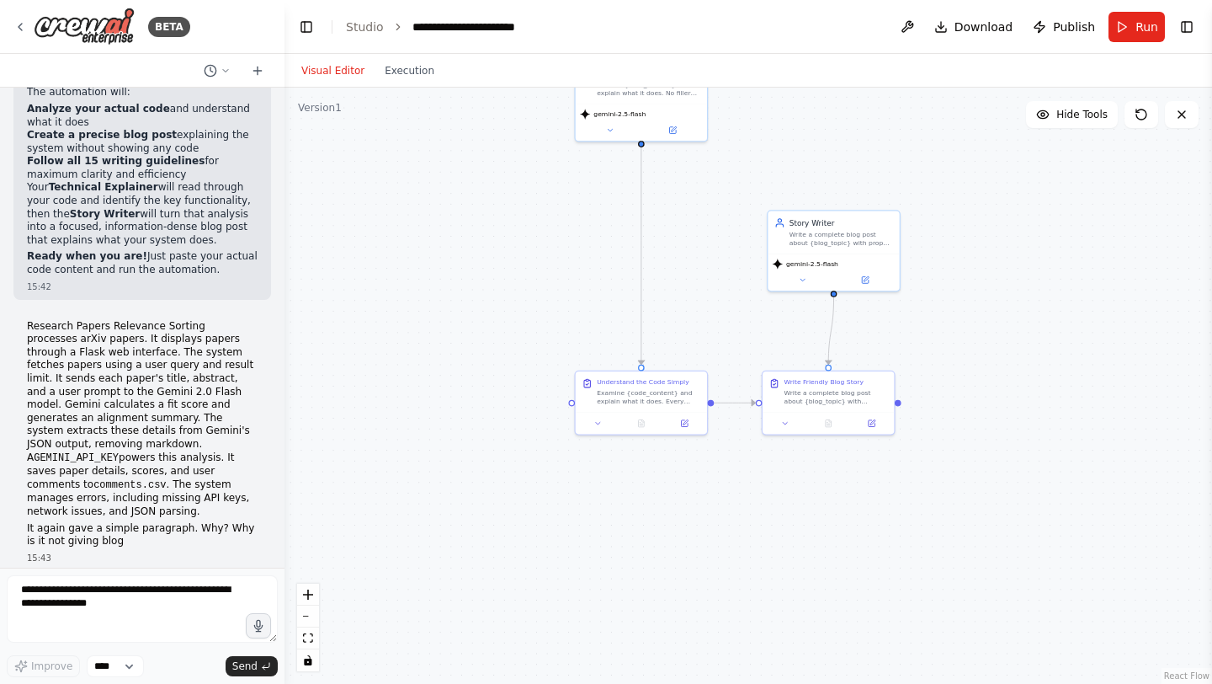
drag, startPoint x: 700, startPoint y: 409, endPoint x: 918, endPoint y: 322, distance: 234.6
click at [918, 322] on div ".deletable-edge-delete-btn { width: 20px; height: 20px; border: 0px solid #ffff…" at bounding box center [749, 386] width 928 height 596
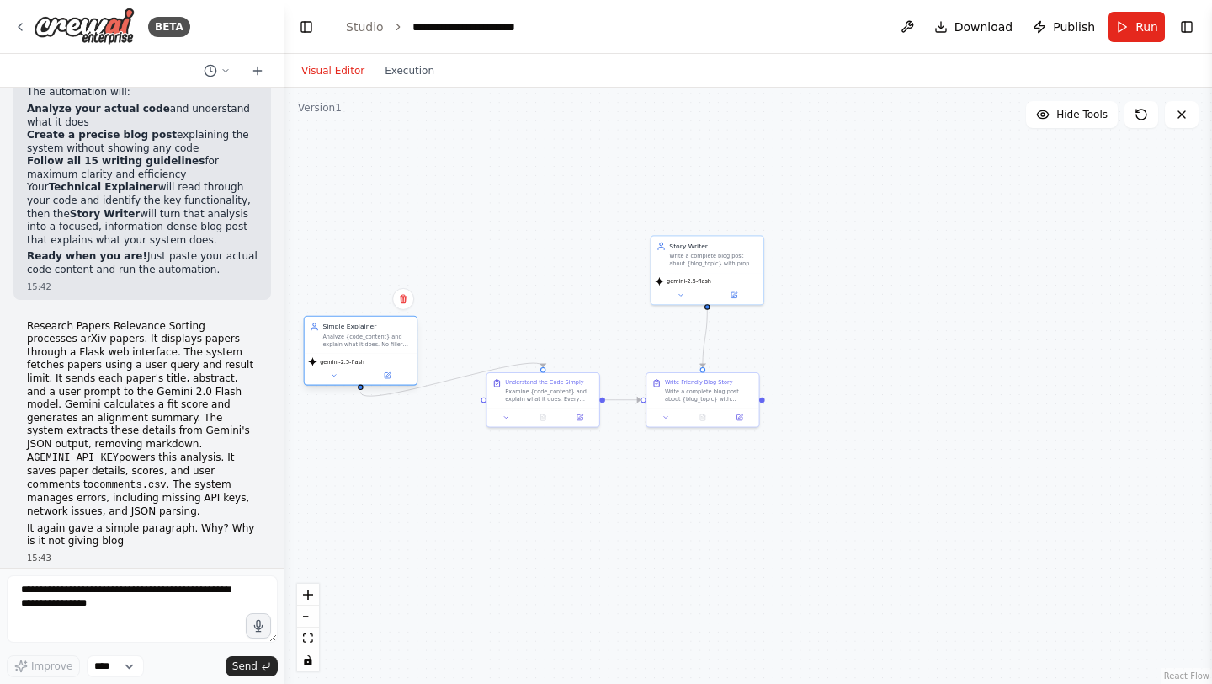
drag, startPoint x: 541, startPoint y: 106, endPoint x: 354, endPoint y: 336, distance: 296.2
click at [354, 336] on div "Analyze {code_content} and explain what it does. No filler words. Every sentenc…" at bounding box center [366, 340] width 88 height 14
drag, startPoint x: 545, startPoint y: 364, endPoint x: 481, endPoint y: 402, distance: 73.9
click at [481, 402] on div ".deletable-edge-delete-btn { width: 20px; height: 20px; border: 0px solid #ffff…" at bounding box center [749, 386] width 928 height 596
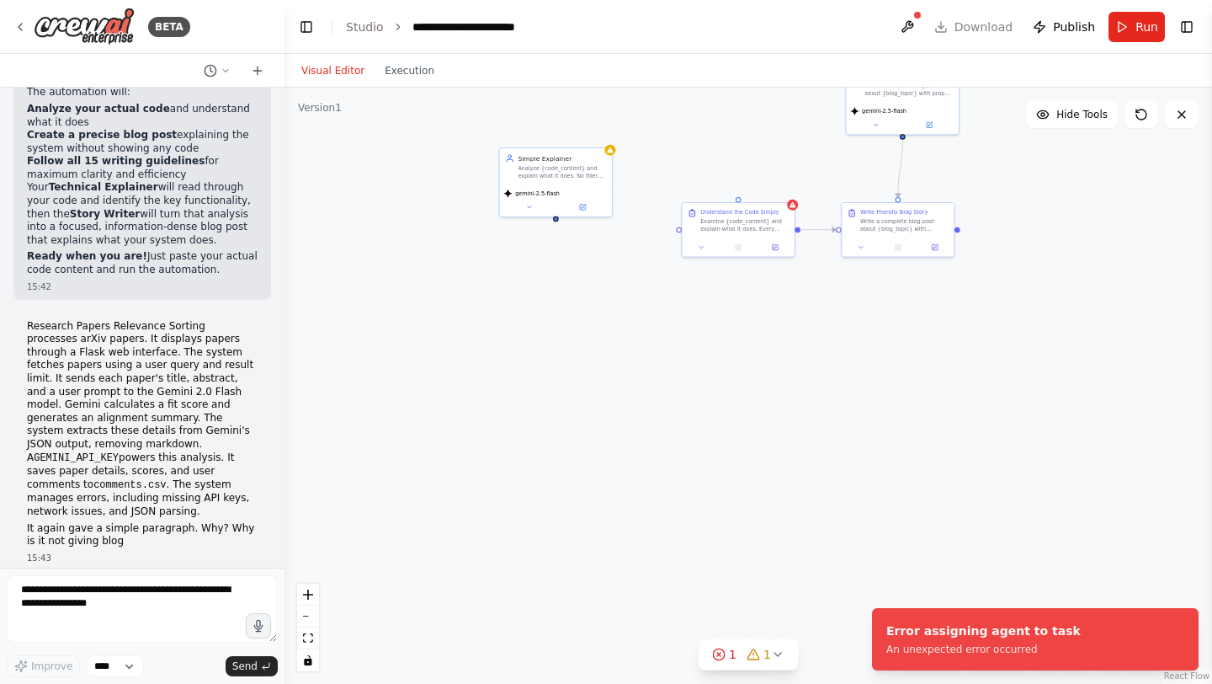
drag, startPoint x: 544, startPoint y: 364, endPoint x: 739, endPoint y: 194, distance: 258.9
click at [739, 194] on div ".deletable-edge-delete-btn { width: 20px; height: 20px; border: 0px solid #ffff…" at bounding box center [749, 386] width 928 height 596
drag, startPoint x: 556, startPoint y: 219, endPoint x: 677, endPoint y: 232, distance: 121.1
click at [677, 232] on div ".deletable-edge-delete-btn { width: 20px; height: 20px; border: 0px solid #ffff…" at bounding box center [749, 386] width 928 height 596
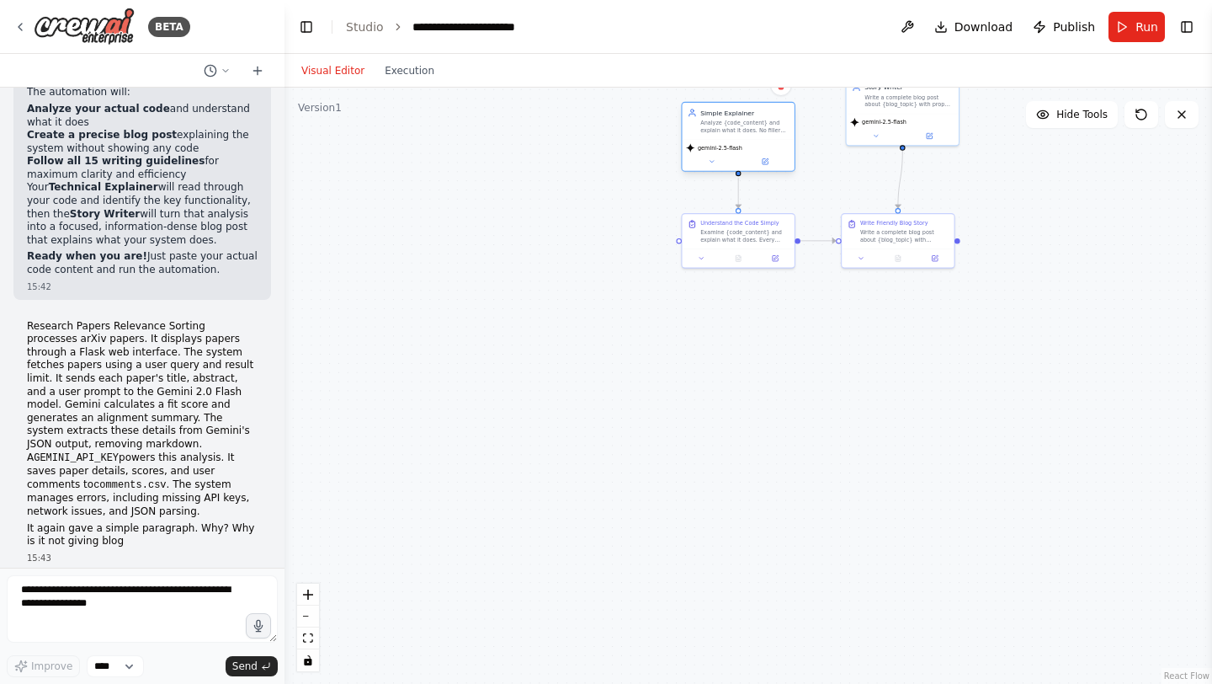
drag, startPoint x: 567, startPoint y: 170, endPoint x: 750, endPoint y: 123, distance: 189.5
click at [750, 123] on div "Analyze {code_content} and explain what it does. No filler words. Every sentenc…" at bounding box center [744, 126] width 88 height 14
click at [892, 231] on div "Write a complete blog post about {blog_topic} with multiple sections. Create a …" at bounding box center [909, 233] width 88 height 14
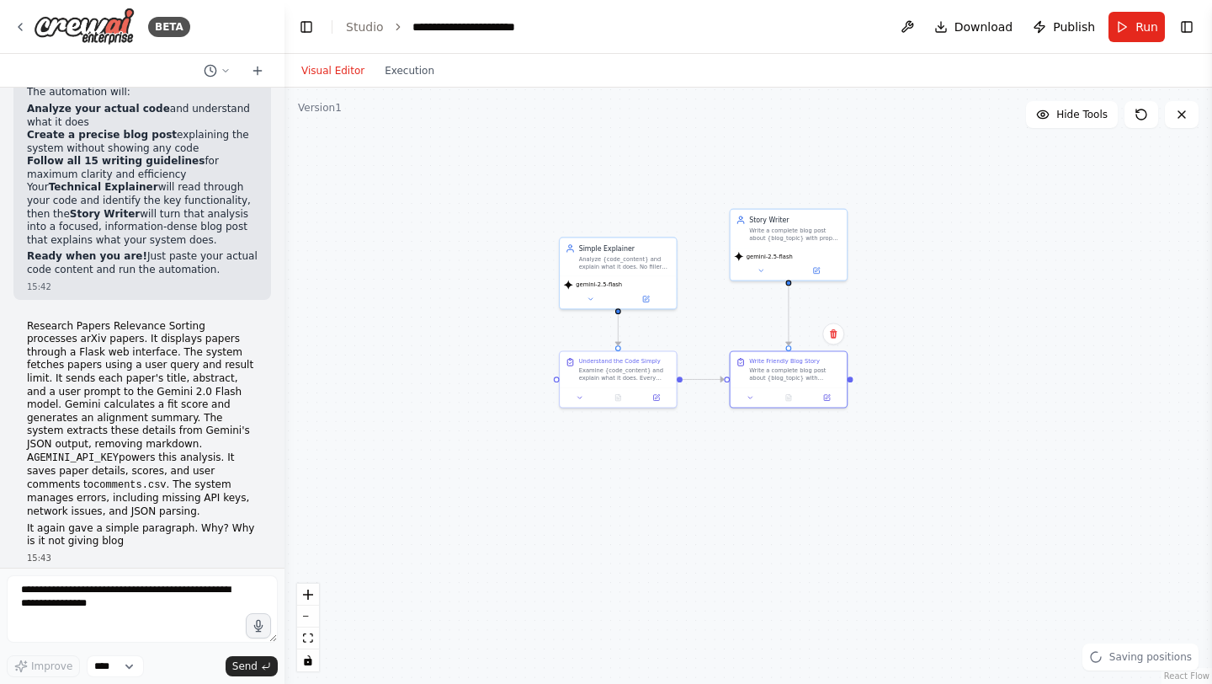
drag, startPoint x: 971, startPoint y: 356, endPoint x: 846, endPoint y: 508, distance: 196.7
click at [845, 509] on div ".deletable-edge-delete-btn { width: 20px; height: 20px; border: 0px solid #ffff…" at bounding box center [749, 386] width 928 height 596
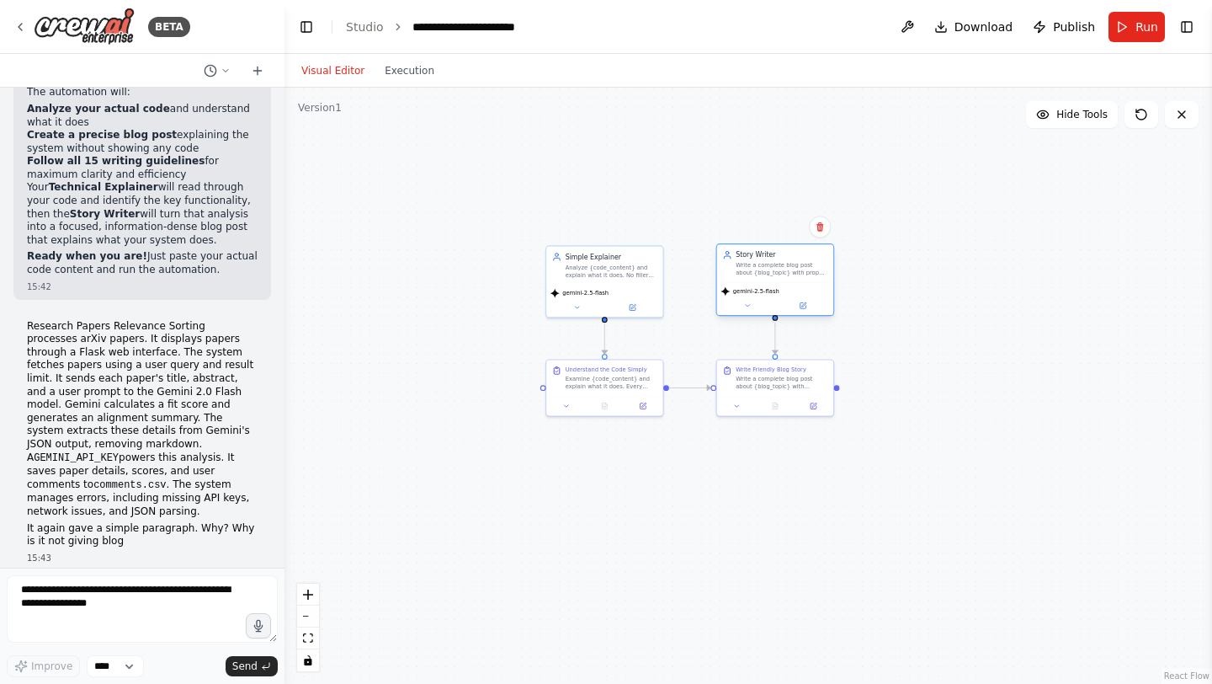
drag, startPoint x: 785, startPoint y: 232, endPoint x: 783, endPoint y: 262, distance: 29.5
click at [784, 262] on div "Story Writer Write a complete blog post about {blog_topic} with proper structur…" at bounding box center [782, 263] width 92 height 27
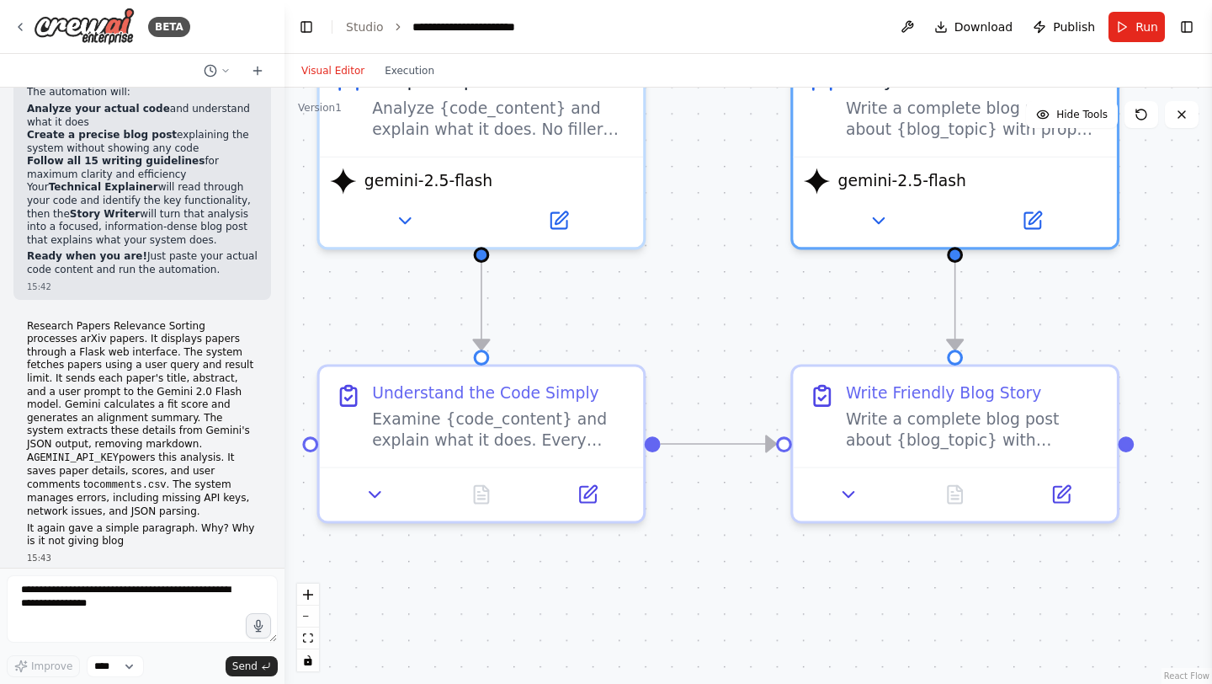
drag, startPoint x: 732, startPoint y: 397, endPoint x: 729, endPoint y: 606, distance: 208.8
click at [729, 606] on div ".deletable-edge-delete-btn { width: 20px; height: 20px; border: 0px solid #ffff…" at bounding box center [749, 386] width 928 height 596
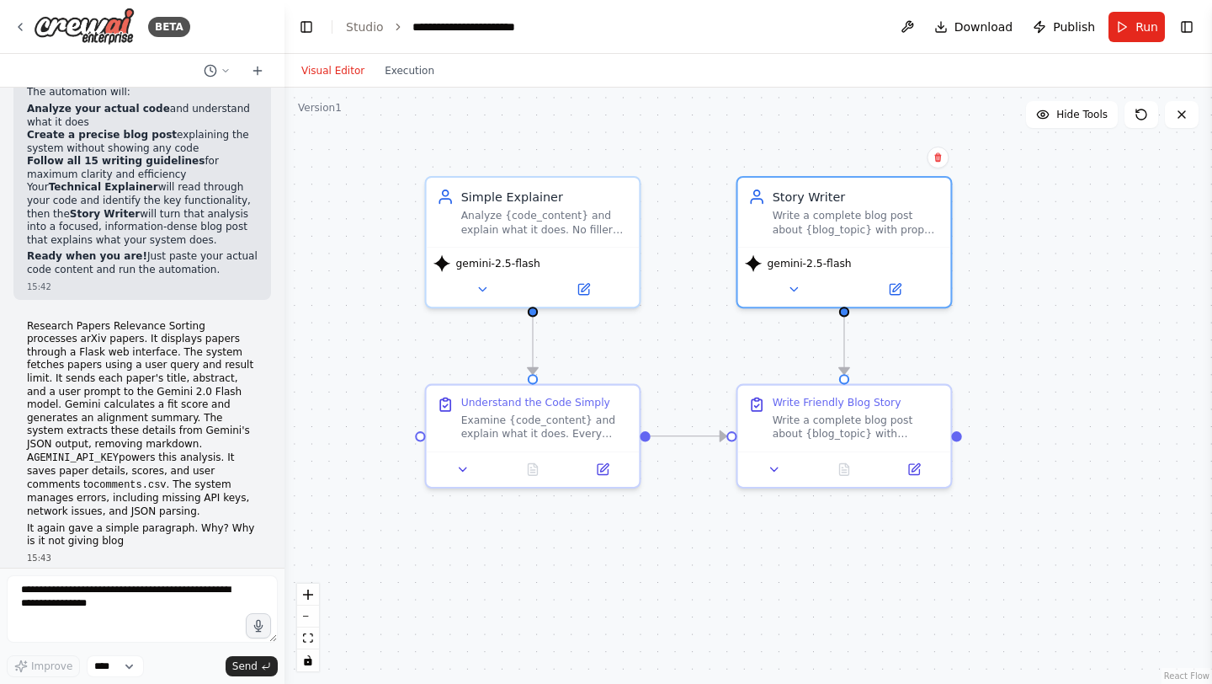
drag, startPoint x: 788, startPoint y: 312, endPoint x: 723, endPoint y: 332, distance: 67.6
click at [723, 332] on div ".deletable-edge-delete-btn { width: 20px; height: 20px; border: 0px solid #ffff…" at bounding box center [749, 386] width 928 height 596
click at [1032, 261] on div ".deletable-edge-delete-btn { width: 20px; height: 20px; border: 0px solid #ffff…" at bounding box center [749, 386] width 928 height 596
click at [304, 29] on button "Toggle Left Sidebar" at bounding box center [307, 27] width 24 height 24
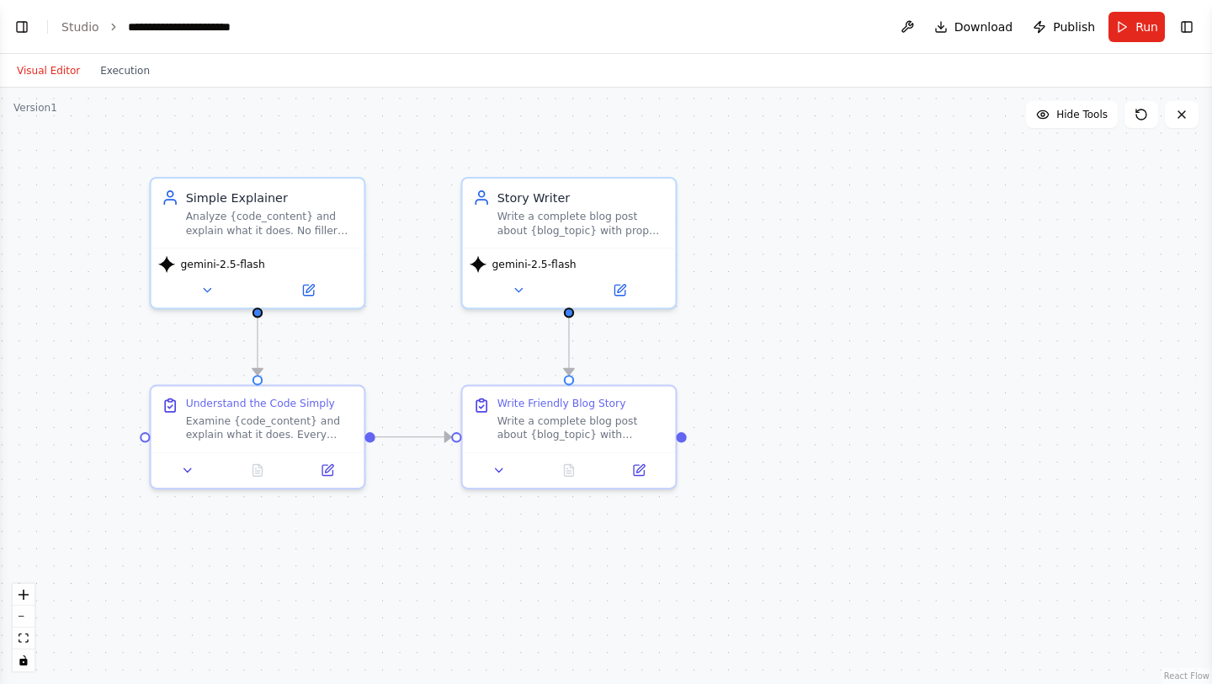
drag, startPoint x: 365, startPoint y: 128, endPoint x: 628, endPoint y: 171, distance: 266.1
click at [631, 171] on div ".deletable-edge-delete-btn { width: 20px; height: 20px; border: 0px solid #ffff…" at bounding box center [606, 386] width 1212 height 596
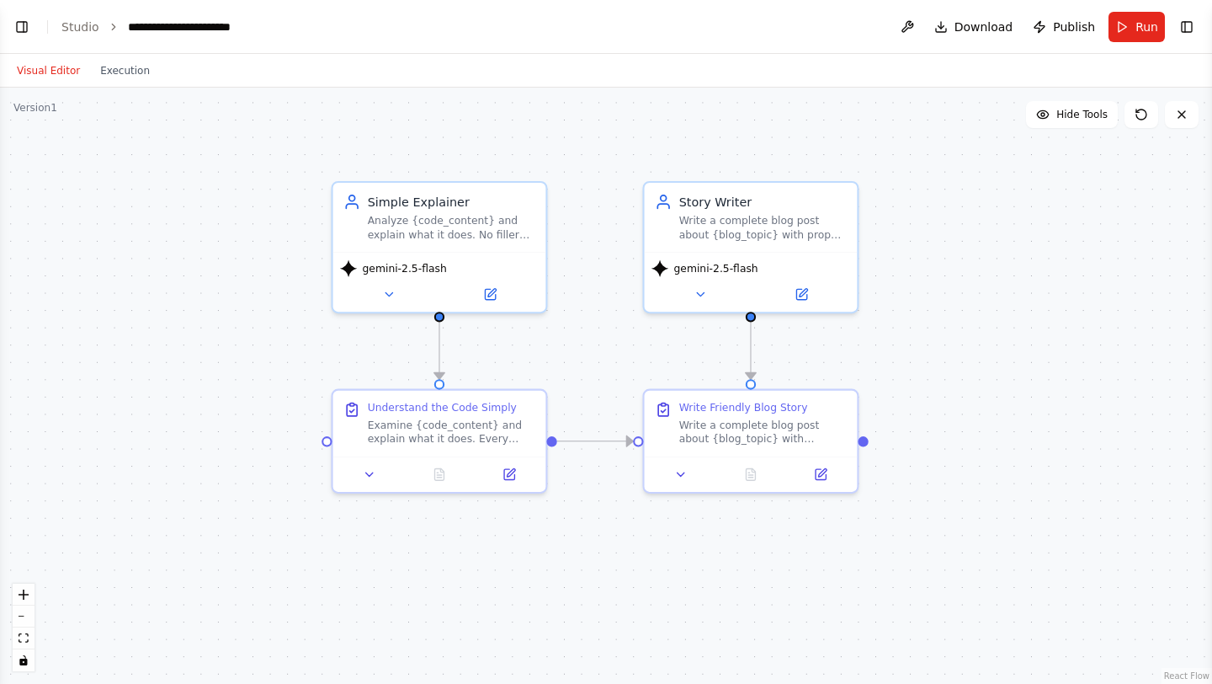
drag, startPoint x: 533, startPoint y: 184, endPoint x: 469, endPoint y: 155, distance: 70.1
click at [469, 155] on div ".deletable-edge-delete-btn { width: 20px; height: 20px; border: 0px solid #ffff…" at bounding box center [606, 386] width 1212 height 596
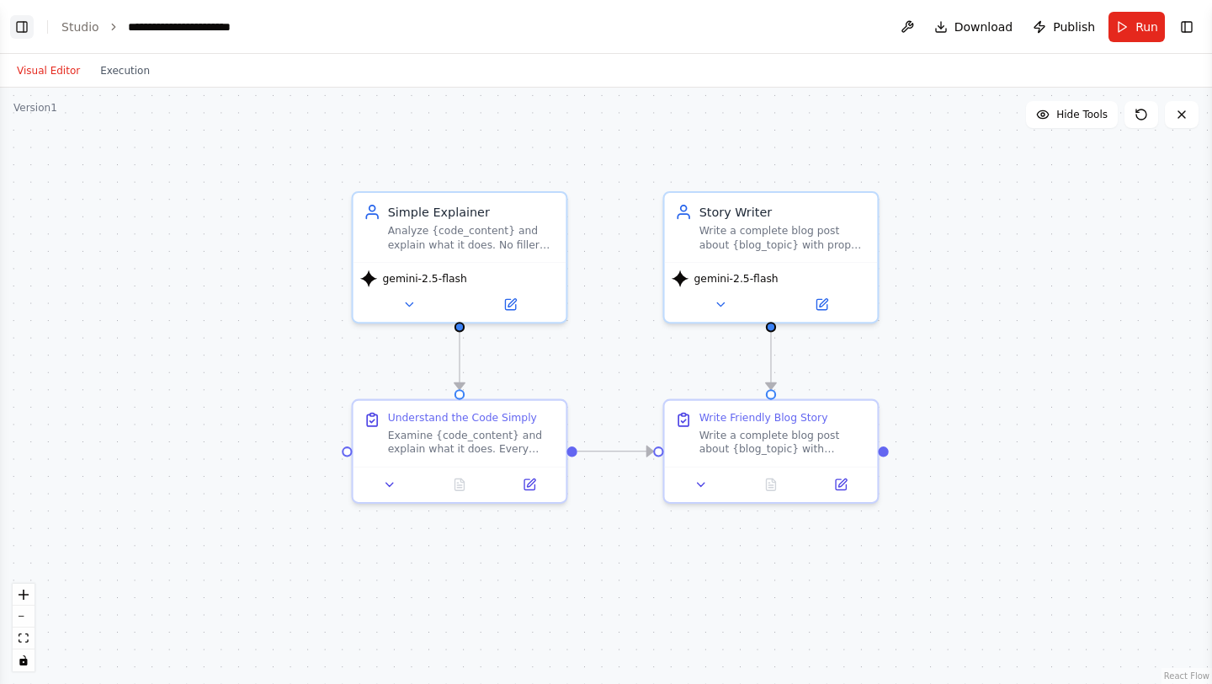
click at [26, 20] on button "Toggle Left Sidebar" at bounding box center [22, 27] width 24 height 24
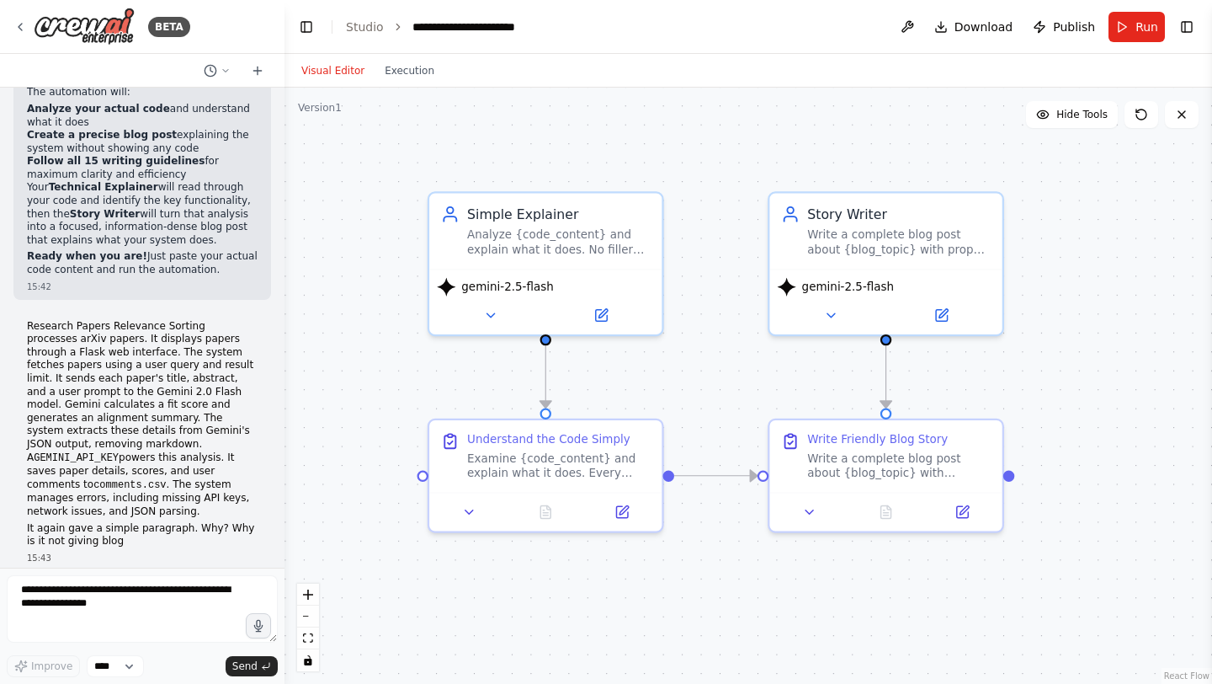
drag, startPoint x: 551, startPoint y: 306, endPoint x: 350, endPoint y: 335, distance: 202.4
click at [350, 335] on div ".deletable-edge-delete-btn { width: 20px; height: 20px; border: 0px solid #ffff…" at bounding box center [749, 386] width 928 height 596
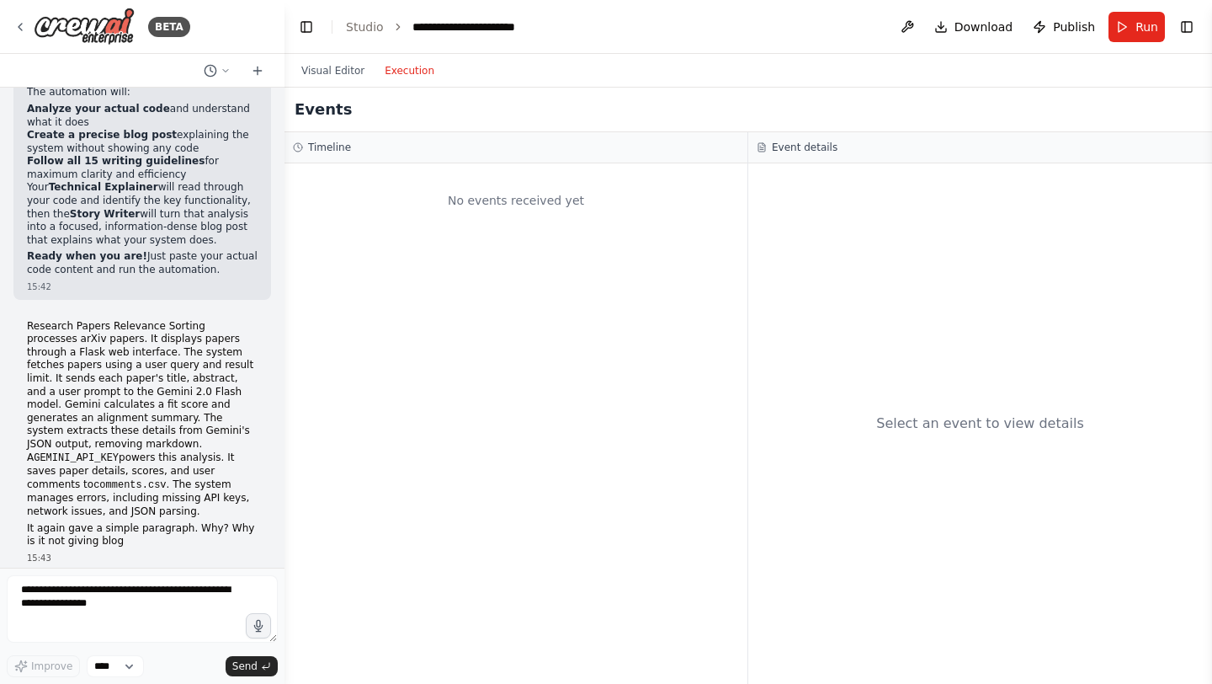
click at [411, 67] on button "Execution" at bounding box center [410, 71] width 70 height 20
click at [342, 76] on button "Visual Editor" at bounding box center [332, 71] width 83 height 20
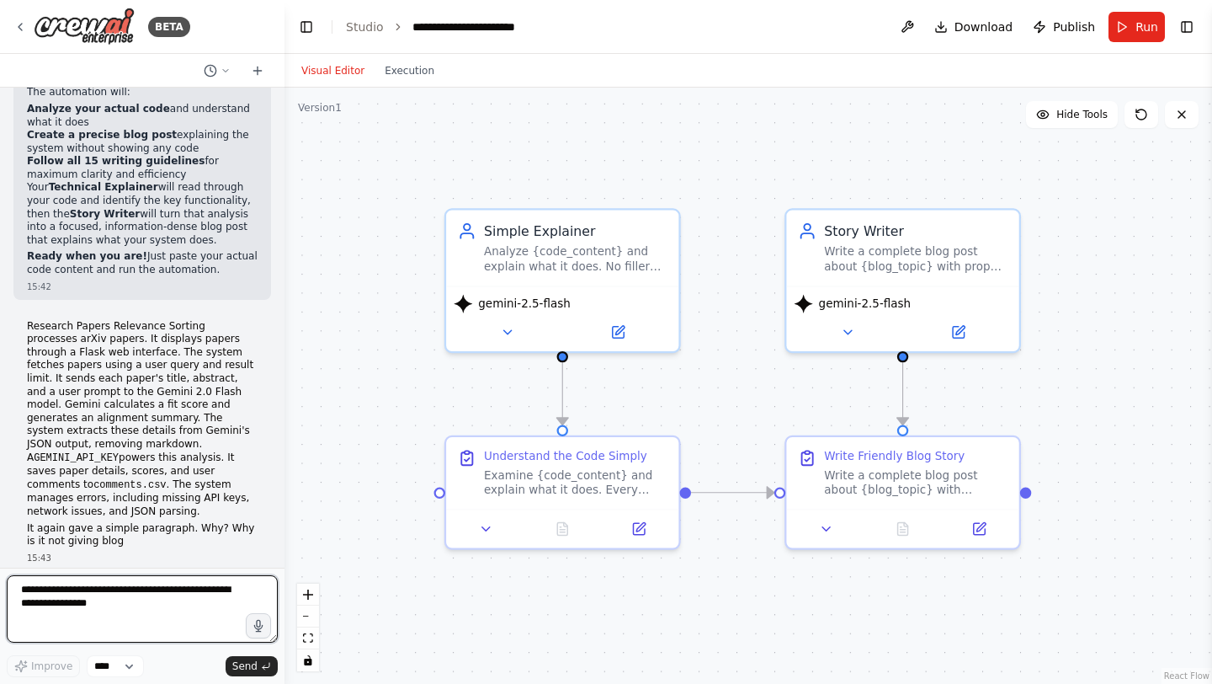
click at [130, 611] on textarea at bounding box center [142, 608] width 271 height 67
click at [139, 601] on textarea at bounding box center [142, 608] width 271 height 67
paste textarea "**********"
type textarea "**********"
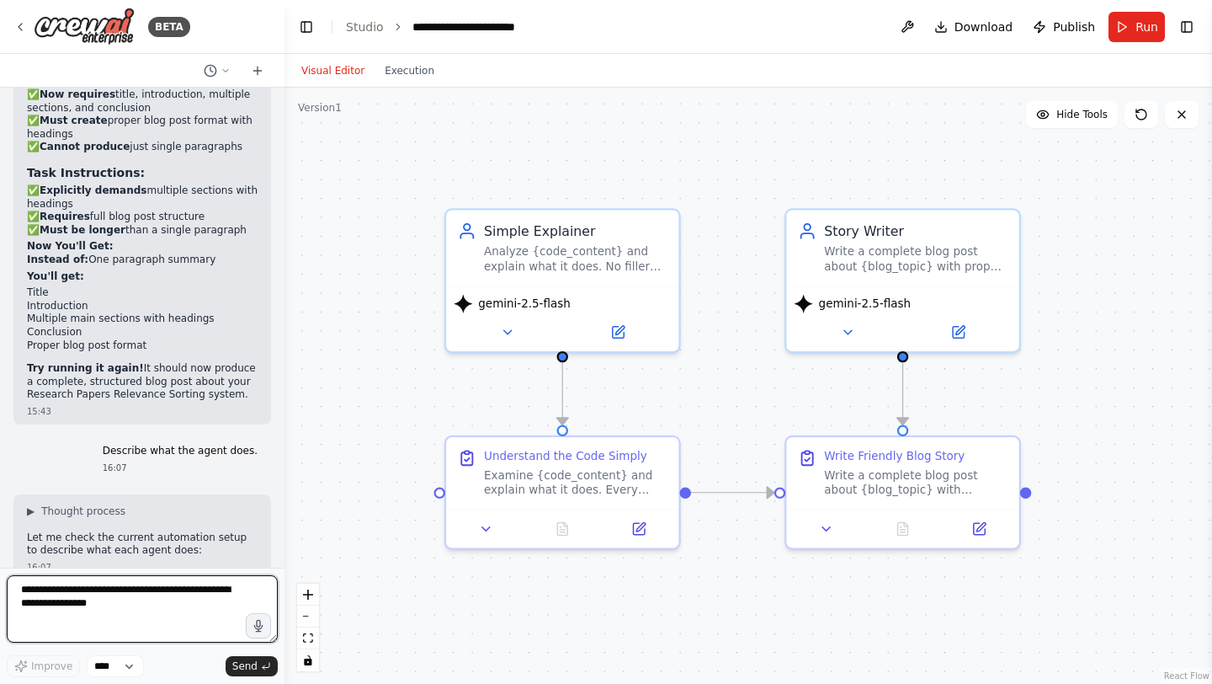
scroll to position [26383, 0]
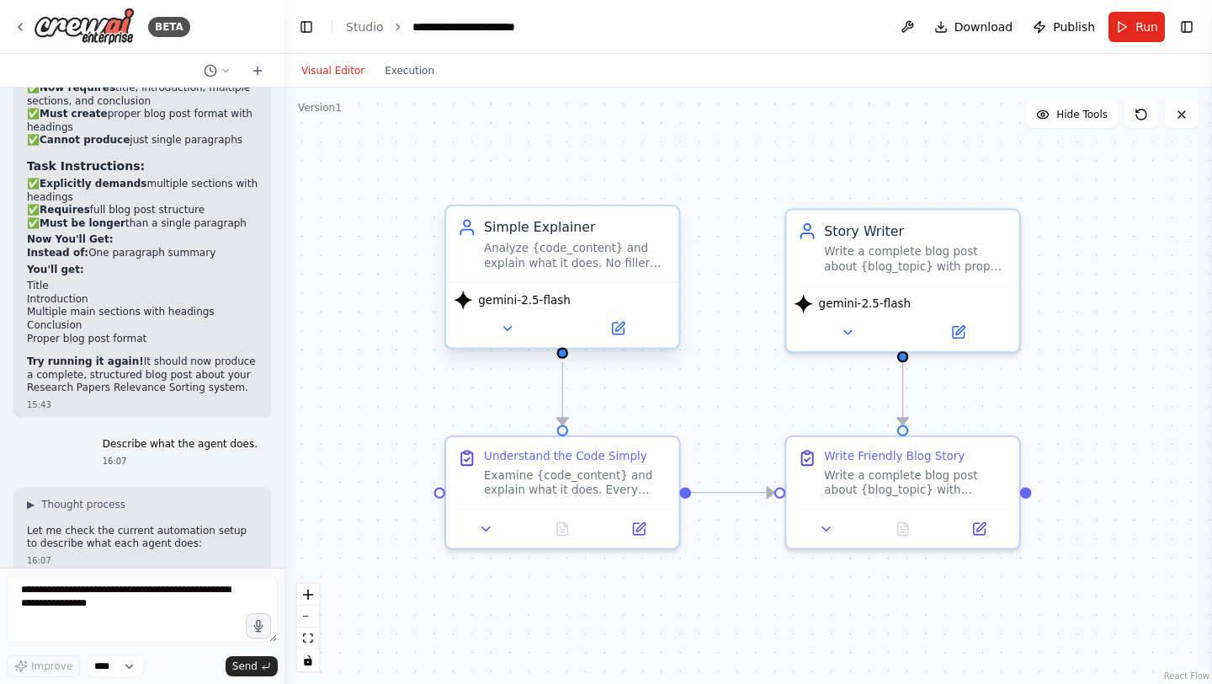
click at [583, 263] on div "Analyze {code_content} and explain what it does. No filler words. Every sentenc…" at bounding box center [576, 255] width 184 height 30
click at [636, 259] on div "Analyze {code_content} and explain what it does. No filler words. Every sentenc…" at bounding box center [576, 255] width 184 height 30
click at [615, 333] on icon at bounding box center [617, 327] width 11 height 11
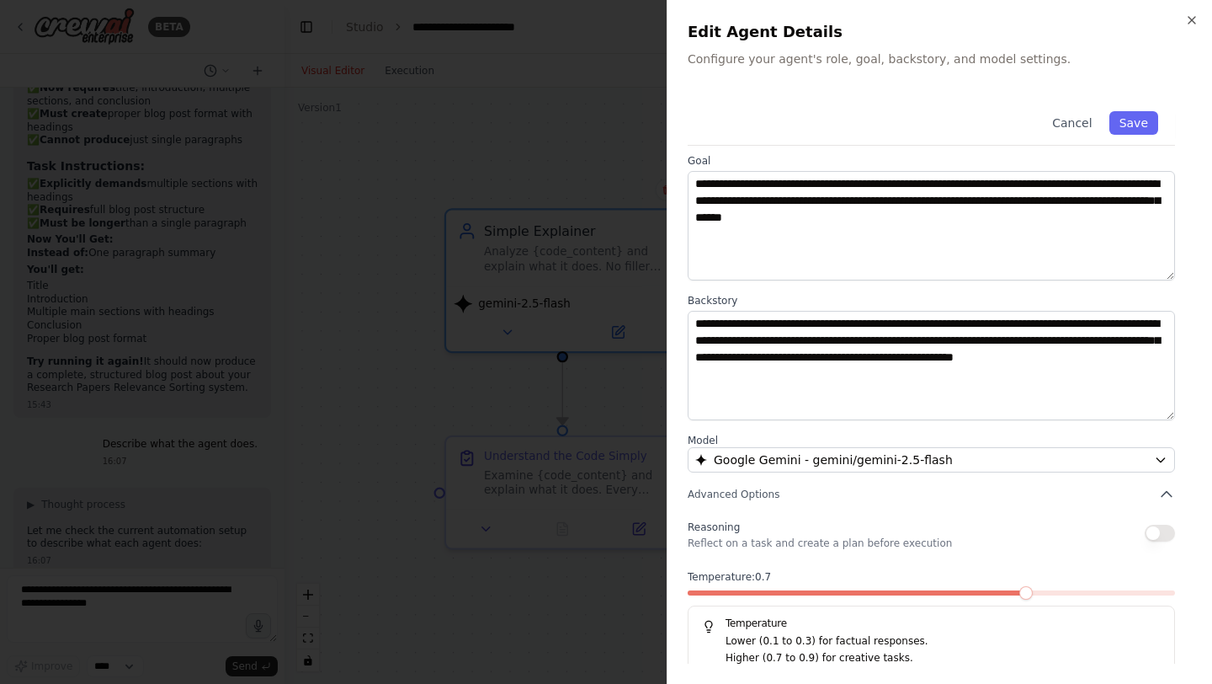
scroll to position [79, 0]
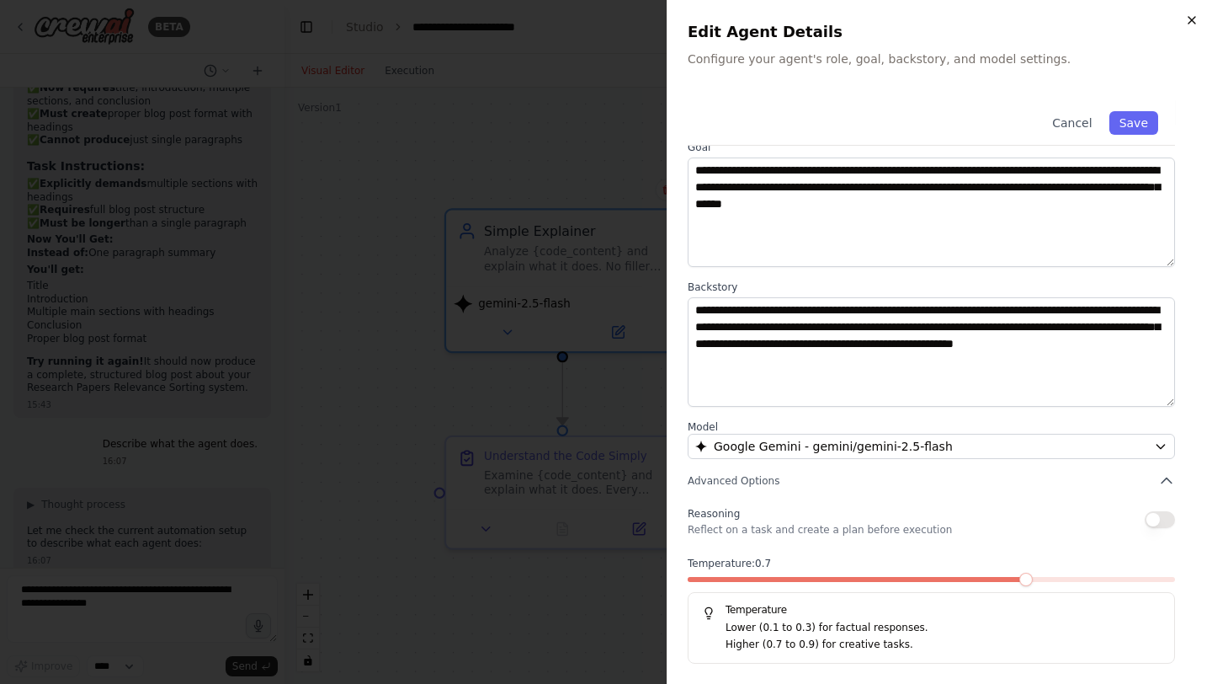
click at [1196, 20] on icon "button" at bounding box center [1191, 19] width 13 height 13
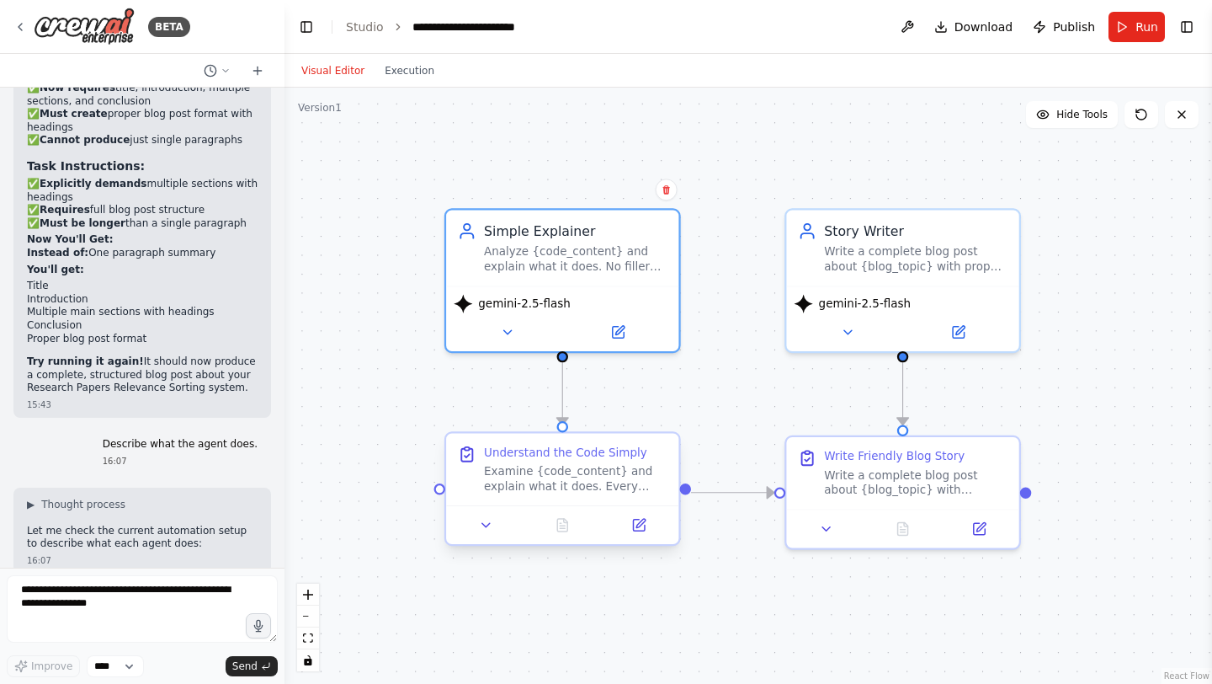
click at [533, 462] on div "Understand the Code Simply Examine {code_content} and explain what it does. Eve…" at bounding box center [576, 468] width 184 height 49
click at [542, 455] on div "Understand the Code Simply" at bounding box center [565, 451] width 163 height 15
click at [633, 540] on div at bounding box center [562, 524] width 232 height 39
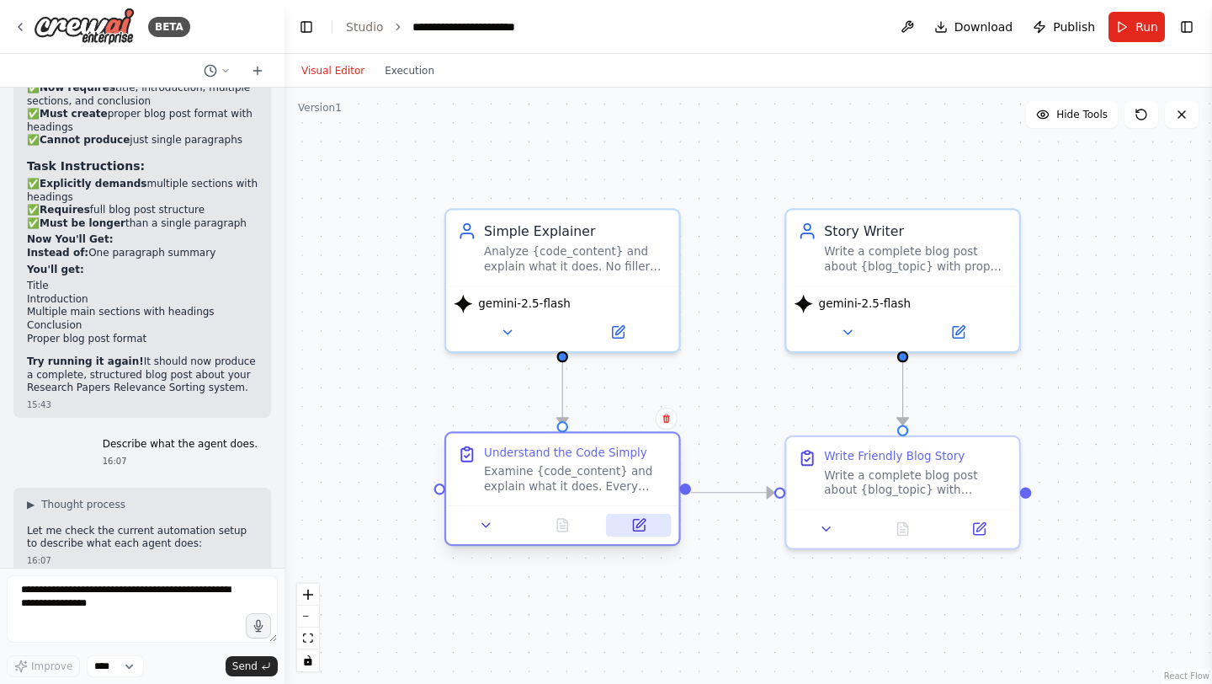
click at [644, 520] on icon at bounding box center [640, 523] width 8 height 8
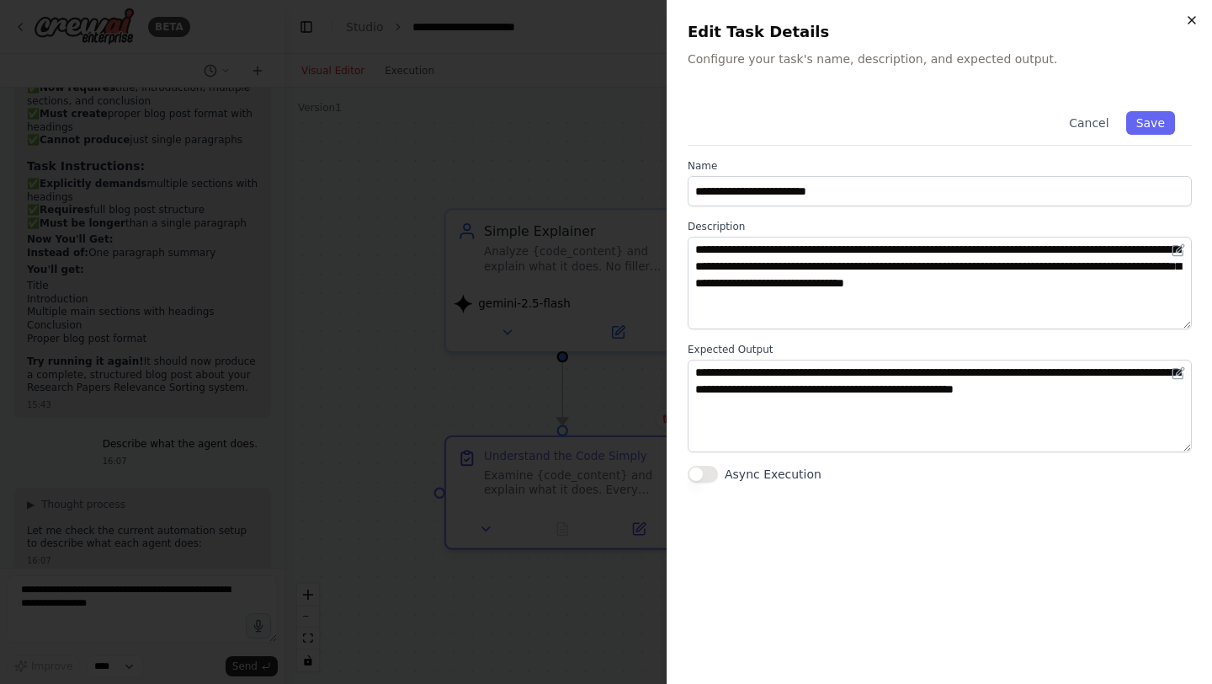
click at [1192, 21] on icon "button" at bounding box center [1191, 19] width 13 height 13
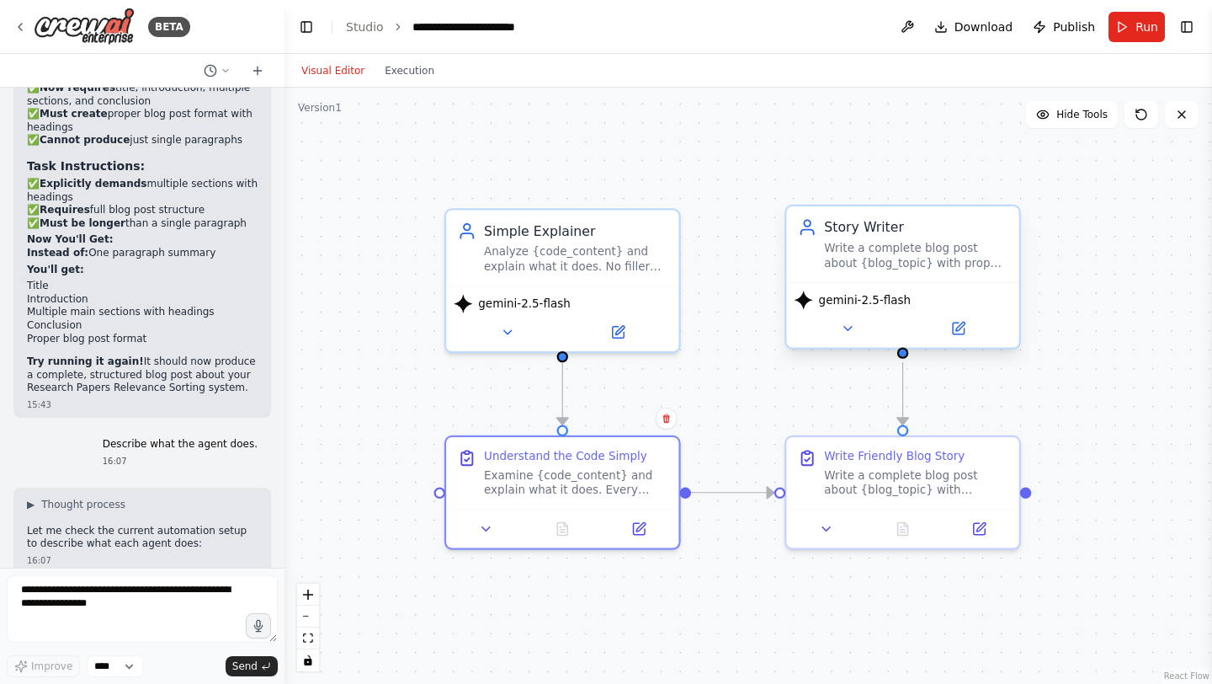
click at [935, 253] on div "Write a complete blog post about {blog_topic} with proper structure. Include ti…" at bounding box center [916, 255] width 184 height 30
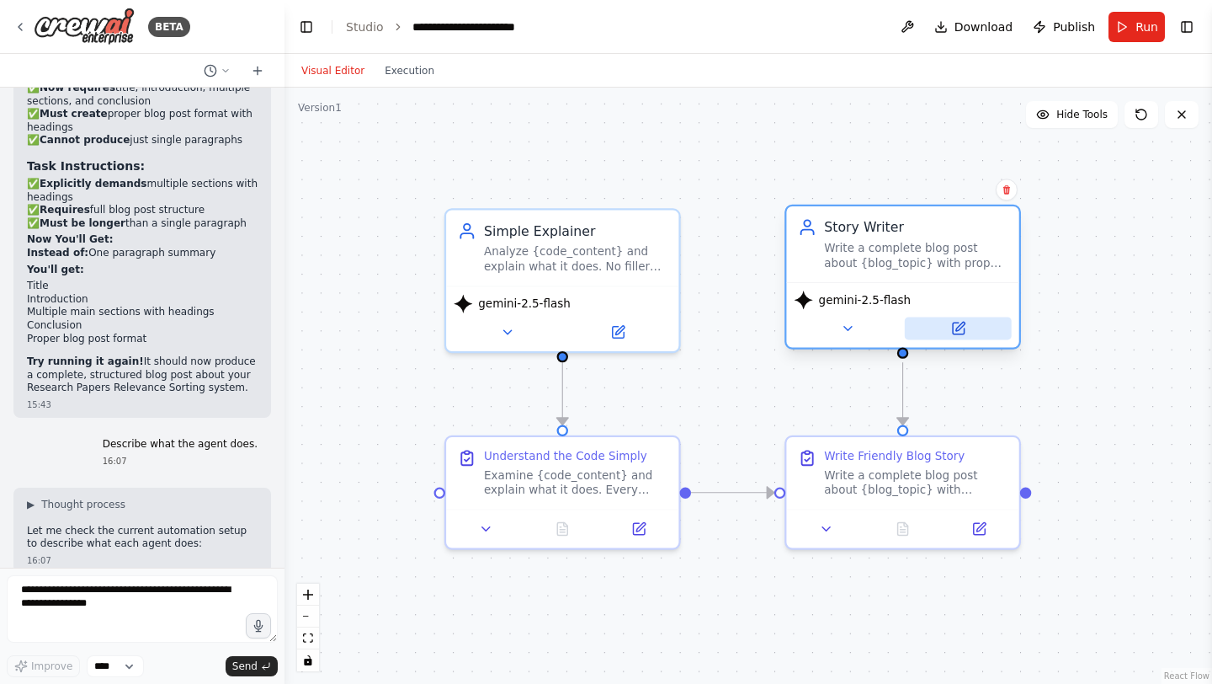
click at [946, 322] on button at bounding box center [958, 328] width 107 height 23
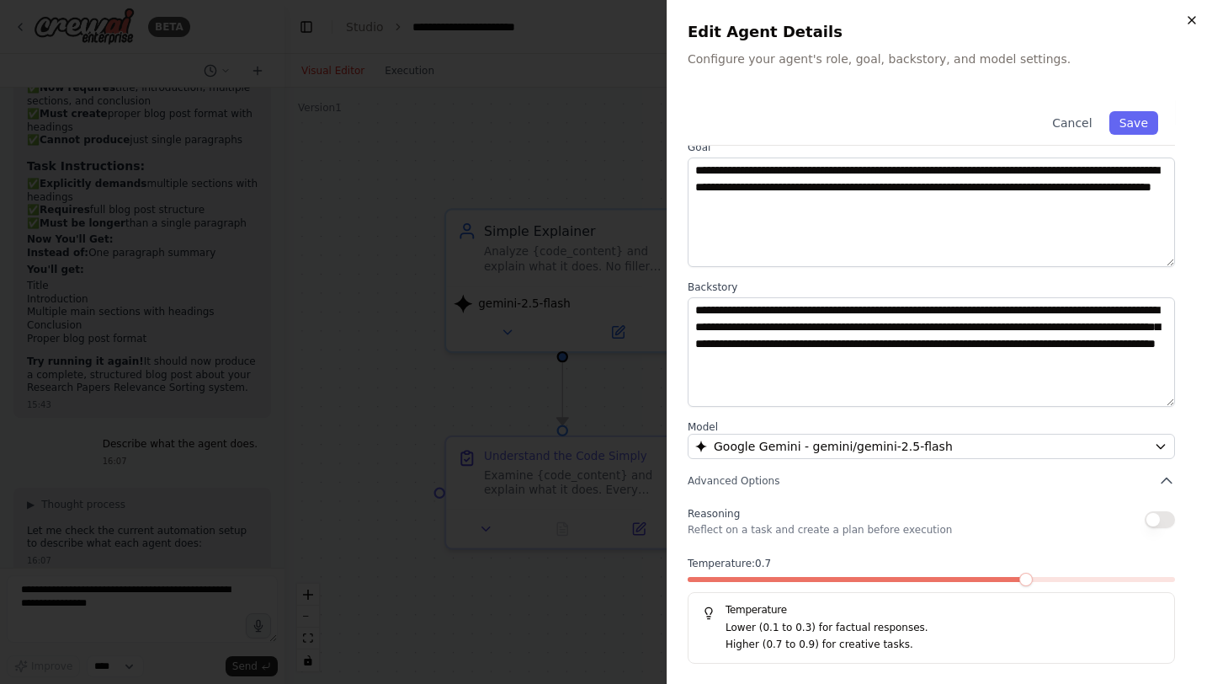
click at [1190, 19] on icon "button" at bounding box center [1192, 20] width 7 height 7
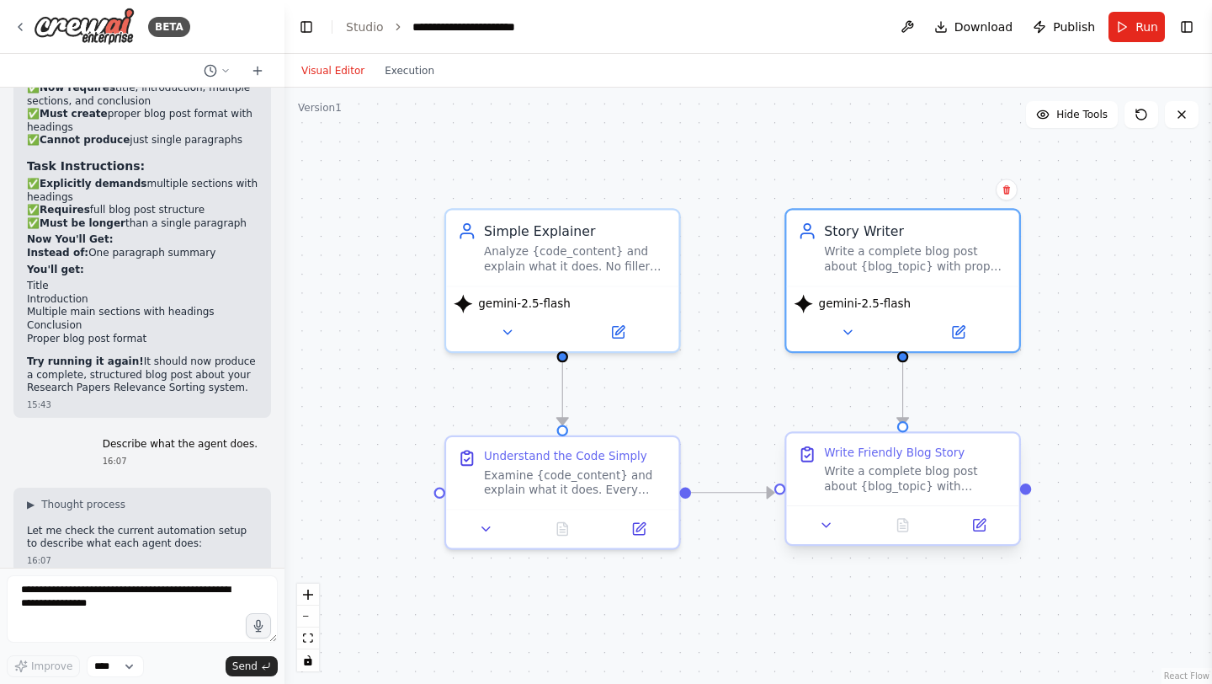
click at [887, 466] on div "Write a complete blog post about {blog_topic} with multiple sections. Create a …" at bounding box center [916, 479] width 184 height 30
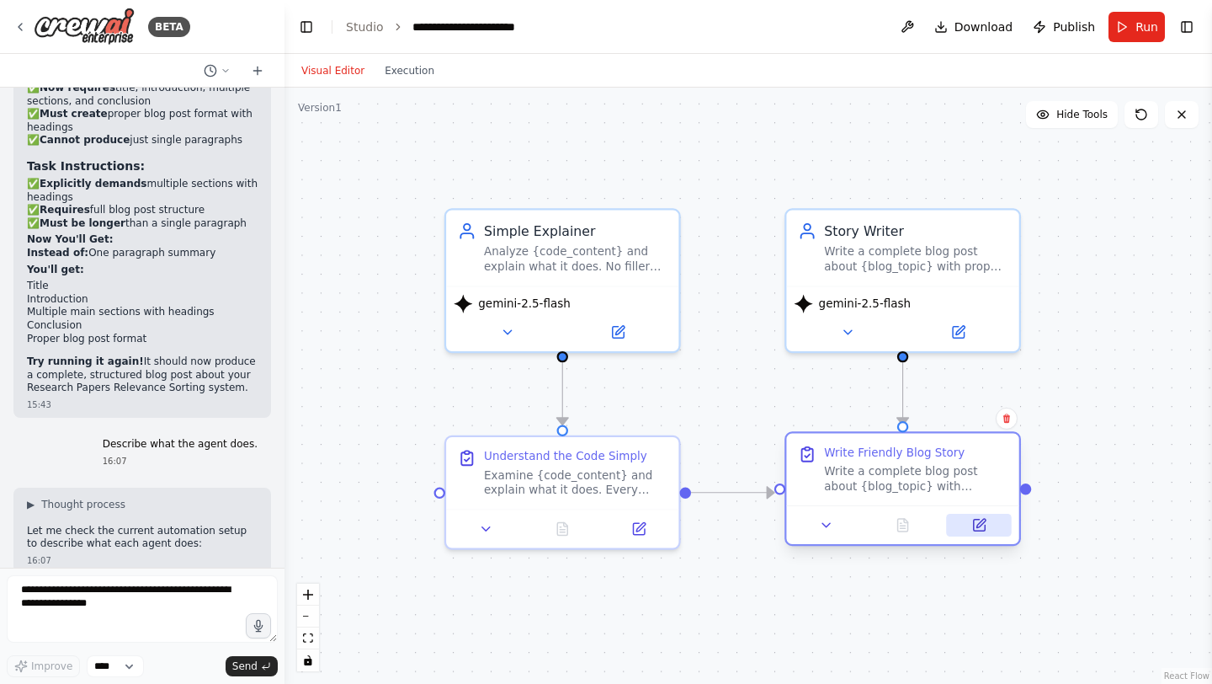
click at [966, 522] on button at bounding box center [979, 524] width 65 height 23
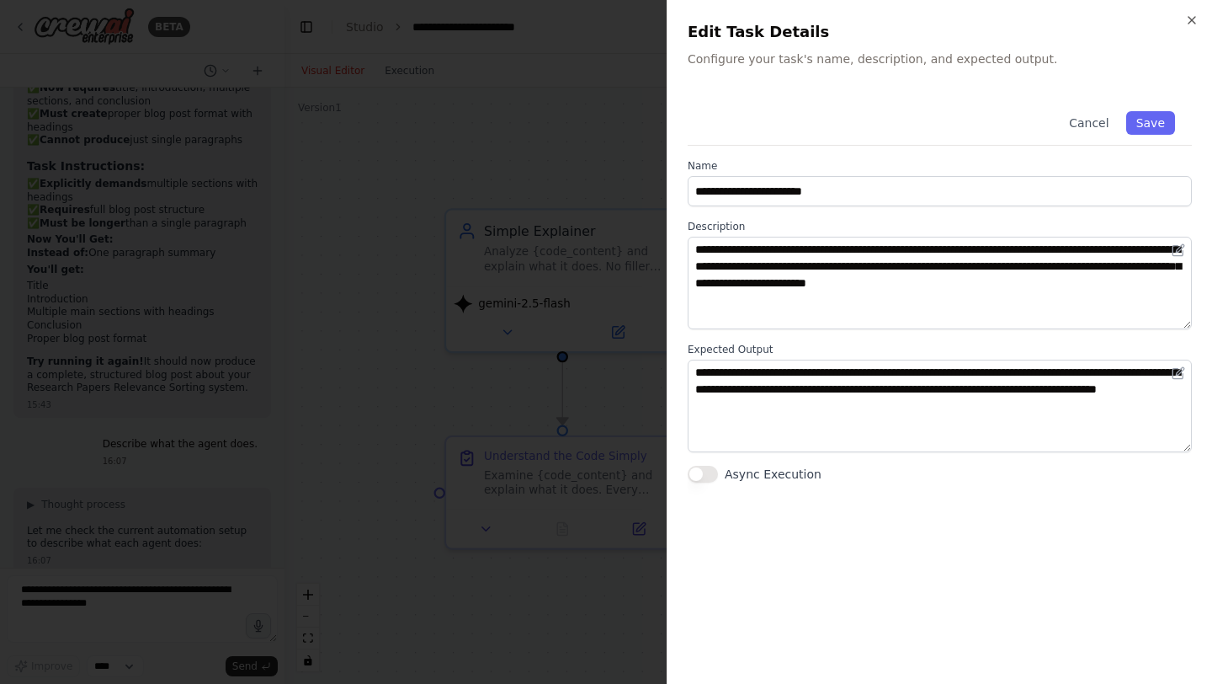
click at [1184, 19] on div "**********" at bounding box center [939, 342] width 545 height 684
click at [1196, 15] on icon "button" at bounding box center [1191, 19] width 13 height 13
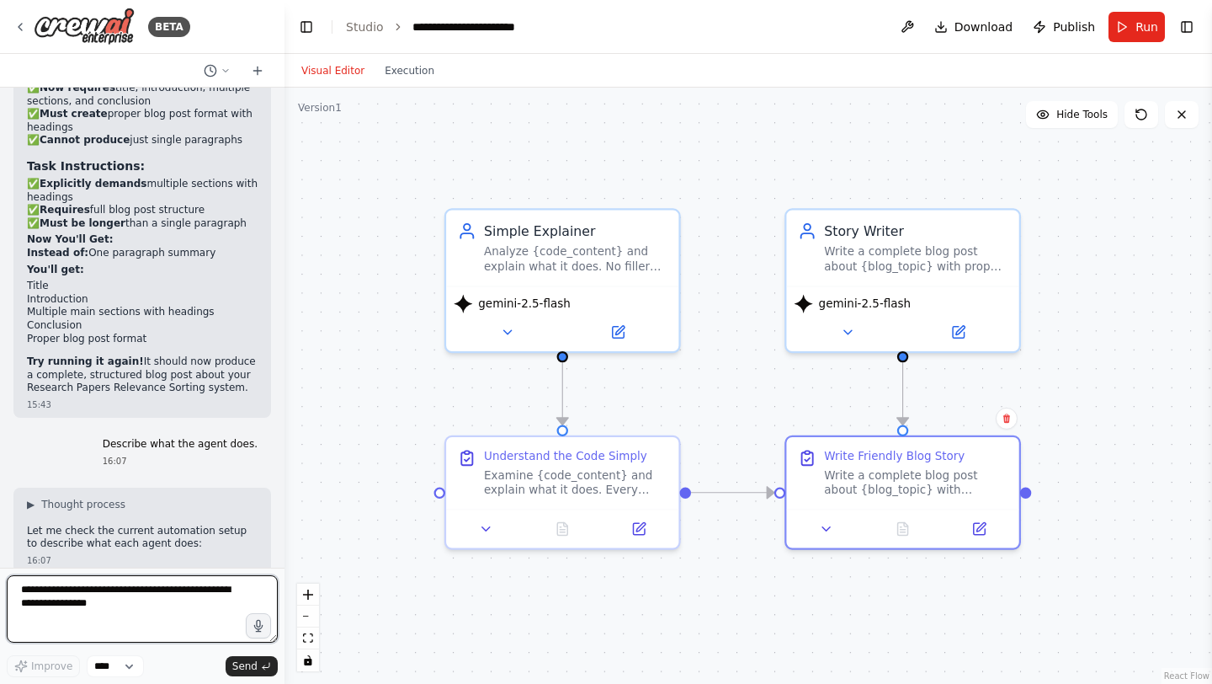
click at [90, 598] on textarea at bounding box center [142, 608] width 271 height 67
paste textarea "**********"
type textarea "**********"
click at [90, 598] on textarea "**********" at bounding box center [142, 608] width 271 height 67
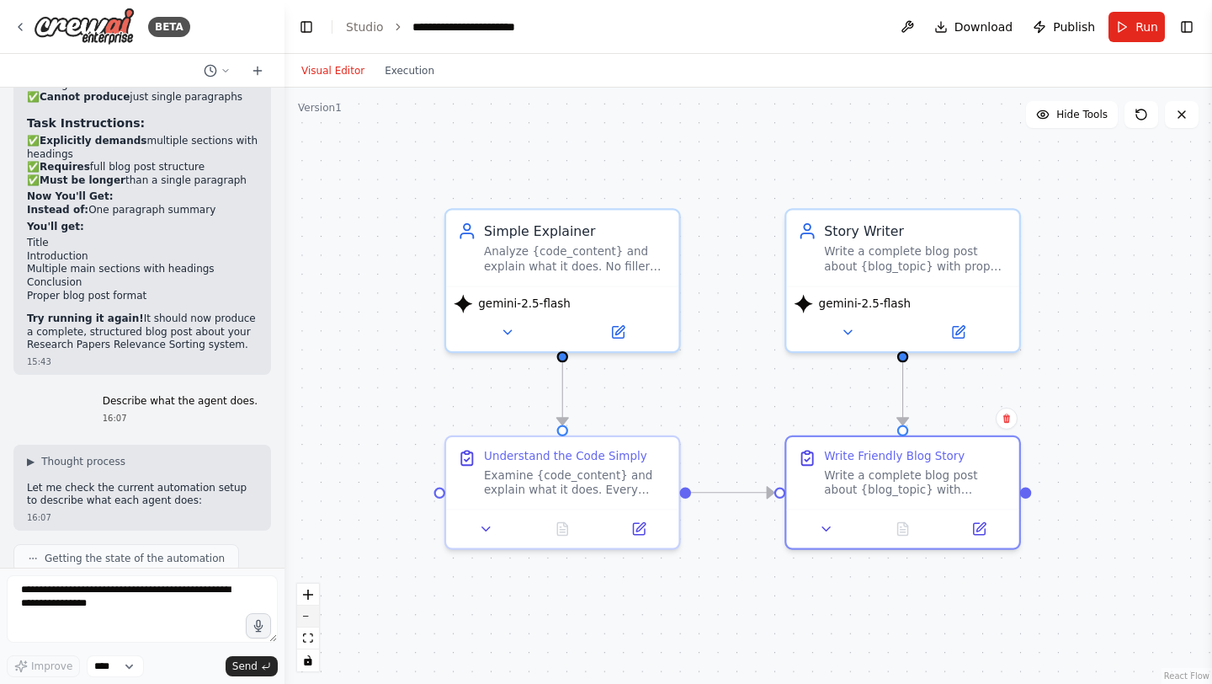
scroll to position [26483, 0]
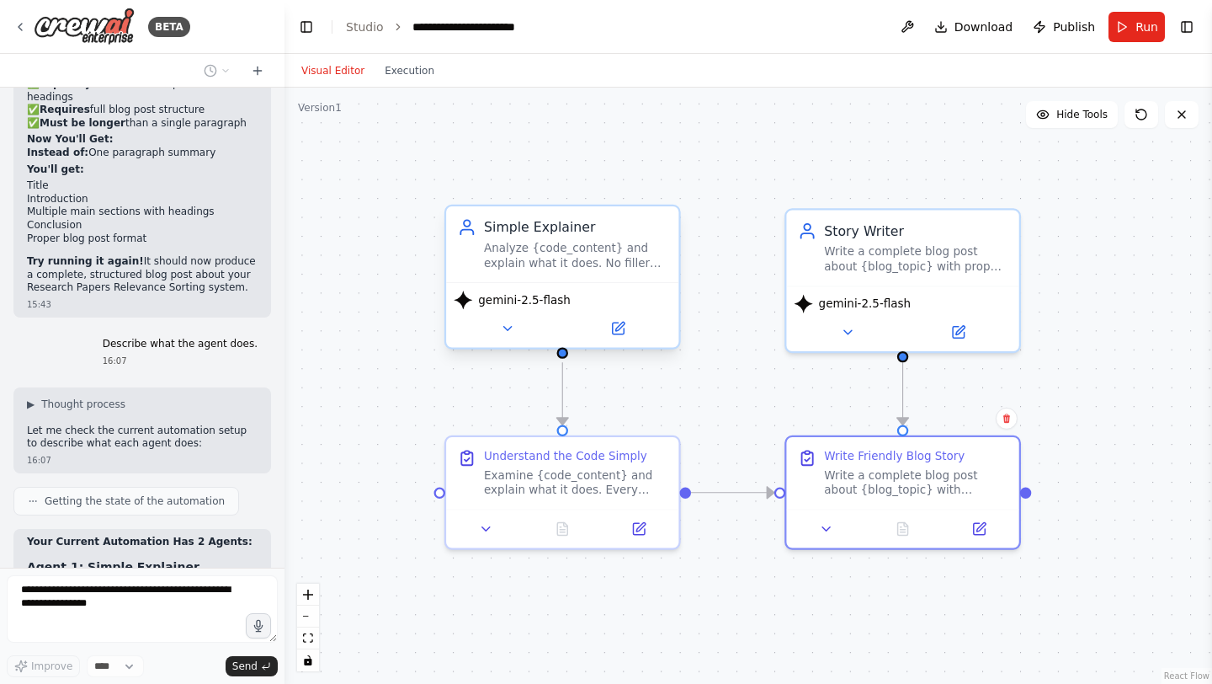
click at [524, 344] on div "gemini-2.5-flash" at bounding box center [562, 314] width 232 height 65
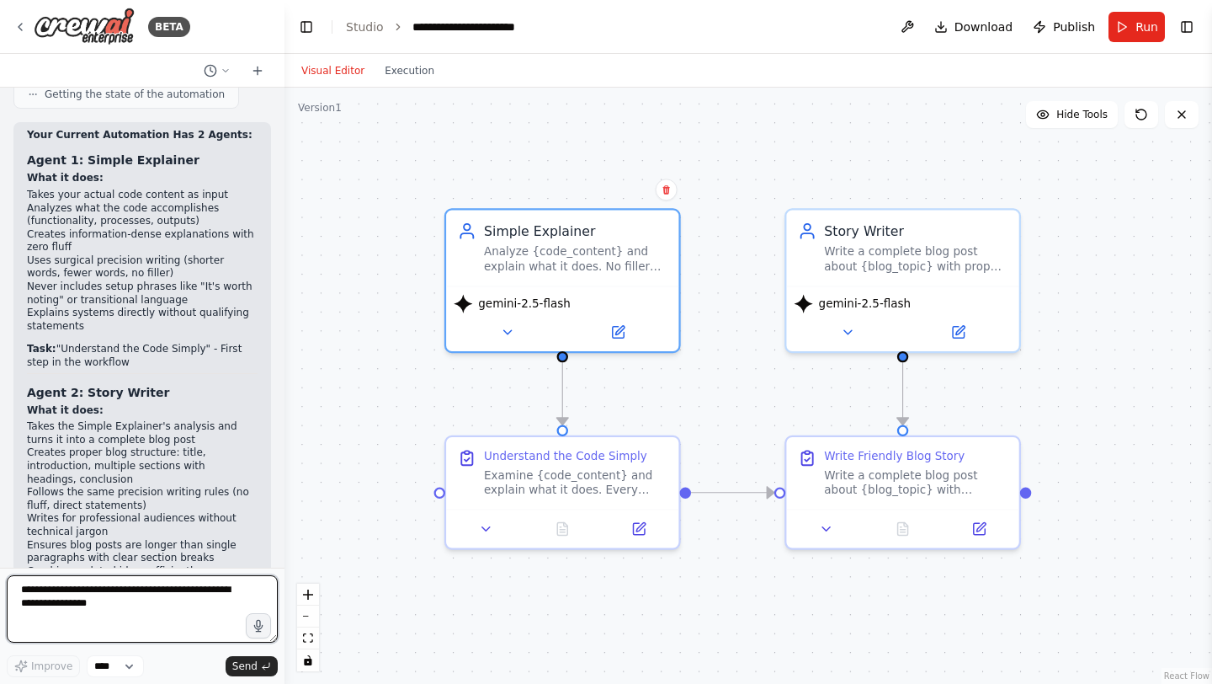
scroll to position [26908, 0]
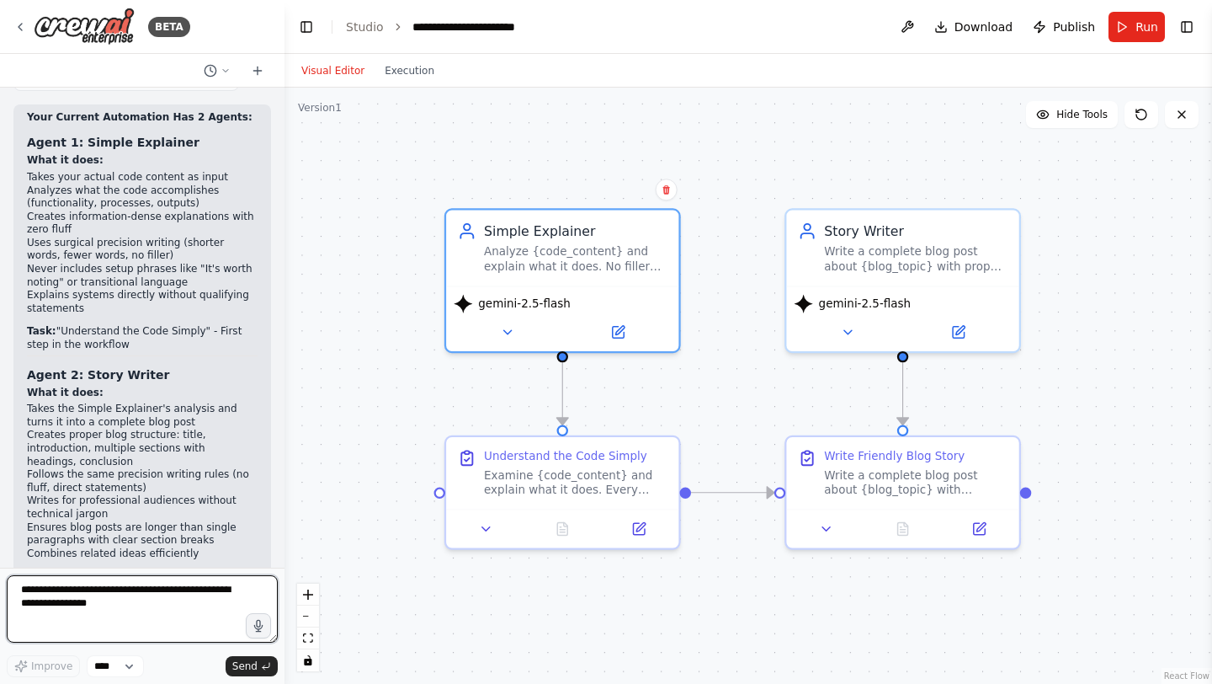
click at [126, 587] on textarea at bounding box center [142, 608] width 271 height 67
paste textarea "**********"
type textarea "**********"
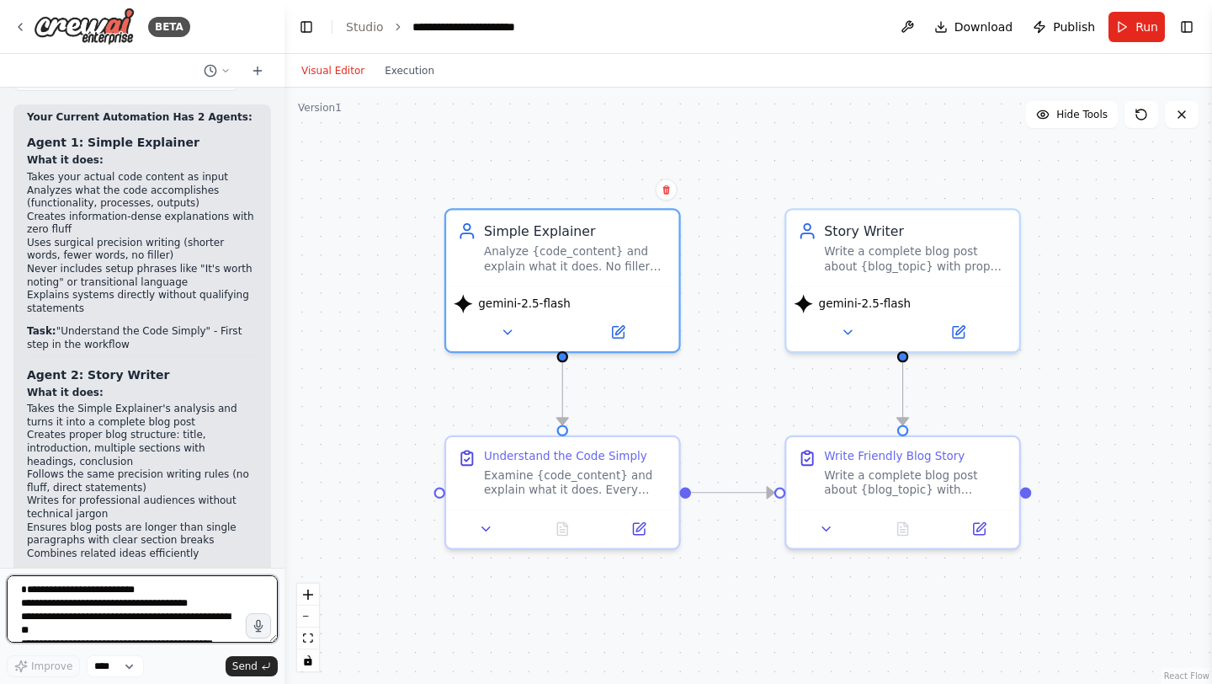
scroll to position [35, 0]
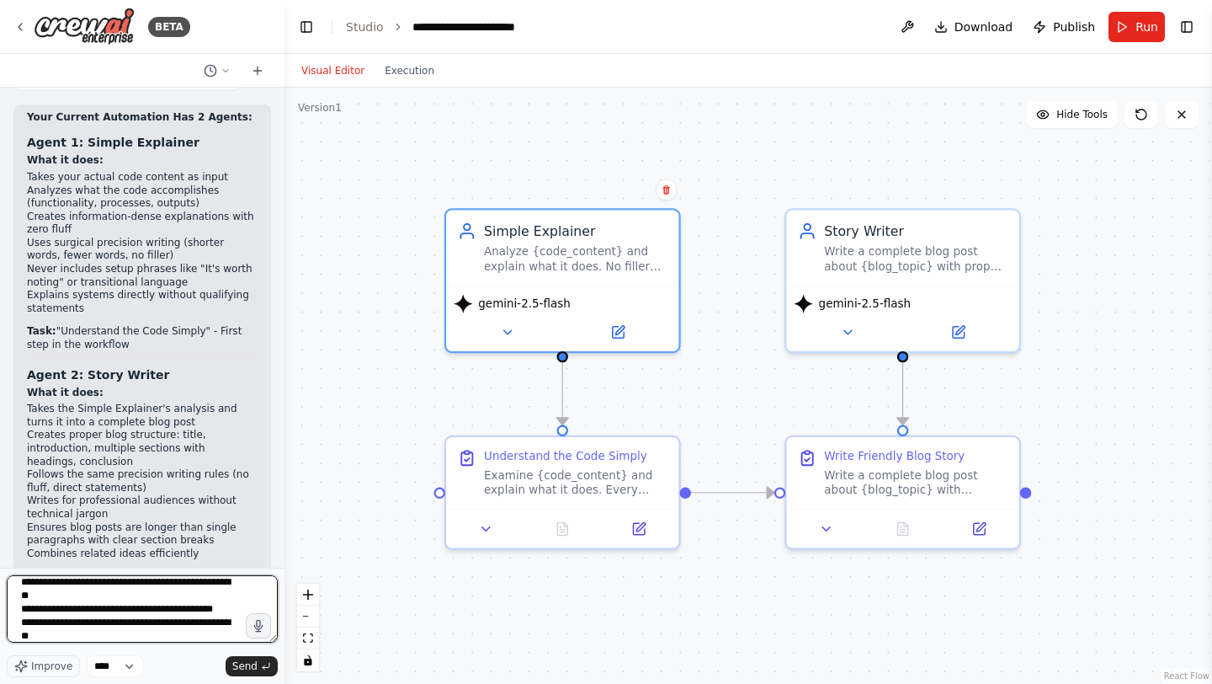
click at [135, 609] on textarea "**********" at bounding box center [142, 608] width 271 height 67
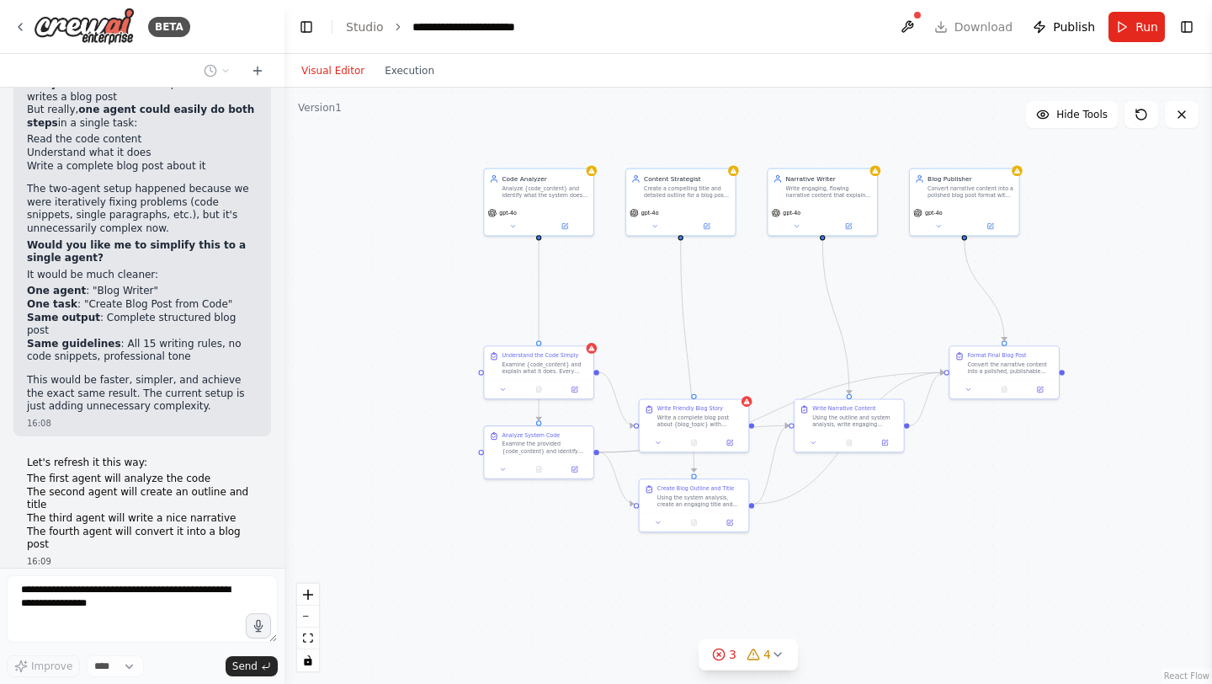
scroll to position [27750, 0]
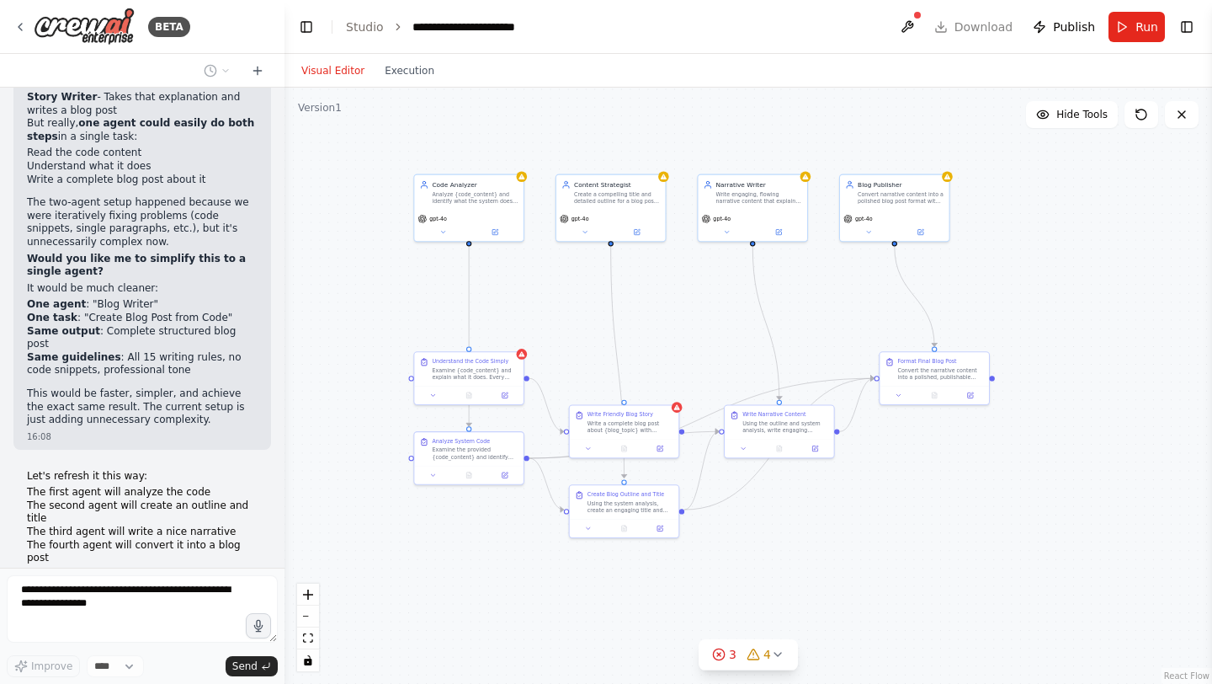
drag, startPoint x: 933, startPoint y: 513, endPoint x: 802, endPoint y: 519, distance: 130.6
click at [802, 519] on div ".deletable-edge-delete-btn { width: 20px; height: 20px; border: 0px solid #ffff…" at bounding box center [749, 386] width 928 height 596
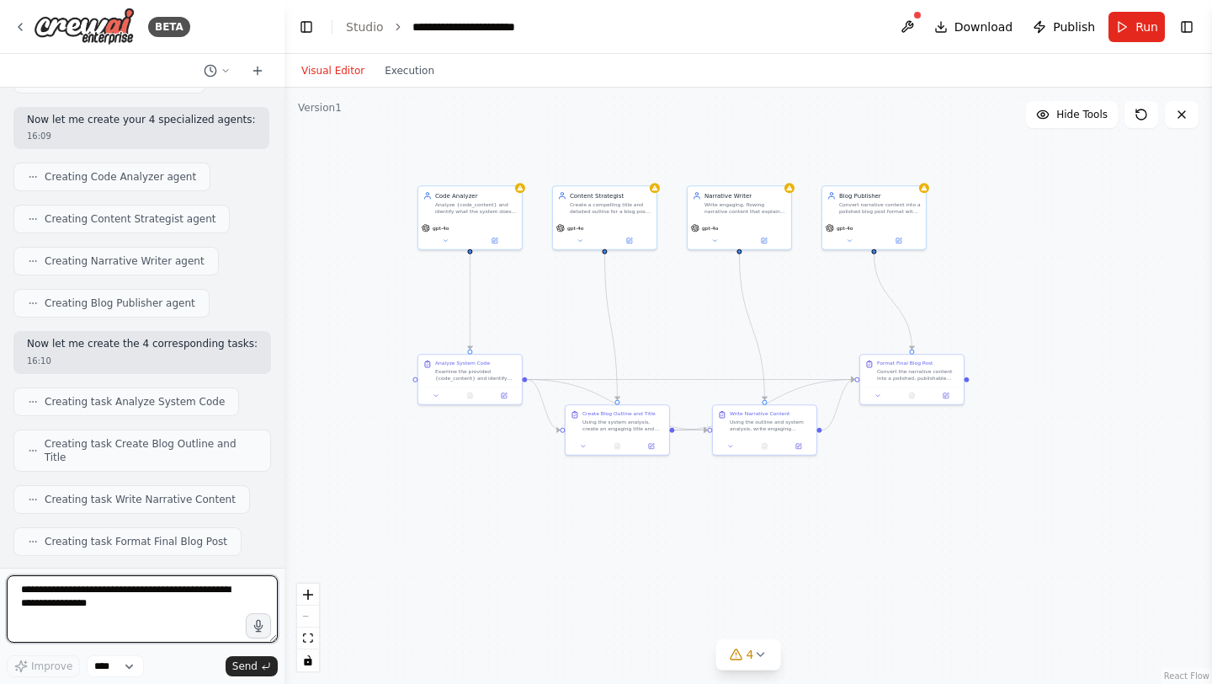
scroll to position [28455, 0]
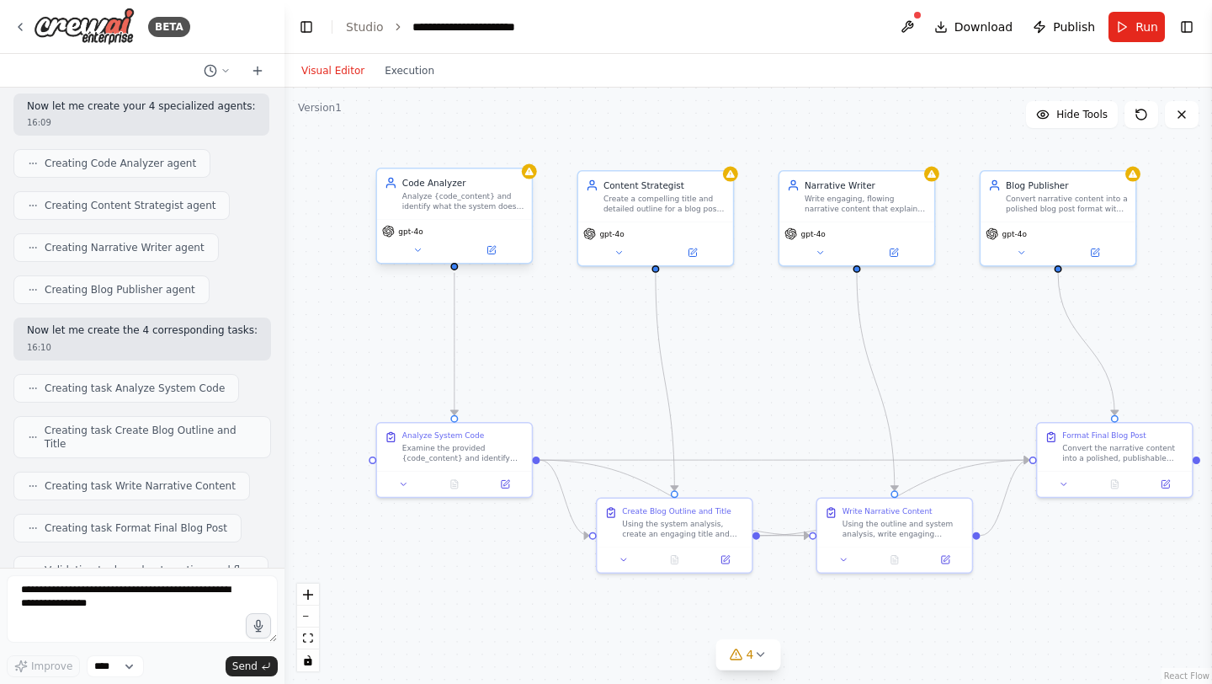
click at [417, 237] on div "gpt-4o" at bounding box center [454, 241] width 155 height 44
click at [417, 248] on icon at bounding box center [417, 250] width 10 height 10
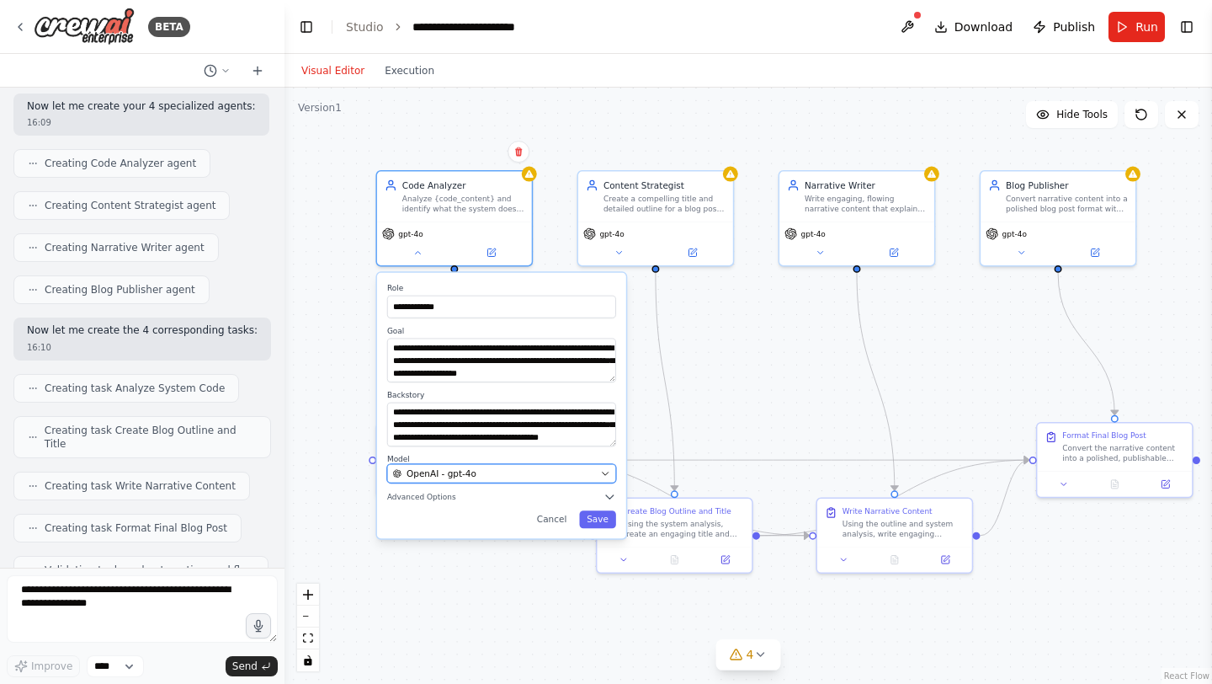
click at [444, 476] on span "OpenAI - gpt-4o" at bounding box center [442, 473] width 70 height 13
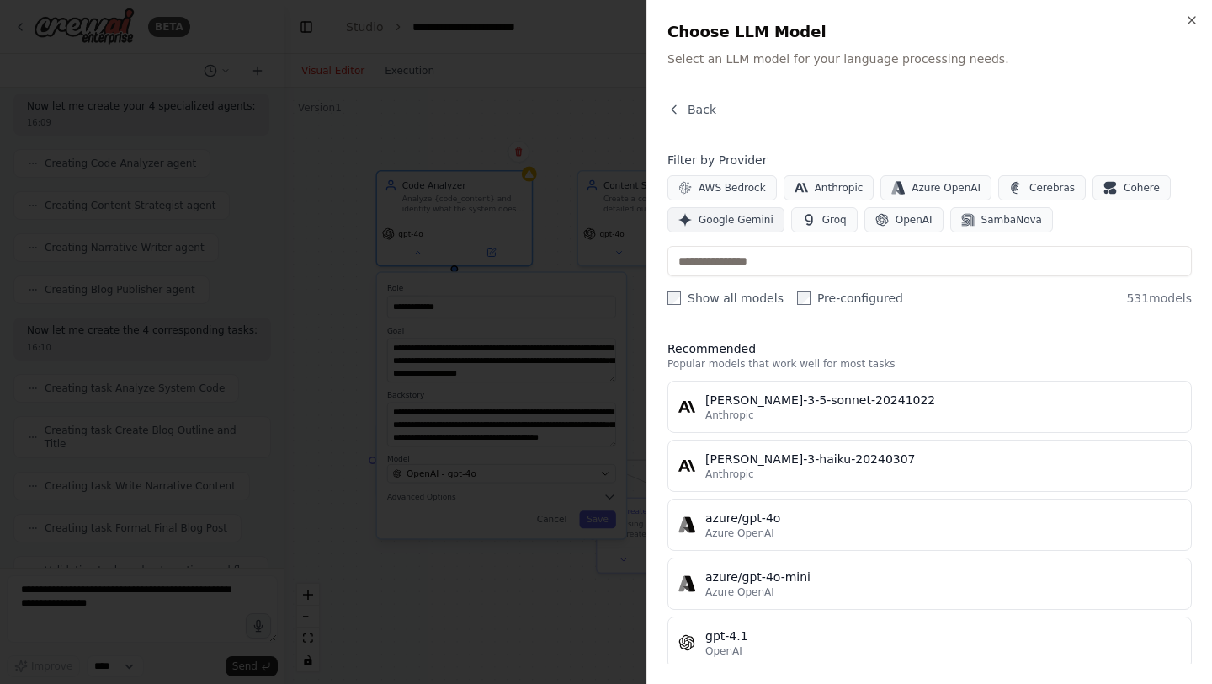
click at [741, 226] on button "Google Gemini" at bounding box center [726, 219] width 117 height 25
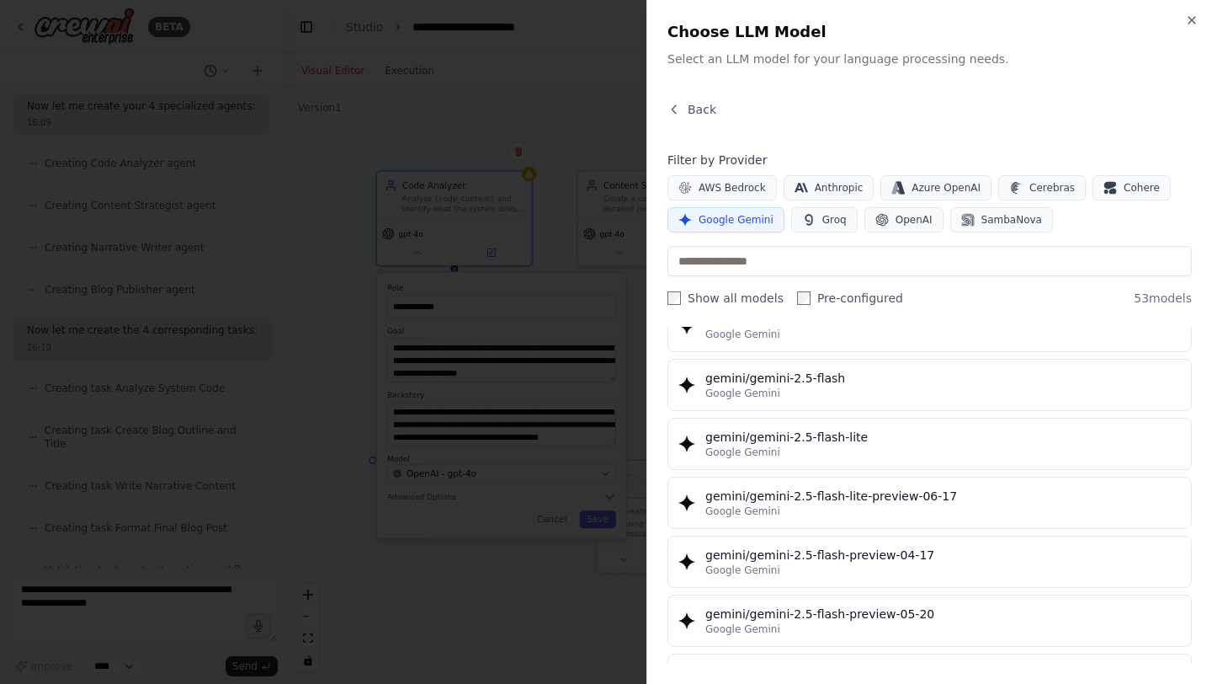
scroll to position [1446, 0]
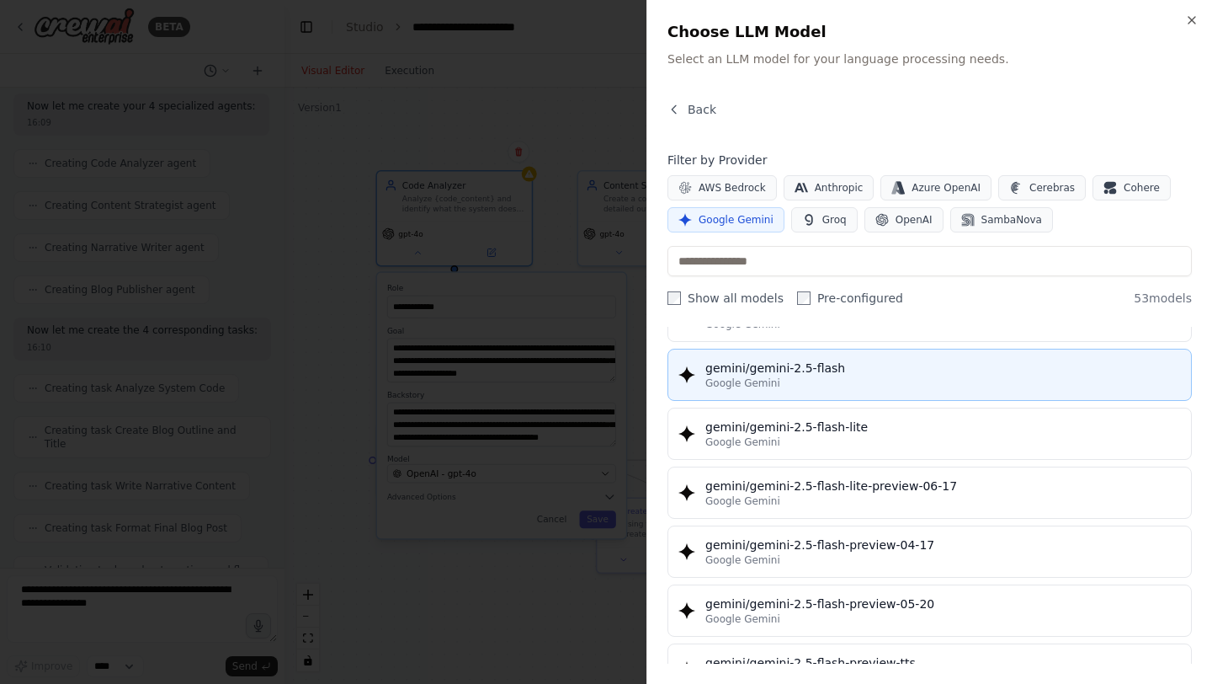
click at [839, 382] on div "Google Gemini" at bounding box center [943, 382] width 476 height 13
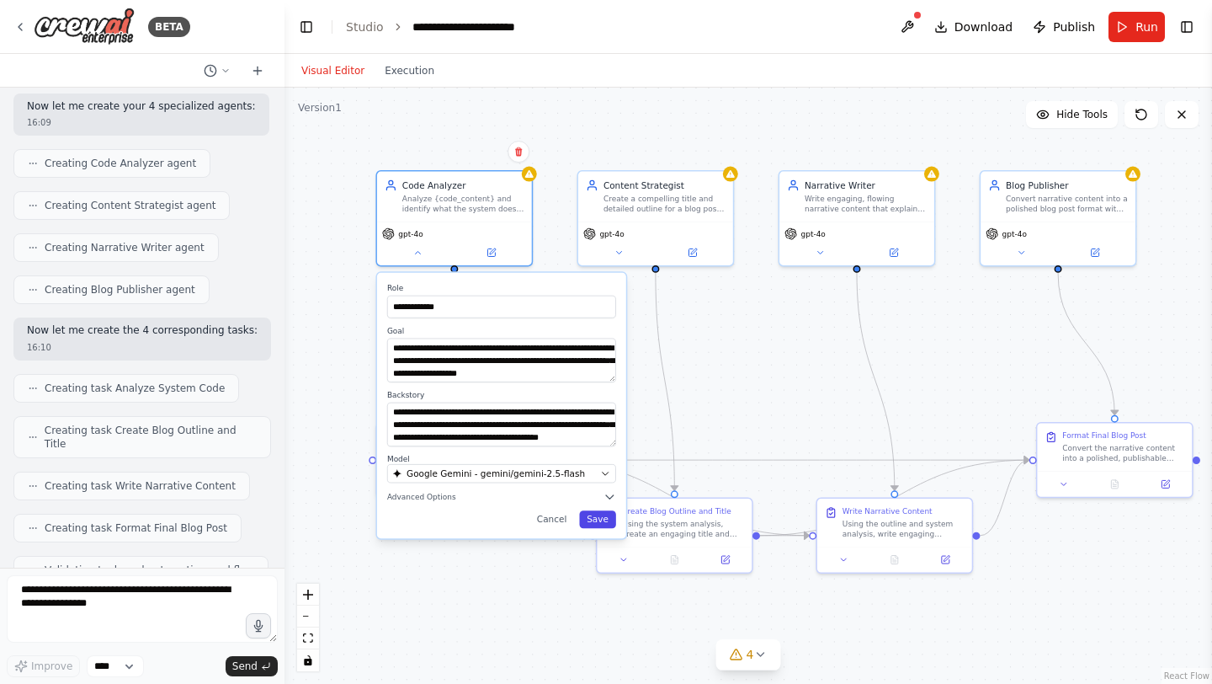
click at [603, 516] on button "Save" at bounding box center [597, 519] width 37 height 18
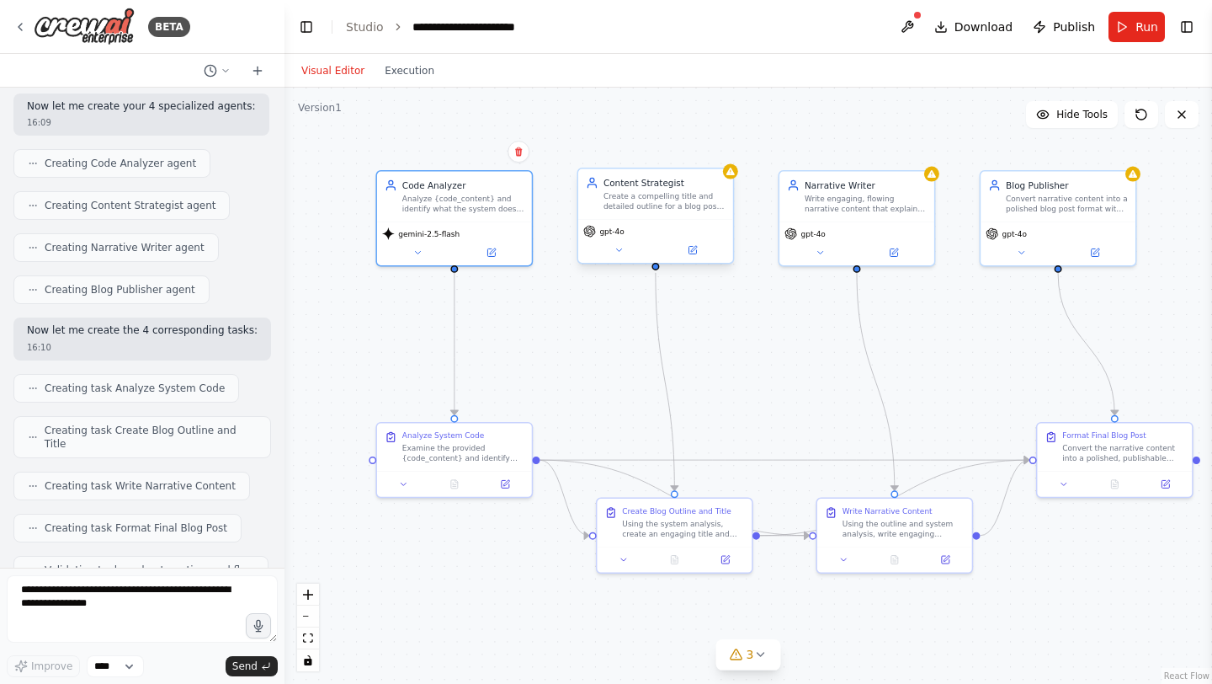
click at [616, 232] on span "gpt-4o" at bounding box center [611, 231] width 24 height 10
click at [616, 247] on icon at bounding box center [619, 250] width 10 height 10
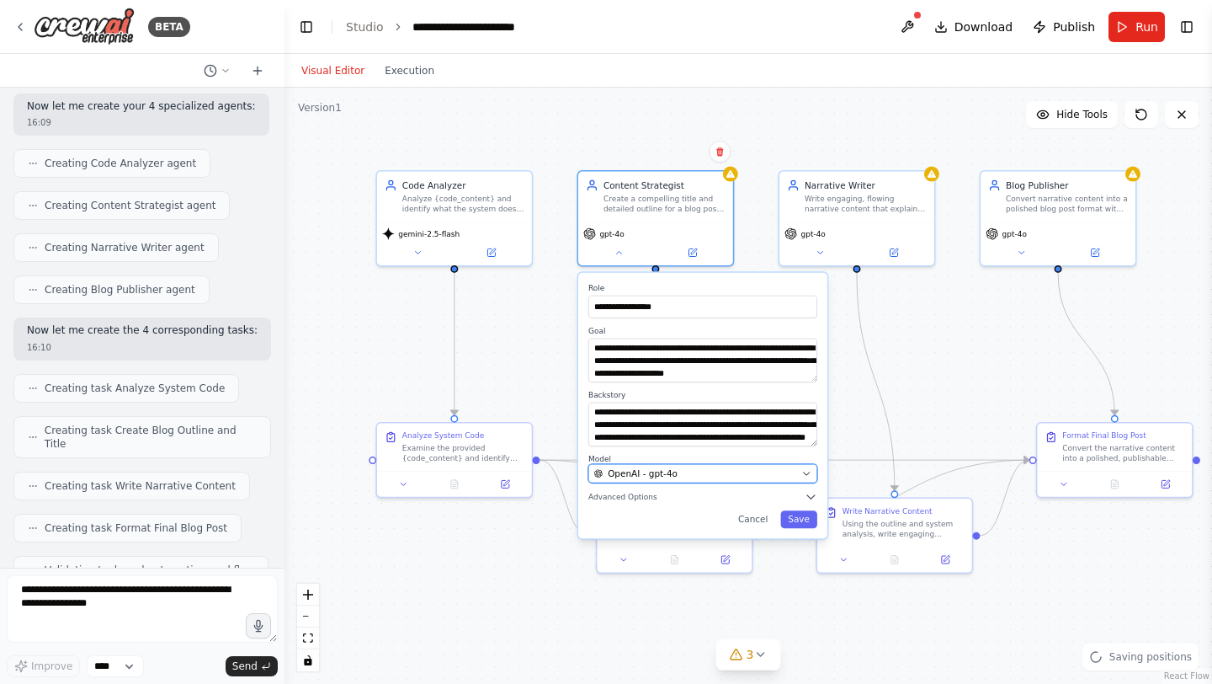
click at [673, 467] on span "OpenAI - gpt-4o" at bounding box center [643, 473] width 70 height 13
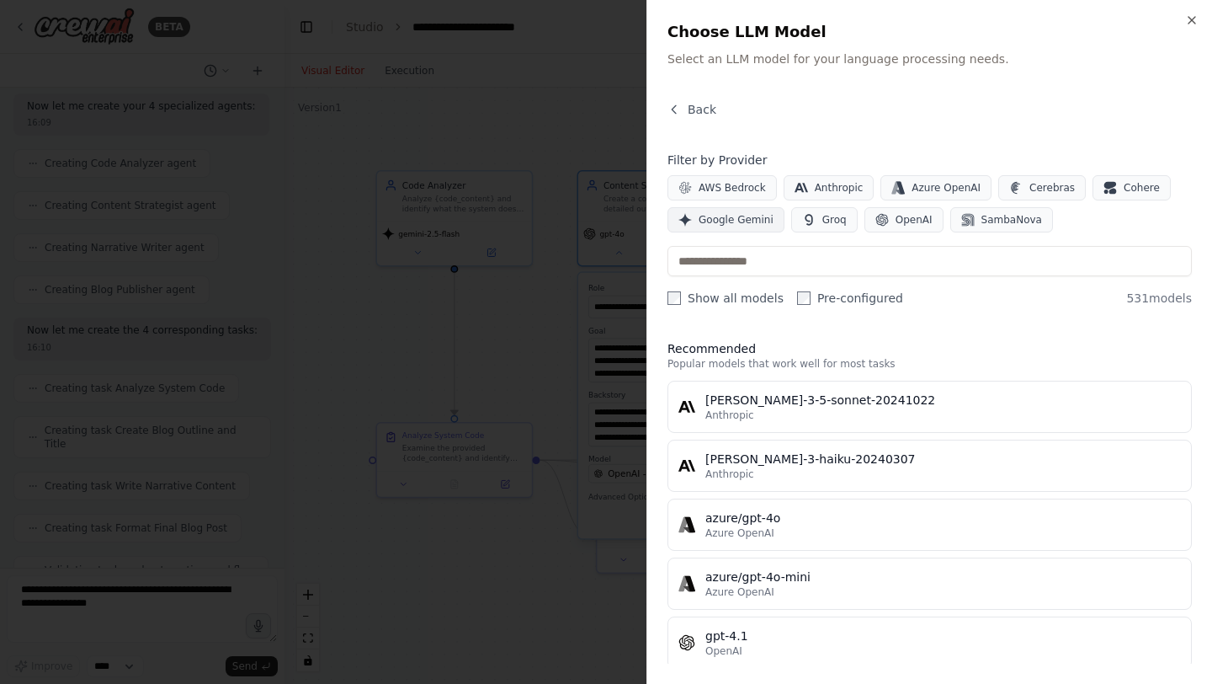
click at [732, 215] on span "Google Gemini" at bounding box center [736, 219] width 75 height 13
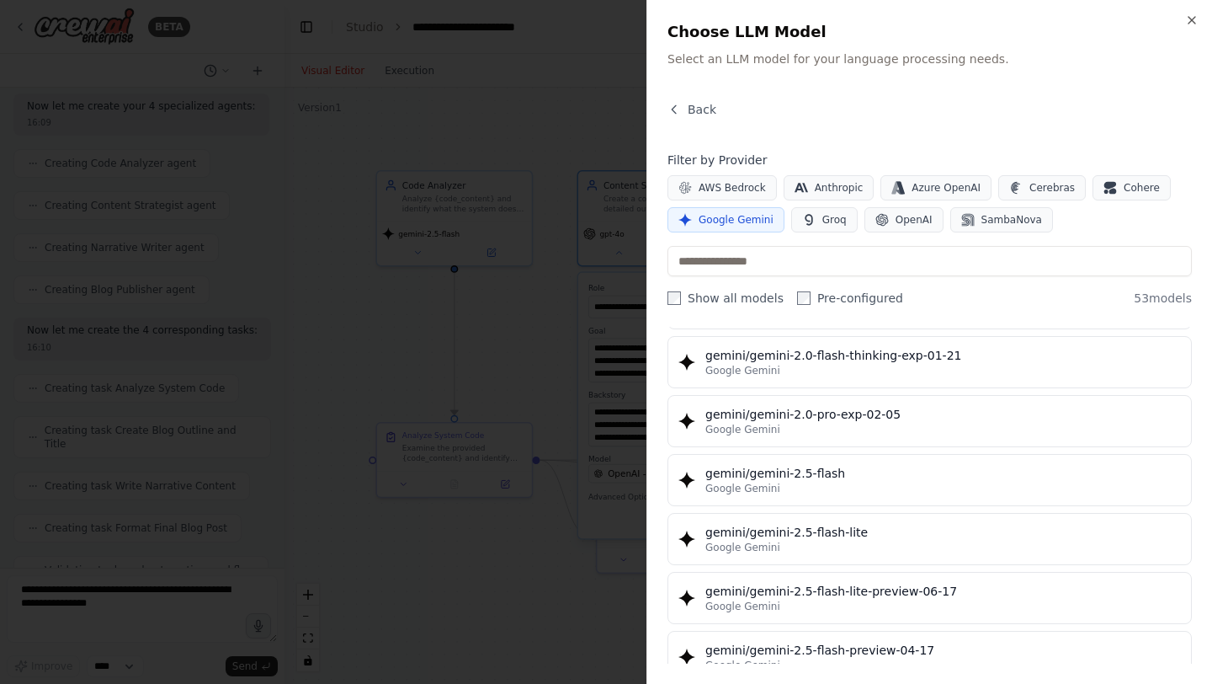
scroll to position [1362, 0]
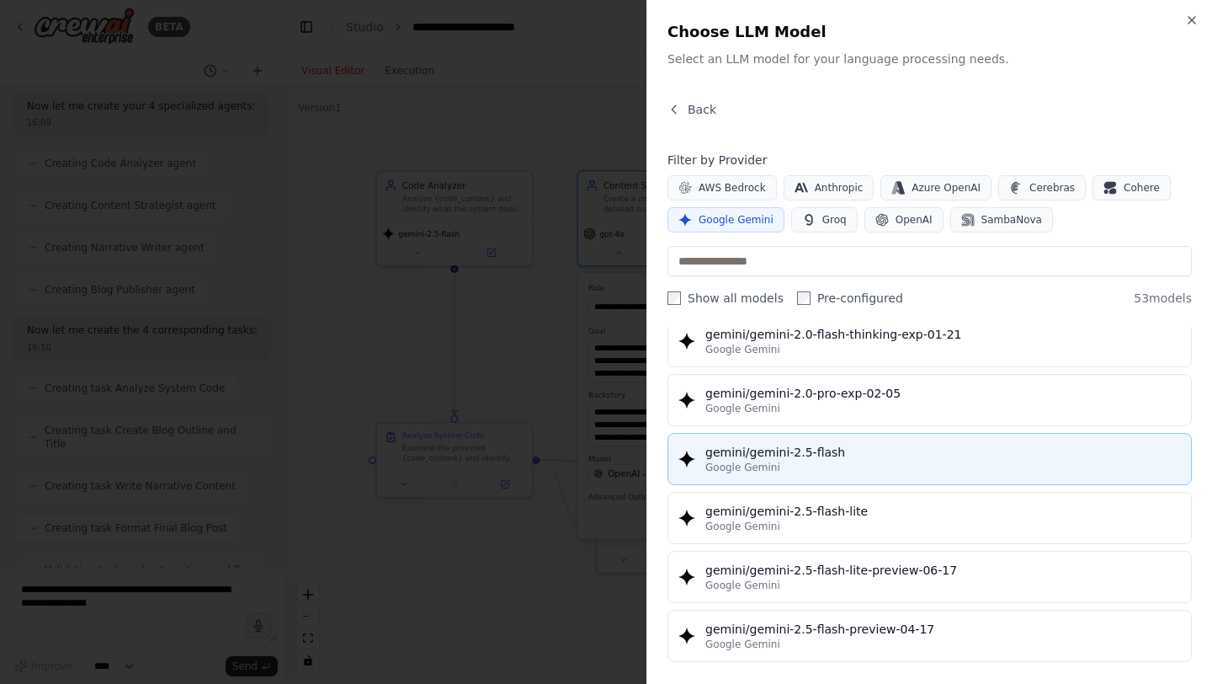
click at [879, 471] on div "Google Gemini" at bounding box center [943, 466] width 476 height 13
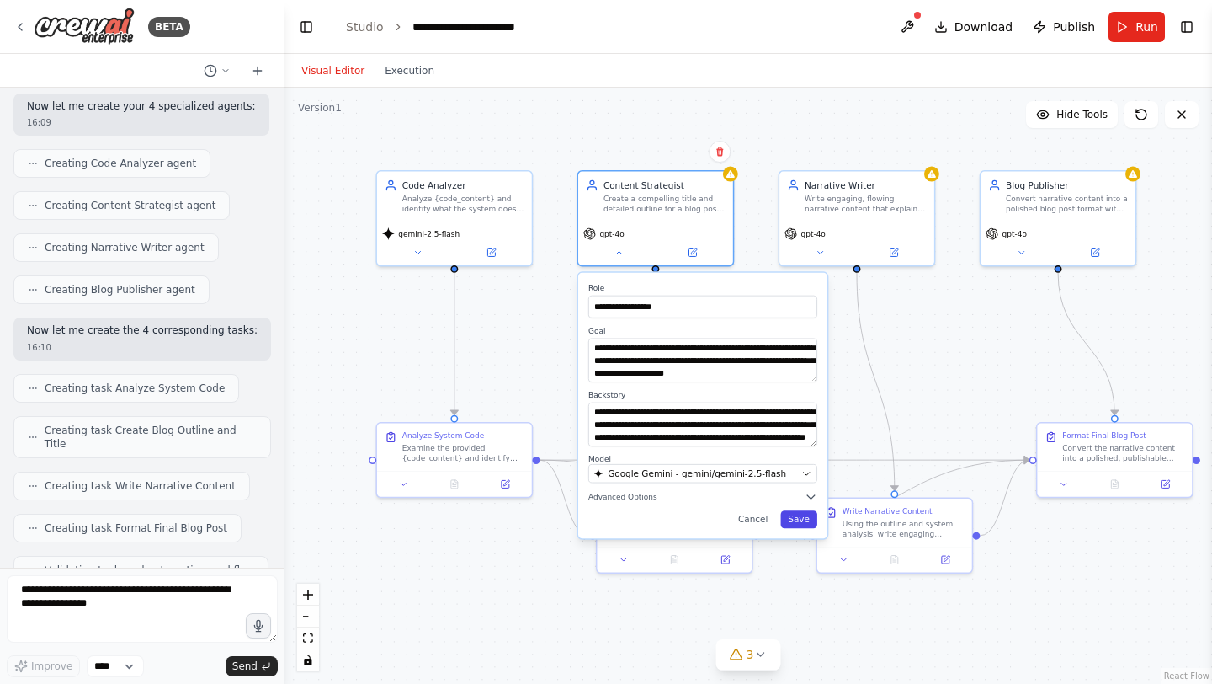
click at [801, 513] on button "Save" at bounding box center [798, 519] width 37 height 18
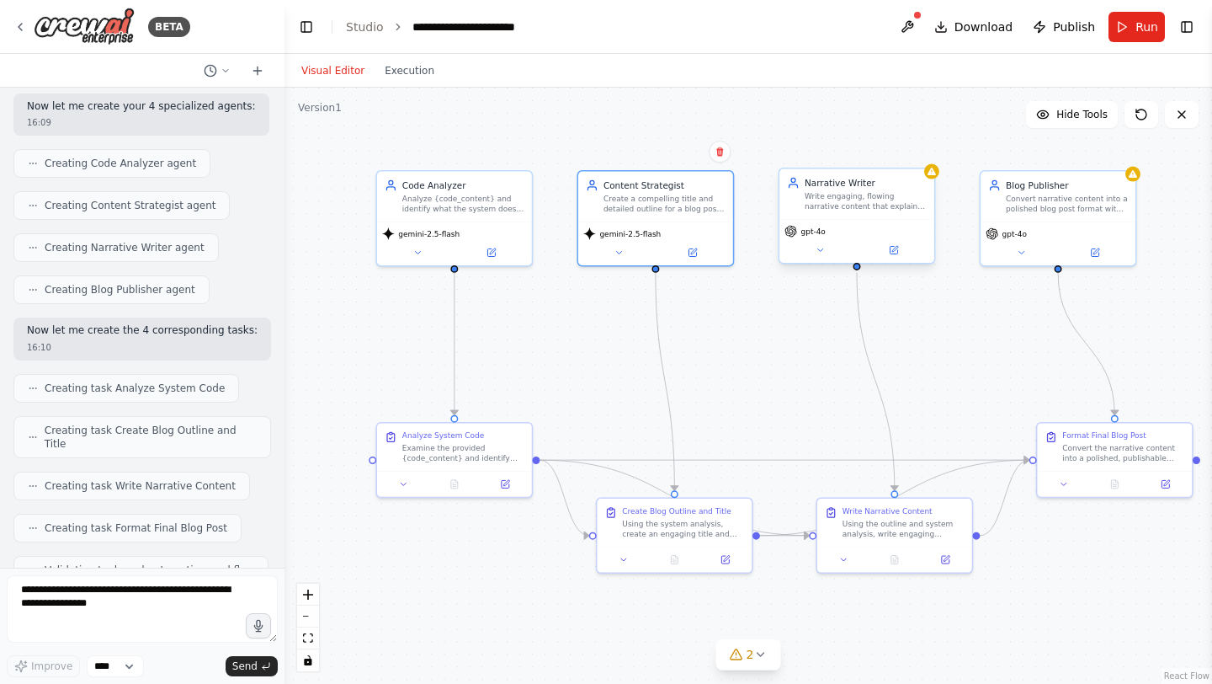
click at [825, 235] on span "gpt-4o" at bounding box center [813, 231] width 24 height 10
click at [819, 253] on icon at bounding box center [820, 250] width 10 height 10
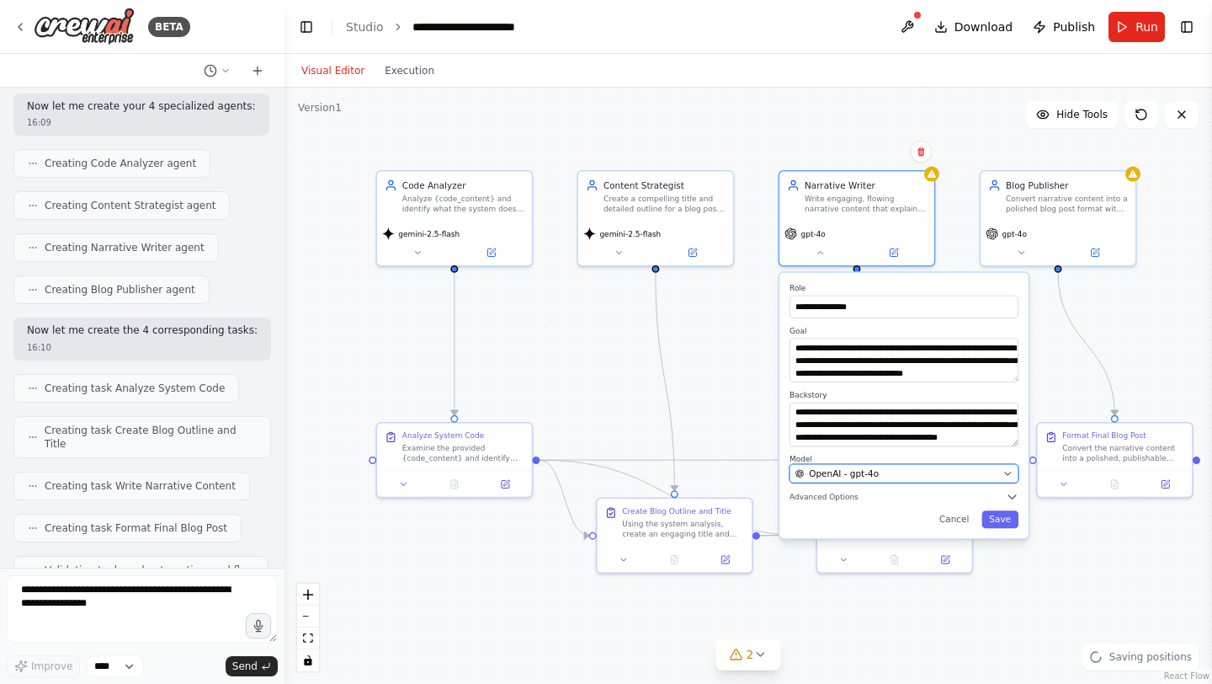
click at [988, 467] on div "OpenAI - gpt-4o" at bounding box center [896, 473] width 203 height 13
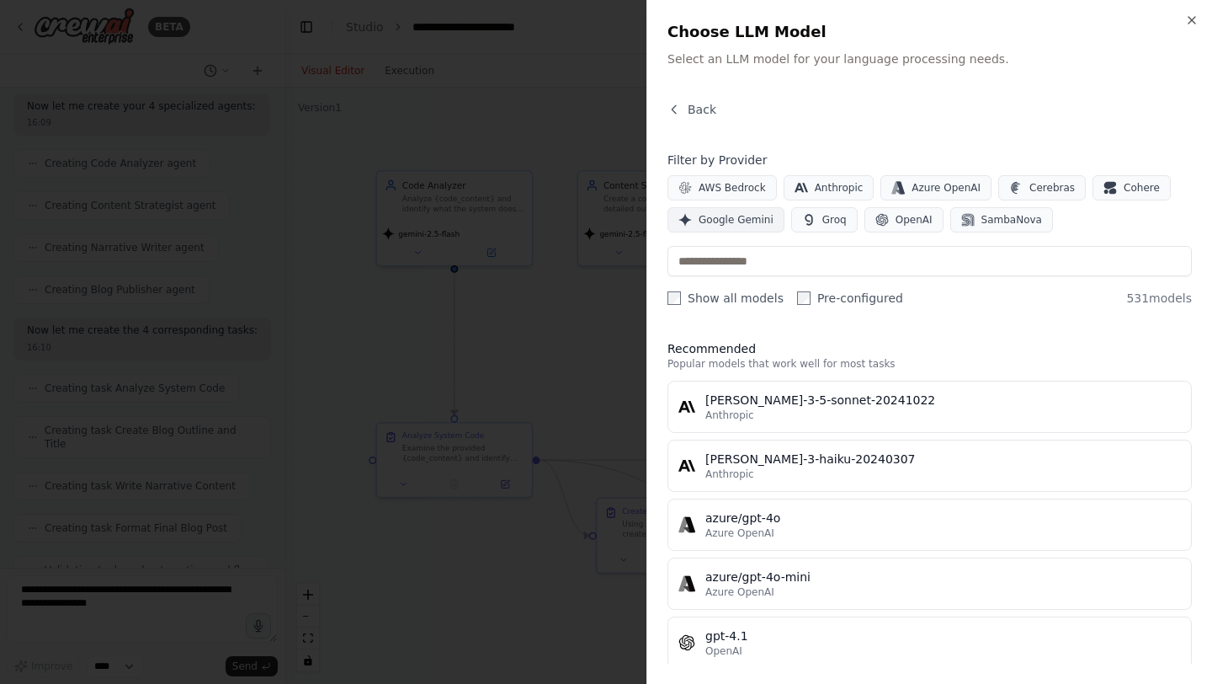
click at [721, 223] on span "Google Gemini" at bounding box center [736, 219] width 75 height 13
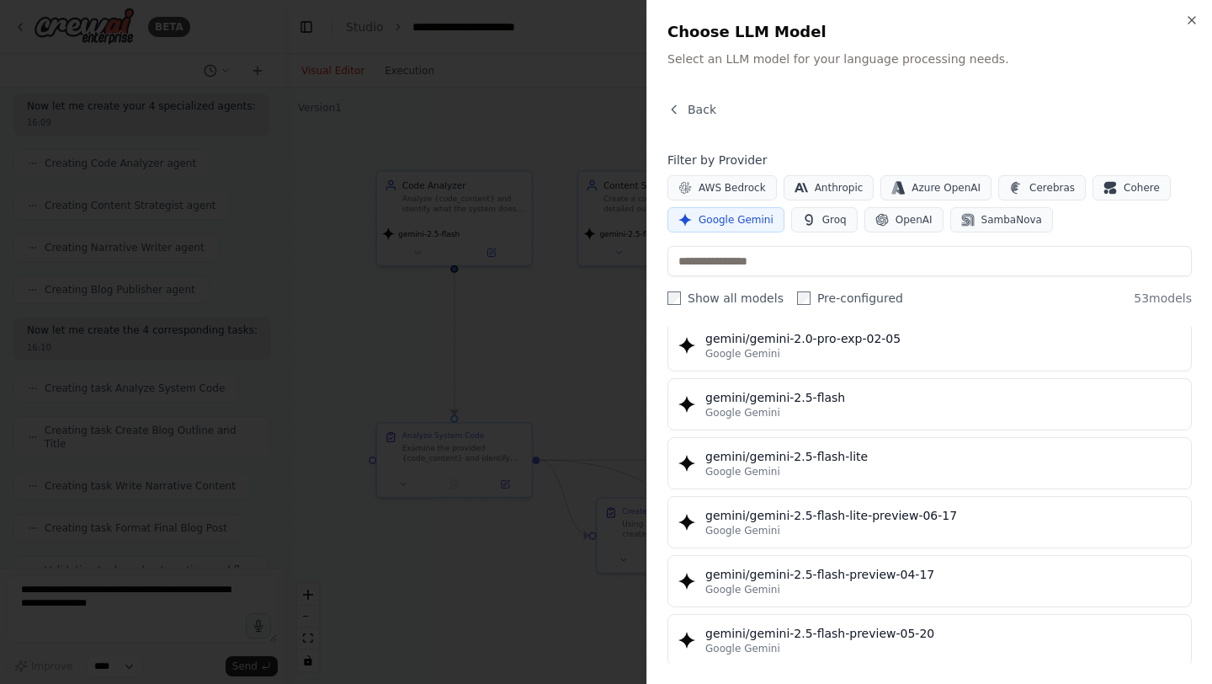
scroll to position [1438, 0]
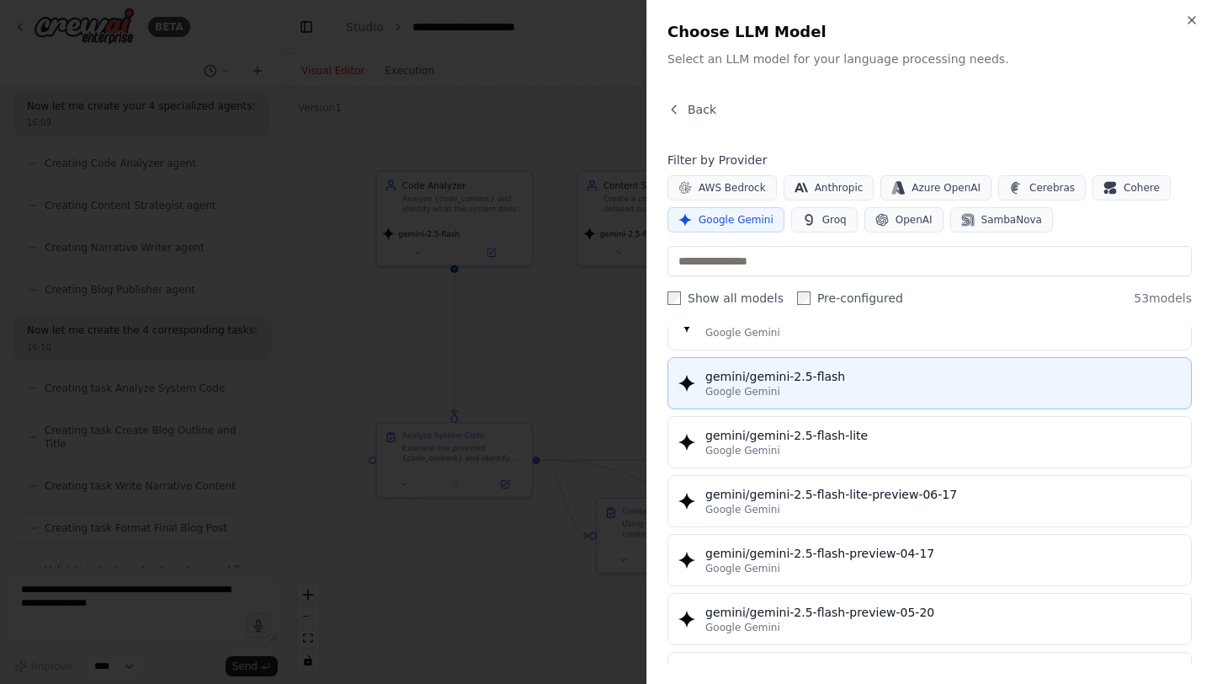
click at [820, 396] on div "Google Gemini" at bounding box center [943, 391] width 476 height 13
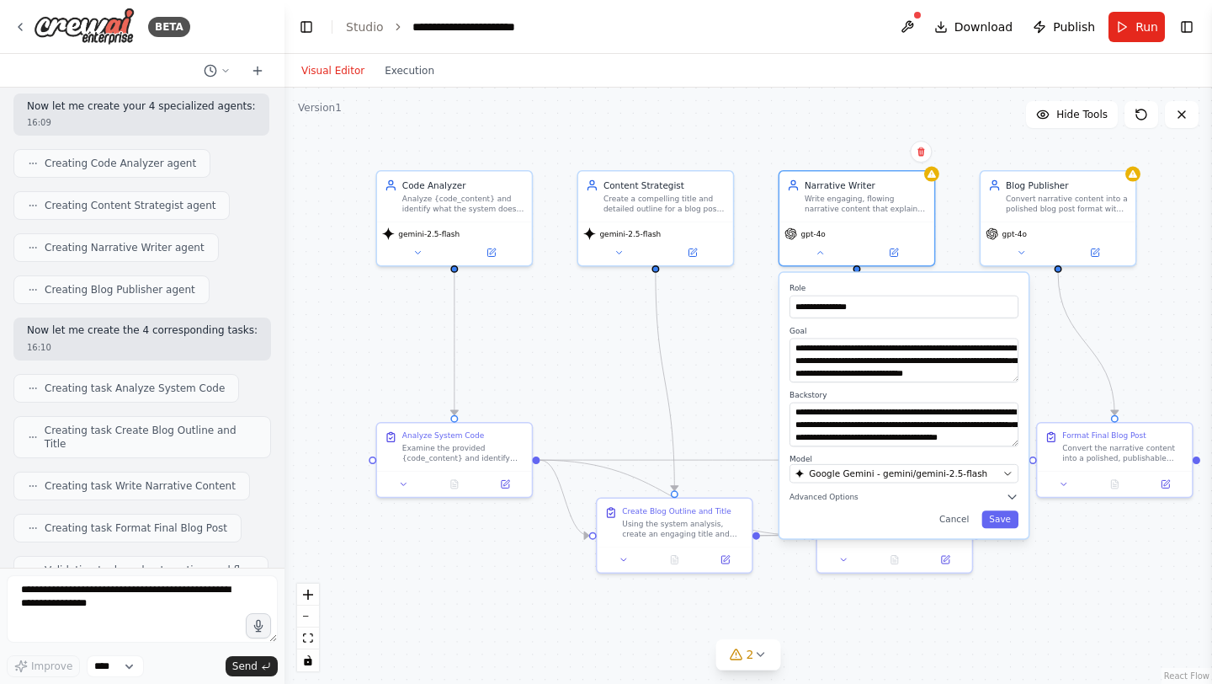
click at [1008, 528] on div "**********" at bounding box center [903, 405] width 249 height 265
click at [1012, 521] on button "Save" at bounding box center [1000, 519] width 37 height 18
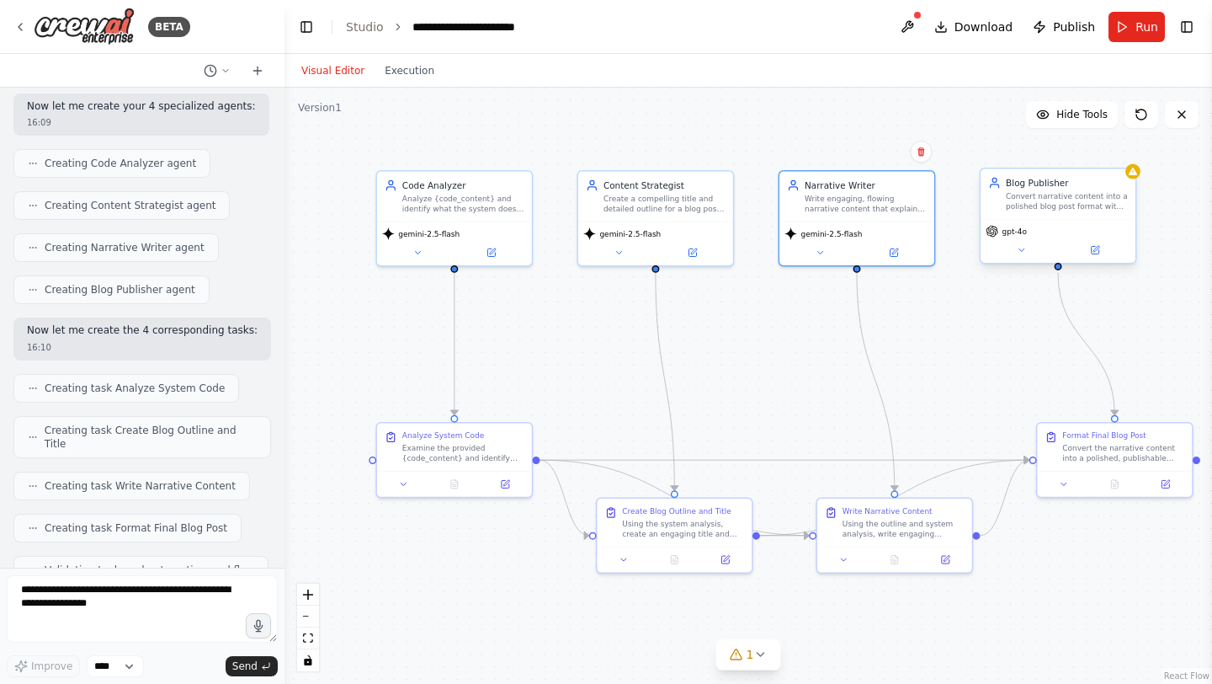
click at [1019, 228] on span "gpt-4o" at bounding box center [1015, 231] width 24 height 10
click at [1019, 247] on icon at bounding box center [1021, 250] width 10 height 10
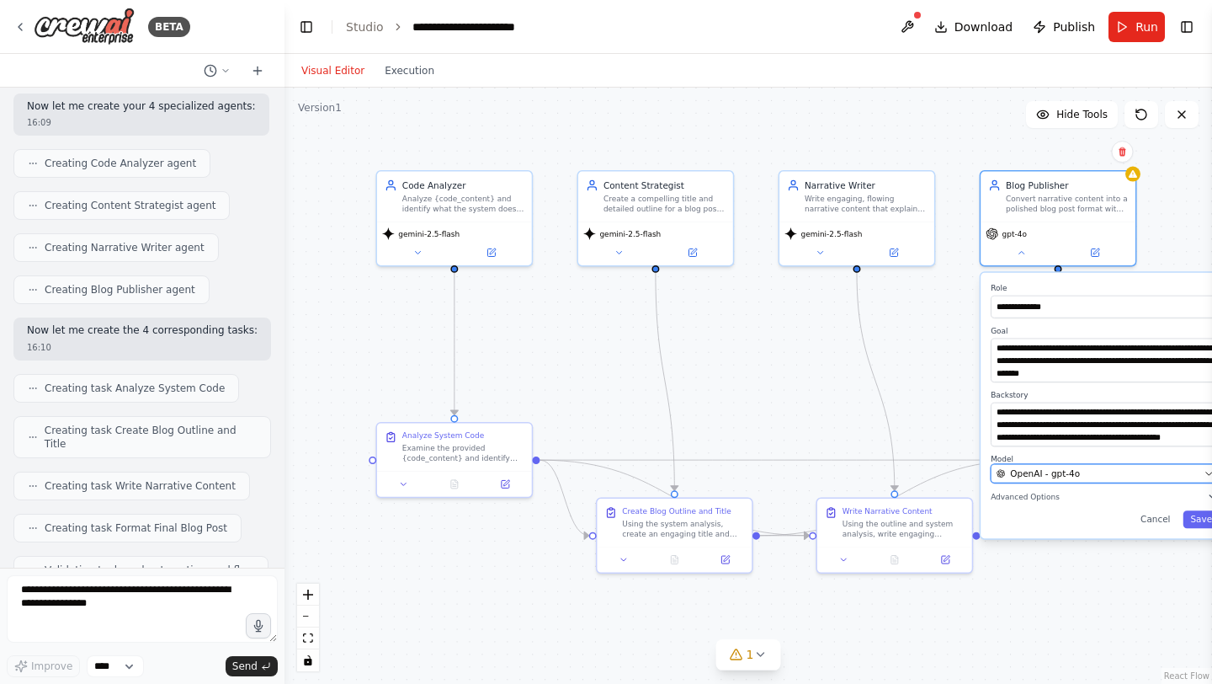
click at [1047, 473] on span "OpenAI - gpt-4o" at bounding box center [1045, 473] width 70 height 13
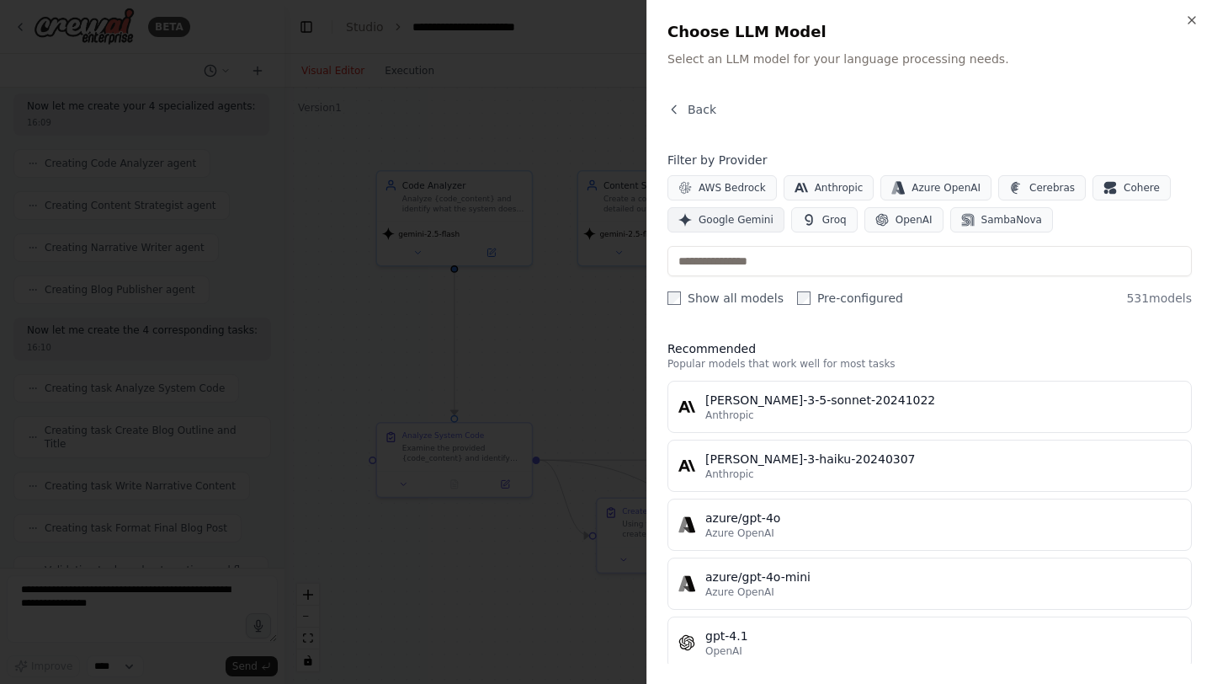
click at [740, 207] on button "Google Gemini" at bounding box center [726, 219] width 117 height 25
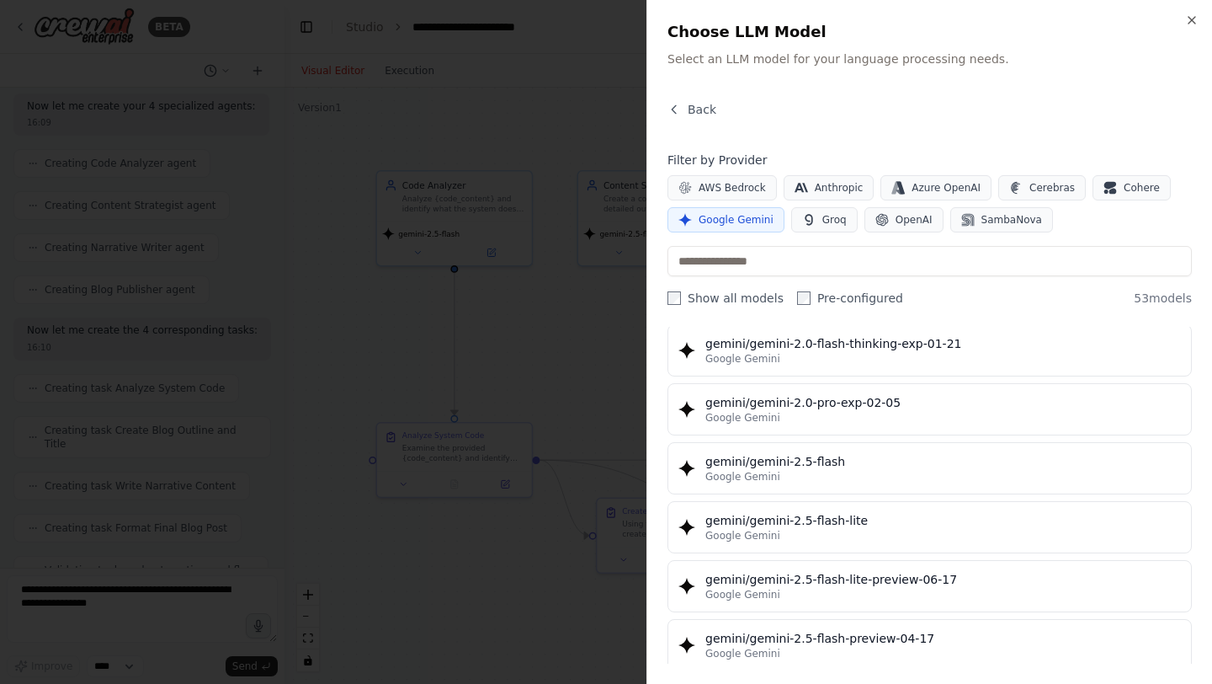
scroll to position [1354, 0]
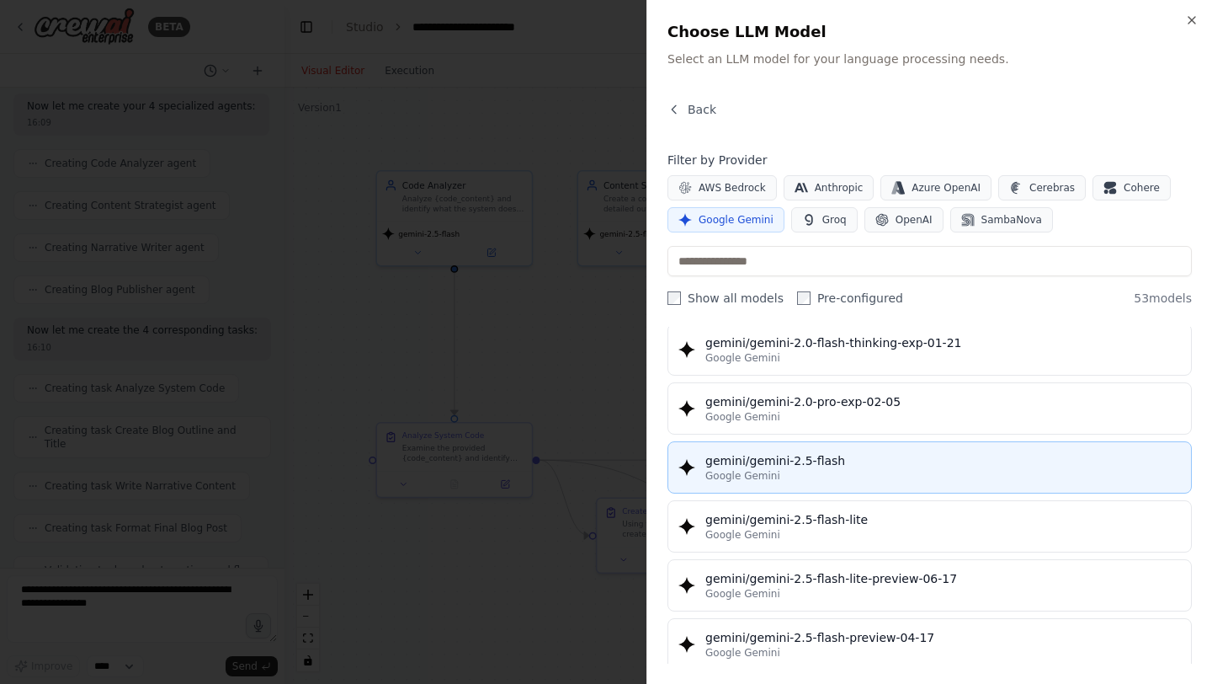
click at [788, 481] on div "Google Gemini" at bounding box center [943, 475] width 476 height 13
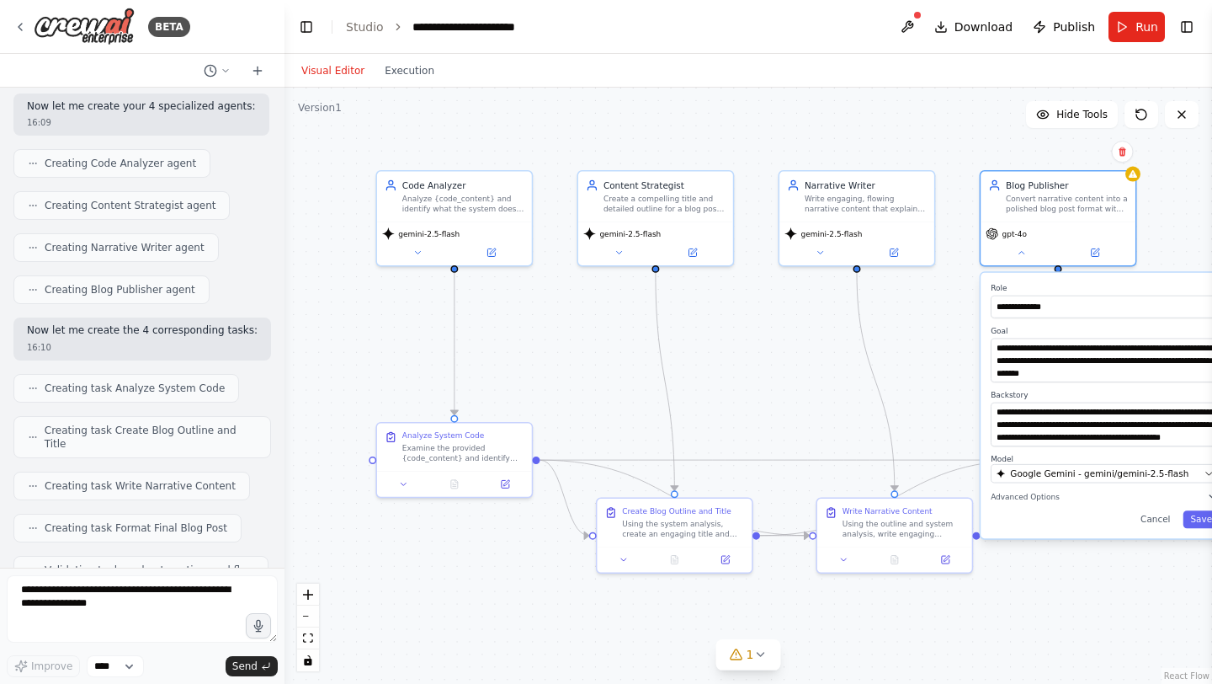
click at [1210, 519] on button "Toggle Sidebar" at bounding box center [1211, 342] width 13 height 684
click at [1196, 517] on button "Save" at bounding box center [1201, 519] width 37 height 18
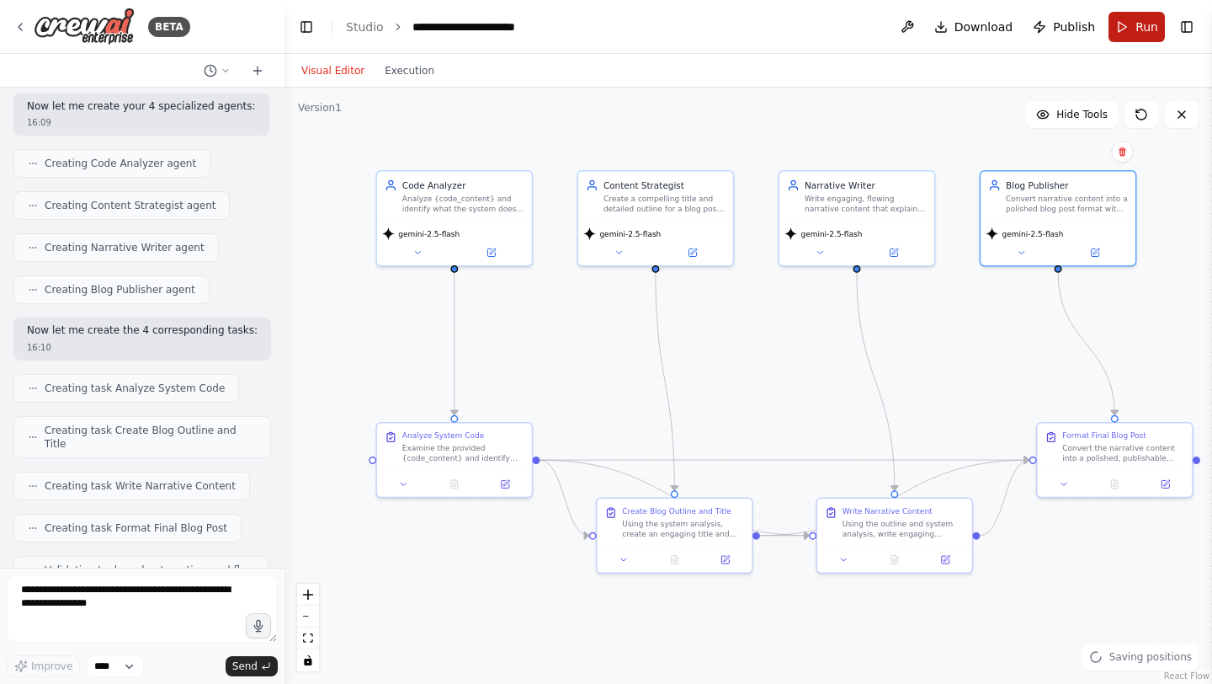
click at [1136, 28] on span "Run" at bounding box center [1147, 27] width 23 height 17
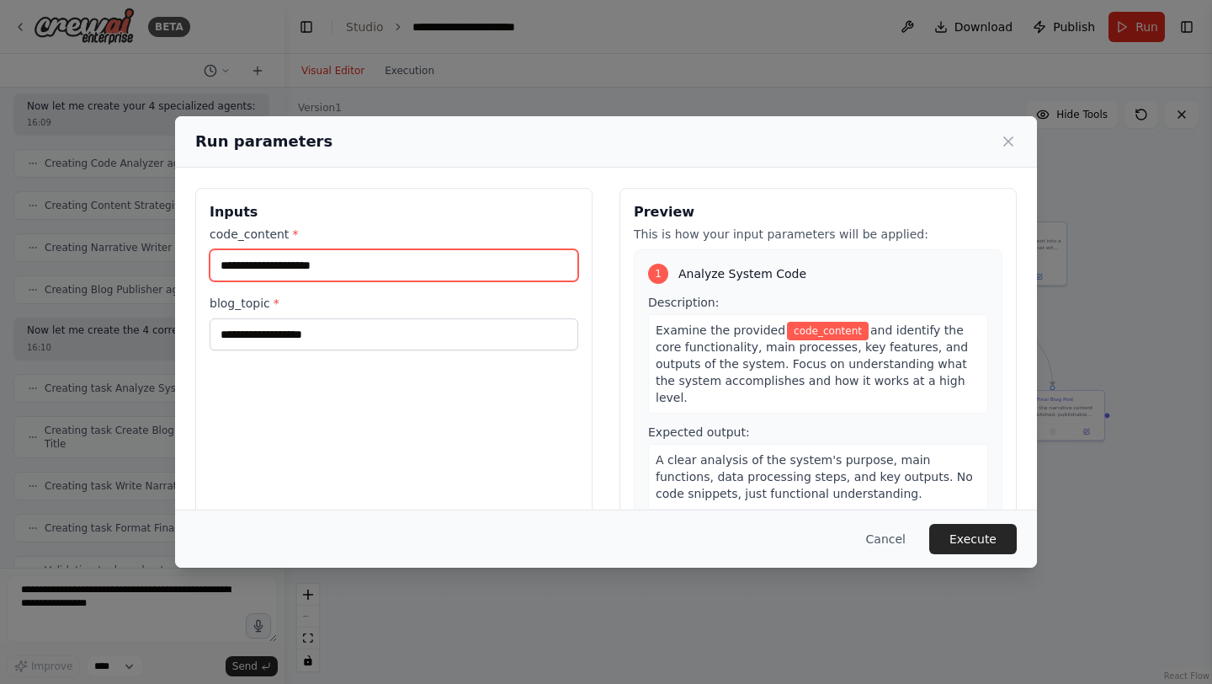
click at [322, 267] on input "code_content *" at bounding box center [394, 265] width 369 height 32
paste input "**********"
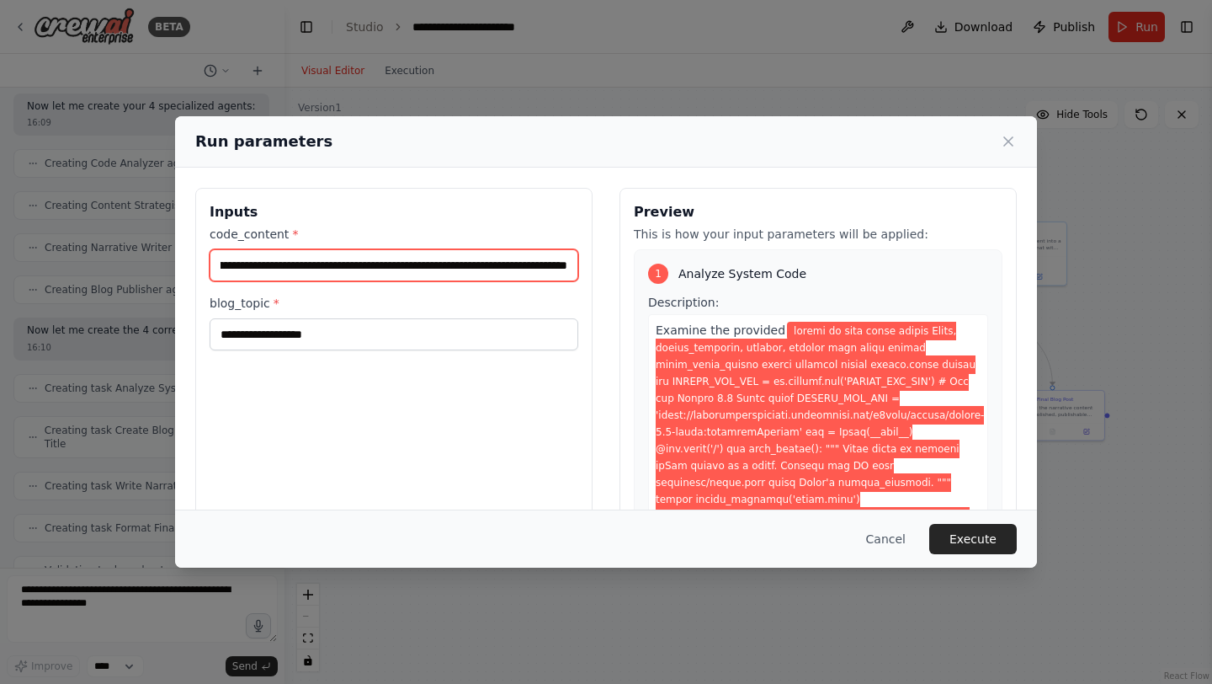
type input "**********"
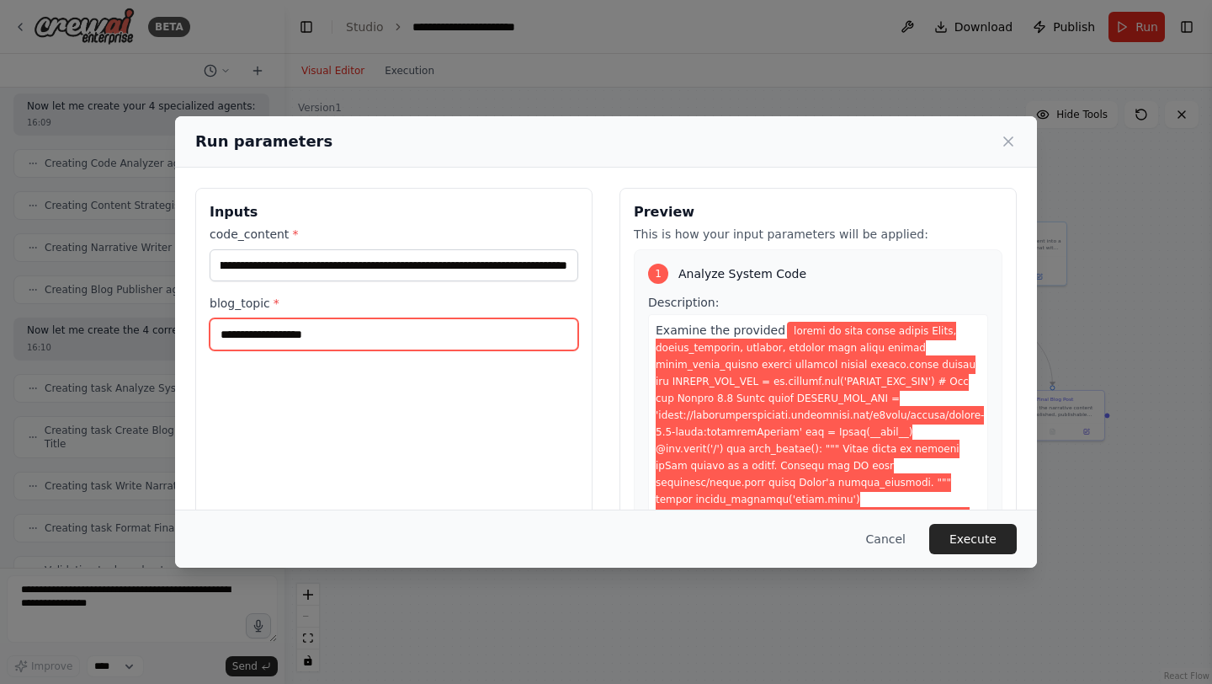
scroll to position [0, 0]
click at [364, 337] on input "blog_topic *" at bounding box center [394, 334] width 369 height 32
paste input "**********"
click at [372, 335] on input "**********" at bounding box center [394, 334] width 369 height 32
type input "**********"
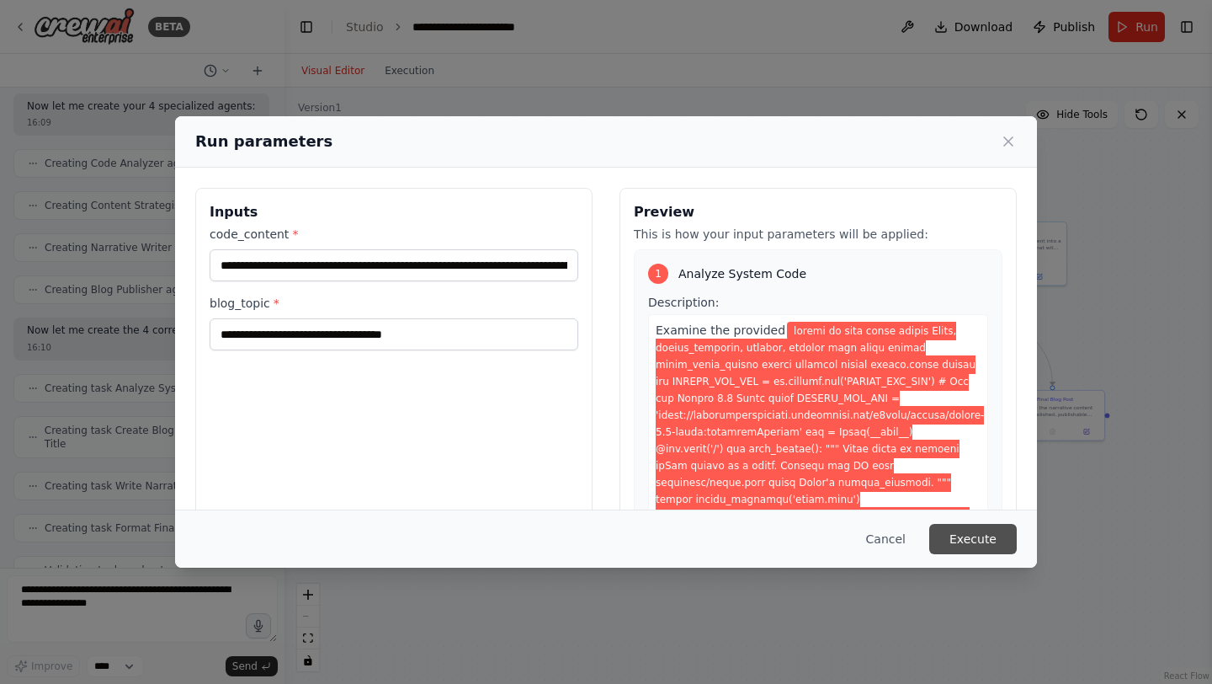
click at [989, 544] on button "Execute" at bounding box center [973, 539] width 88 height 30
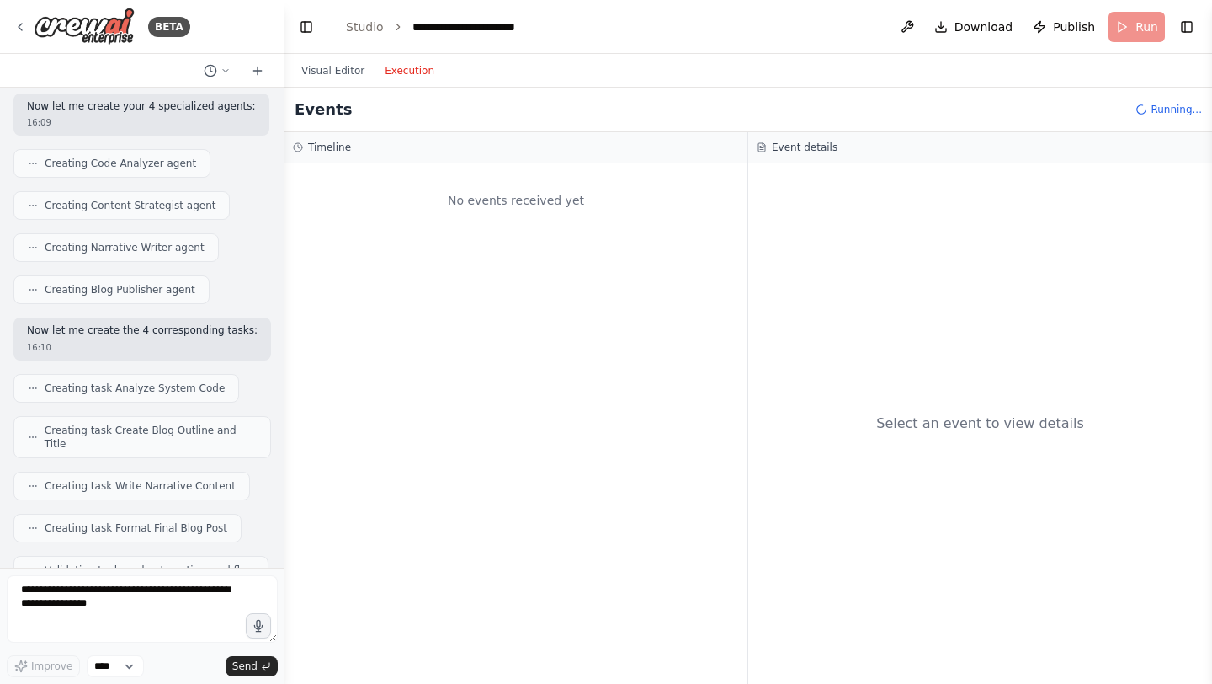
click at [402, 77] on button "Execution" at bounding box center [410, 71] width 70 height 20
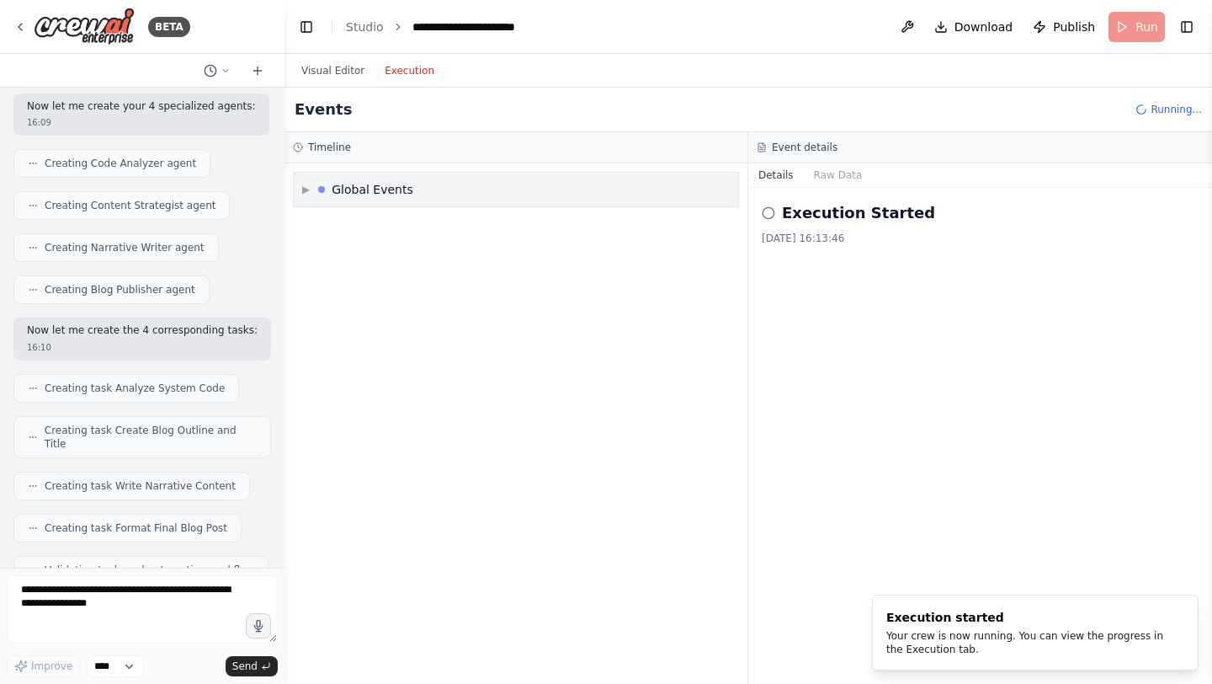
click at [352, 179] on div "▶ Global Events" at bounding box center [516, 190] width 444 height 34
click at [328, 153] on h3 "Timeline" at bounding box center [329, 147] width 43 height 13
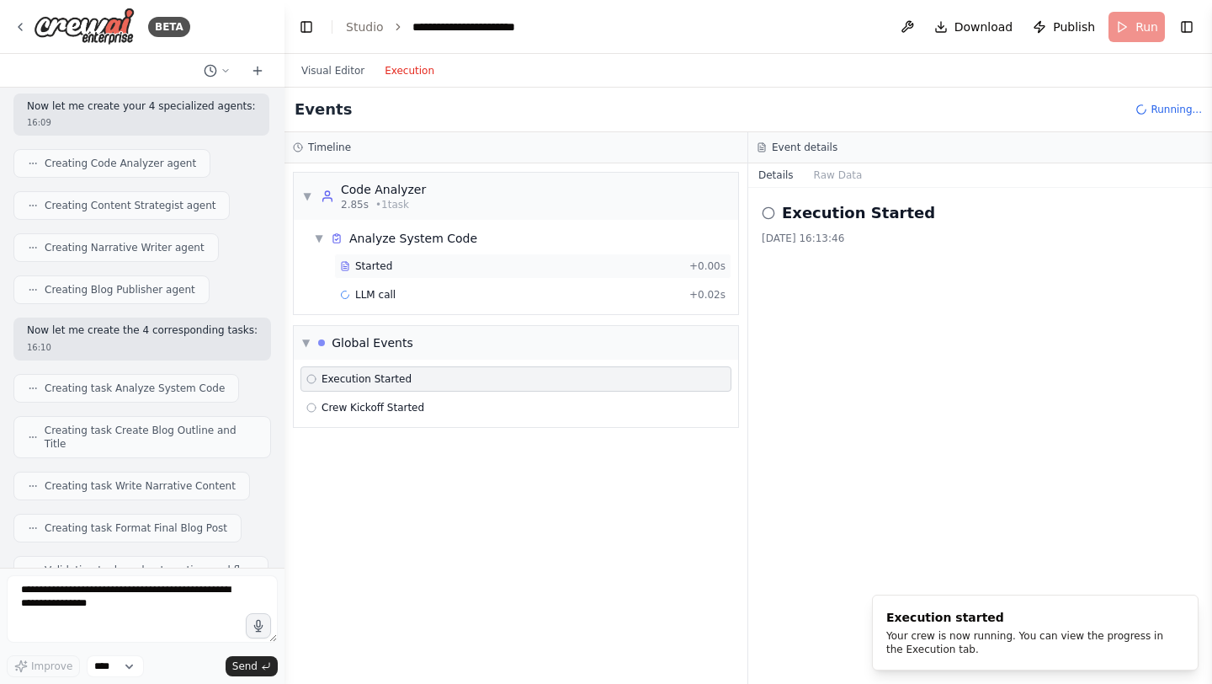
click at [397, 263] on div "Started" at bounding box center [511, 265] width 343 height 13
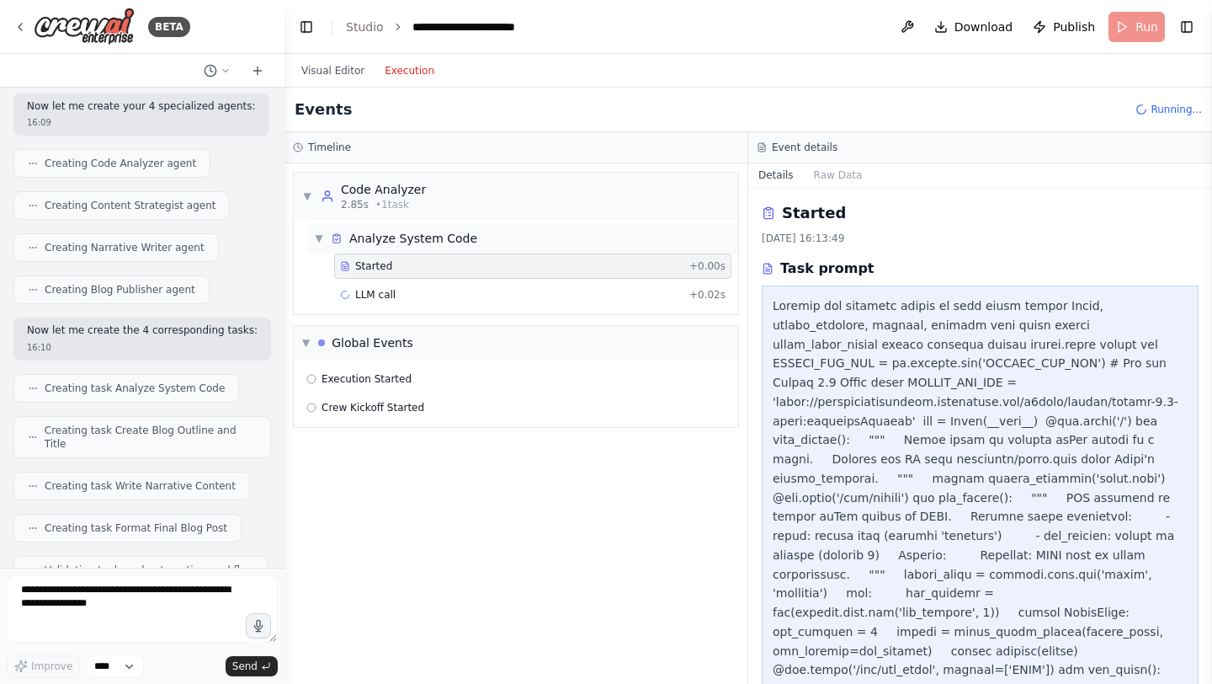
click at [390, 241] on div "Analyze System Code" at bounding box center [413, 238] width 128 height 17
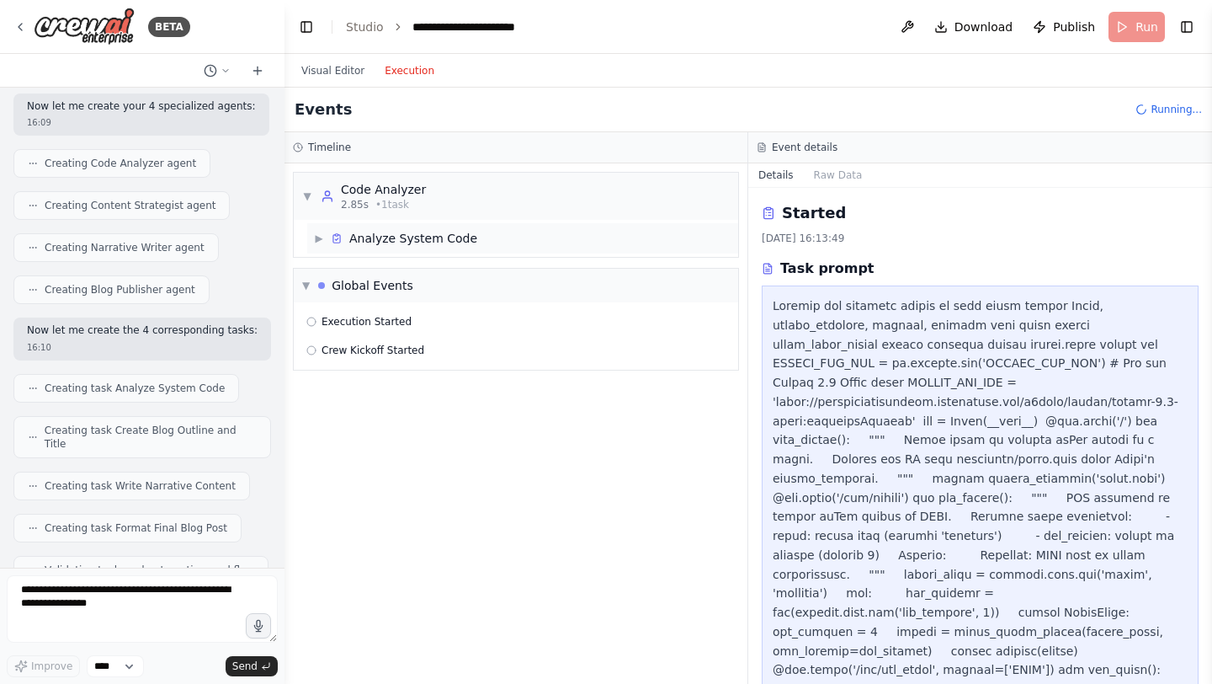
click at [390, 241] on div "Analyze System Code" at bounding box center [413, 238] width 128 height 17
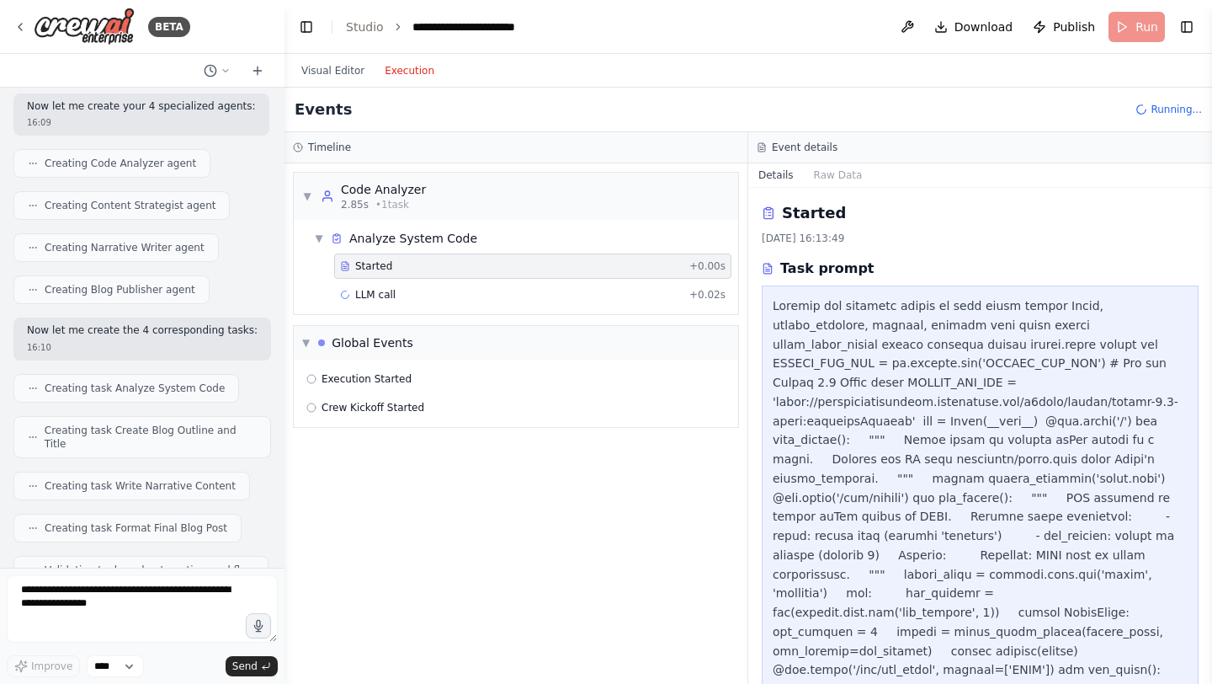
click at [393, 270] on div "Started" at bounding box center [511, 265] width 343 height 13
click at [419, 298] on div "LLM call 5.6s + 5.65s" at bounding box center [533, 294] width 386 height 13
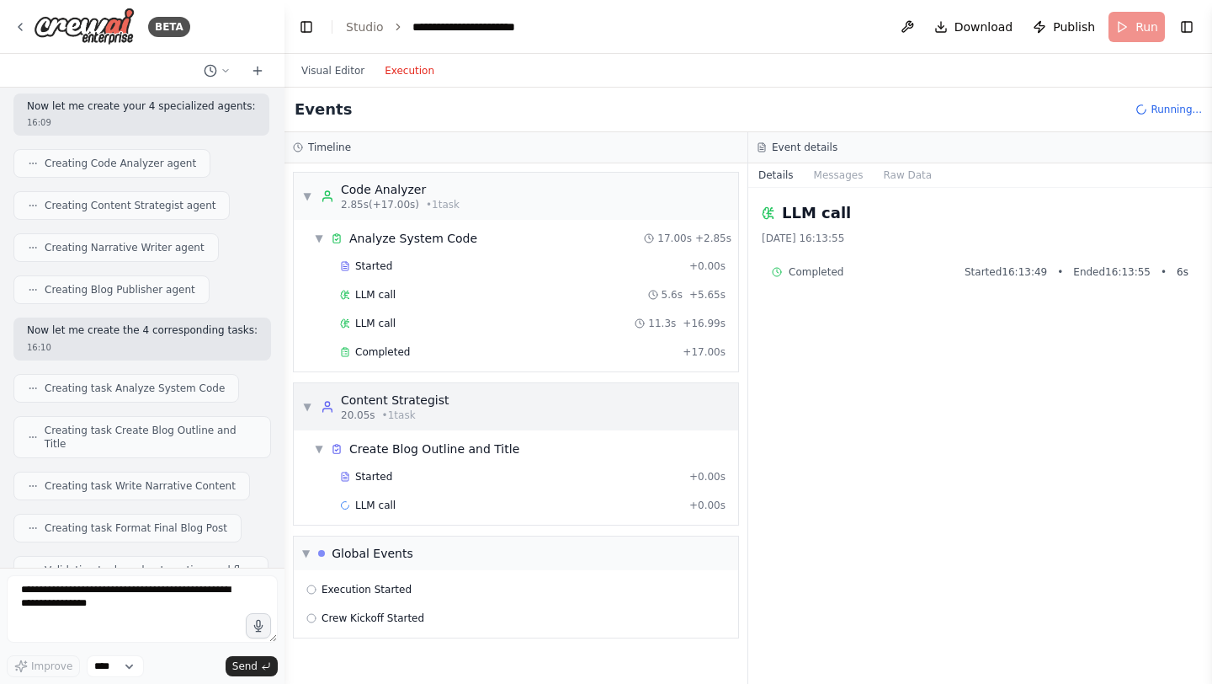
click at [316, 404] on div "▼ Content Strategist 20.05s • 1 task" at bounding box center [375, 406] width 147 height 30
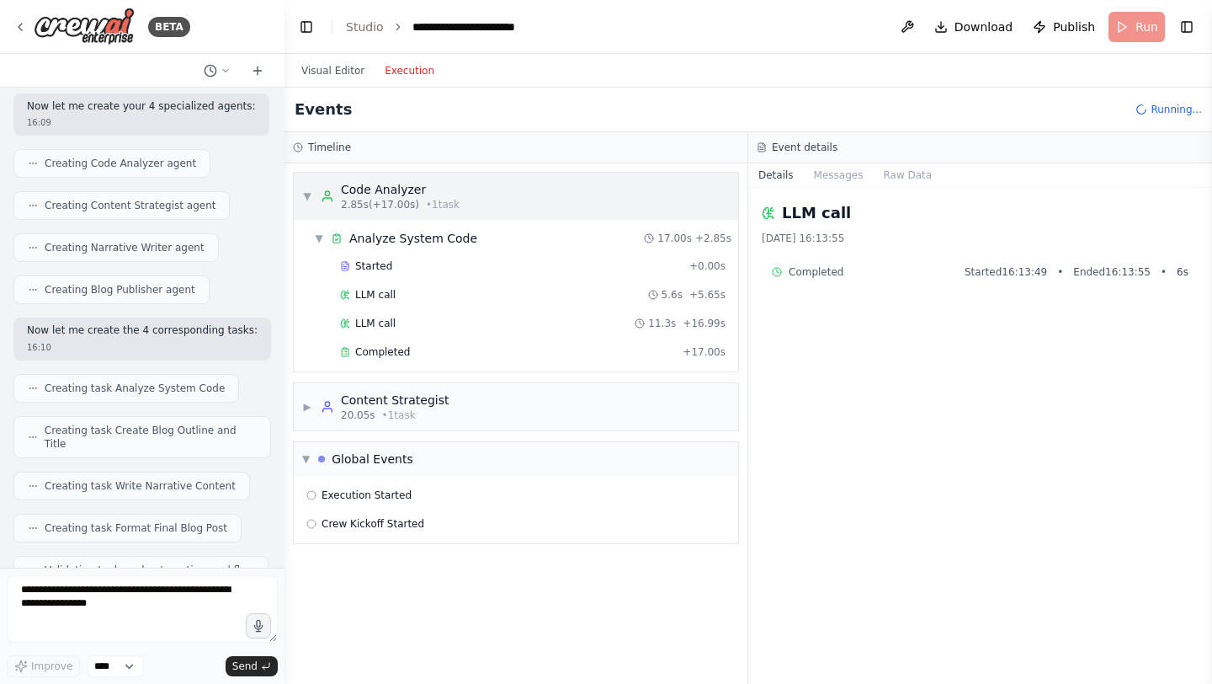
click at [313, 197] on div "▼ Code Analyzer 2.85s (+17.00s) • 1 task" at bounding box center [380, 196] width 157 height 30
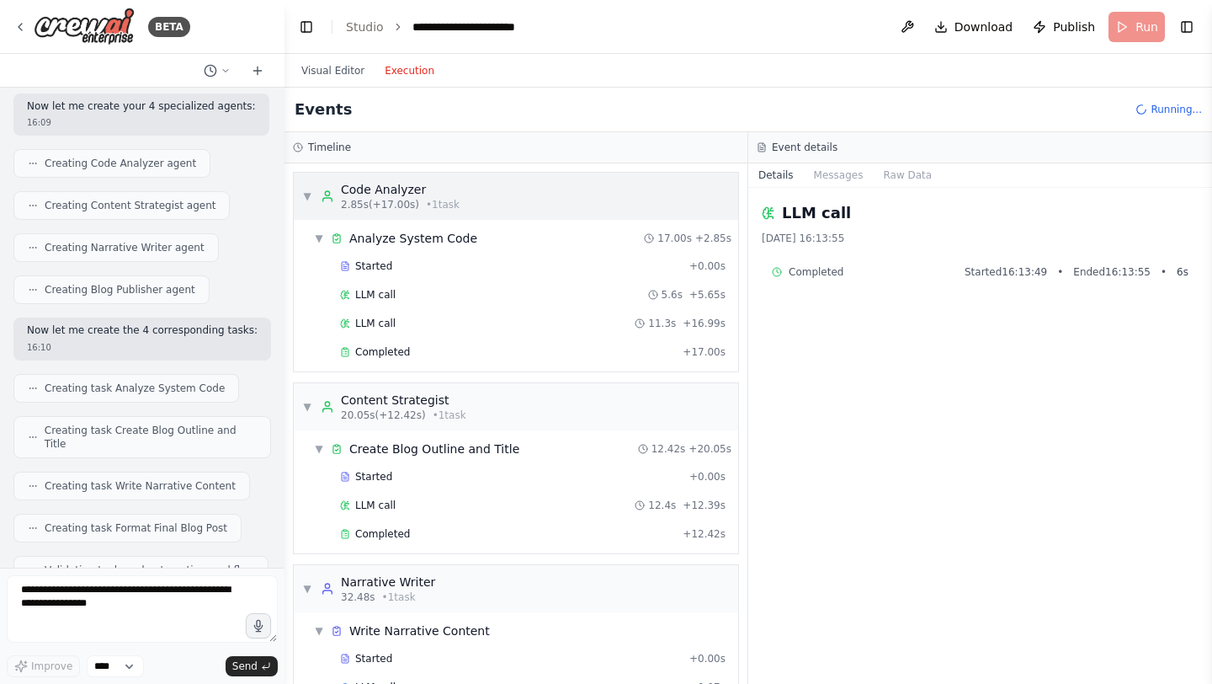
click at [349, 205] on span "2.85s (+17.00s)" at bounding box center [380, 204] width 78 height 13
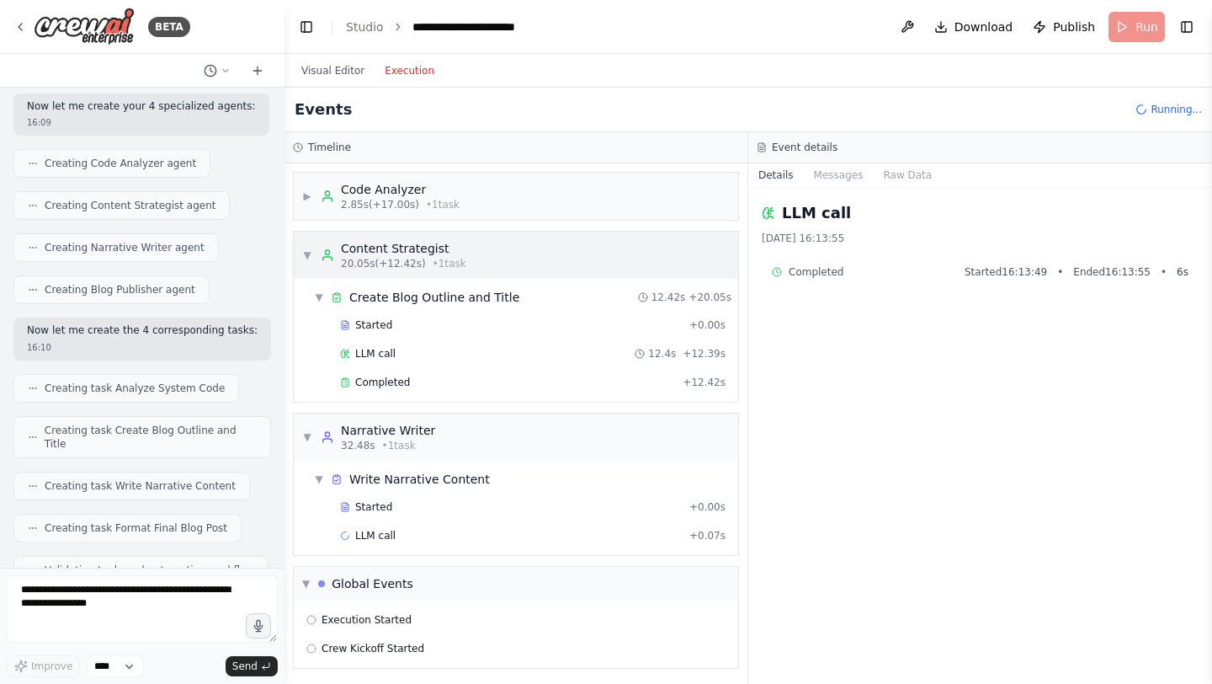
click at [362, 247] on div "Content Strategist" at bounding box center [403, 248] width 125 height 17
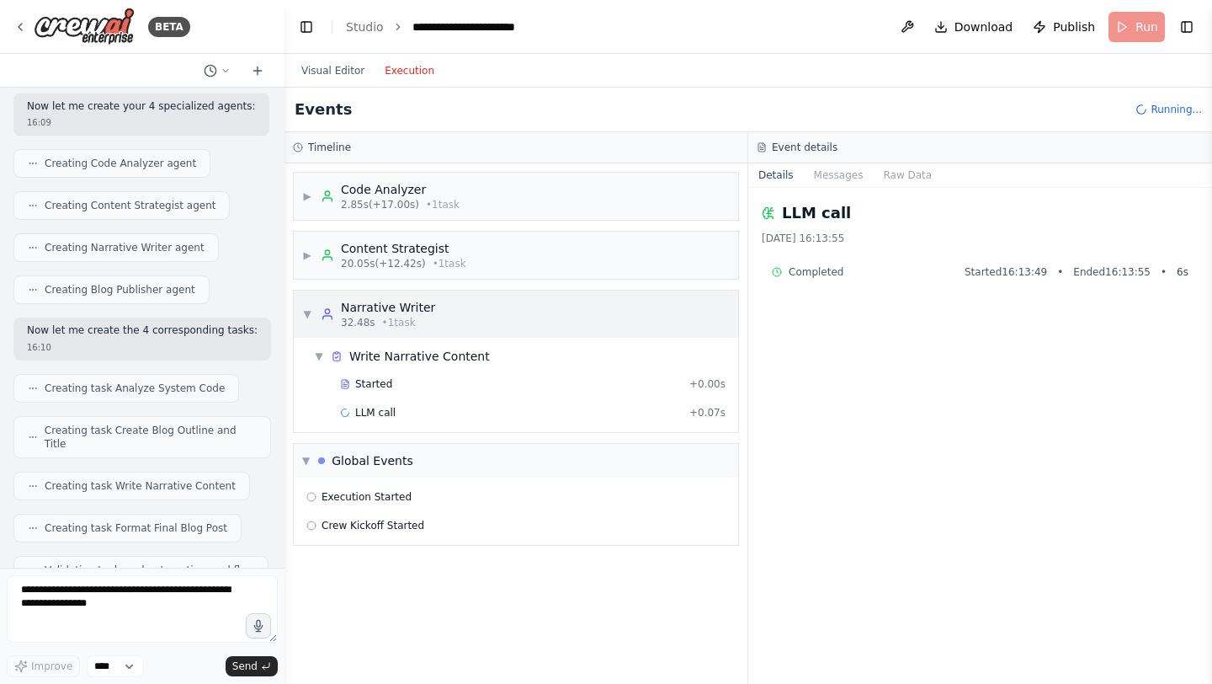
click at [376, 308] on div "Narrative Writer" at bounding box center [388, 307] width 94 height 17
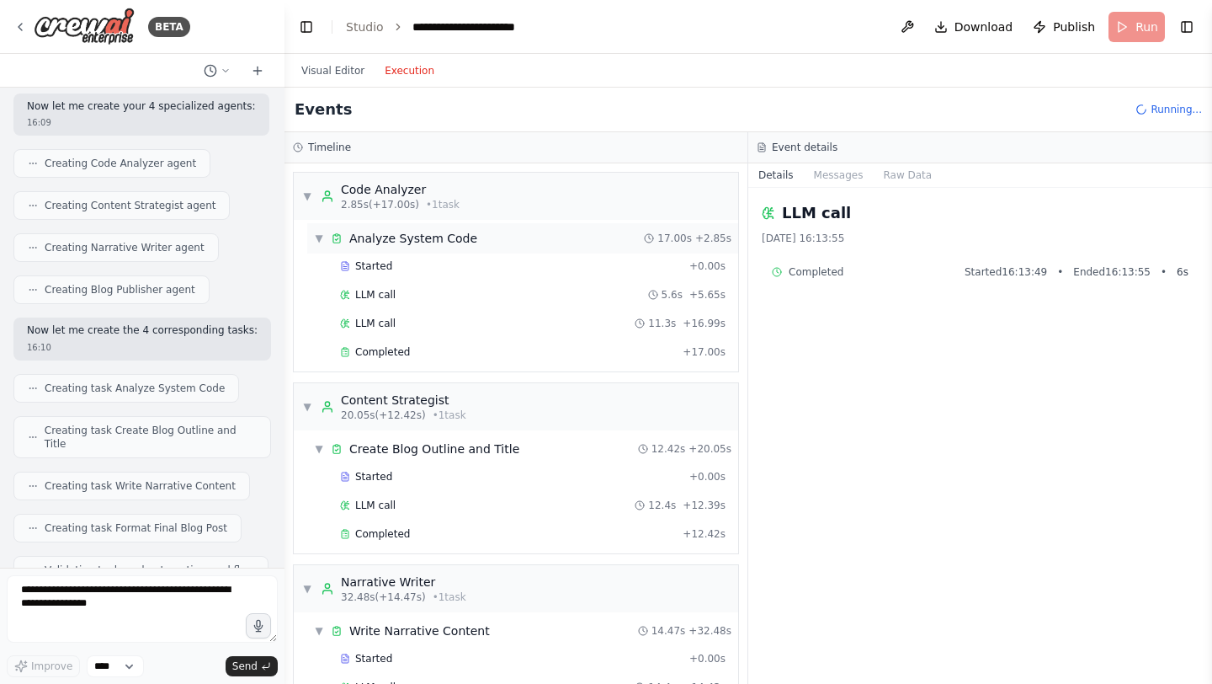
click at [357, 231] on div "Analyze System Code" at bounding box center [413, 238] width 128 height 17
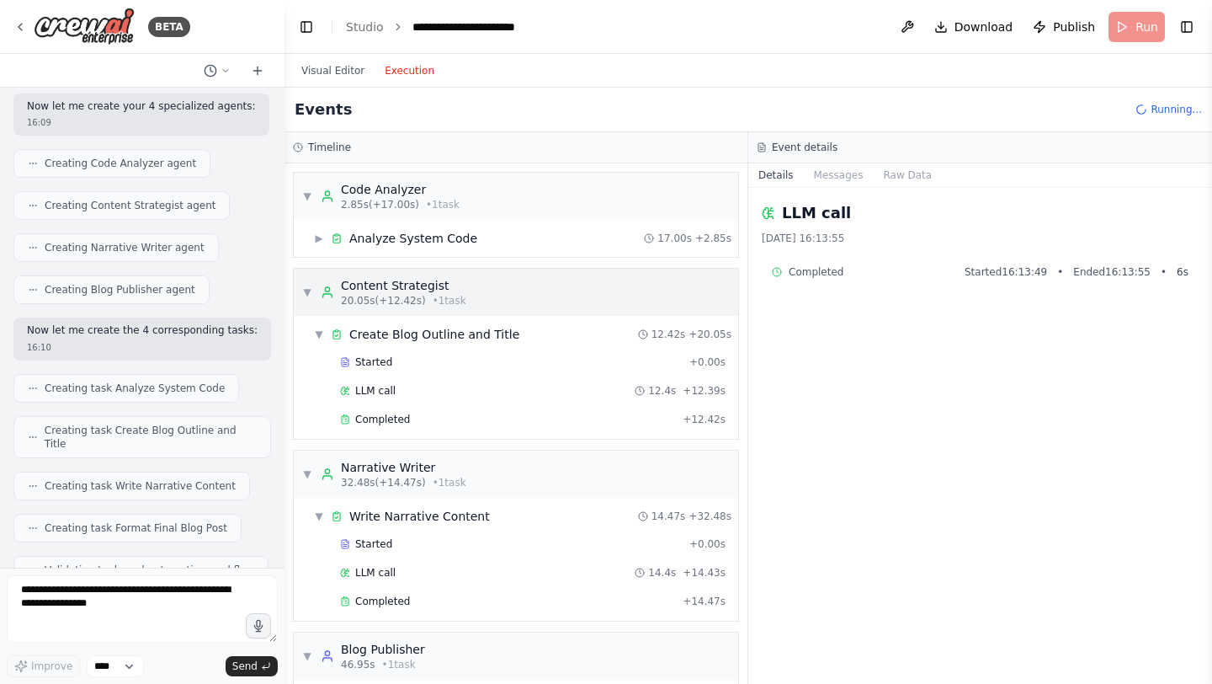
click at [359, 277] on div "Content Strategist" at bounding box center [403, 285] width 125 height 17
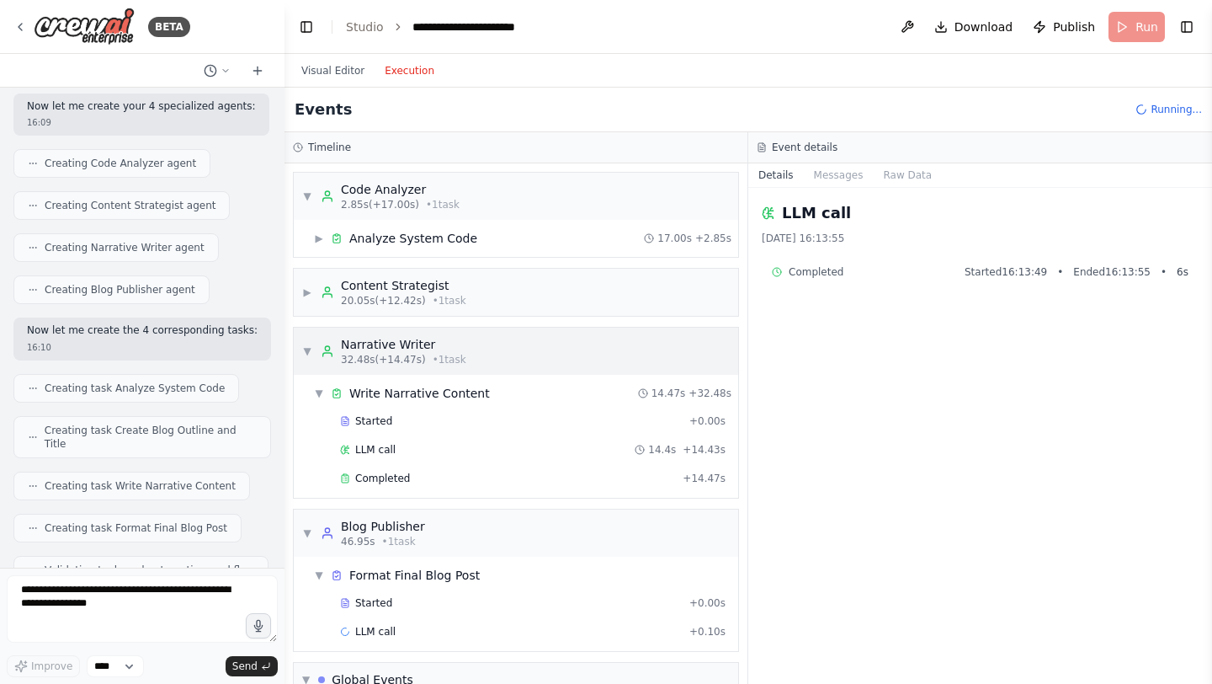
click at [354, 351] on div "Narrative Writer" at bounding box center [403, 344] width 125 height 17
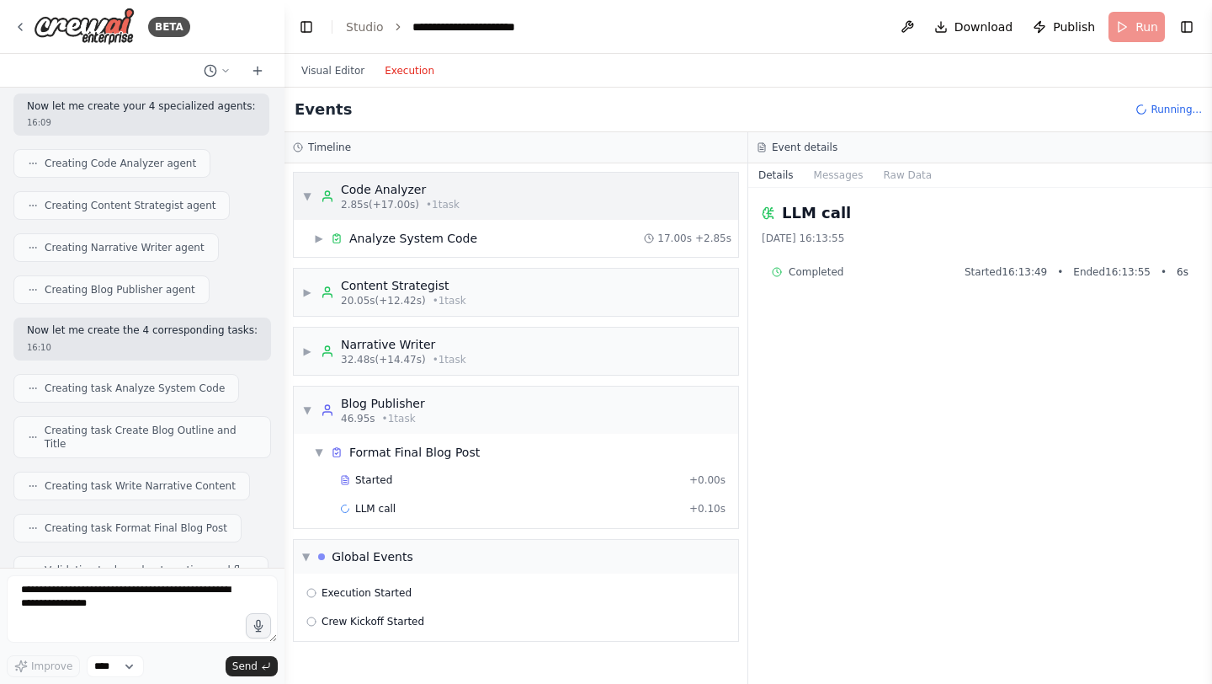
click at [345, 198] on span "2.85s (+17.00s)" at bounding box center [380, 204] width 78 height 13
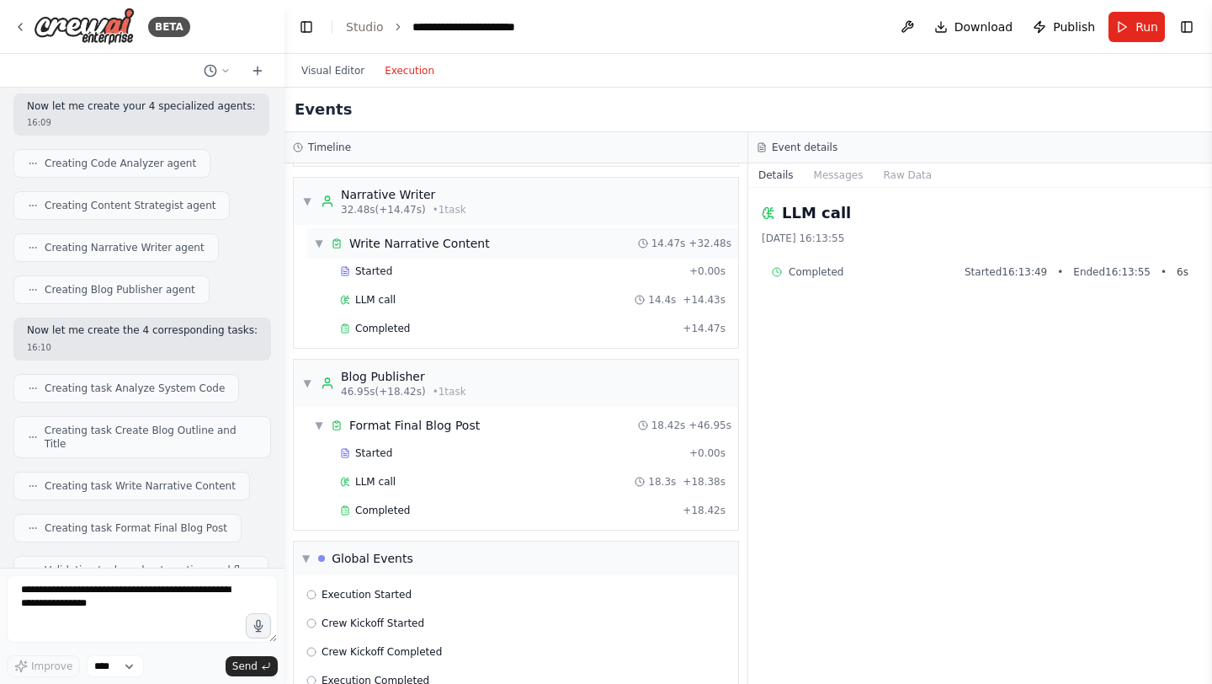
scroll to position [308, 0]
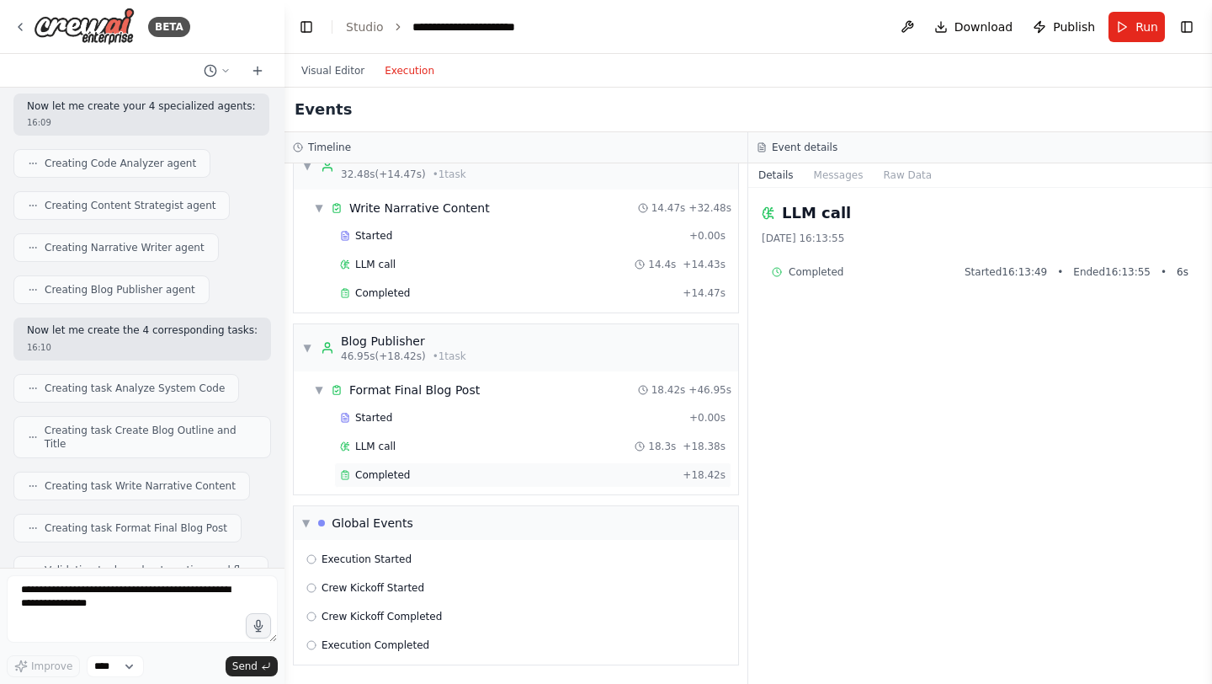
click at [402, 477] on span "Completed" at bounding box center [382, 474] width 55 height 13
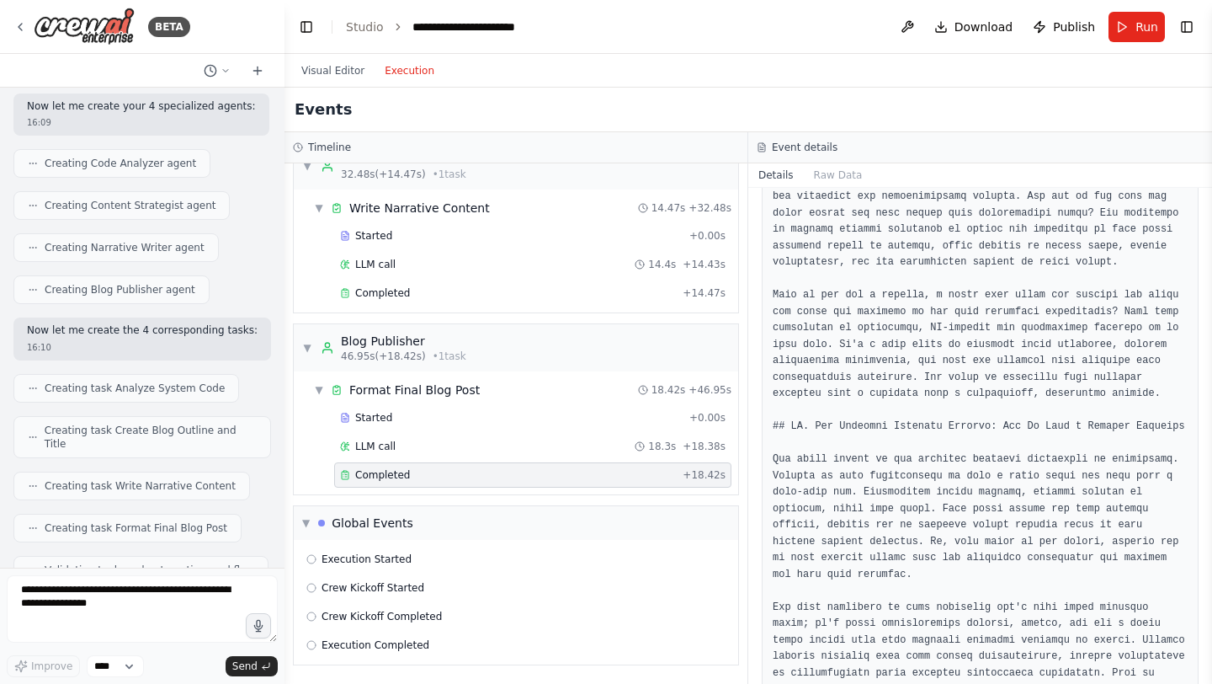
scroll to position [245, 0]
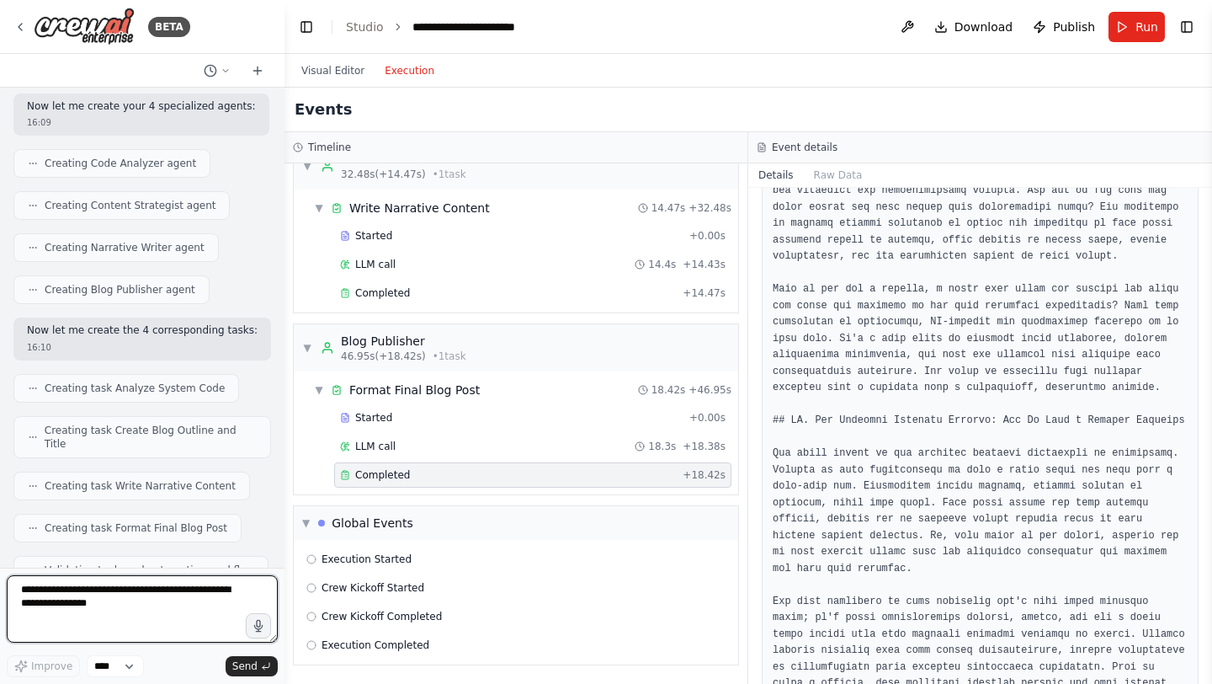
click at [103, 586] on textarea at bounding box center [142, 608] width 271 height 67
paste textarea "**********"
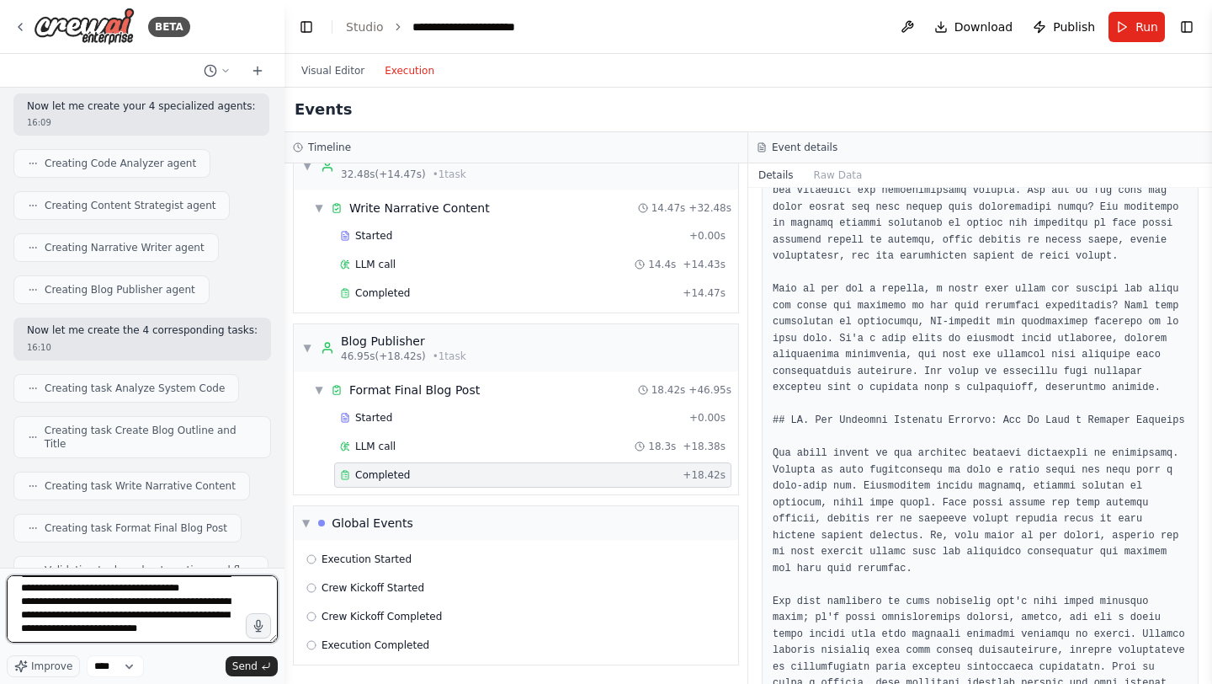
scroll to position [0, 0]
click at [167, 588] on textarea at bounding box center [142, 608] width 271 height 67
paste textarea "**********"
type textarea "**********"
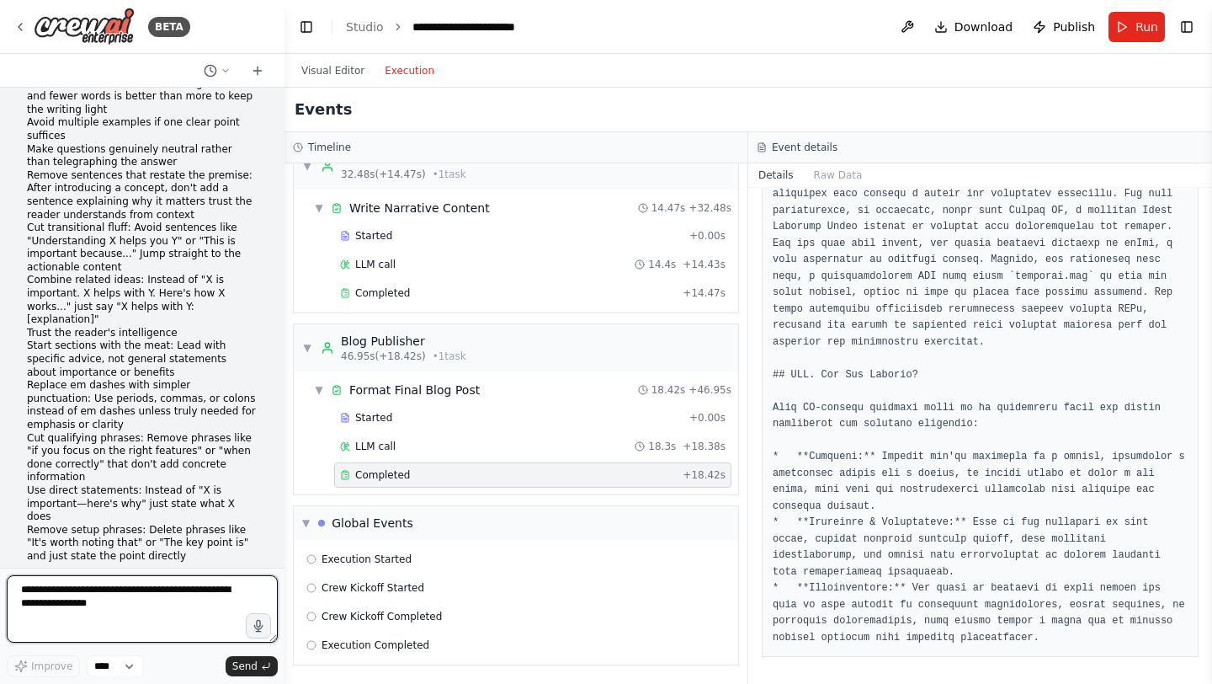
scroll to position [29924, 0]
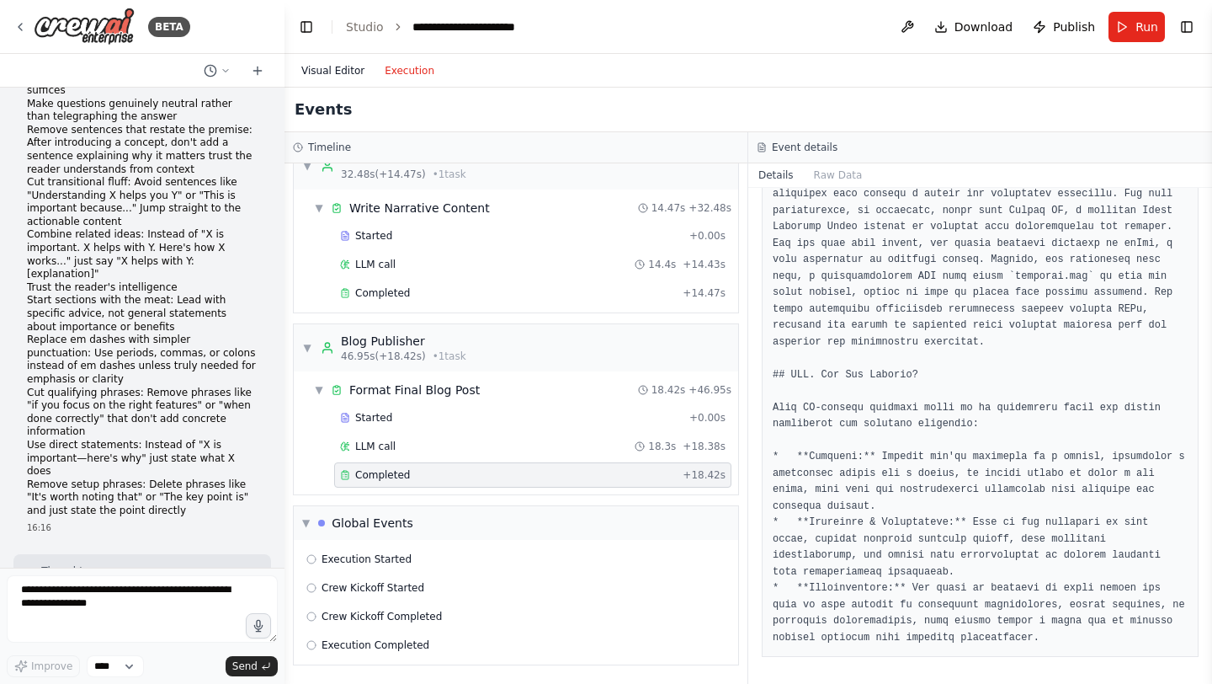
click at [364, 63] on button "Visual Editor" at bounding box center [332, 71] width 83 height 20
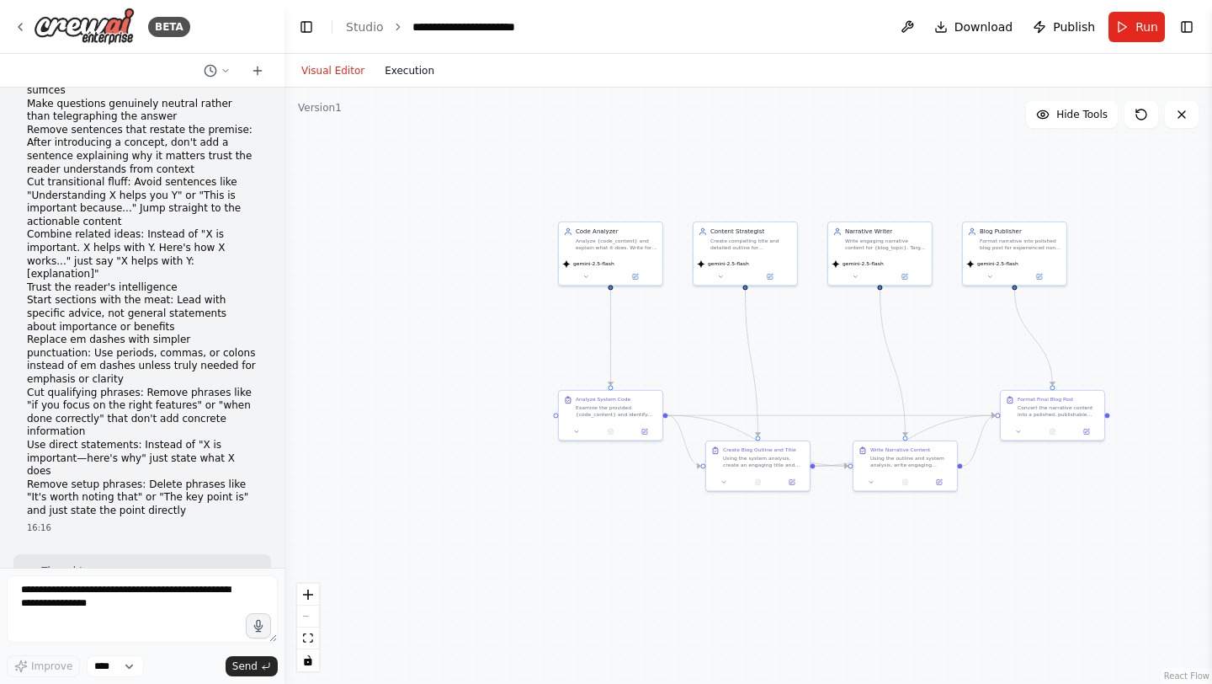
click at [412, 71] on button "Execution" at bounding box center [410, 71] width 70 height 20
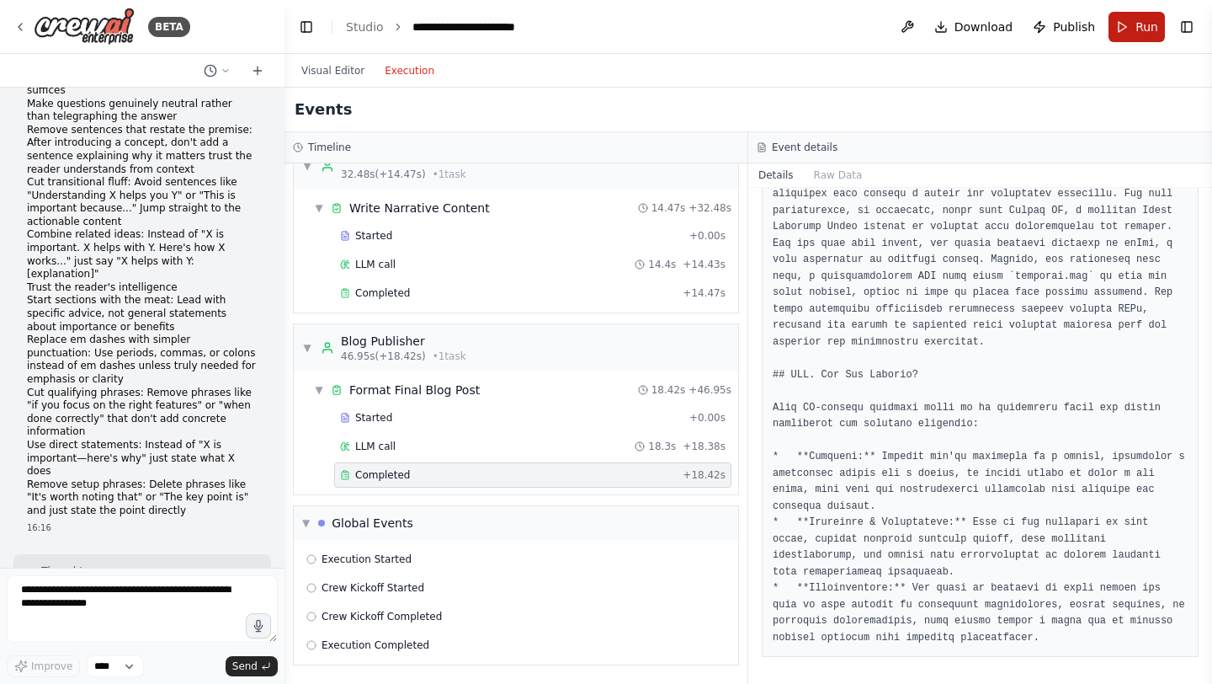
click at [1124, 33] on button "Run" at bounding box center [1137, 27] width 56 height 30
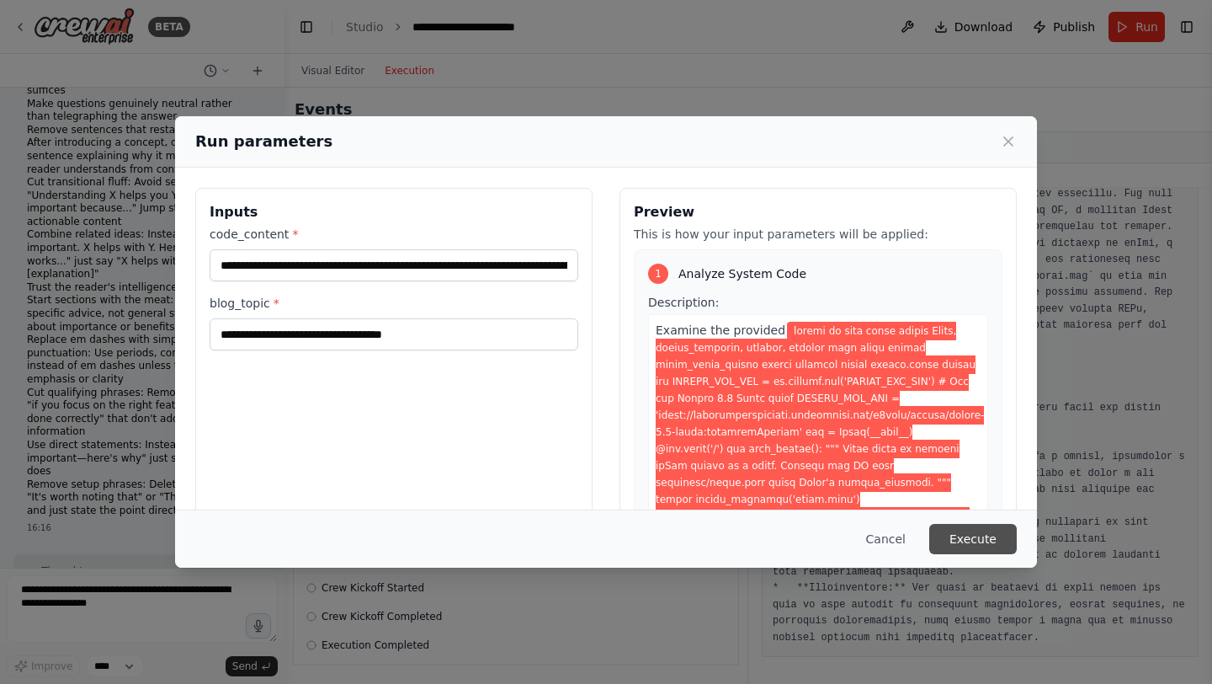
click at [987, 539] on button "Execute" at bounding box center [973, 539] width 88 height 30
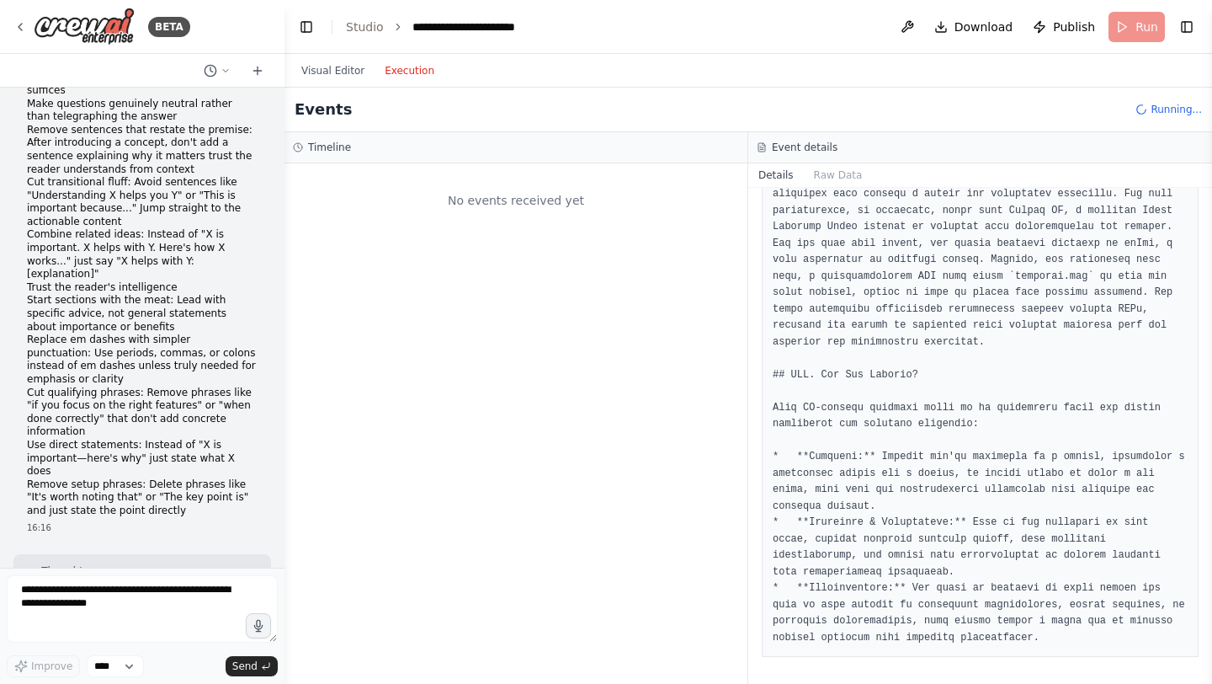
scroll to position [0, 0]
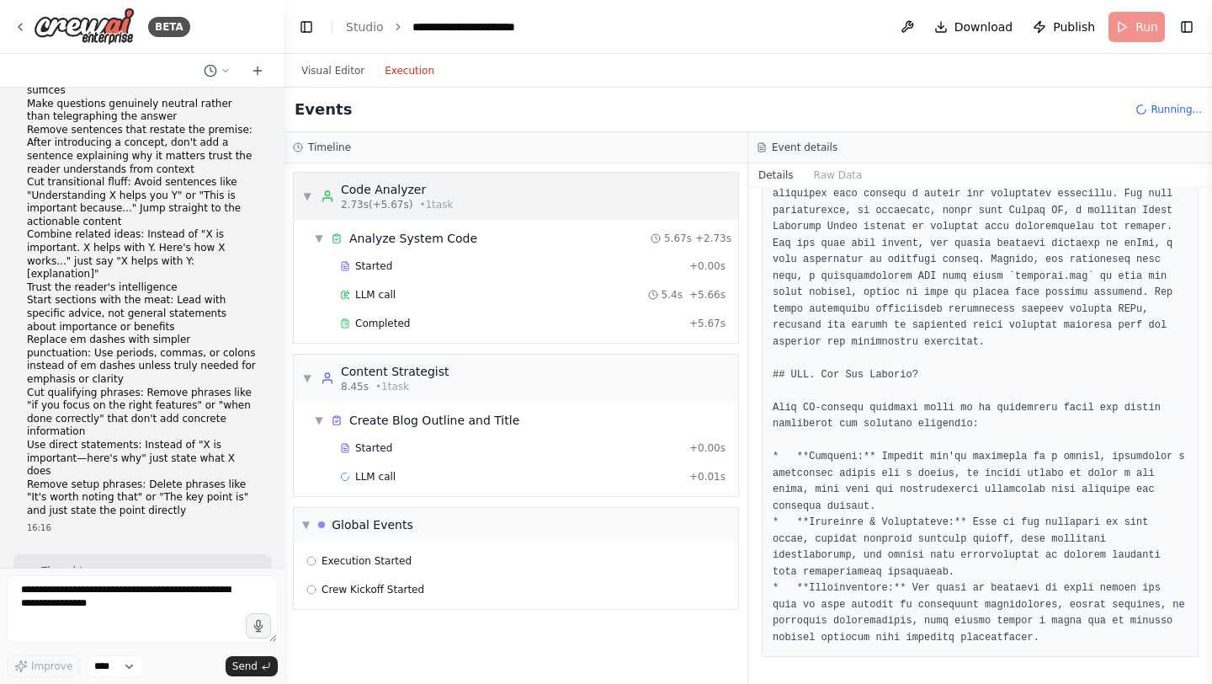
click at [349, 197] on div "Code Analyzer" at bounding box center [397, 189] width 112 height 17
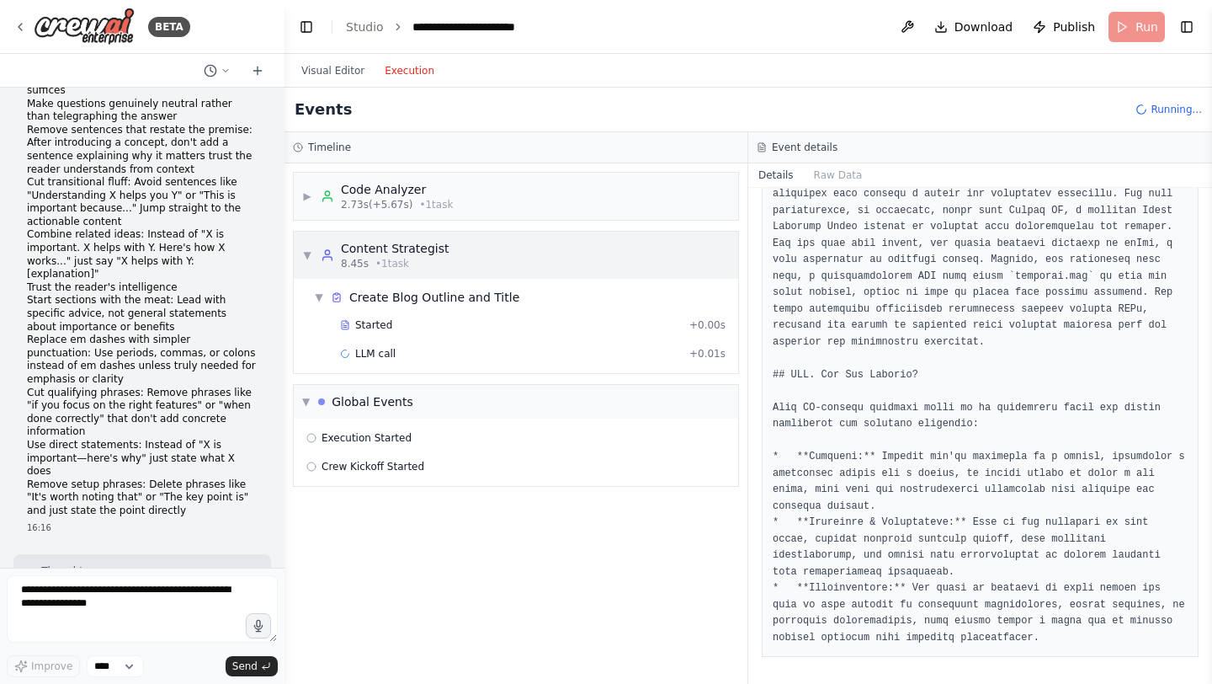
click at [354, 244] on div "Content Strategist" at bounding box center [395, 248] width 109 height 17
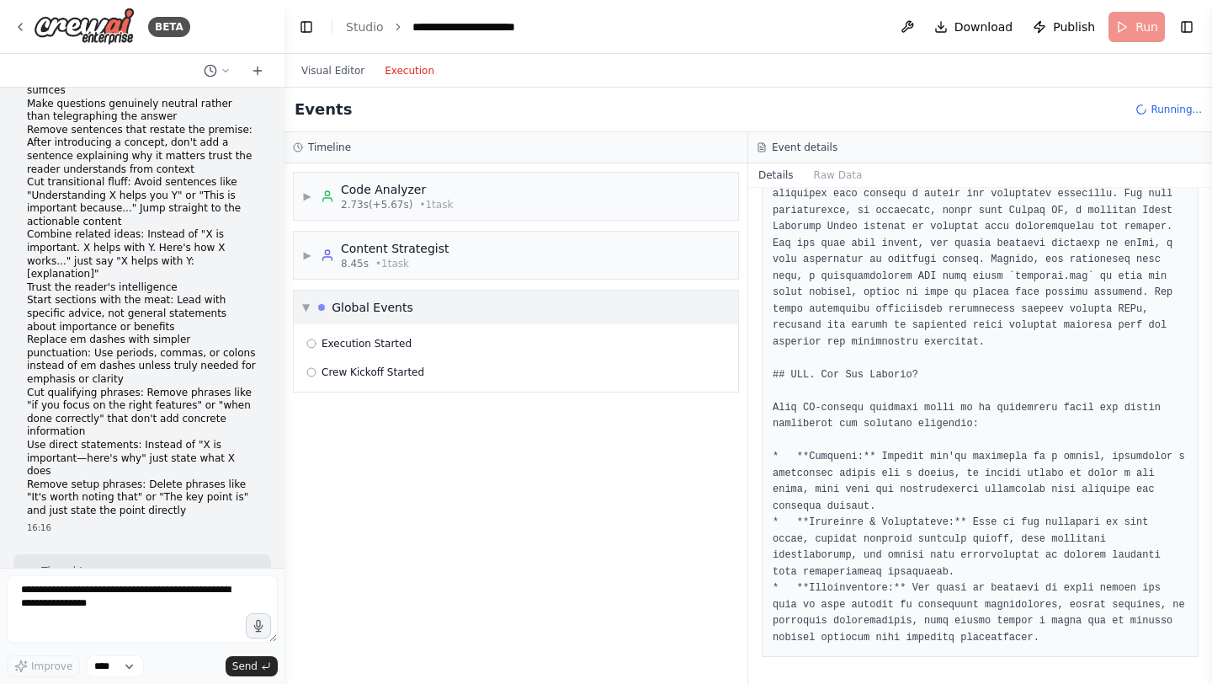
click at [351, 311] on div "Global Events" at bounding box center [373, 307] width 82 height 17
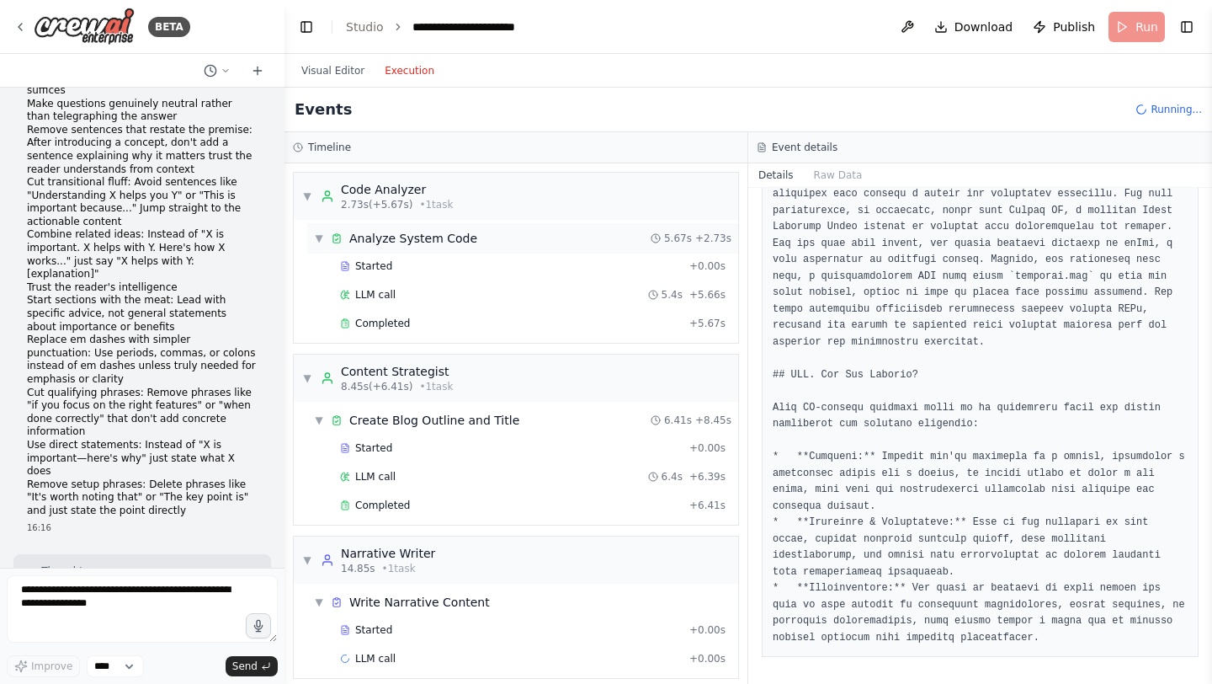
click at [380, 185] on div "Code Analyzer" at bounding box center [397, 189] width 112 height 17
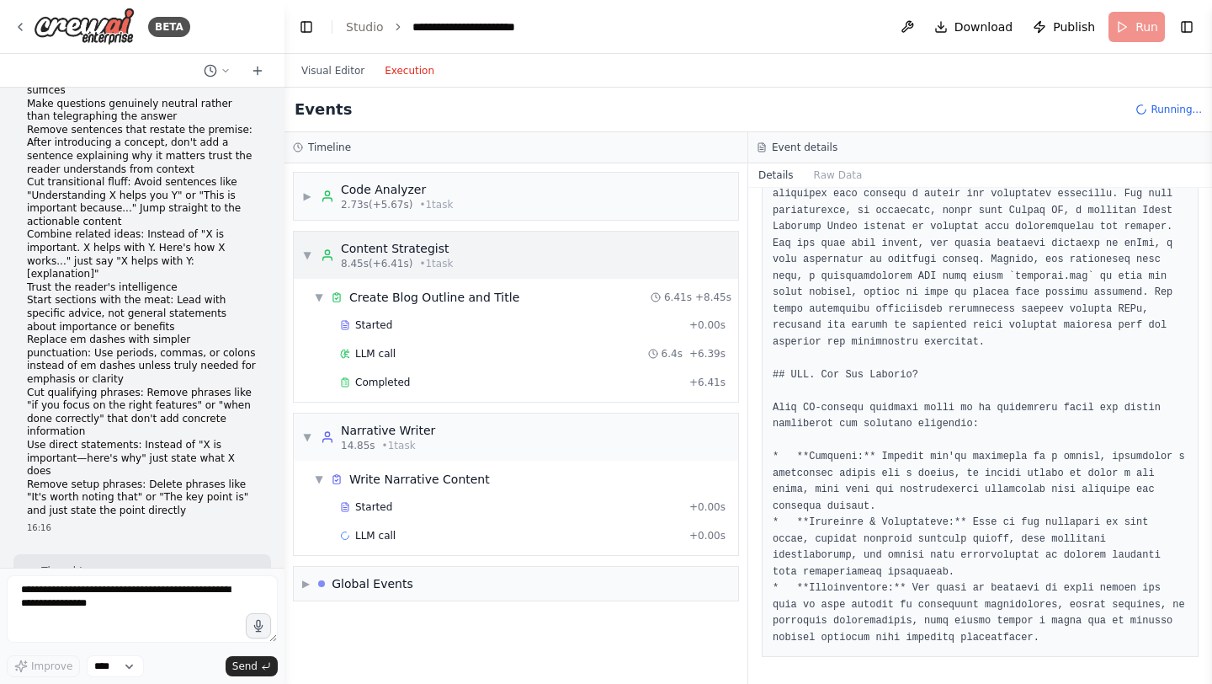
click at [367, 247] on div "Content Strategist" at bounding box center [397, 248] width 112 height 17
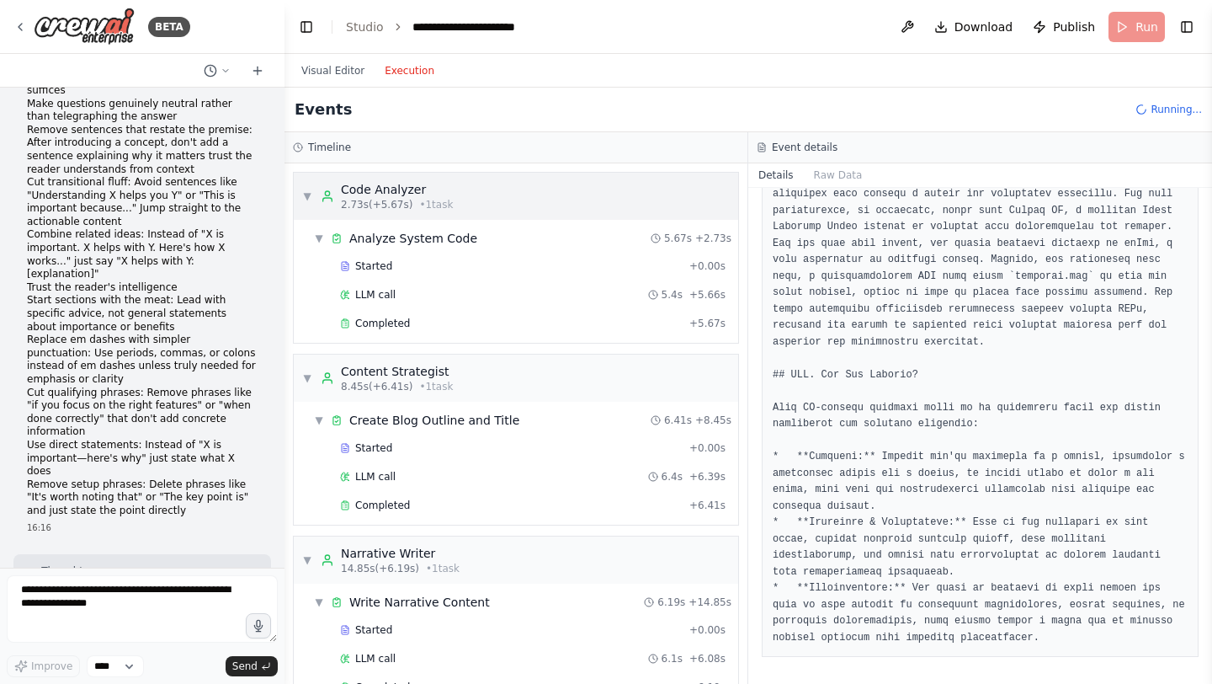
click at [427, 203] on span "• 1 task" at bounding box center [436, 204] width 34 height 13
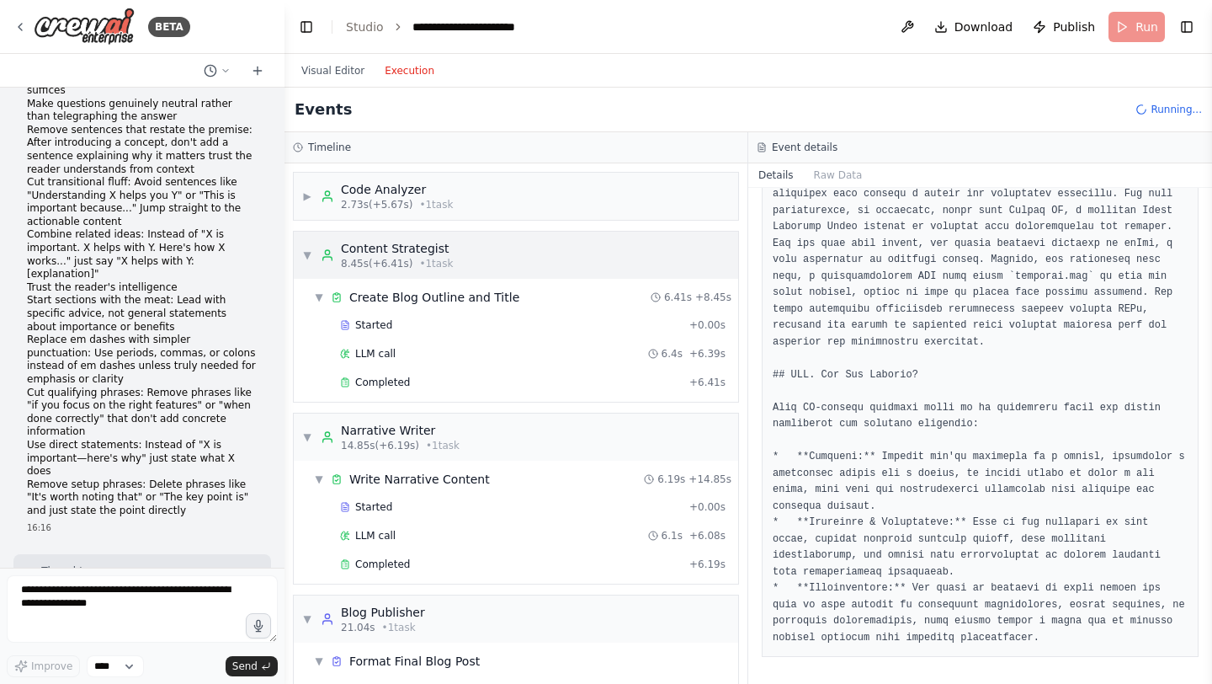
click at [423, 252] on div "Content Strategist" at bounding box center [397, 248] width 112 height 17
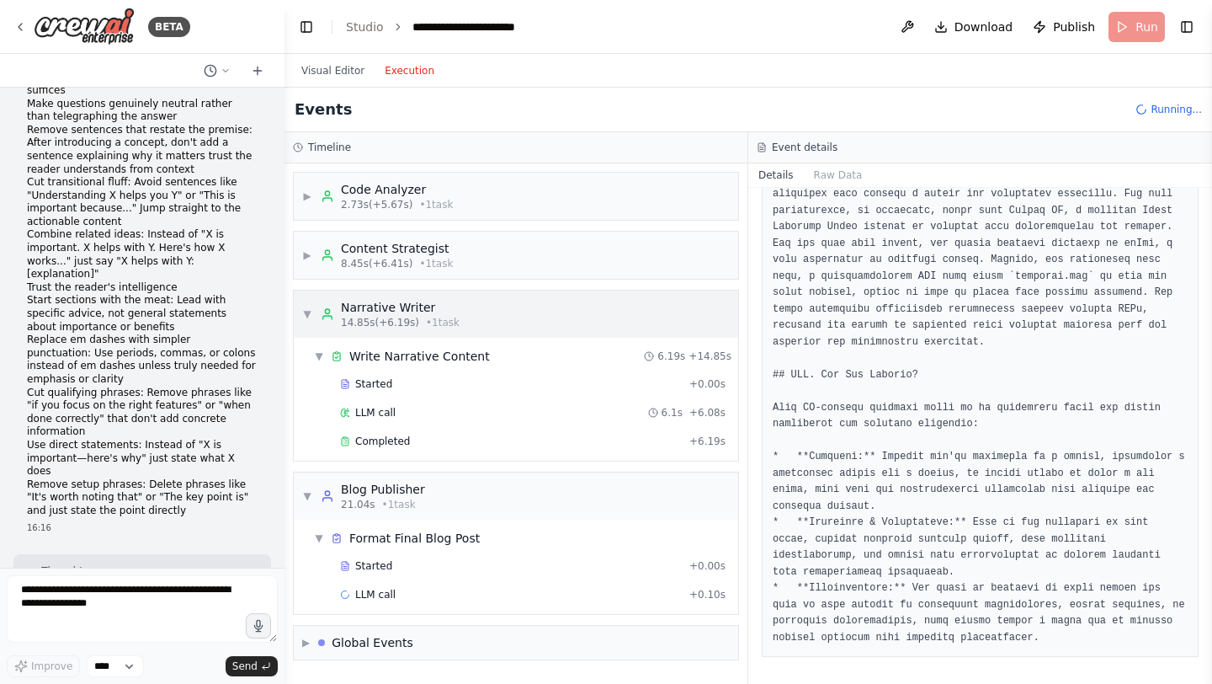
click at [412, 308] on div "Narrative Writer" at bounding box center [400, 307] width 119 height 17
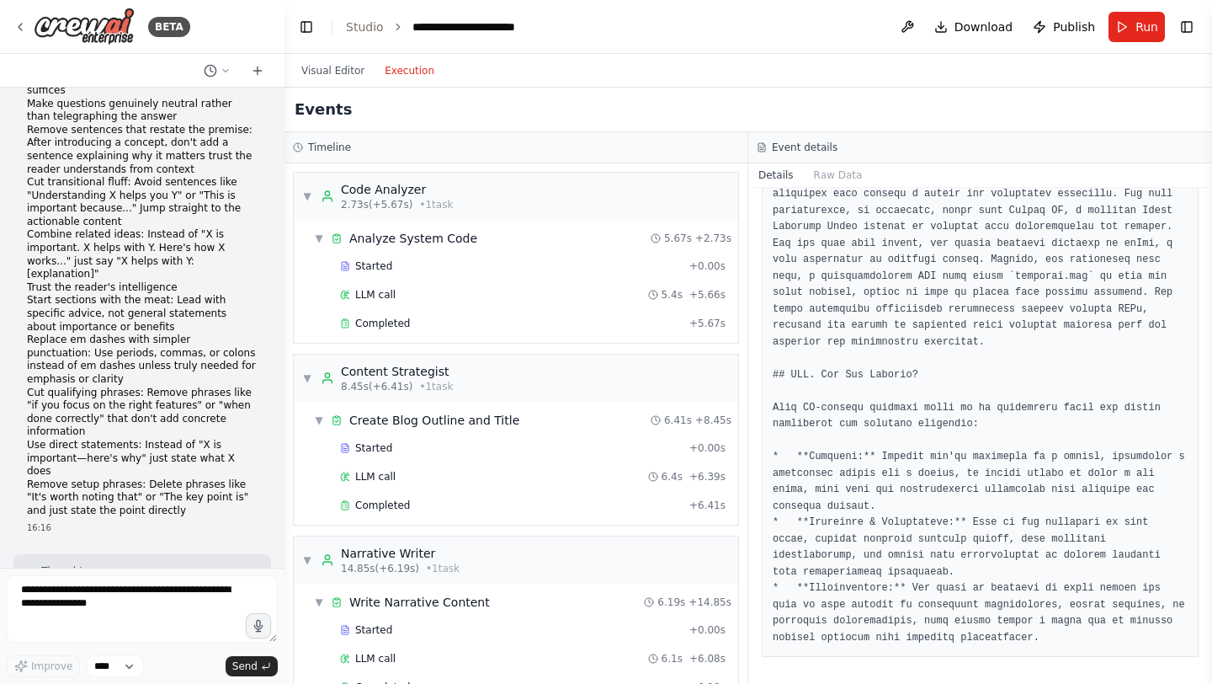
click at [429, 379] on div "Content Strategist" at bounding box center [397, 371] width 112 height 17
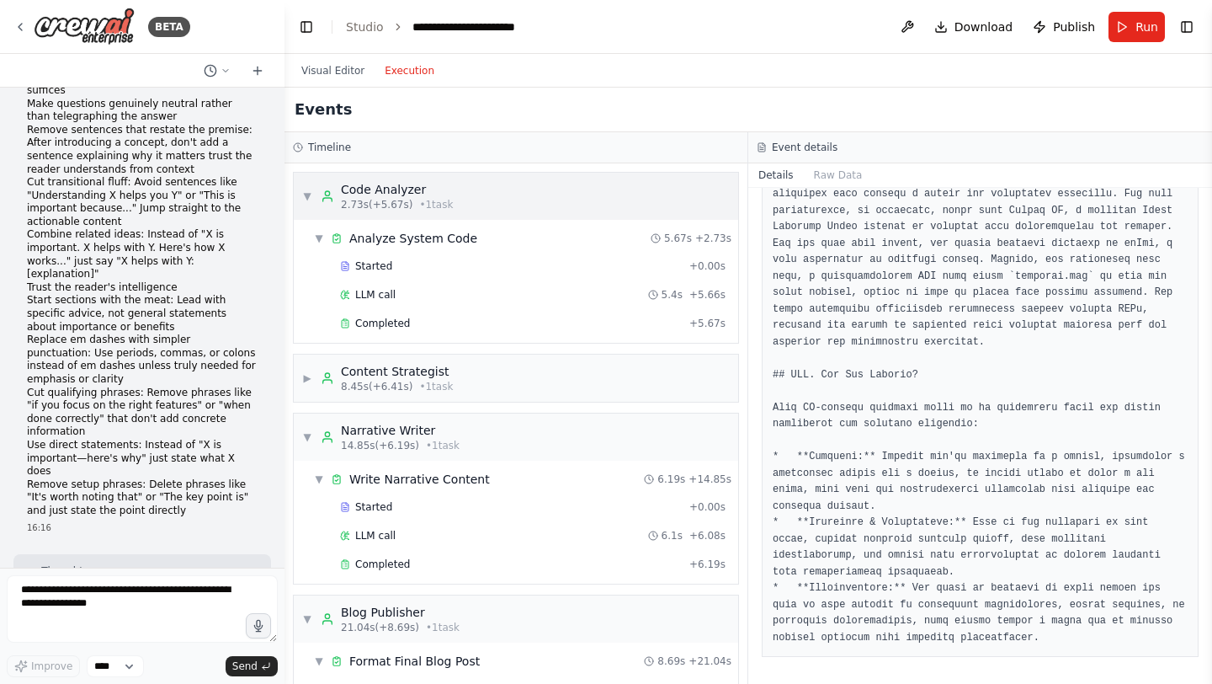
click at [418, 189] on div "Code Analyzer" at bounding box center [397, 189] width 112 height 17
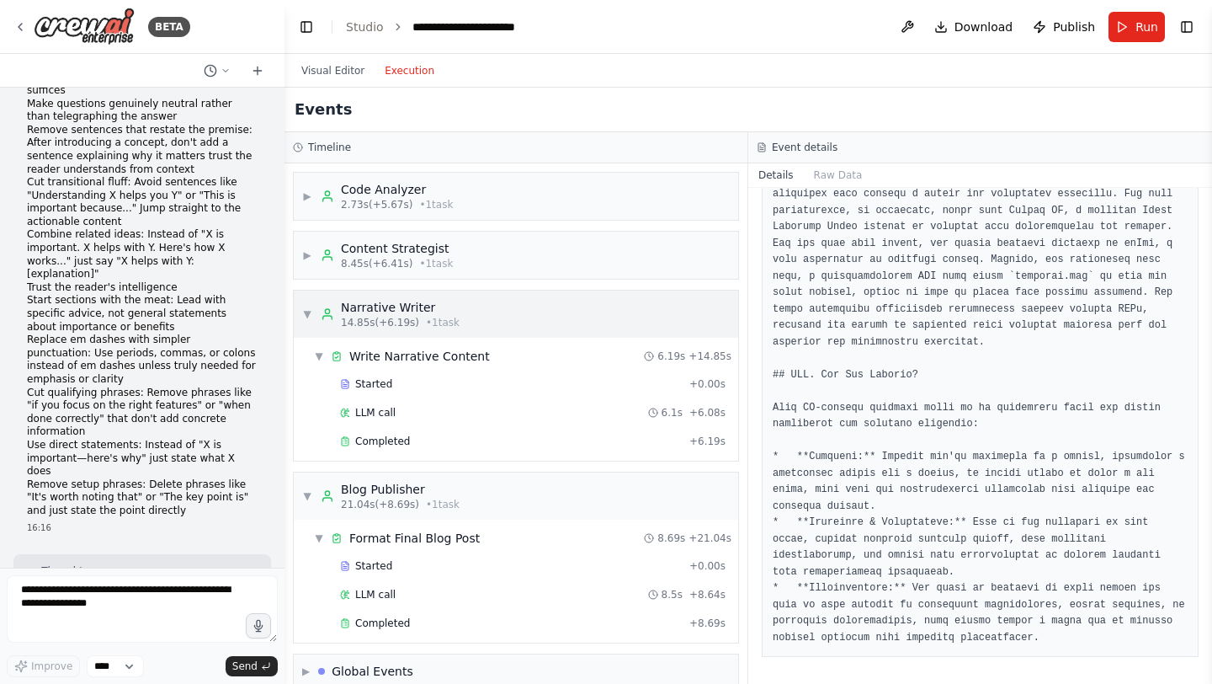
click at [410, 309] on div "Narrative Writer" at bounding box center [400, 307] width 119 height 17
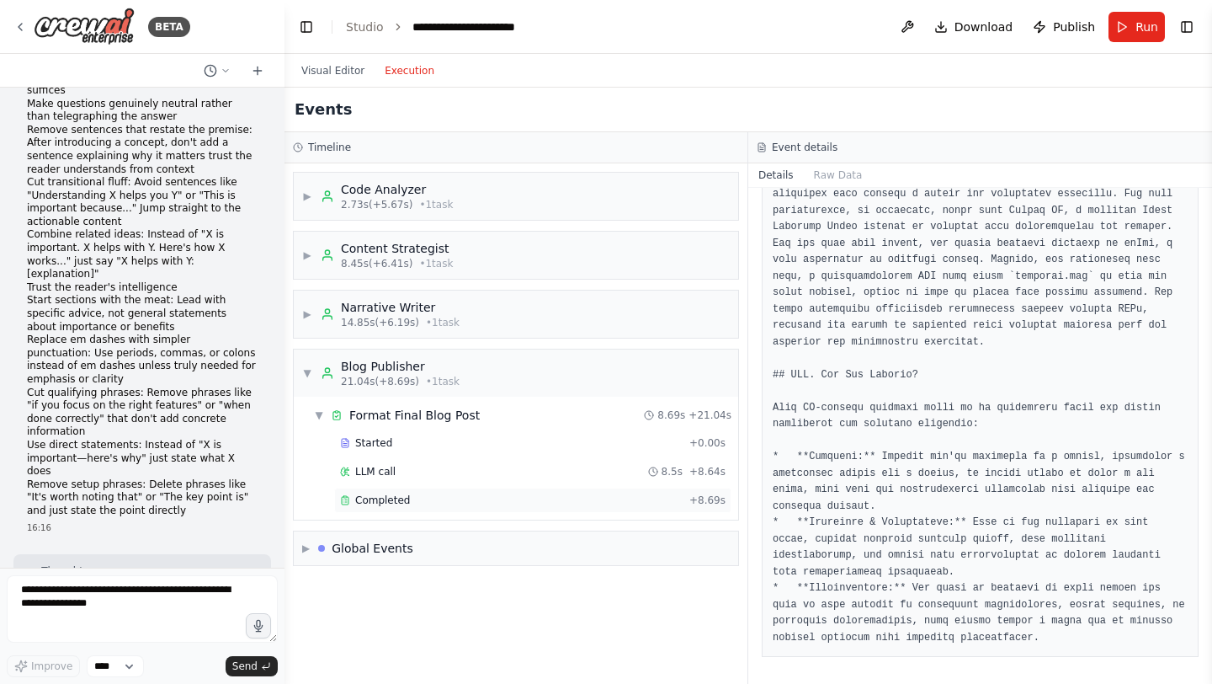
click at [421, 503] on div "Completed" at bounding box center [511, 499] width 343 height 13
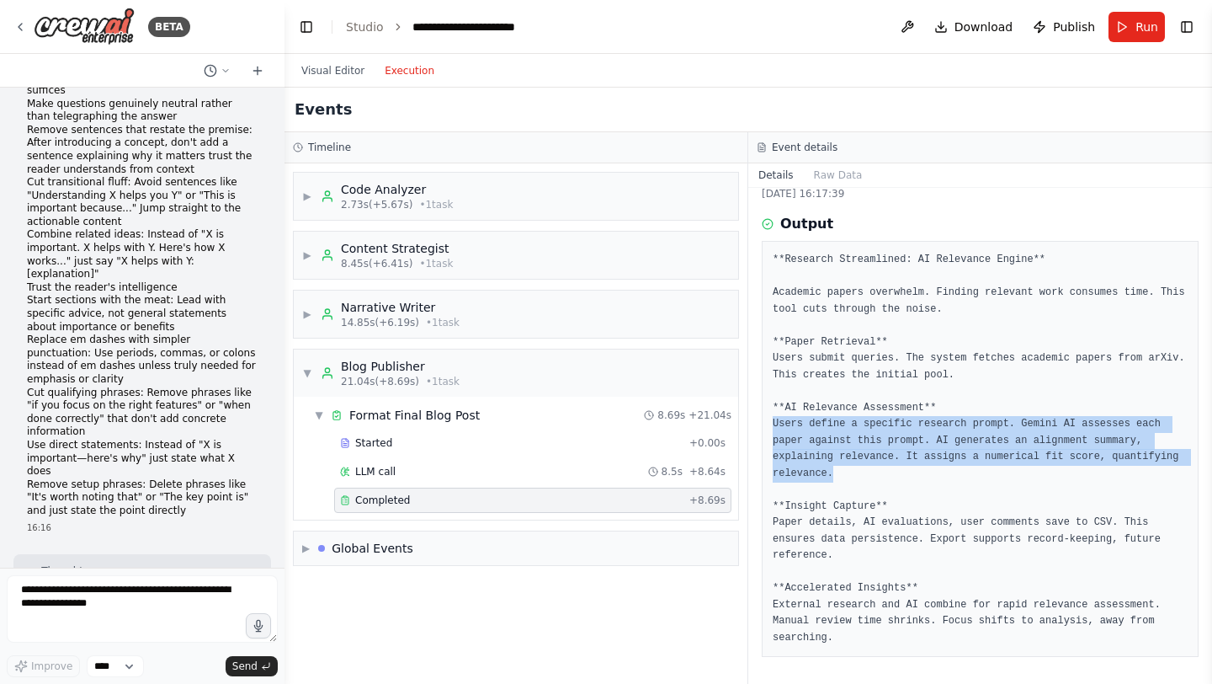
drag, startPoint x: 874, startPoint y: 472, endPoint x: 772, endPoint y: 419, distance: 114.8
click at [773, 419] on pre "**Research Streamlined: AI Relevance Engine** Academic papers overwhelm. Findin…" at bounding box center [980, 449] width 415 height 394
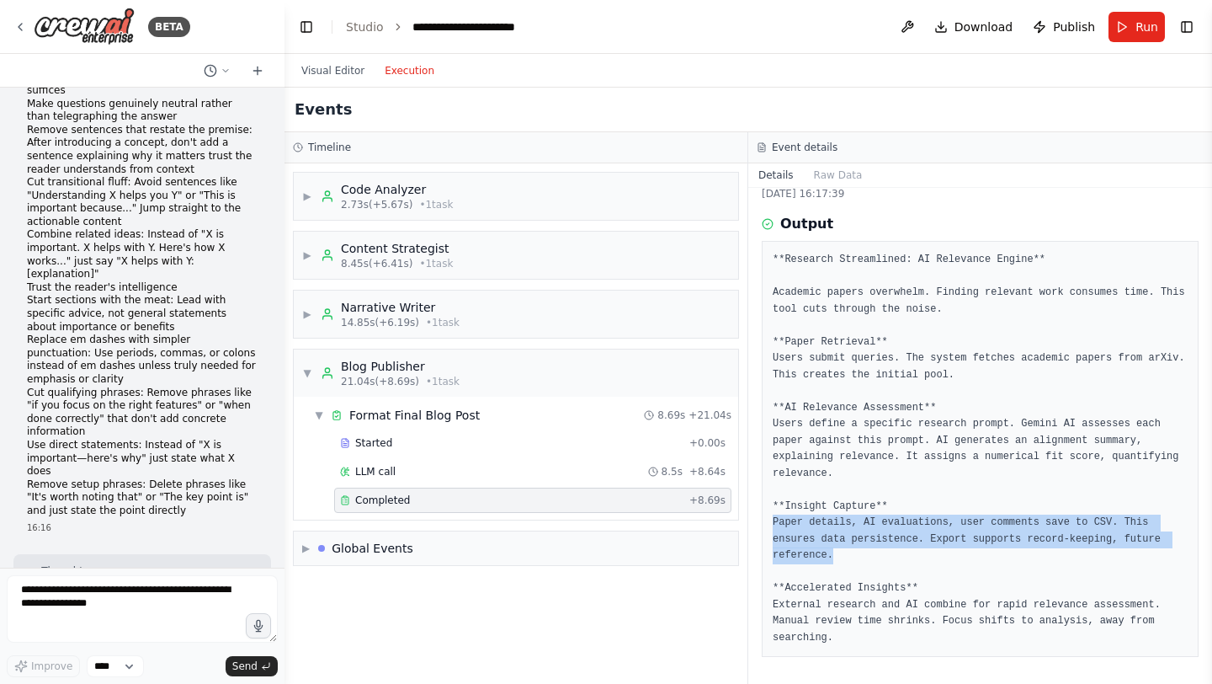
drag, startPoint x: 861, startPoint y: 560, endPoint x: 767, endPoint y: 521, distance: 101.9
click at [767, 521] on div "**Research Streamlined: AI Relevance Engine** Academic papers overwhelm. Findin…" at bounding box center [980, 449] width 437 height 416
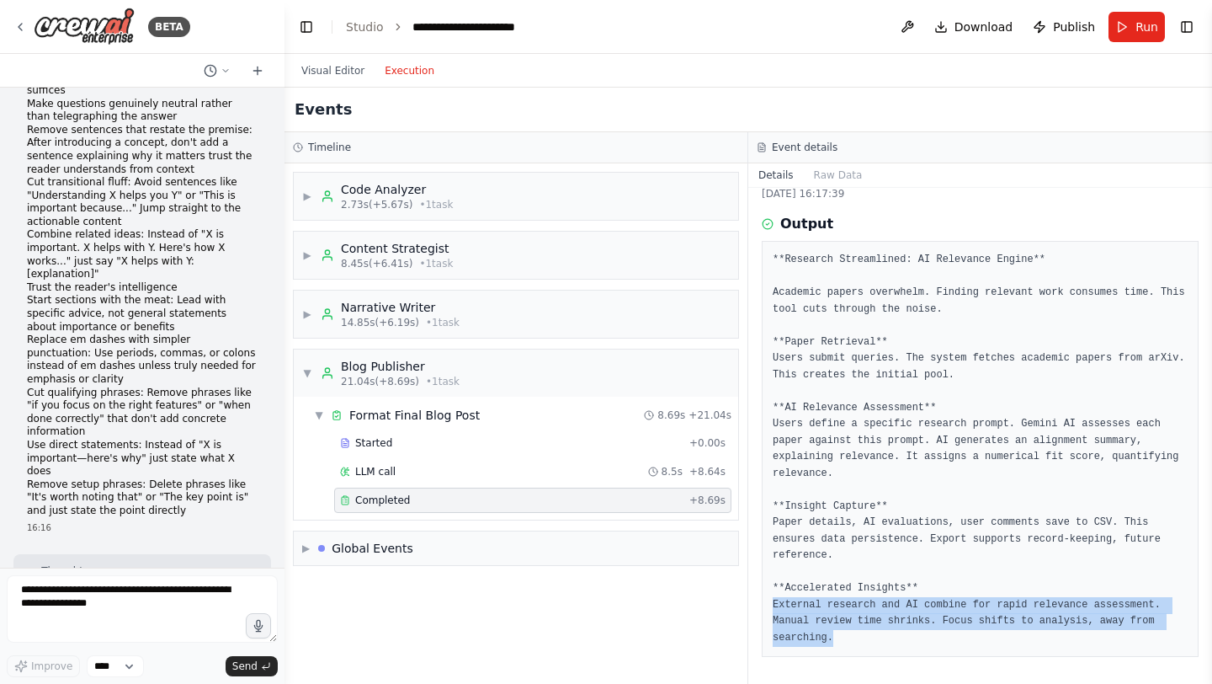
drag, startPoint x: 891, startPoint y: 644, endPoint x: 761, endPoint y: 599, distance: 137.9
click at [760, 599] on div "Completed [DATE] 16:17:39 Output **Research Streamlined: AI Relevance Engine** …" at bounding box center [980, 436] width 464 height 496
click at [876, 683] on div "Completed [DATE] 16:17:39 Output **Research Streamlined: AI Relevance Engine** …" at bounding box center [980, 436] width 464 height 496
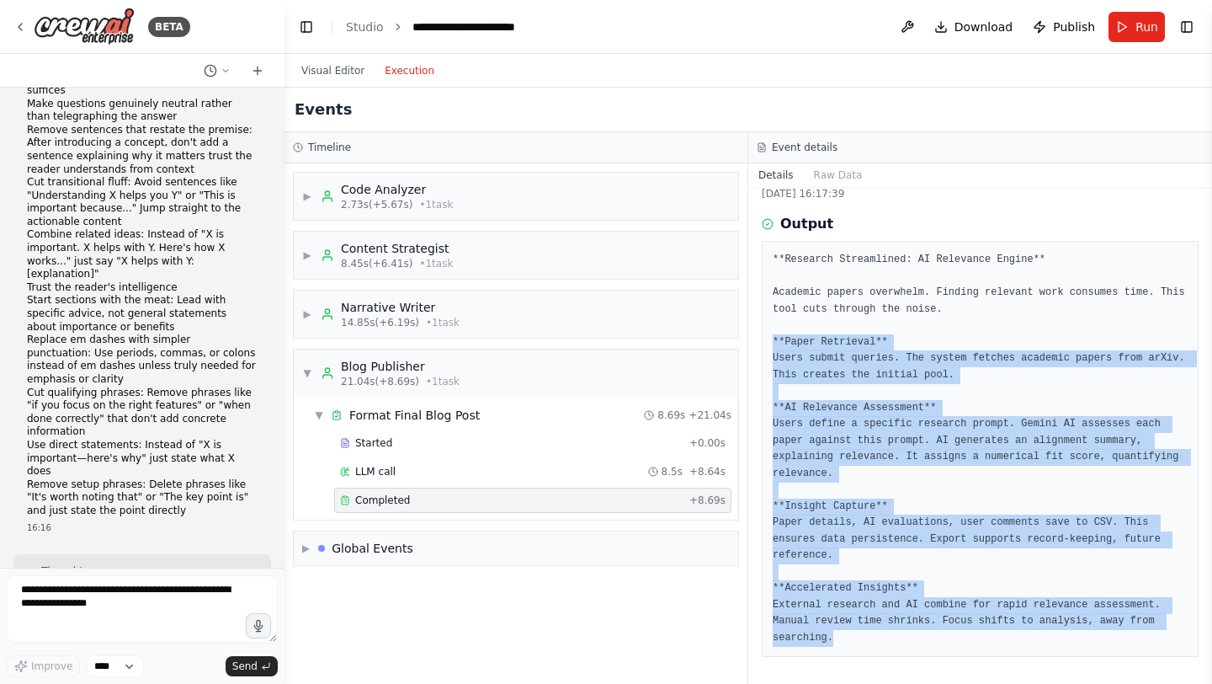
drag, startPoint x: 849, startPoint y: 641, endPoint x: 761, endPoint y: 341, distance: 313.0
click at [762, 341] on div "**Research Streamlined: AI Relevance Engine** Academic papers overwhelm. Findin…" at bounding box center [980, 449] width 437 height 416
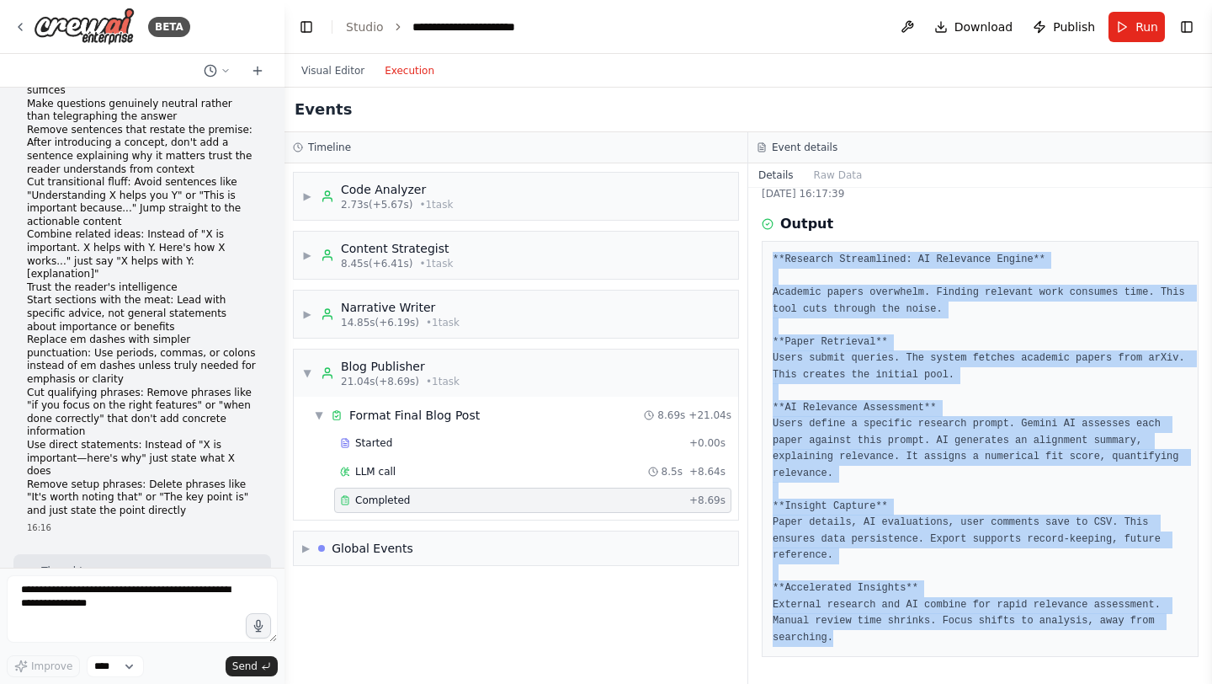
drag, startPoint x: 773, startPoint y: 257, endPoint x: 895, endPoint y: 674, distance: 435.0
click at [895, 674] on div "Completed [DATE] 16:17:39 Output **Research Streamlined: AI Relevance Engine** …" at bounding box center [980, 436] width 464 height 496
copy pre "**Research Streamlined: AI Relevance Engine** Academic papers overwhelm. Findin…"
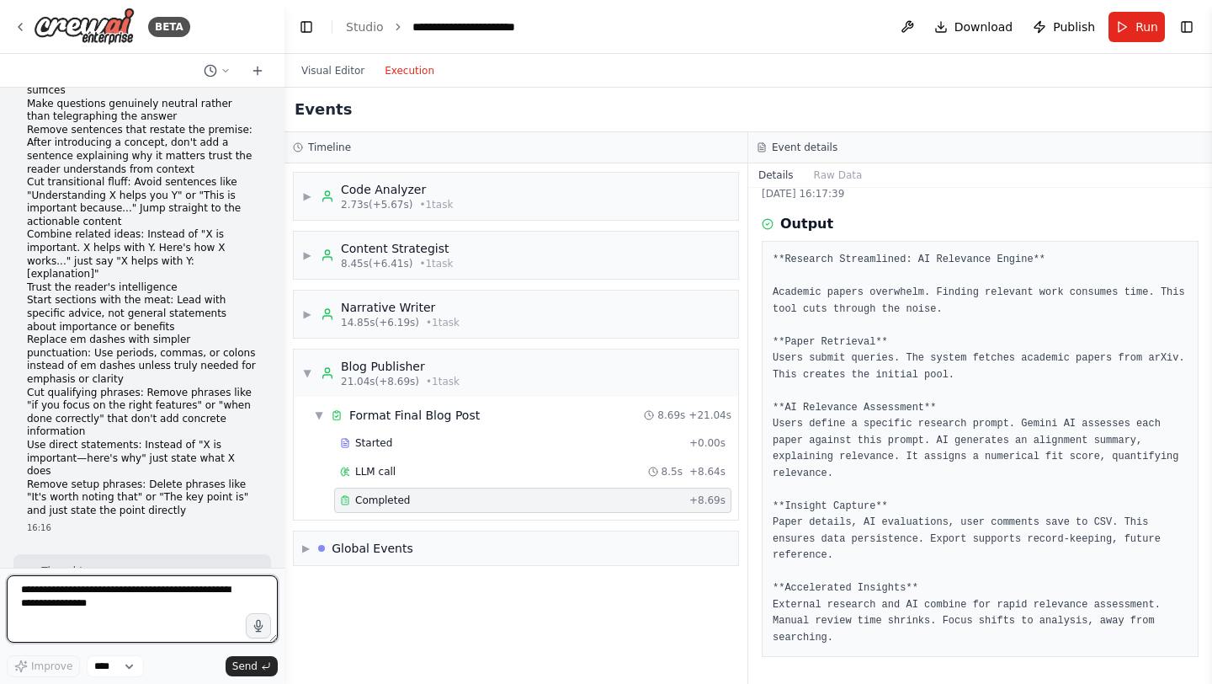
click at [114, 594] on textarea at bounding box center [142, 608] width 271 height 67
paste textarea "**********"
type textarea "**********"
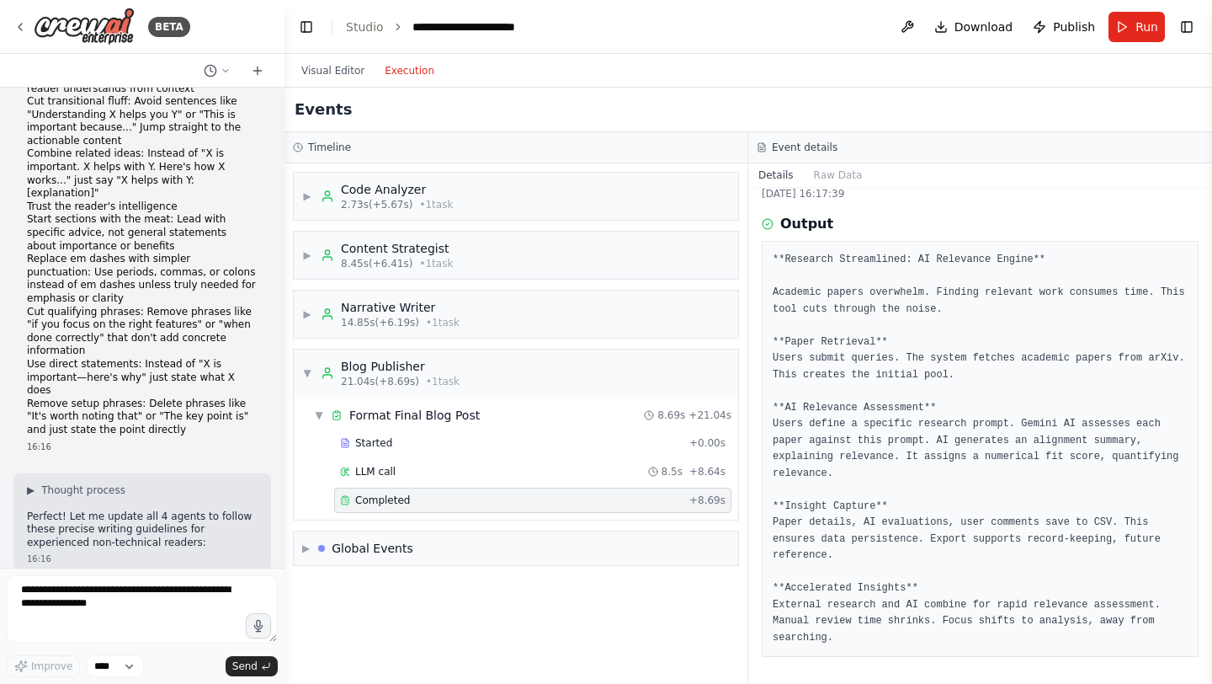
scroll to position [30370, 0]
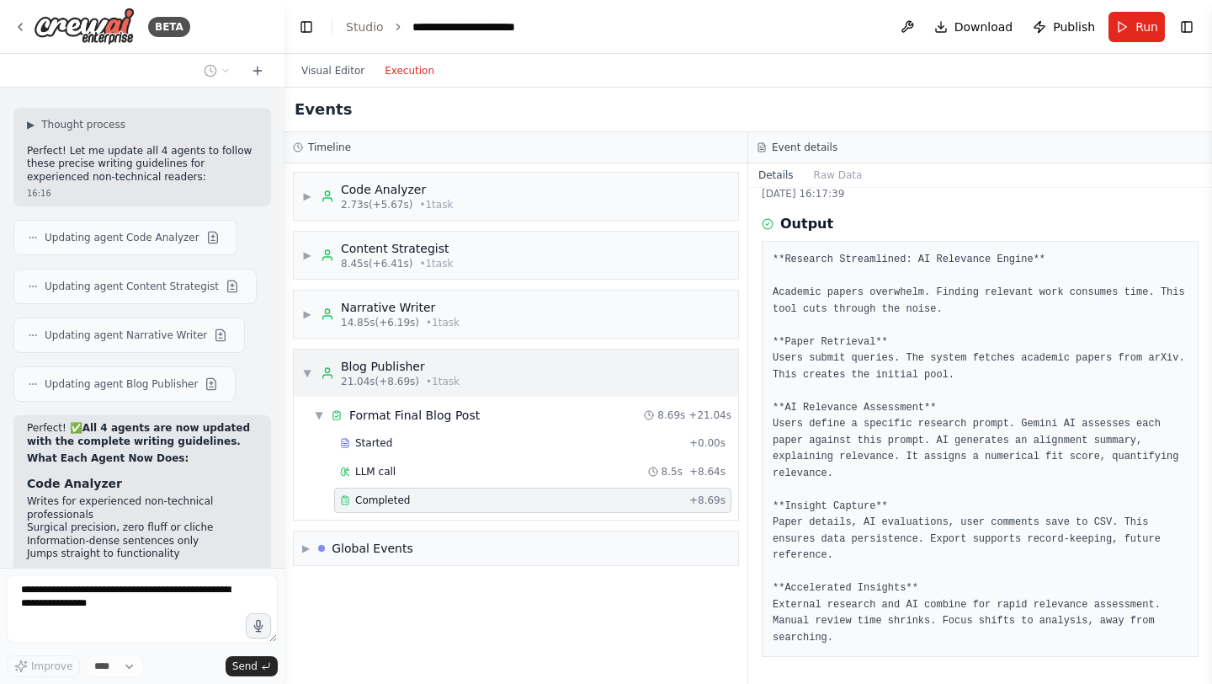
click at [393, 372] on div "Blog Publisher" at bounding box center [400, 366] width 119 height 17
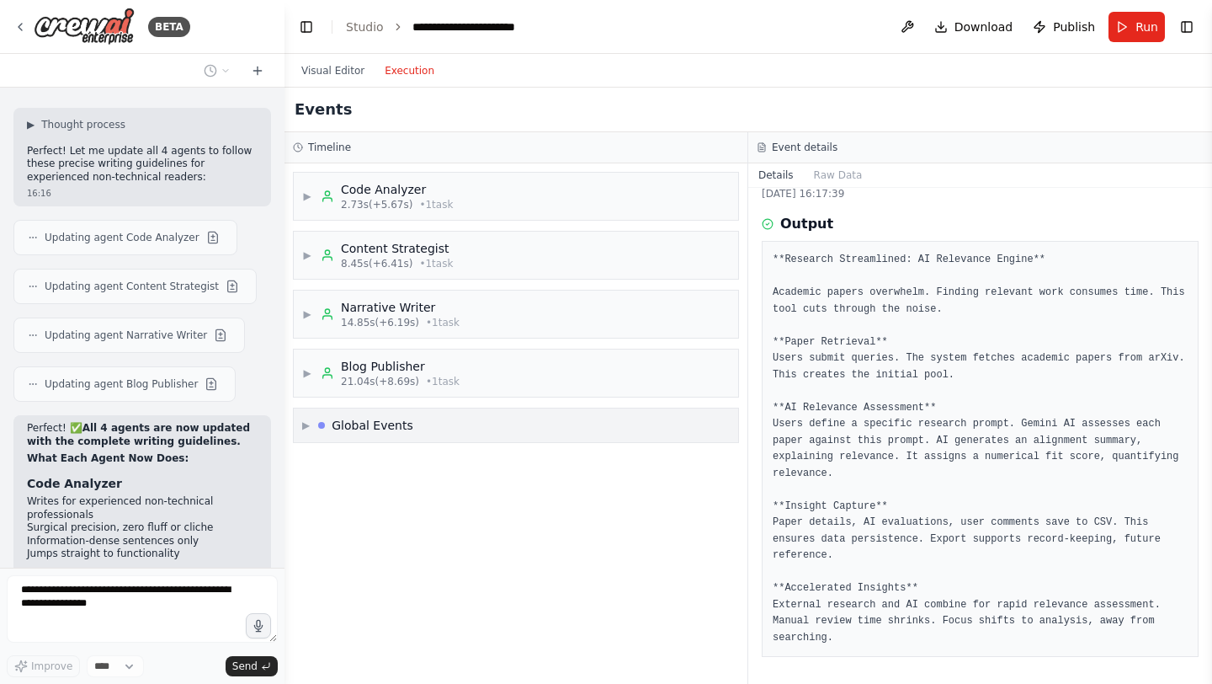
click at [410, 429] on div "▶ Global Events" at bounding box center [516, 425] width 444 height 34
click at [410, 429] on div "▼ Global Events" at bounding box center [516, 425] width 444 height 34
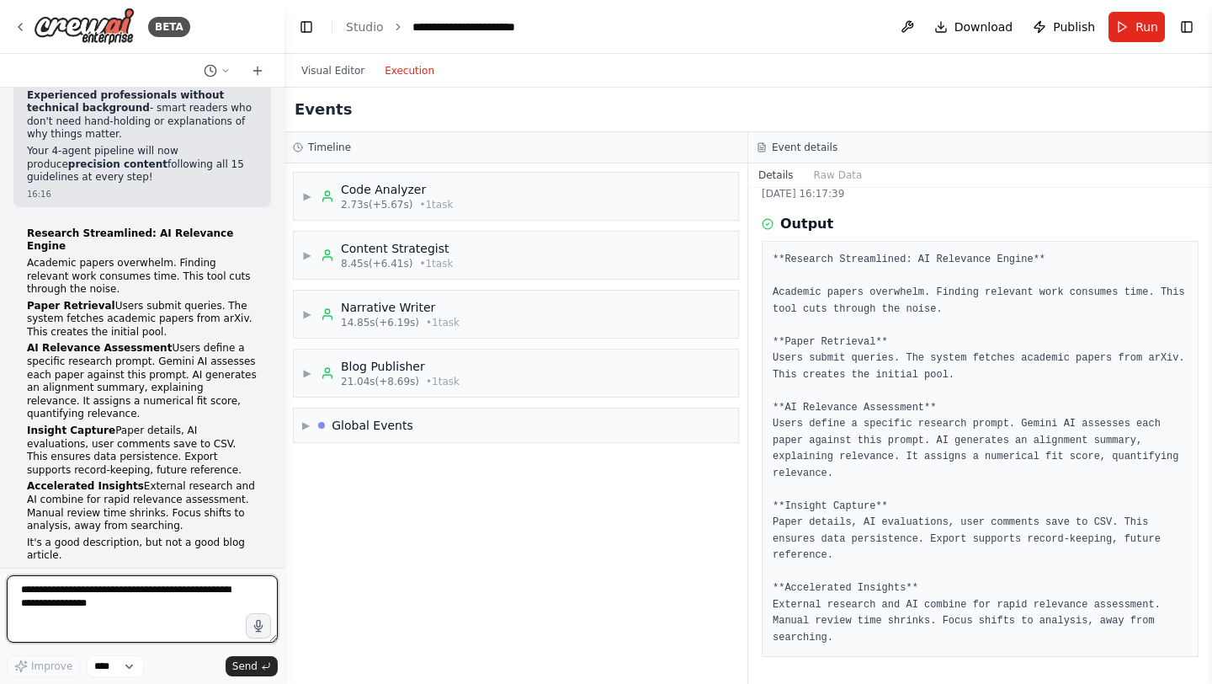
scroll to position [31166, 0]
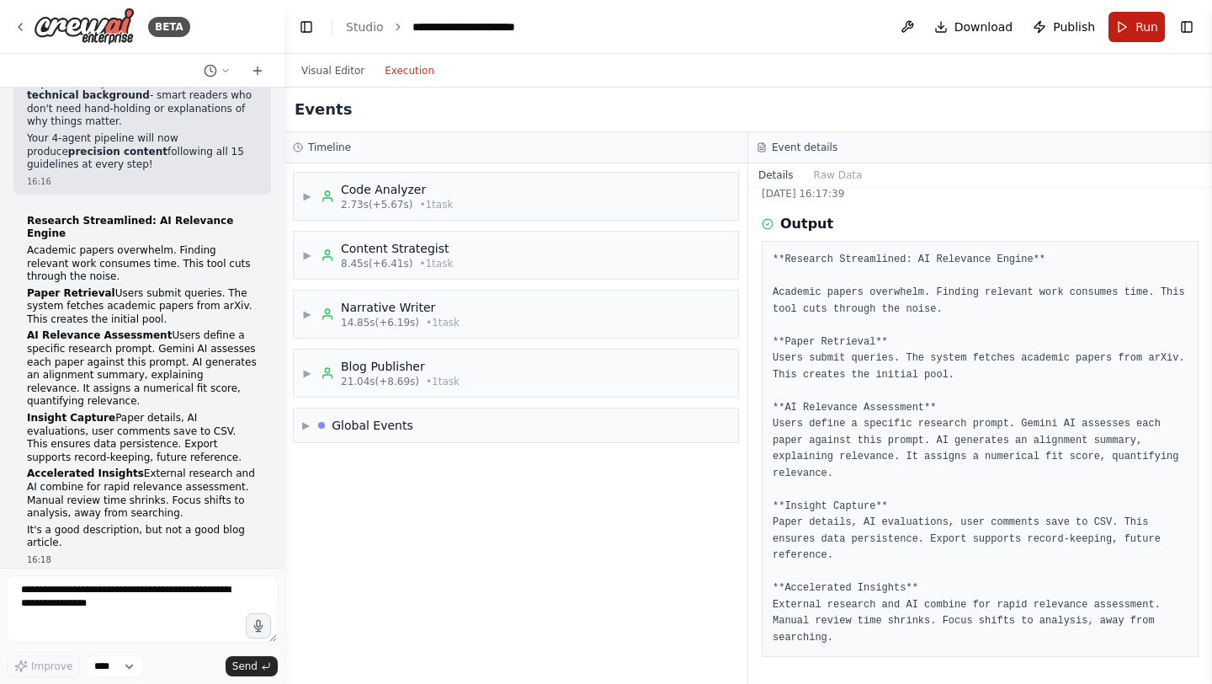
click at [1135, 19] on button "Run" at bounding box center [1137, 27] width 56 height 30
click at [342, 77] on body "BETA Make technical blogs from code files 14:55 ▶ Thought process I'll help you…" at bounding box center [606, 342] width 1212 height 684
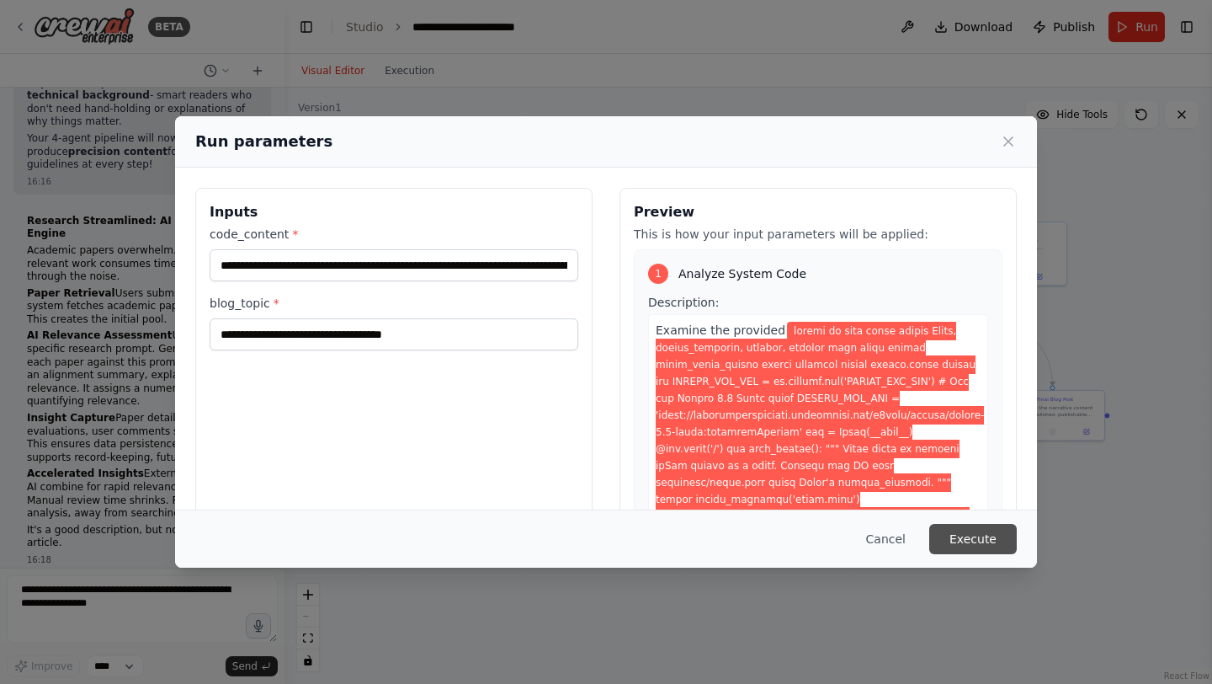
click at [1009, 539] on button "Execute" at bounding box center [973, 539] width 88 height 30
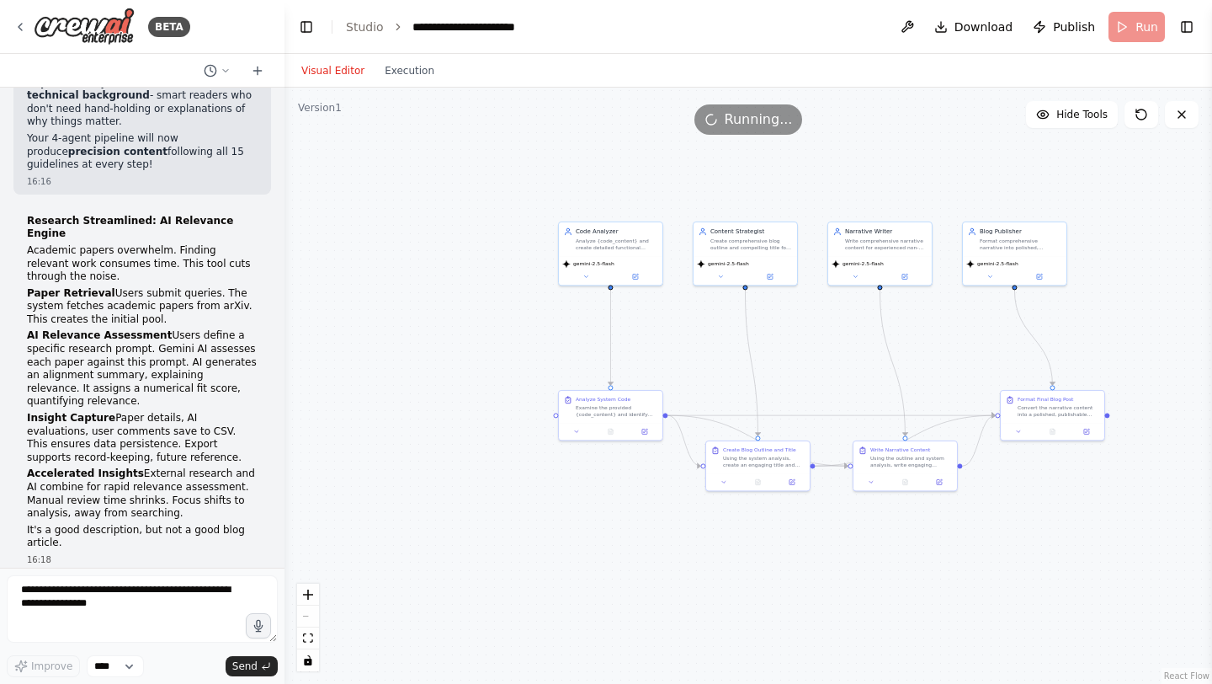
click at [391, 84] on div "Visual Editor Execution" at bounding box center [367, 71] width 153 height 34
click at [391, 76] on button "Execution" at bounding box center [410, 71] width 70 height 20
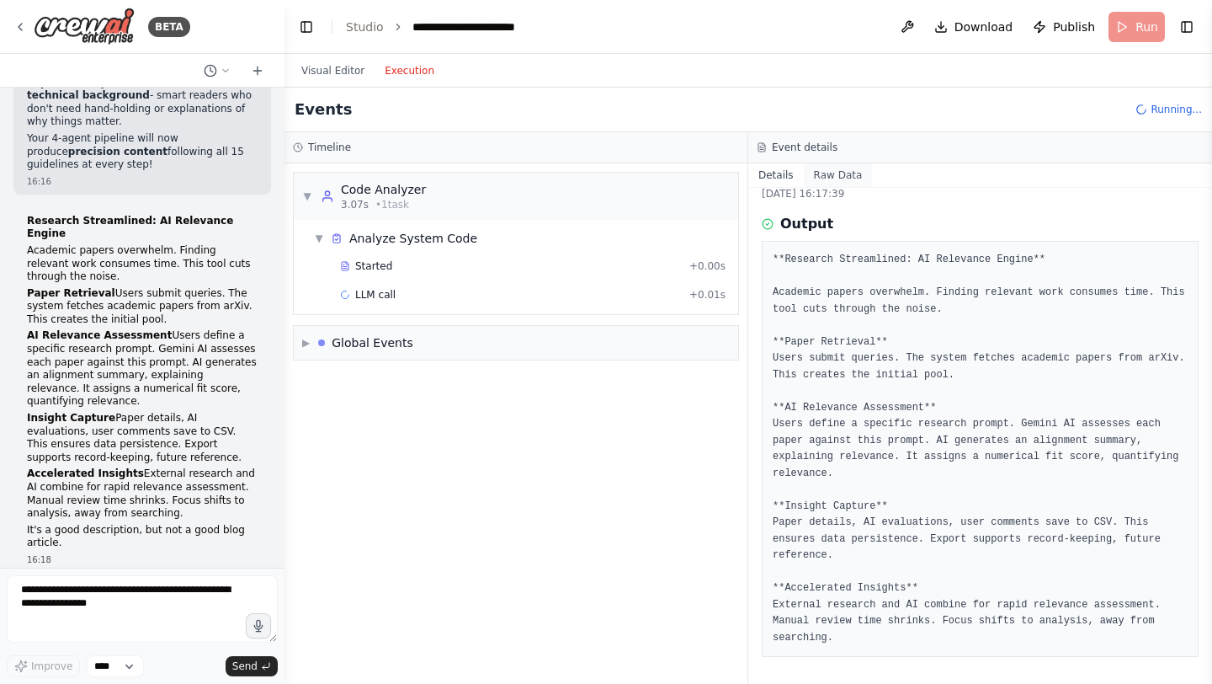
click at [840, 172] on button "Raw Data" at bounding box center [838, 175] width 69 height 24
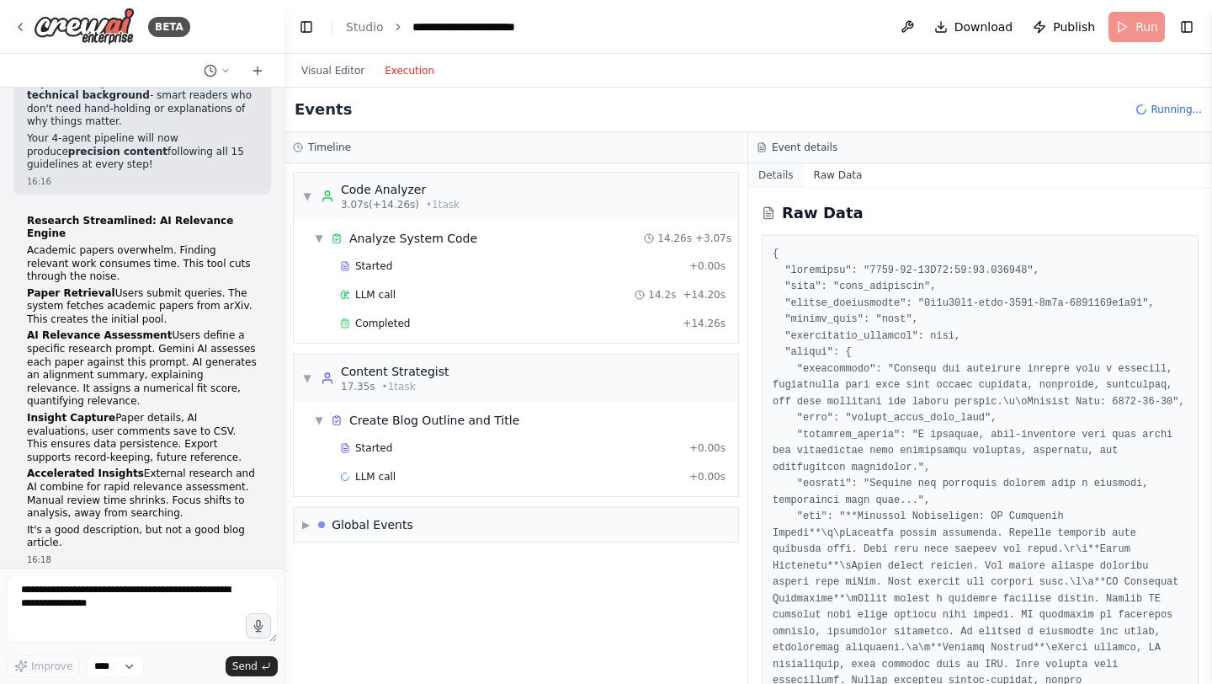
click at [781, 167] on button "Details" at bounding box center [776, 175] width 56 height 24
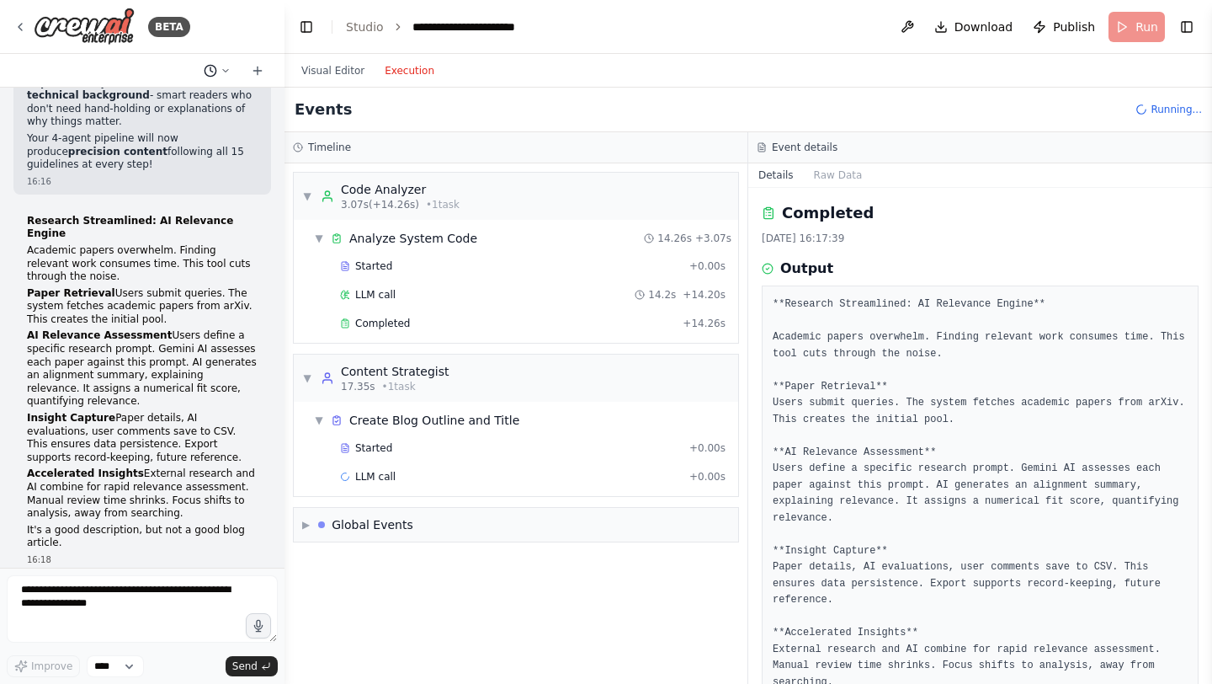
click at [232, 72] on button at bounding box center [217, 71] width 40 height 20
click at [241, 30] on div at bounding box center [142, 342] width 285 height 684
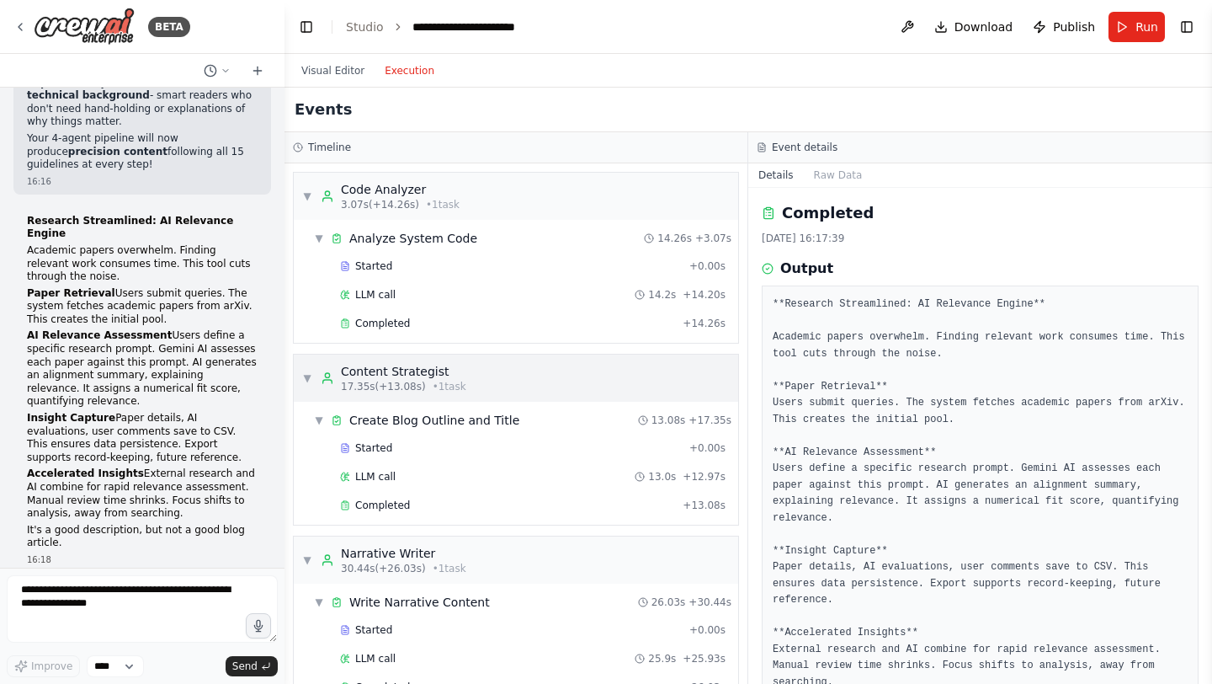
scroll to position [269, 0]
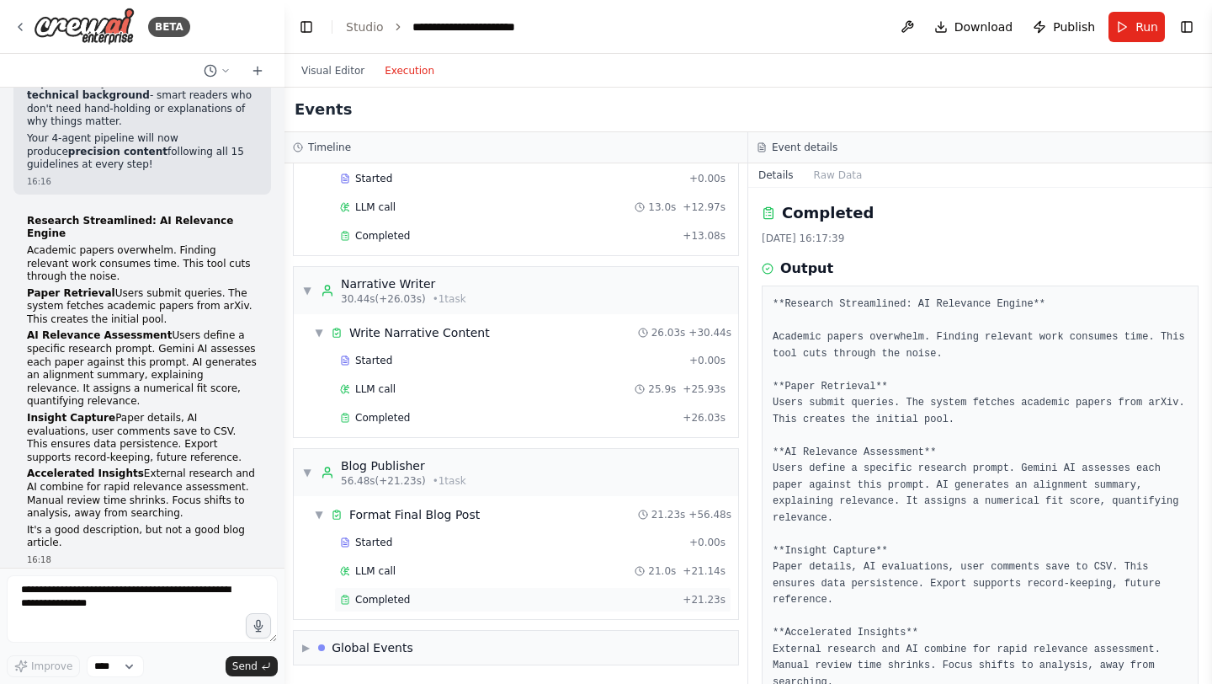
click at [454, 593] on div "Completed" at bounding box center [508, 599] width 336 height 13
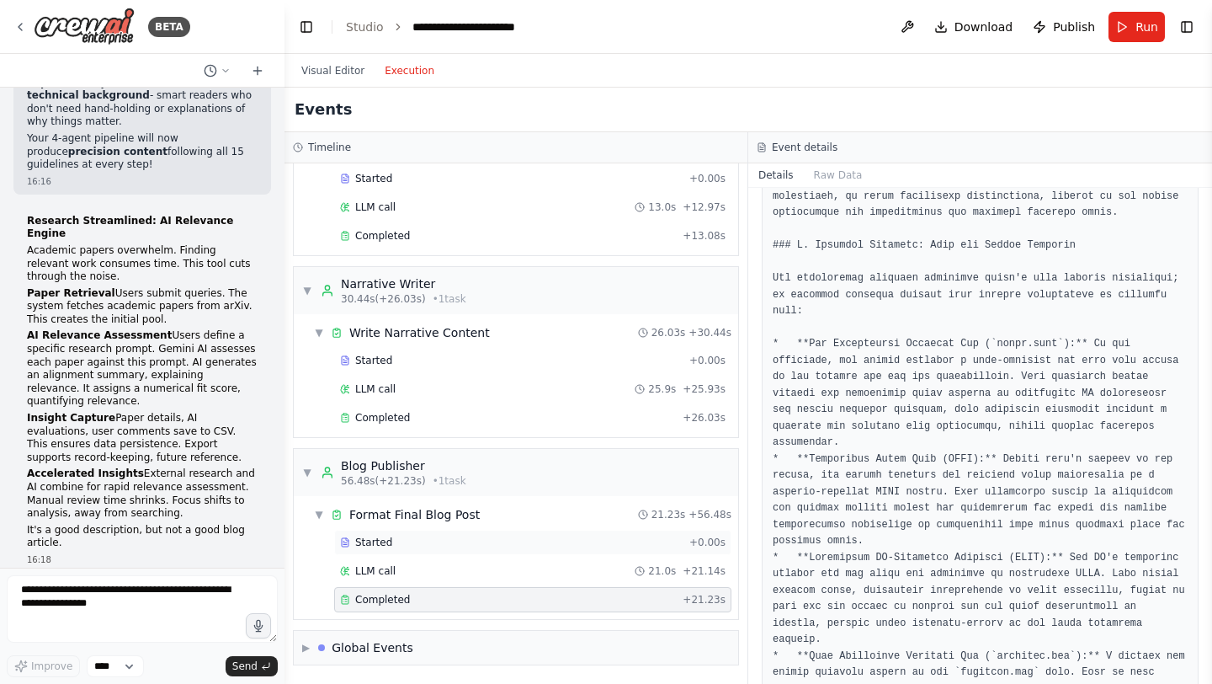
scroll to position [4754, 0]
